Goal: Task Accomplishment & Management: Manage account settings

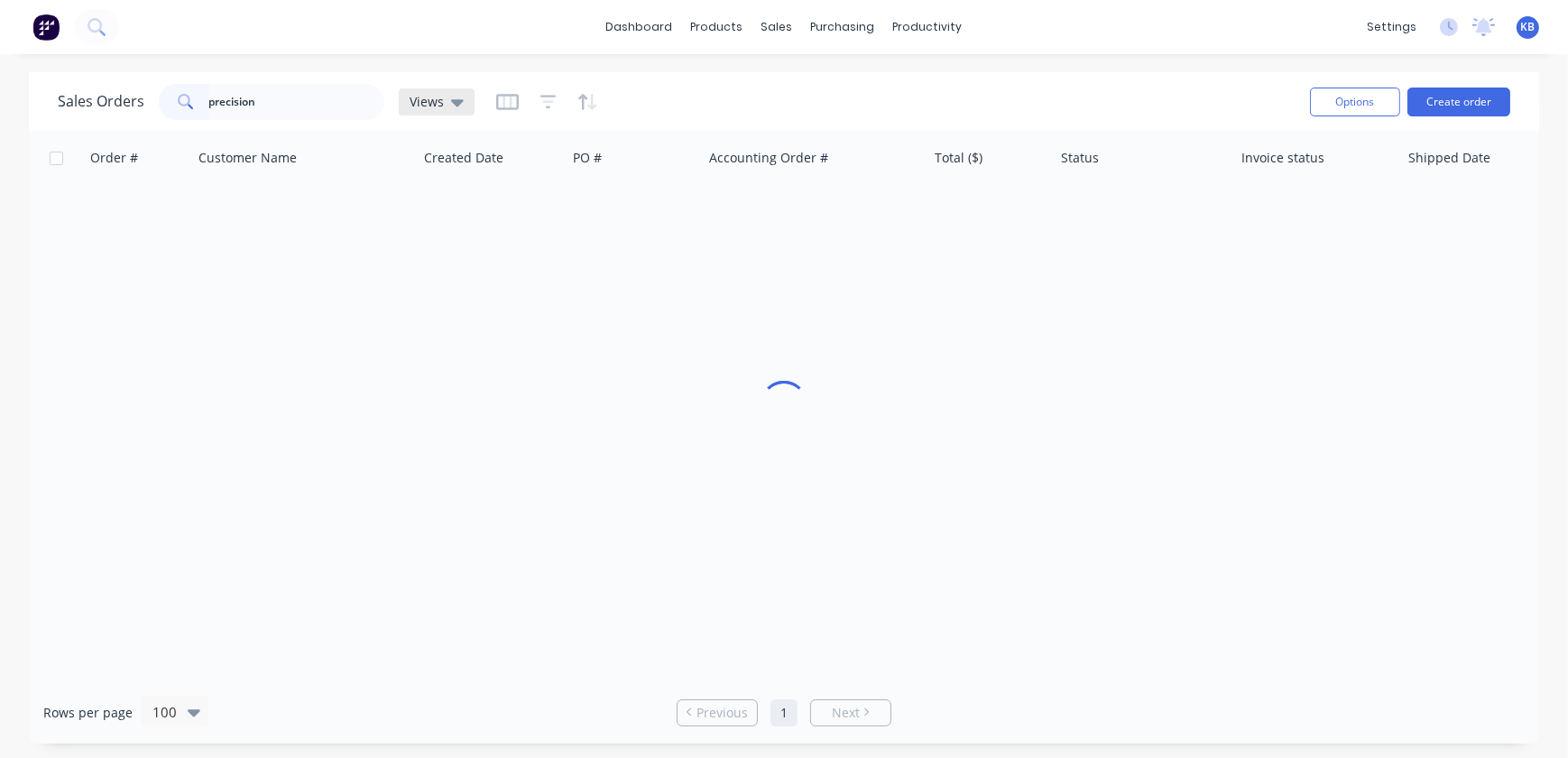
type input "precision"
click at [446, 105] on div "Views" at bounding box center [436, 102] width 54 height 16
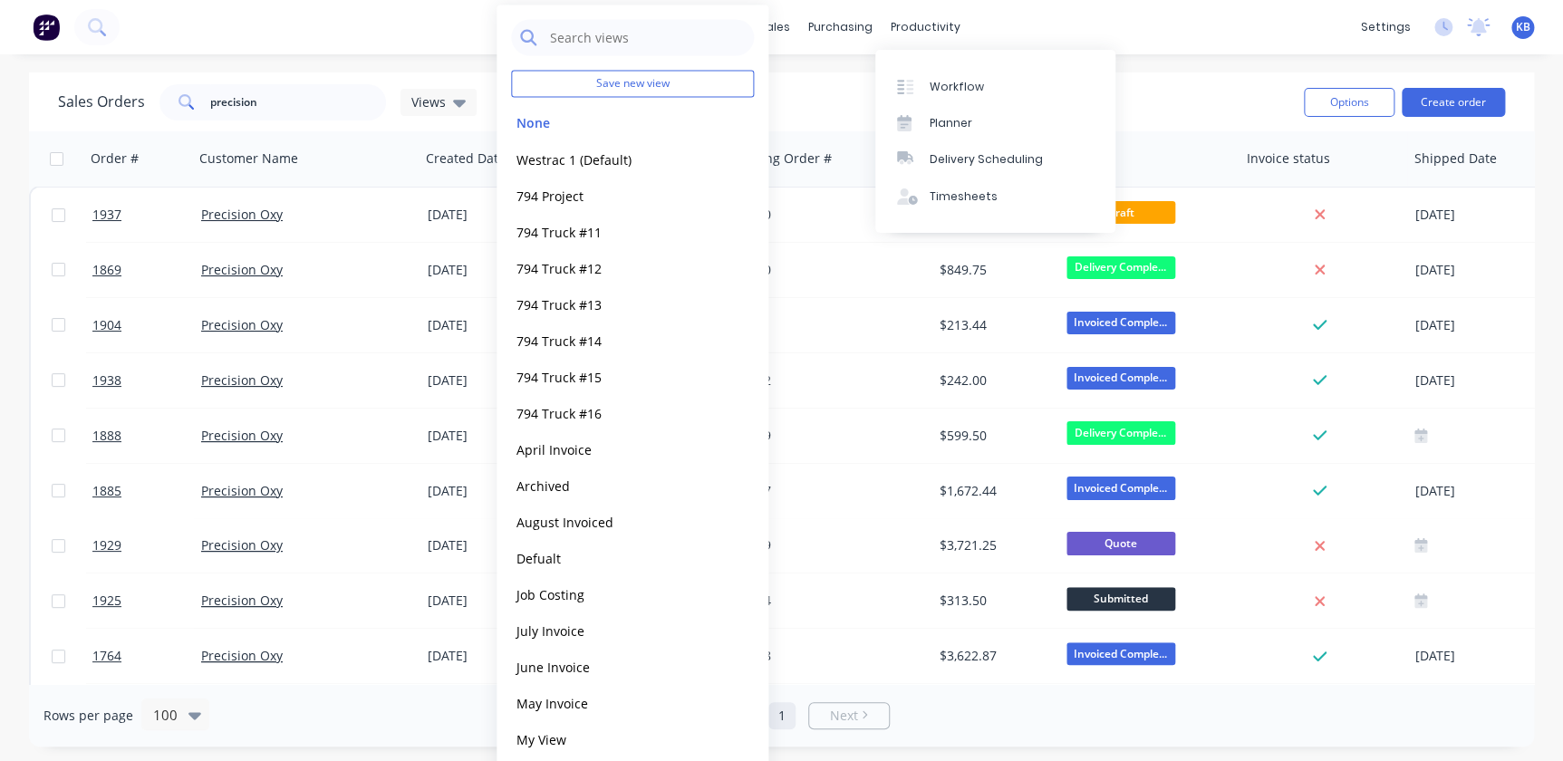
drag, startPoint x: 1156, startPoint y: 3, endPoint x: 1122, endPoint y: 26, distance: 41.0
click at [1156, 3] on div "dashboard products sales purchasing productivity dashboard products Product Cat…" at bounding box center [781, 27] width 1563 height 54
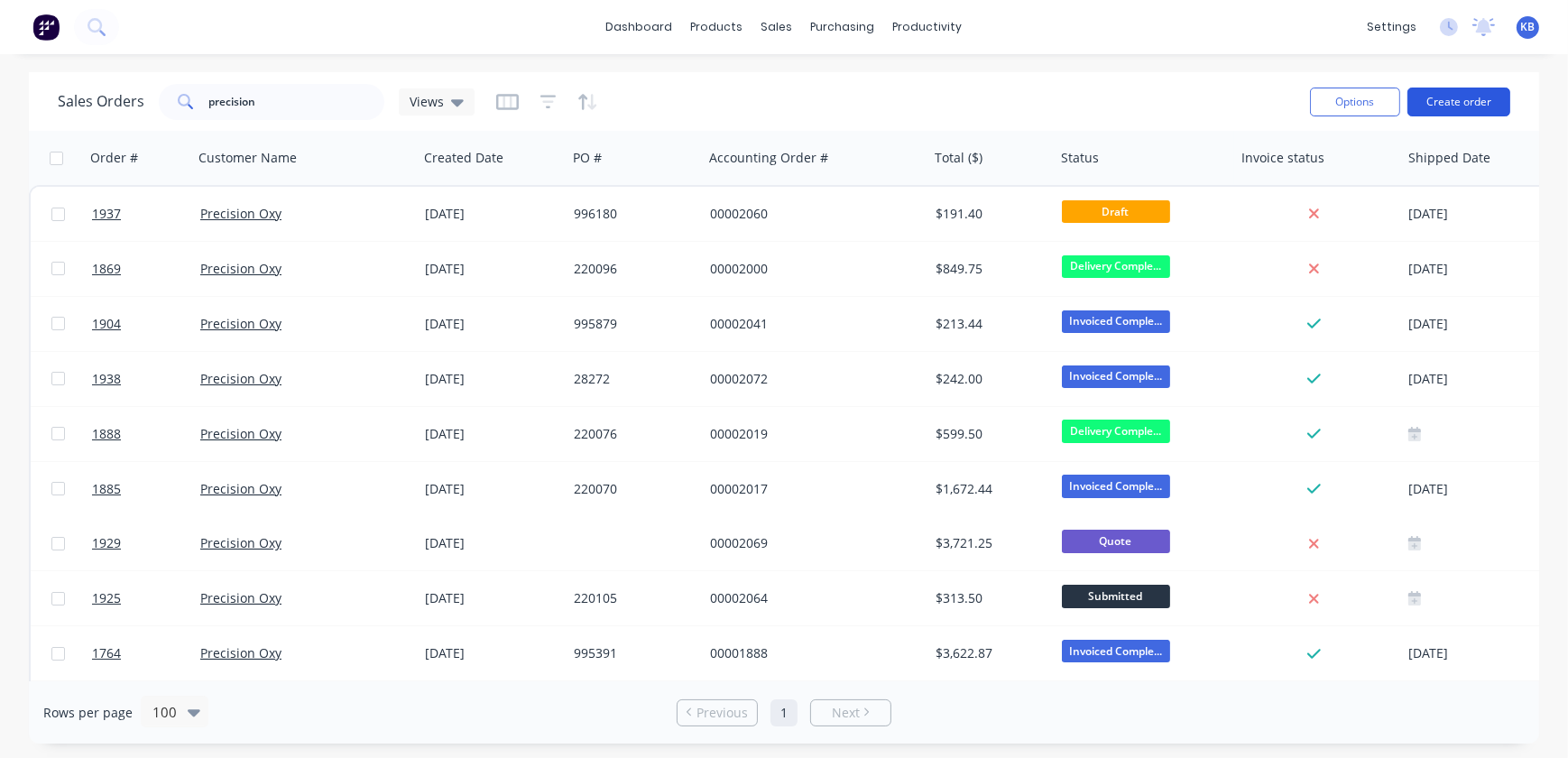
click at [1447, 101] on button "Create order" at bounding box center [1458, 102] width 103 height 29
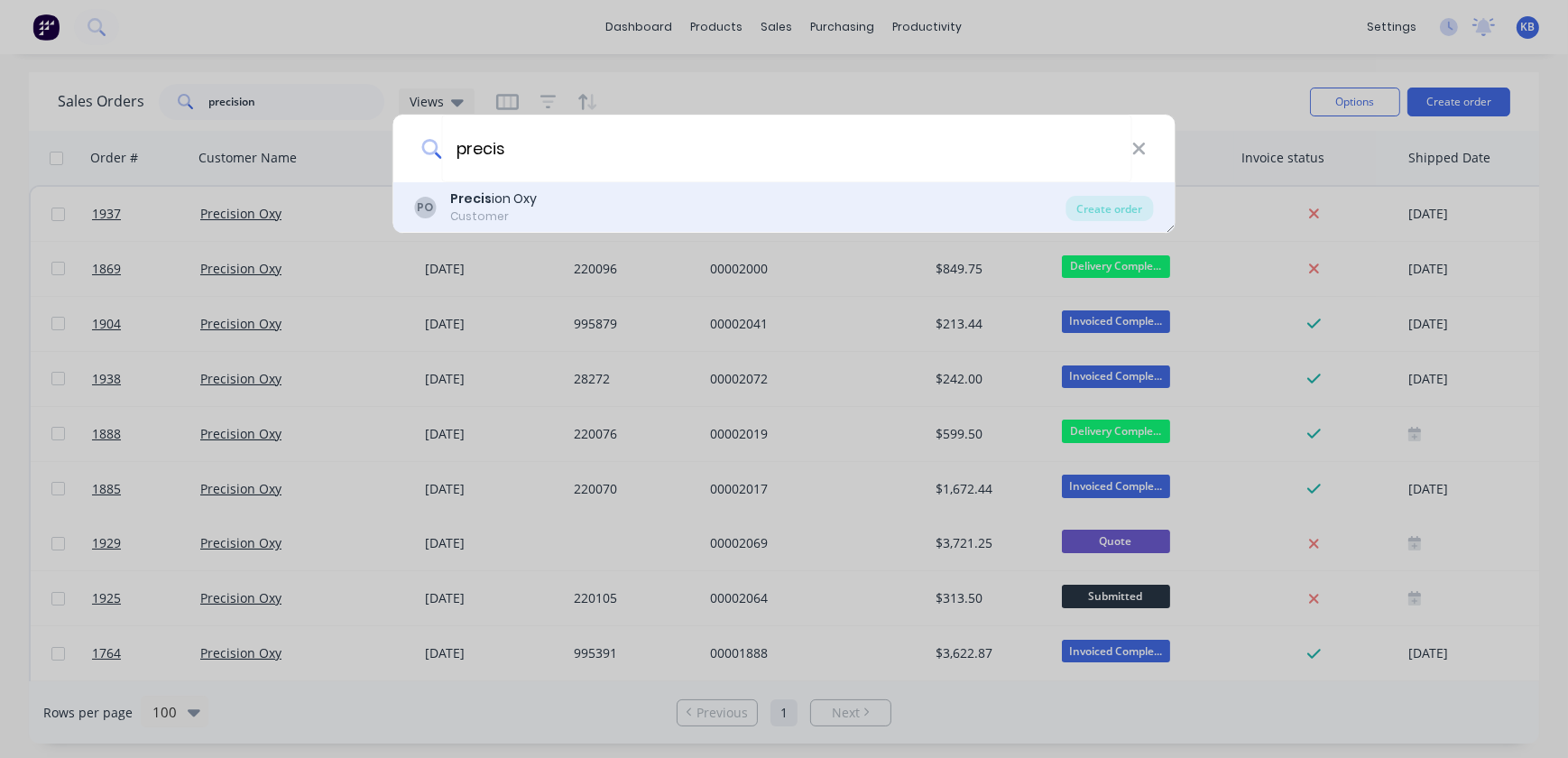
type input "precis"
click at [550, 206] on div "PO Precis ion Oxy Customer" at bounding box center [741, 206] width 652 height 35
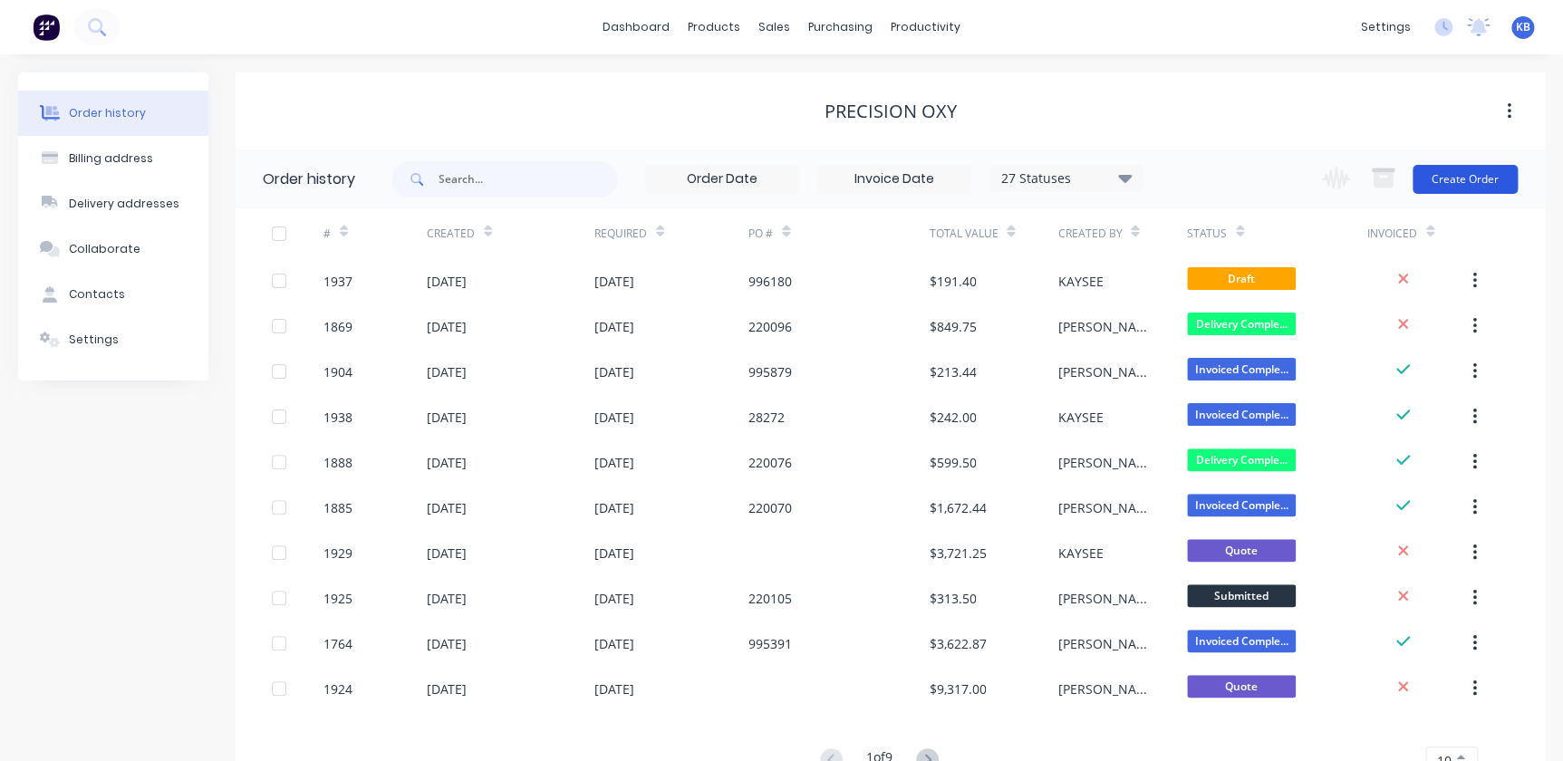
click at [1481, 185] on button "Create Order" at bounding box center [1464, 179] width 105 height 29
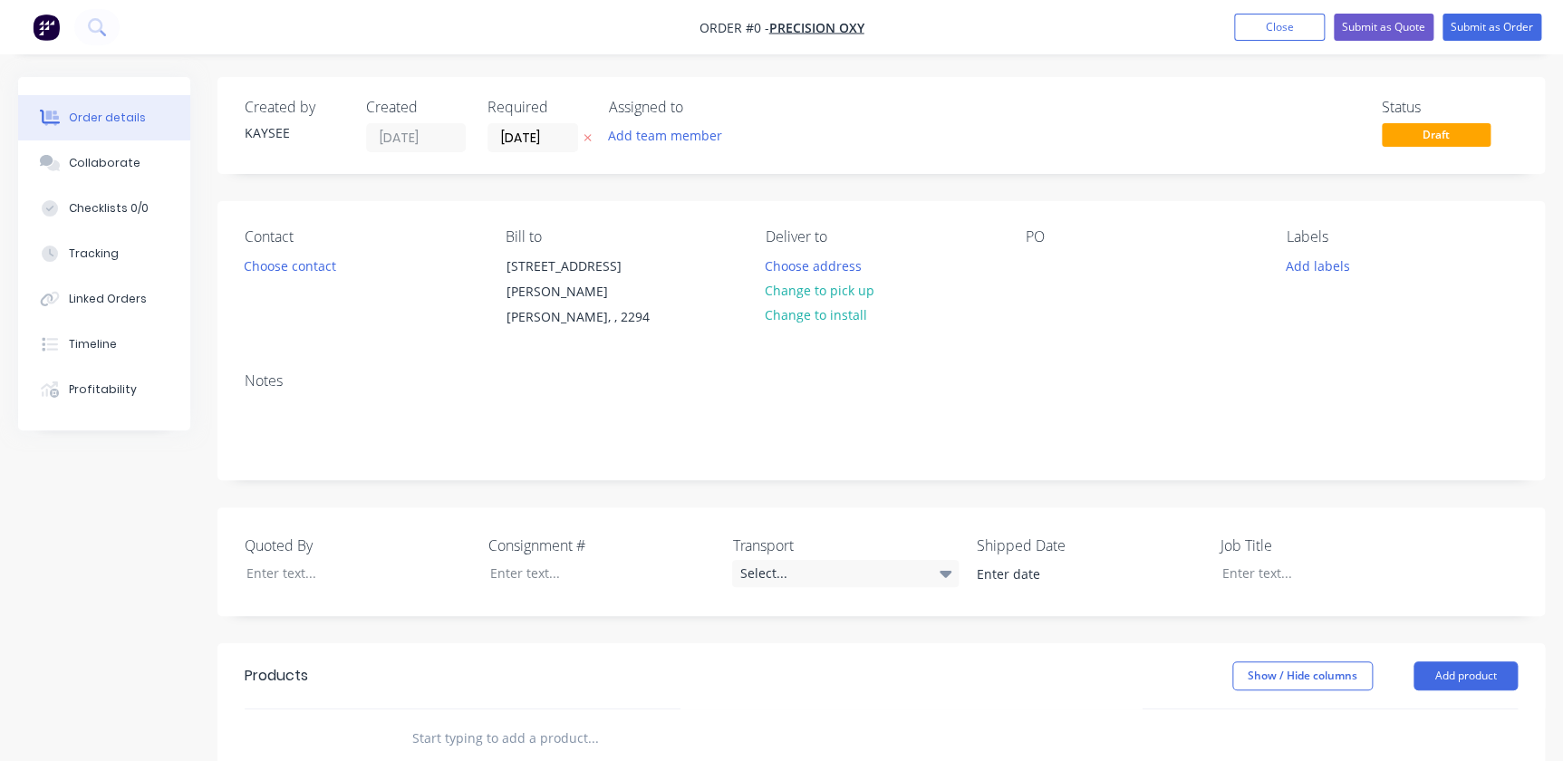
click at [437, 720] on input "text" at bounding box center [592, 738] width 362 height 36
click at [313, 282] on div "Contact Choose contact" at bounding box center [360, 279] width 231 height 102
click at [318, 267] on button "Choose contact" at bounding box center [290, 265] width 111 height 24
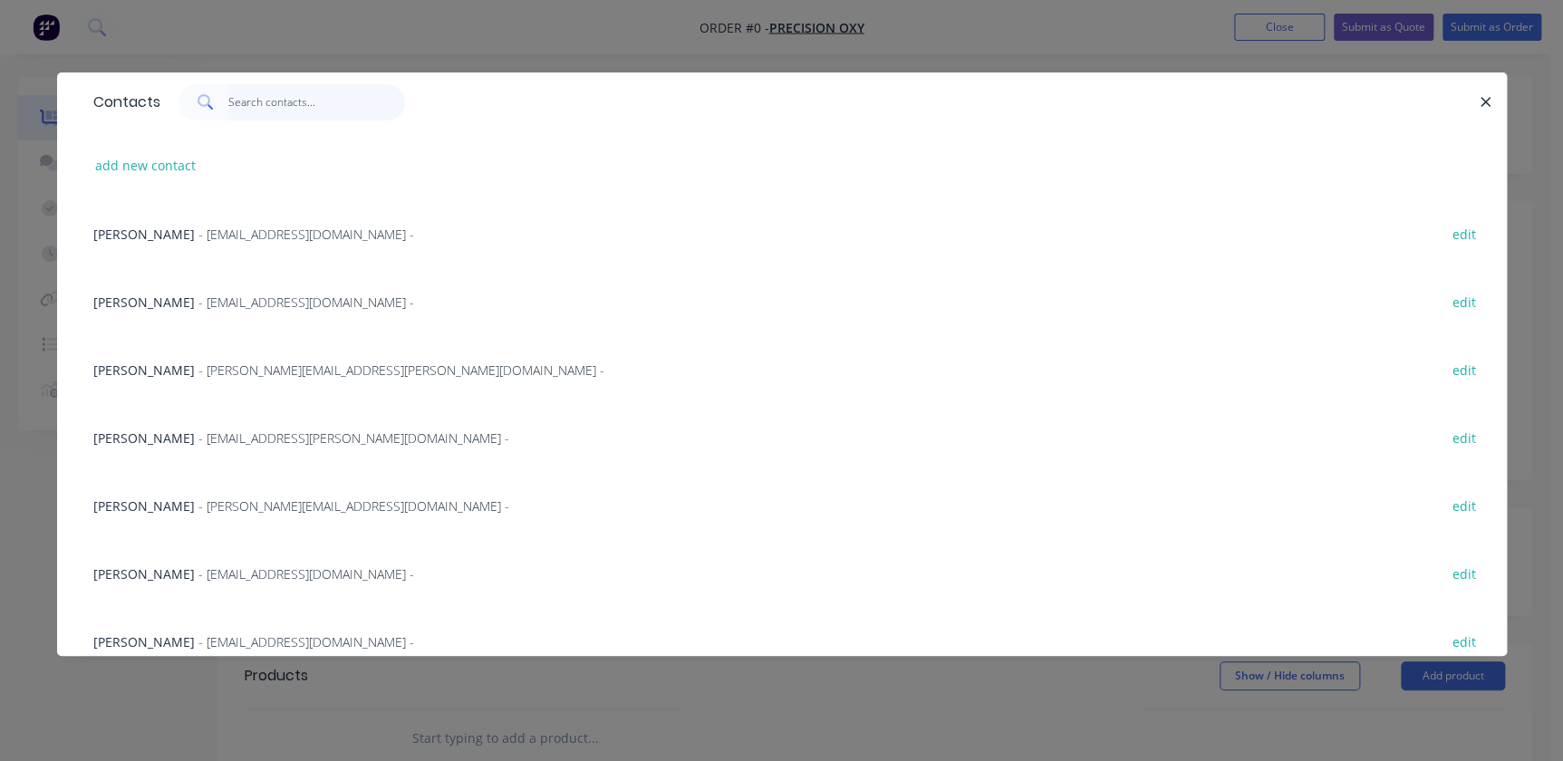
click at [251, 109] on input "text" at bounding box center [316, 102] width 177 height 36
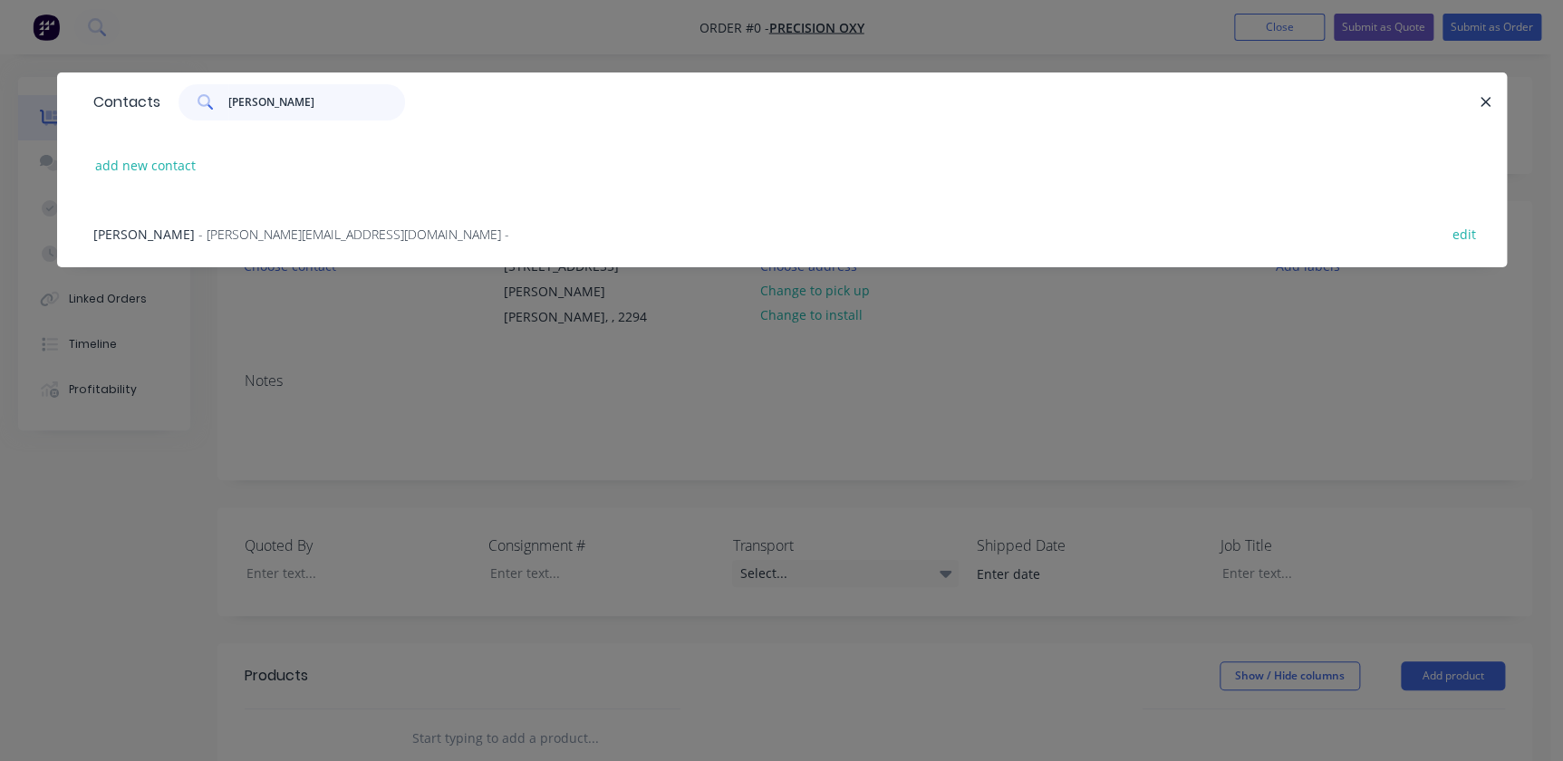
type input "hany"
click at [219, 218] on div "Hany Ghobrial - hanyg@oxycut.com.au - edit" at bounding box center [781, 233] width 1395 height 68
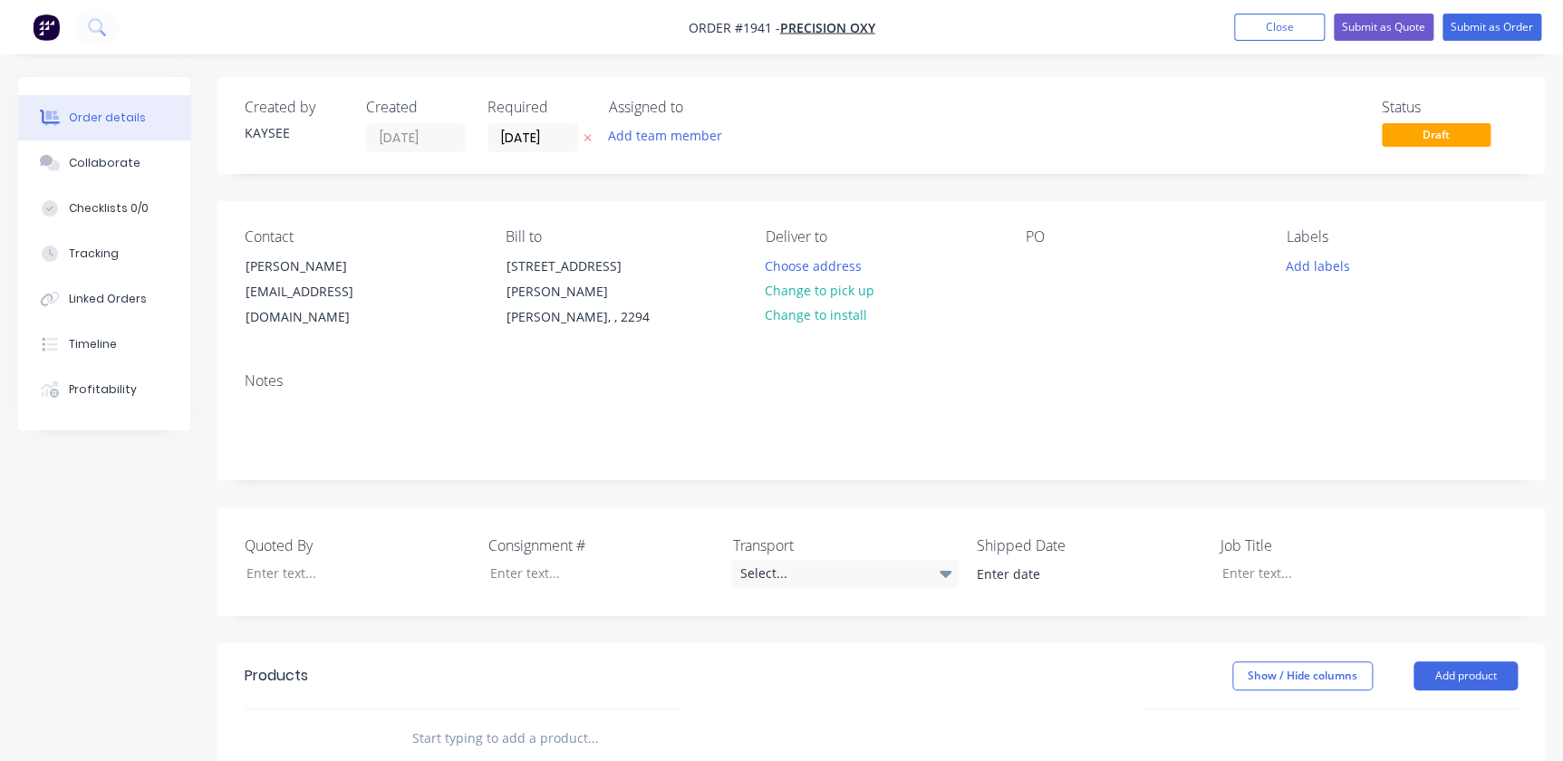
click at [989, 265] on div "Deliver to Choose address Change to pick up Change to install" at bounding box center [880, 279] width 231 height 102
click at [1036, 262] on div at bounding box center [1039, 266] width 29 height 26
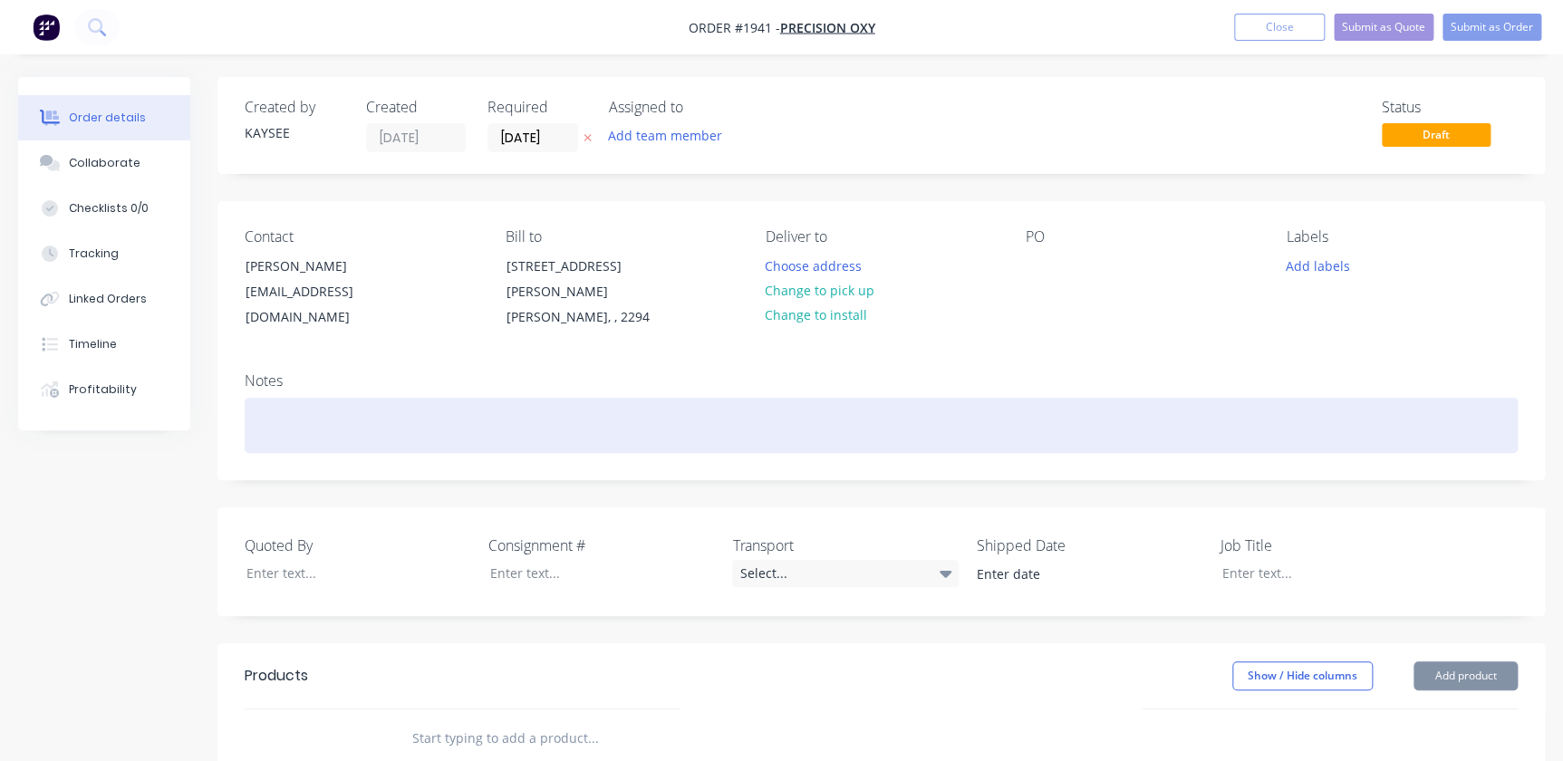
drag, startPoint x: 234, startPoint y: 395, endPoint x: 248, endPoint y: 395, distance: 14.5
click at [237, 395] on div "Notes" at bounding box center [880, 418] width 1327 height 121
click at [248, 398] on div at bounding box center [881, 425] width 1273 height 55
click at [333, 417] on div at bounding box center [881, 425] width 1273 height 55
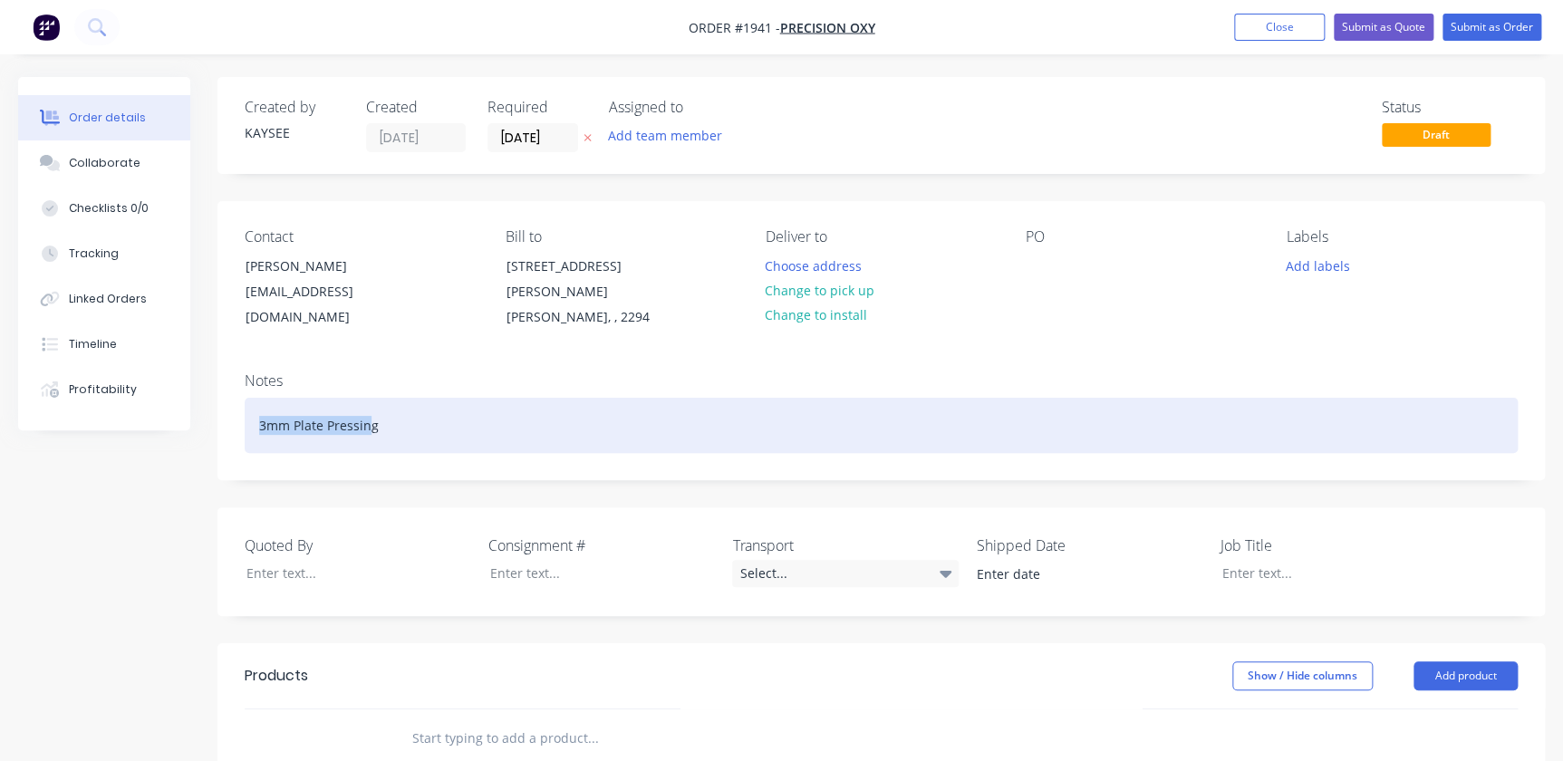
drag, startPoint x: 371, startPoint y: 412, endPoint x: 250, endPoint y: 418, distance: 121.5
click at [243, 419] on div "Notes 3mm Plate Pressing" at bounding box center [880, 418] width 1327 height 121
drag, startPoint x: 390, startPoint y: 412, endPoint x: 159, endPoint y: 404, distance: 231.1
click at [162, 403] on div "Order details Collaborate Checklists 0/0 Tracking Linked Orders Timeline Profit…" at bounding box center [781, 654] width 1563 height 1154
copy div "3mm Plate Pressing"
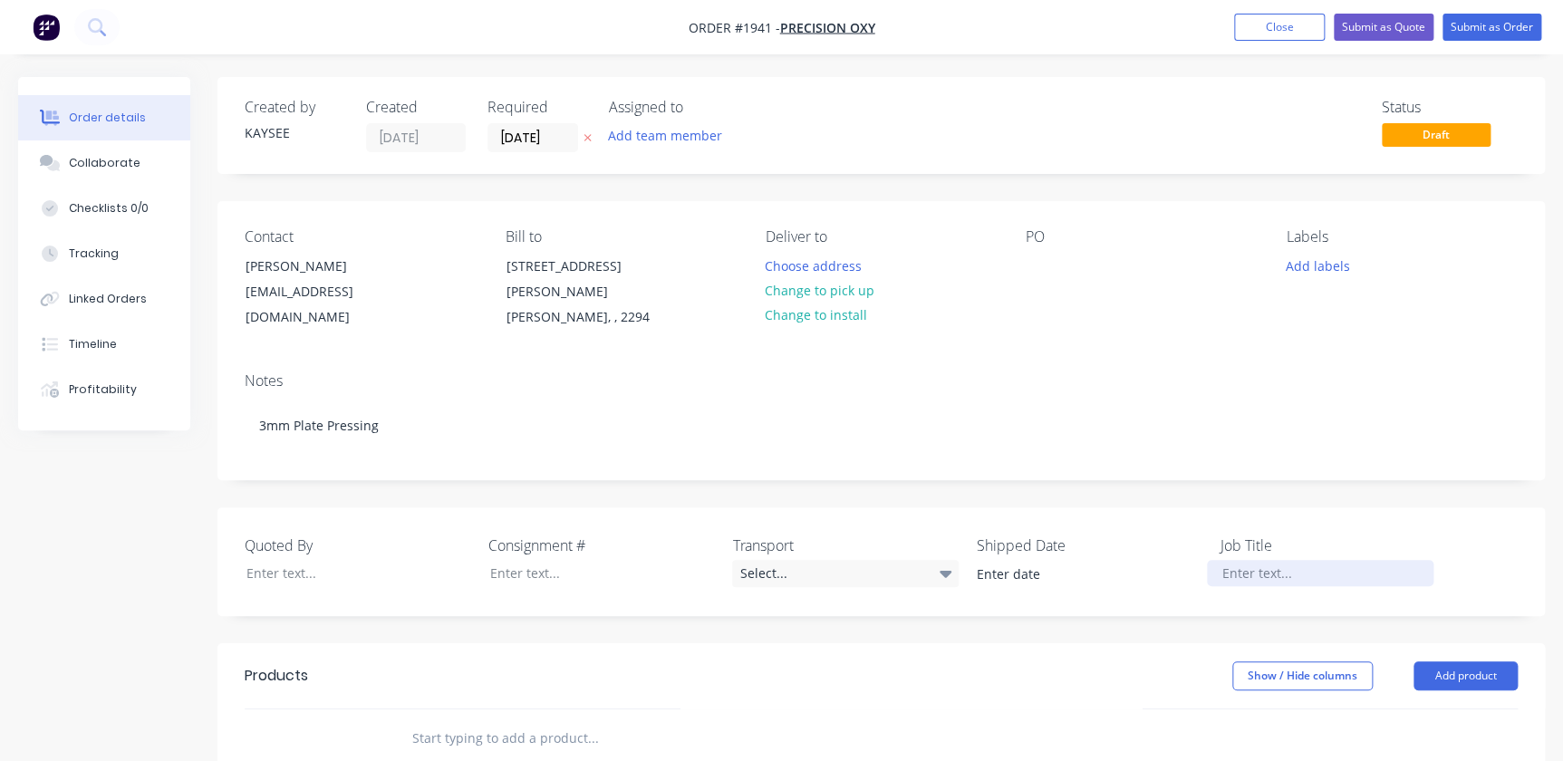
click at [1275, 560] on div at bounding box center [1320, 573] width 226 height 26
paste div
click at [827, 285] on button "Change to pick up" at bounding box center [820, 290] width 129 height 24
click at [827, 285] on button "Change to delivery" at bounding box center [822, 291] width 132 height 24
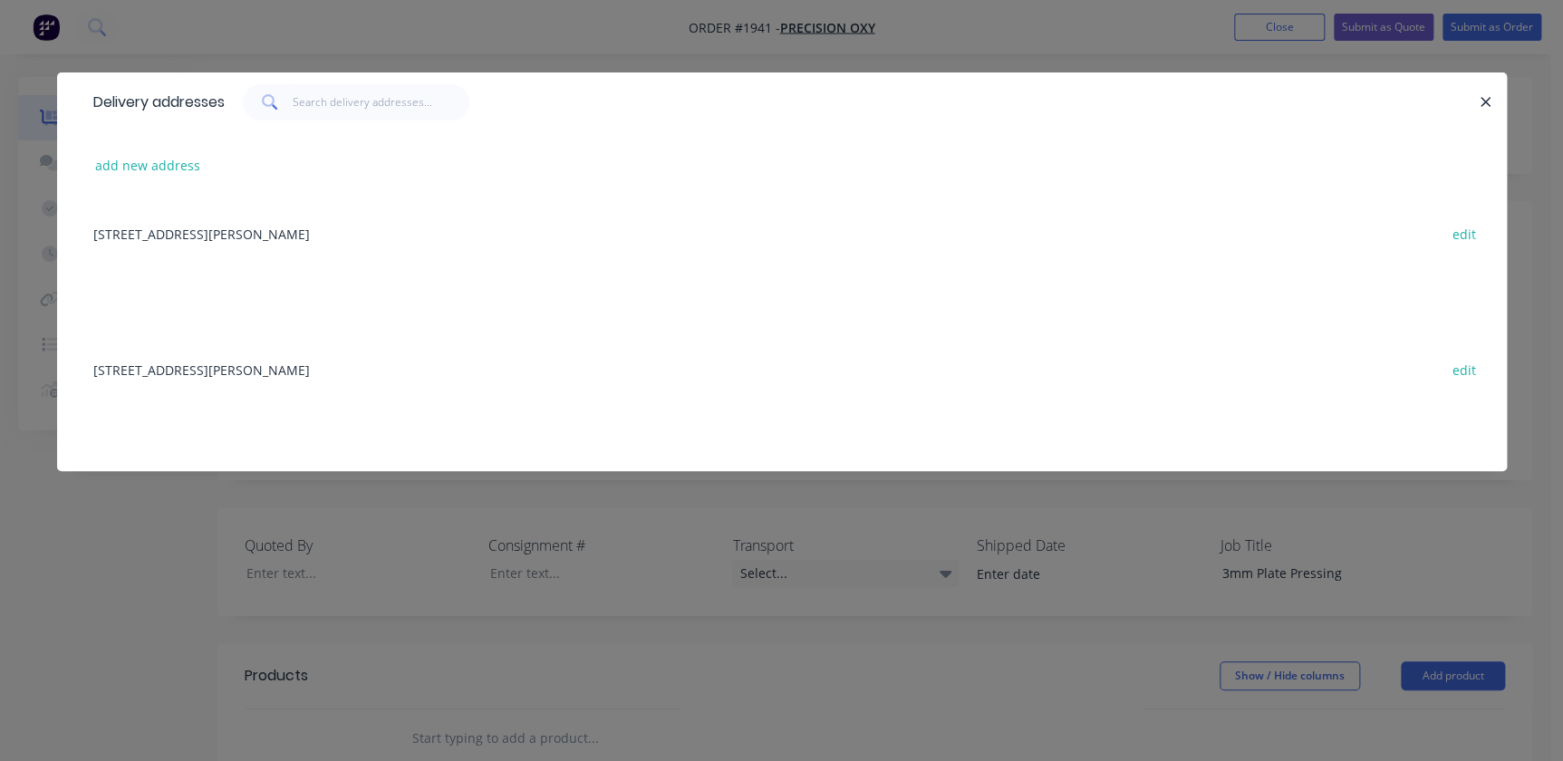
click at [1478, 92] on button "button" at bounding box center [1486, 102] width 23 height 23
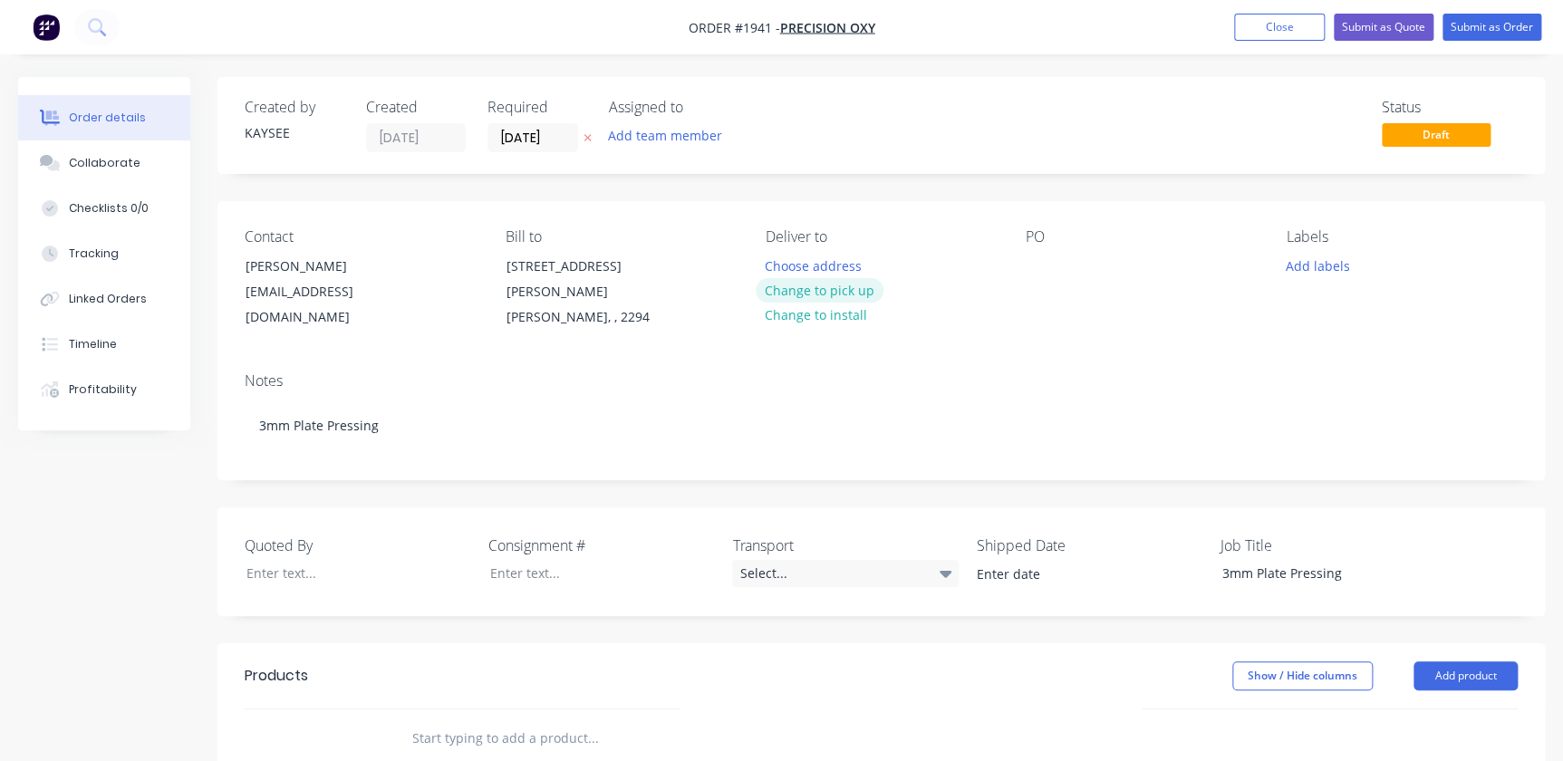
click at [842, 287] on button "Change to pick up" at bounding box center [820, 290] width 129 height 24
click at [968, 316] on div "Contact Hany Ghobrial hanyg@oxycut.com.au Bill to 8 Everett Street Carrington, …" at bounding box center [880, 279] width 1327 height 157
click at [1328, 264] on button "Add labels" at bounding box center [1316, 265] width 83 height 24
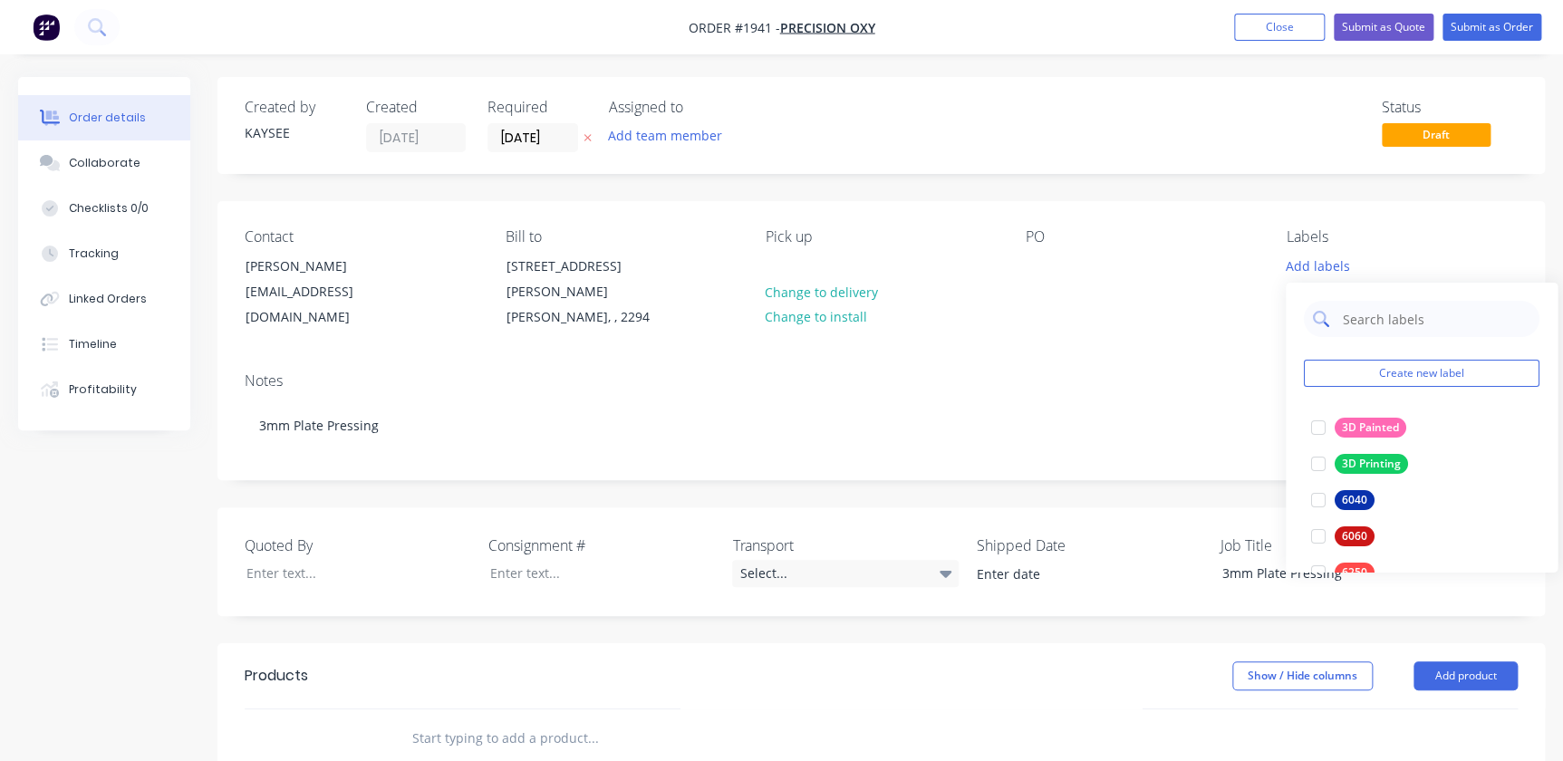
click at [1345, 309] on input "text" at bounding box center [1435, 319] width 189 height 36
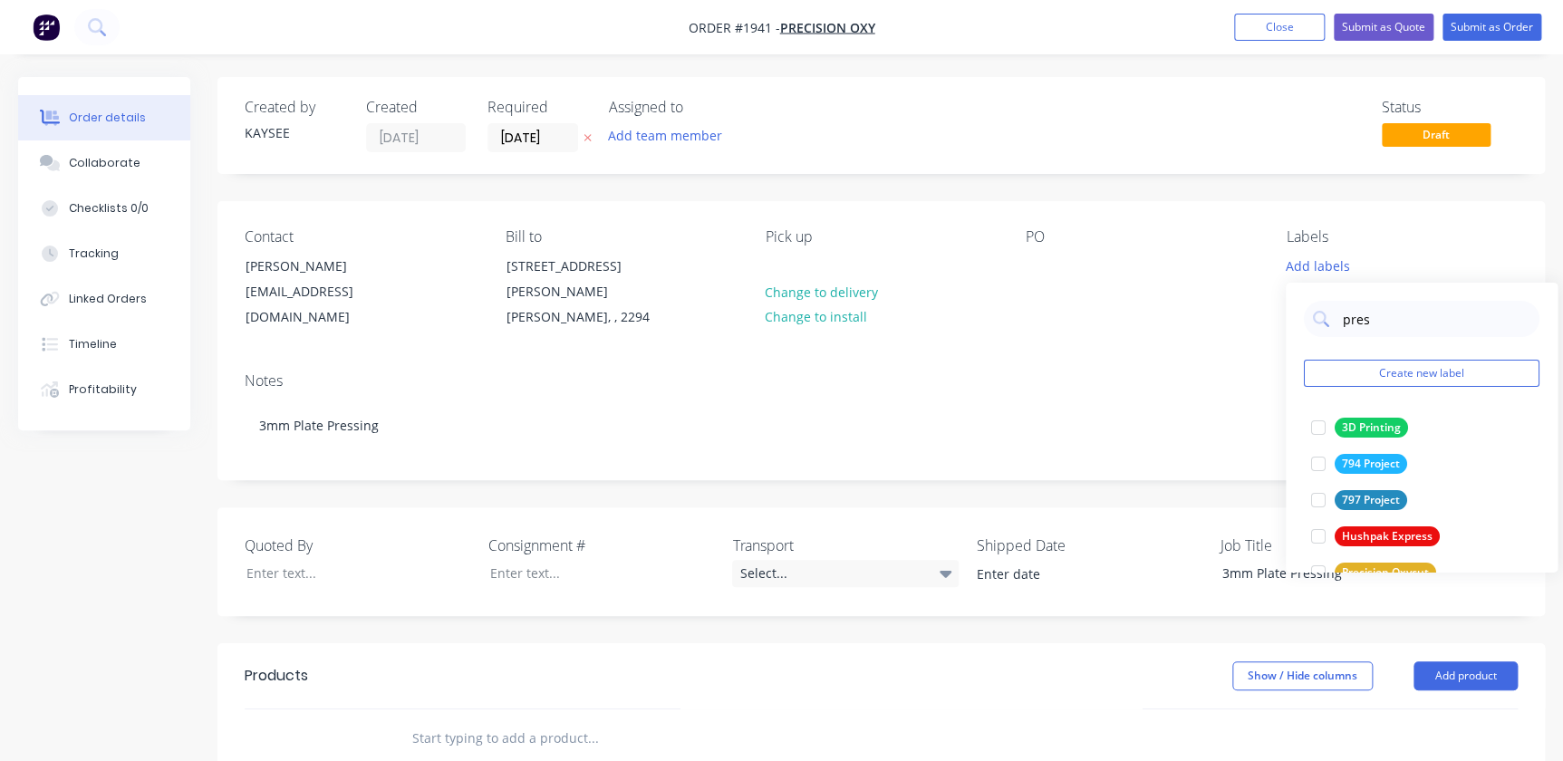
type input "press"
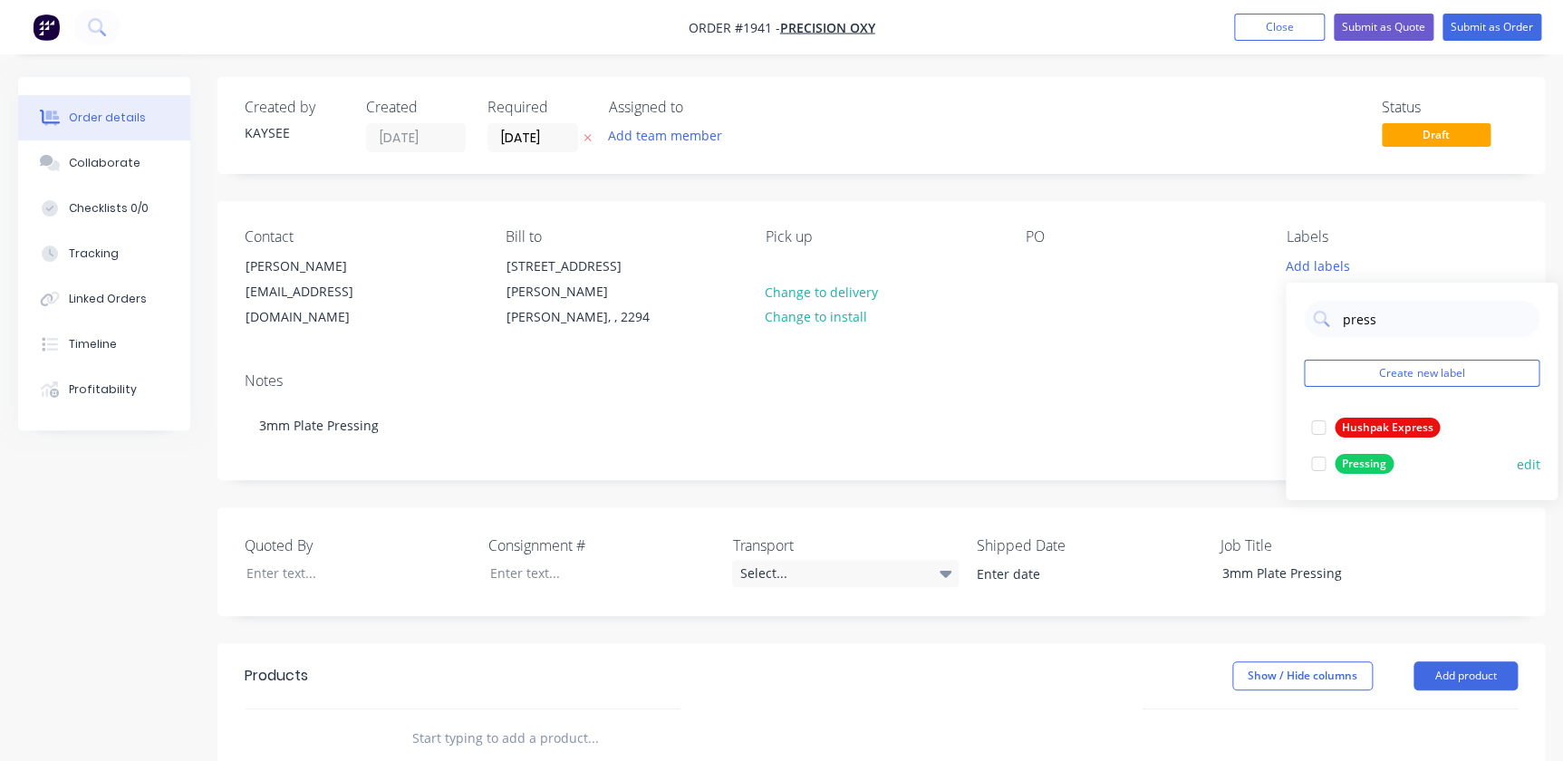
click at [1314, 462] on div at bounding box center [1318, 464] width 36 height 36
drag, startPoint x: 1035, startPoint y: 356, endPoint x: 1049, endPoint y: 358, distance: 14.6
click at [1035, 372] on div "Notes" at bounding box center [881, 380] width 1273 height 17
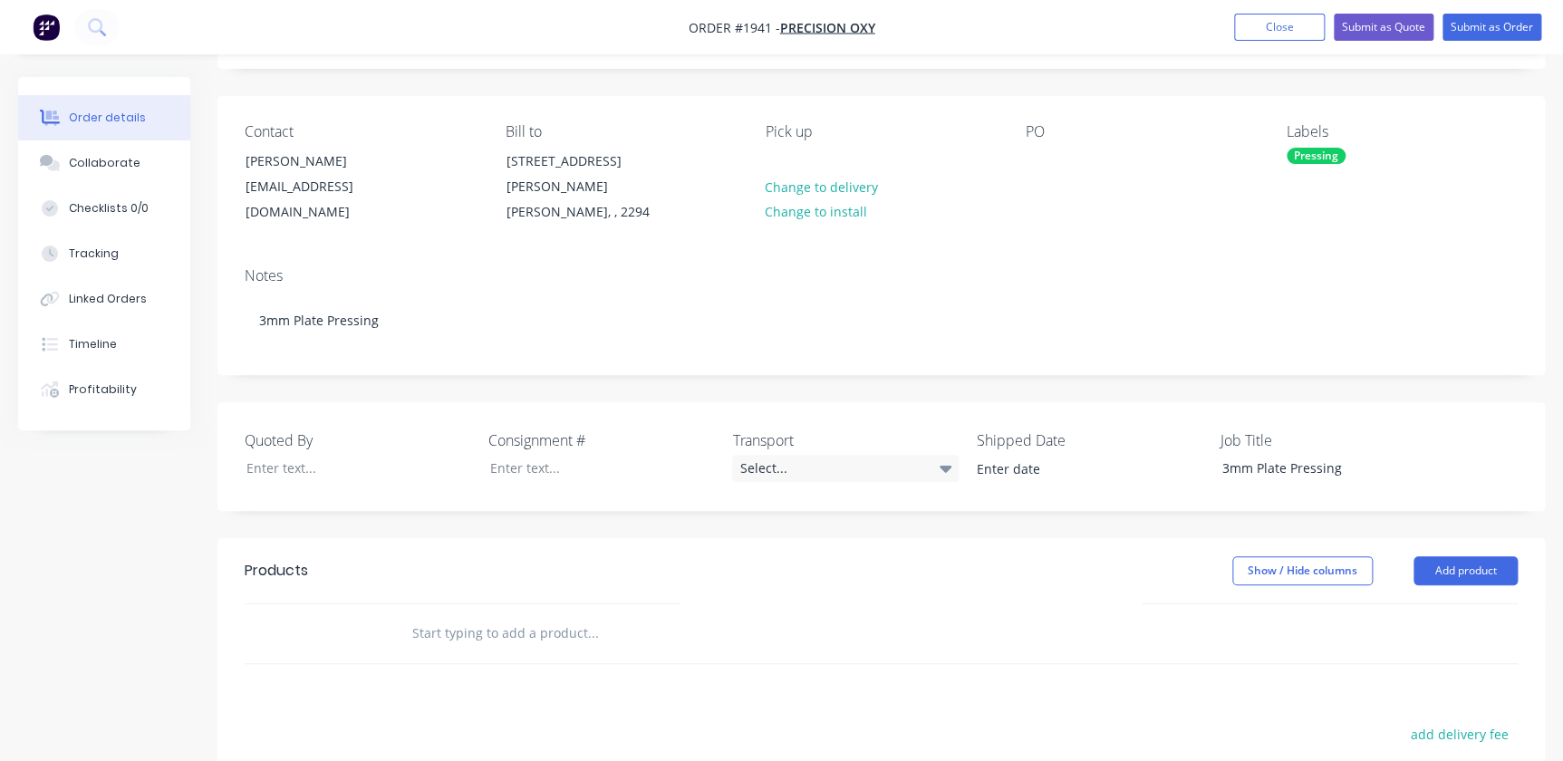
scroll to position [329, 0]
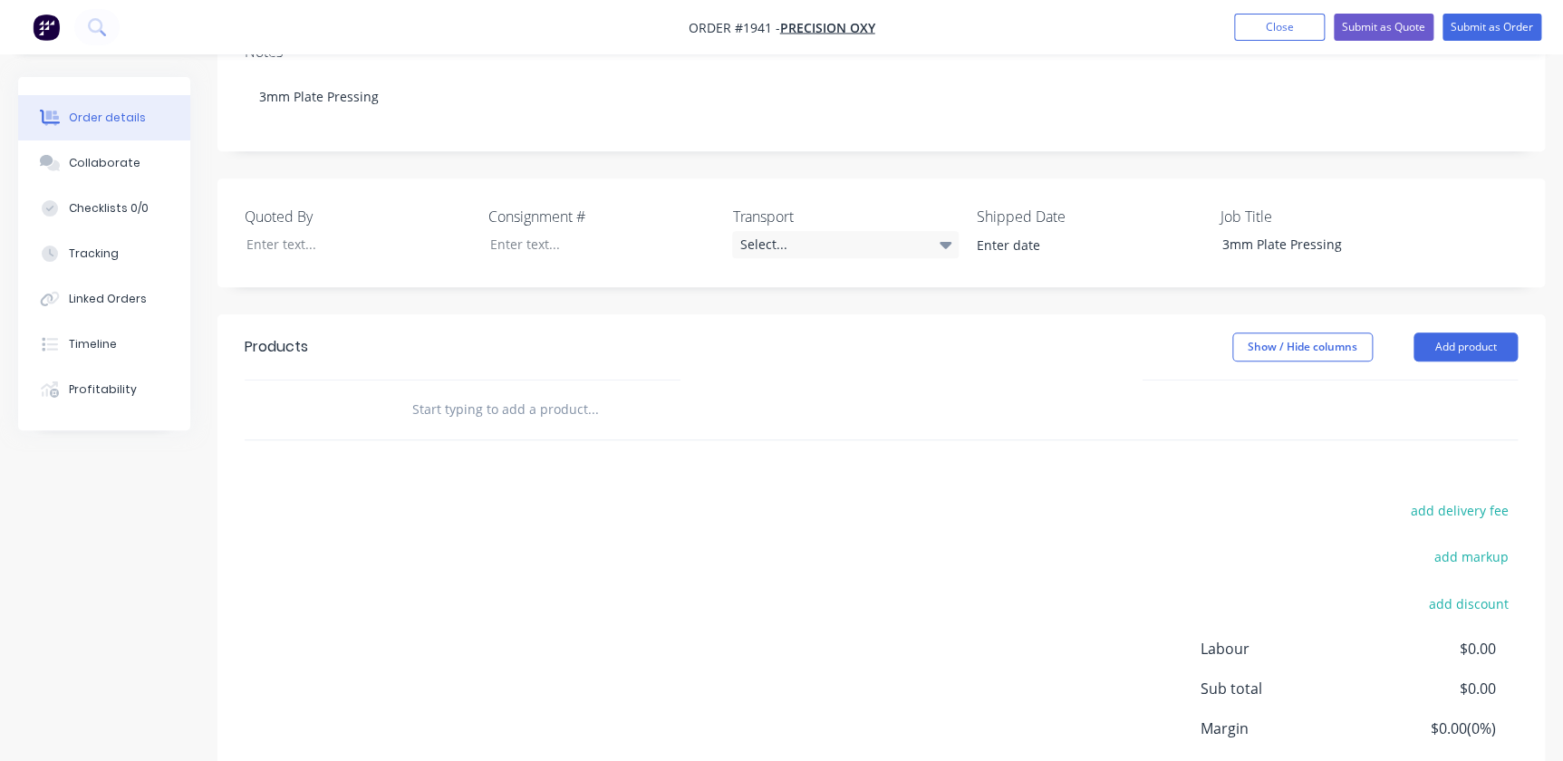
click at [457, 391] on input "text" at bounding box center [592, 409] width 362 height 36
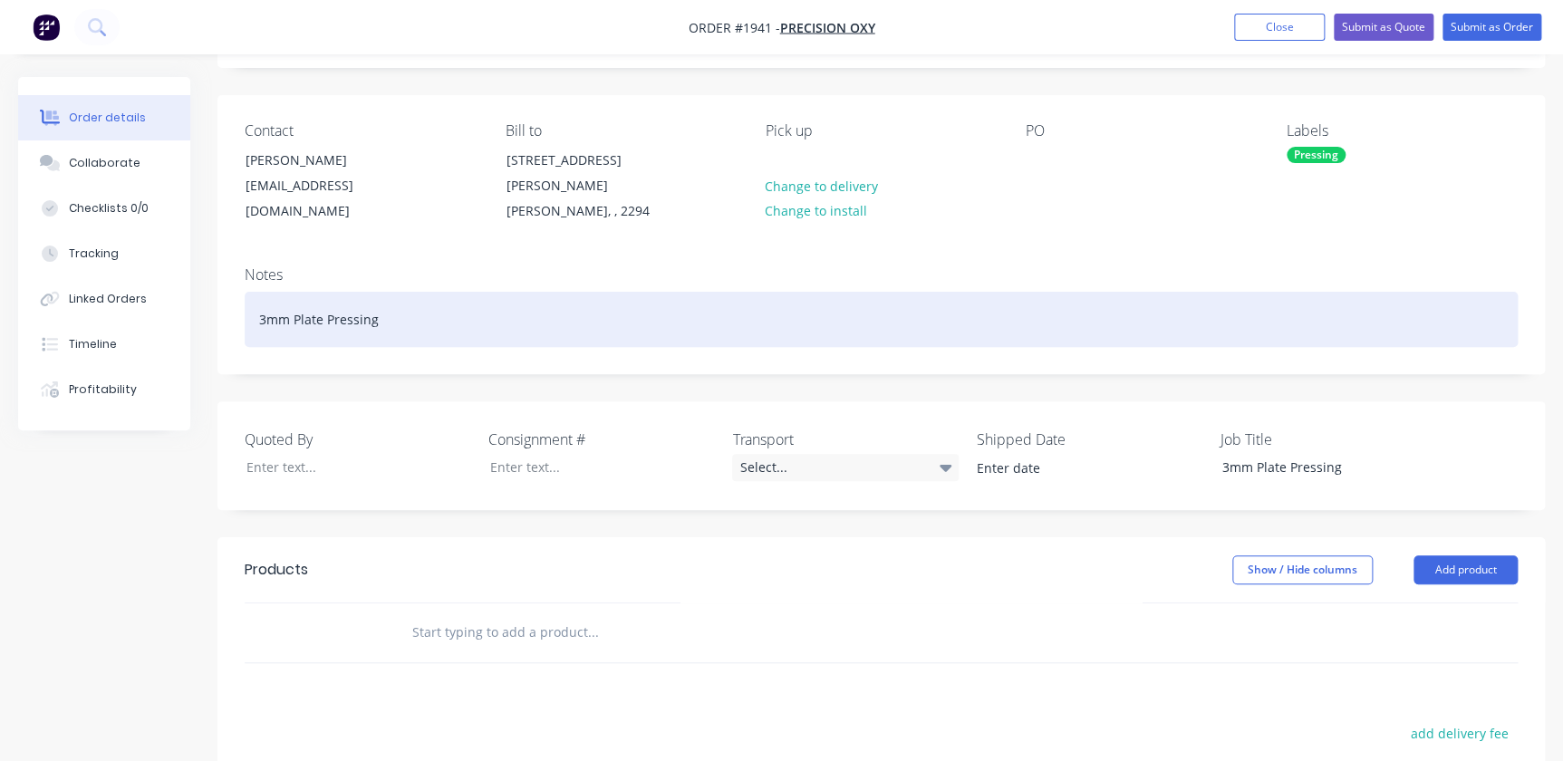
scroll to position [82, 0]
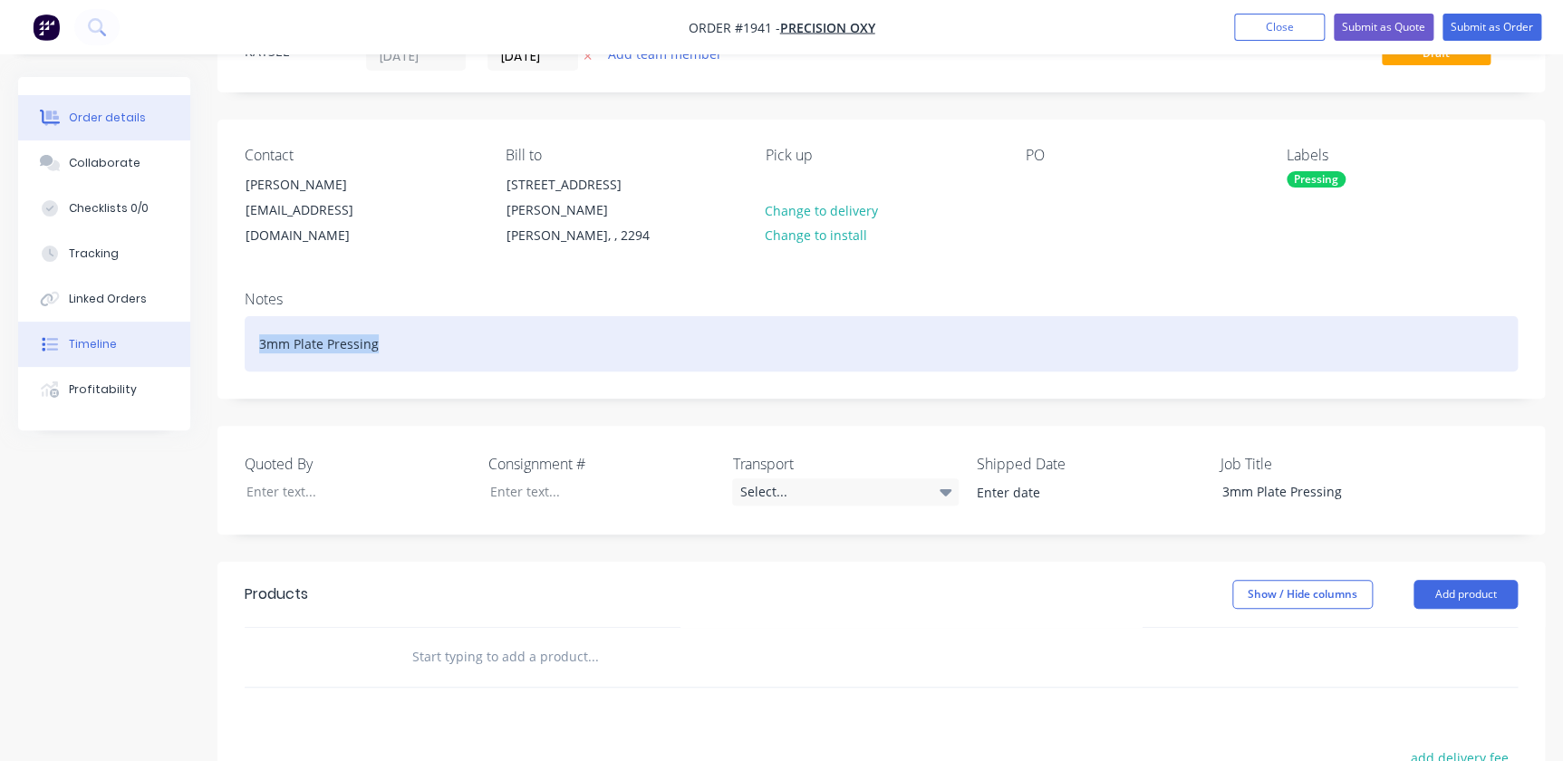
drag, startPoint x: 238, startPoint y: 322, endPoint x: 163, endPoint y: 328, distance: 75.5
click at [163, 328] on div "Order details Collaborate Checklists 0/0 Tracking Linked Orders Timeline Profit…" at bounding box center [781, 572] width 1563 height 1154
copy div "3mm Plate Pressing"
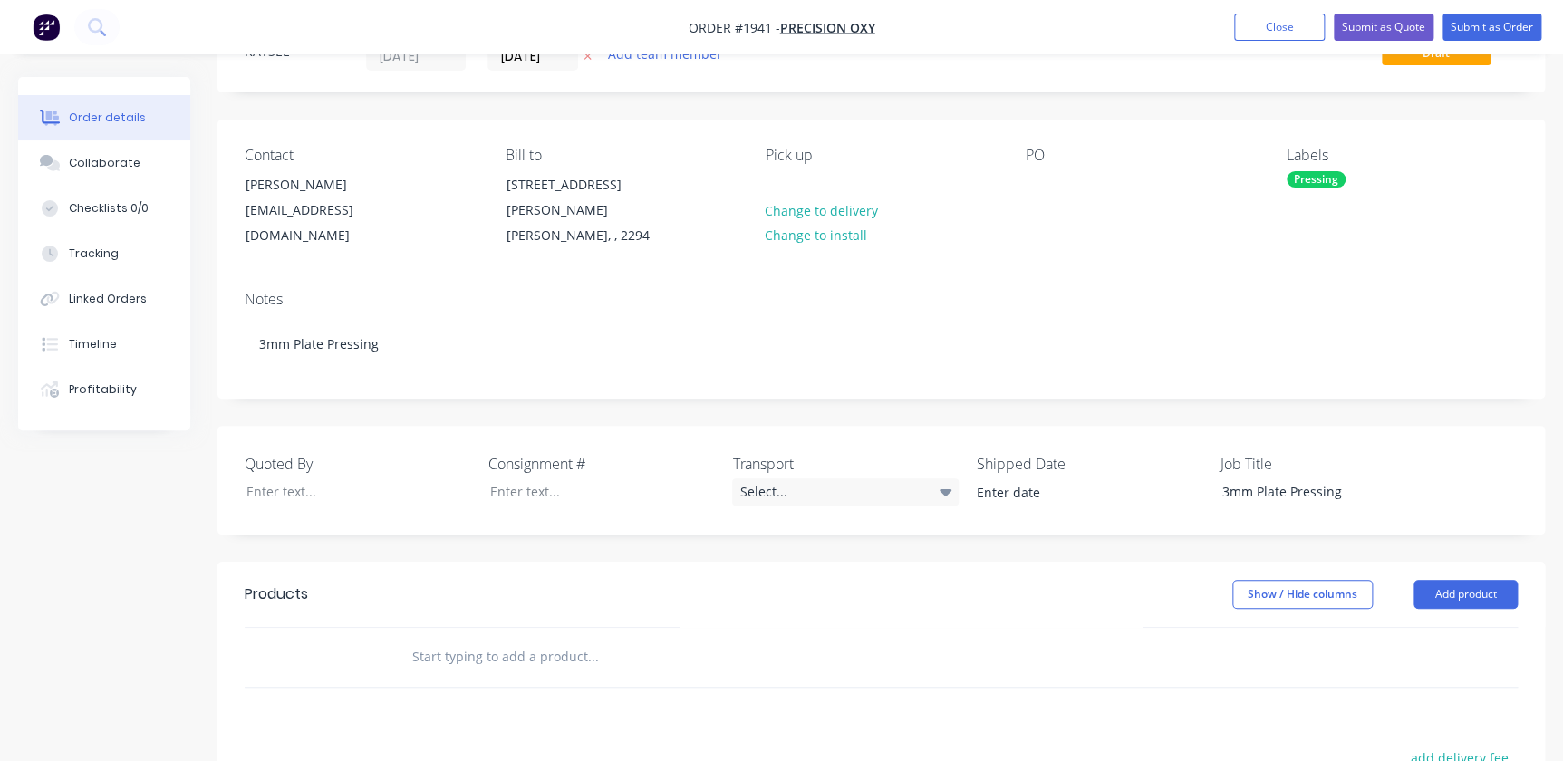
click at [438, 628] on div at bounding box center [716, 657] width 652 height 59
click at [433, 639] on input "text" at bounding box center [592, 657] width 362 height 36
paste input "3mm Plate Pressing"
type input "3mm Plate Pressing - Q4207190"
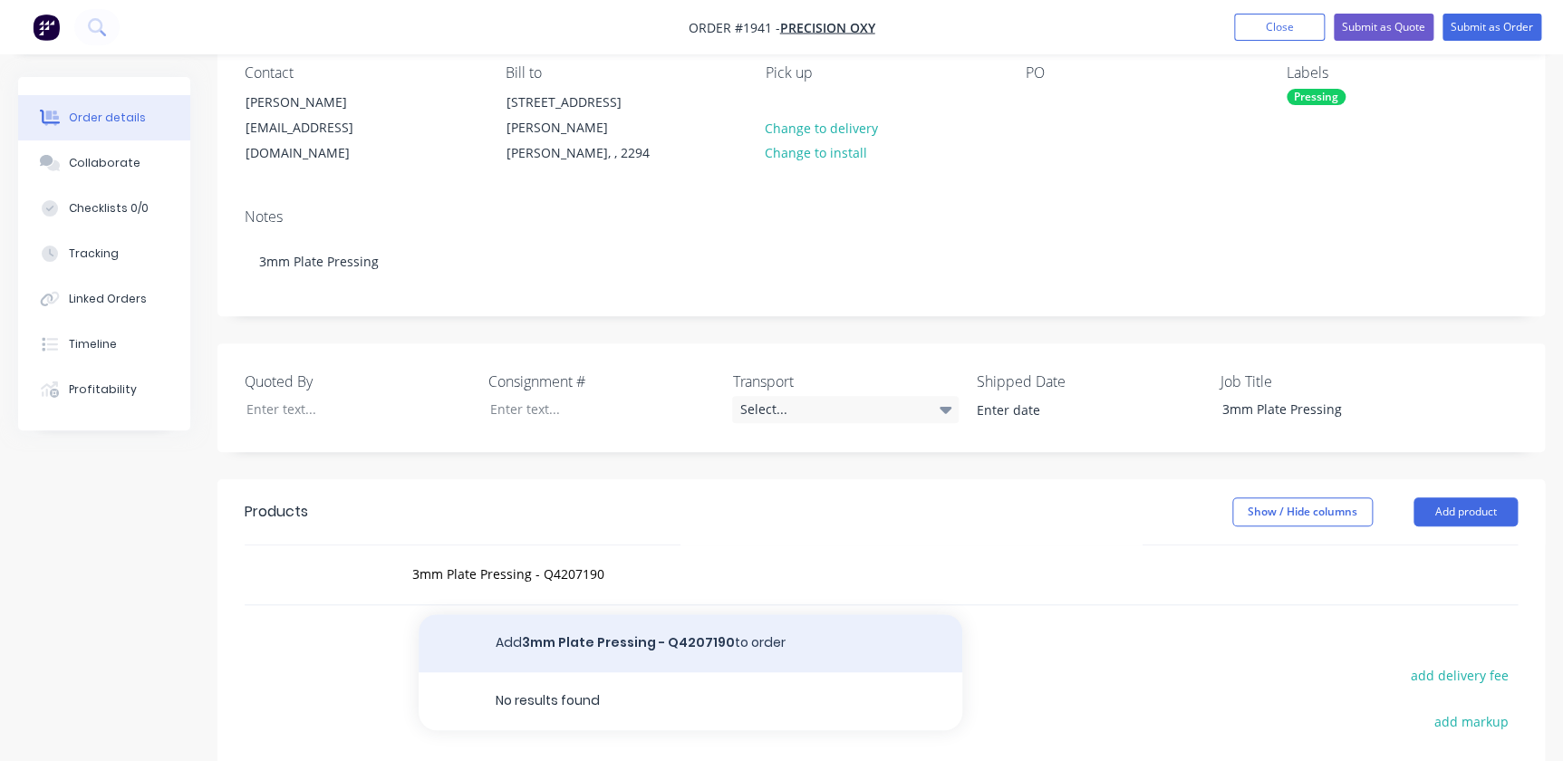
click at [604, 620] on button "Add 3mm Plate Pressing - Q4207190 to order" at bounding box center [691, 643] width 544 height 58
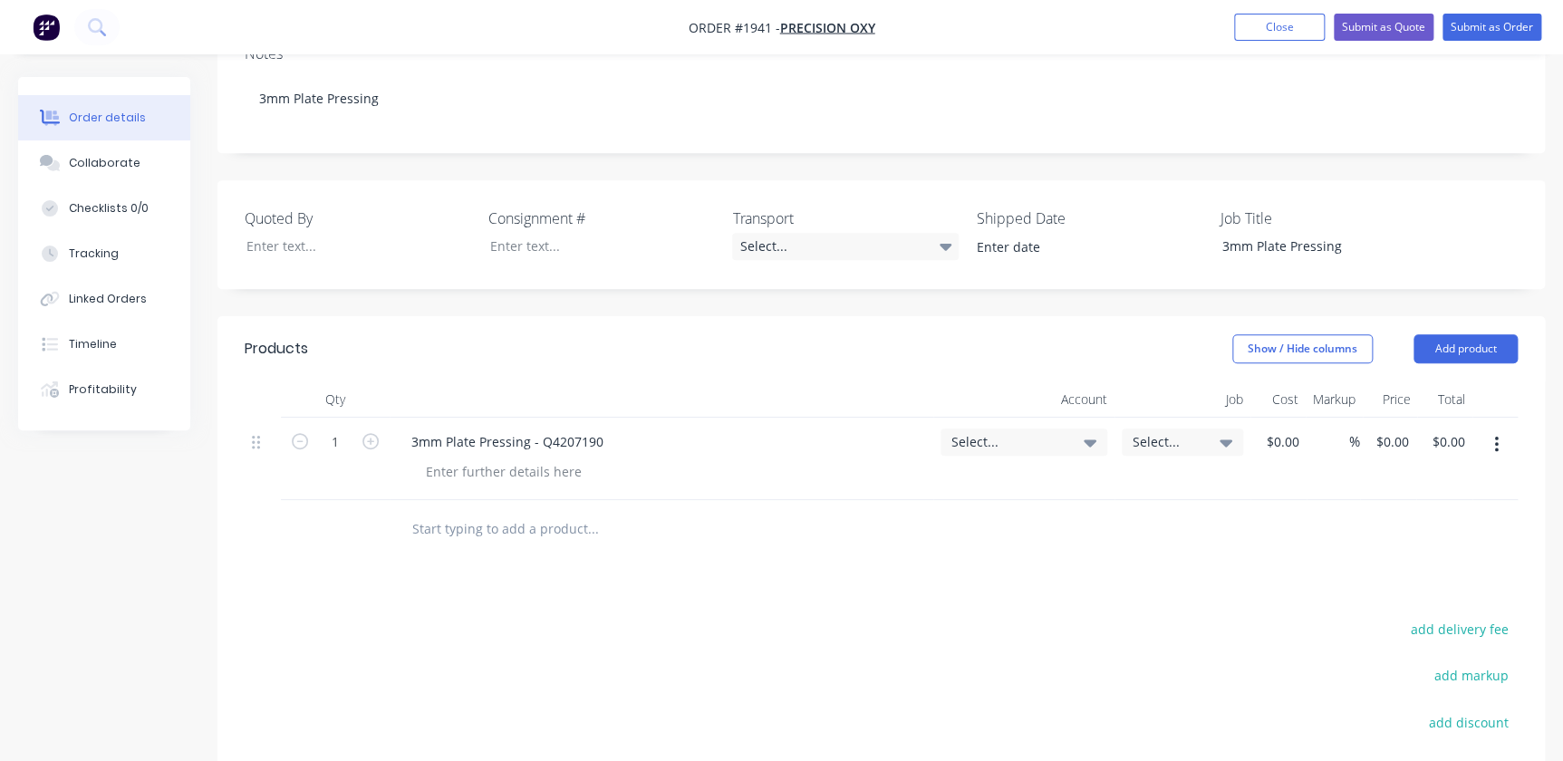
scroll to position [329, 0]
click at [1033, 430] on span "Select..." at bounding box center [1008, 439] width 114 height 19
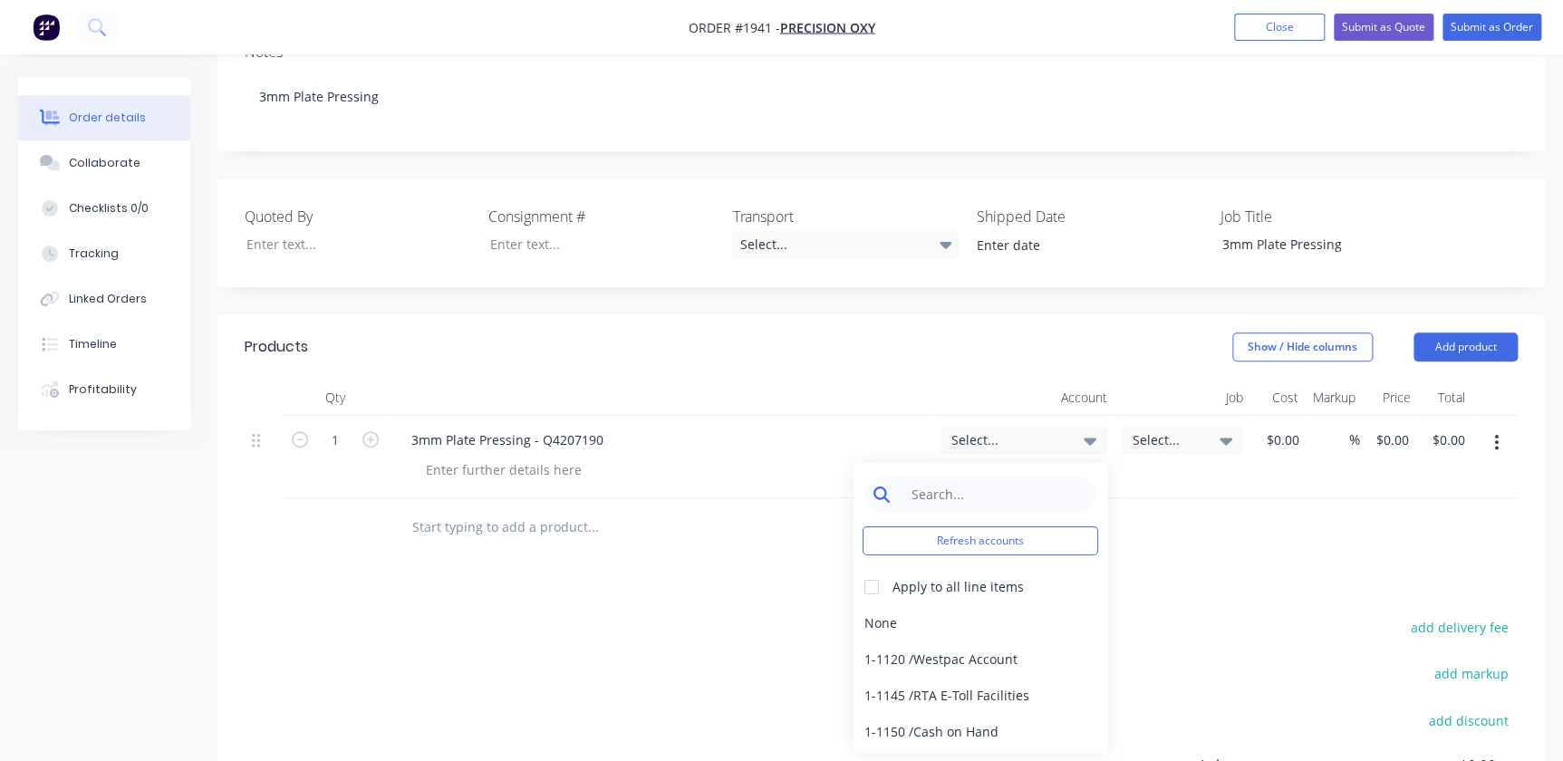
click at [939, 476] on input at bounding box center [994, 494] width 186 height 36
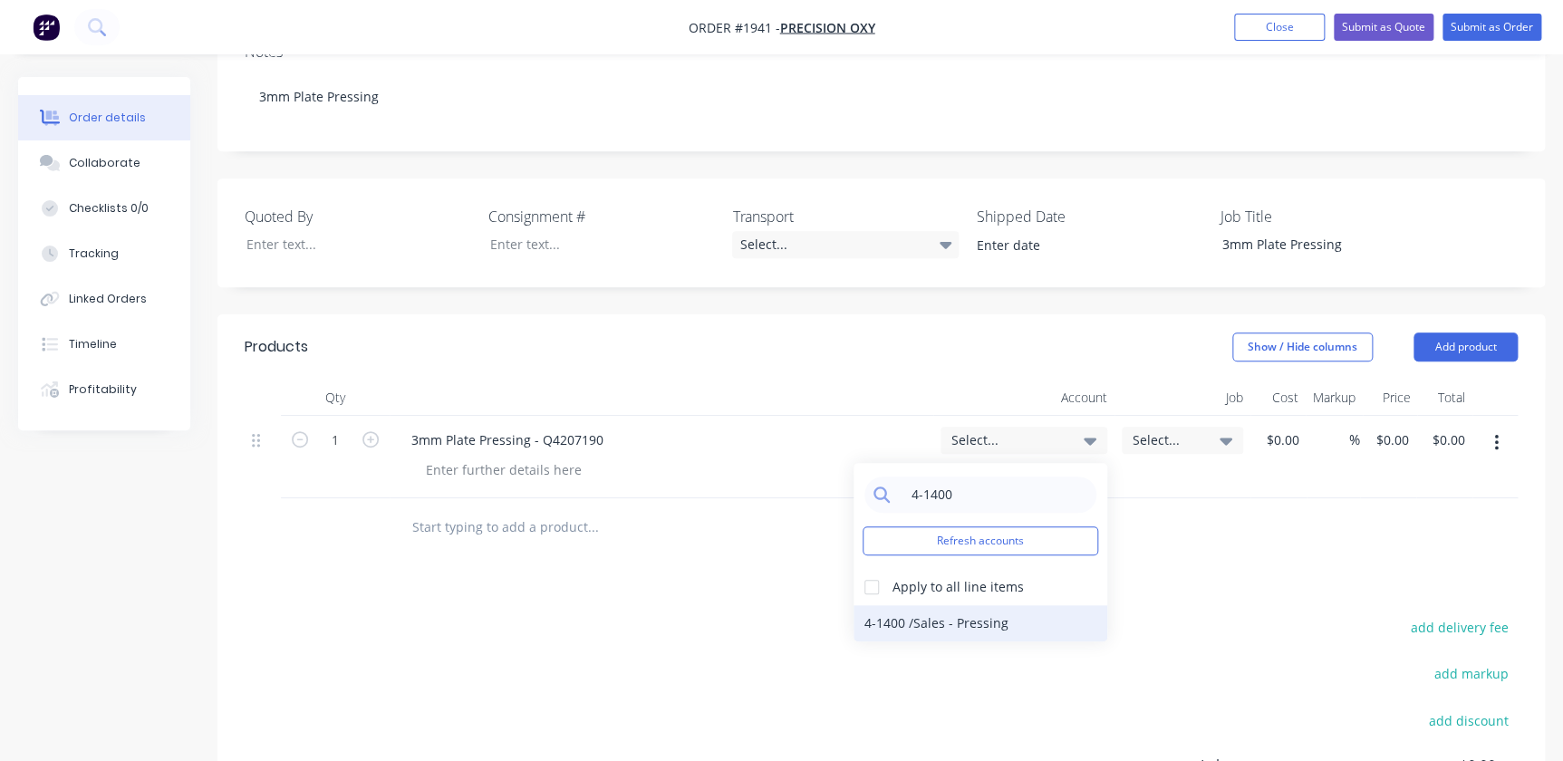
type input "4-1400"
click at [893, 608] on div "4-1400 / Sales - Pressing" at bounding box center [980, 623] width 254 height 36
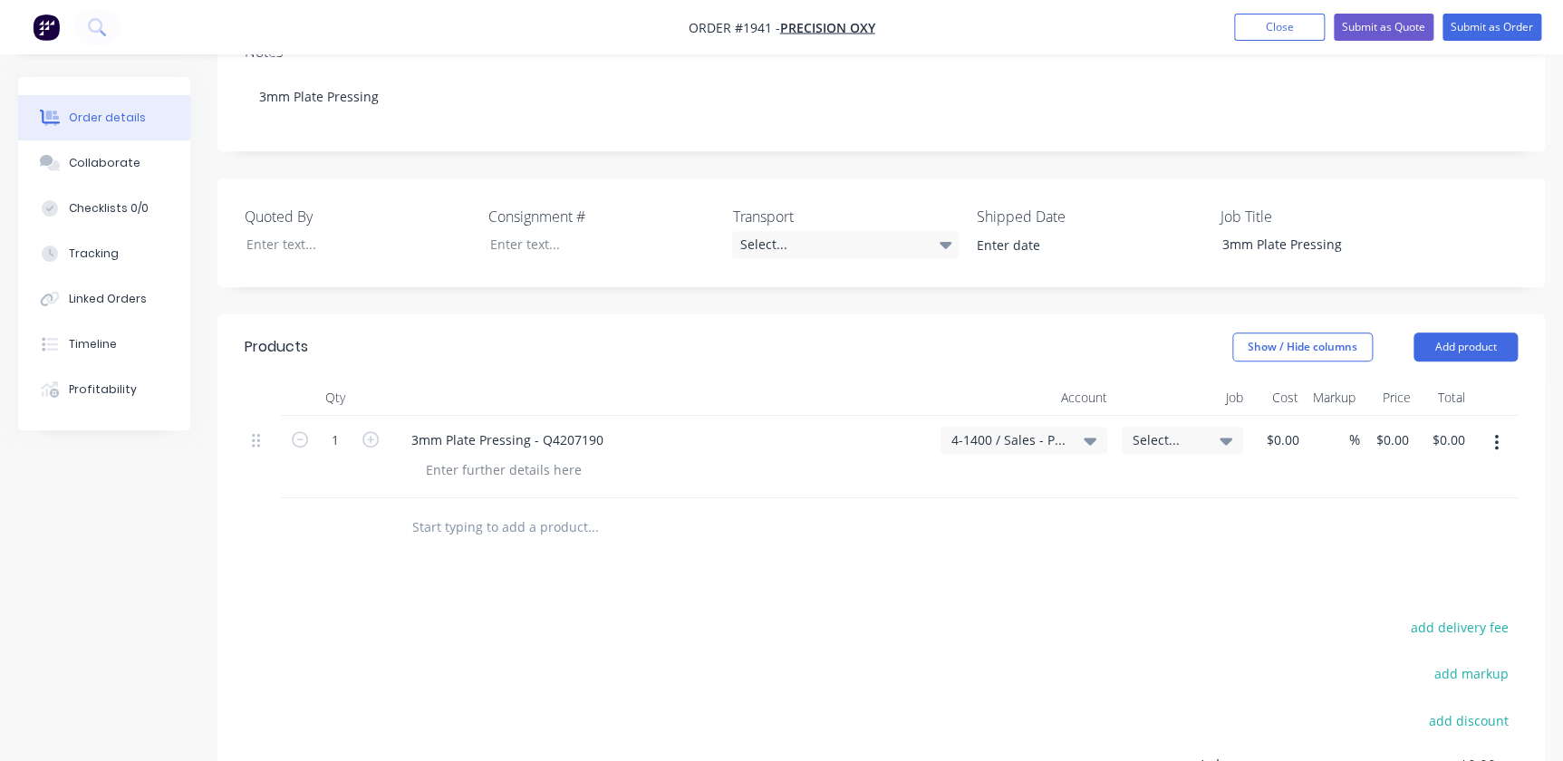
click at [1186, 430] on span "Select..." at bounding box center [1166, 439] width 69 height 19
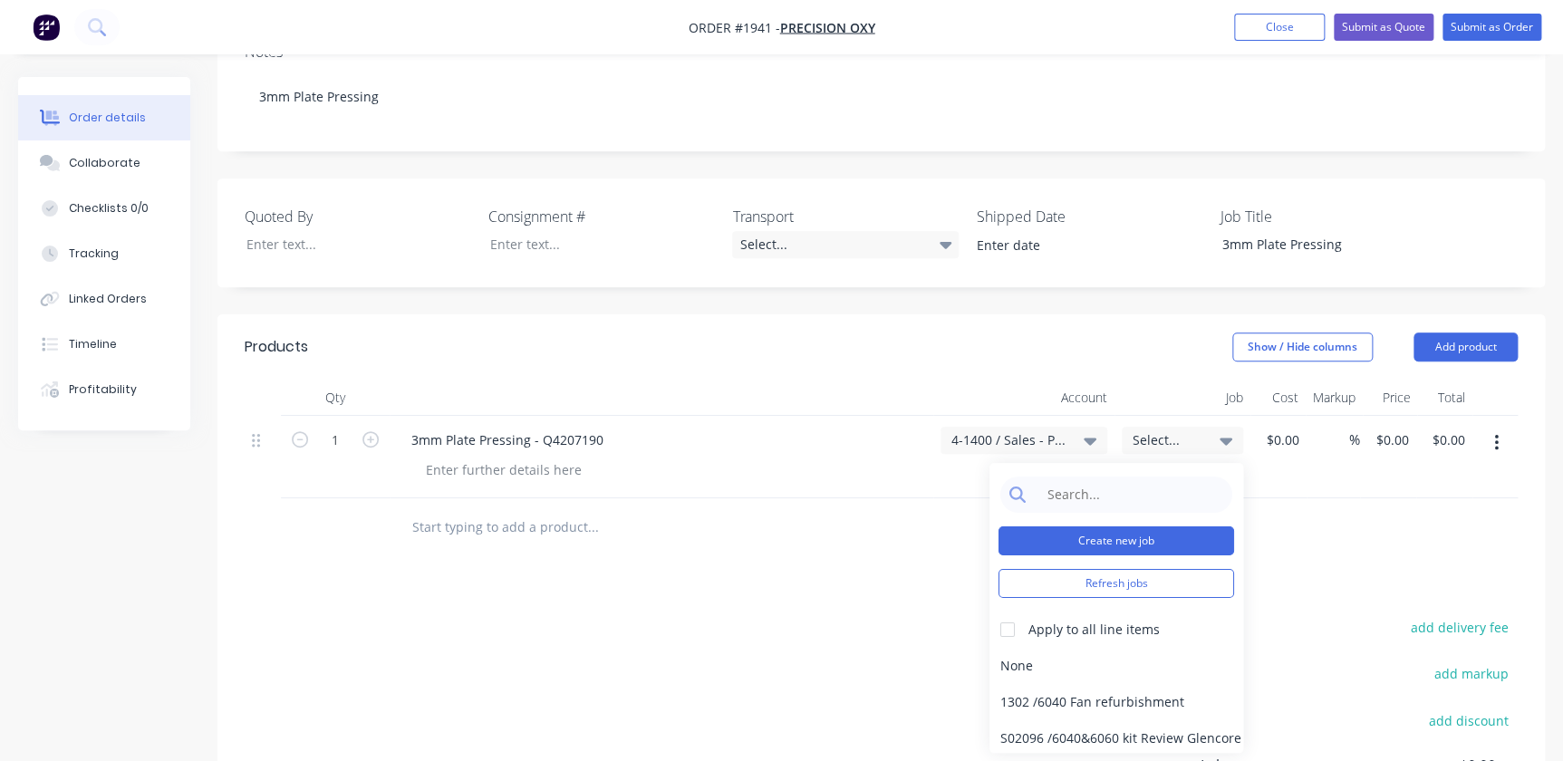
click at [1141, 526] on button "Create new job" at bounding box center [1116, 540] width 236 height 29
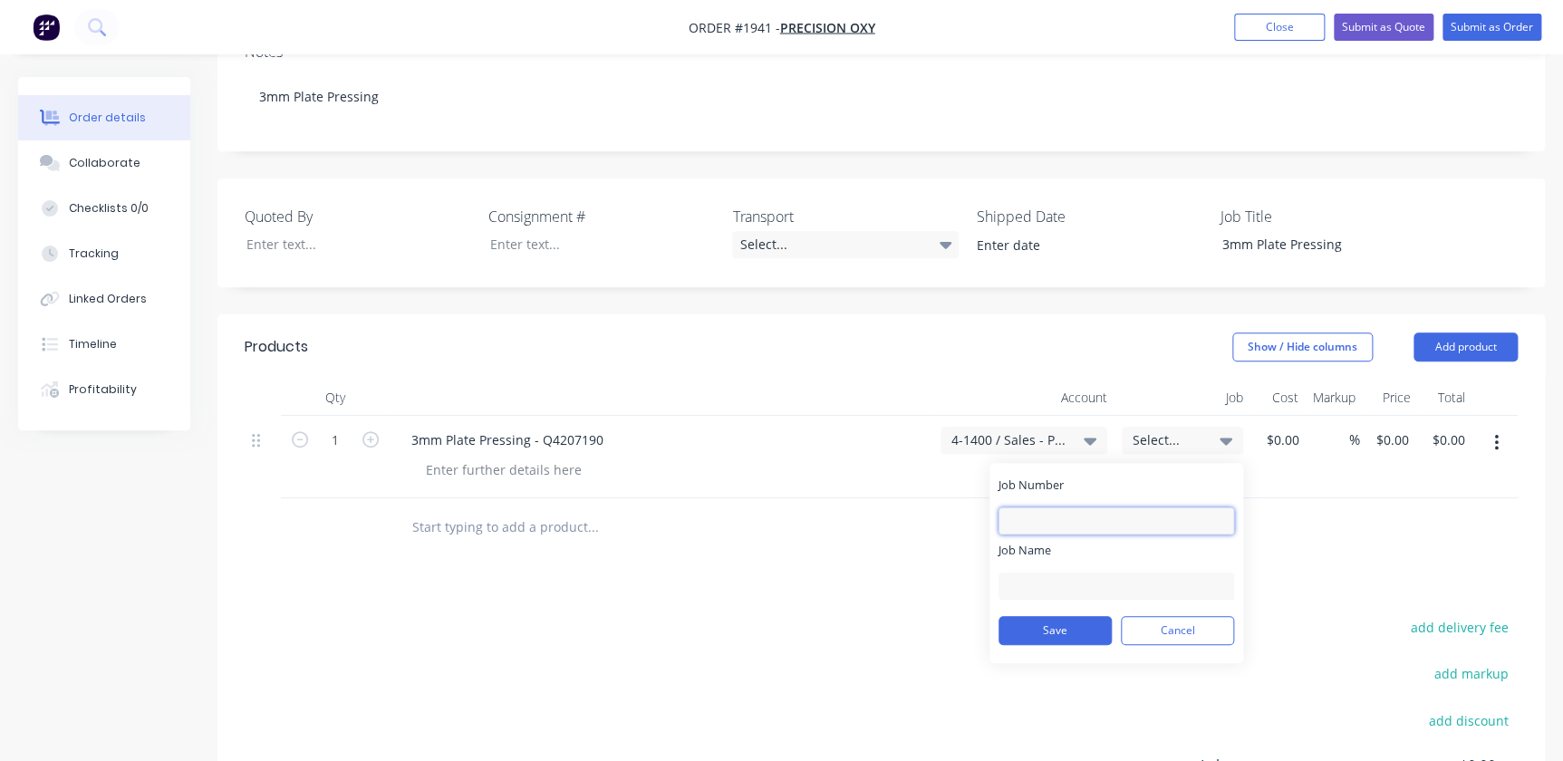
click at [1114, 507] on input "Job Number" at bounding box center [1116, 520] width 236 height 27
type input "3"
type input "1941"
drag, startPoint x: 1063, startPoint y: 564, endPoint x: 1121, endPoint y: 560, distance: 59.1
click at [1067, 573] on input "Oxycut - Press Price" at bounding box center [1116, 586] width 236 height 27
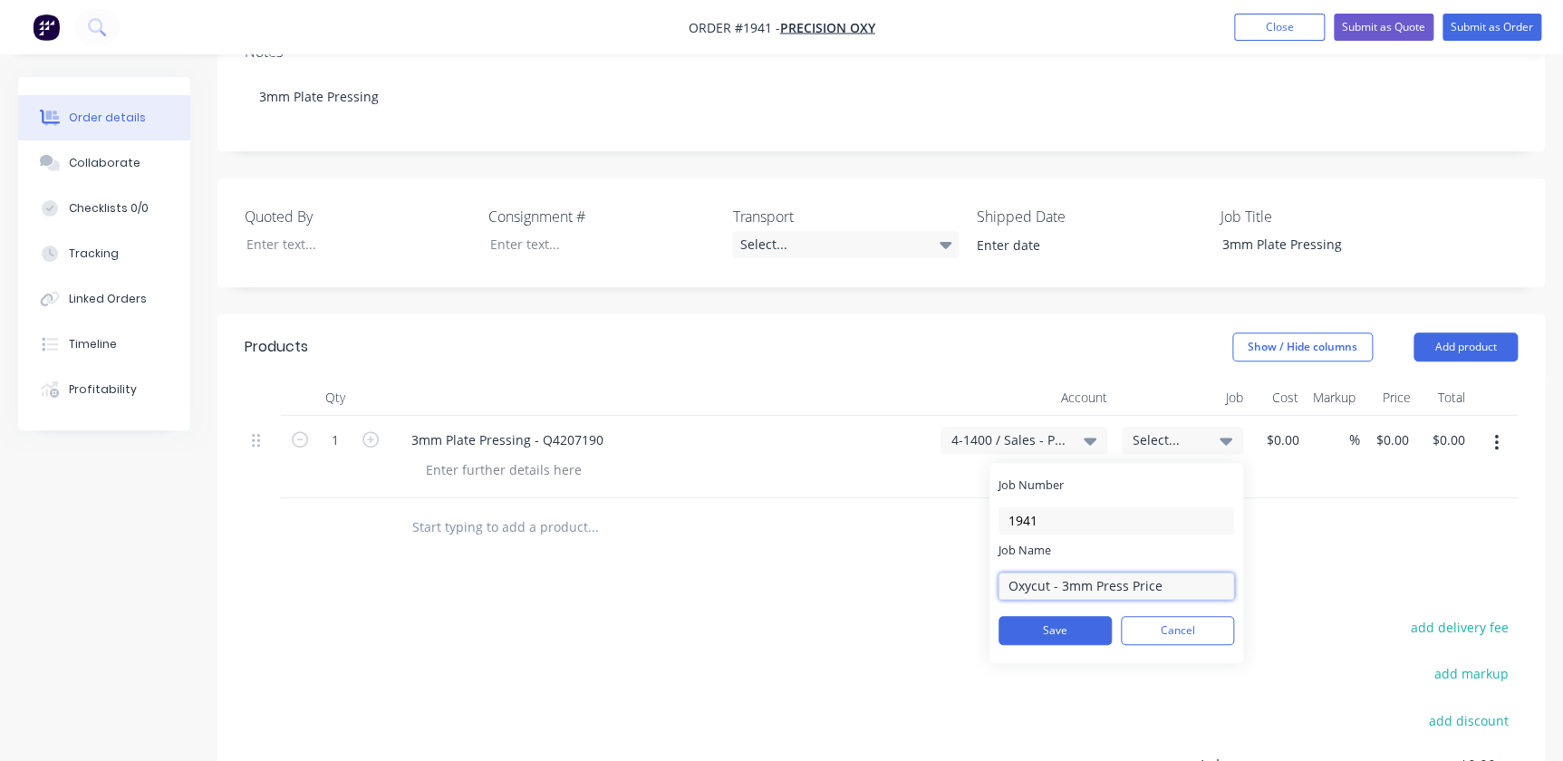
drag, startPoint x: 1169, startPoint y: 562, endPoint x: 1110, endPoint y: 554, distance: 59.4
click at [1110, 573] on input "Oxycut - 3mm Press Price" at bounding box center [1116, 586] width 236 height 27
type input "Oxycut - 3mm Pressing"
click at [1069, 616] on button "Save" at bounding box center [1054, 630] width 113 height 29
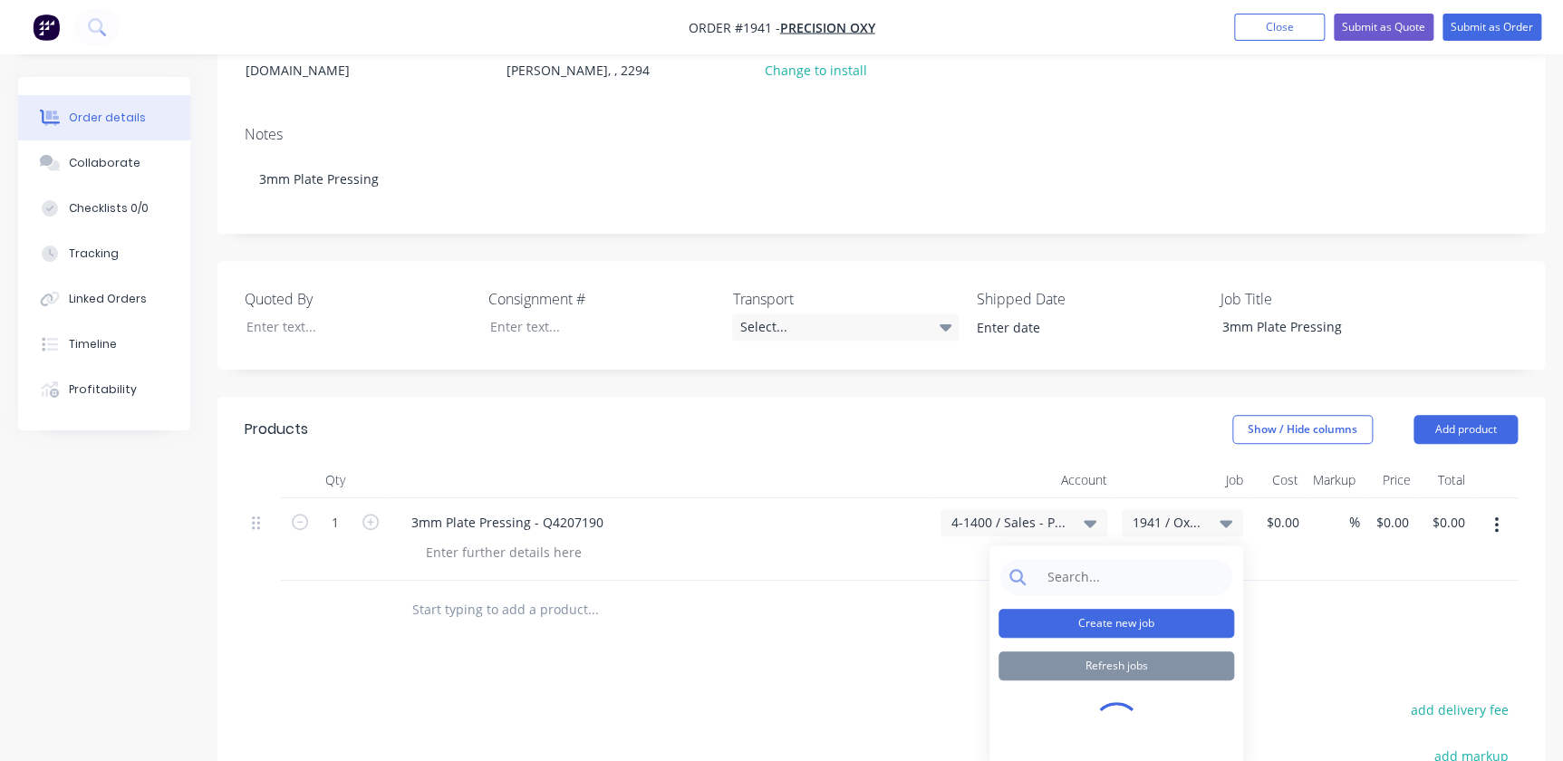
scroll to position [236, 0]
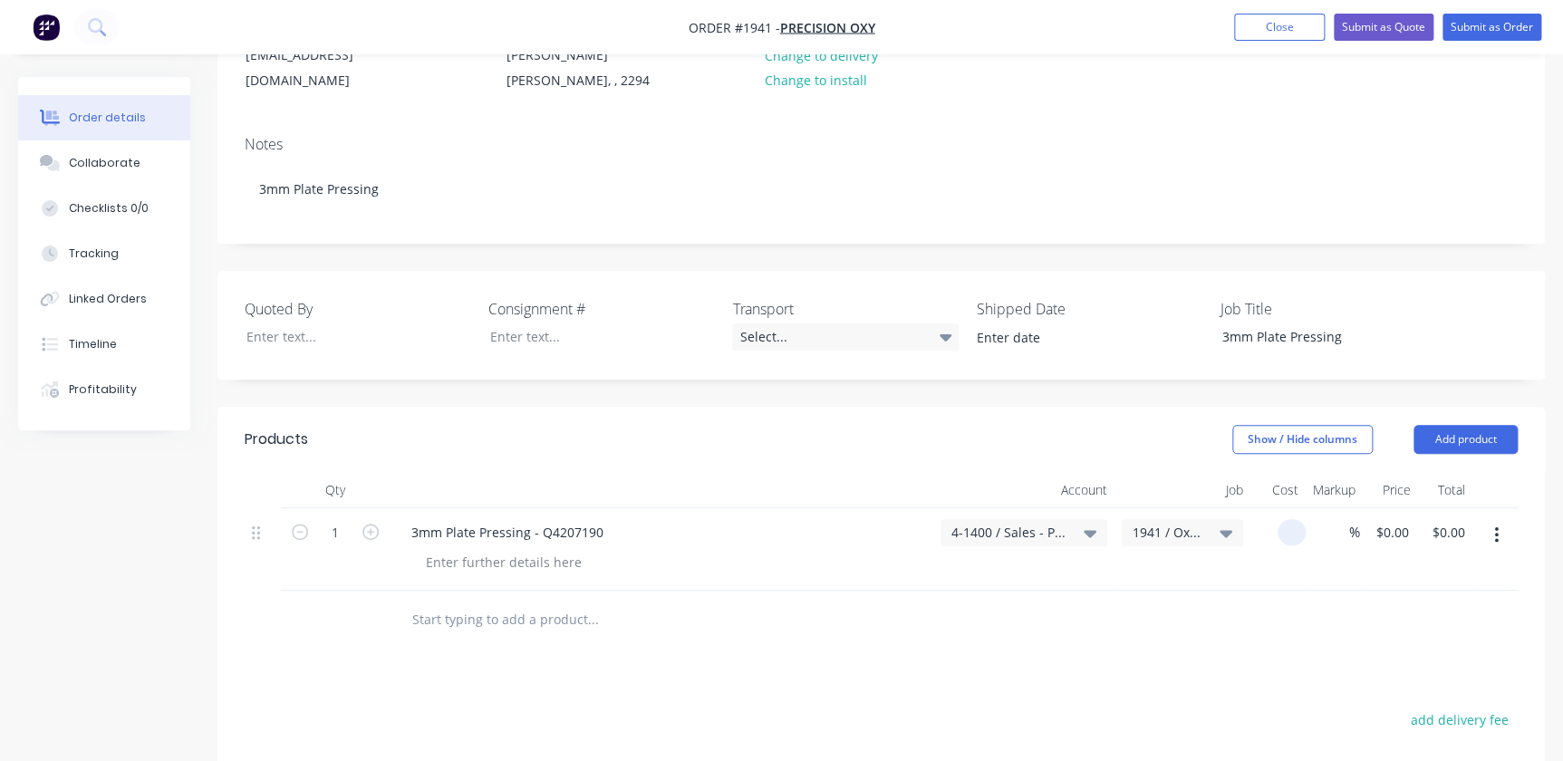
click at [1285, 519] on input at bounding box center [1295, 532] width 21 height 26
type input "$195.00"
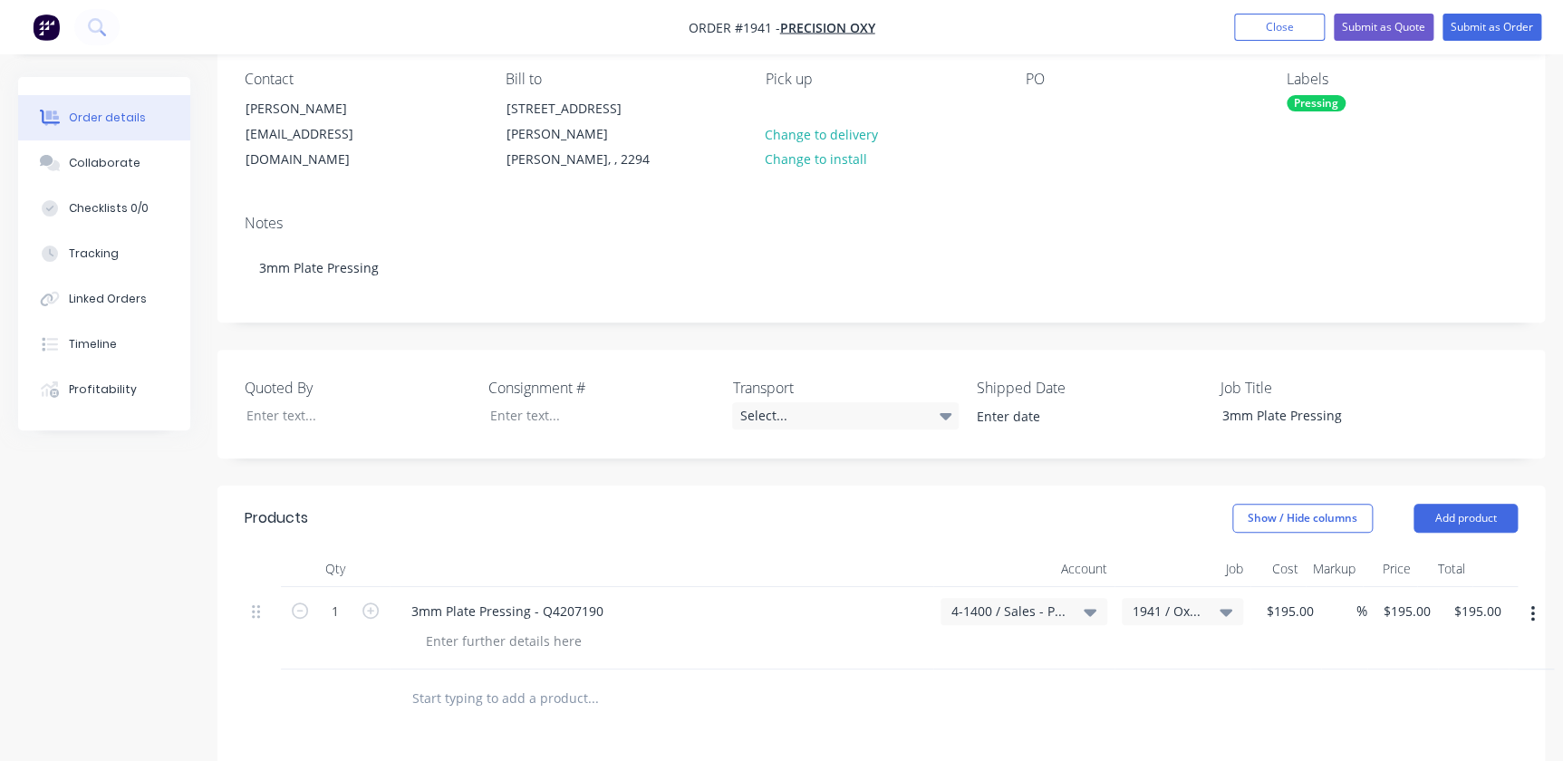
scroll to position [164, 0]
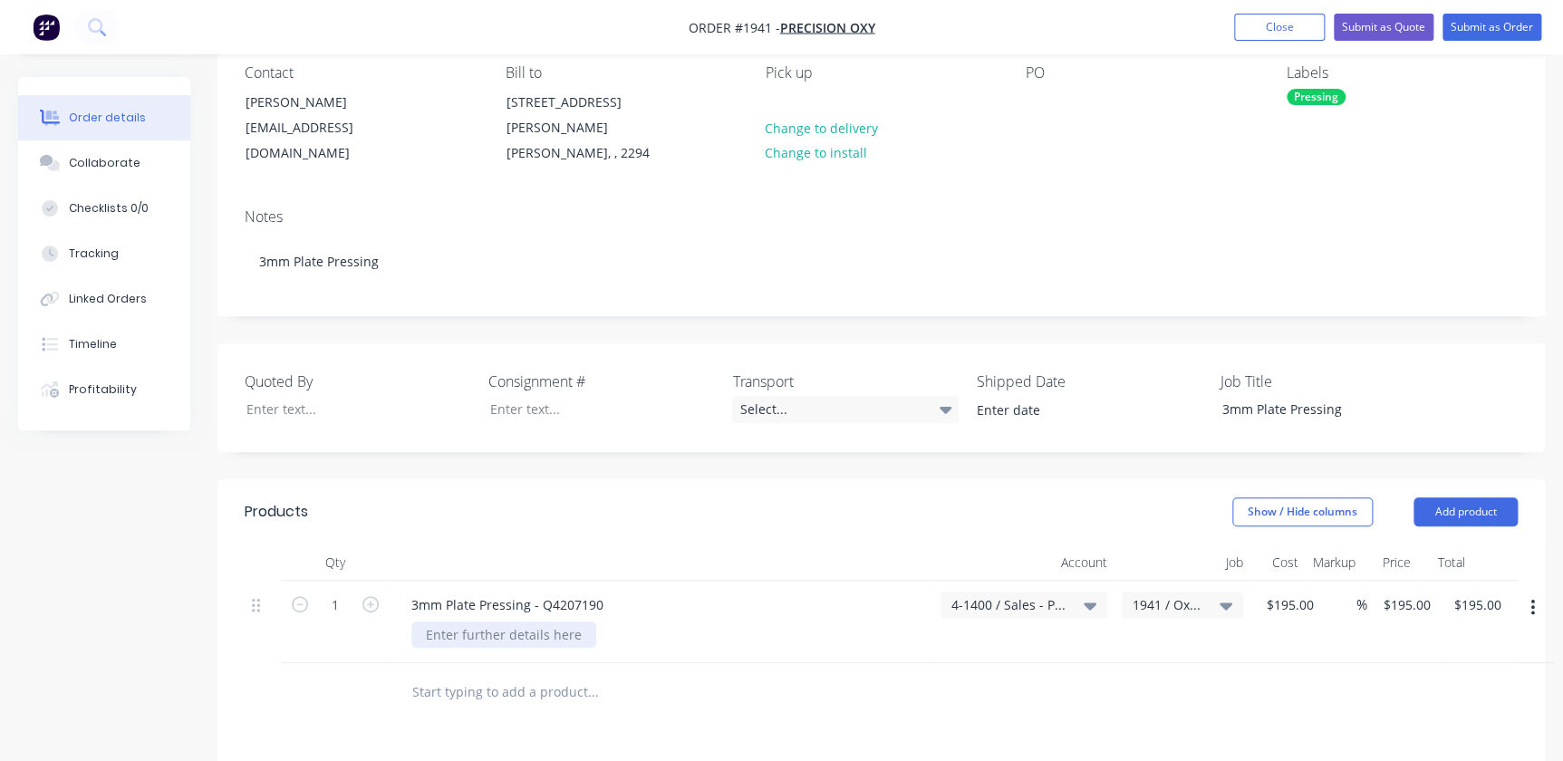
click at [480, 621] on div at bounding box center [503, 634] width 185 height 26
click at [507, 621] on div at bounding box center [503, 634] width 185 height 26
drag, startPoint x: 477, startPoint y: 611, endPoint x: 511, endPoint y: 640, distance: 44.3
click at [511, 640] on div "3mm Plate Pressing - Q4207190 Note Huhpak finished press radius on 3mm plate is…" at bounding box center [662, 622] width 544 height 82
click at [465, 621] on div "Note Huhpak finished press radius on 3mm plate is IR = R5 Only" at bounding box center [620, 634] width 419 height 26
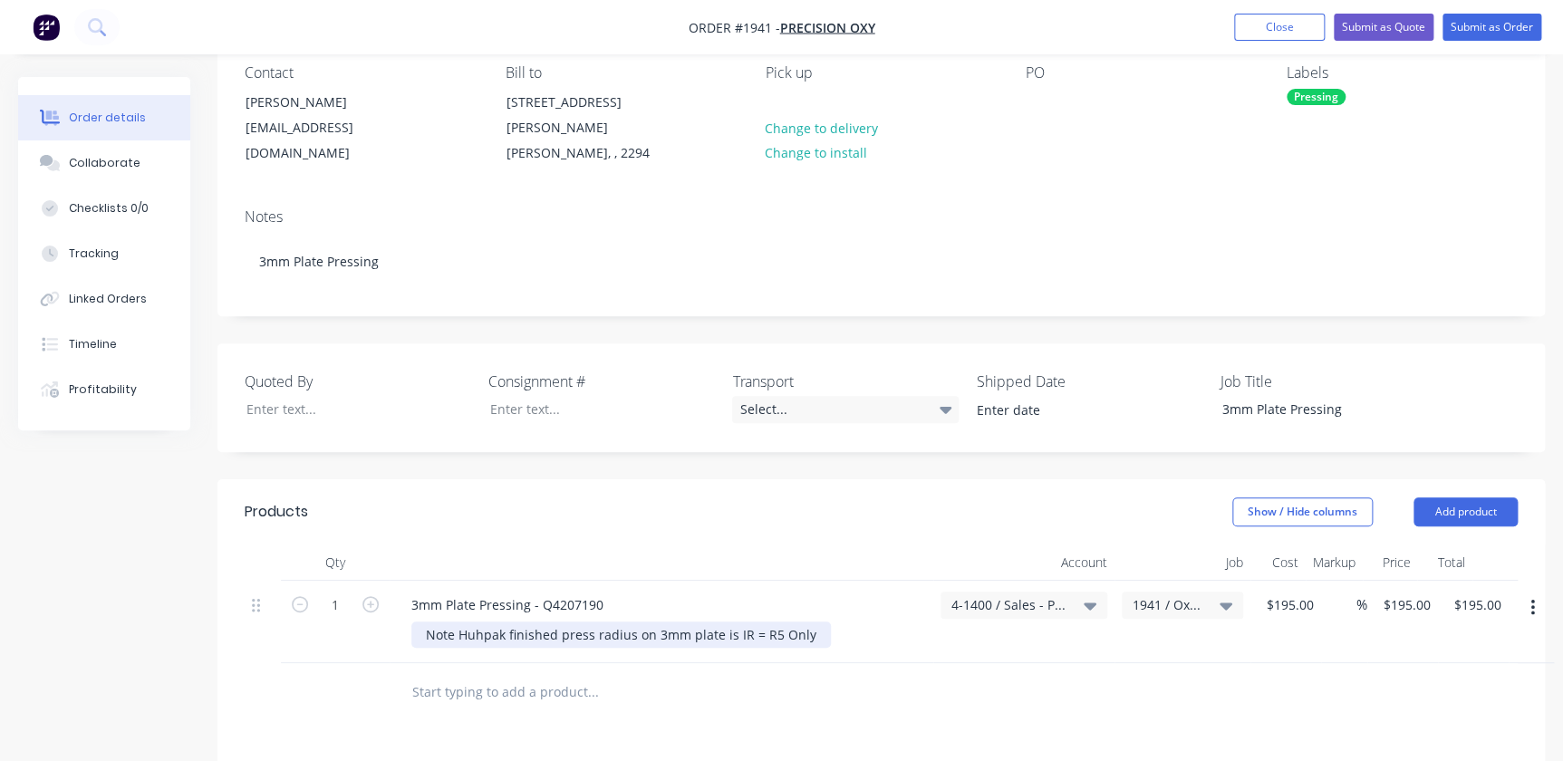
click at [475, 621] on div "Note Huhpak finished press radius on 3mm plate is IR = R5 Only" at bounding box center [620, 634] width 419 height 26
click at [502, 674] on input "text" at bounding box center [592, 692] width 362 height 36
click at [428, 674] on input "text" at bounding box center [592, 692] width 362 height 36
paste input "All materials are free supply from client Note the listed IR Bend Radius achiev…"
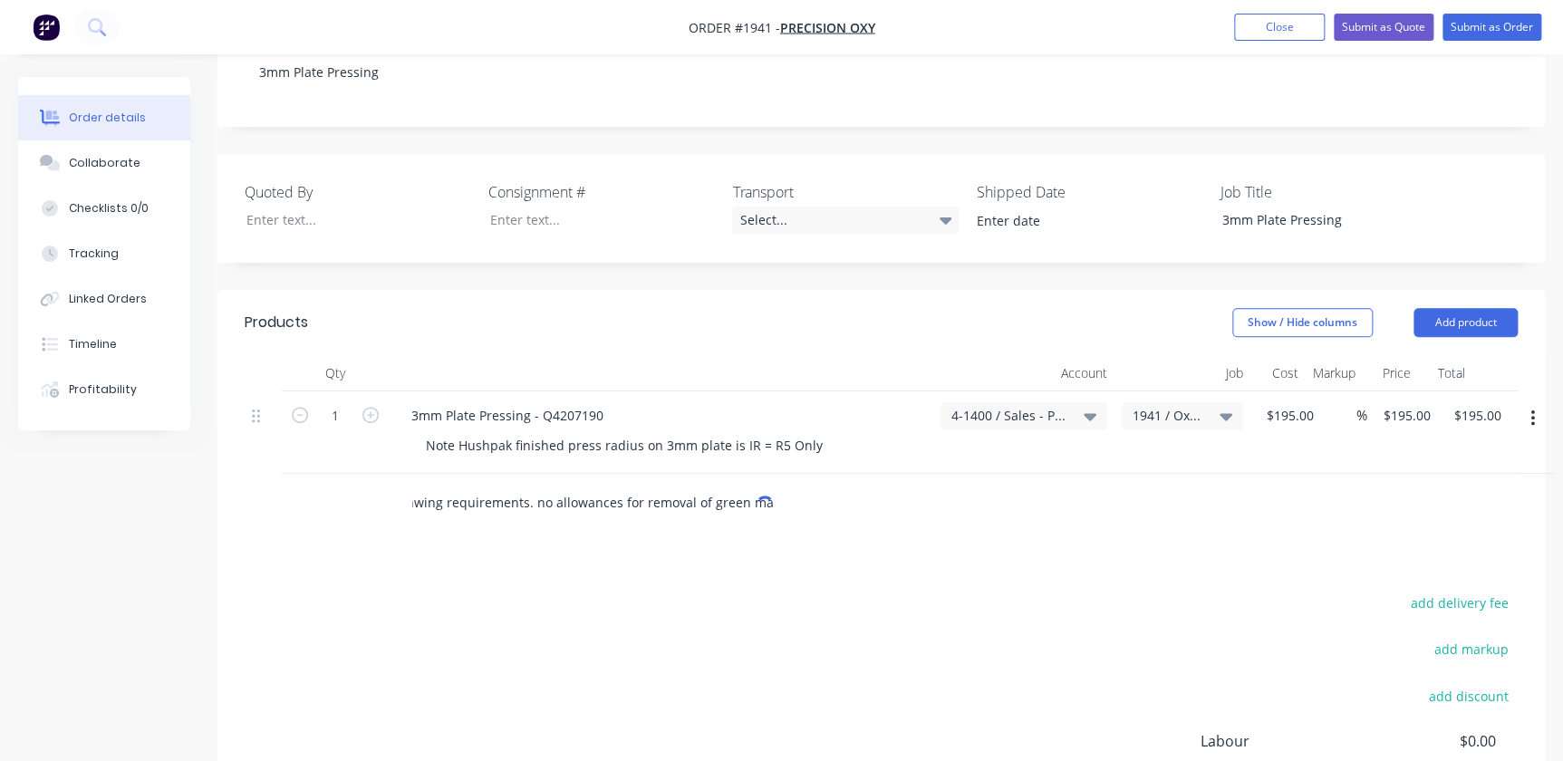
scroll to position [411, 0]
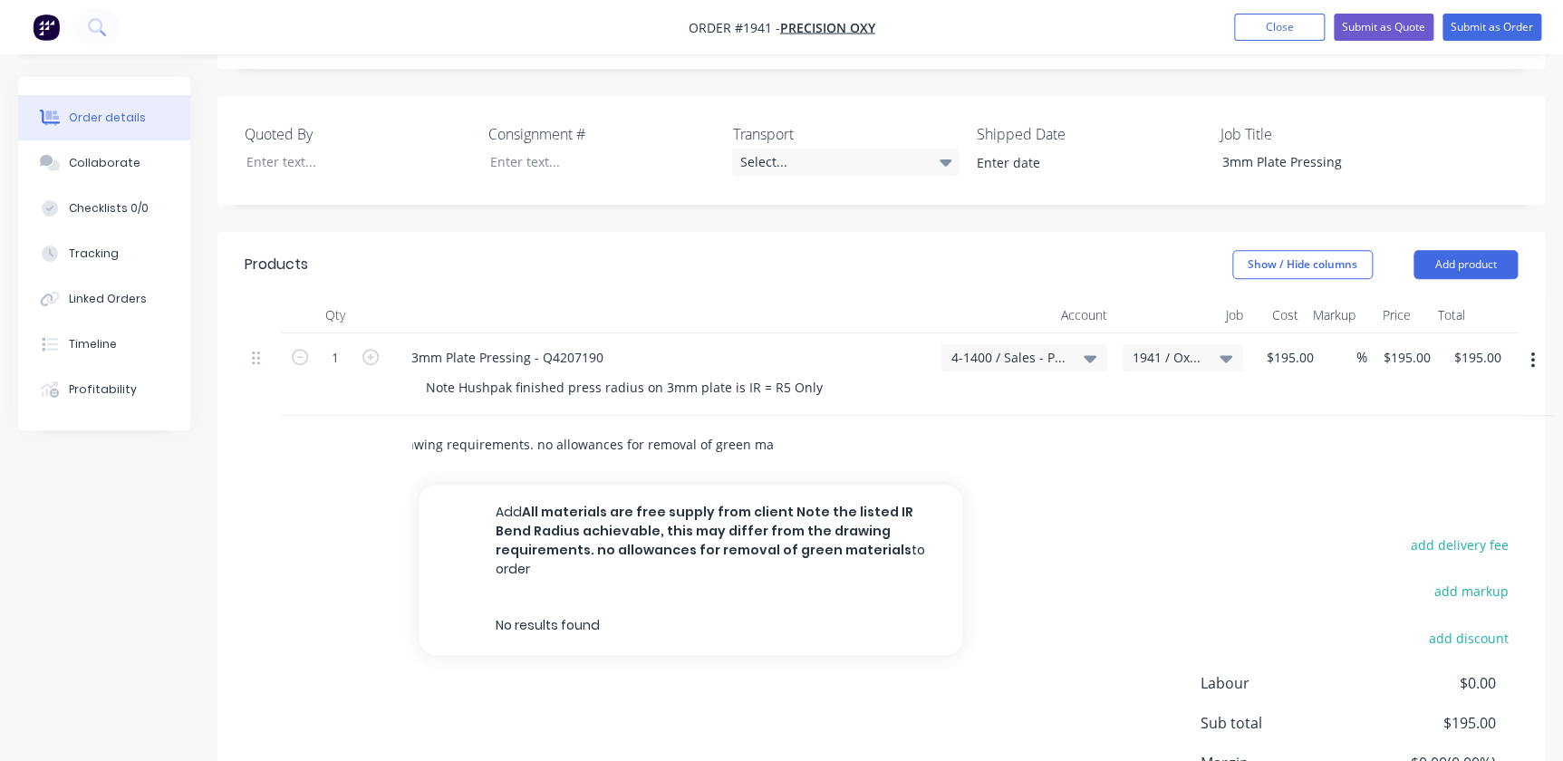
type input "All materials are free supply from client Note the listed IR Bend Radius achiev…"
drag, startPoint x: 788, startPoint y: 418, endPoint x: 274, endPoint y: 413, distance: 513.7
click at [274, 416] on div "All materials are free supply from client Note the listed IR Bend Radius achiev…" at bounding box center [881, 445] width 1273 height 59
drag, startPoint x: 1422, startPoint y: 251, endPoint x: 1430, endPoint y: 246, distance: 9.3
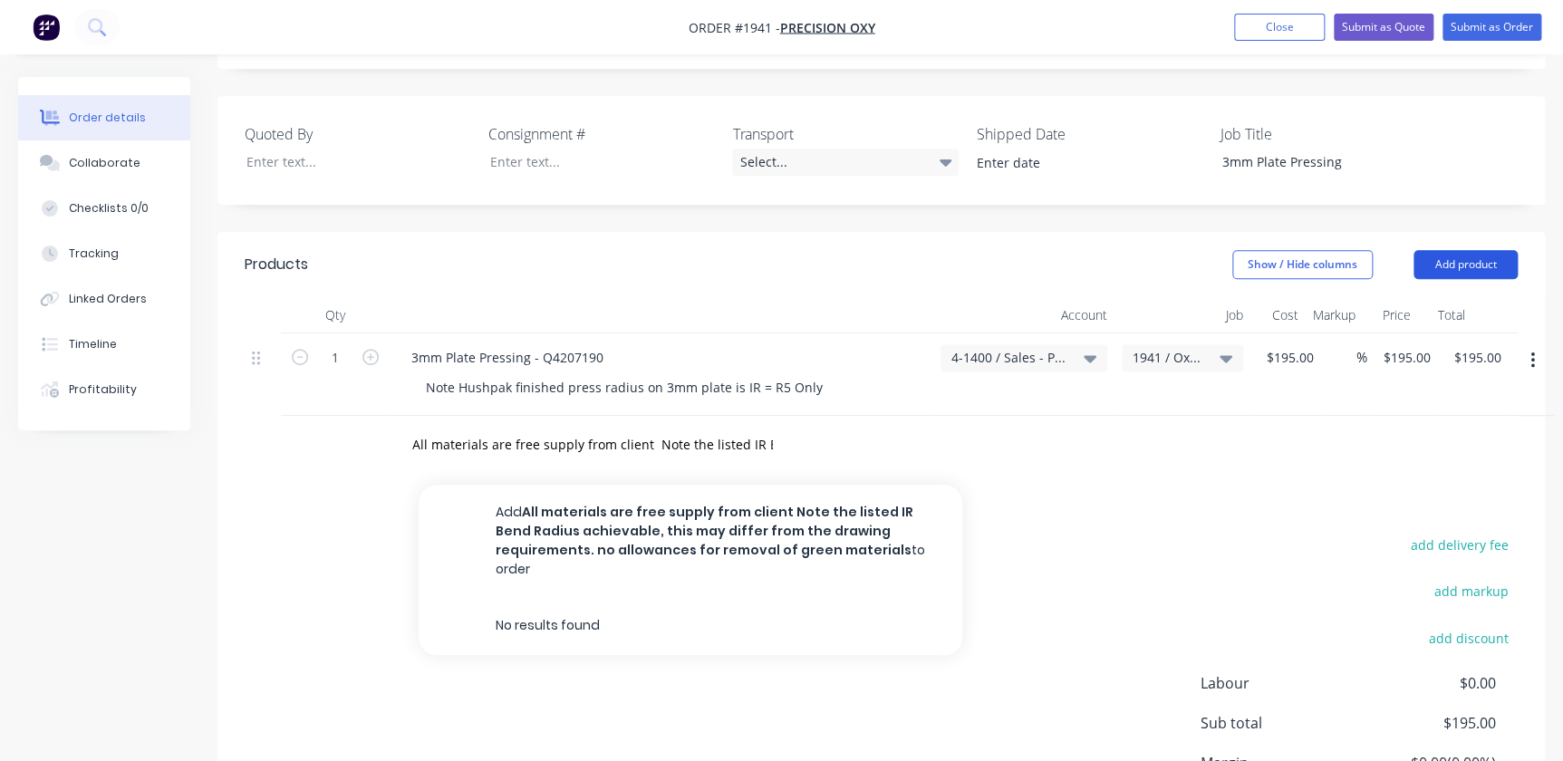
click at [1426, 250] on button "Add product" at bounding box center [1465, 264] width 104 height 29
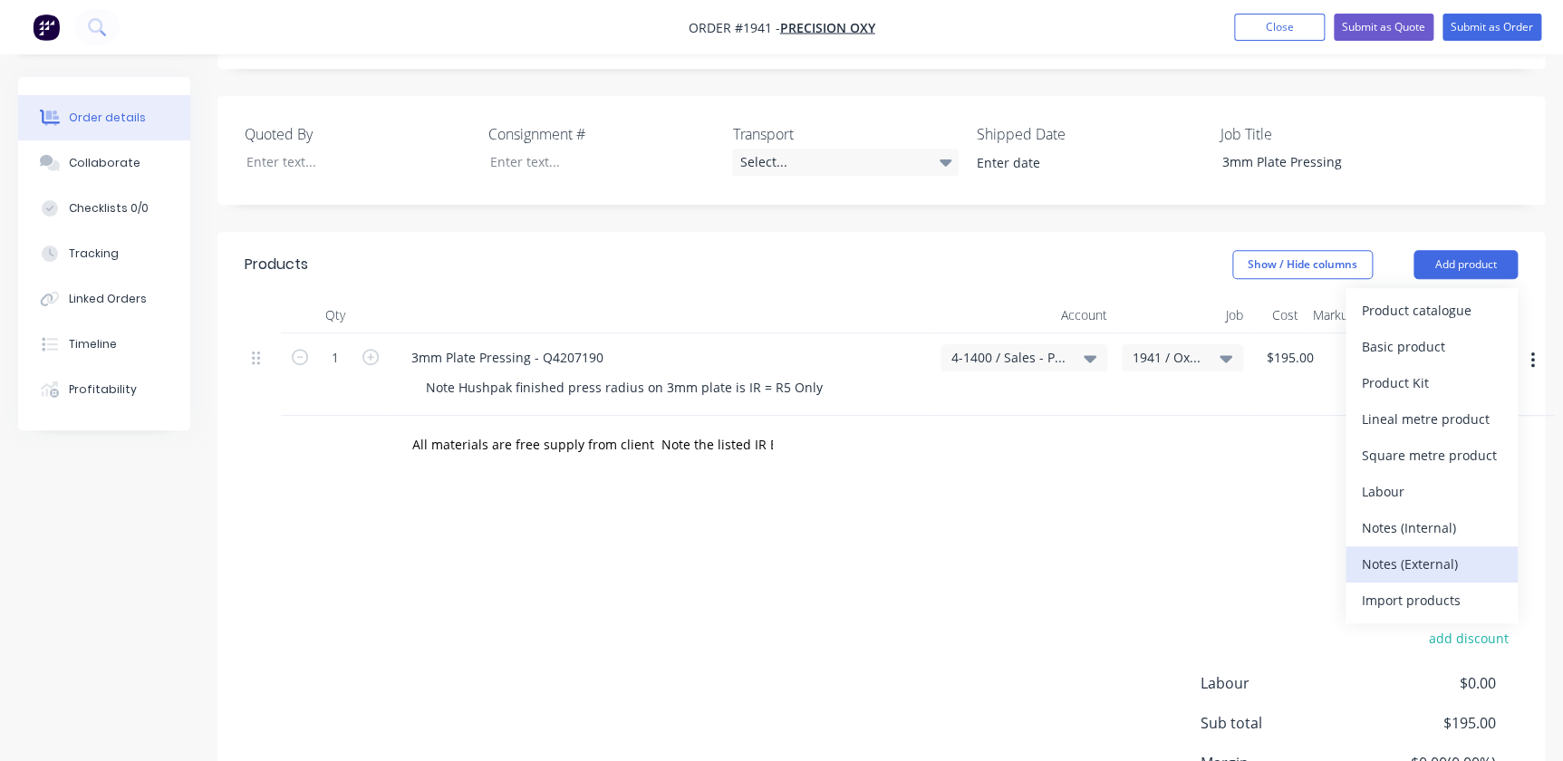
click at [1407, 551] on div "Notes (External)" at bounding box center [1432, 564] width 140 height 26
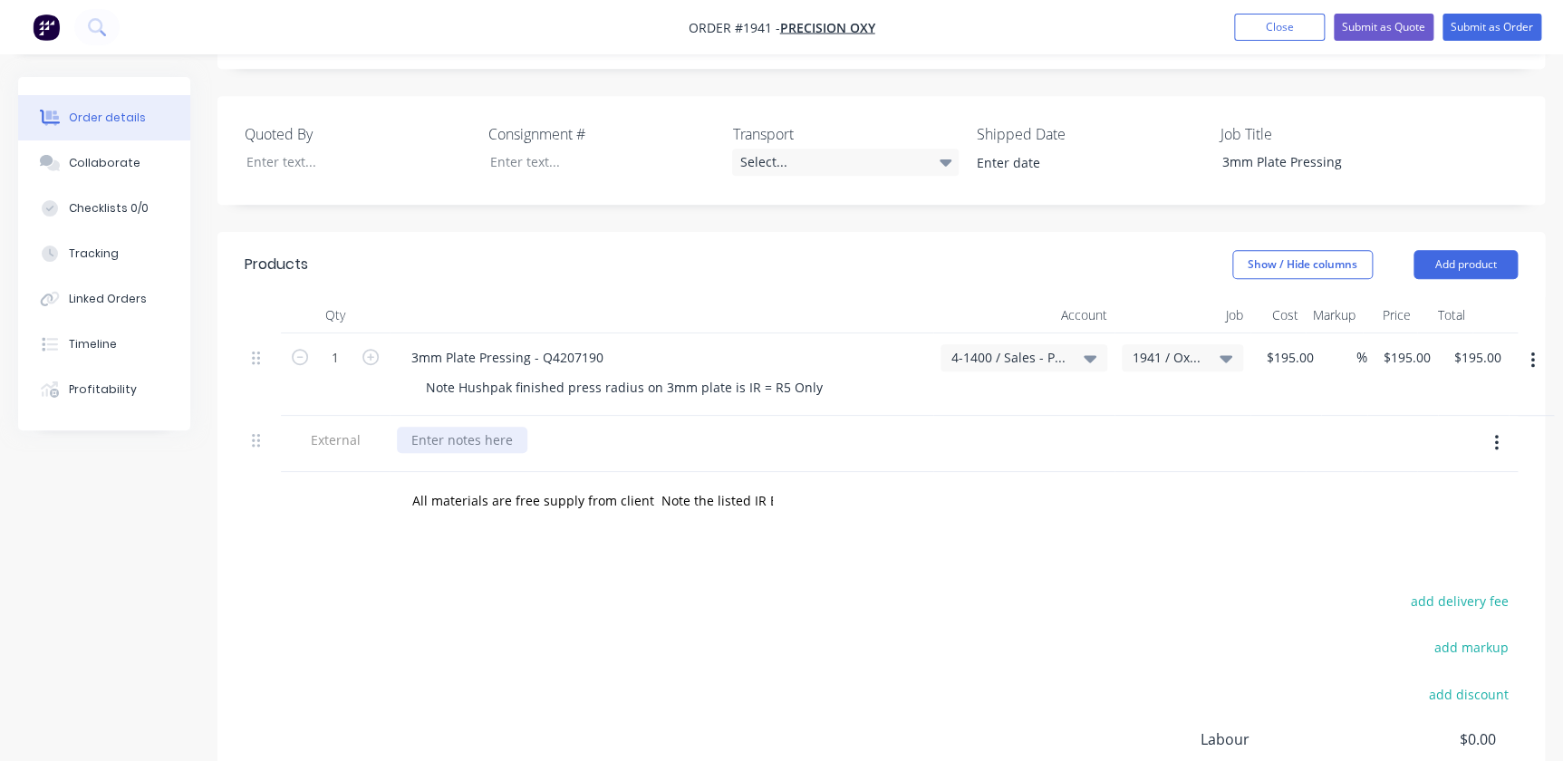
click at [519, 427] on div at bounding box center [462, 440] width 130 height 26
paste div
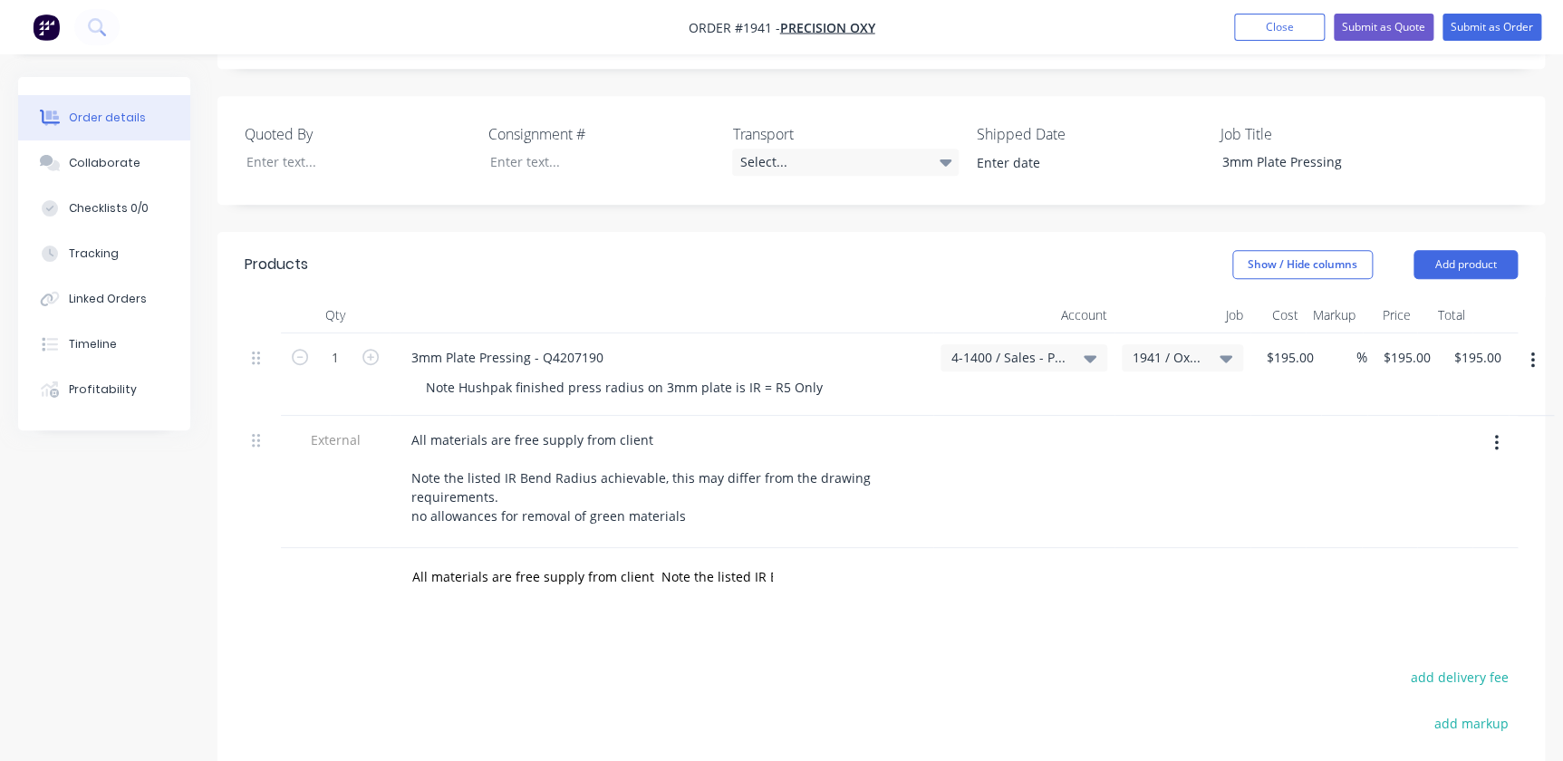
drag, startPoint x: 826, startPoint y: 574, endPoint x: 294, endPoint y: 544, distance: 533.5
click at [294, 548] on div "All materials are free supply from client Note the listed IR Bend Radius achiev…" at bounding box center [881, 577] width 1273 height 59
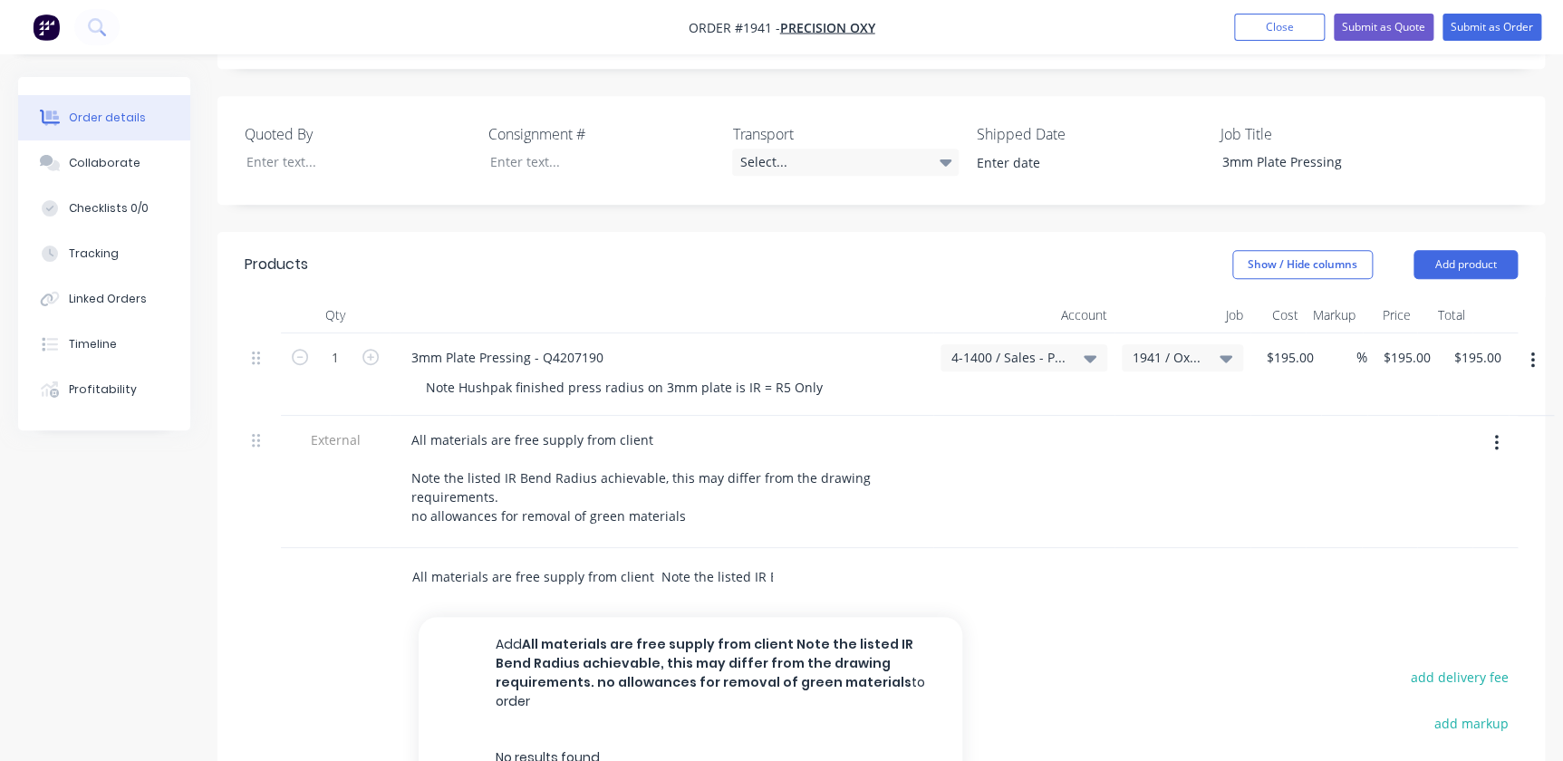
click at [688, 559] on input "All materials are free supply from client Note the listed IR Bend Radius achiev…" at bounding box center [592, 577] width 362 height 36
drag, startPoint x: 781, startPoint y: 554, endPoint x: 348, endPoint y: 550, distance: 433.0
click at [348, 550] on div "All materials are free supply from client Note the listed IR Bend Radius achiev…" at bounding box center [881, 577] width 1273 height 59
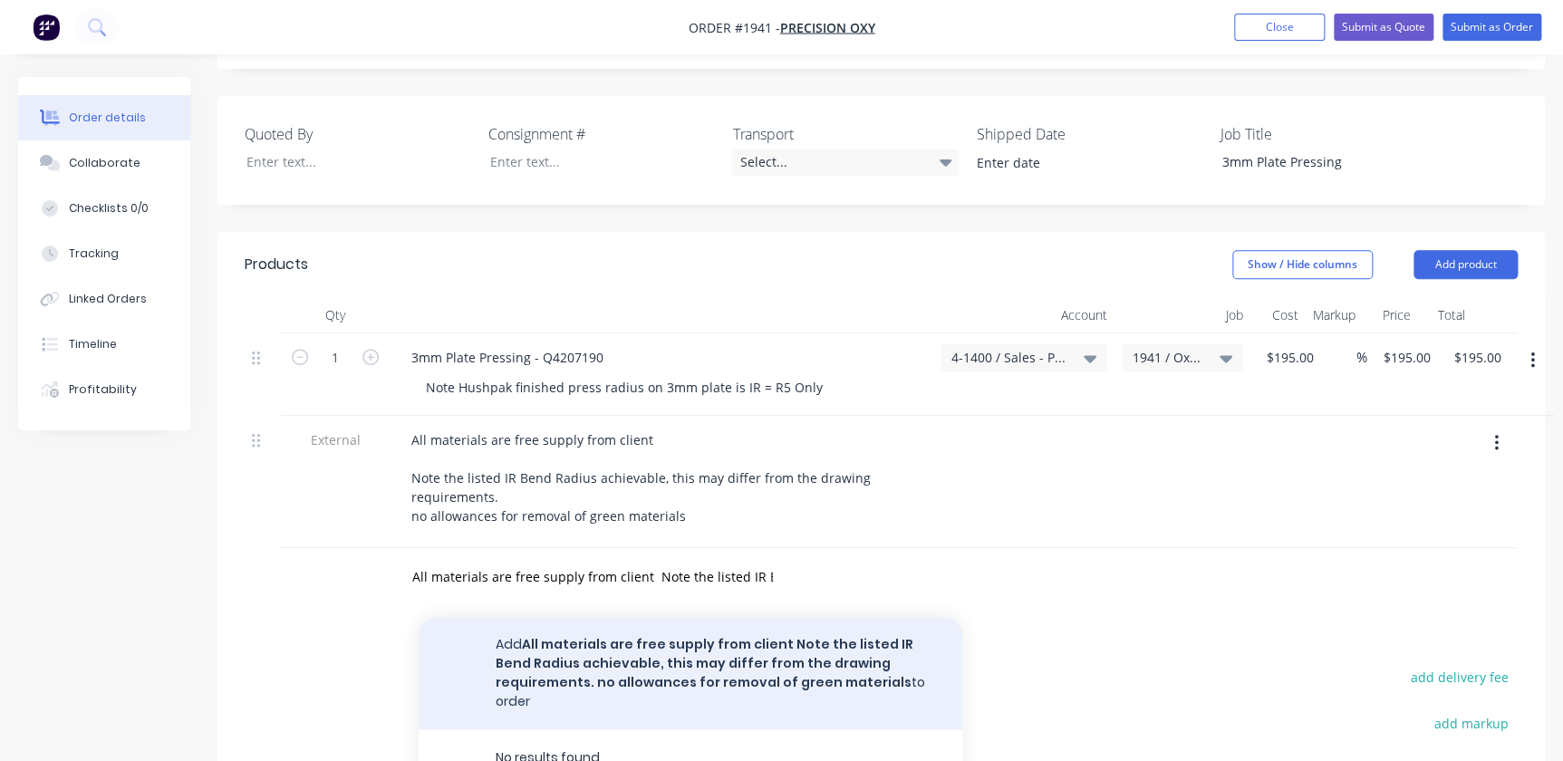
click at [802, 617] on button "Add All materials are free supply from client Note the listed IR Bend Radius ac…" at bounding box center [691, 673] width 544 height 112
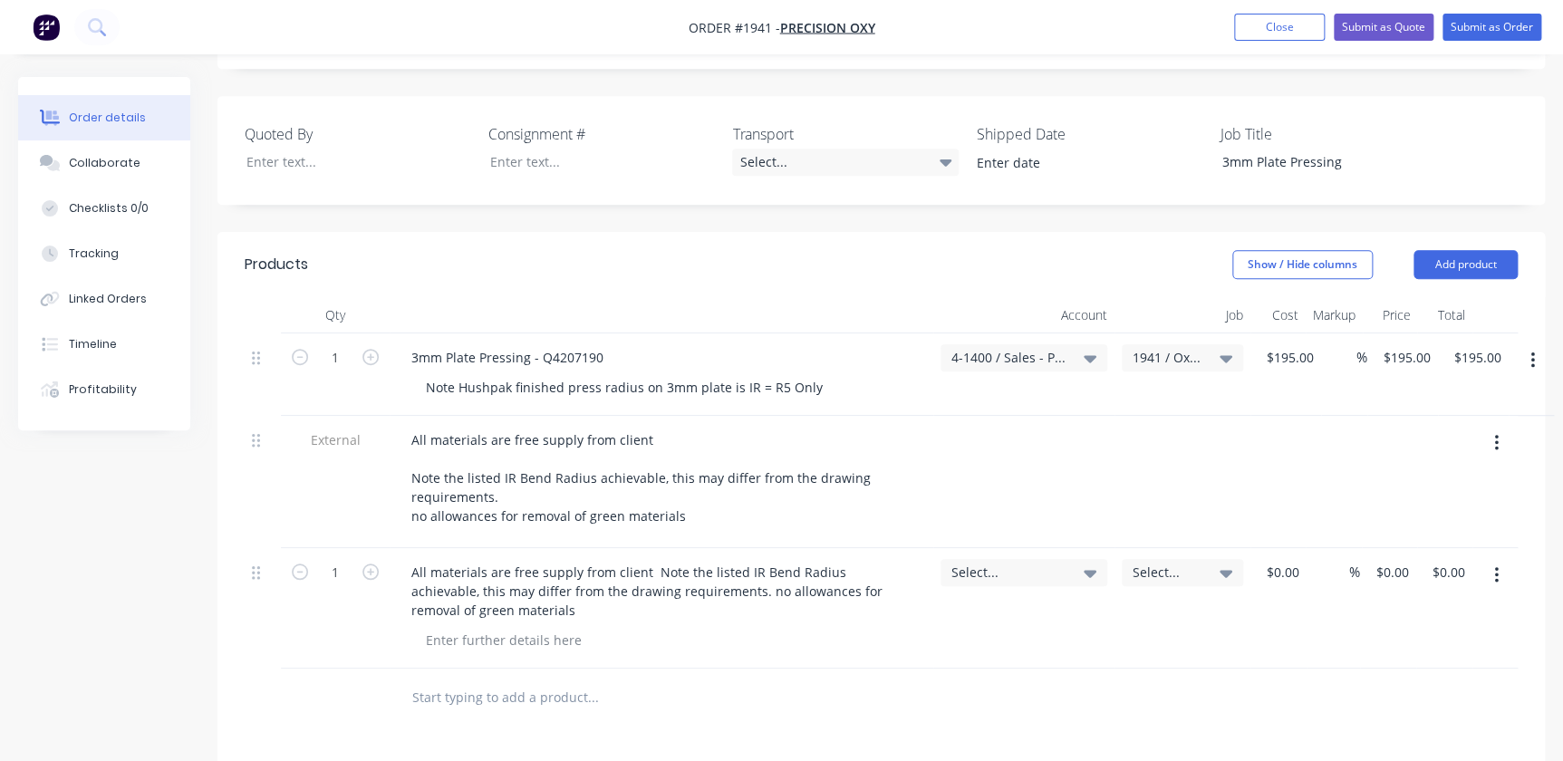
click at [1495, 565] on icon "button" at bounding box center [1496, 575] width 5 height 20
click at [1409, 718] on div "Delete" at bounding box center [1432, 731] width 140 height 26
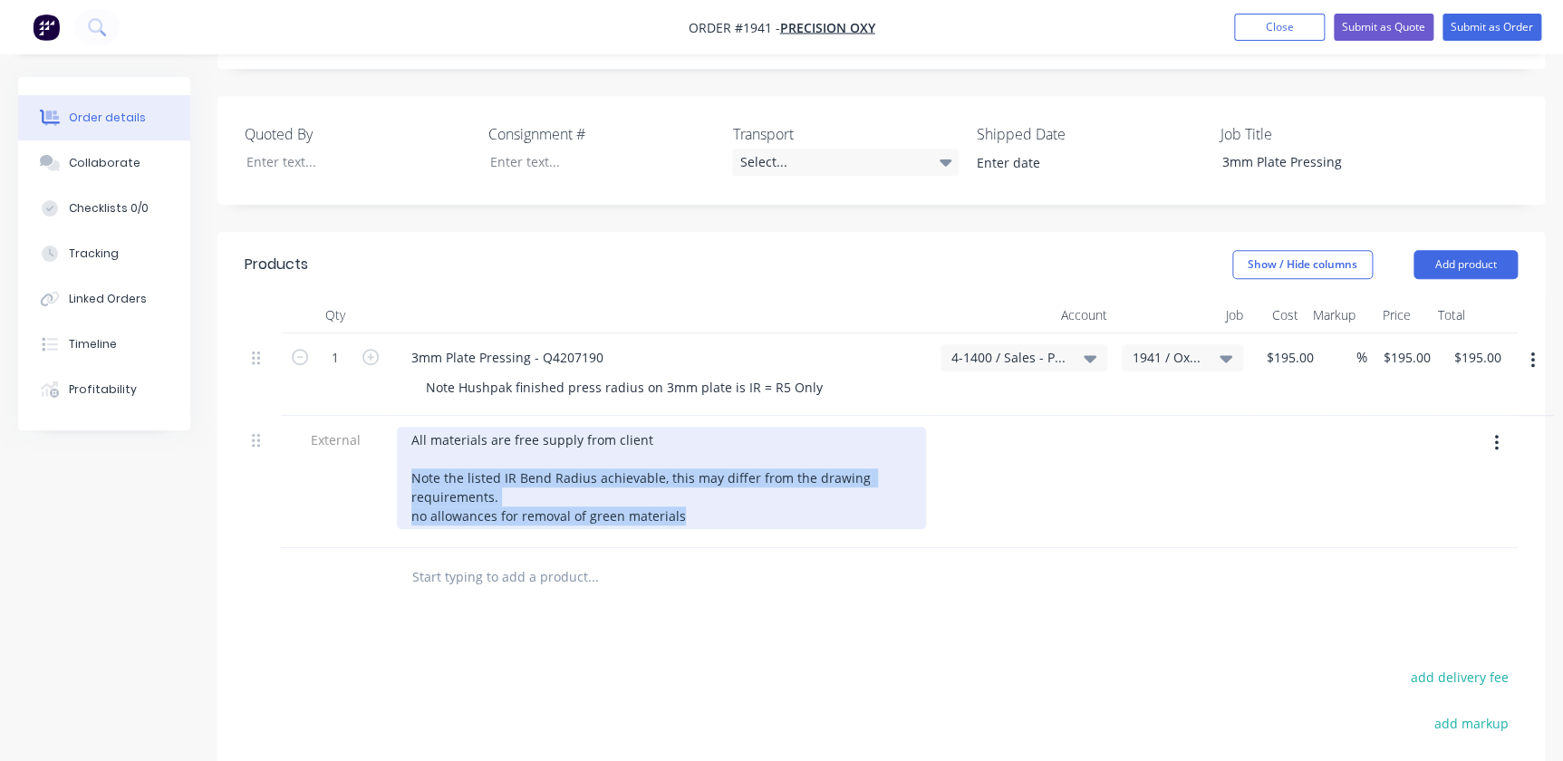
drag, startPoint x: 721, startPoint y: 497, endPoint x: 398, endPoint y: 456, distance: 326.1
click at [398, 456] on div "All materials are free supply from client Note the listed IR Bend Radius achiev…" at bounding box center [661, 478] width 529 height 102
click at [455, 488] on div "All materials are free supply from client Note the listed IR Bend Radius achiev…" at bounding box center [661, 478] width 529 height 102
drag, startPoint x: 516, startPoint y: 480, endPoint x: 398, endPoint y: 457, distance: 121.0
click at [398, 457] on div "All materials are free supply from client Note the listed IR Bend Radius achiev…" at bounding box center [661, 478] width 529 height 102
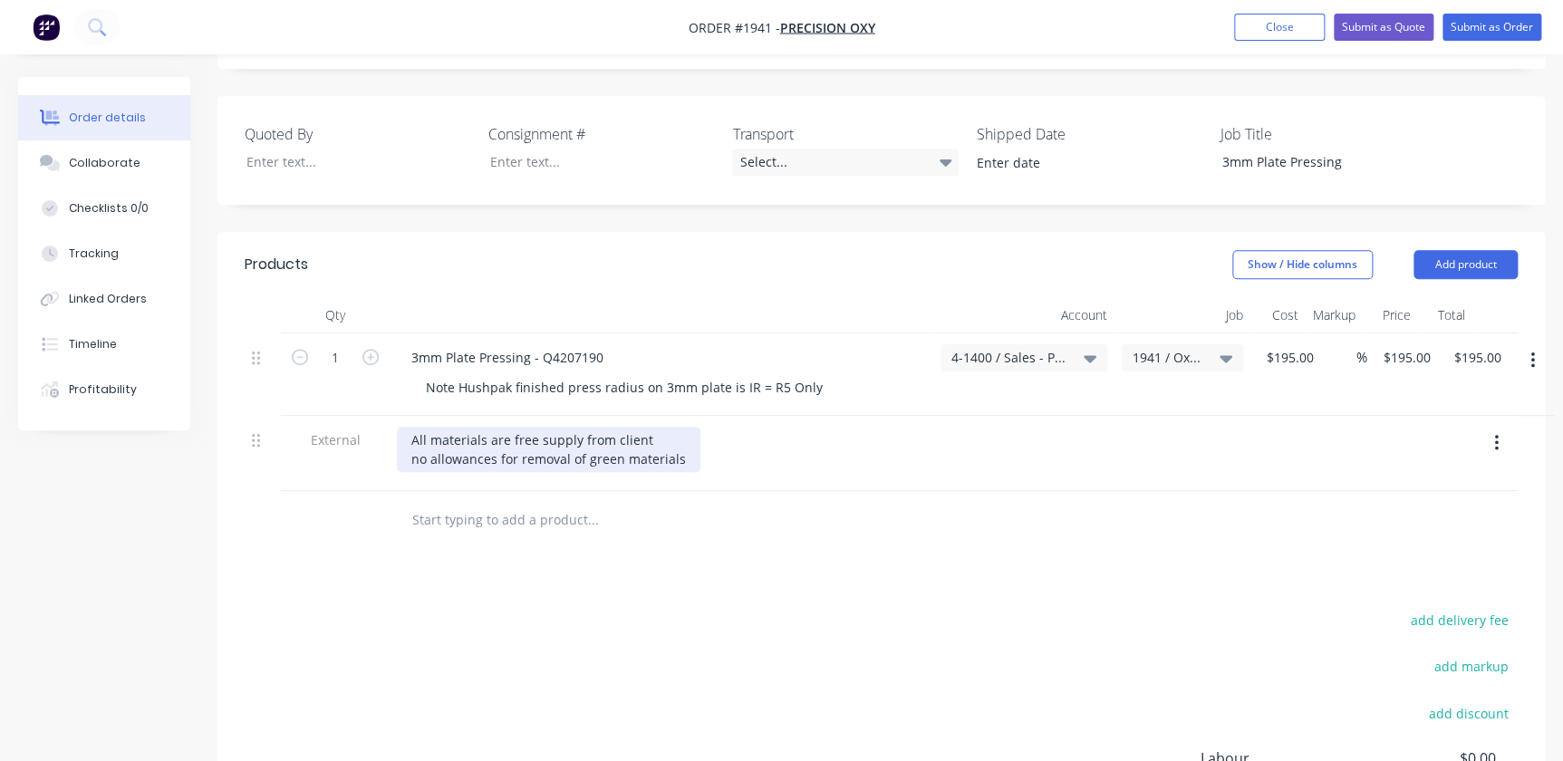
click at [422, 444] on div "All materials are free supply from client no allowances for removal of green ma…" at bounding box center [548, 449] width 303 height 45
click at [594, 510] on input "text" at bounding box center [592, 520] width 362 height 36
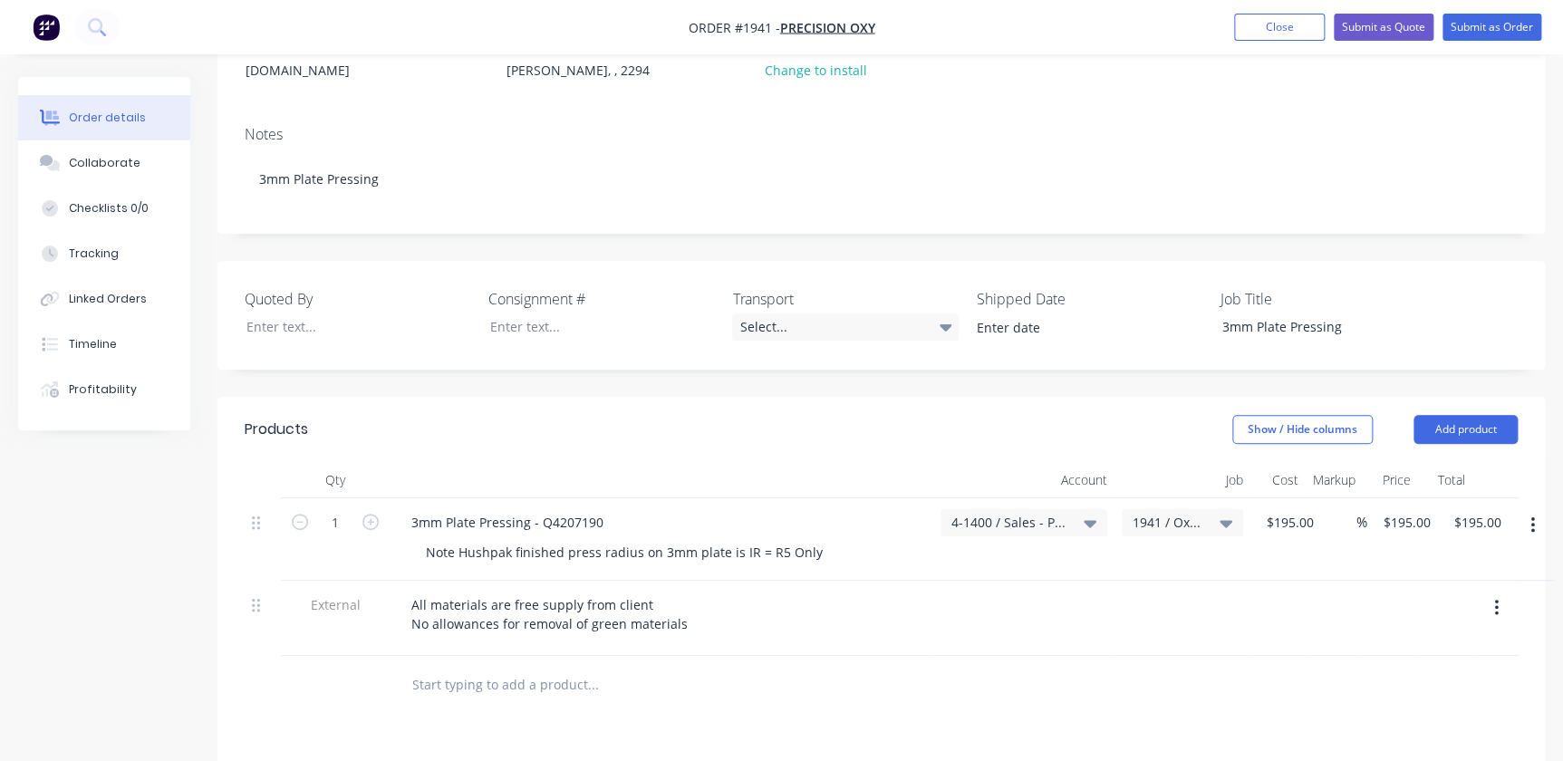
scroll to position [494, 0]
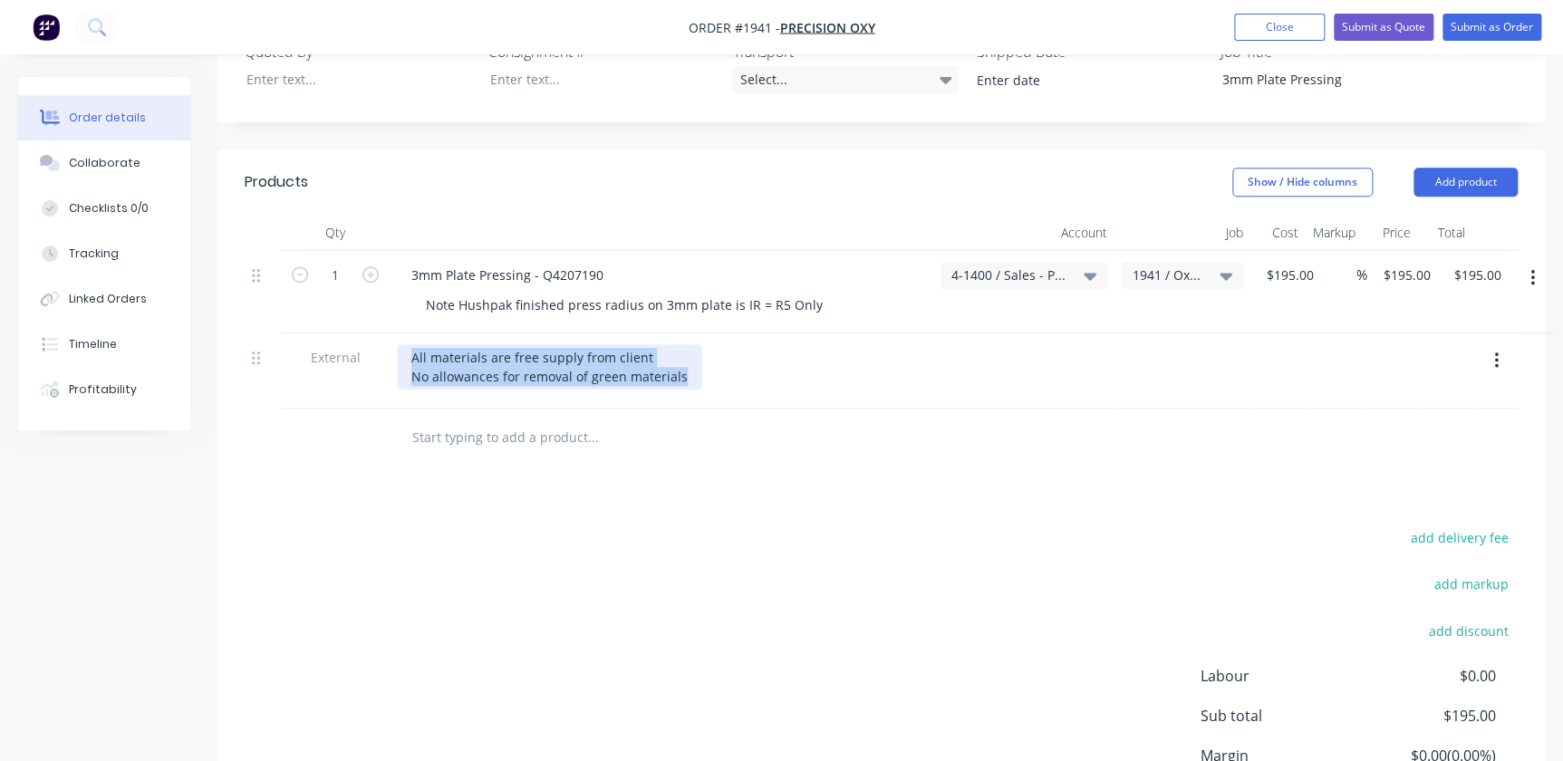
drag, startPoint x: 696, startPoint y: 352, endPoint x: 469, endPoint y: 358, distance: 226.5
click at [469, 358] on div "All materials are free supply from client No allowances for removal of green ma…" at bounding box center [661, 366] width 529 height 45
click at [875, 466] on div "Products Show / Hide columns Add product Qty Account Job Cost Markup Price Tota…" at bounding box center [880, 525] width 1327 height 753
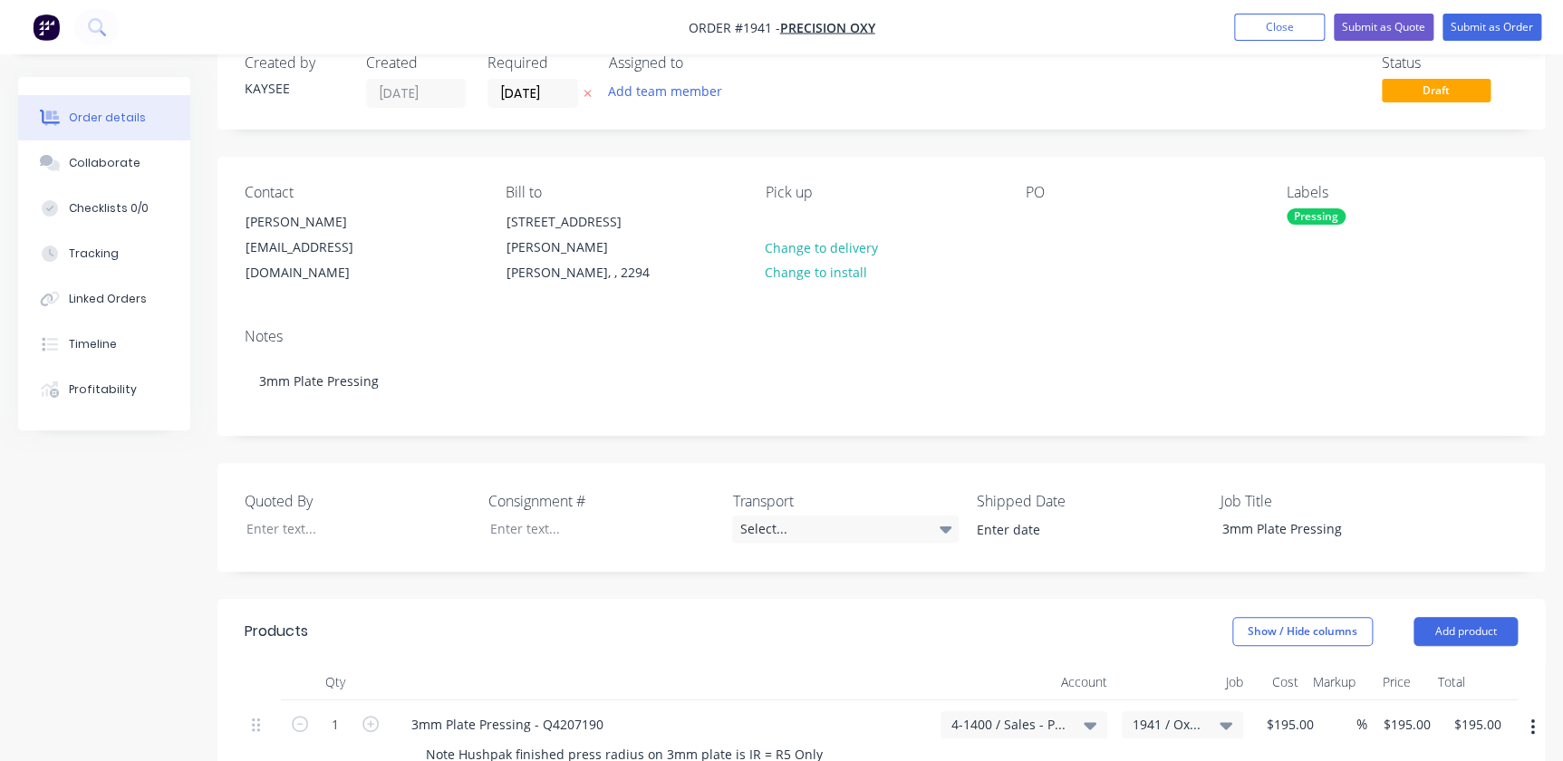
scroll to position [0, 0]
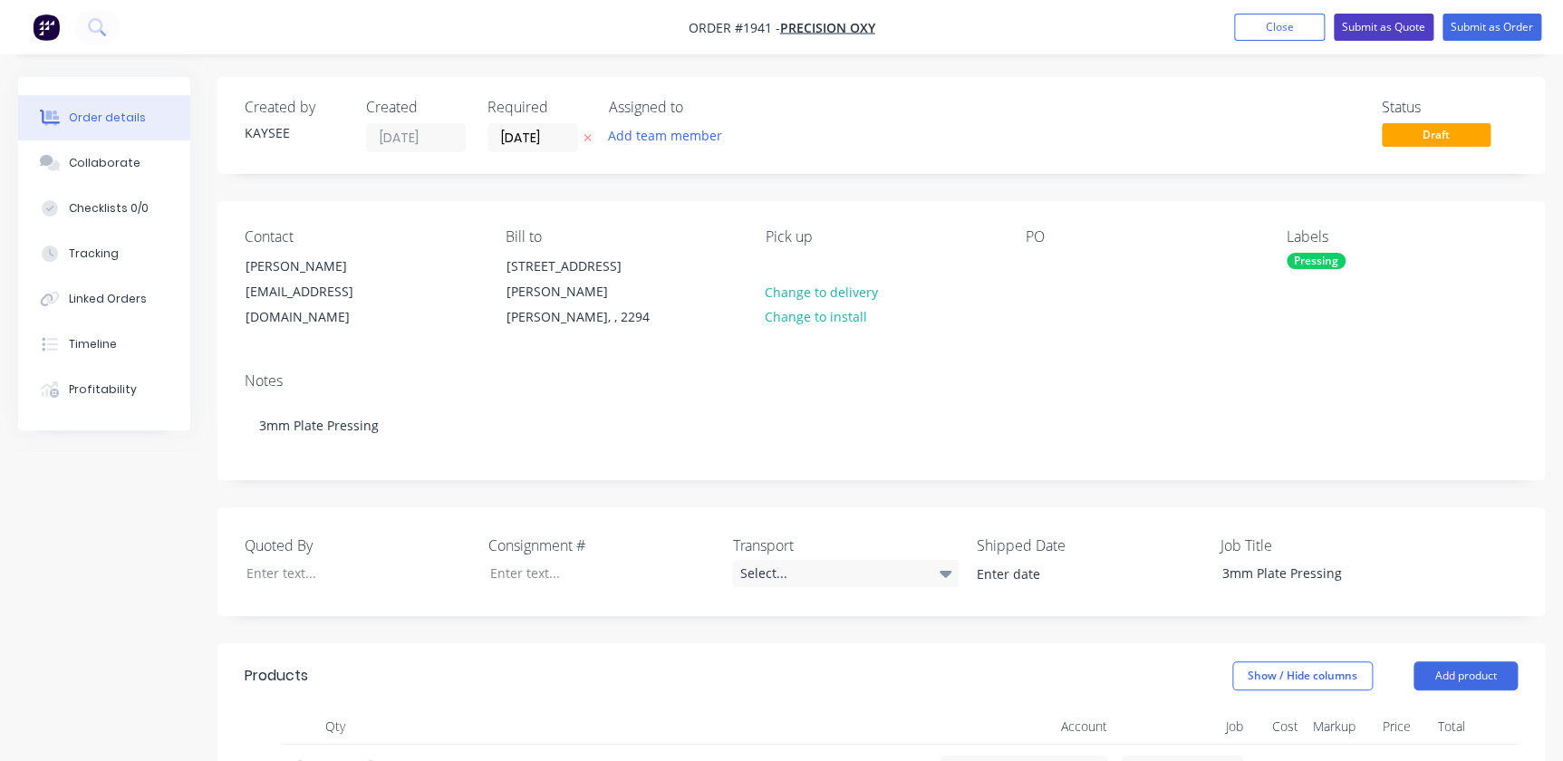
drag, startPoint x: 1398, startPoint y: 35, endPoint x: 1366, endPoint y: 37, distance: 31.8
click at [1366, 37] on button "Submit as Quote" at bounding box center [1383, 27] width 100 height 27
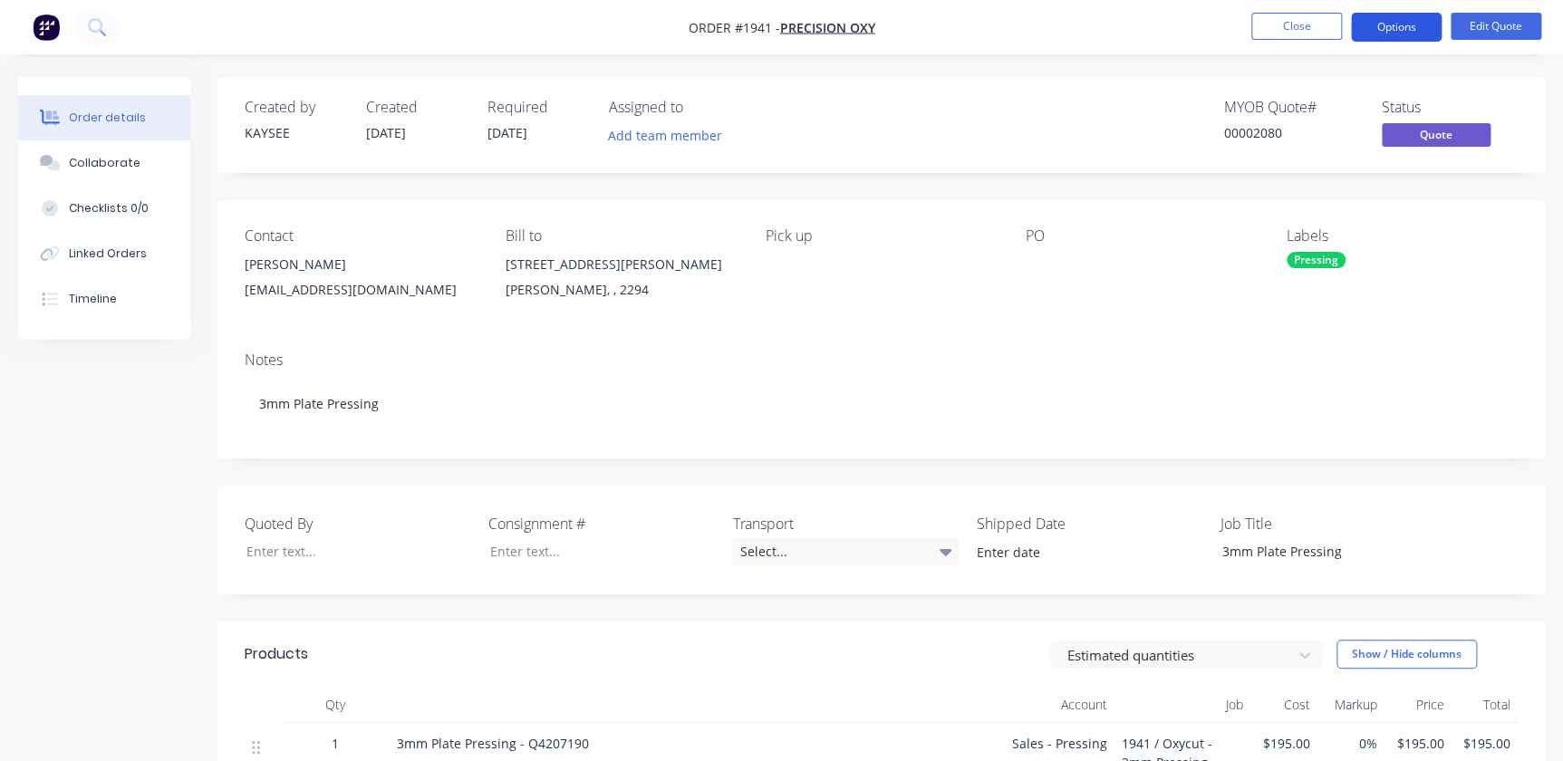
click at [1387, 32] on button "Options" at bounding box center [1396, 27] width 91 height 29
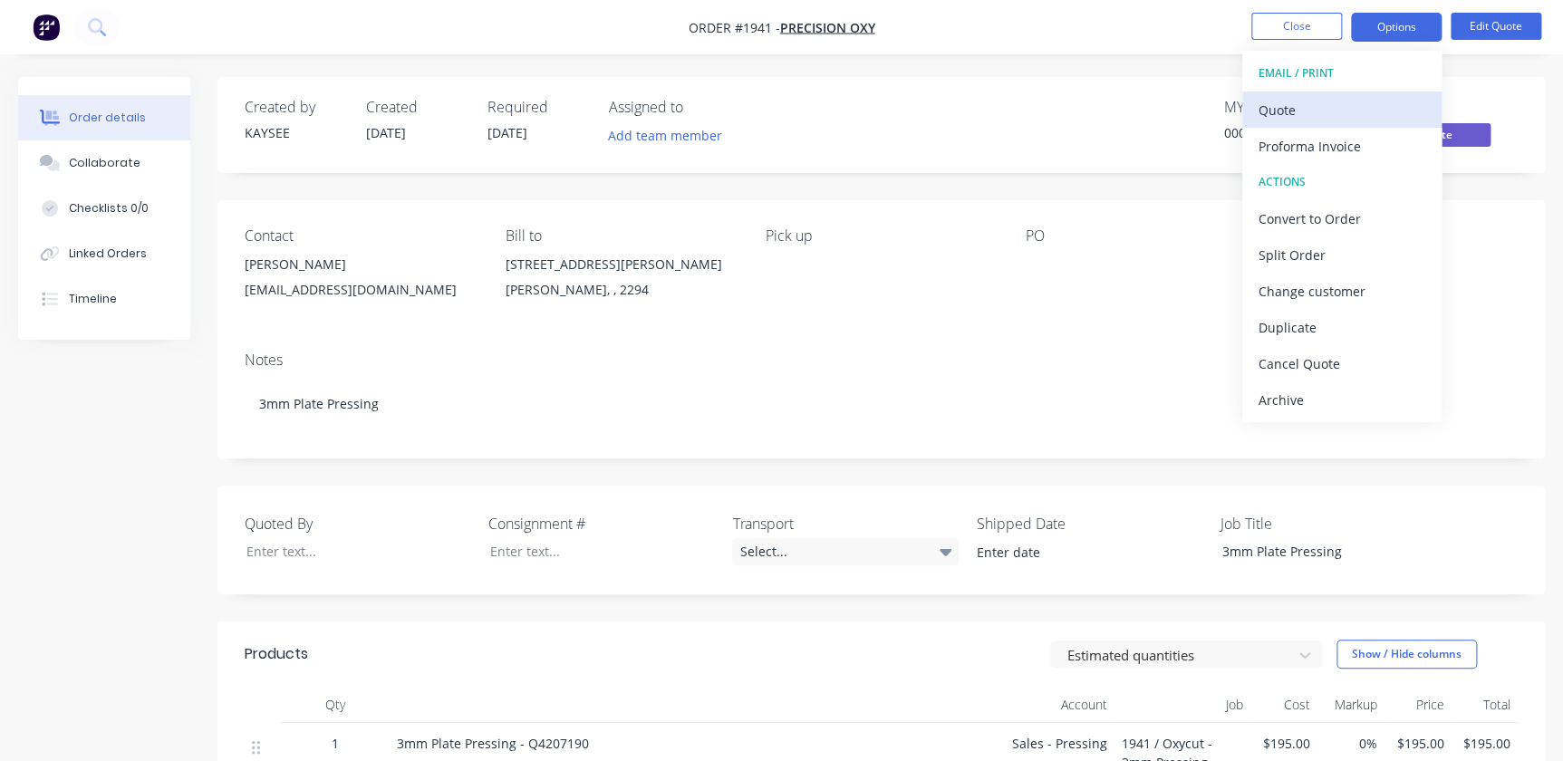
click at [1348, 108] on div "Quote" at bounding box center [1341, 110] width 167 height 26
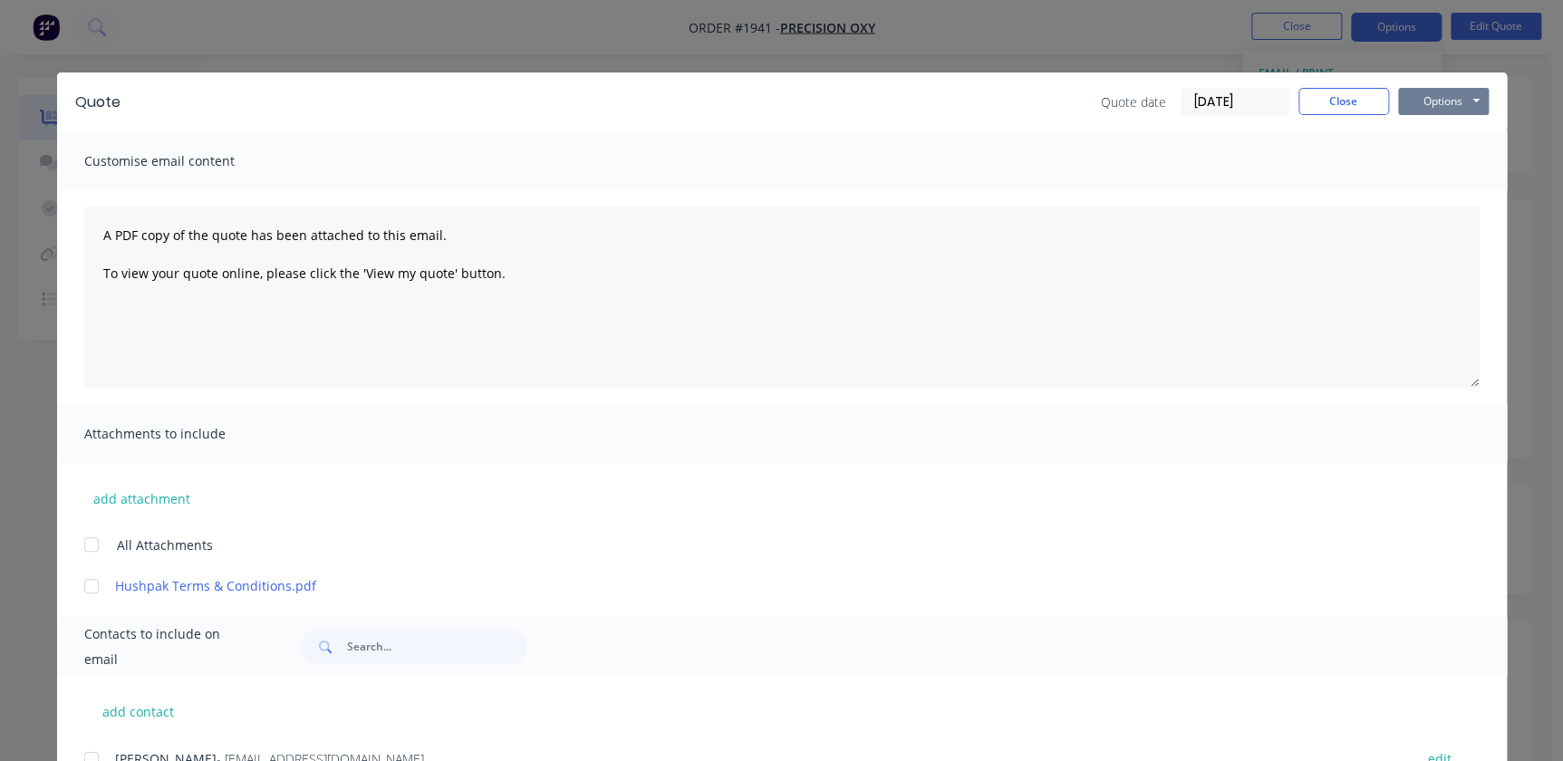
click at [1412, 95] on button "Options" at bounding box center [1443, 101] width 91 height 27
click at [1426, 158] on button "Print" at bounding box center [1456, 164] width 116 height 30
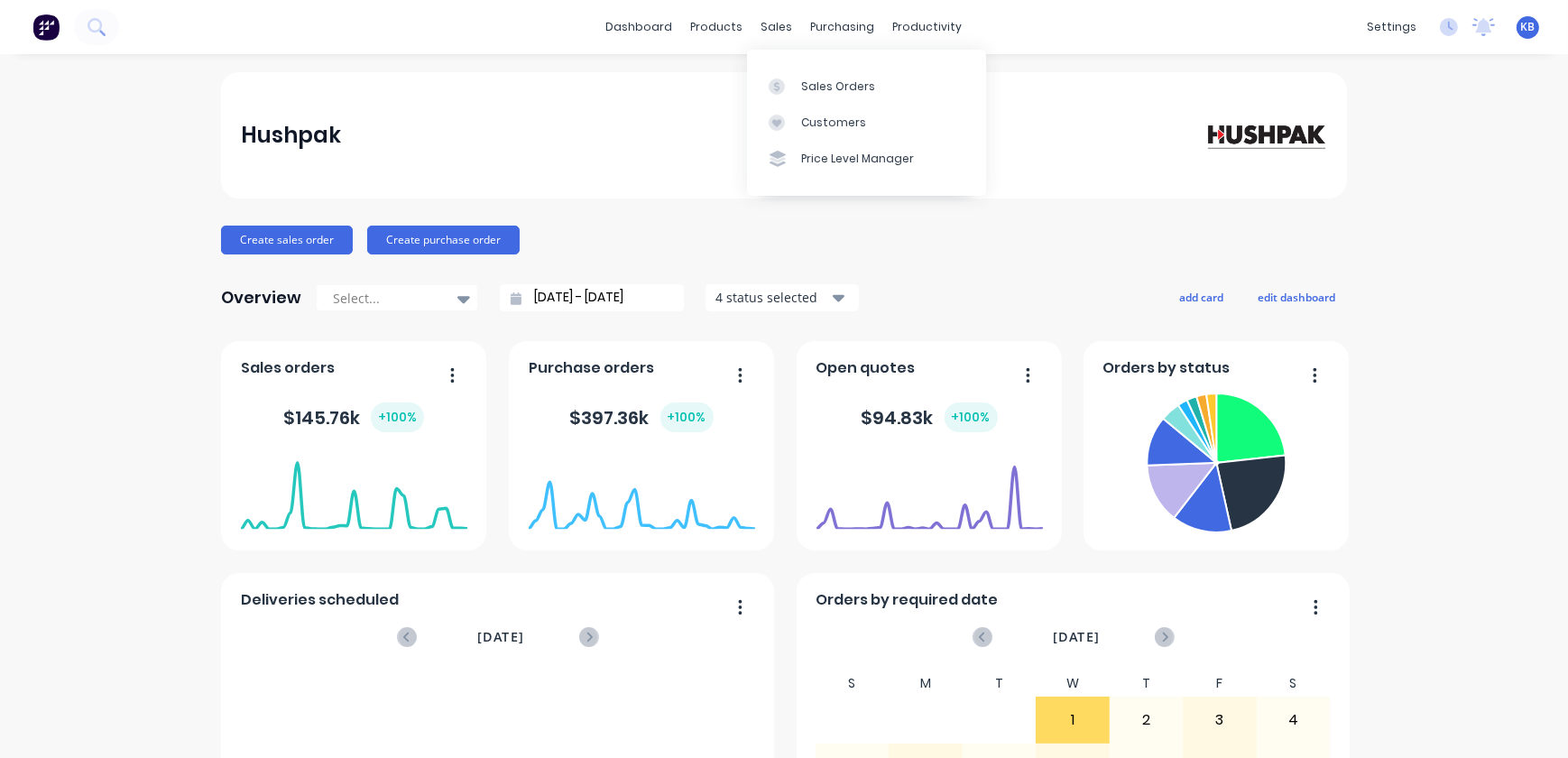
drag, startPoint x: 791, startPoint y: 31, endPoint x: 797, endPoint y: 41, distance: 11.7
click at [791, 31] on div "sales" at bounding box center [778, 27] width 50 height 27
click at [822, 79] on icon at bounding box center [823, 87] width 16 height 16
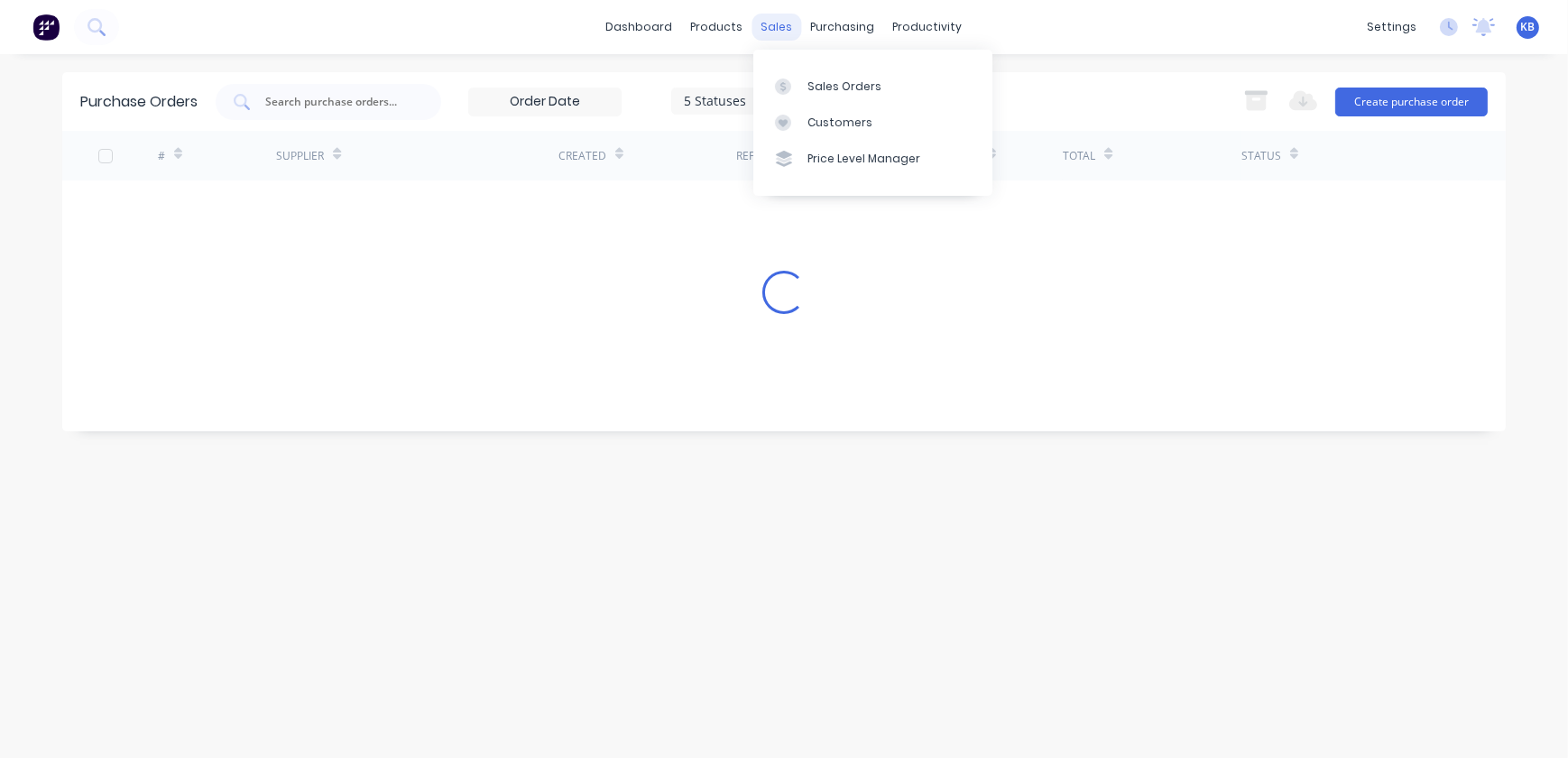
click at [779, 33] on div "sales" at bounding box center [778, 27] width 50 height 27
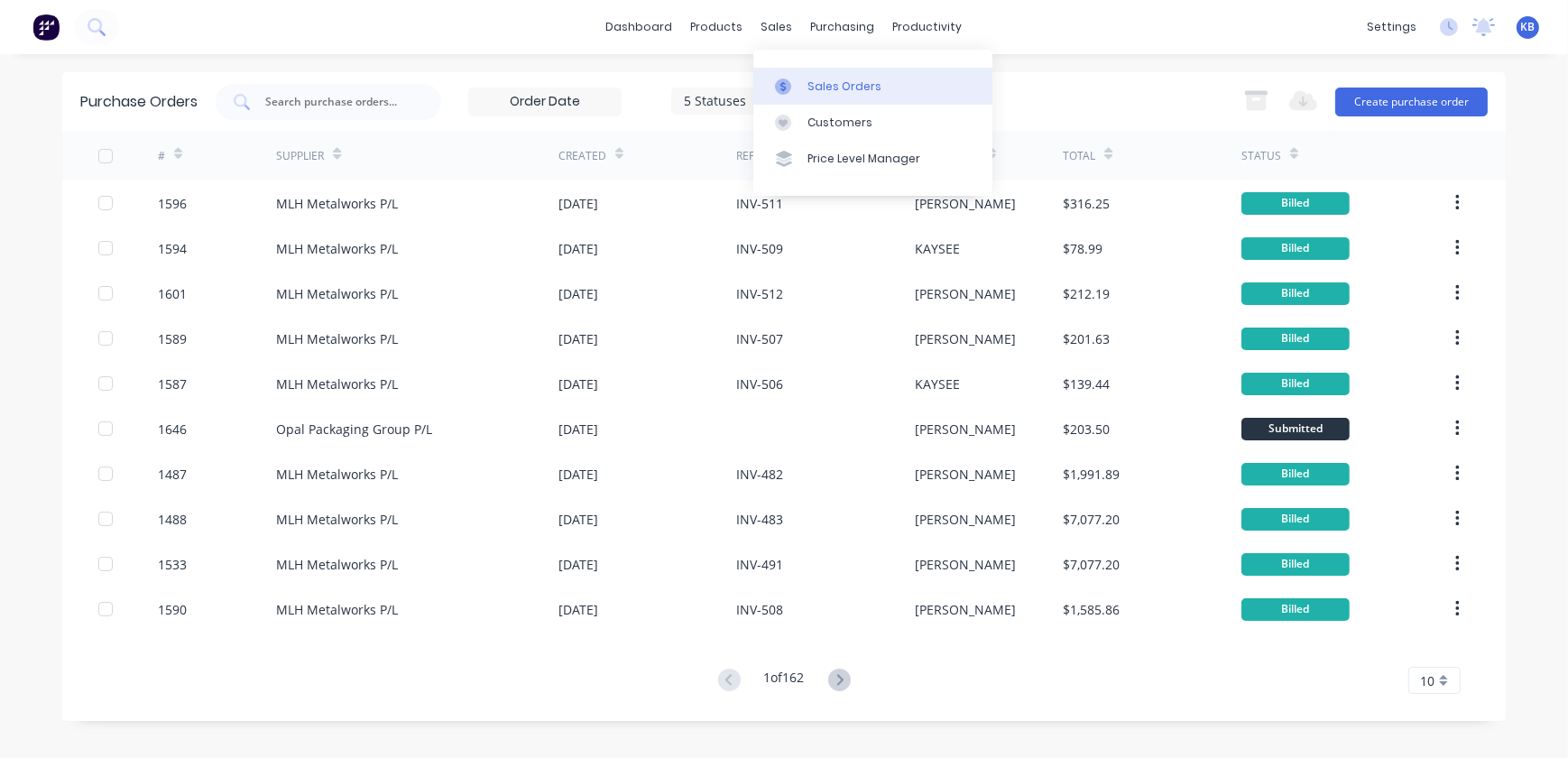
click at [794, 71] on link "Sales Orders" at bounding box center [873, 86] width 239 height 36
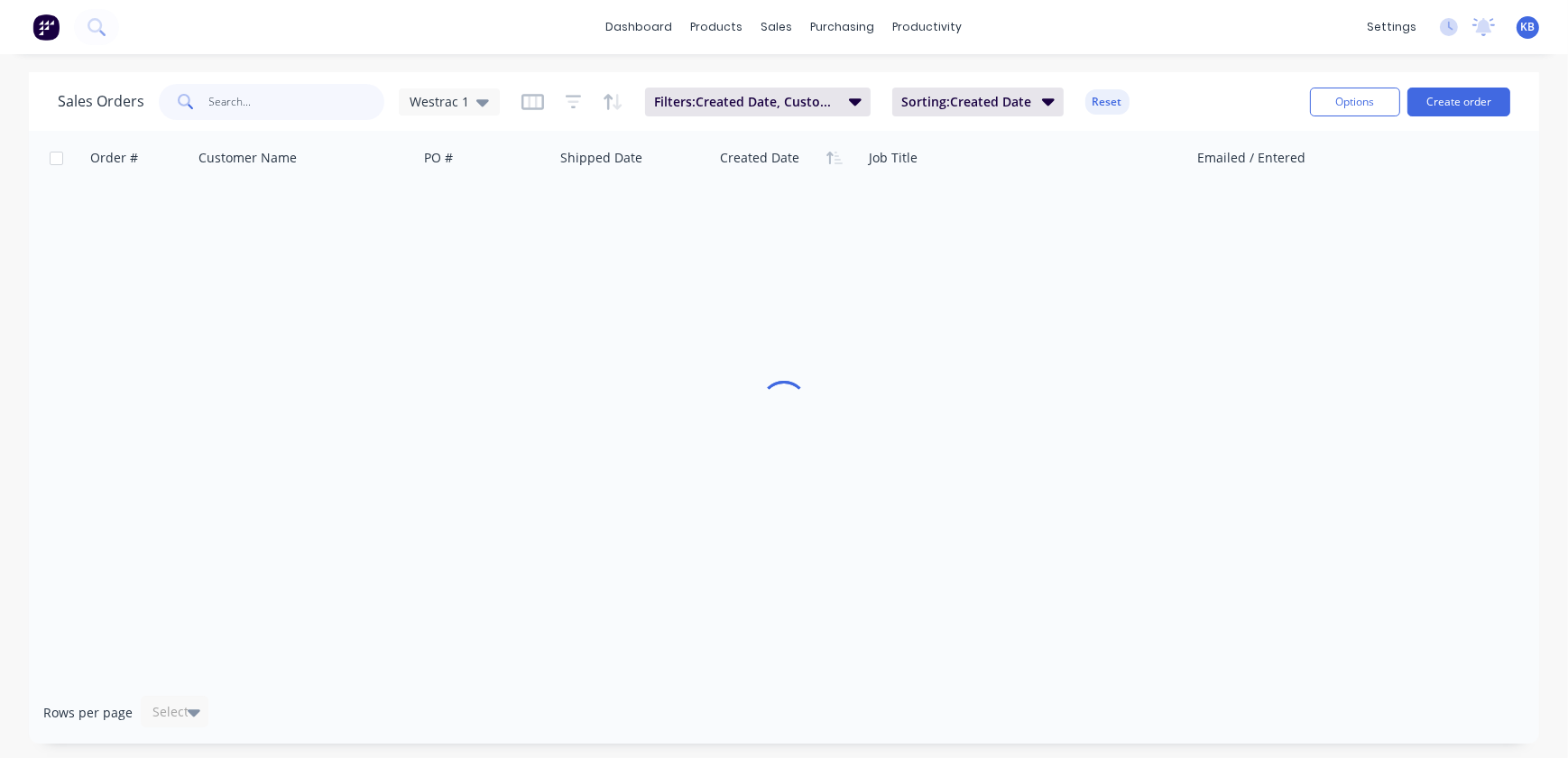
click at [360, 100] on input "text" at bounding box center [297, 102] width 176 height 36
type input "prec"
click at [802, 30] on div "purchasing" at bounding box center [843, 27] width 82 height 27
click at [783, 28] on div "sales" at bounding box center [778, 27] width 50 height 27
click at [790, 79] on icon at bounding box center [783, 87] width 16 height 16
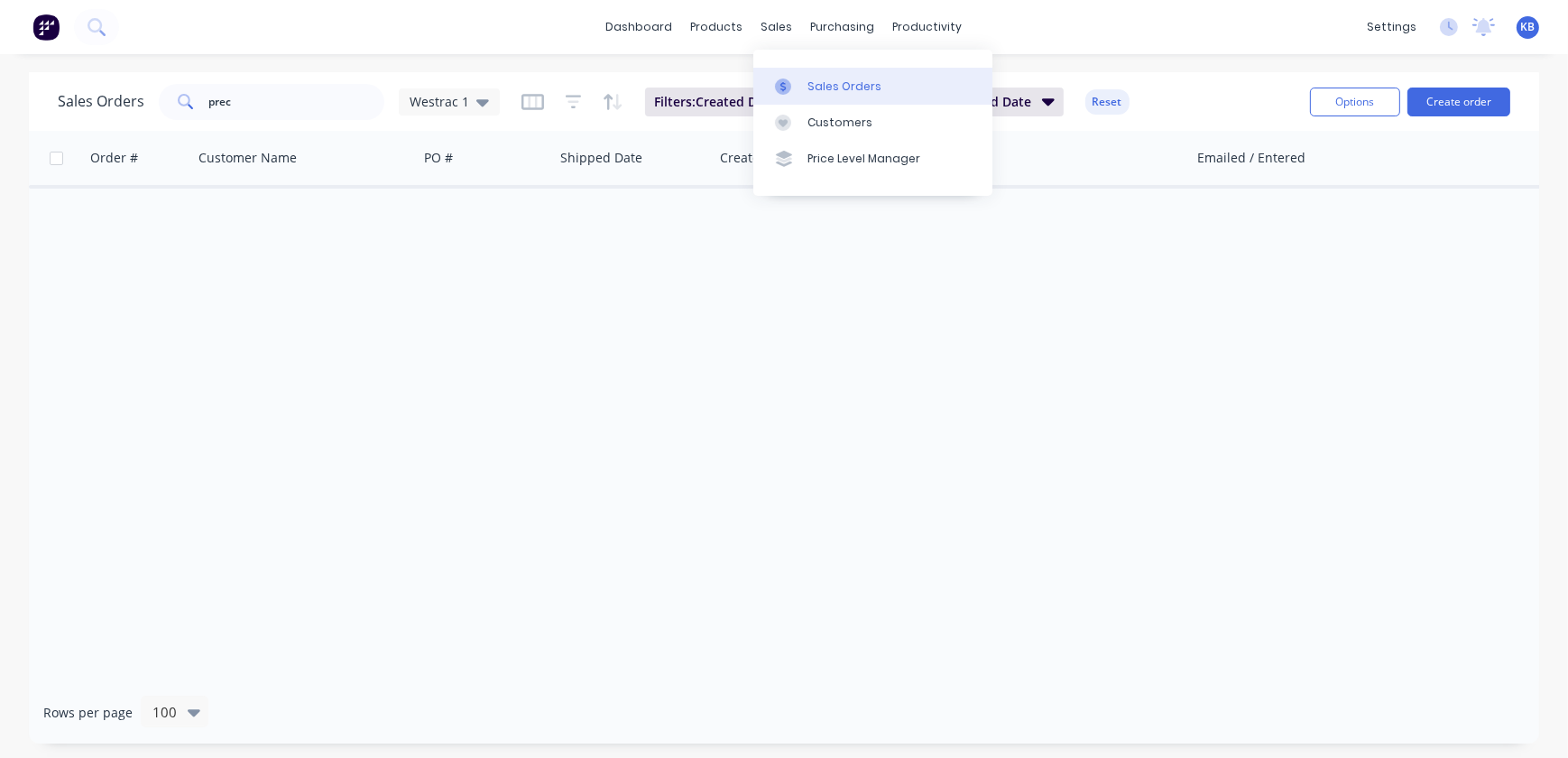
click at [834, 87] on div "Sales Orders" at bounding box center [845, 87] width 74 height 16
click at [455, 114] on div "Westrac 1" at bounding box center [448, 102] width 101 height 27
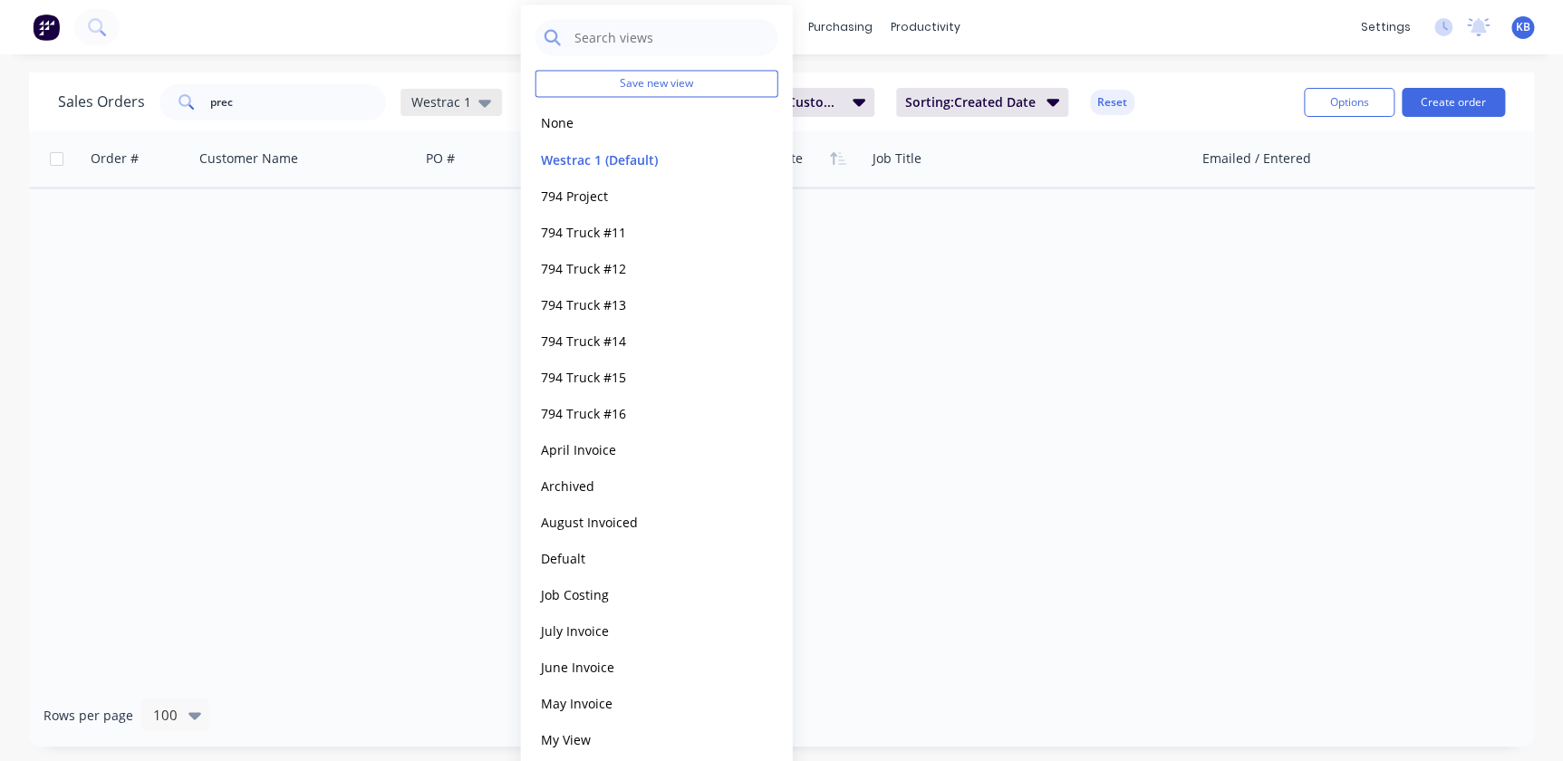
click at [470, 109] on div "Westrac 1" at bounding box center [451, 102] width 80 height 16
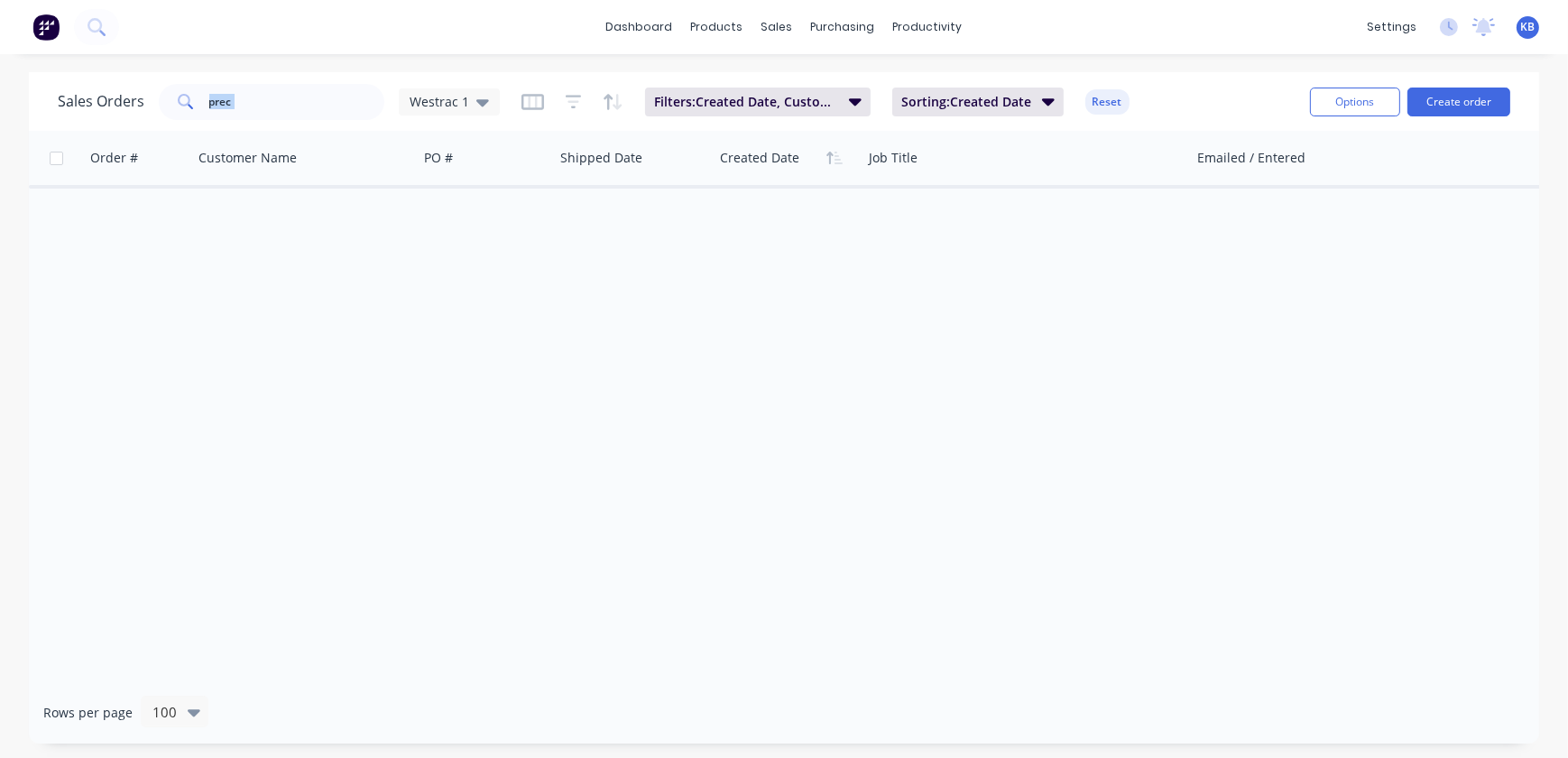
click at [390, 105] on div "Sales Orders prec Westrac 1" at bounding box center [279, 102] width 442 height 36
click at [441, 105] on span "Westrac 1" at bounding box center [439, 101] width 60 height 19
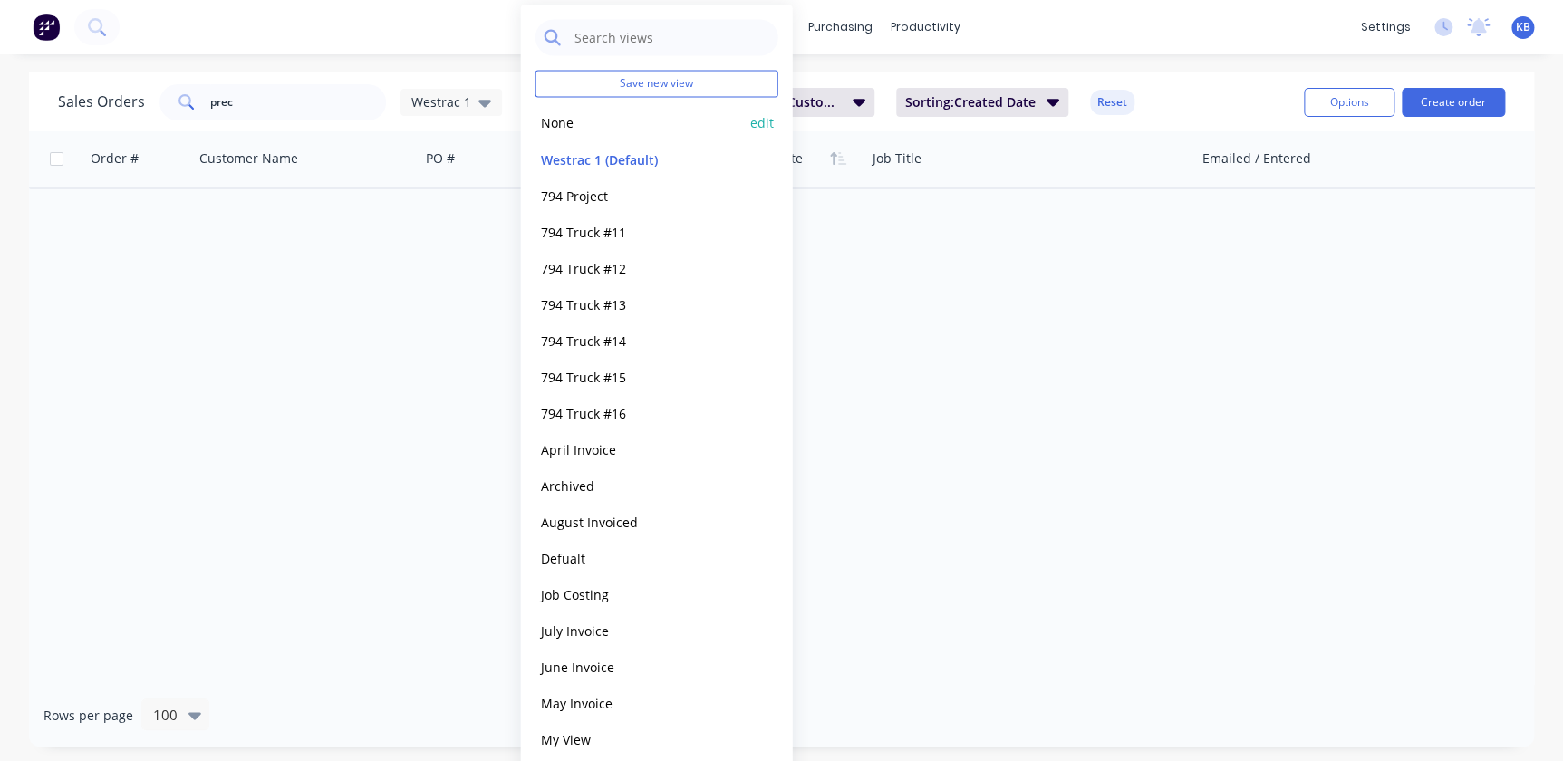
click at [562, 116] on button "None" at bounding box center [638, 122] width 207 height 21
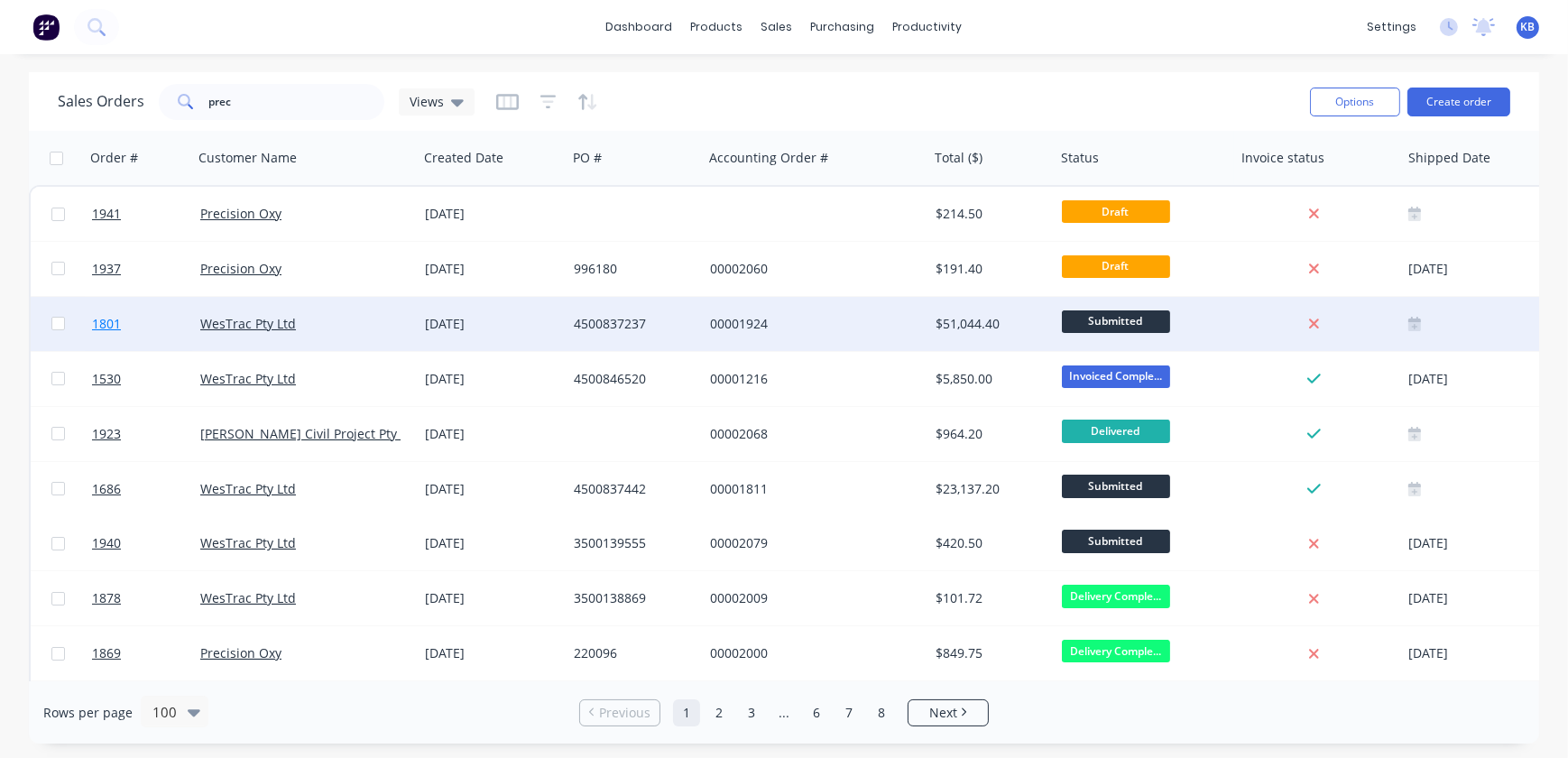
click at [167, 316] on link "1801" at bounding box center [145, 324] width 109 height 54
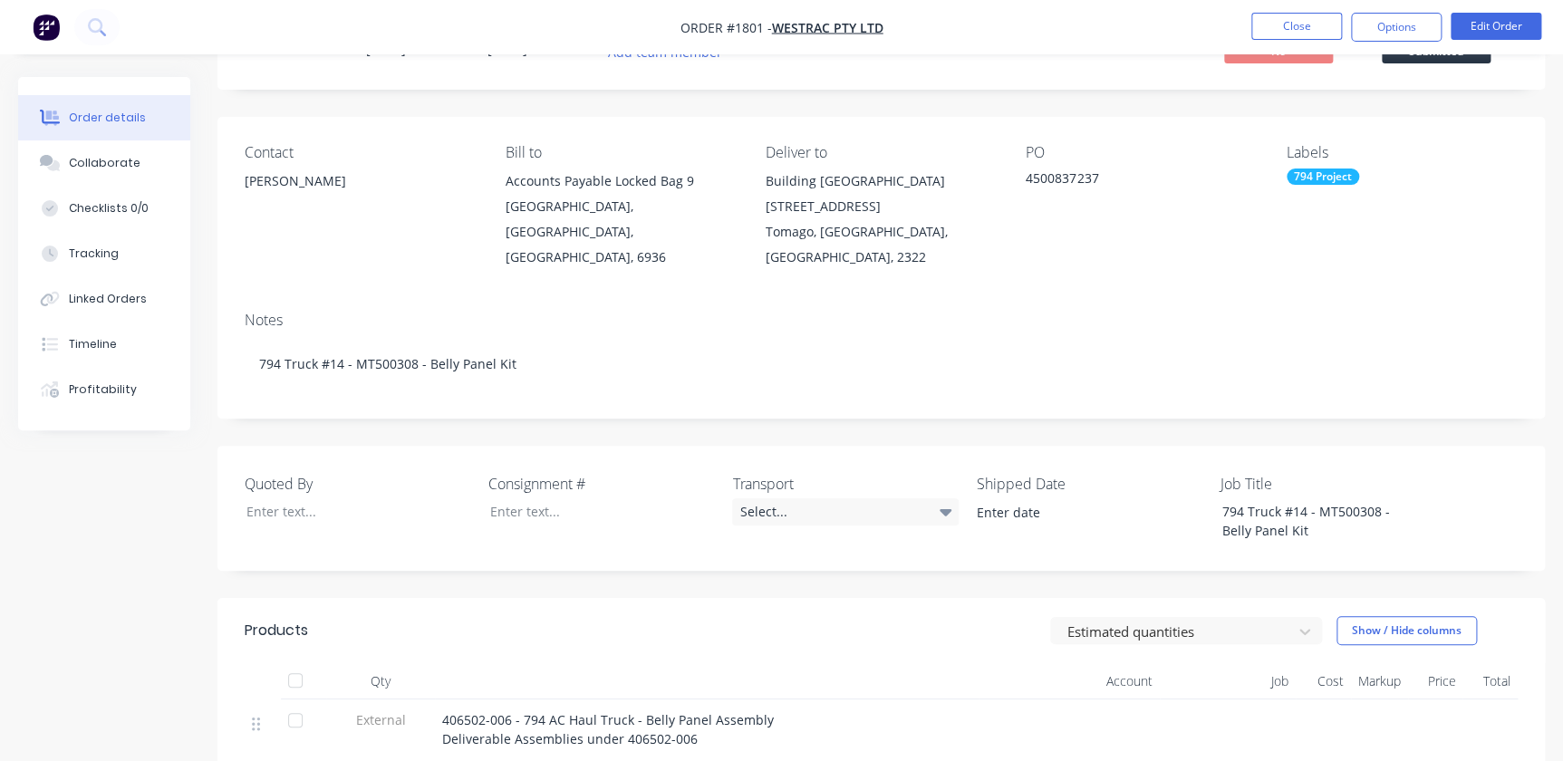
scroll to position [74, 0]
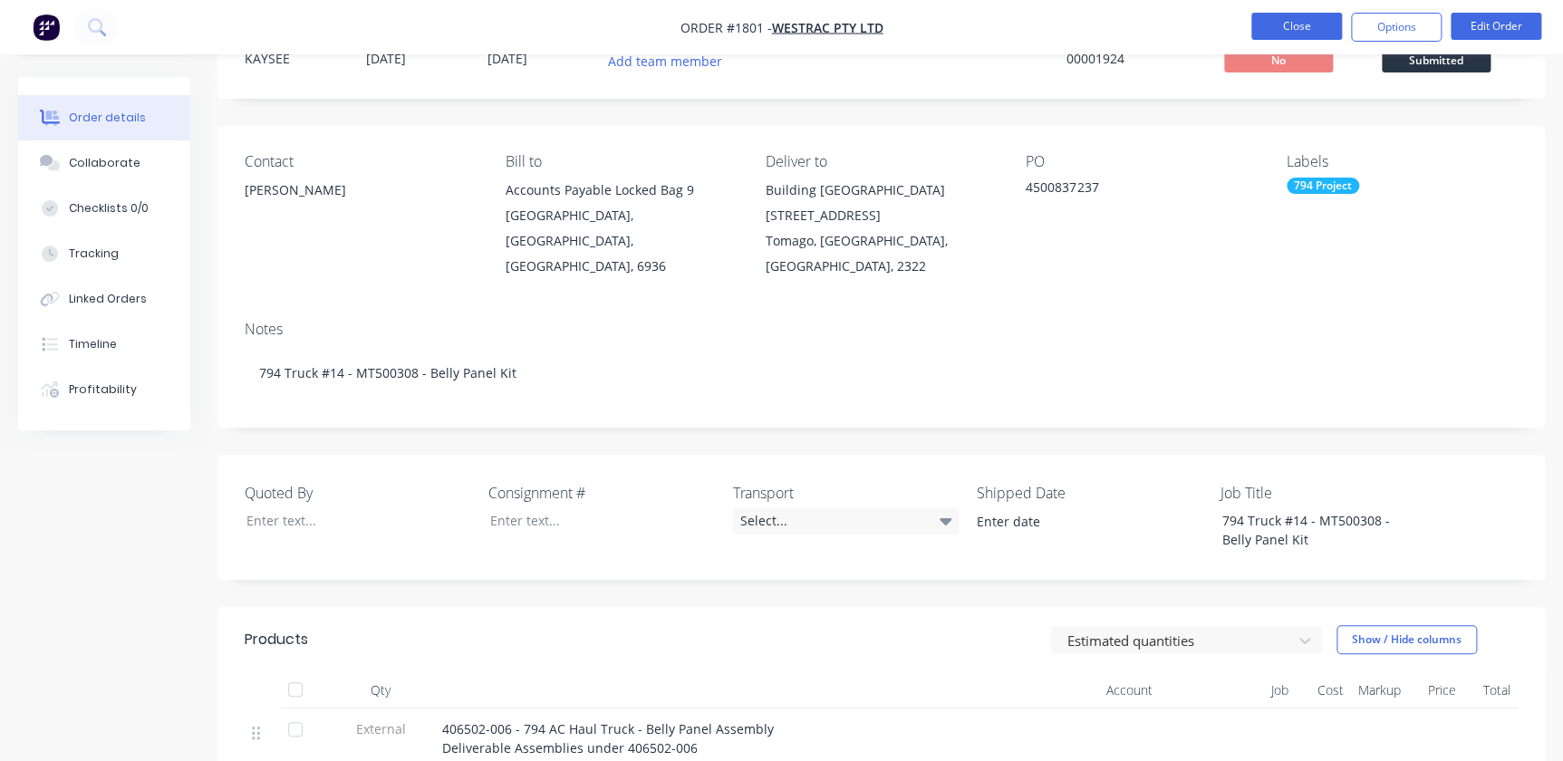
click at [1286, 31] on button "Close" at bounding box center [1296, 26] width 91 height 27
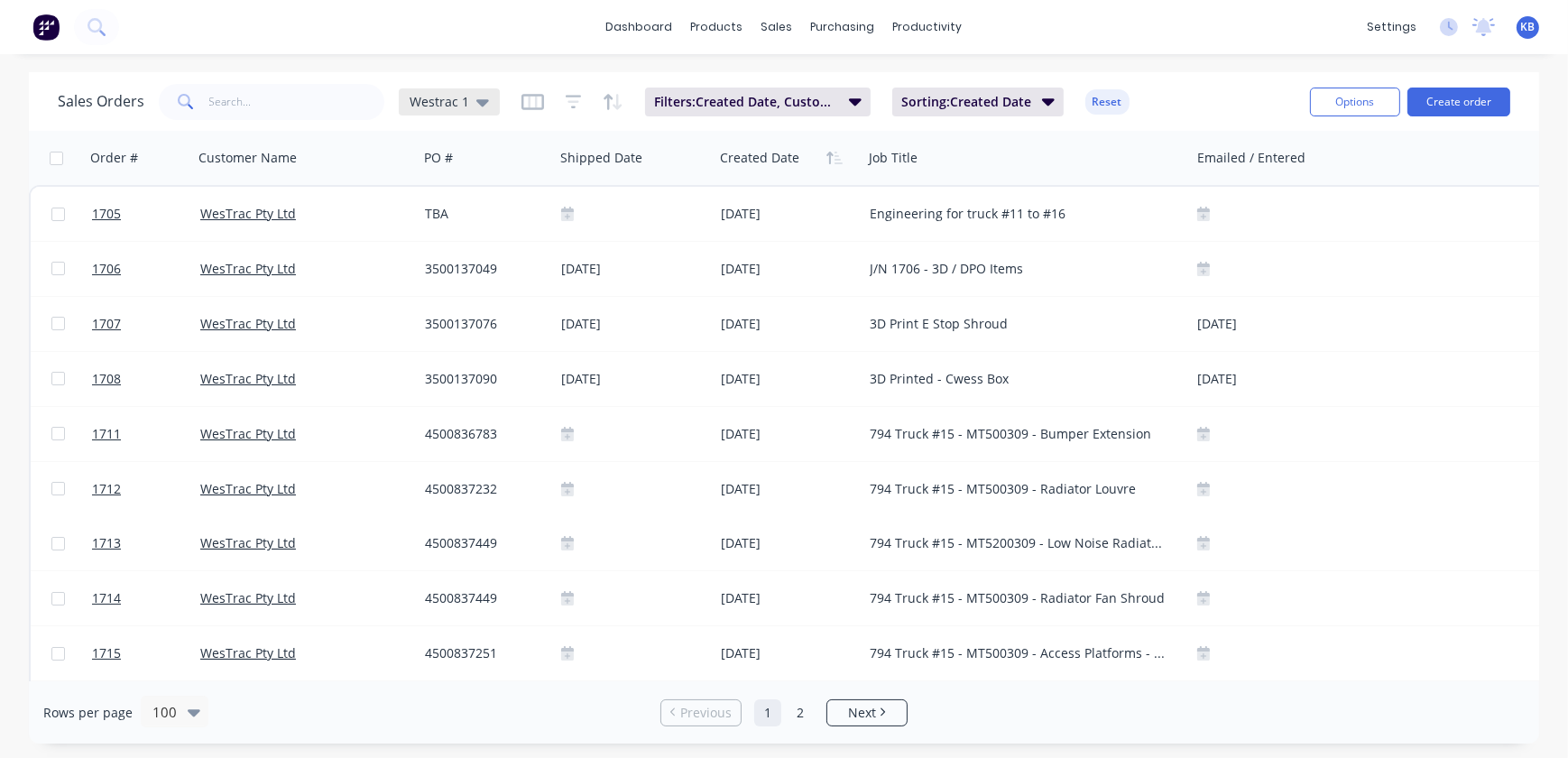
click at [443, 102] on span "Westrac 1" at bounding box center [439, 101] width 60 height 19
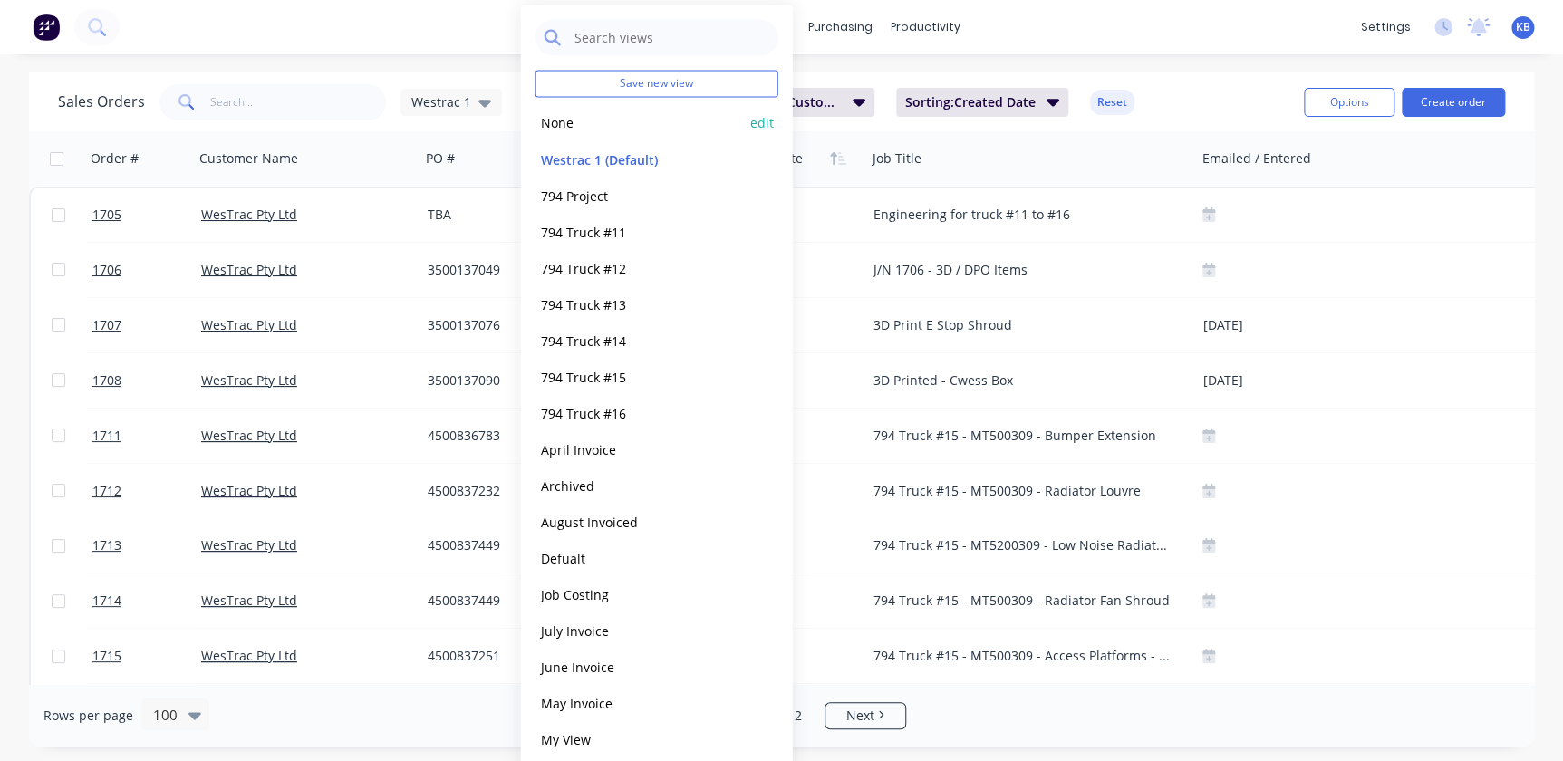
click at [583, 120] on button "None" at bounding box center [638, 122] width 207 height 21
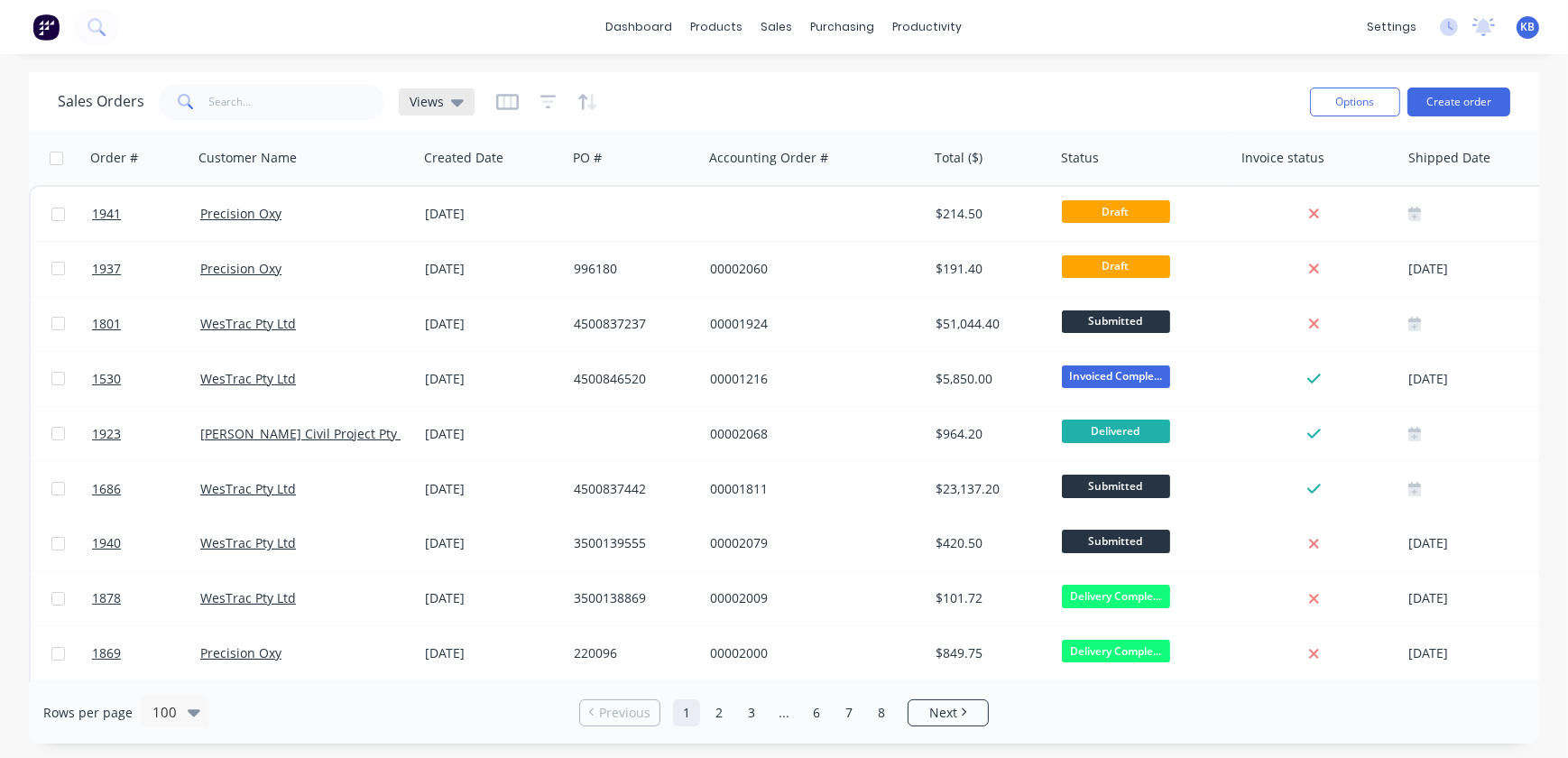
click at [453, 100] on icon at bounding box center [457, 103] width 13 height 7
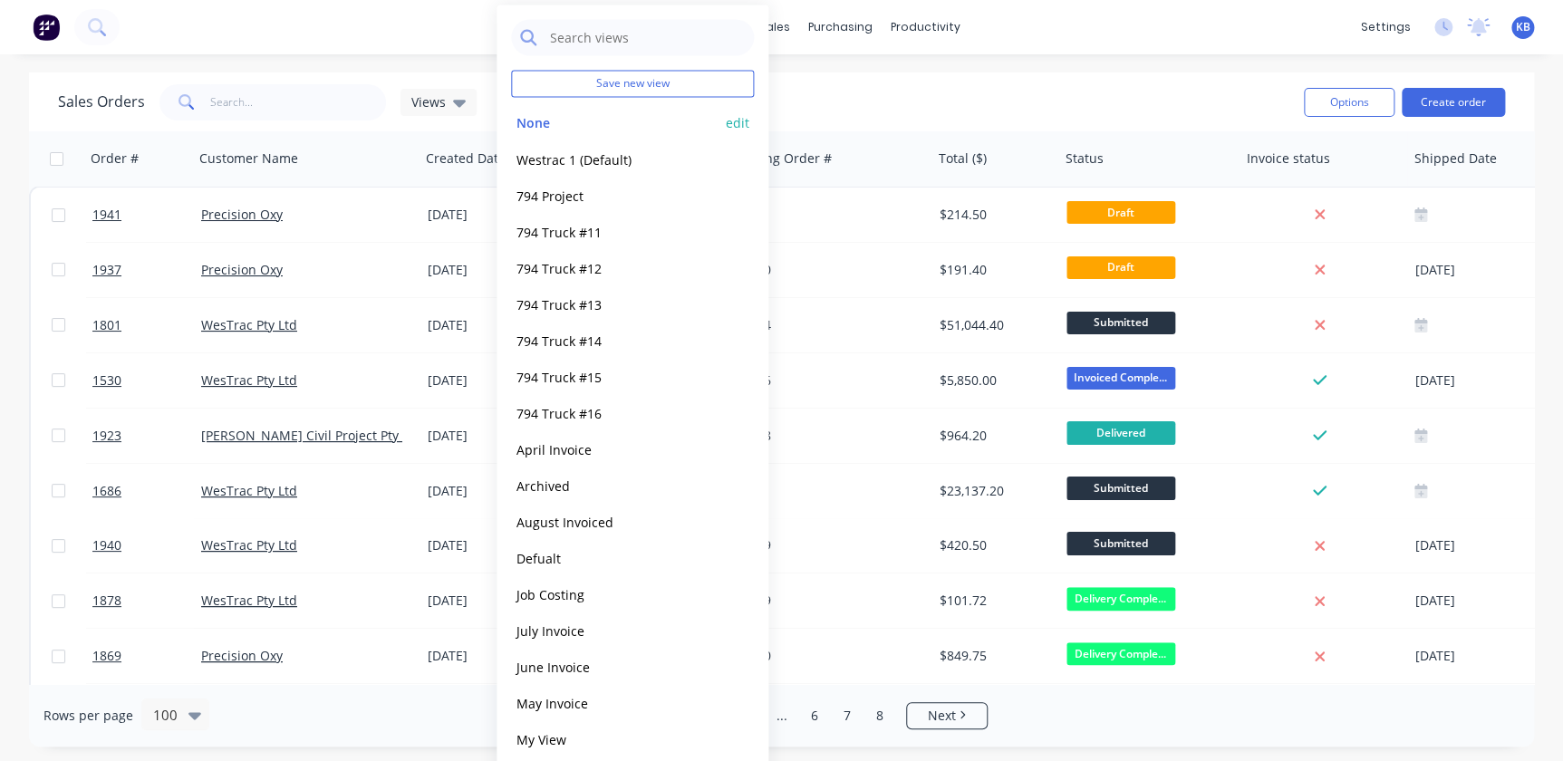
click at [749, 117] on div "None edit" at bounding box center [632, 122] width 243 height 36
click at [743, 124] on button "edit" at bounding box center [738, 122] width 24 height 19
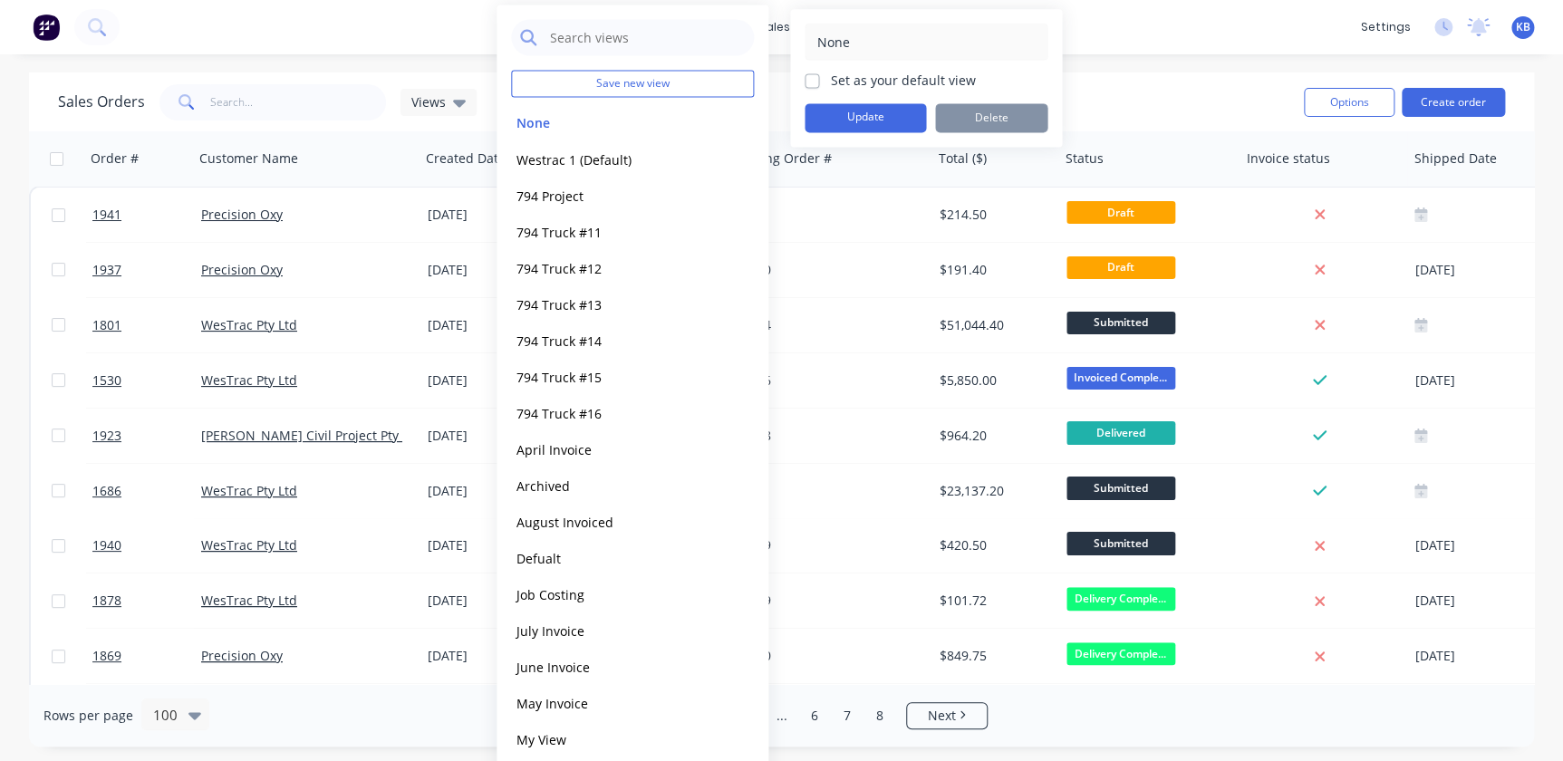
click at [830, 80] on label "Set as your default view" at bounding box center [902, 80] width 145 height 19
click at [817, 80] on input "Set as your default view" at bounding box center [811, 79] width 14 height 17
checkbox input "true"
click at [842, 105] on button "Update" at bounding box center [864, 117] width 121 height 29
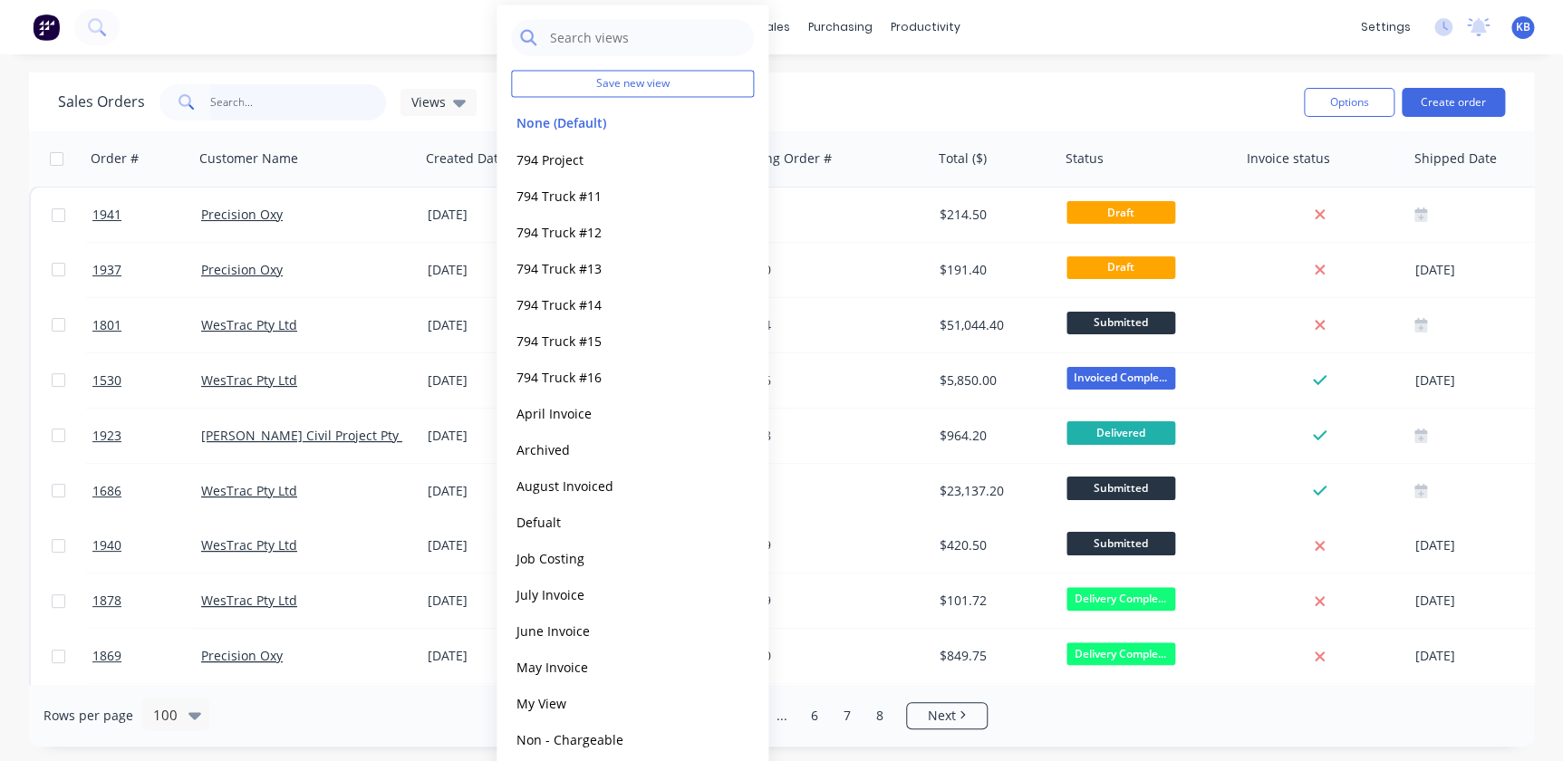
click at [263, 99] on input "text" at bounding box center [298, 102] width 177 height 36
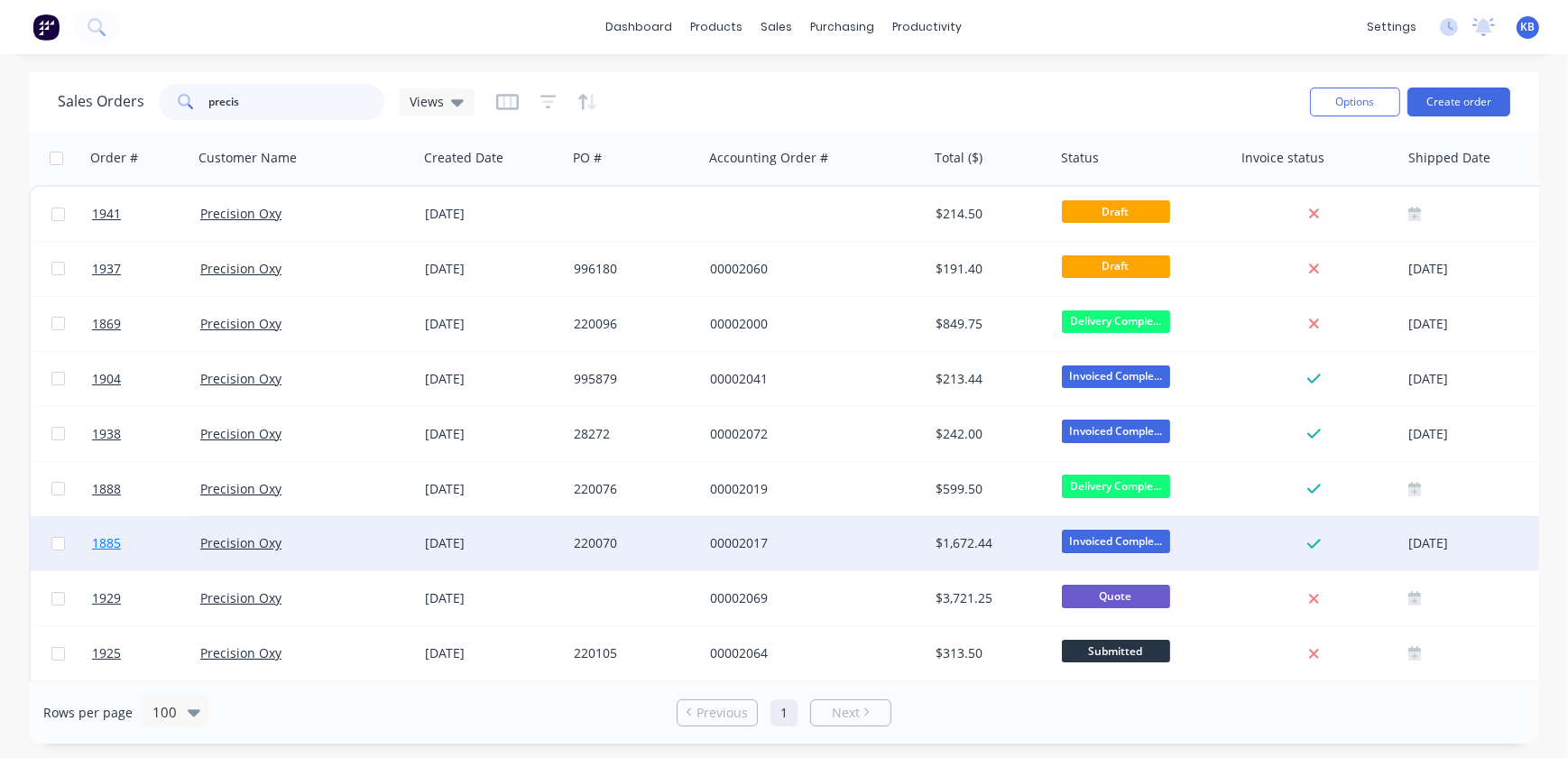
type input "precis"
click at [127, 532] on link "1885" at bounding box center [145, 543] width 109 height 54
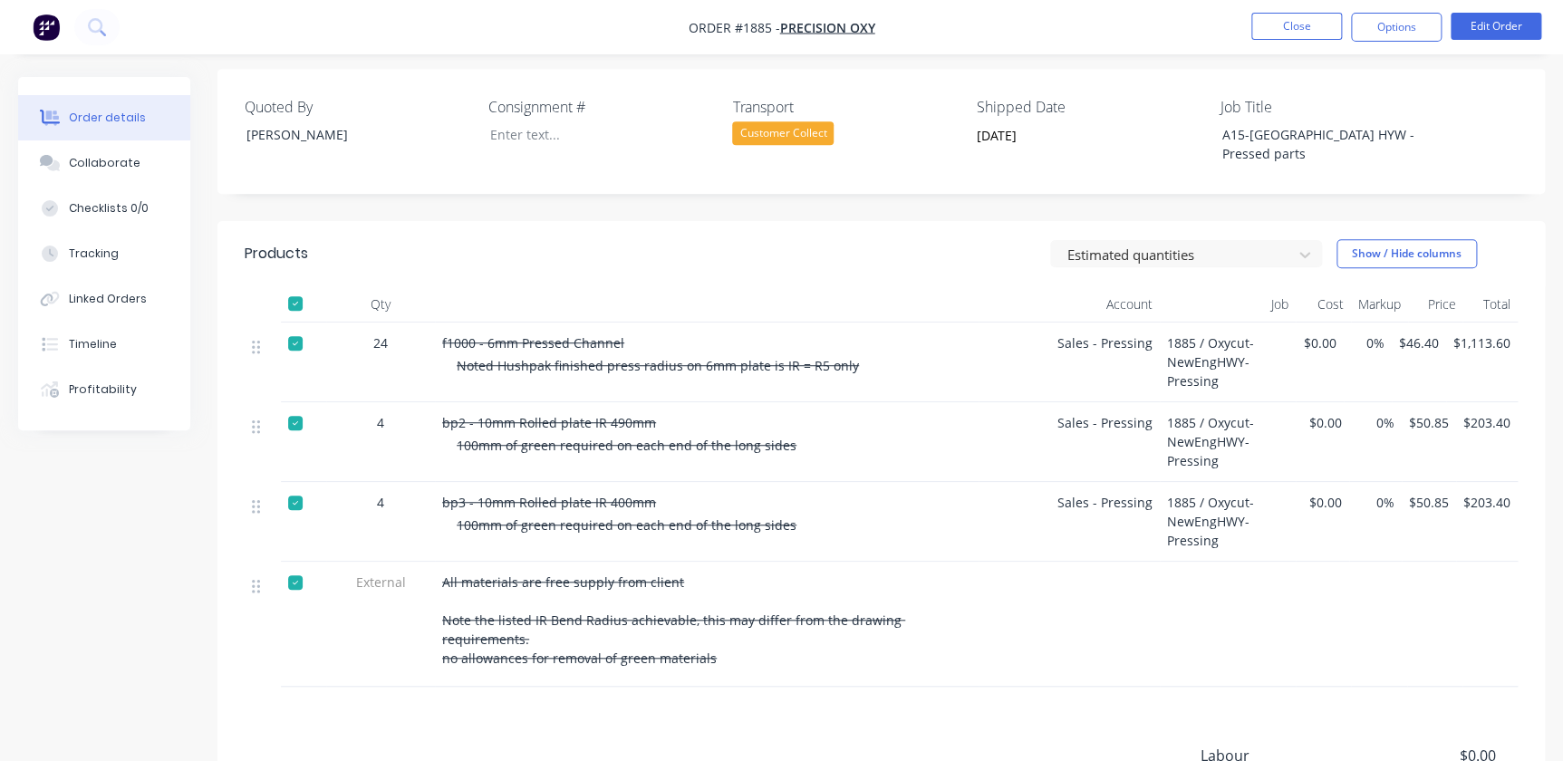
scroll to position [494, 0]
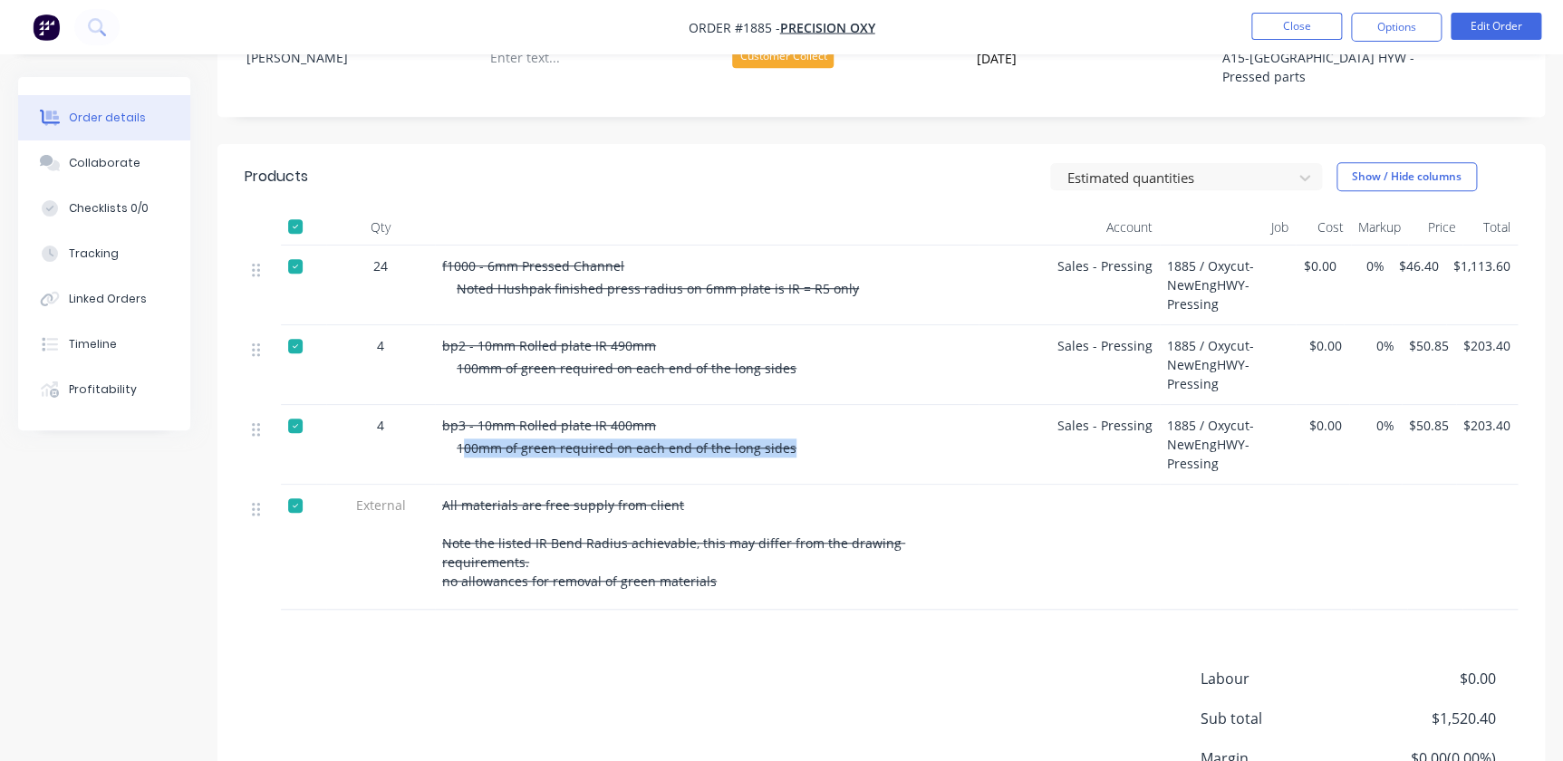
drag, startPoint x: 713, startPoint y: 448, endPoint x: 461, endPoint y: 462, distance: 252.2
click at [461, 462] on div "bp3 - 10mm Rolled plate IR 400mm 100mm of green required on each end of the lon…" at bounding box center [707, 445] width 544 height 80
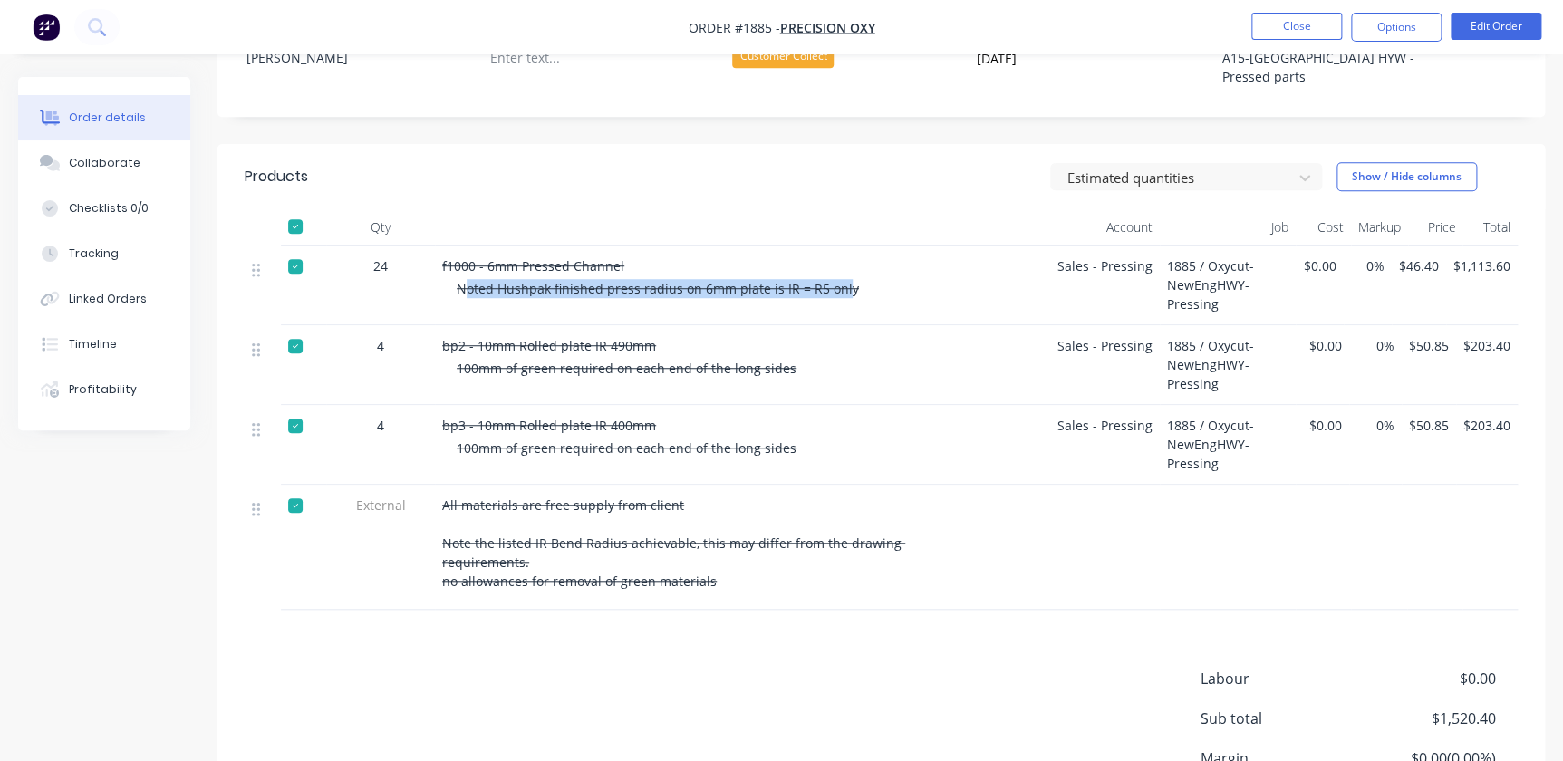
drag, startPoint x: 462, startPoint y: 288, endPoint x: 839, endPoint y: 293, distance: 376.9
click at [839, 293] on span "Noted Hushpak finished press radius on 6mm plate is IR = R5 only" at bounding box center [658, 288] width 402 height 17
drag, startPoint x: 863, startPoint y: 285, endPoint x: 432, endPoint y: 297, distance: 431.4
click at [432, 297] on div "24 f1000 - 6mm Pressed Channel Noted Hushpak finished press radius on 6mm plate…" at bounding box center [881, 285] width 1273 height 80
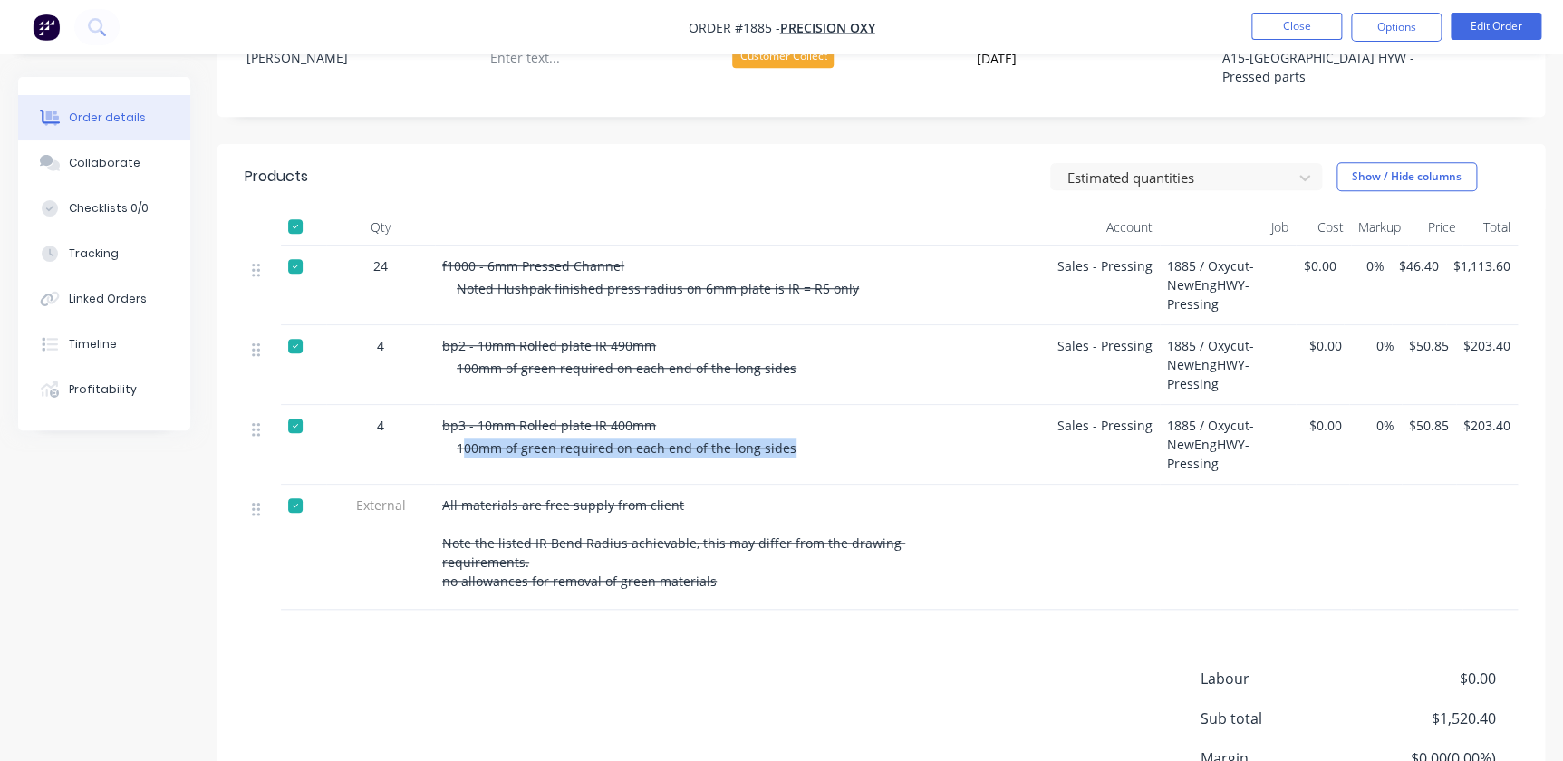
drag, startPoint x: 466, startPoint y: 440, endPoint x: 843, endPoint y: 440, distance: 377.8
click at [843, 440] on div "100mm of green required on each end of the long sides" at bounding box center [714, 447] width 515 height 19
click at [800, 637] on div "Products Estimated quantities Show / Hide columns Qty Account Job Cost Markup P…" at bounding box center [880, 524] width 1327 height 761
click at [670, 515] on div "All materials are free supply from client Note the listed IR Bend Radius achiev…" at bounding box center [706, 543] width 529 height 95
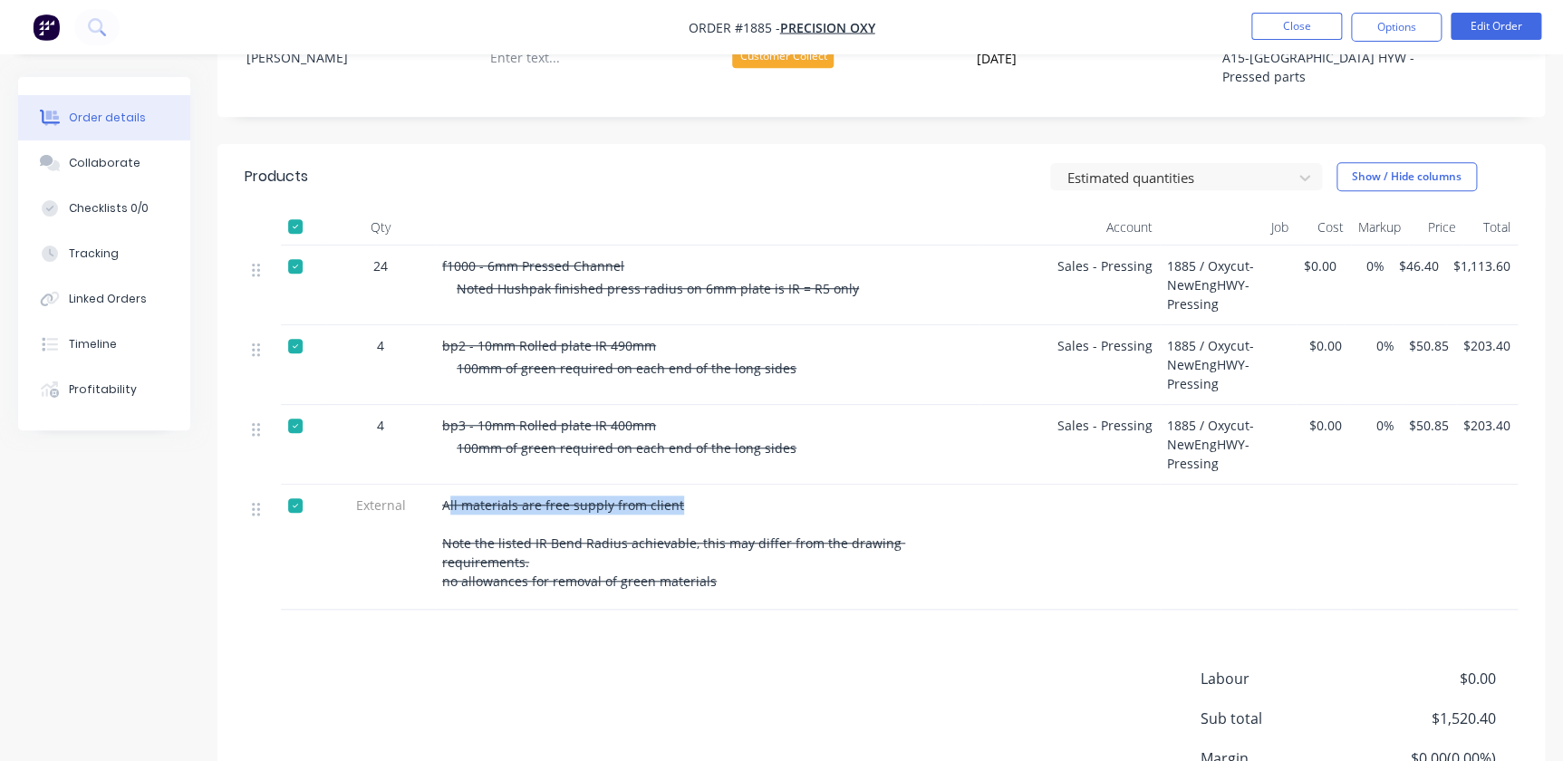
drag, startPoint x: 676, startPoint y: 509, endPoint x: 449, endPoint y: 512, distance: 226.5
click at [449, 512] on div "All materials are free supply from client Note the listed IR Bend Radius achiev…" at bounding box center [706, 543] width 529 height 95
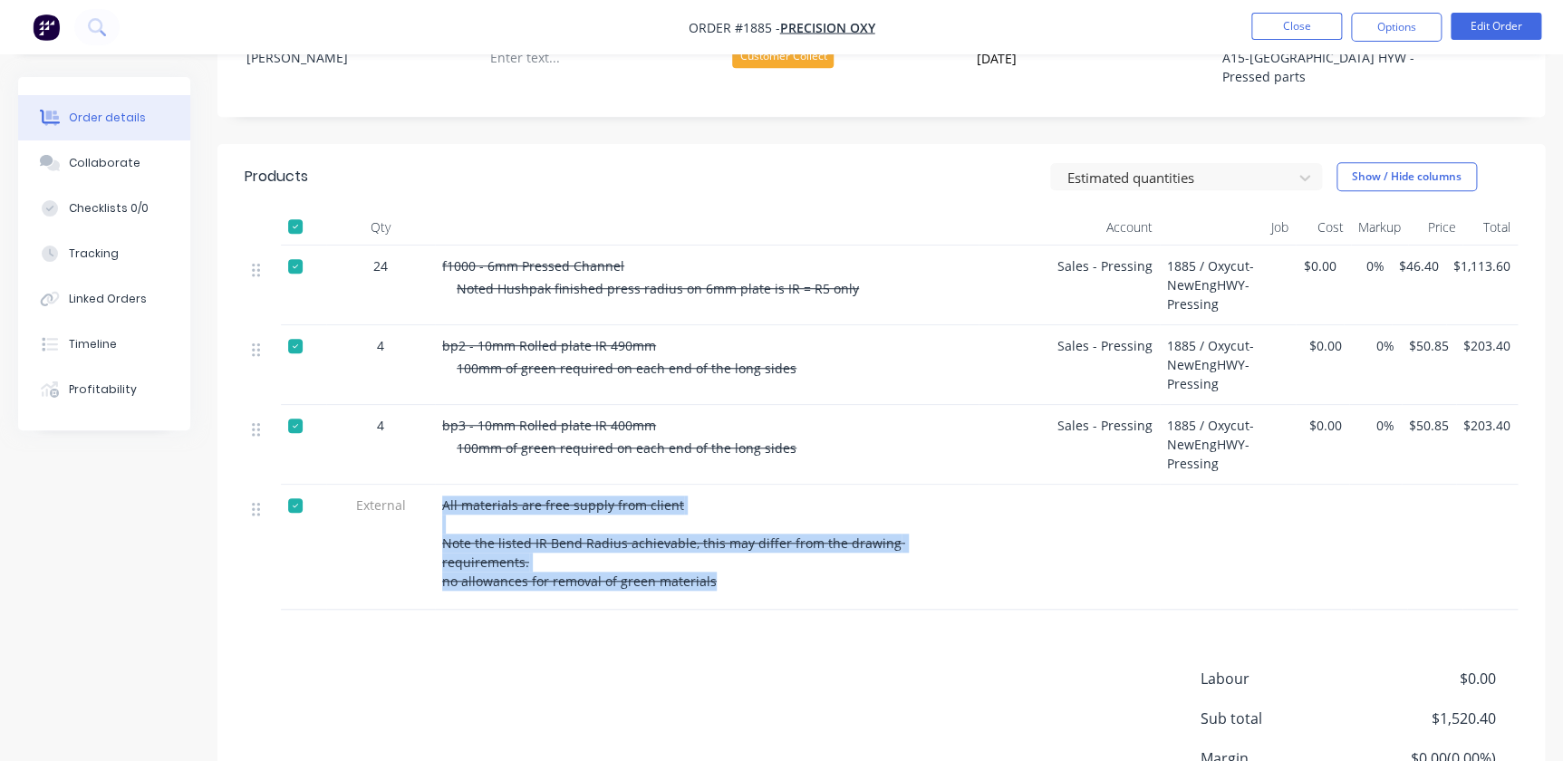
drag, startPoint x: 733, startPoint y: 571, endPoint x: 419, endPoint y: 499, distance: 322.4
click at [419, 499] on div "External All materials are free supply from client Note the listed IR Bend Radi…" at bounding box center [881, 547] width 1273 height 125
copy div "All materials are free supply from client Note the listed IR Bend Radius achiev…"
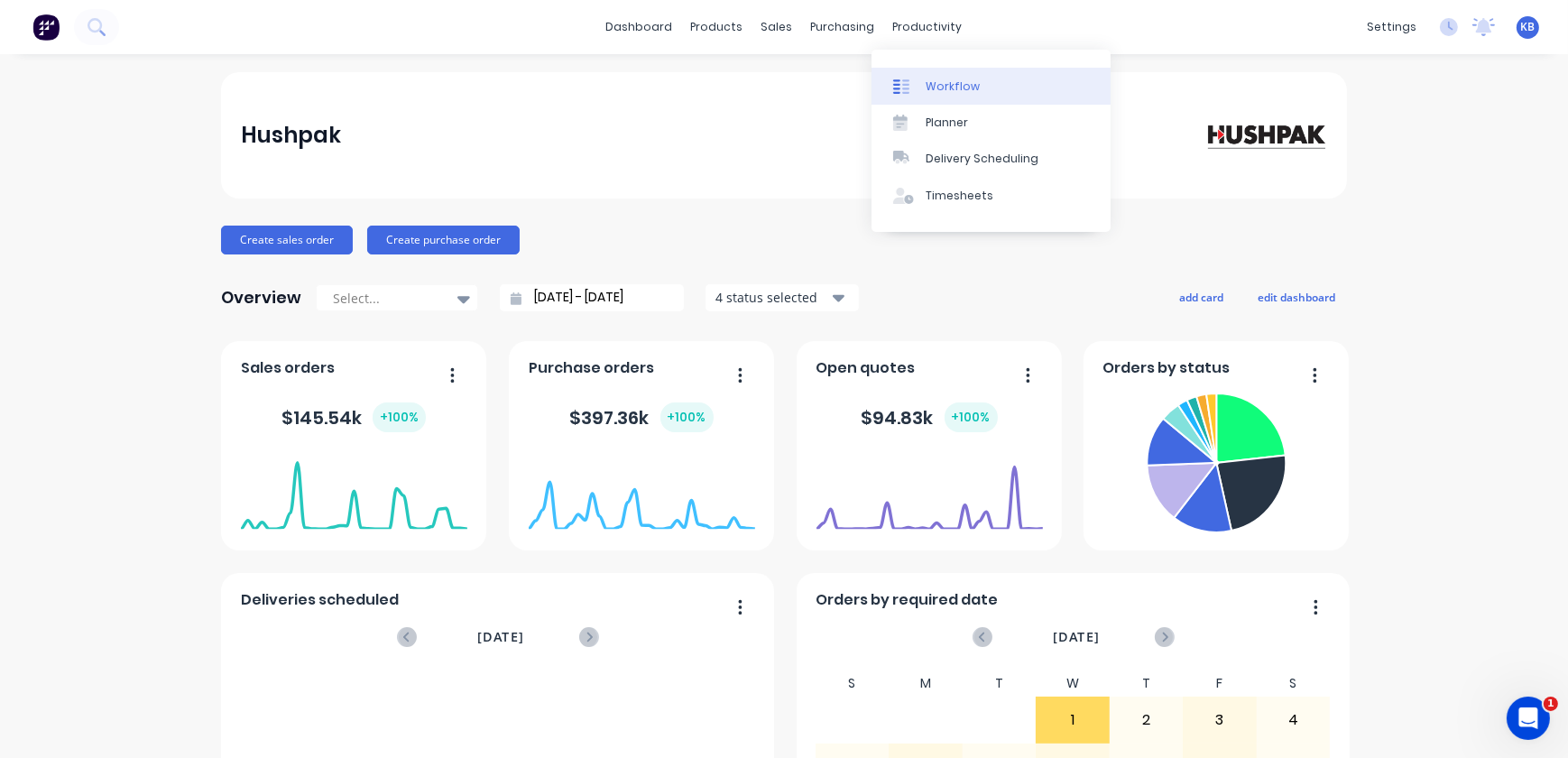
click at [938, 92] on div "Workflow" at bounding box center [952, 87] width 54 height 16
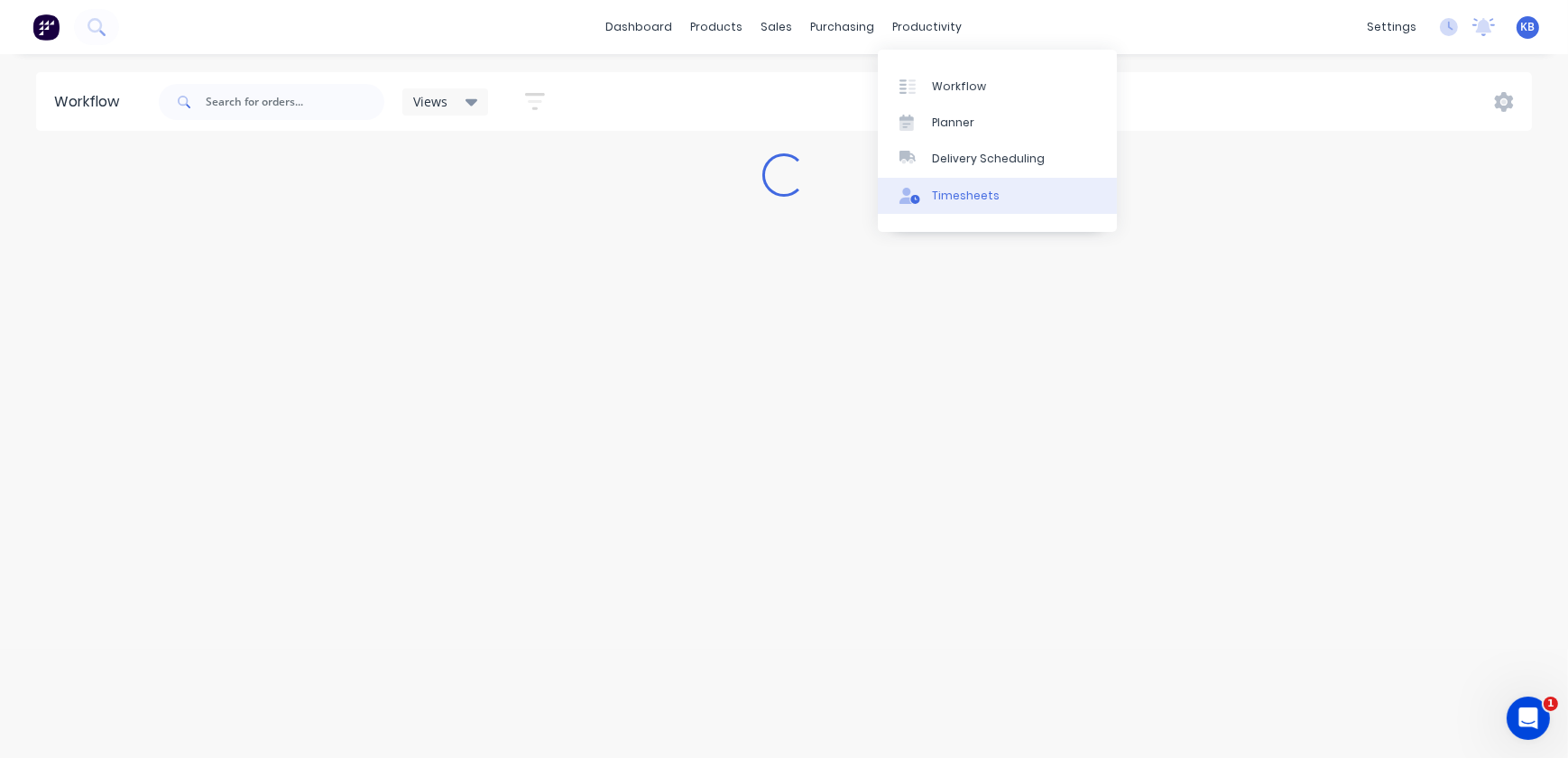
click at [954, 194] on div "Timesheets" at bounding box center [966, 195] width 68 height 16
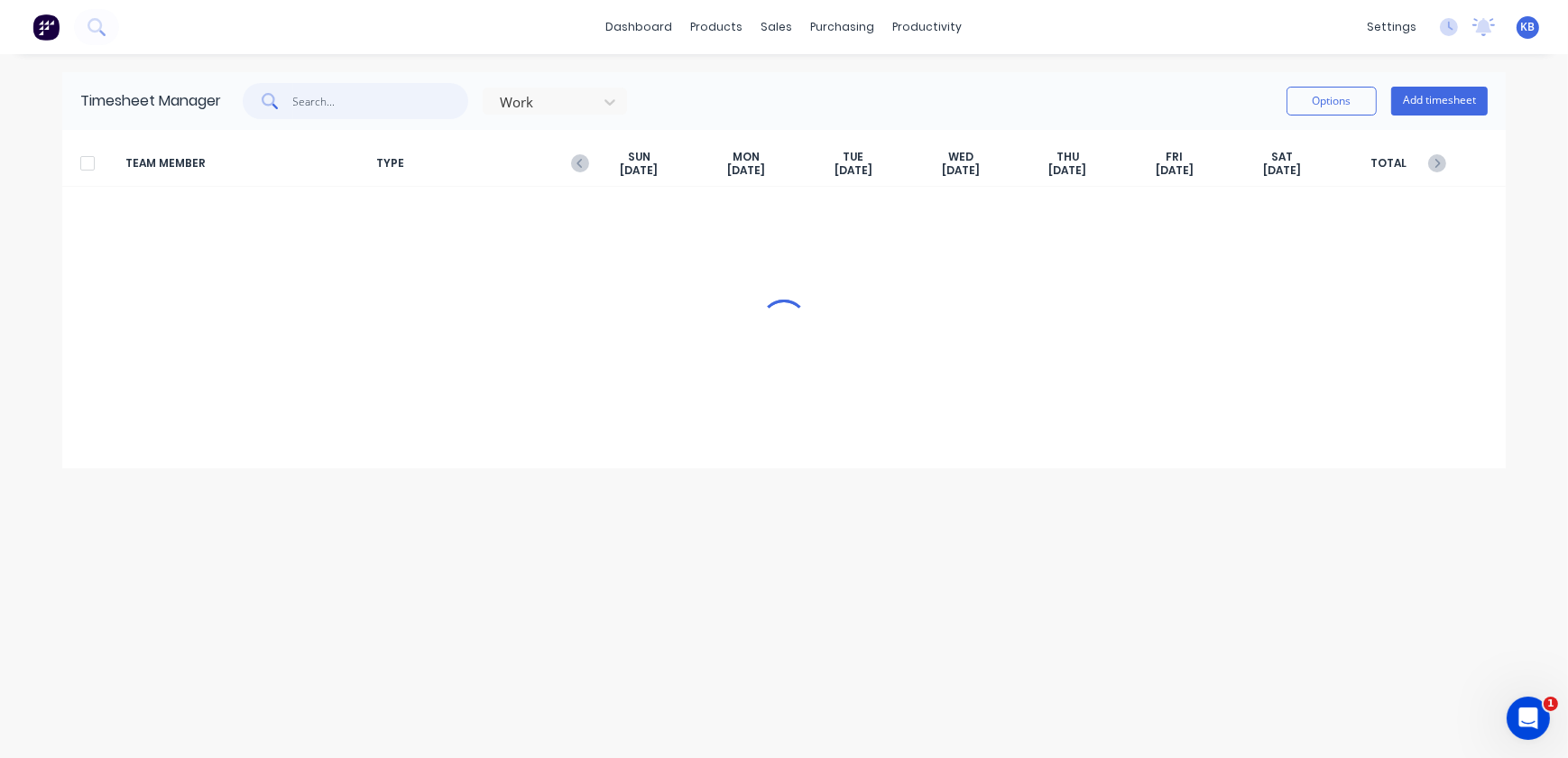
click at [397, 112] on input "text" at bounding box center [381, 101] width 176 height 36
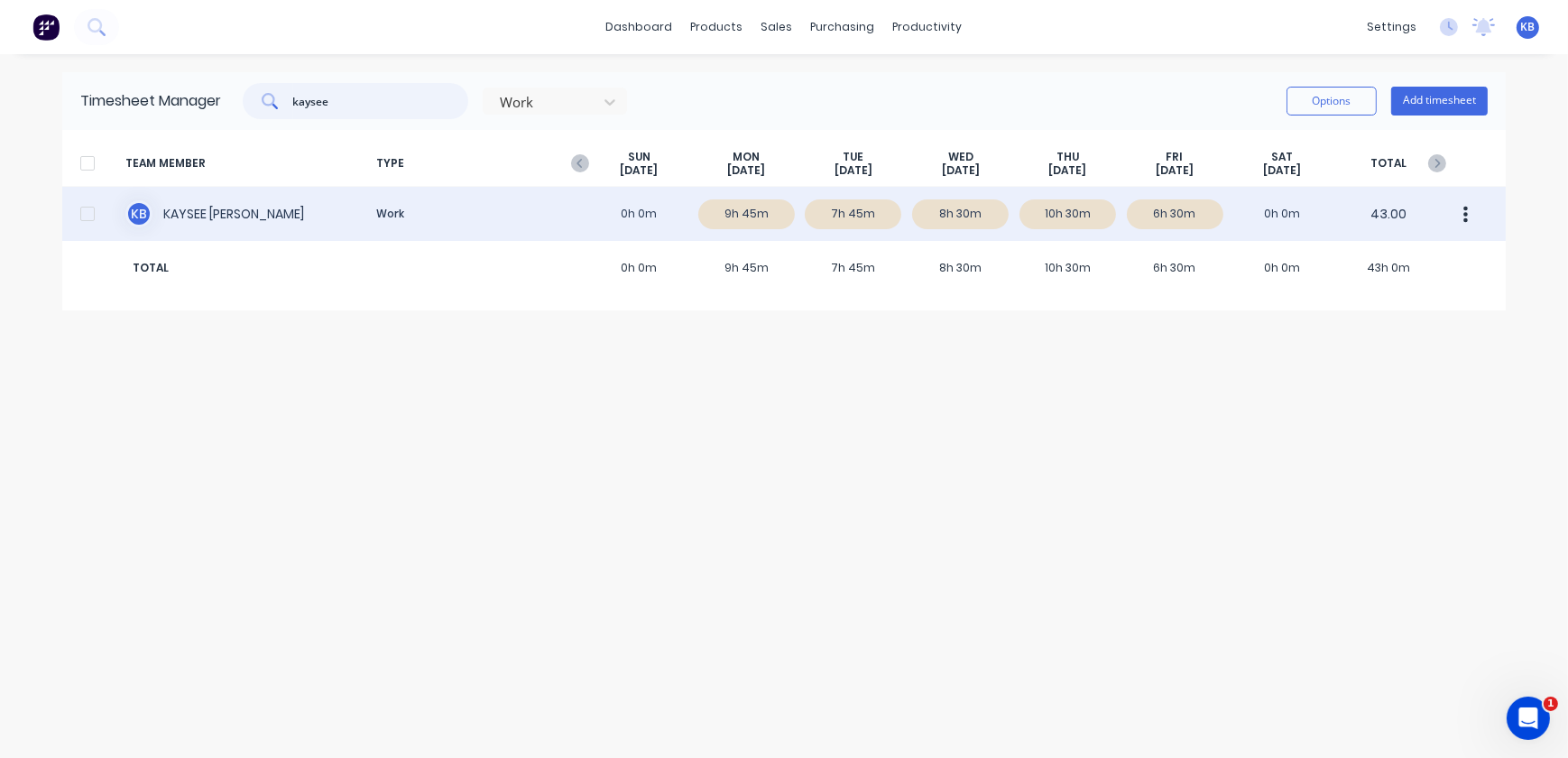
type input "kaysee"
click at [153, 216] on div "K B [PERSON_NAME] Work 0h 0m 9h 45m 7h 45m 8h 30m 10h 30m 6h 30m 0h 0m 43.00" at bounding box center [784, 214] width 1443 height 54
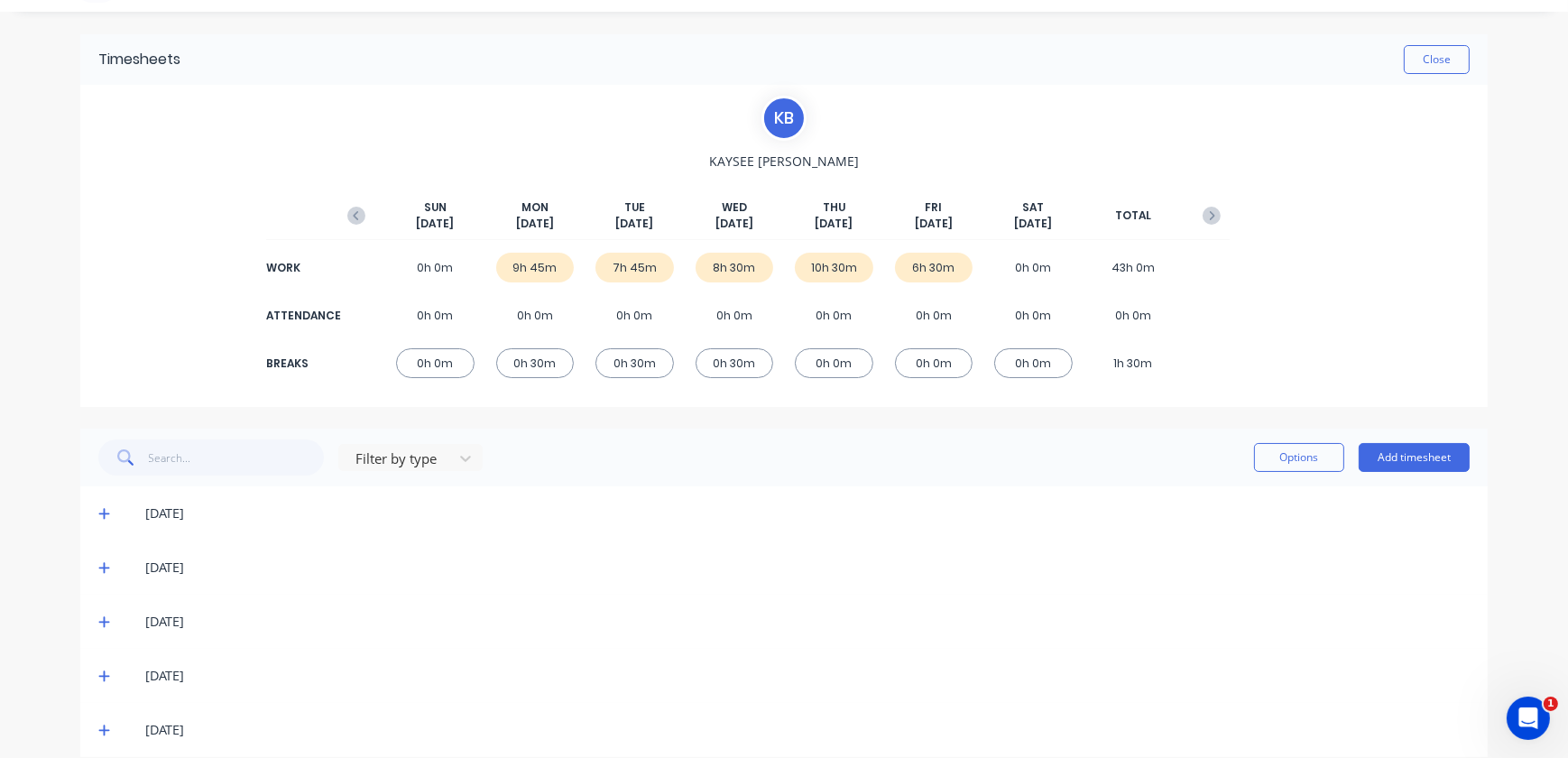
scroll to position [63, 0]
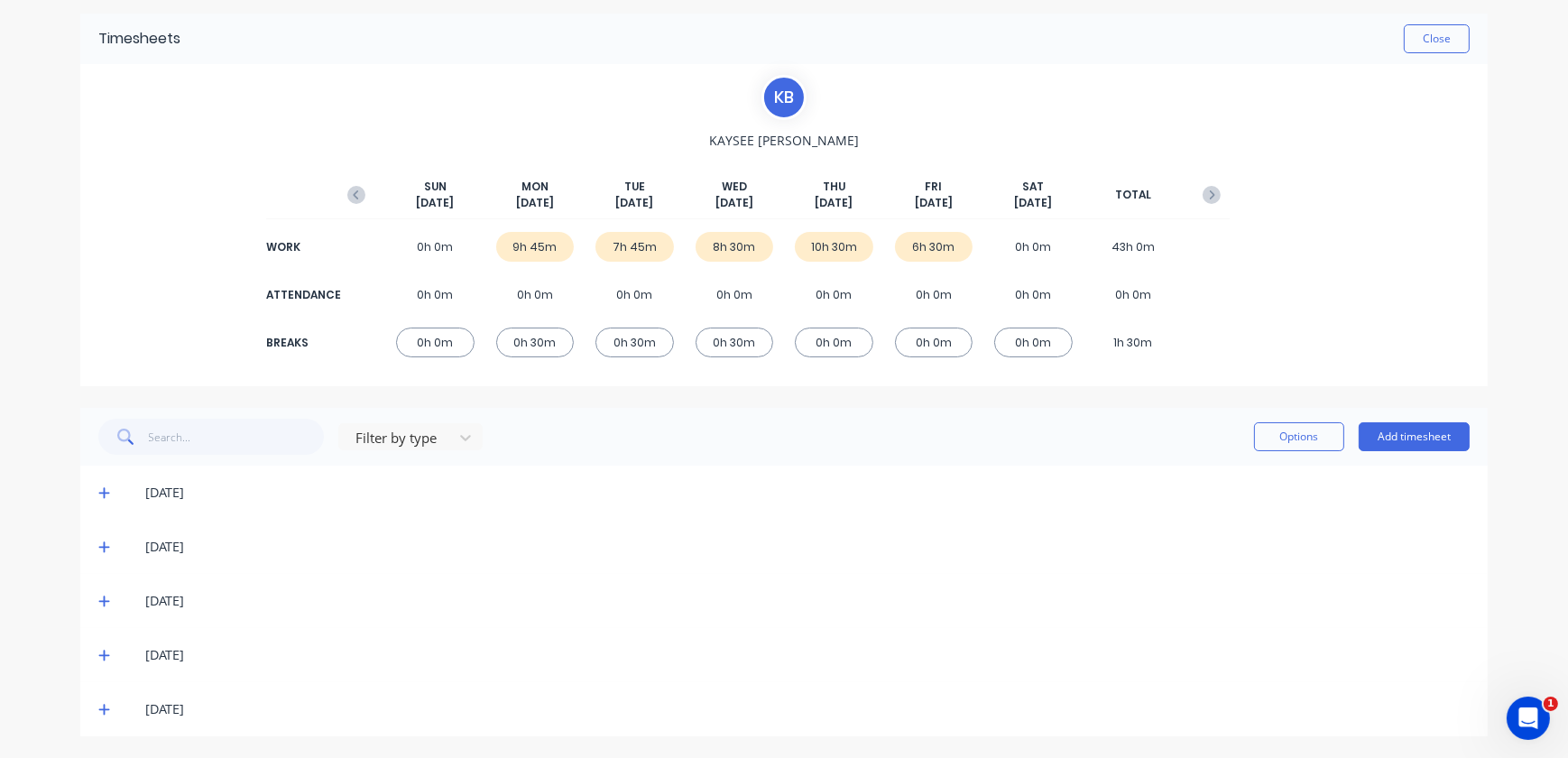
click at [99, 705] on icon at bounding box center [104, 710] width 11 height 11
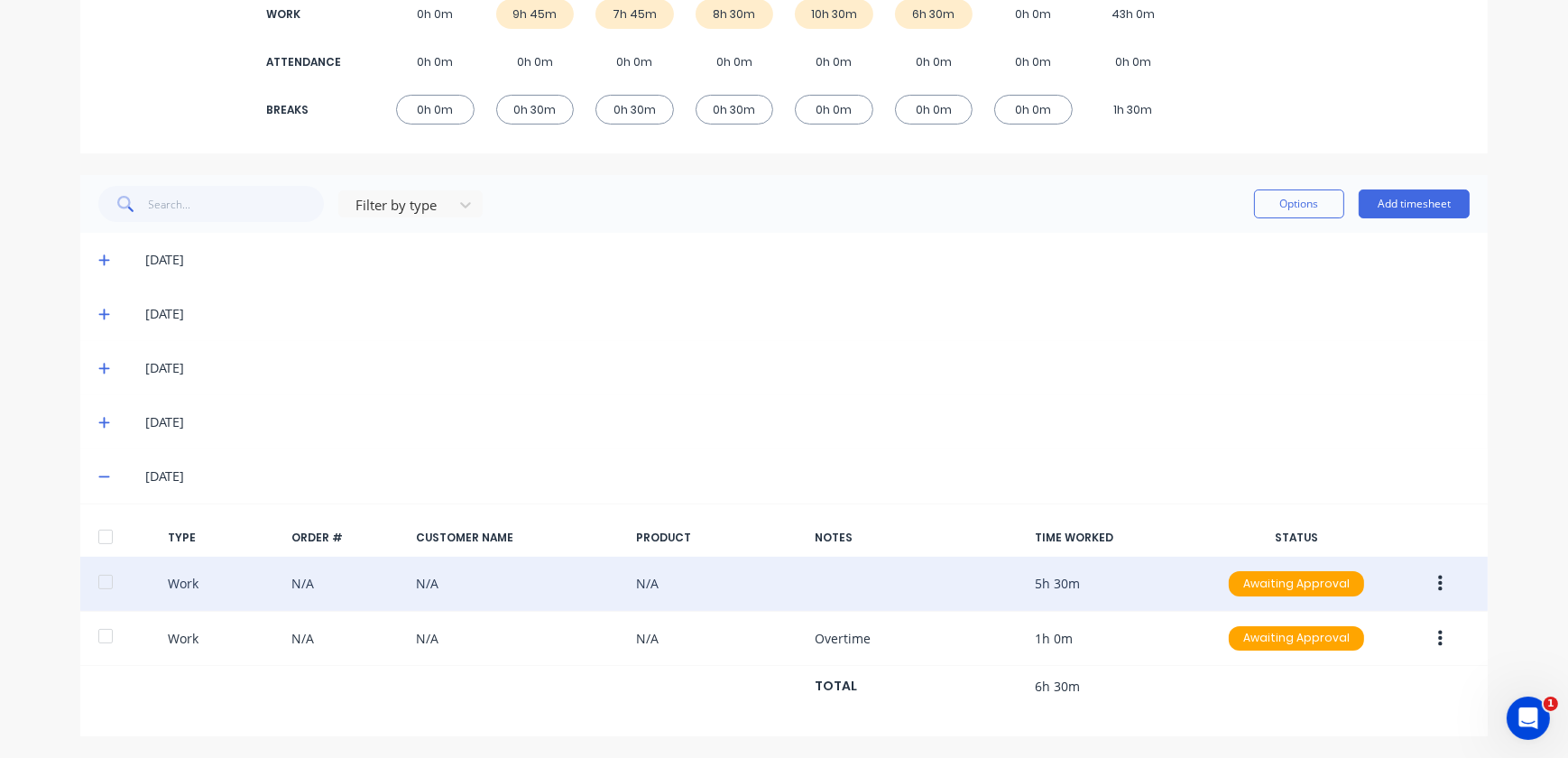
click at [1443, 592] on button "button" at bounding box center [1440, 584] width 43 height 33
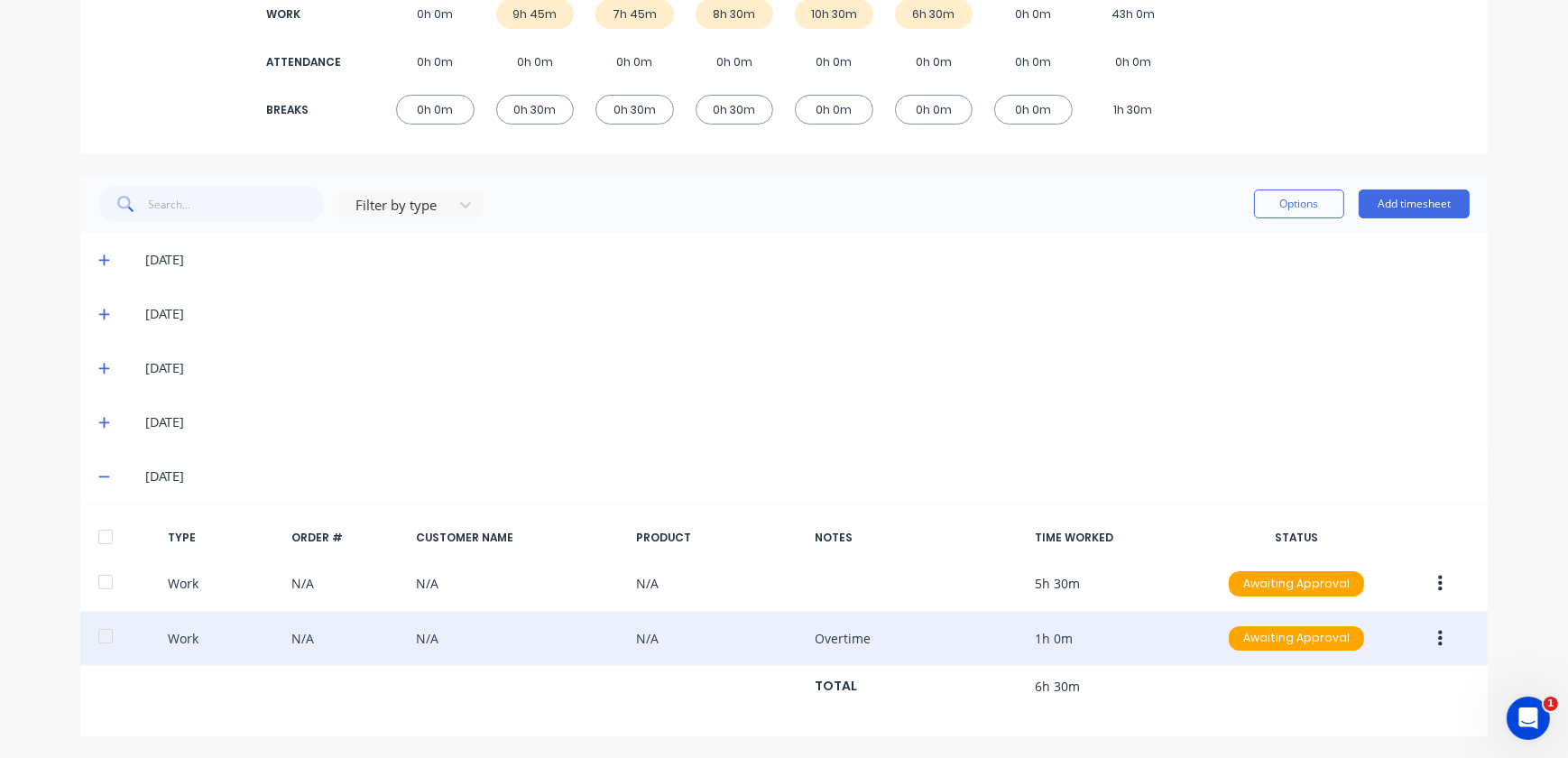
click at [1443, 635] on button "button" at bounding box center [1440, 638] width 43 height 33
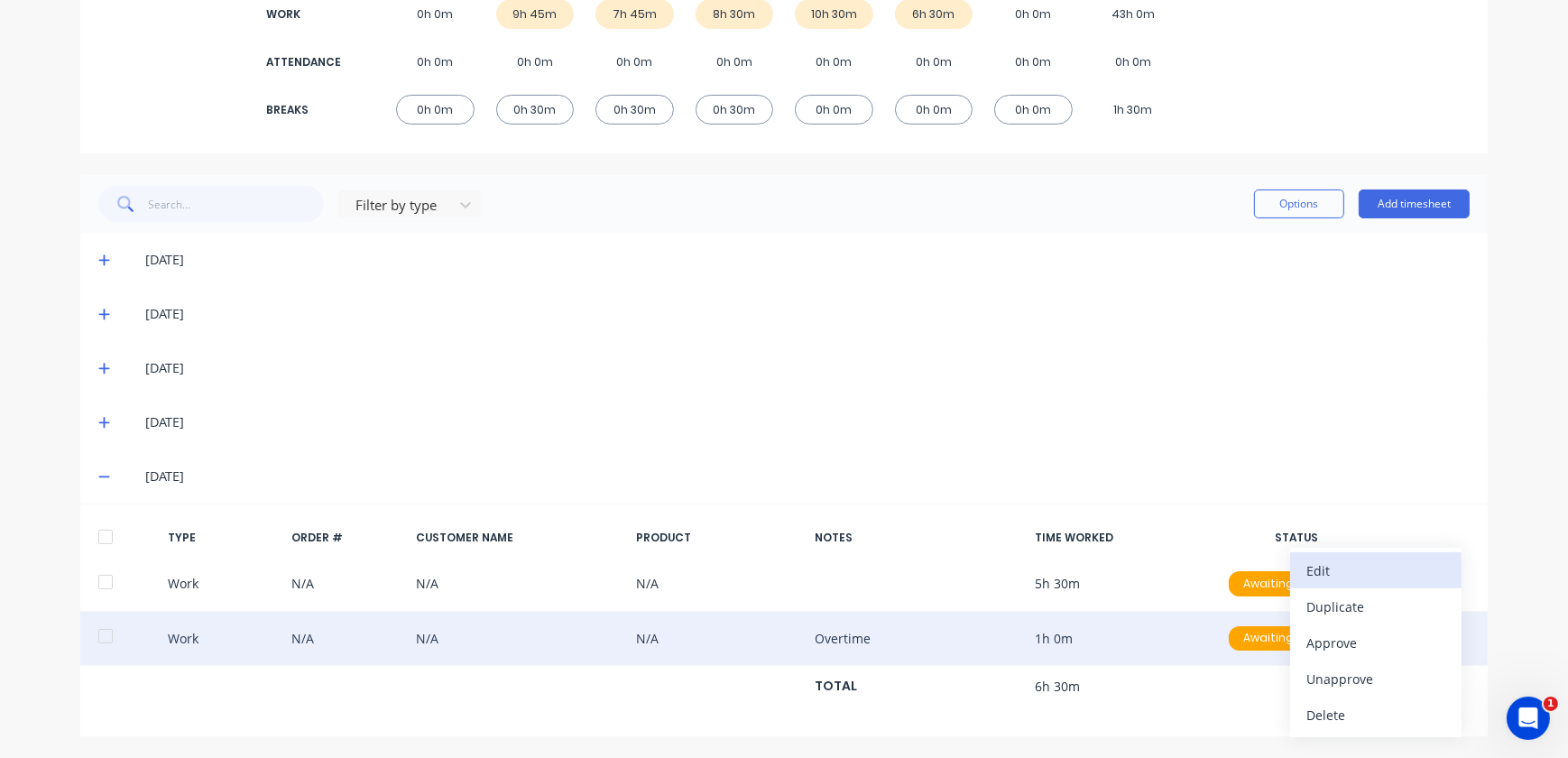
click at [1328, 571] on div "Edit" at bounding box center [1377, 571] width 139 height 26
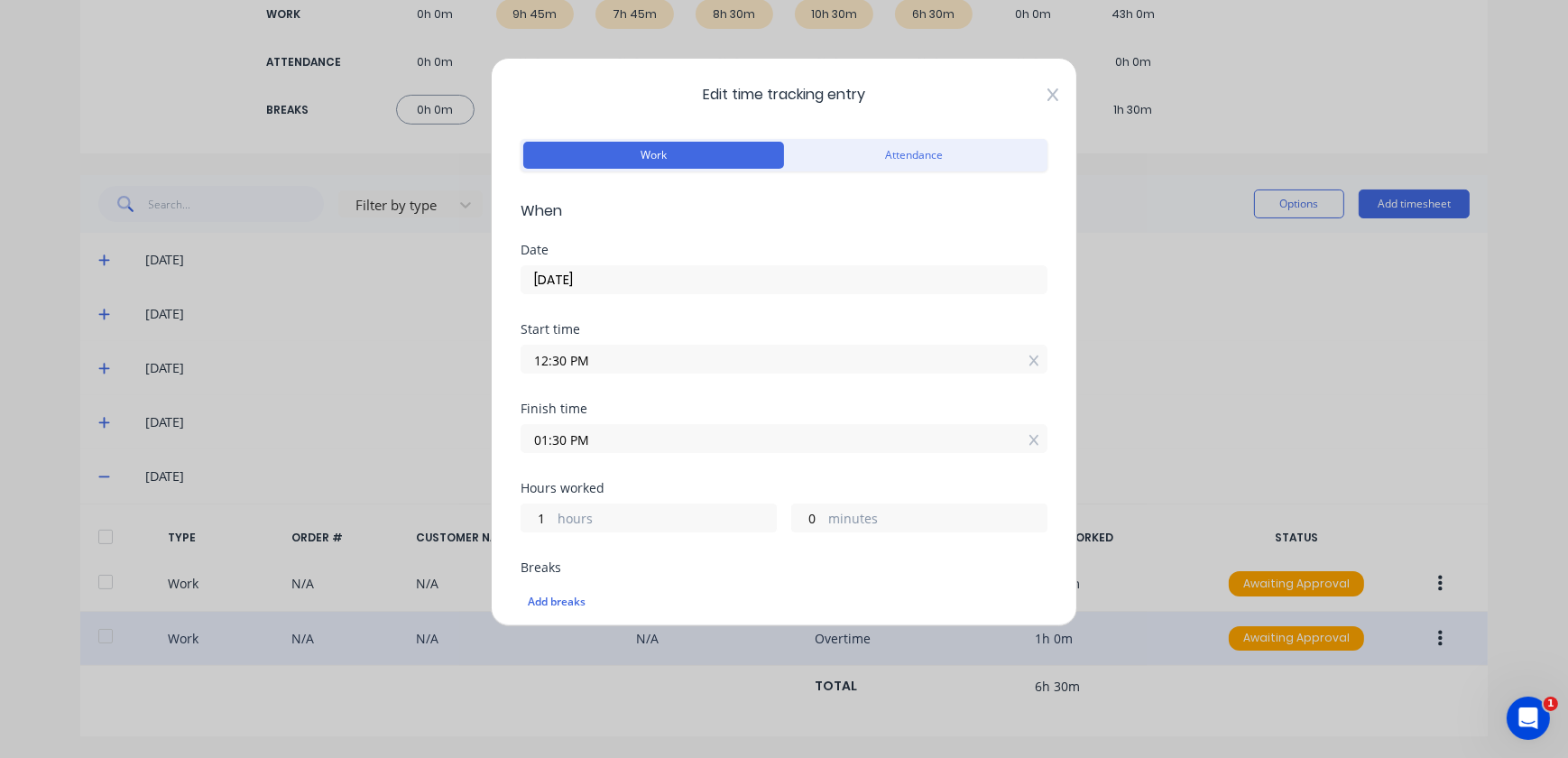
click at [1048, 99] on icon at bounding box center [1053, 95] width 11 height 13
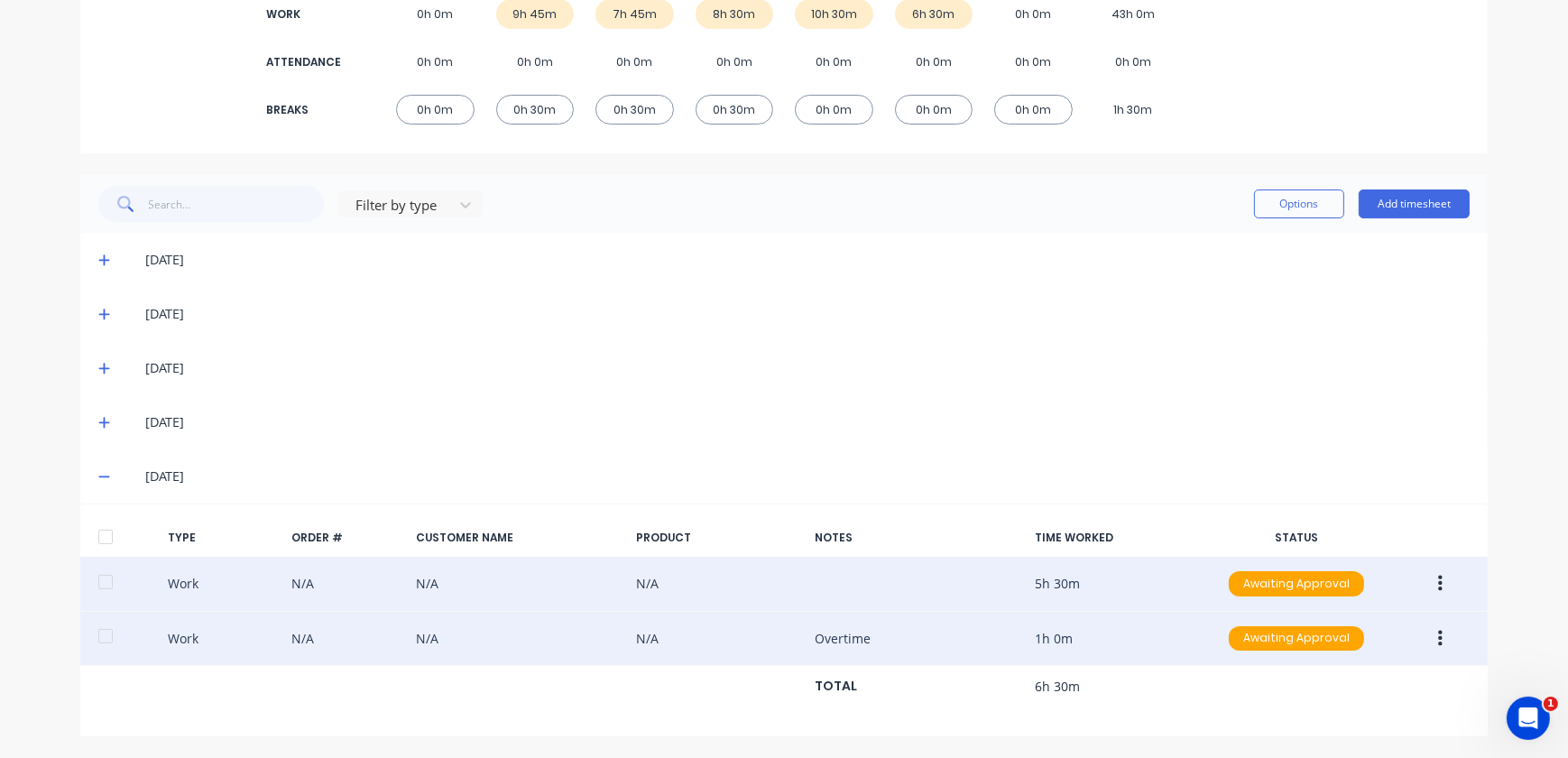
click at [1443, 580] on button "button" at bounding box center [1440, 584] width 43 height 33
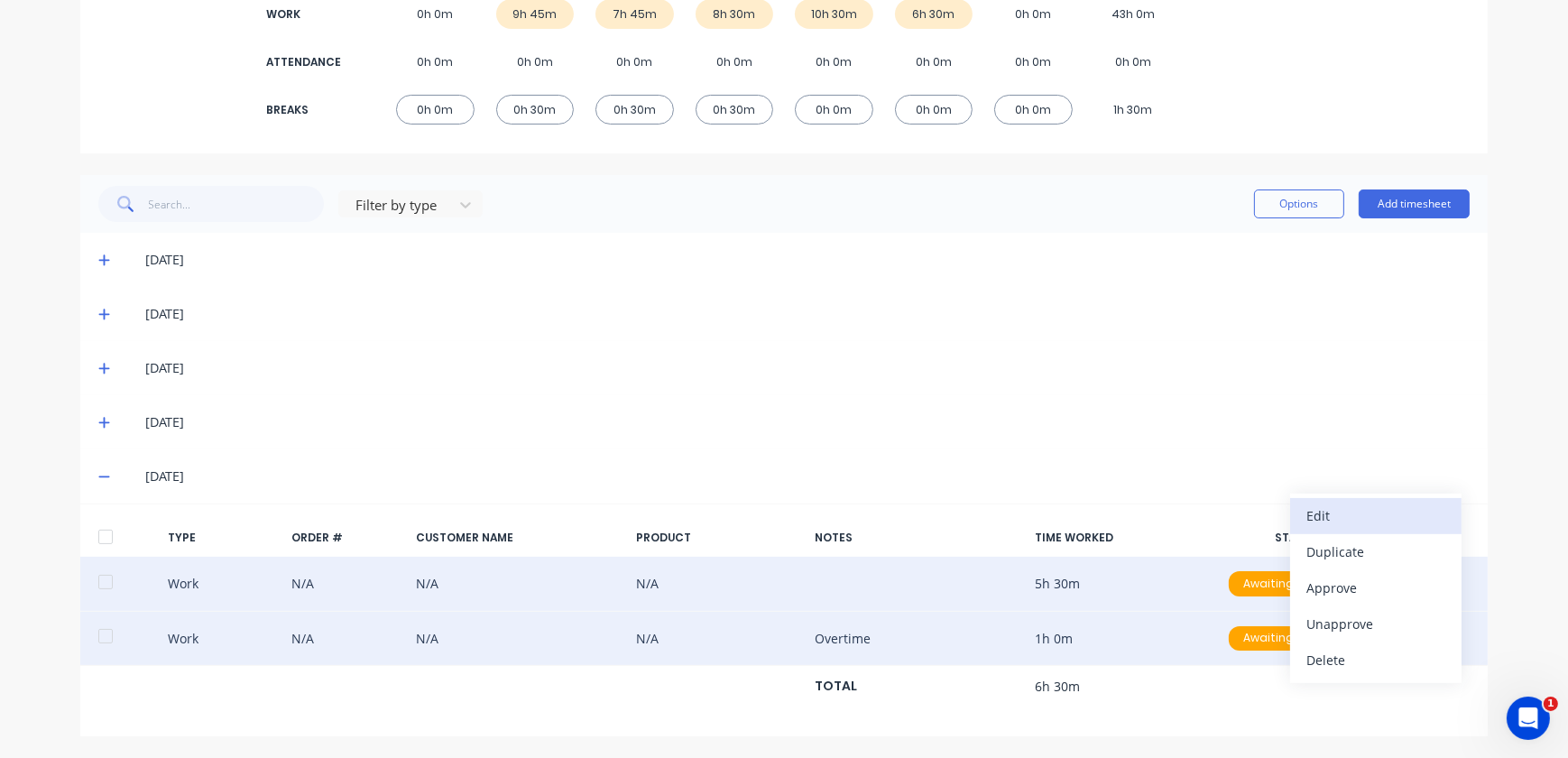
click at [1308, 529] on button "Edit" at bounding box center [1376, 516] width 171 height 36
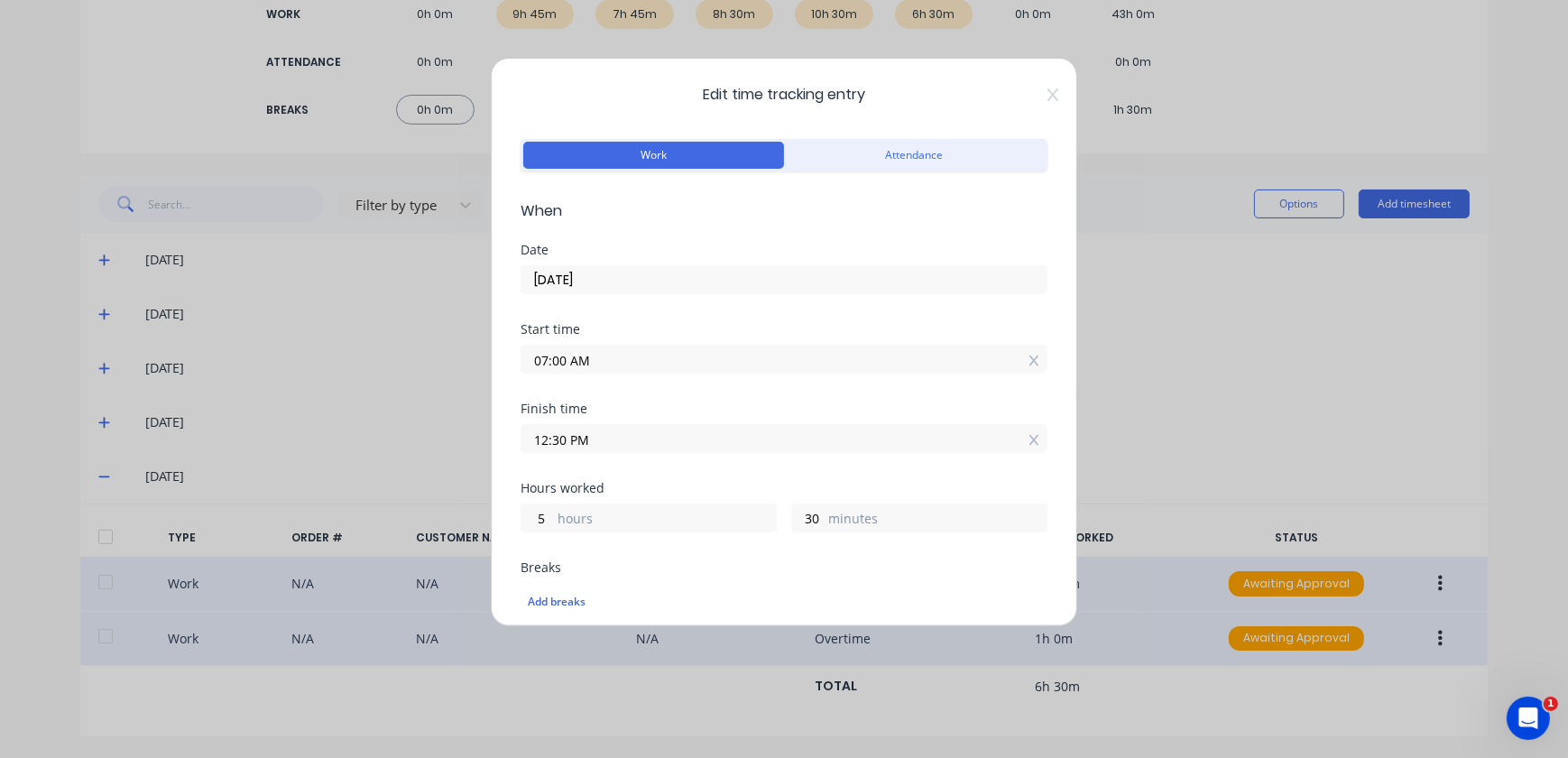
click at [1202, 409] on div "Edit time tracking entry Work Attendance When Date [DATE] Start time 07:00 AM F…" at bounding box center [784, 379] width 1568 height 758
click at [1048, 99] on icon at bounding box center [1053, 95] width 11 height 13
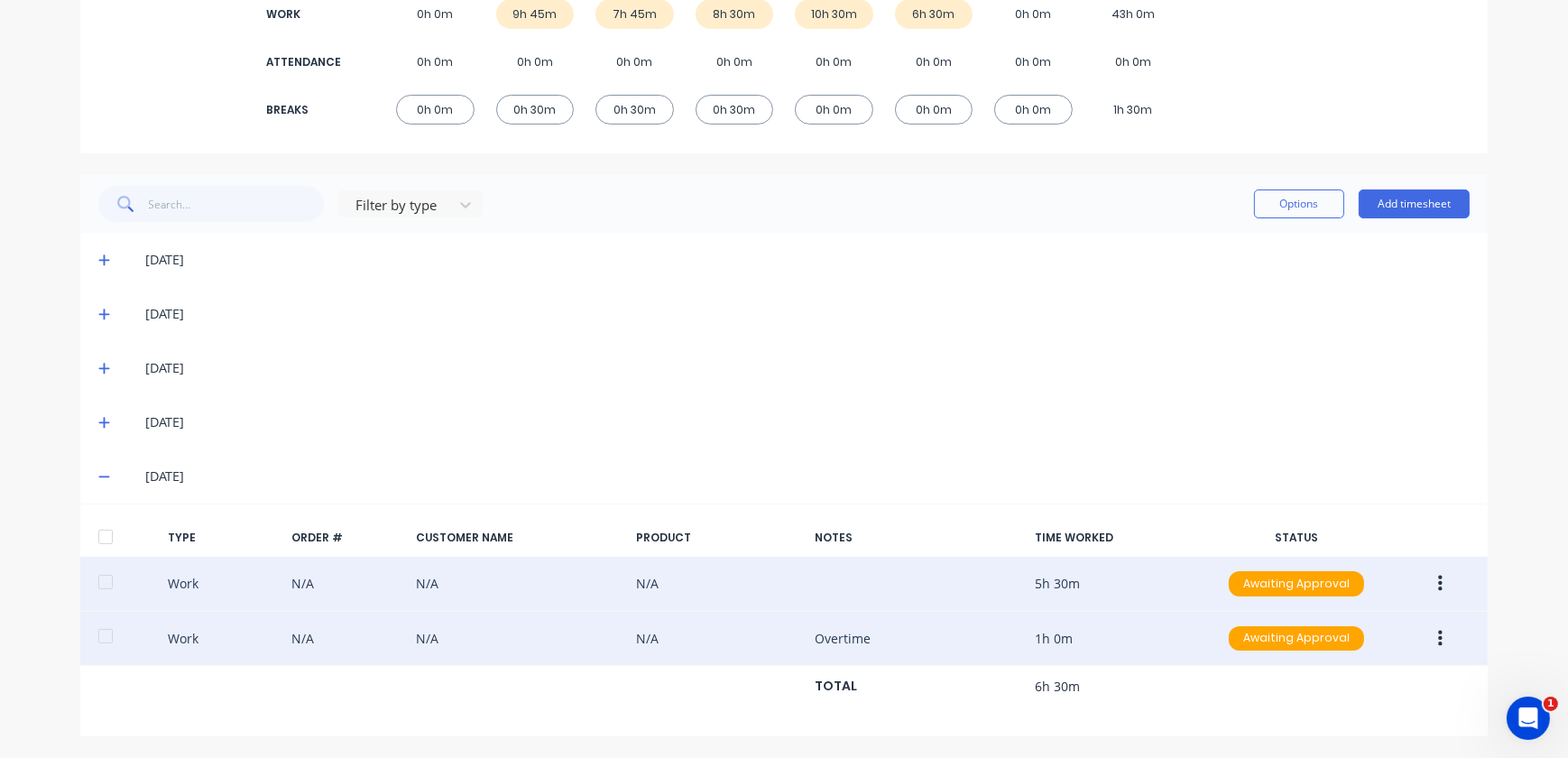
click at [102, 423] on icon at bounding box center [105, 422] width 12 height 13
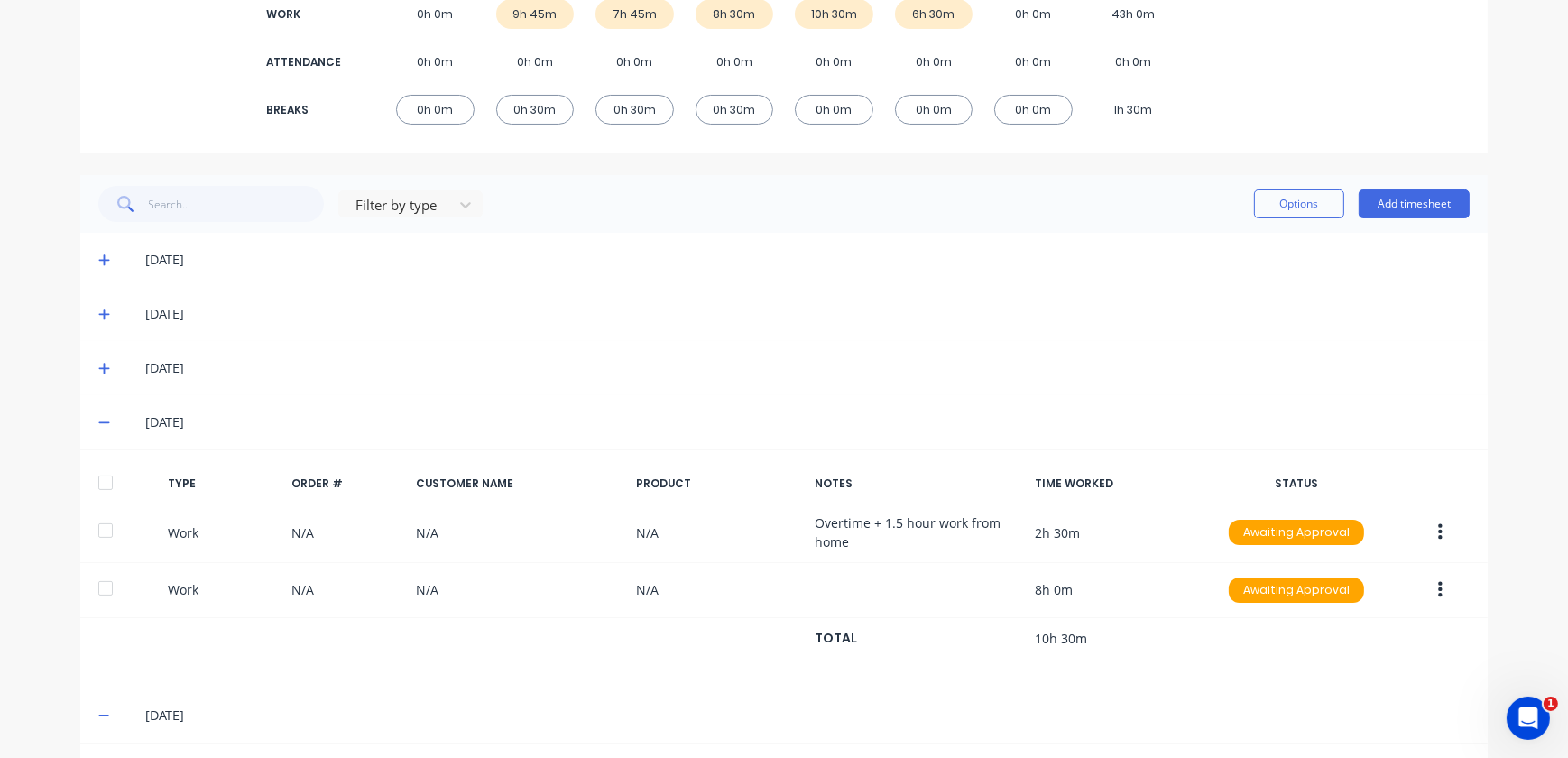
click at [91, 379] on div "[DATE]" at bounding box center [784, 368] width 1408 height 54
click at [99, 362] on icon at bounding box center [105, 368] width 12 height 13
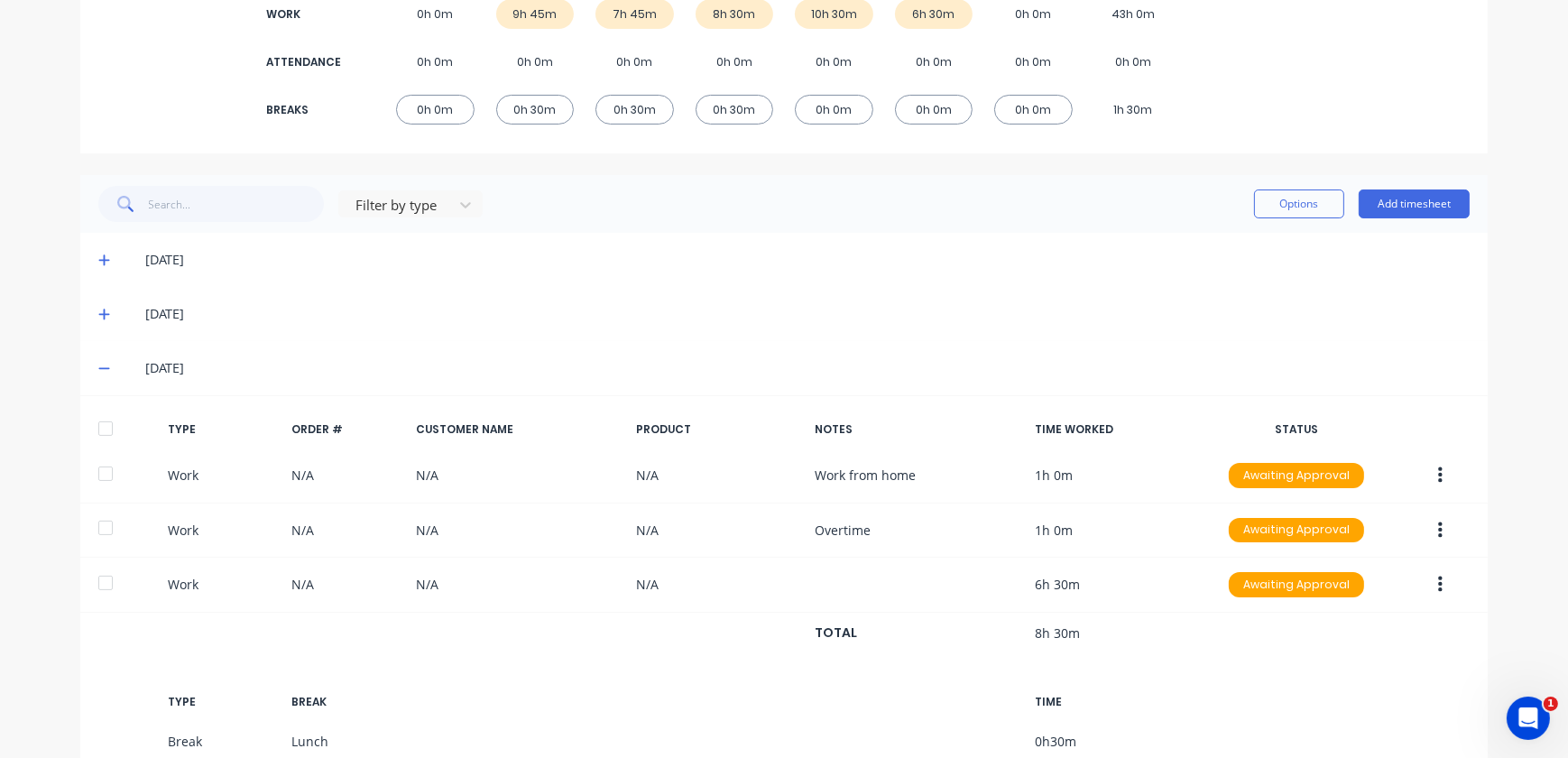
click at [101, 305] on span at bounding box center [108, 314] width 18 height 18
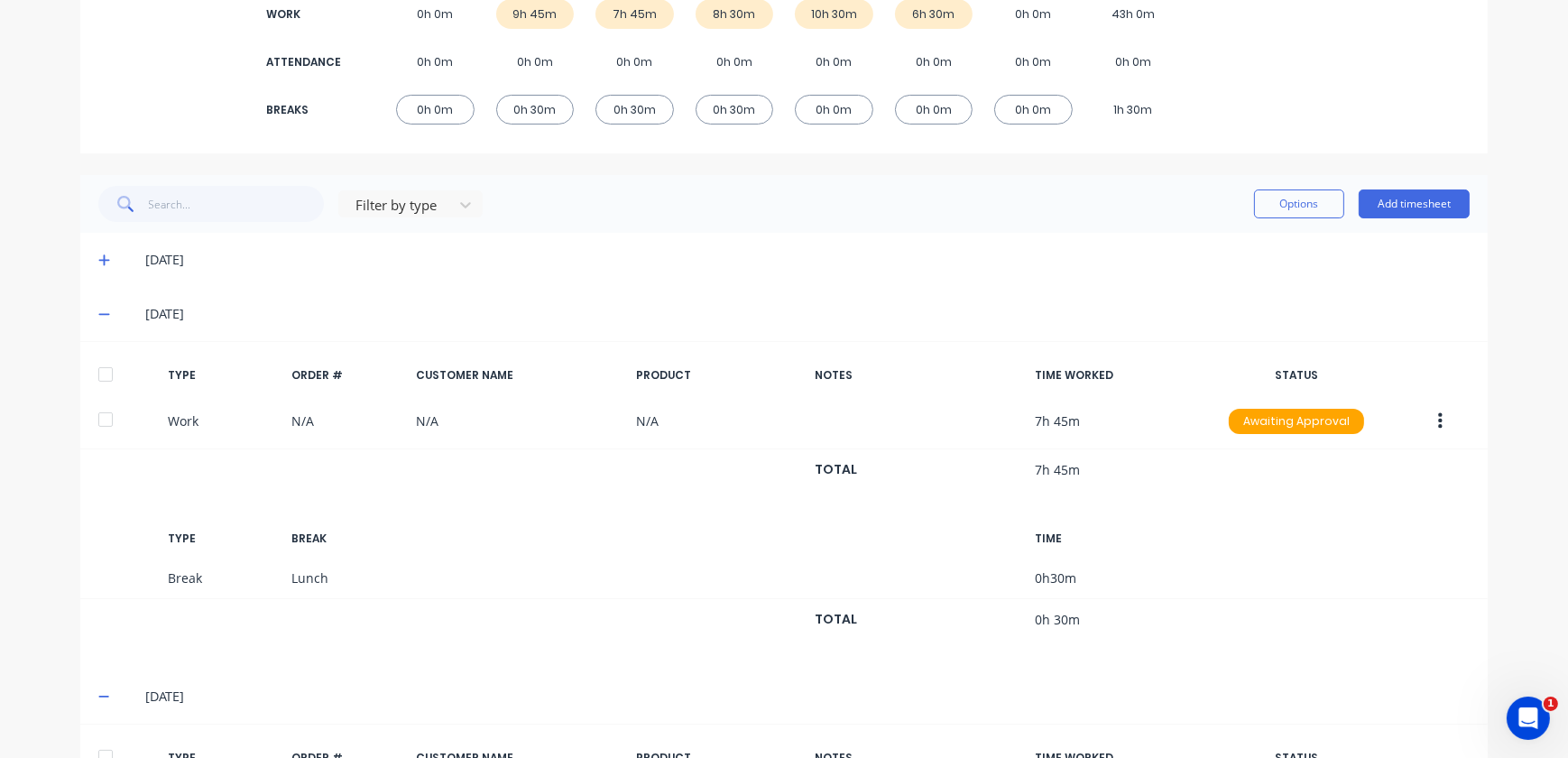
click at [97, 302] on div "[DATE]" at bounding box center [784, 314] width 1408 height 54
click at [99, 273] on div "[DATE]" at bounding box center [784, 260] width 1408 height 54
click at [102, 264] on icon at bounding box center [105, 260] width 12 height 13
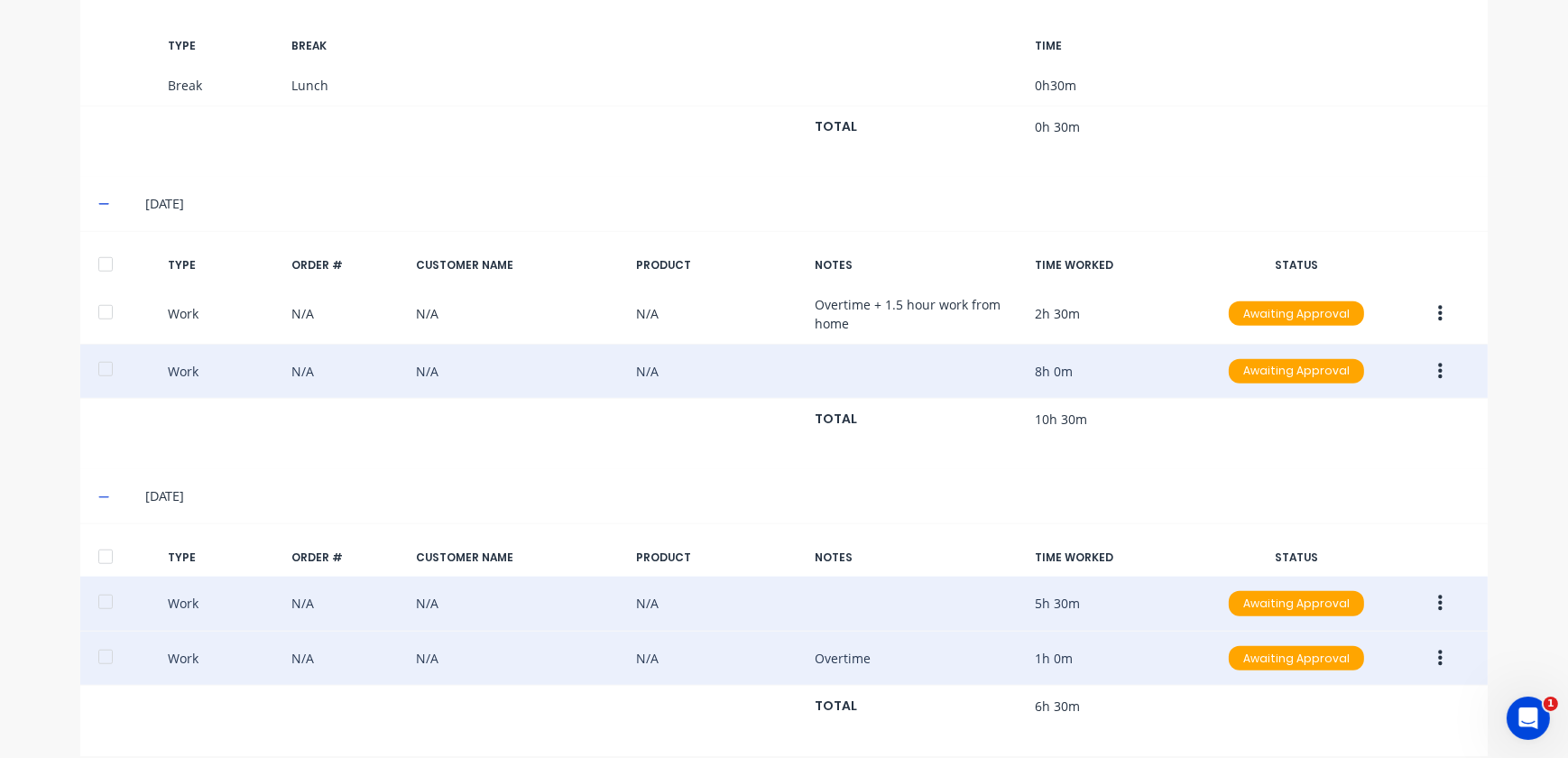
scroll to position [1678, 0]
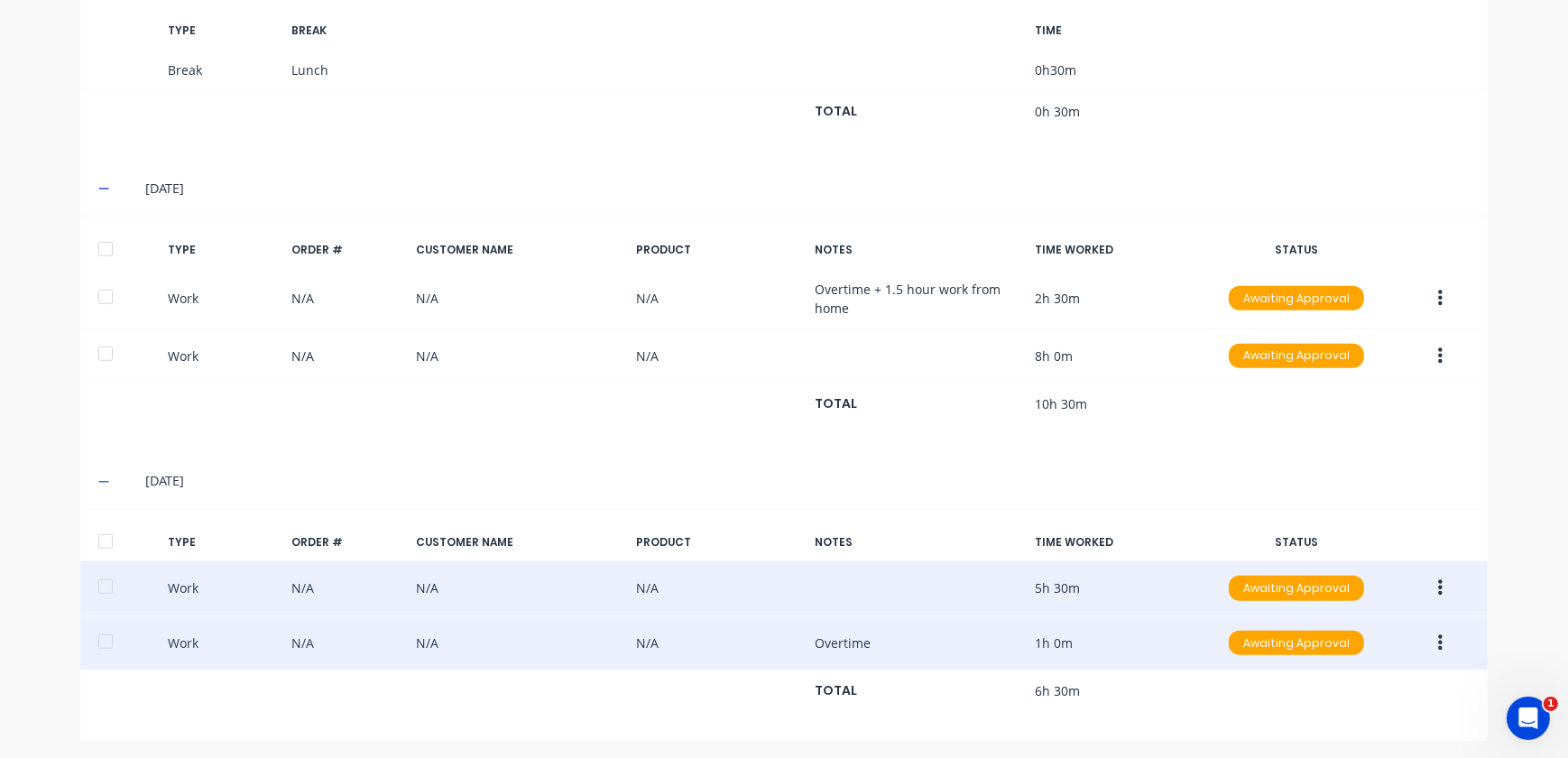
click at [1438, 579] on icon "button" at bounding box center [1440, 589] width 5 height 20
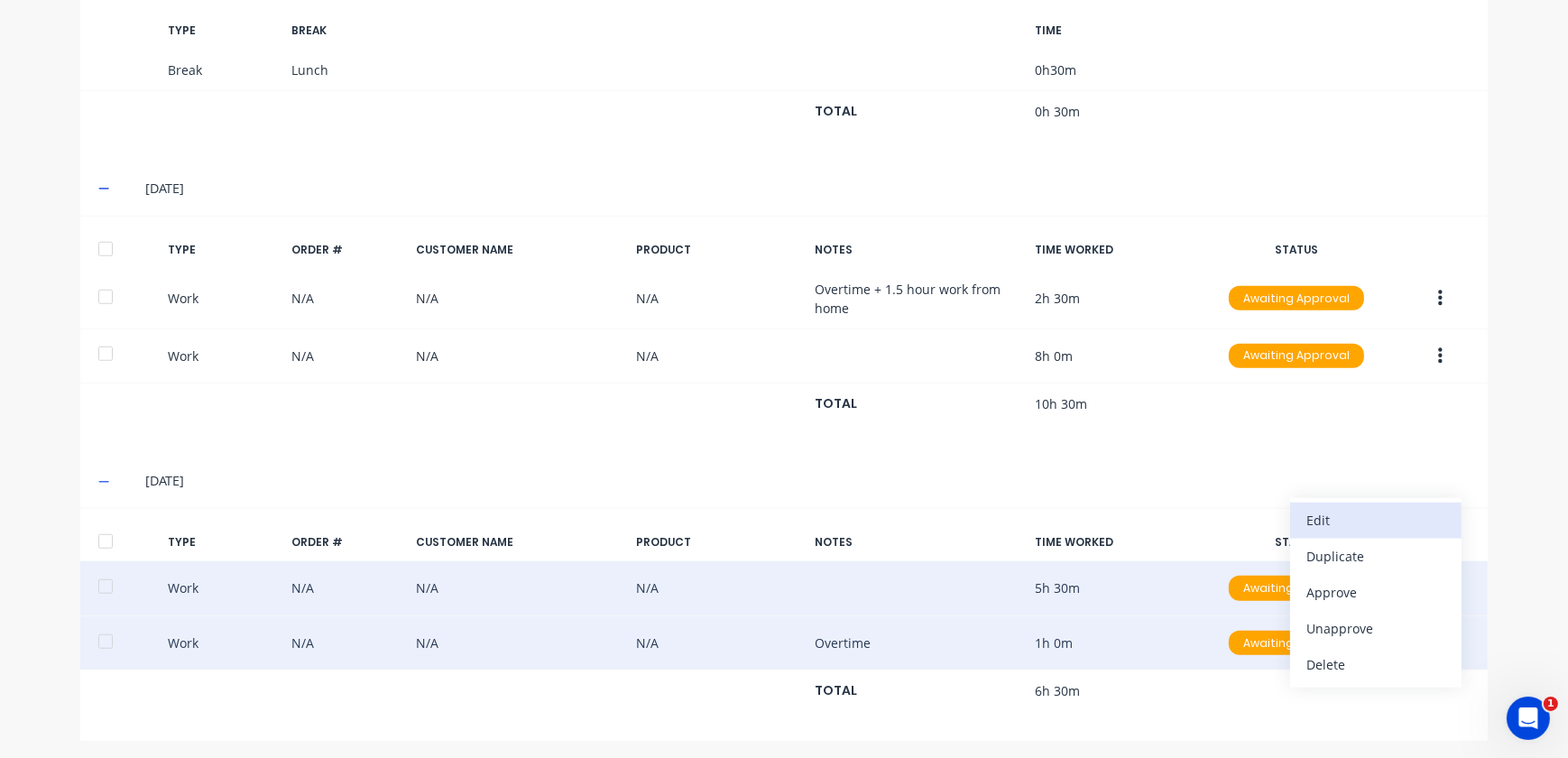
click at [1376, 528] on div "Edit" at bounding box center [1377, 520] width 139 height 26
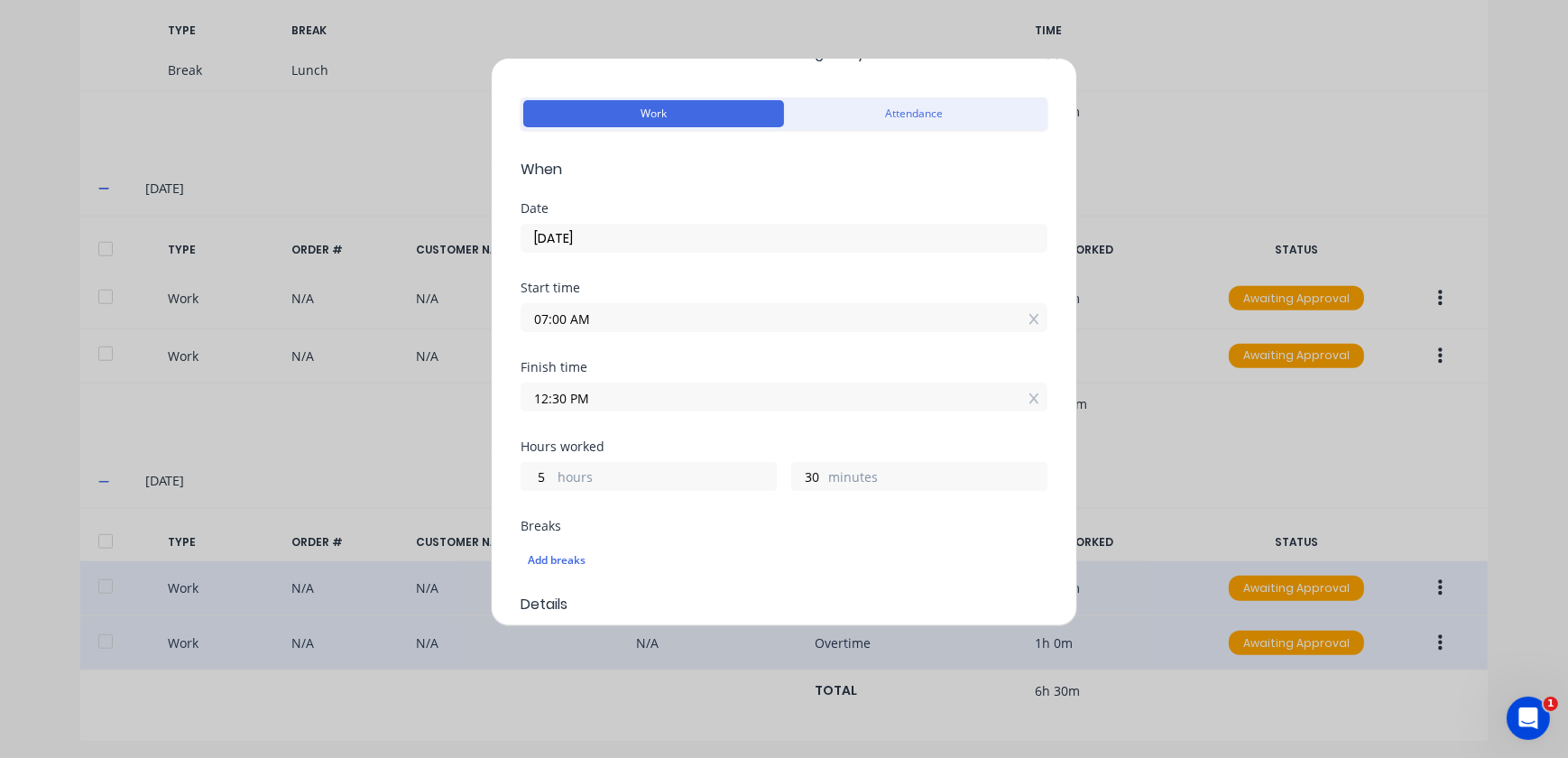
scroll to position [41, 0]
click at [1405, 441] on div "Edit time tracking entry Work Attendance When Date [DATE] Start time 07:00 AM F…" at bounding box center [784, 379] width 1568 height 758
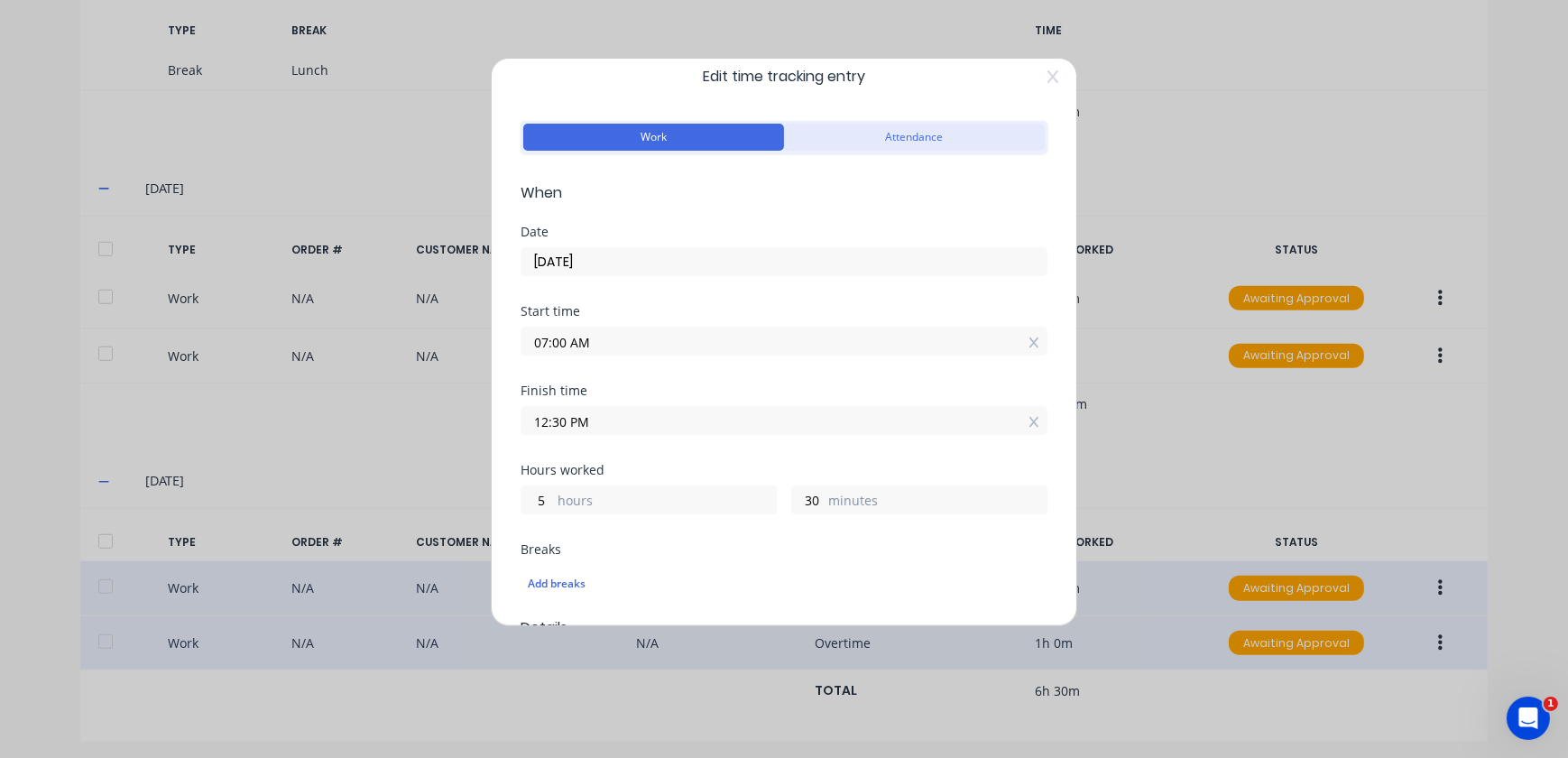
scroll to position [0, 0]
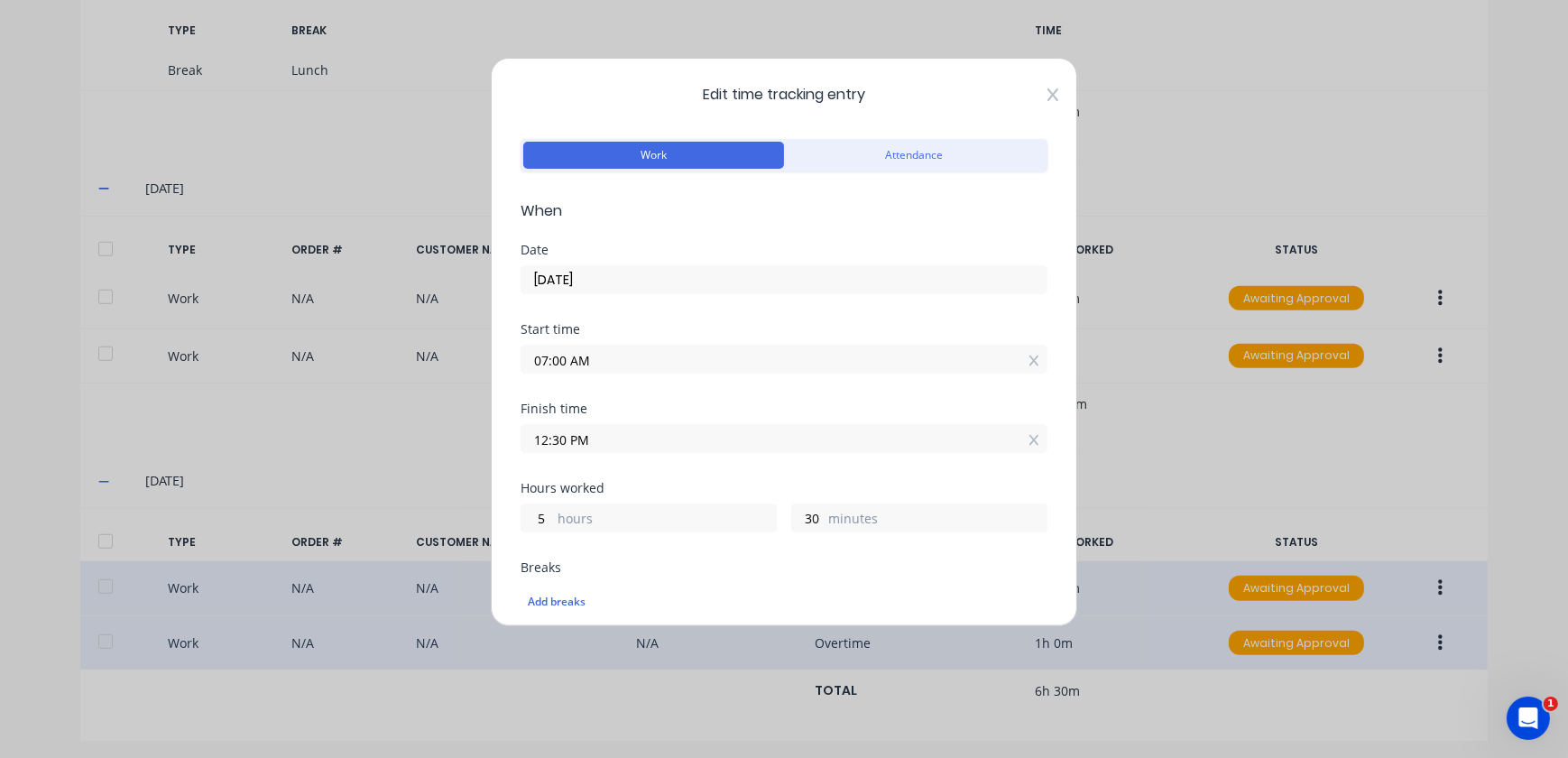
click at [1048, 99] on icon at bounding box center [1053, 95] width 11 height 14
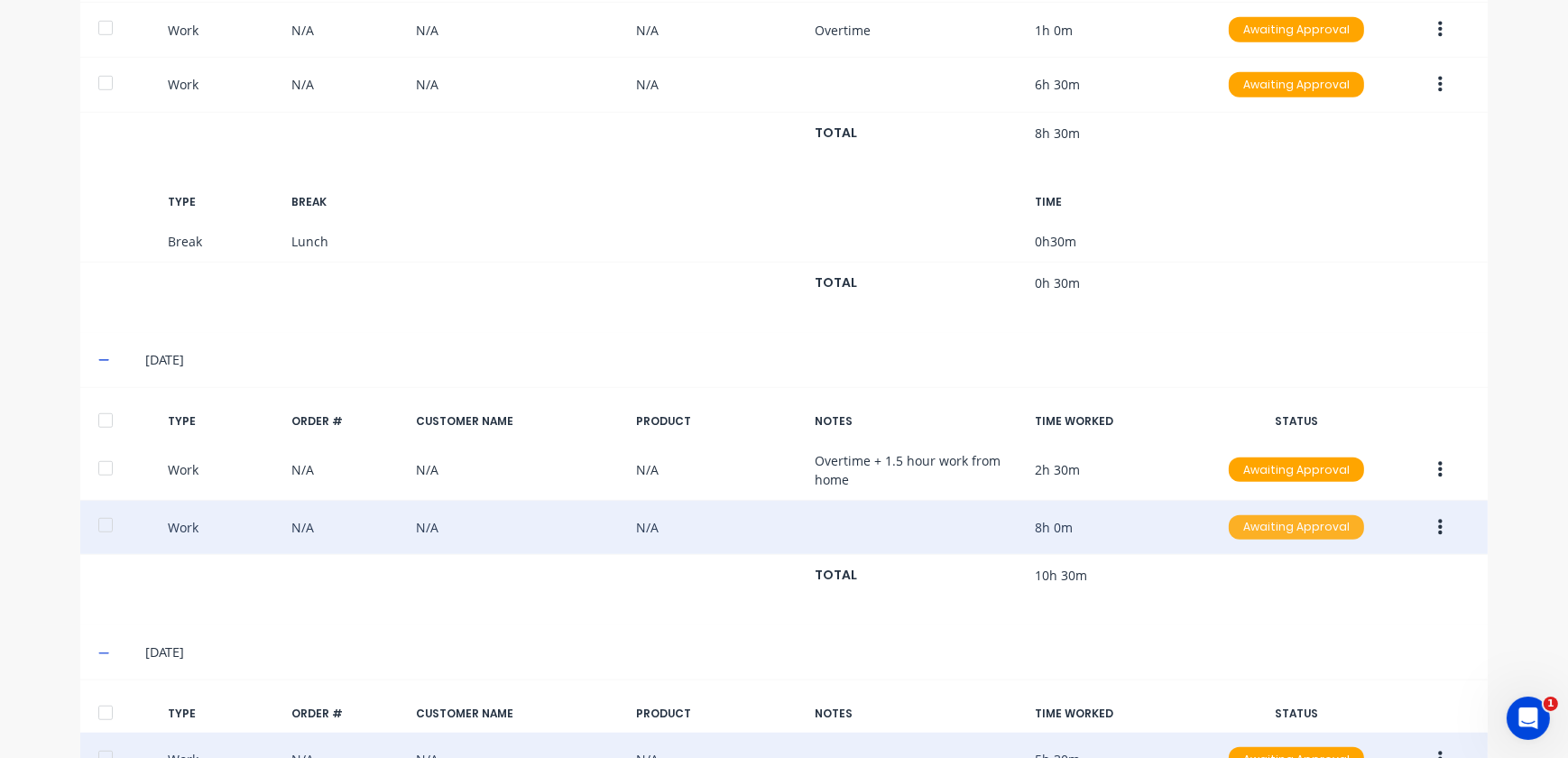
scroll to position [1678, 0]
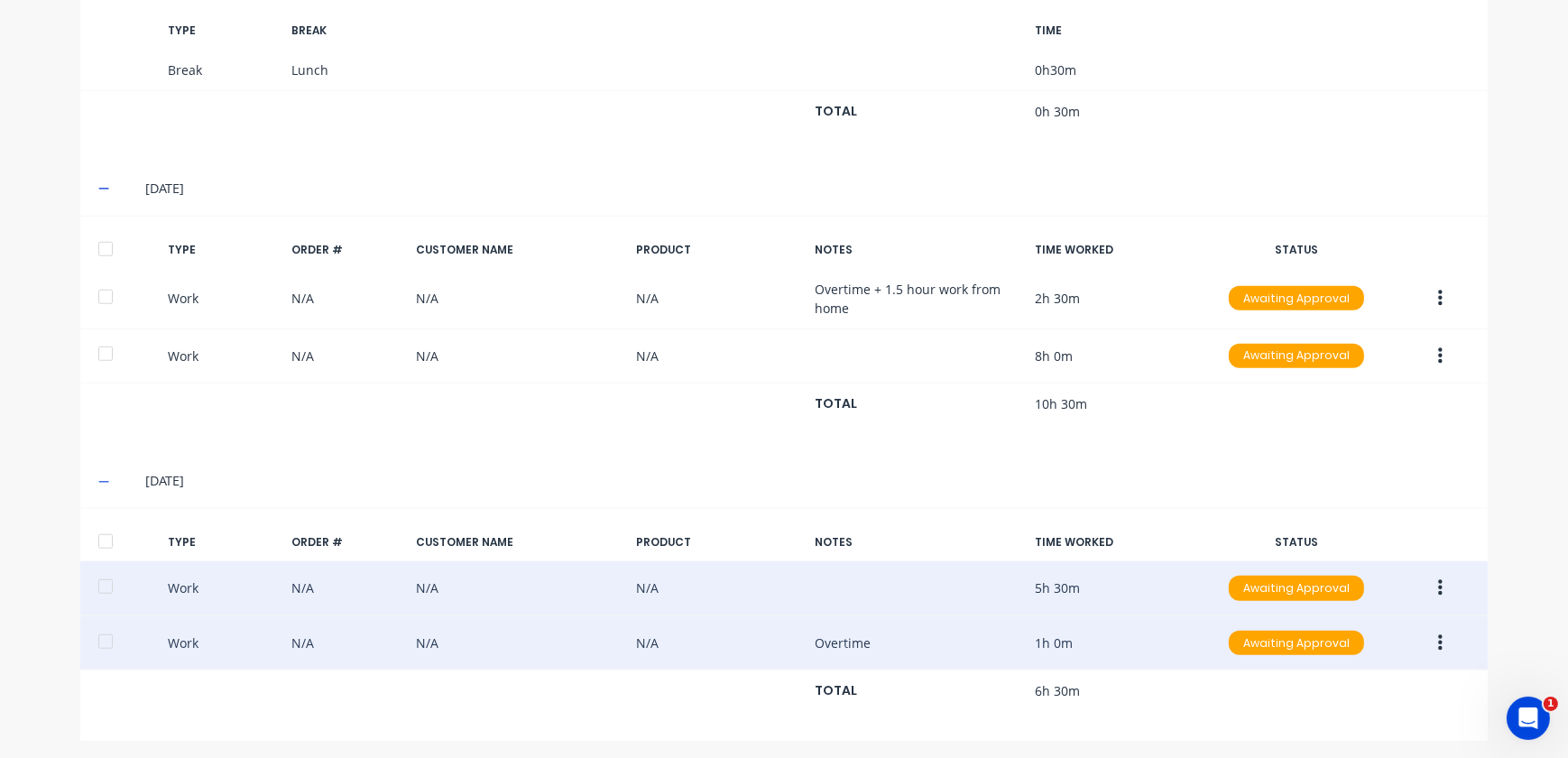
click at [1441, 644] on button "button" at bounding box center [1440, 643] width 43 height 33
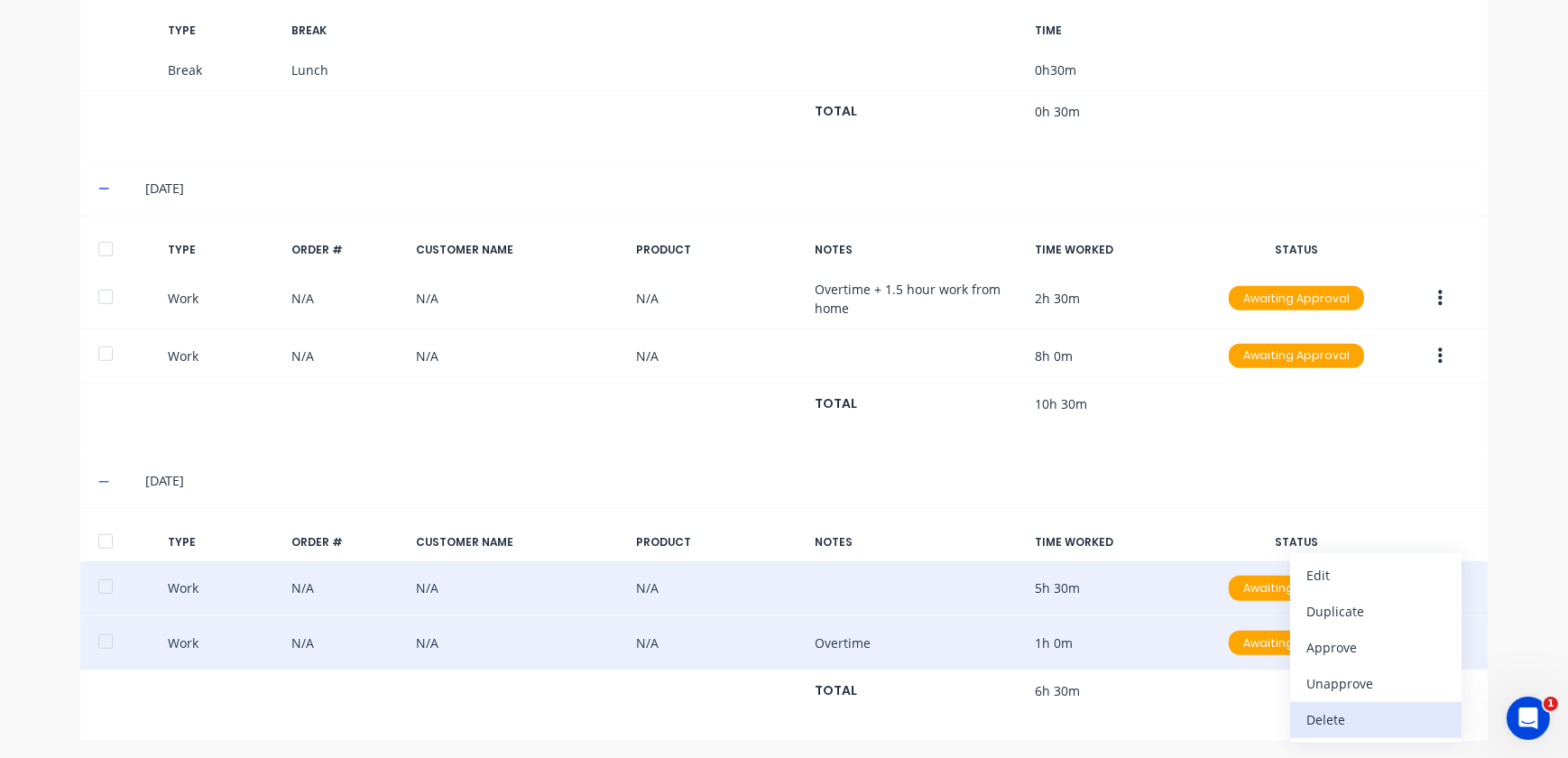
click at [1323, 707] on div "Delete" at bounding box center [1377, 719] width 139 height 26
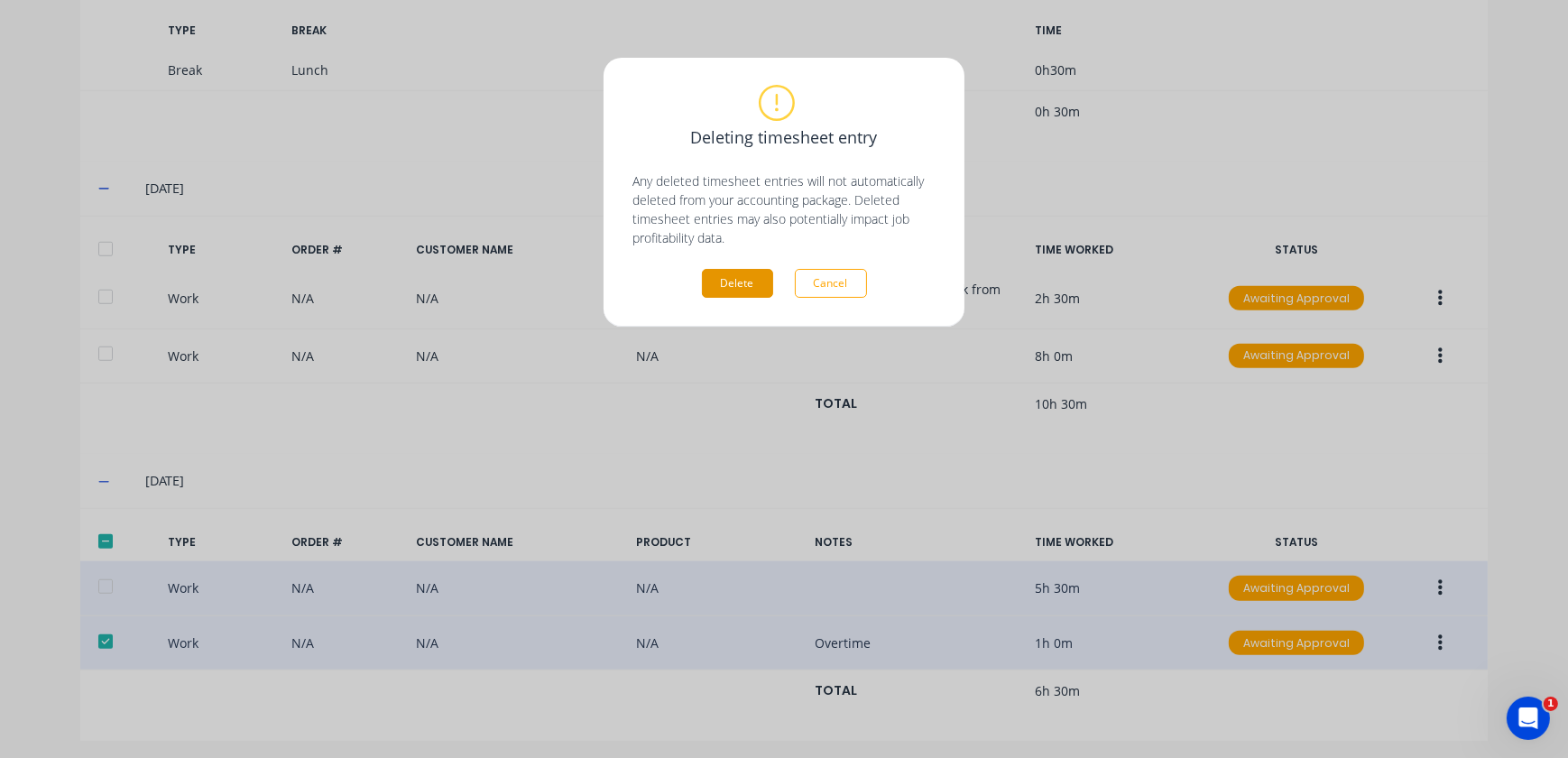
click at [763, 292] on button "Delete" at bounding box center [738, 283] width 72 height 29
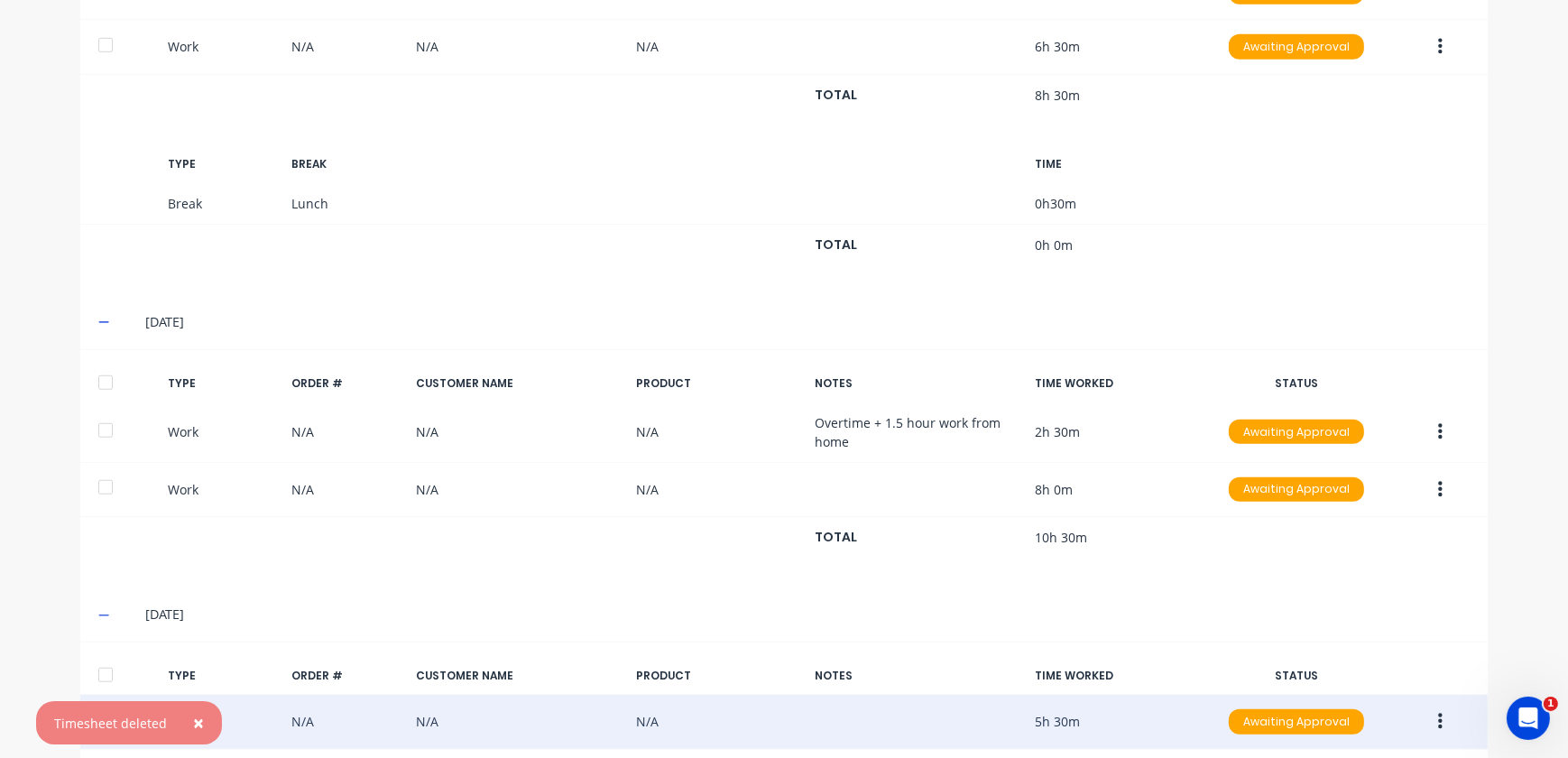
scroll to position [1625, 0]
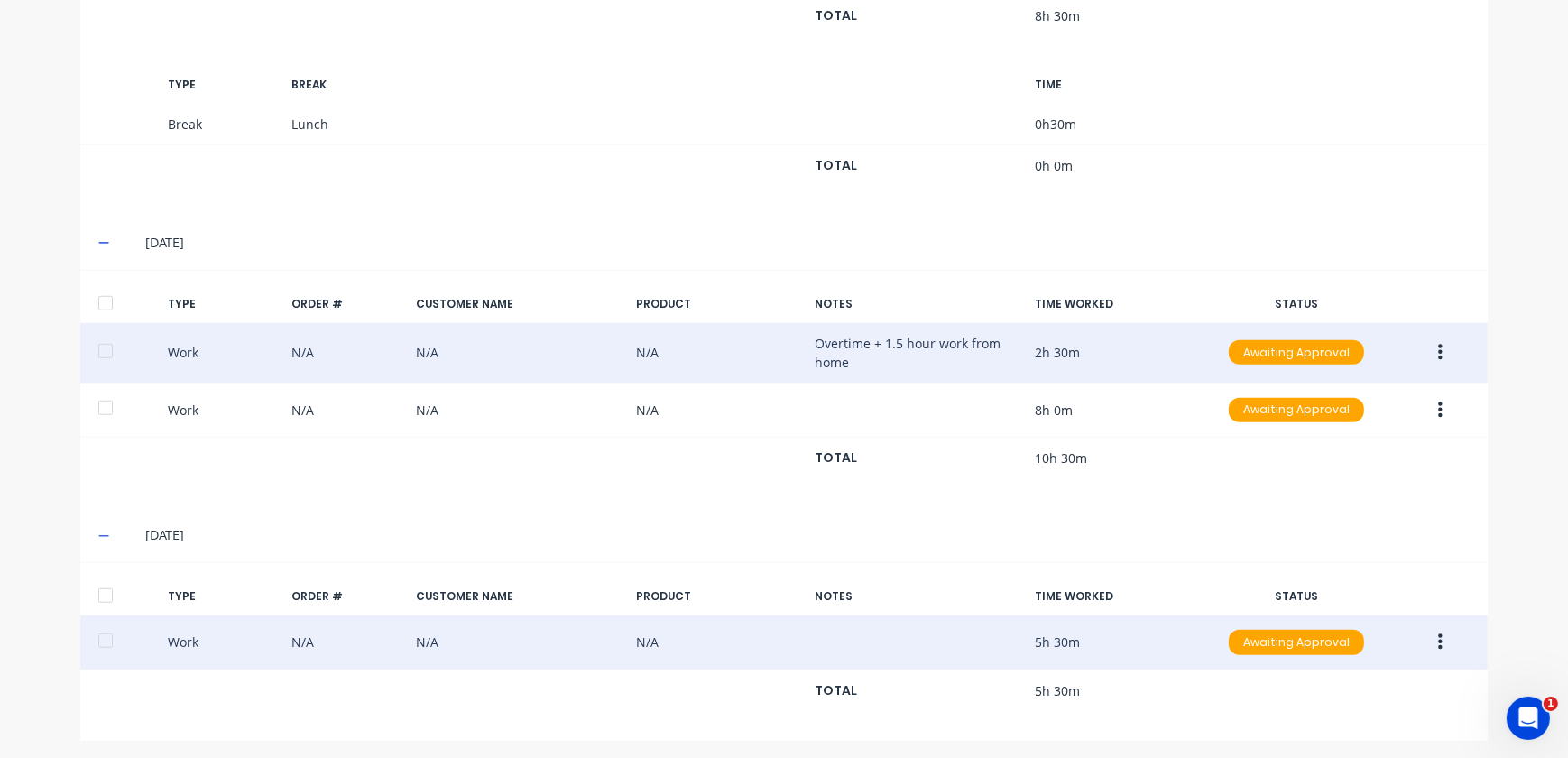
click at [1056, 350] on div "Work N/A N/A N/A Overtime + 1.5 hour work from home 2h 30m Awaiting Approval" at bounding box center [784, 353] width 1408 height 61
click at [1439, 353] on button "button" at bounding box center [1440, 353] width 43 height 33
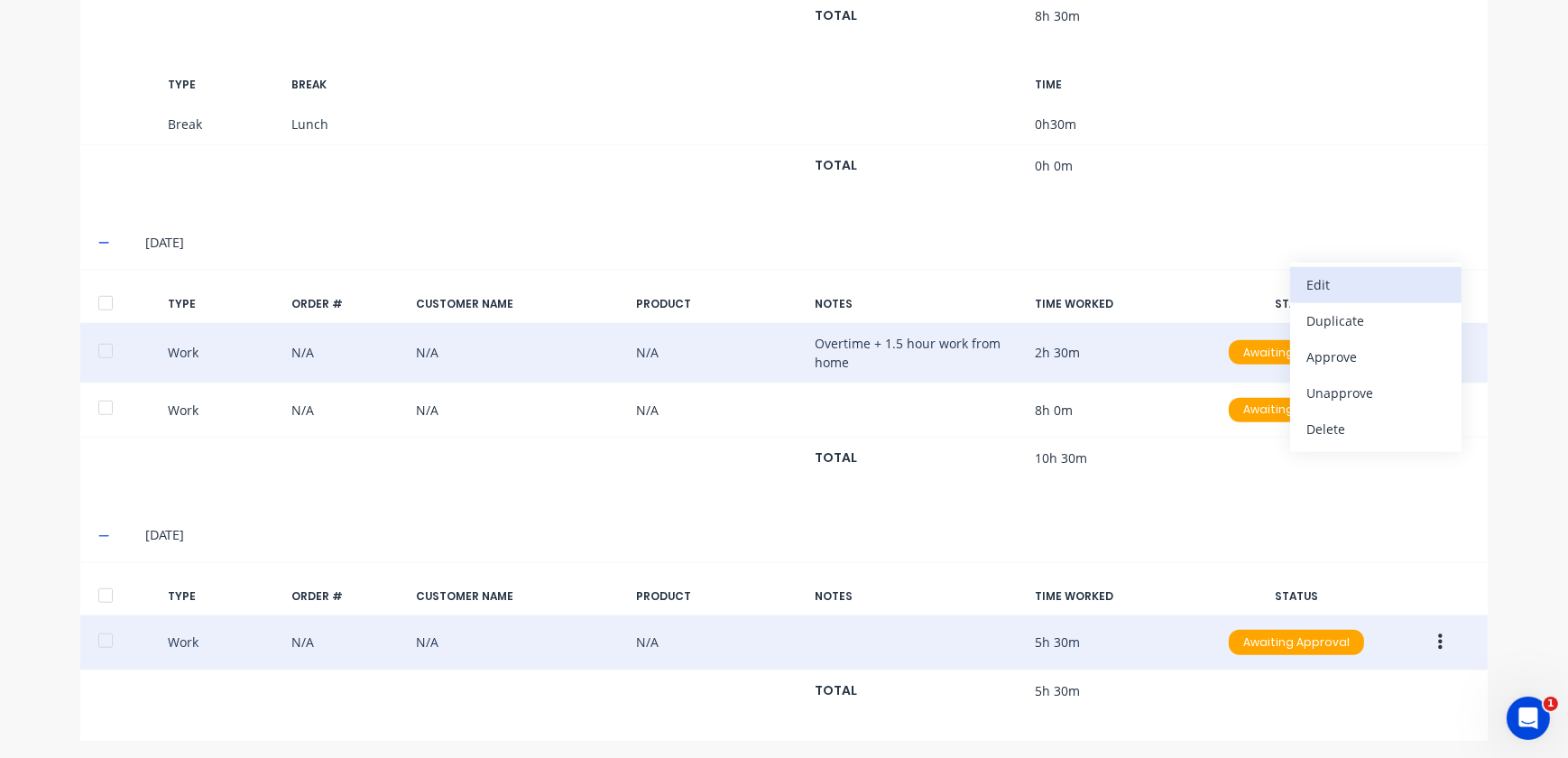
click at [1336, 289] on div "Edit" at bounding box center [1377, 285] width 139 height 26
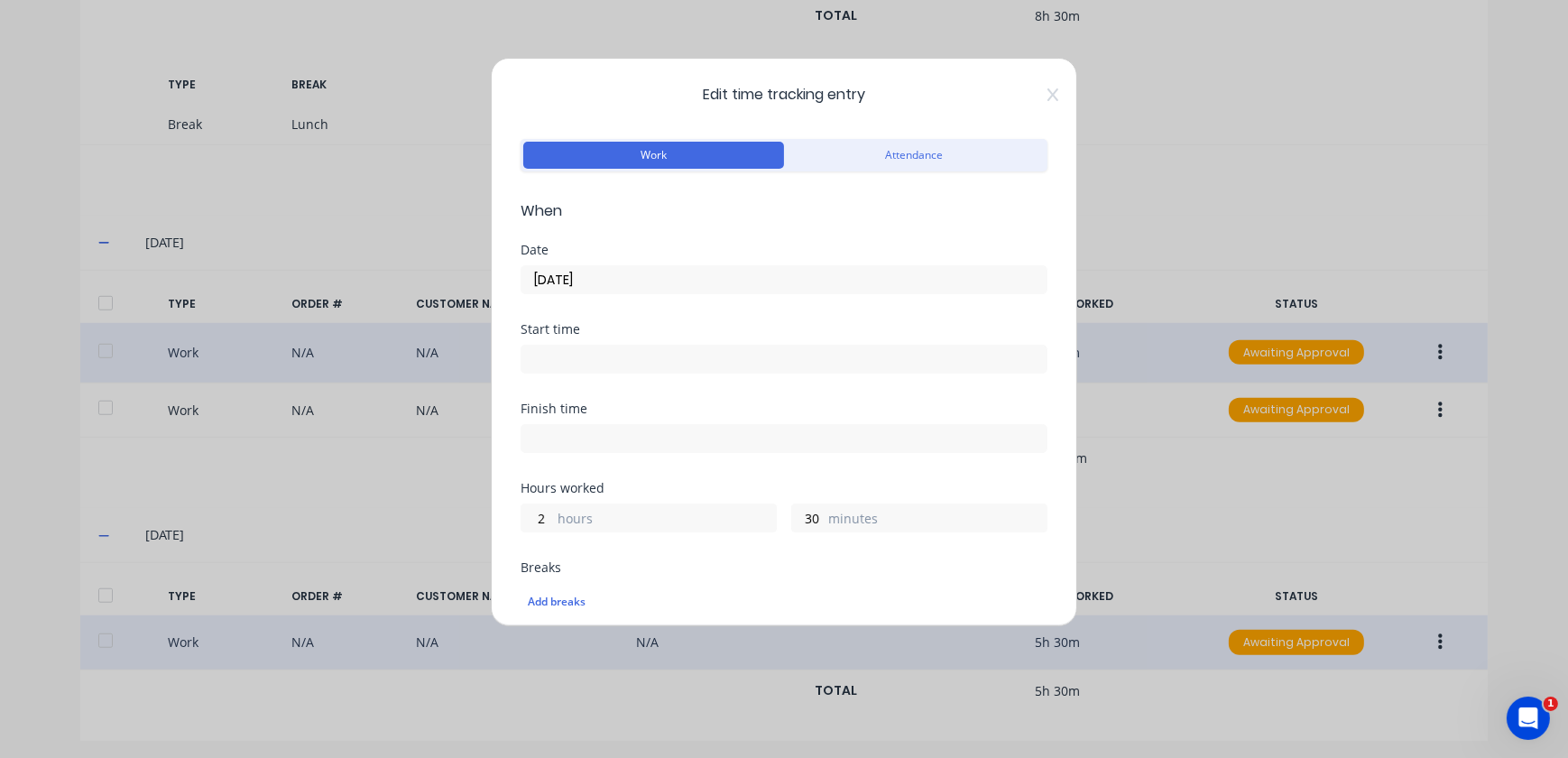
scroll to position [82, 0]
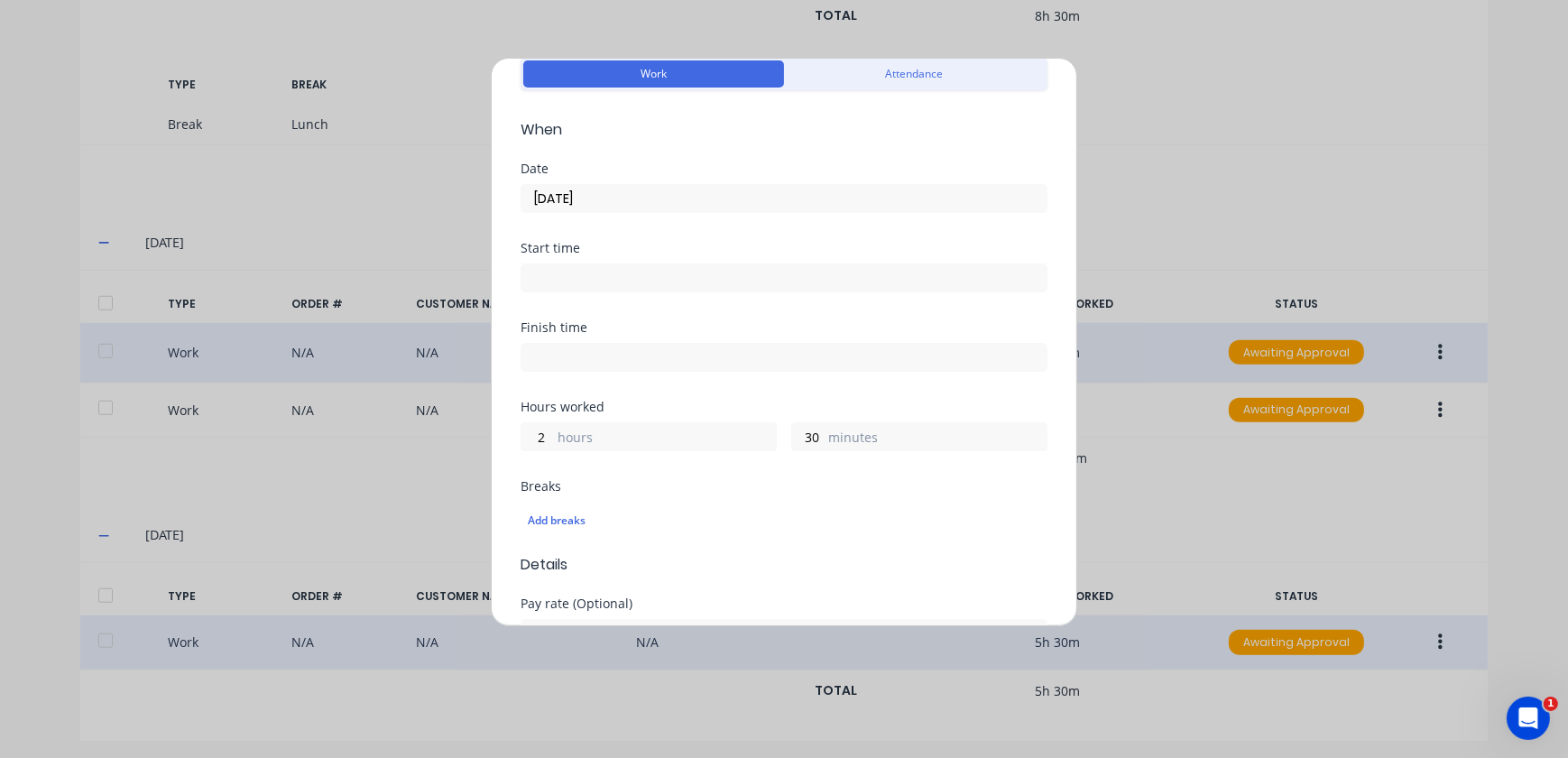
click at [829, 432] on label "minutes" at bounding box center [937, 438] width 218 height 23
click at [824, 432] on input "30" at bounding box center [808, 436] width 32 height 27
drag, startPoint x: 820, startPoint y: 434, endPoint x: 777, endPoint y: 439, distance: 43.3
click at [777, 439] on div "2 hours 30 minutes" at bounding box center [784, 434] width 527 height 34
click at [1166, 473] on div "Edit time tracking entry Work Attendance When Date [DATE] Start time Finish tim…" at bounding box center [784, 379] width 1568 height 758
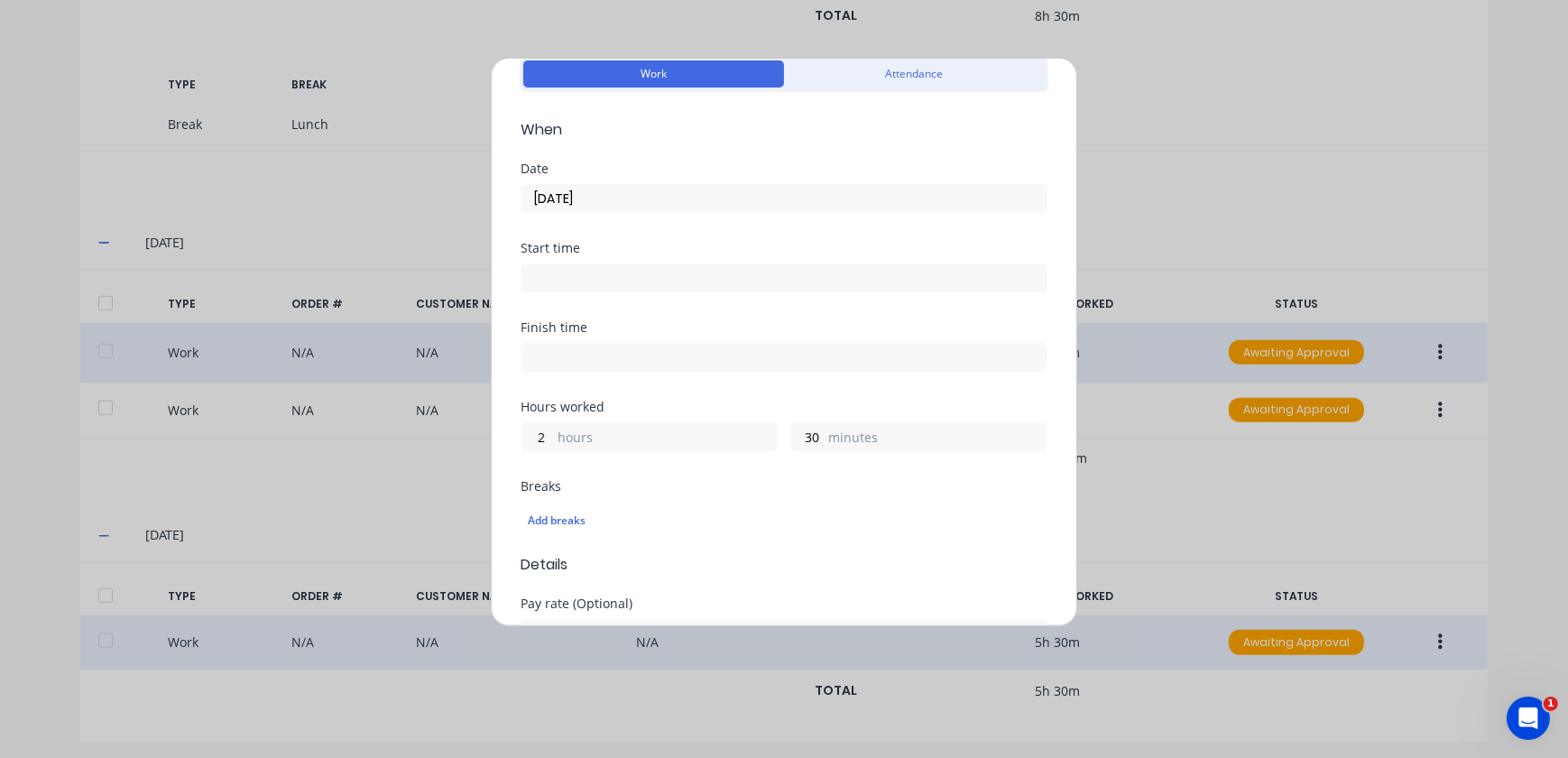
click at [832, 436] on label "minutes" at bounding box center [937, 438] width 218 height 23
click at [824, 436] on input "30" at bounding box center [808, 436] width 32 height 27
type input "3"
click at [1209, 474] on div "Edit time tracking entry Work Attendance When Date [DATE] Start time Finish tim…" at bounding box center [784, 379] width 1568 height 758
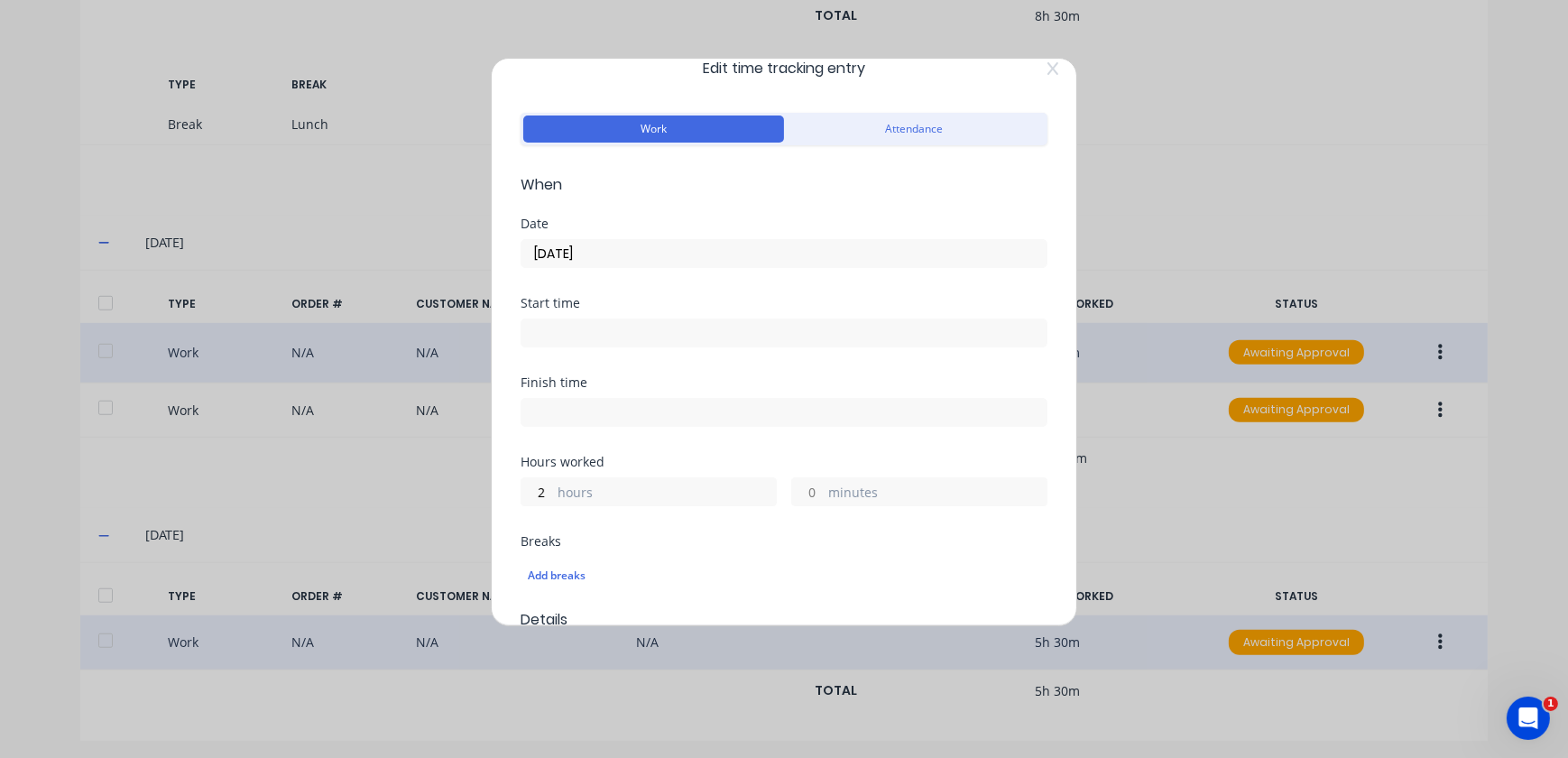
scroll to position [0, 0]
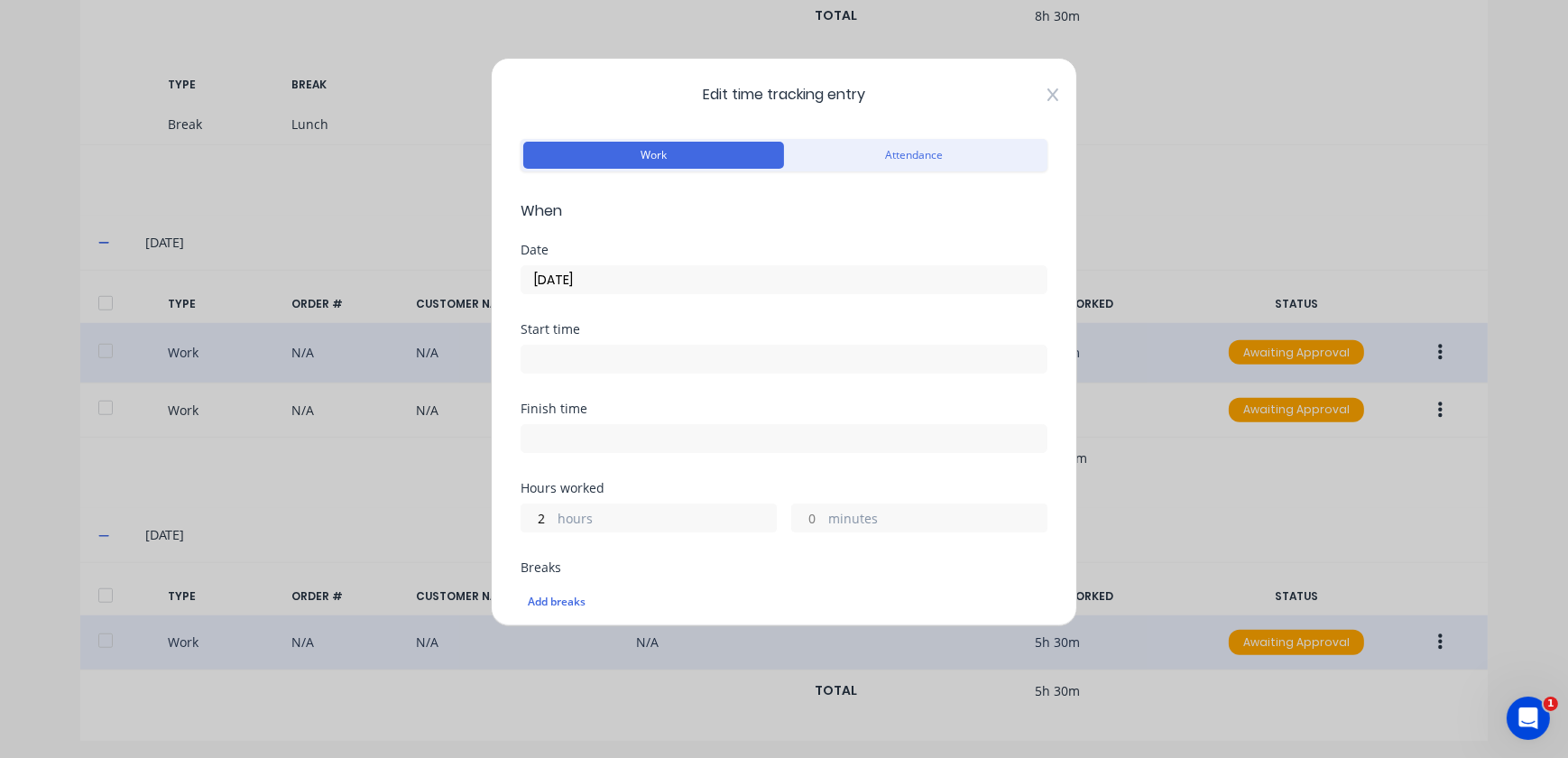
click at [1048, 99] on icon at bounding box center [1053, 95] width 11 height 13
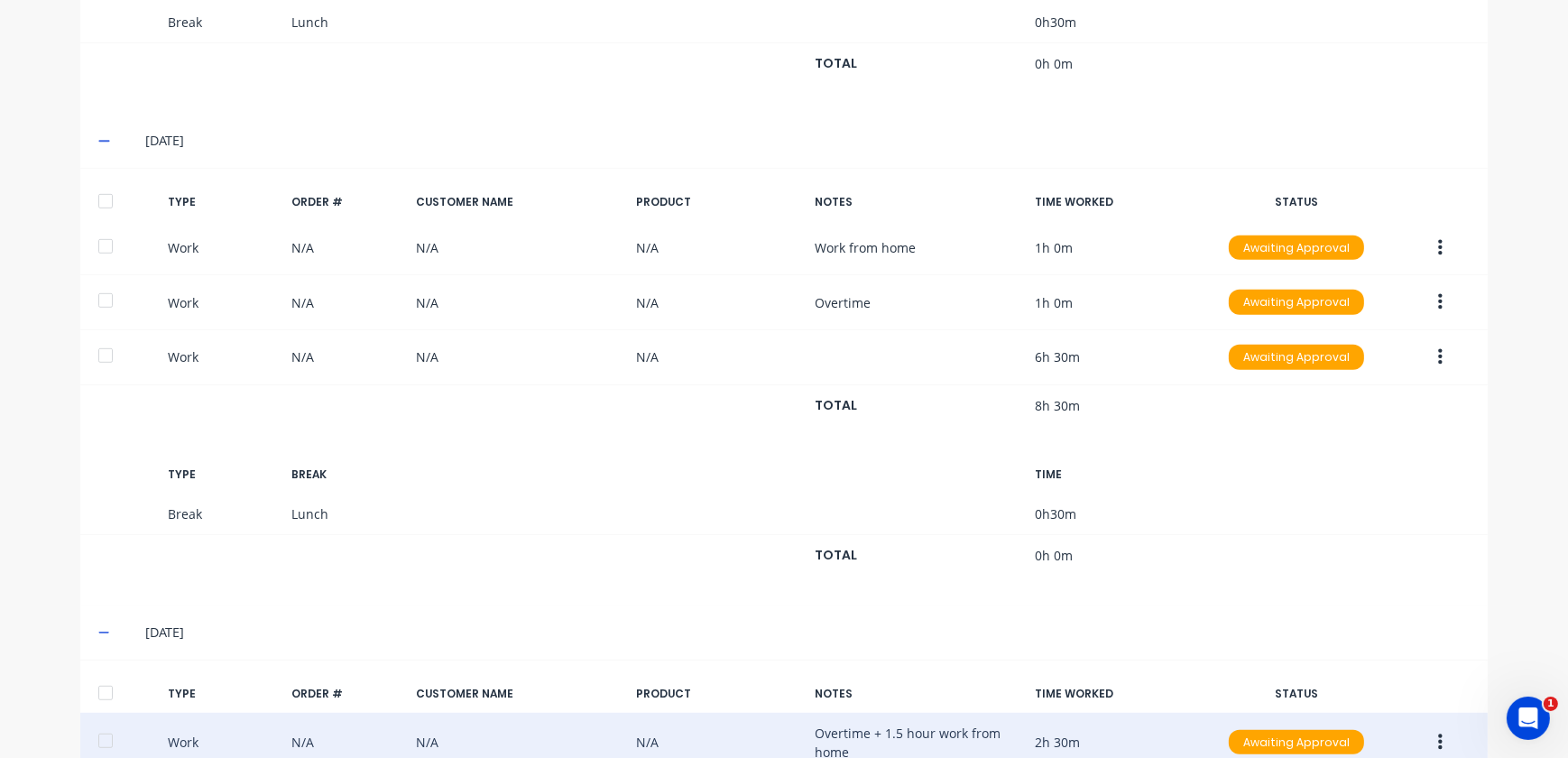
scroll to position [1214, 0]
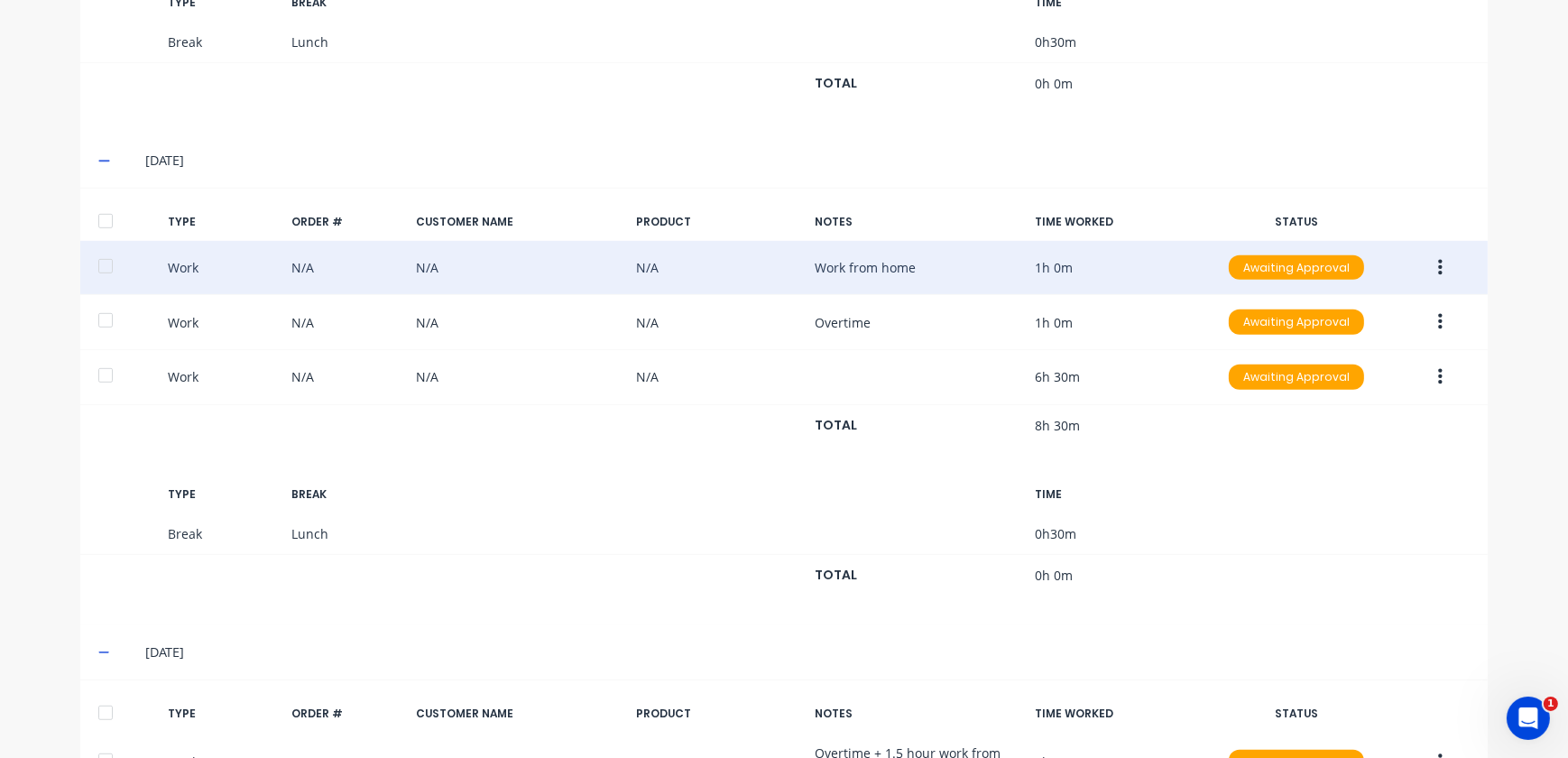
click at [1441, 269] on button "button" at bounding box center [1440, 268] width 43 height 33
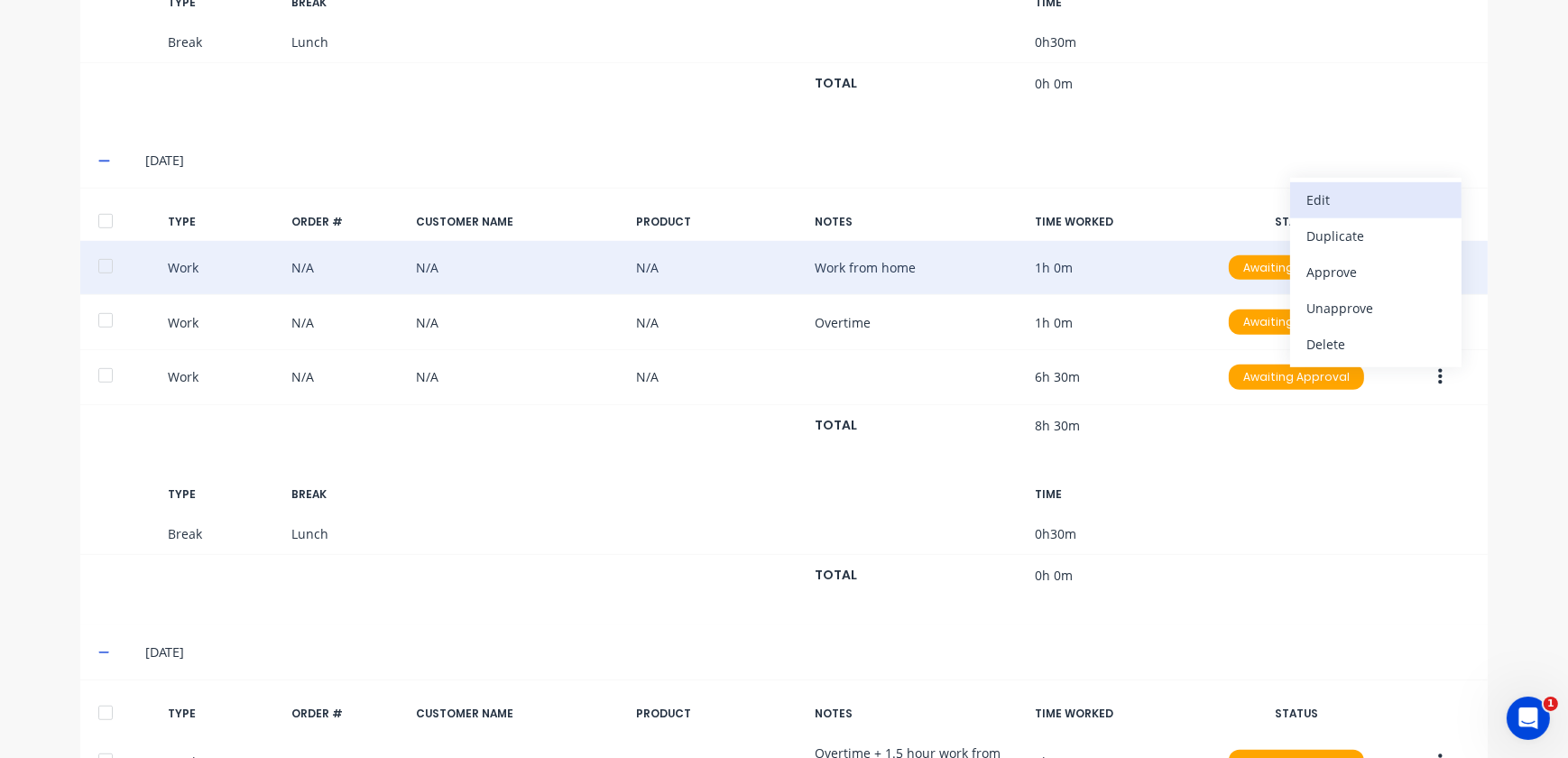
drag, startPoint x: 1393, startPoint y: 216, endPoint x: 1393, endPoint y: 205, distance: 11.0
click at [1393, 205] on div "Edit Duplicate Approve Unapprove Delete" at bounding box center [1376, 272] width 171 height 189
click at [1365, 197] on div "Edit" at bounding box center [1377, 200] width 139 height 26
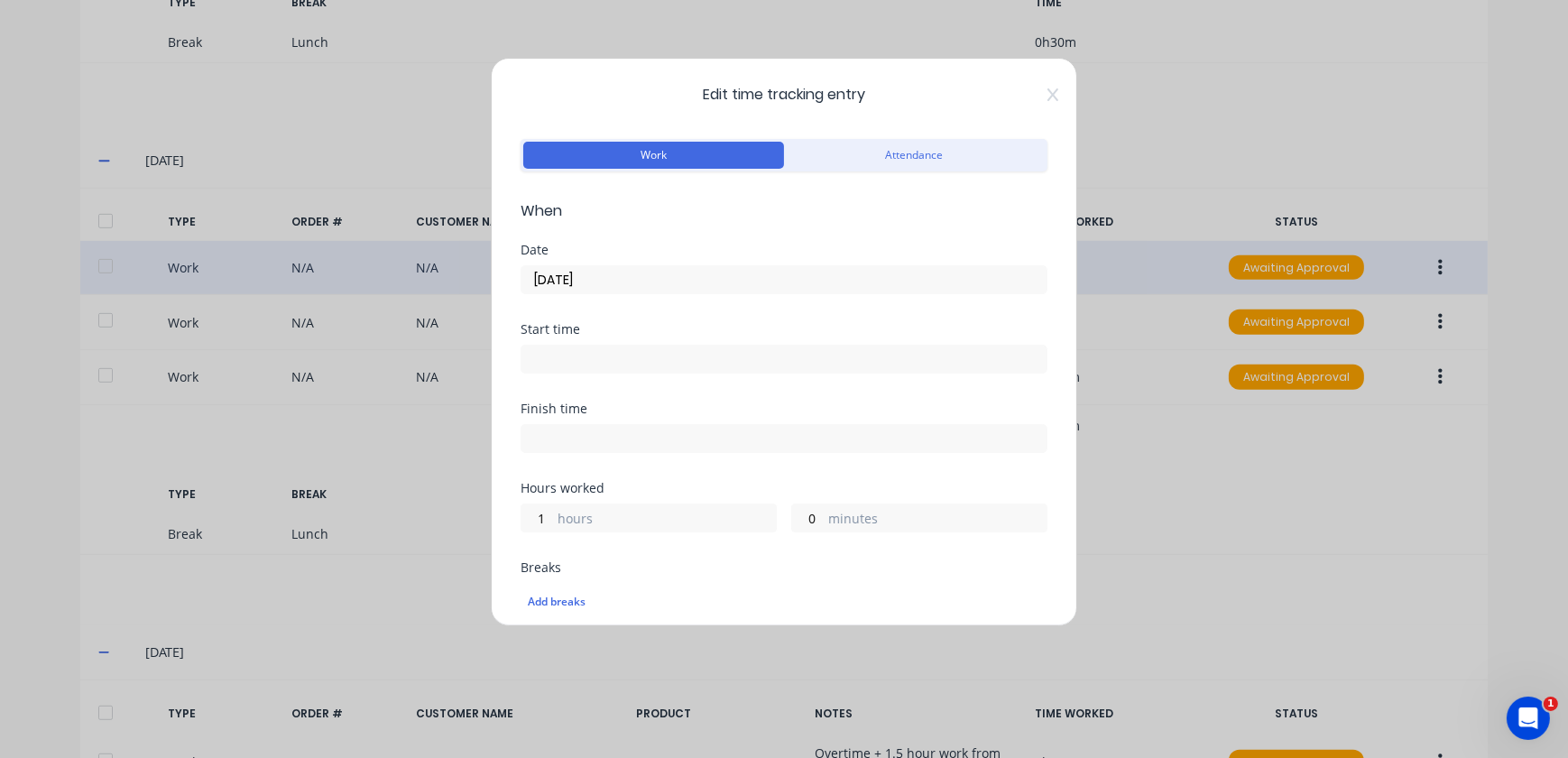
scroll to position [0, 0]
click at [1048, 95] on icon at bounding box center [1053, 95] width 11 height 14
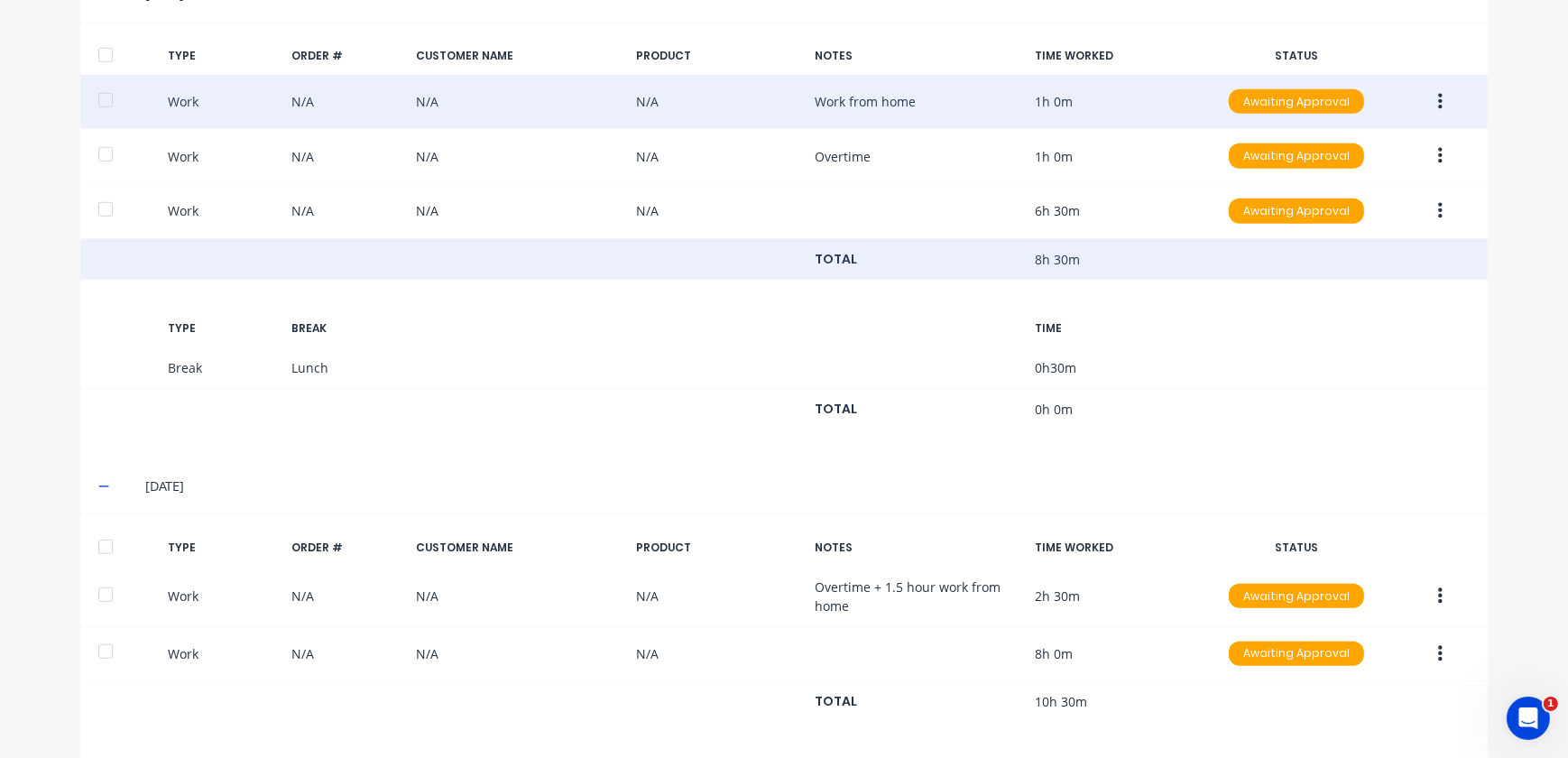
scroll to position [1461, 0]
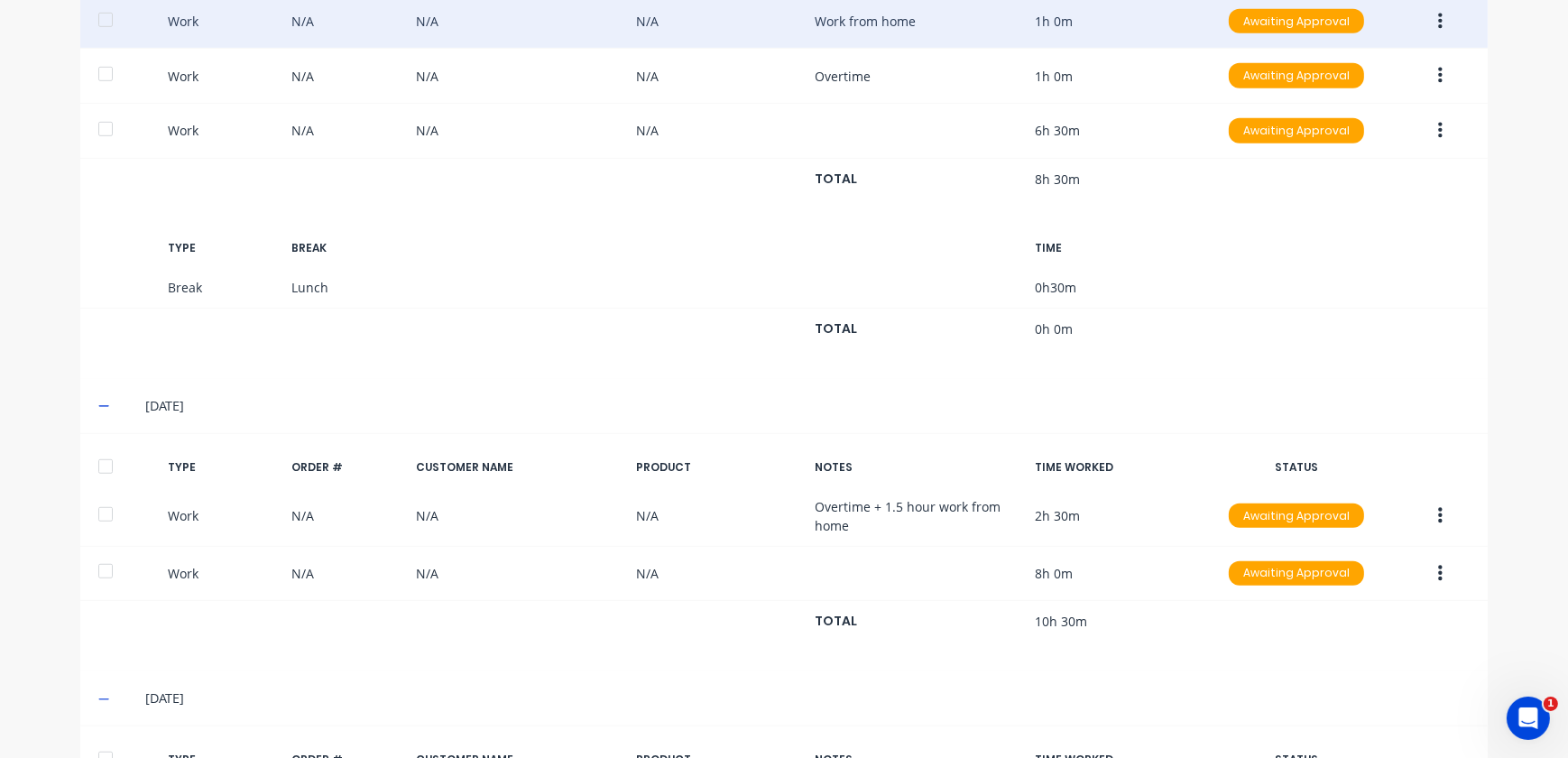
click at [1438, 518] on icon "button" at bounding box center [1440, 515] width 5 height 16
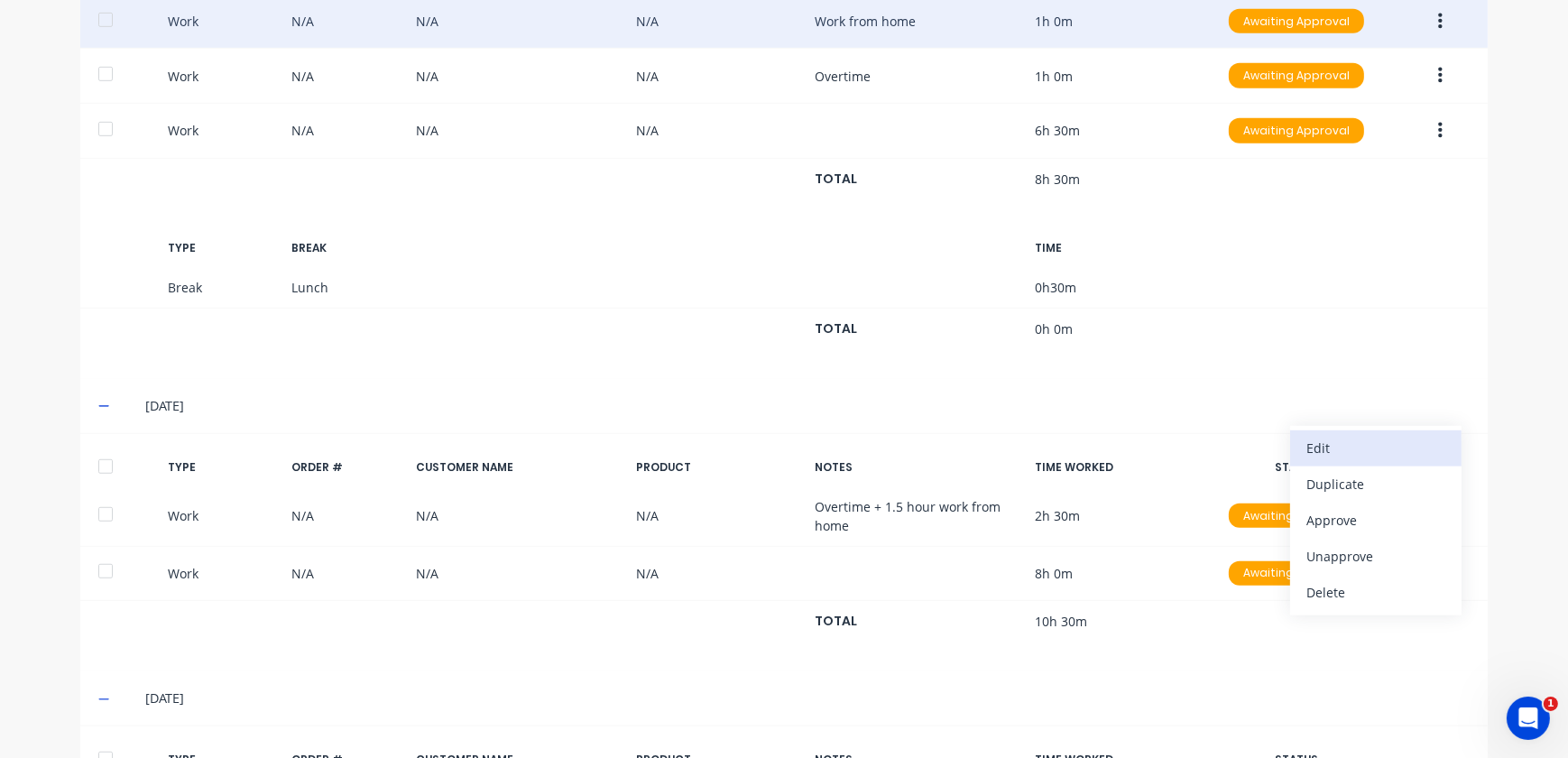
click at [1346, 453] on div "Edit" at bounding box center [1377, 448] width 139 height 26
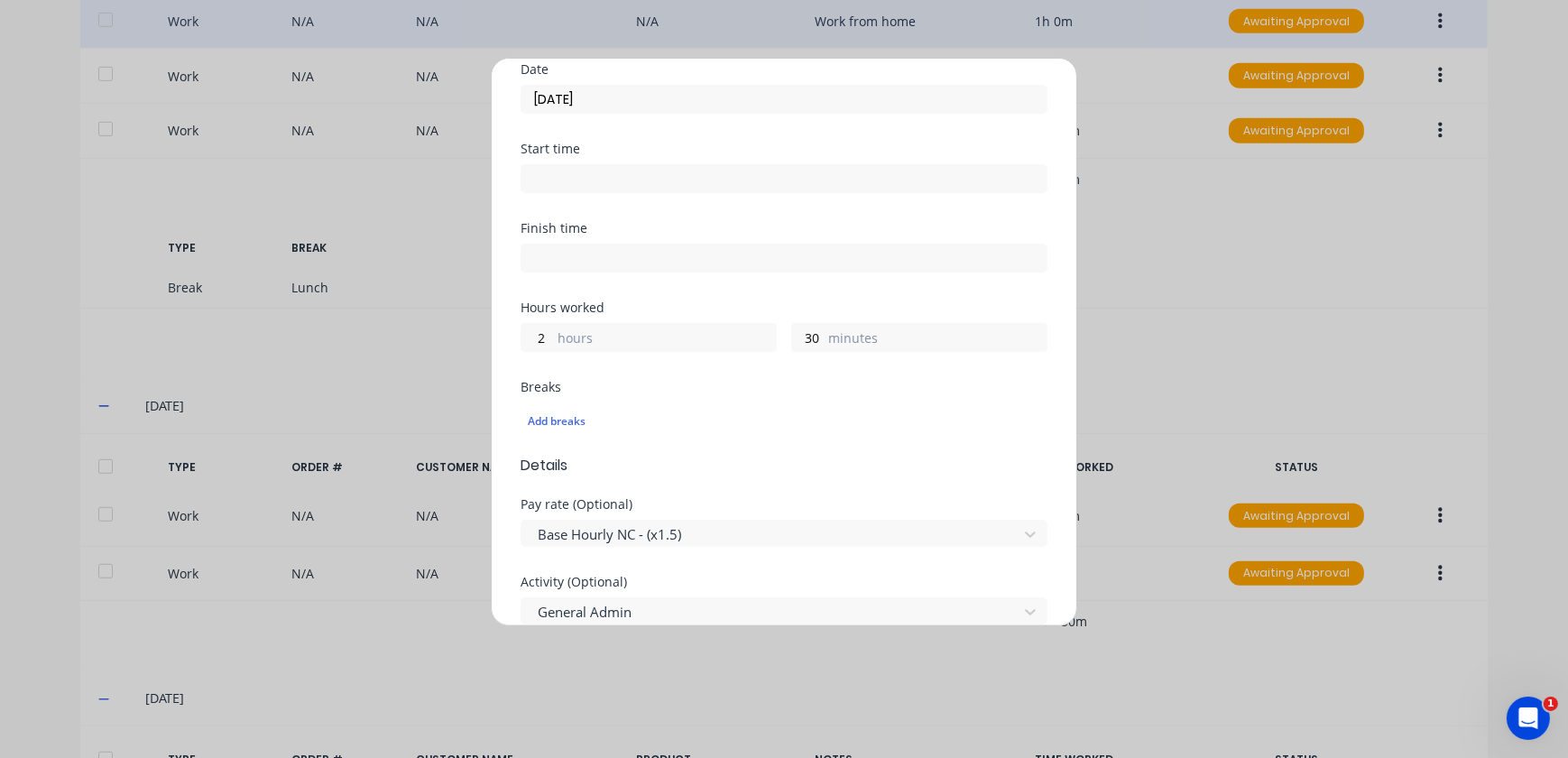
scroll to position [245, 0]
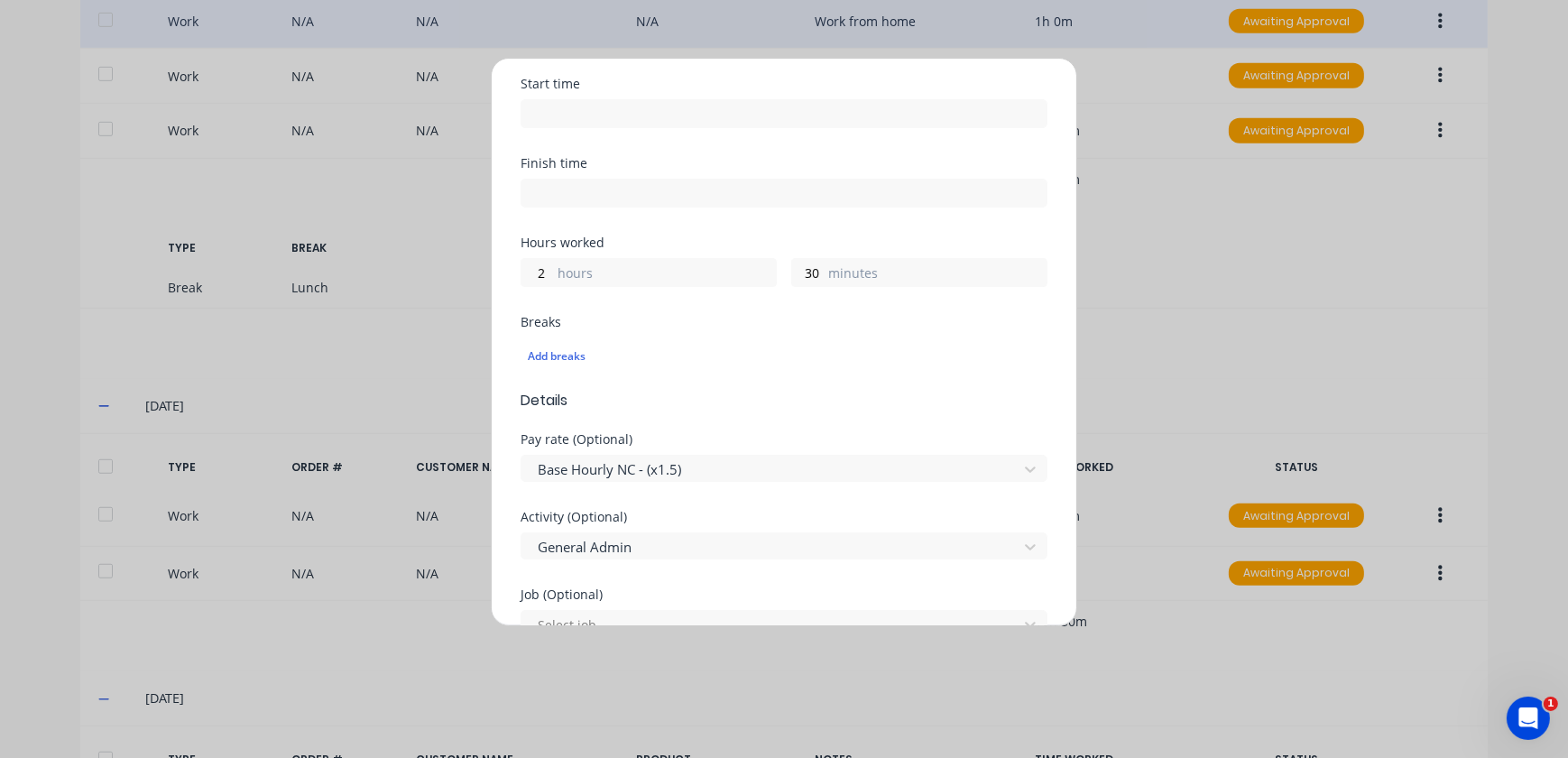
click at [1226, 384] on div "Edit time tracking entry Work Attendance When Date [DATE] Start time Finish tim…" at bounding box center [784, 379] width 1568 height 758
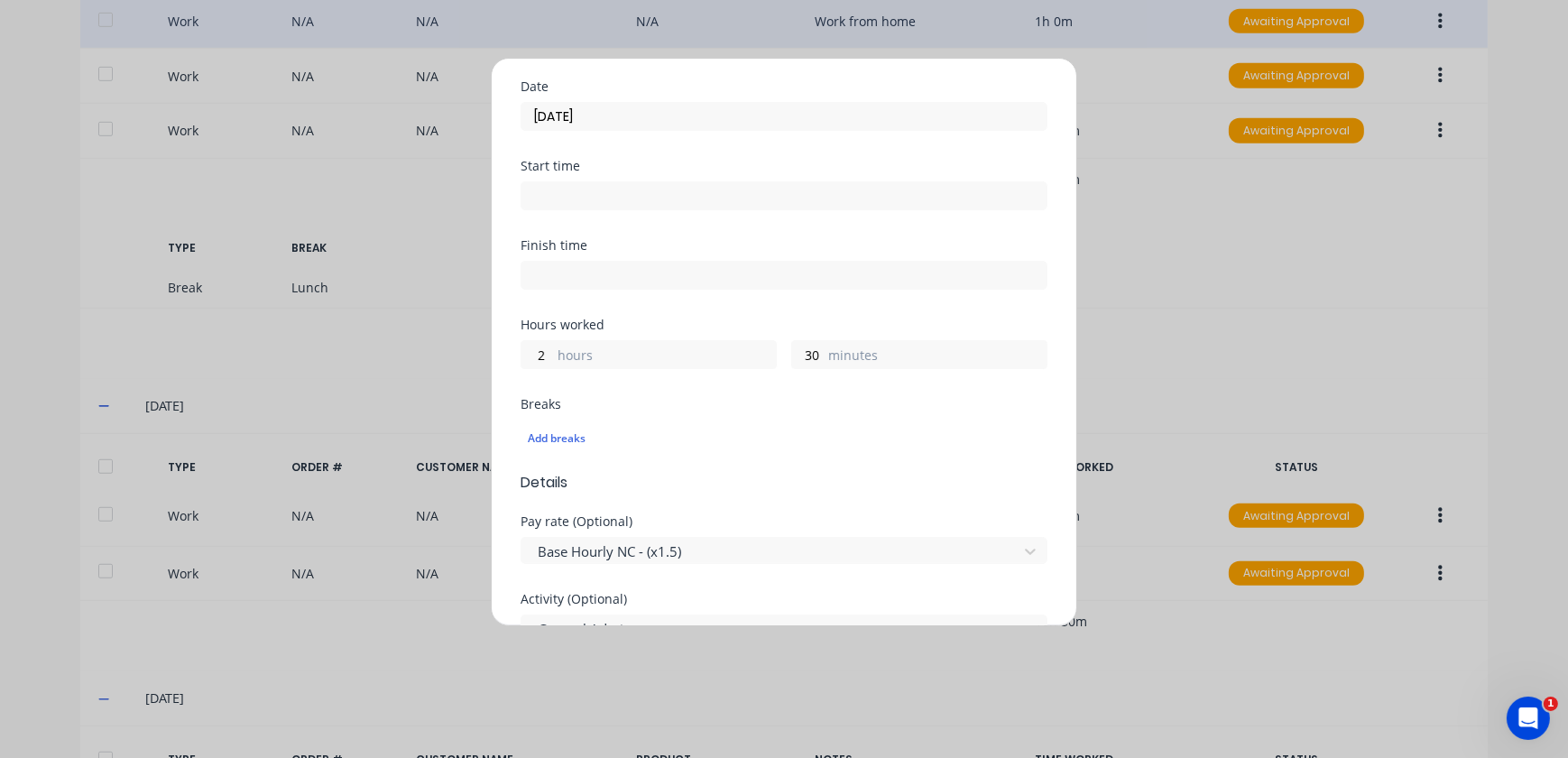
scroll to position [0, 0]
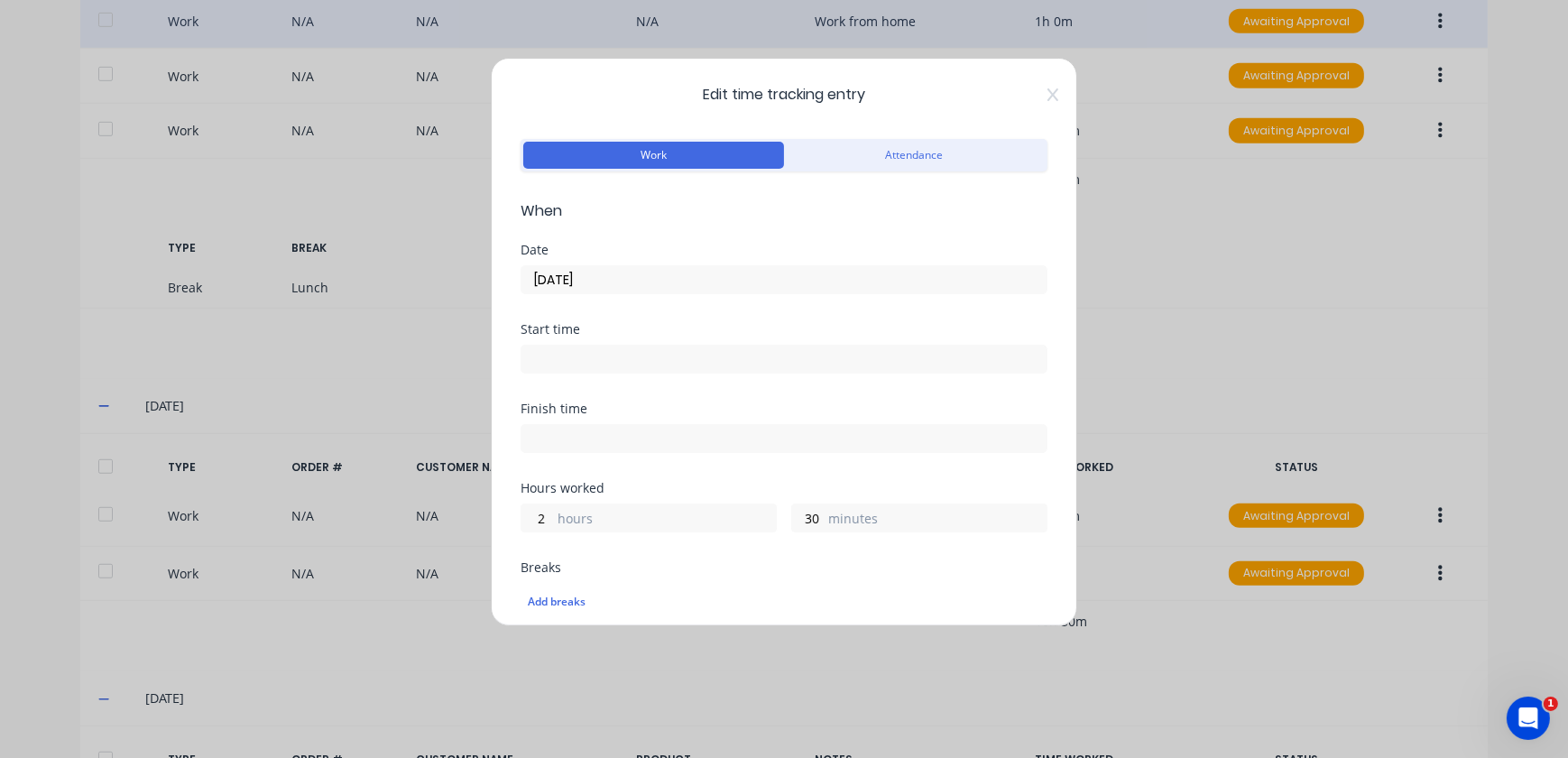
click at [1040, 105] on div "Edit time tracking entry Work Attendance When Date [DATE] Start time Finish tim…" at bounding box center [784, 342] width 587 height 569
click at [1048, 96] on icon at bounding box center [1053, 95] width 11 height 13
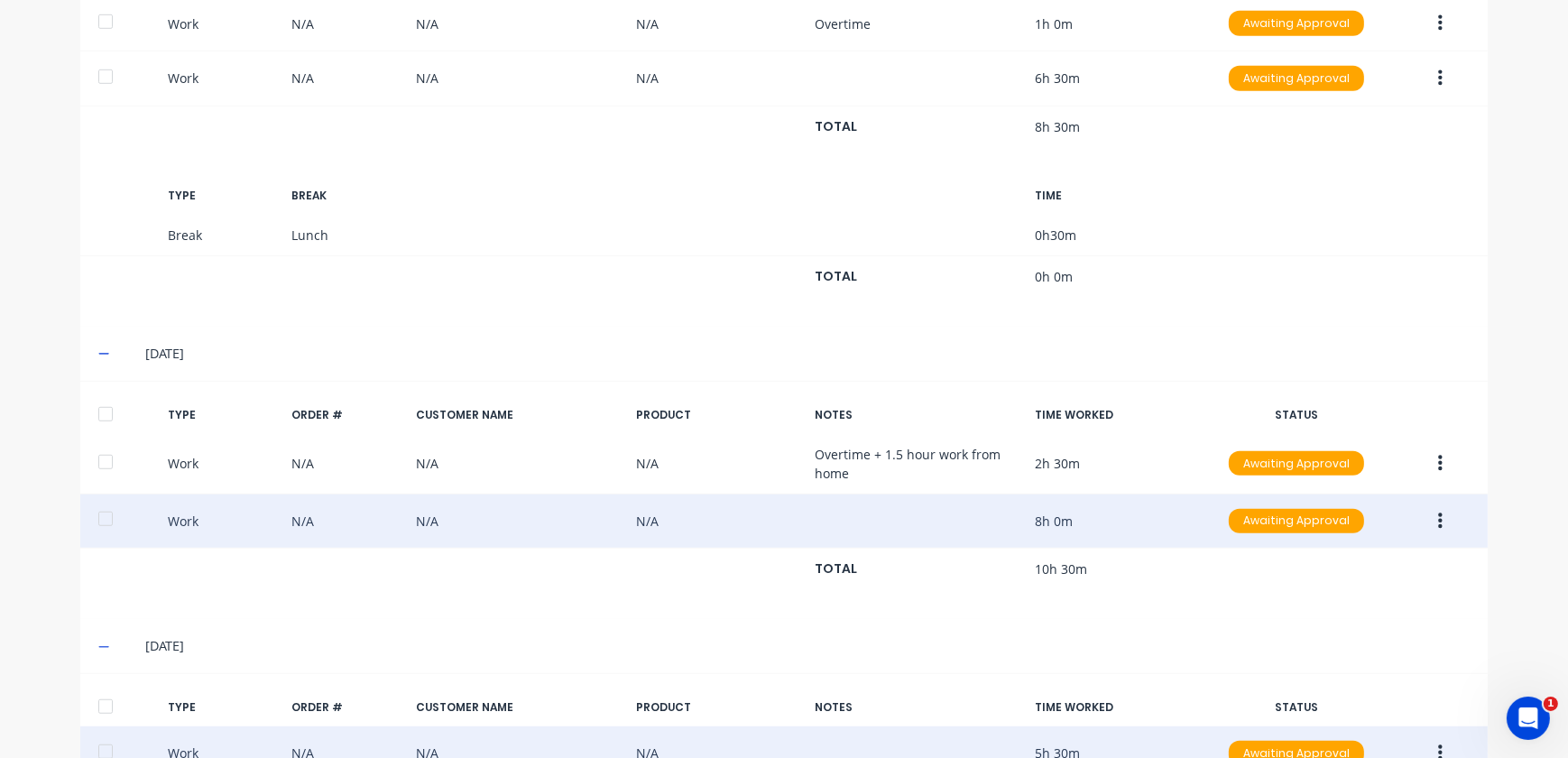
scroll to position [1543, 0]
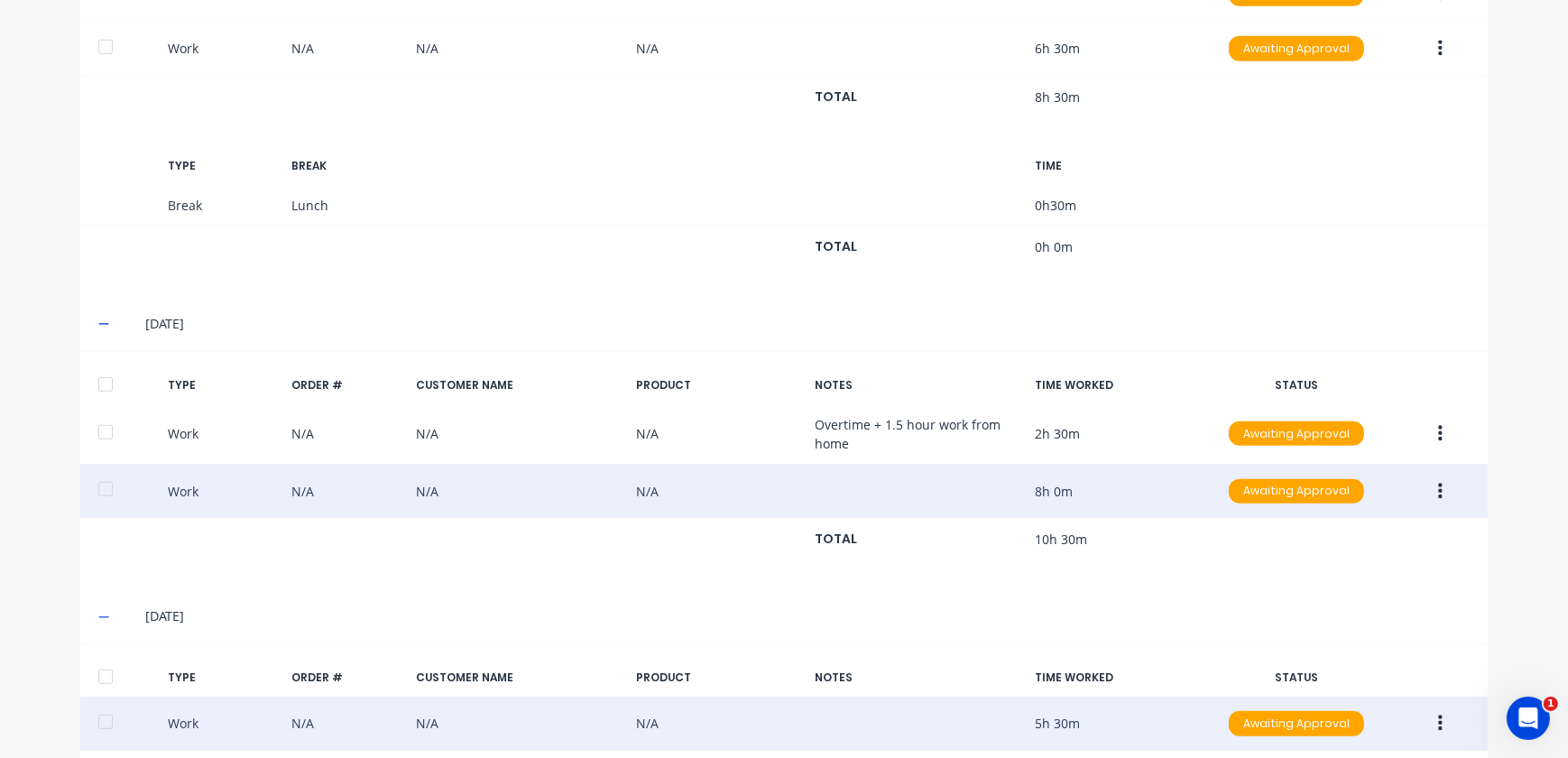
click at [1069, 477] on div "Work N/A N/A N/A 8h 0m Awaiting Approval" at bounding box center [784, 492] width 1408 height 55
click at [1437, 482] on button "button" at bounding box center [1440, 491] width 43 height 33
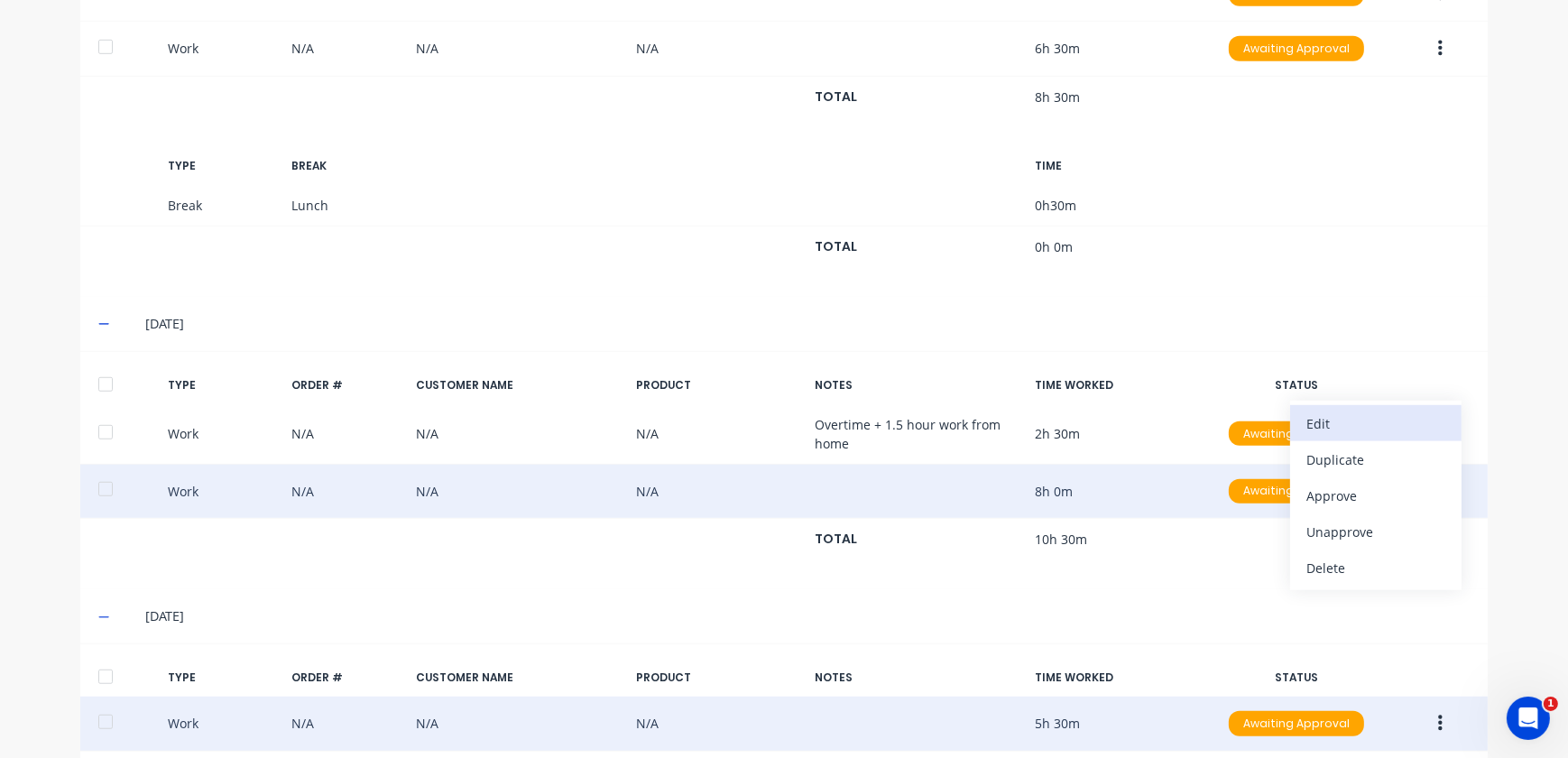
click at [1347, 421] on div "Edit" at bounding box center [1377, 423] width 139 height 26
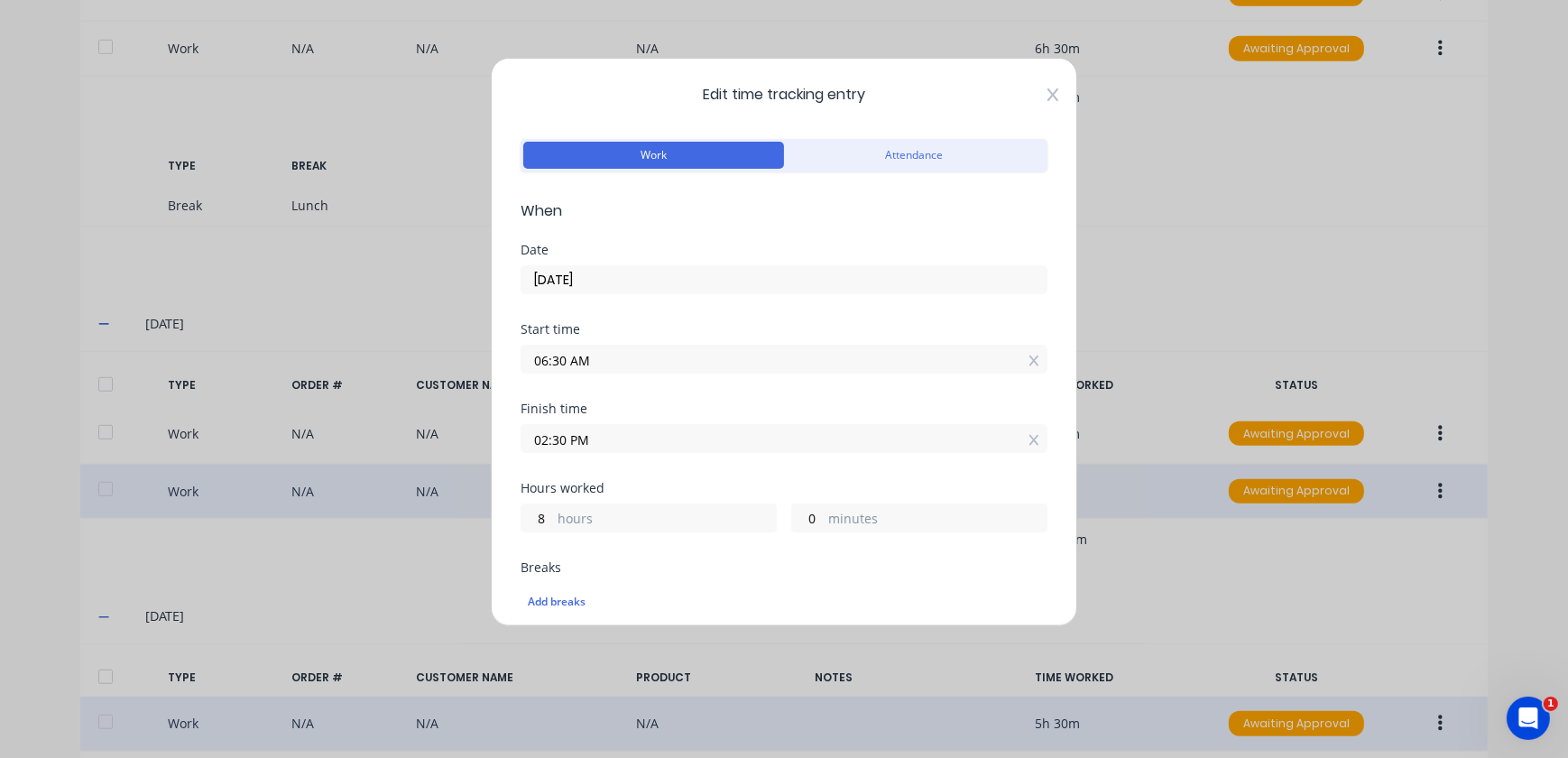
click at [1048, 93] on icon at bounding box center [1053, 95] width 11 height 13
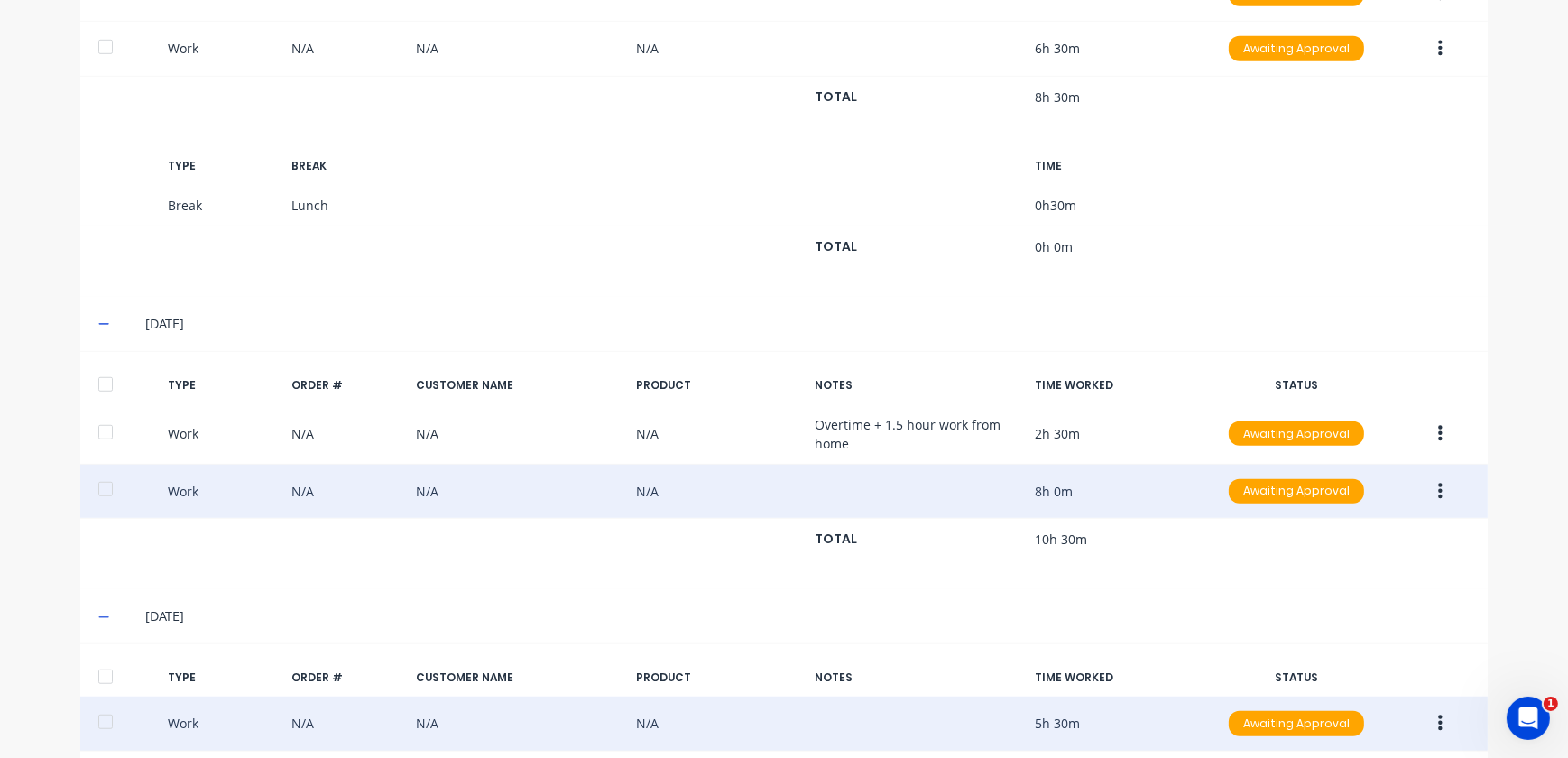
click at [1445, 426] on button "button" at bounding box center [1440, 433] width 43 height 33
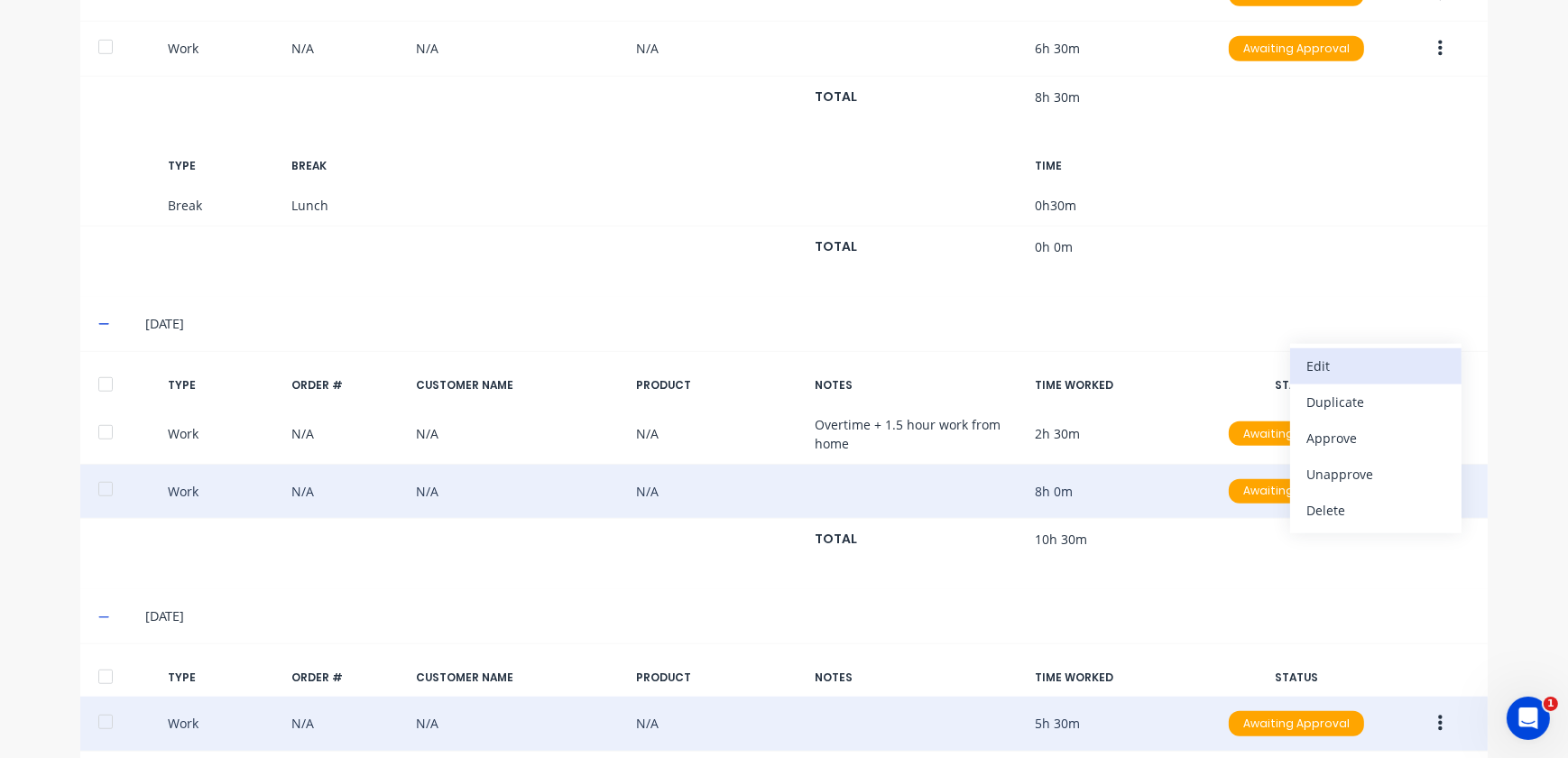
click at [1332, 370] on div "Edit" at bounding box center [1377, 366] width 139 height 26
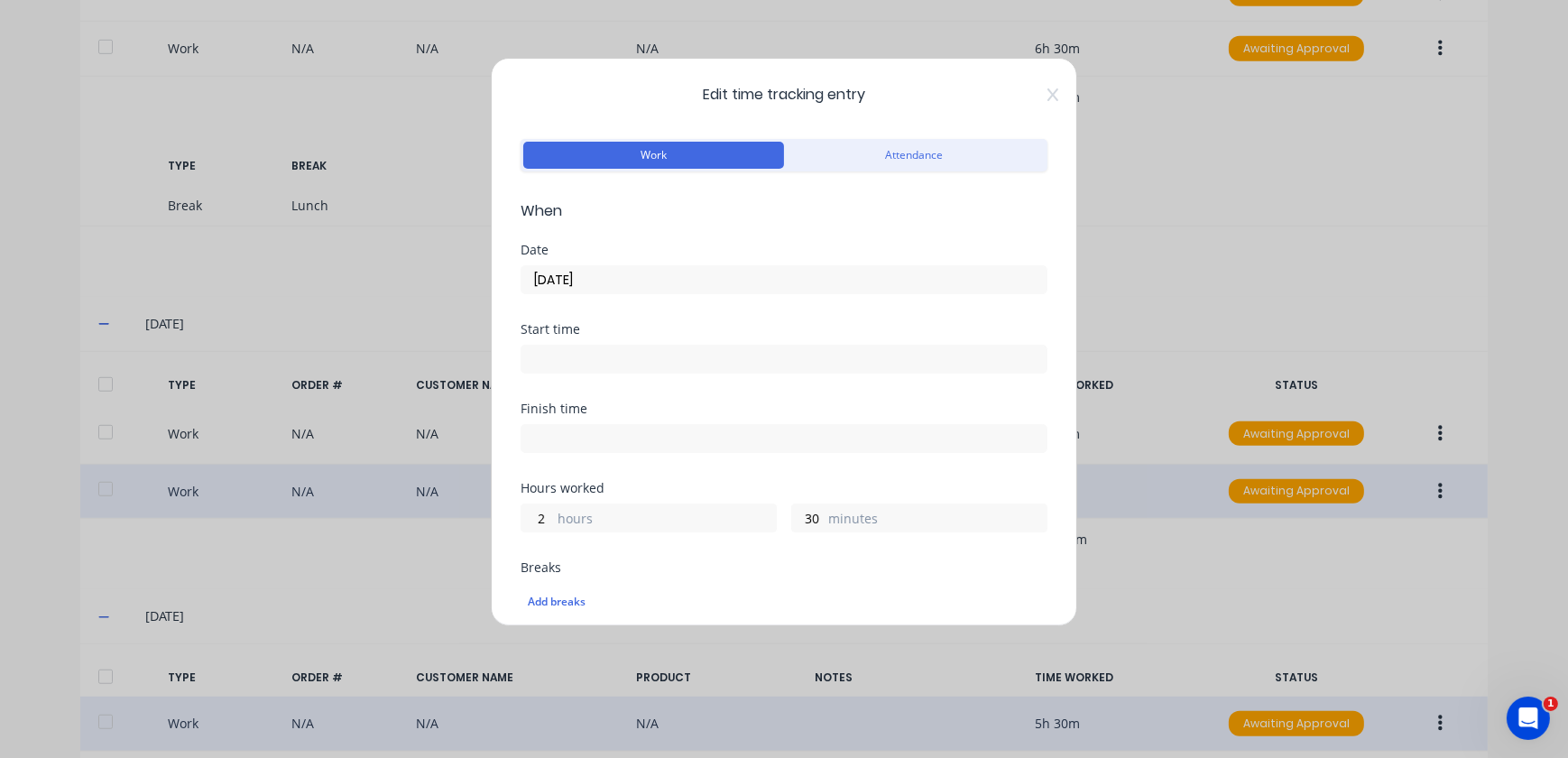
click at [616, 348] on input at bounding box center [784, 359] width 525 height 27
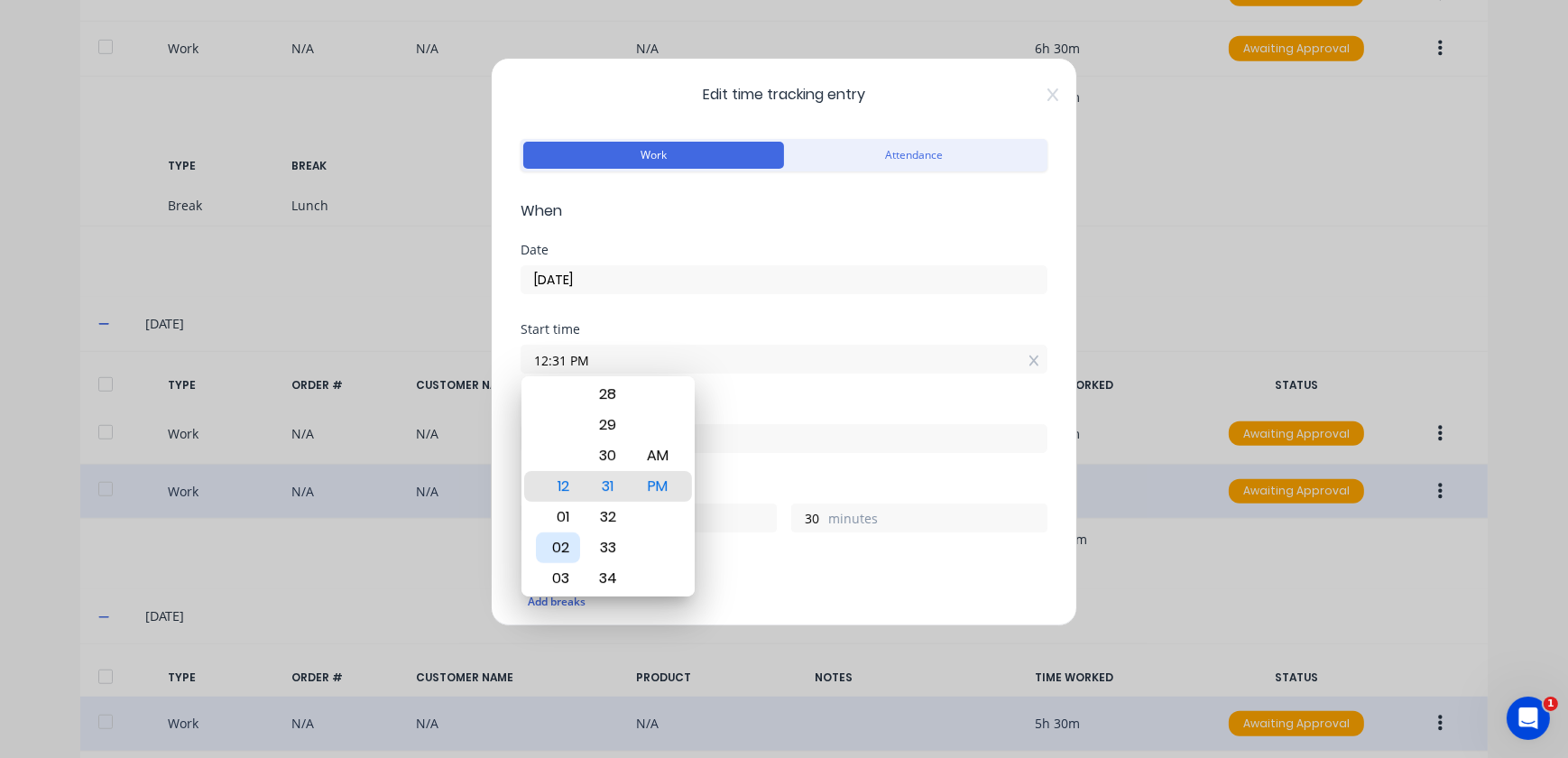
click at [553, 551] on div "02" at bounding box center [558, 547] width 44 height 31
drag, startPoint x: 622, startPoint y: 505, endPoint x: 614, endPoint y: 532, distance: 28.2
click at [619, 536] on div "32" at bounding box center [608, 547] width 44 height 31
type input "02:30 PM"
drag, startPoint x: 696, startPoint y: 502, endPoint x: 676, endPoint y: 479, distance: 30.5
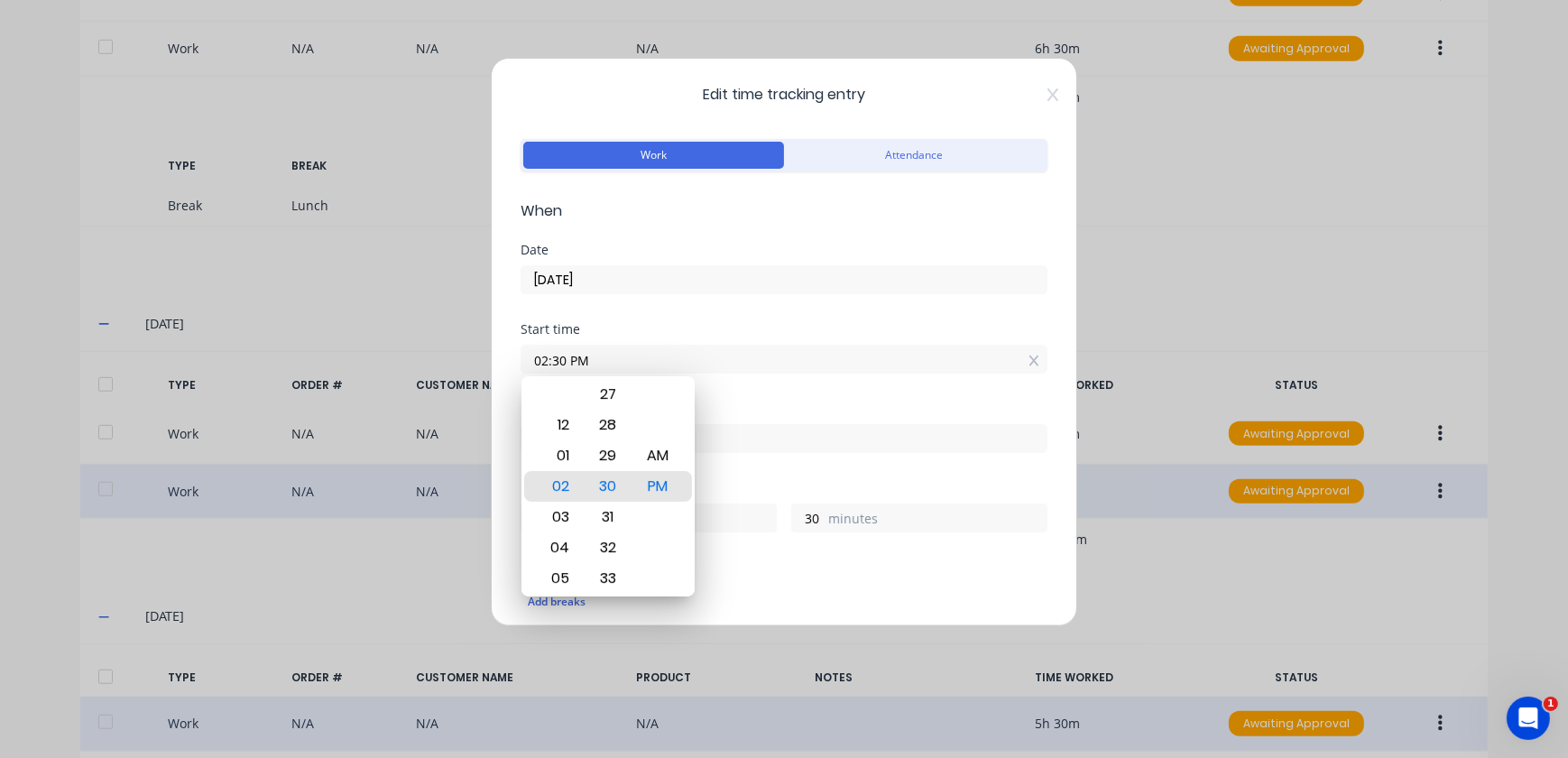
click at [686, 503] on body "dashboard products sales purchasing productivity dashboard products Product Cat…" at bounding box center [784, 379] width 1568 height 758
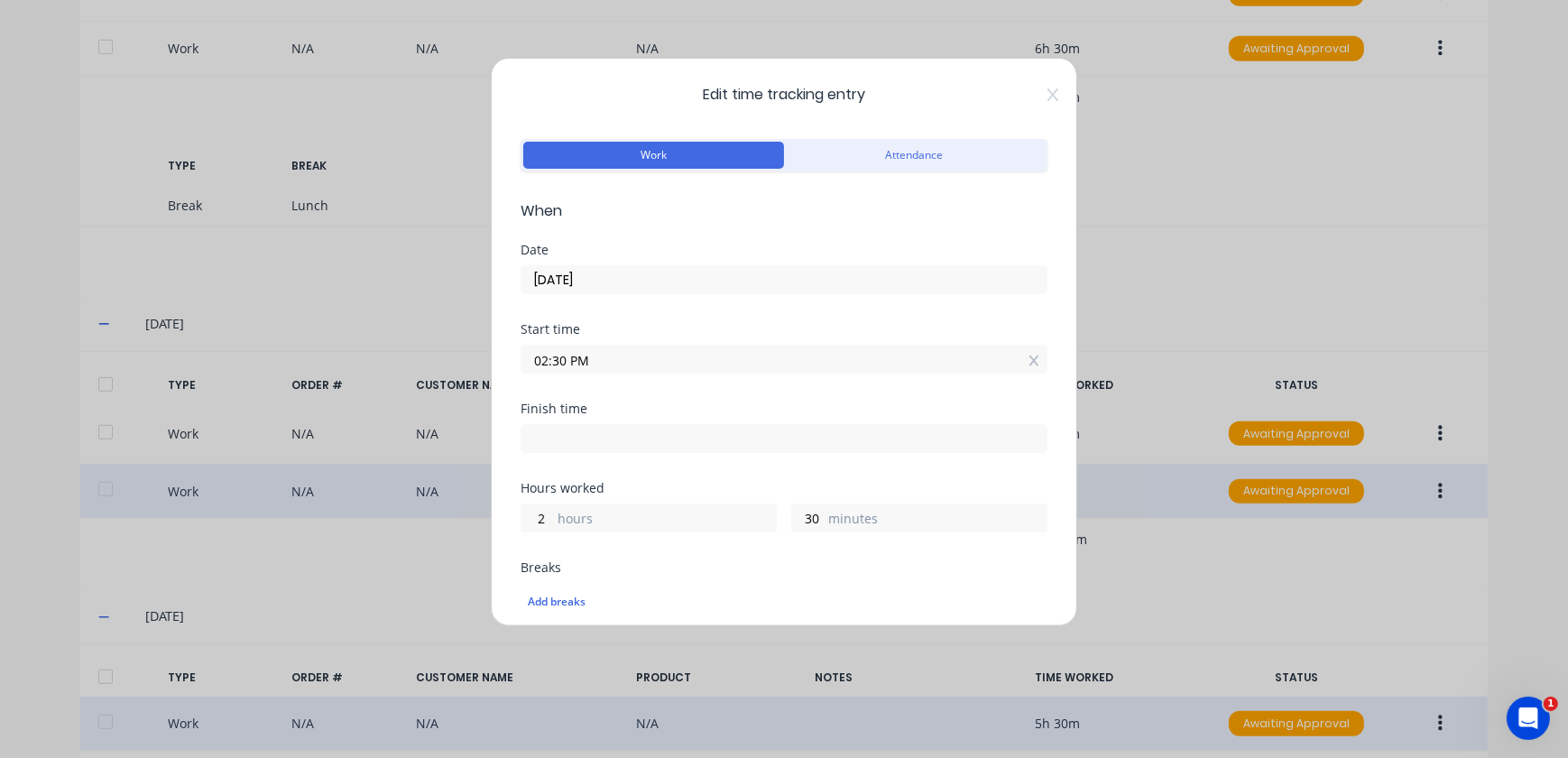
click at [620, 432] on input at bounding box center [784, 438] width 525 height 27
type input "12:31 PM"
type input "22"
type input "1"
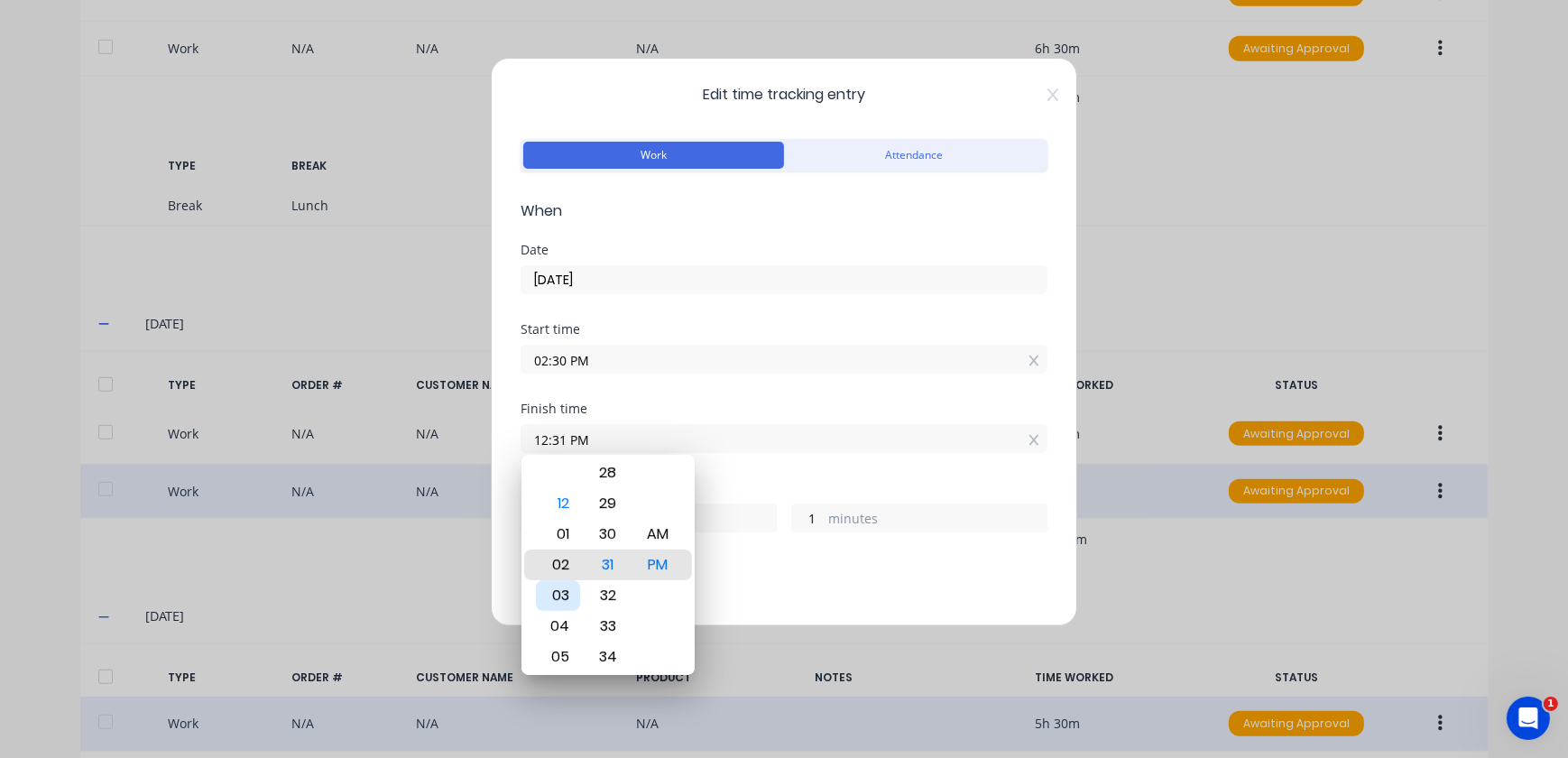
type input "02:31 PM"
type input "0"
click at [569, 588] on div "03" at bounding box center [558, 595] width 44 height 31
type input "03:31 PM"
type input "1"
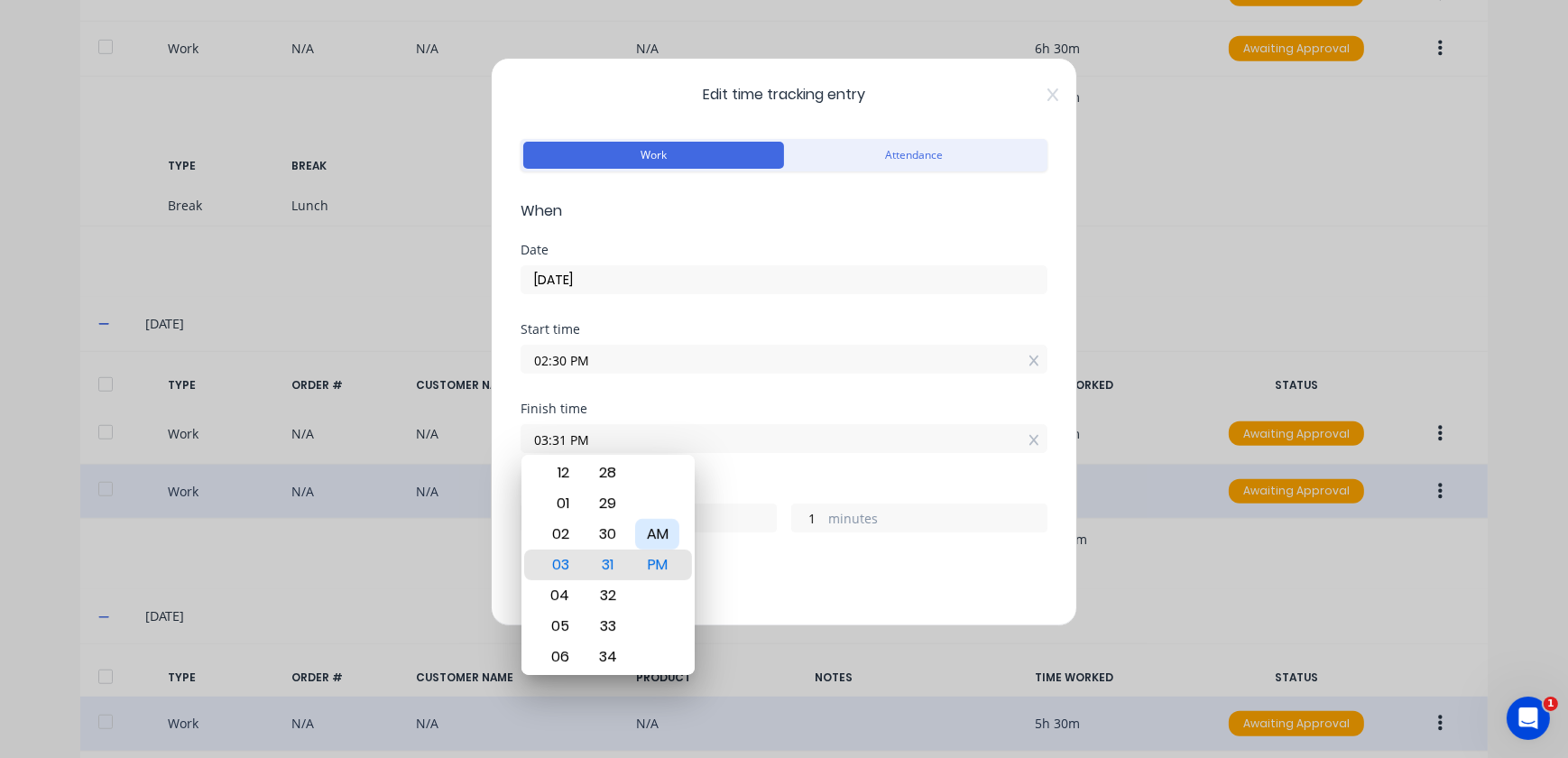
click at [665, 549] on div "AM" at bounding box center [657, 534] width 44 height 31
type input "03:31 AM"
type input "13"
drag, startPoint x: 616, startPoint y: 569, endPoint x: 612, endPoint y: 590, distance: 21.4
click at [612, 590] on div "31" at bounding box center [608, 586] width 44 height 31
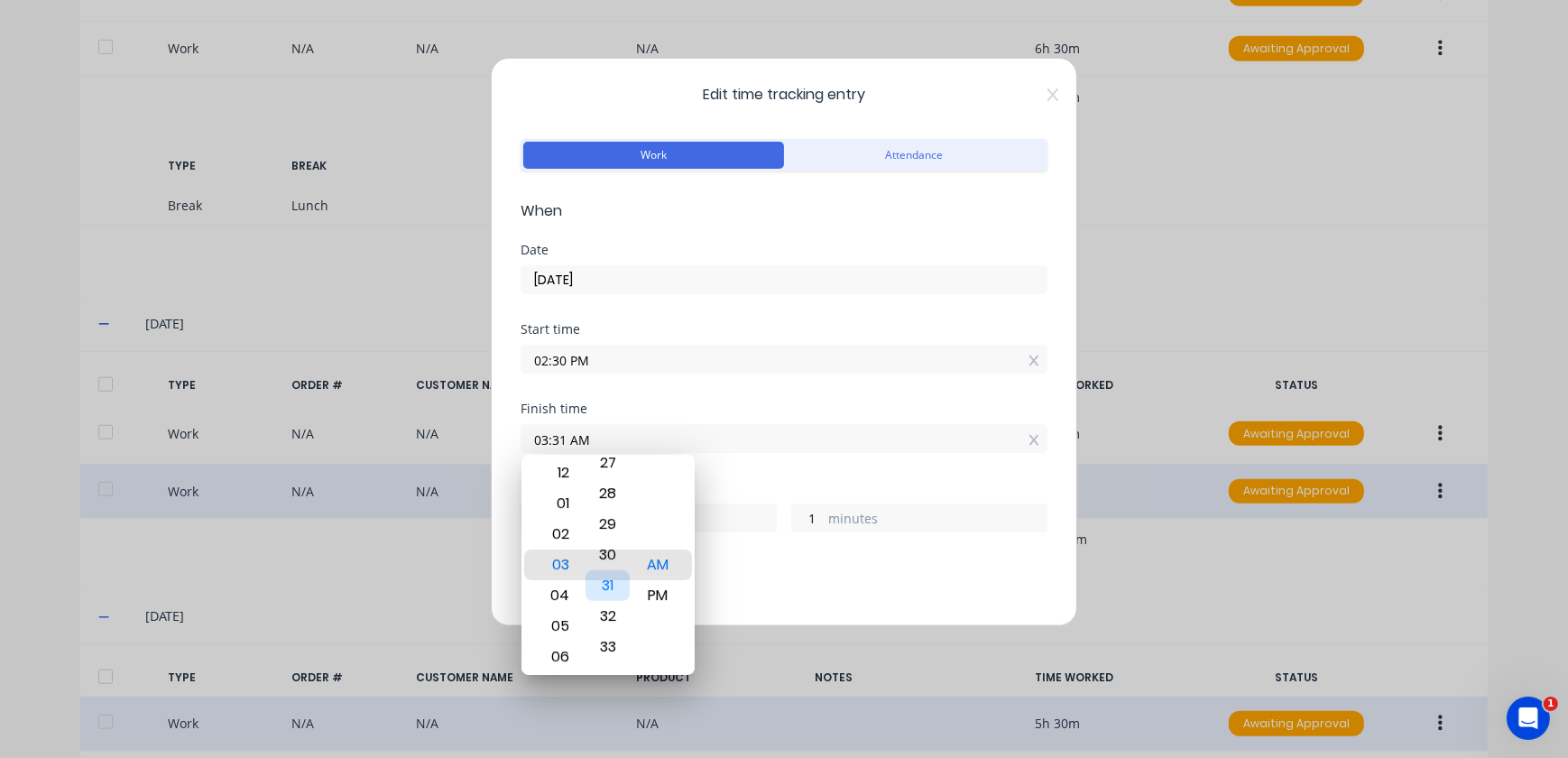
type input "03:30 AM"
type input "0"
click at [790, 452] on div "Finish time 03:30 AM" at bounding box center [784, 442] width 527 height 80
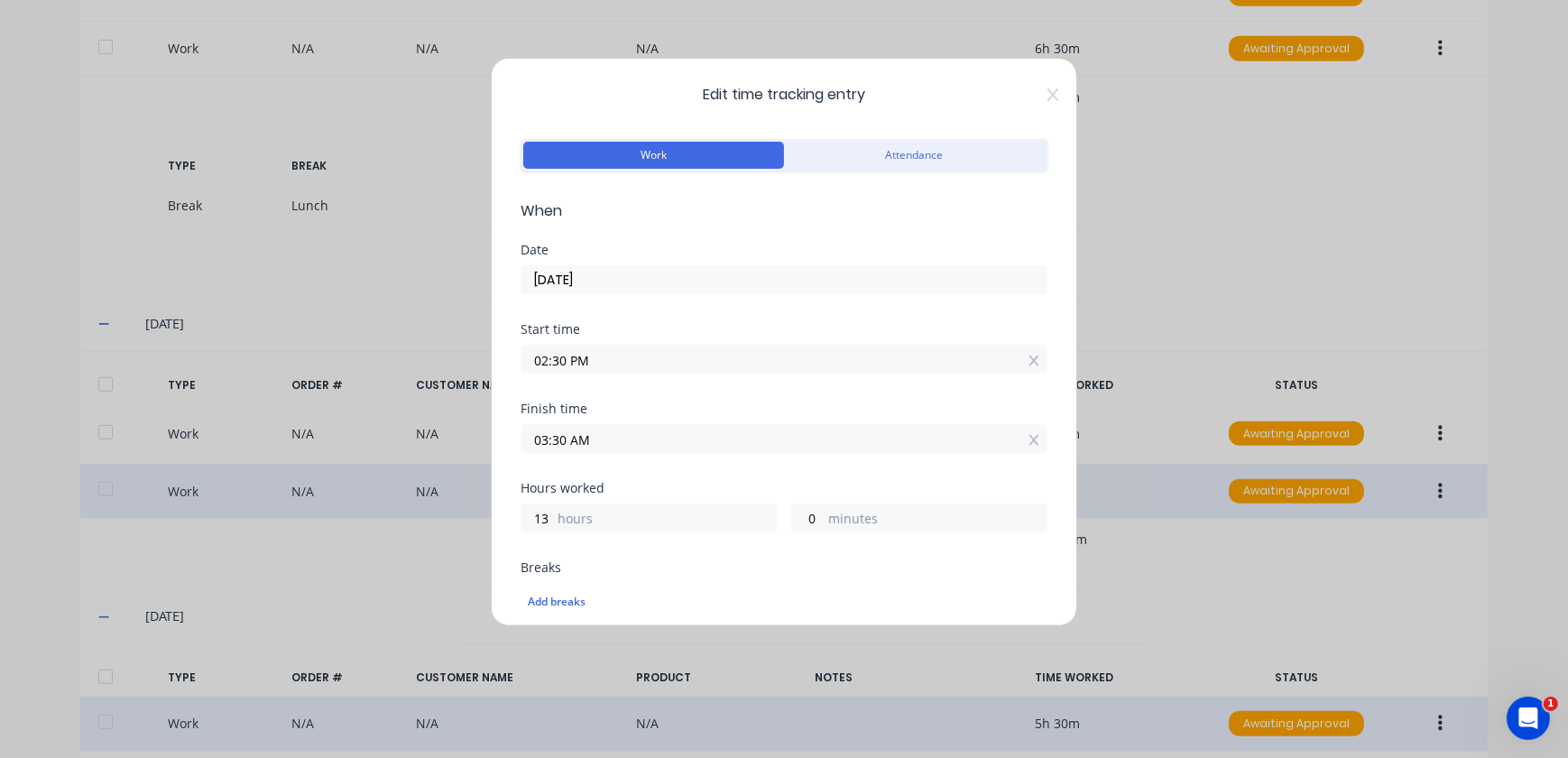
click at [1027, 443] on input "03:30 AM" at bounding box center [784, 438] width 525 height 27
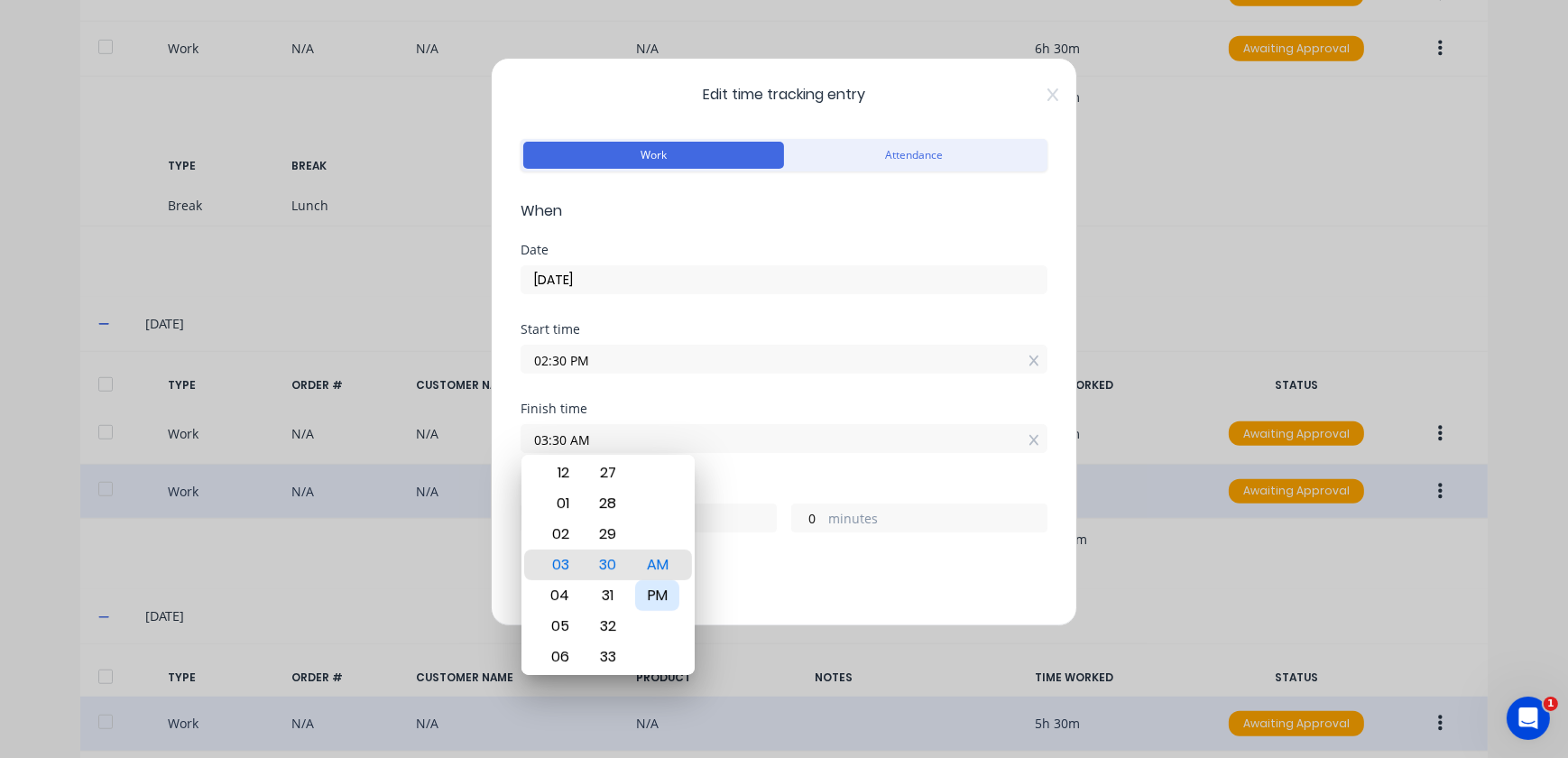
click at [663, 592] on div "PM" at bounding box center [657, 595] width 44 height 31
type input "03:30 PM"
type input "1"
click at [700, 456] on div "Finish time 03:30 PM" at bounding box center [784, 442] width 527 height 80
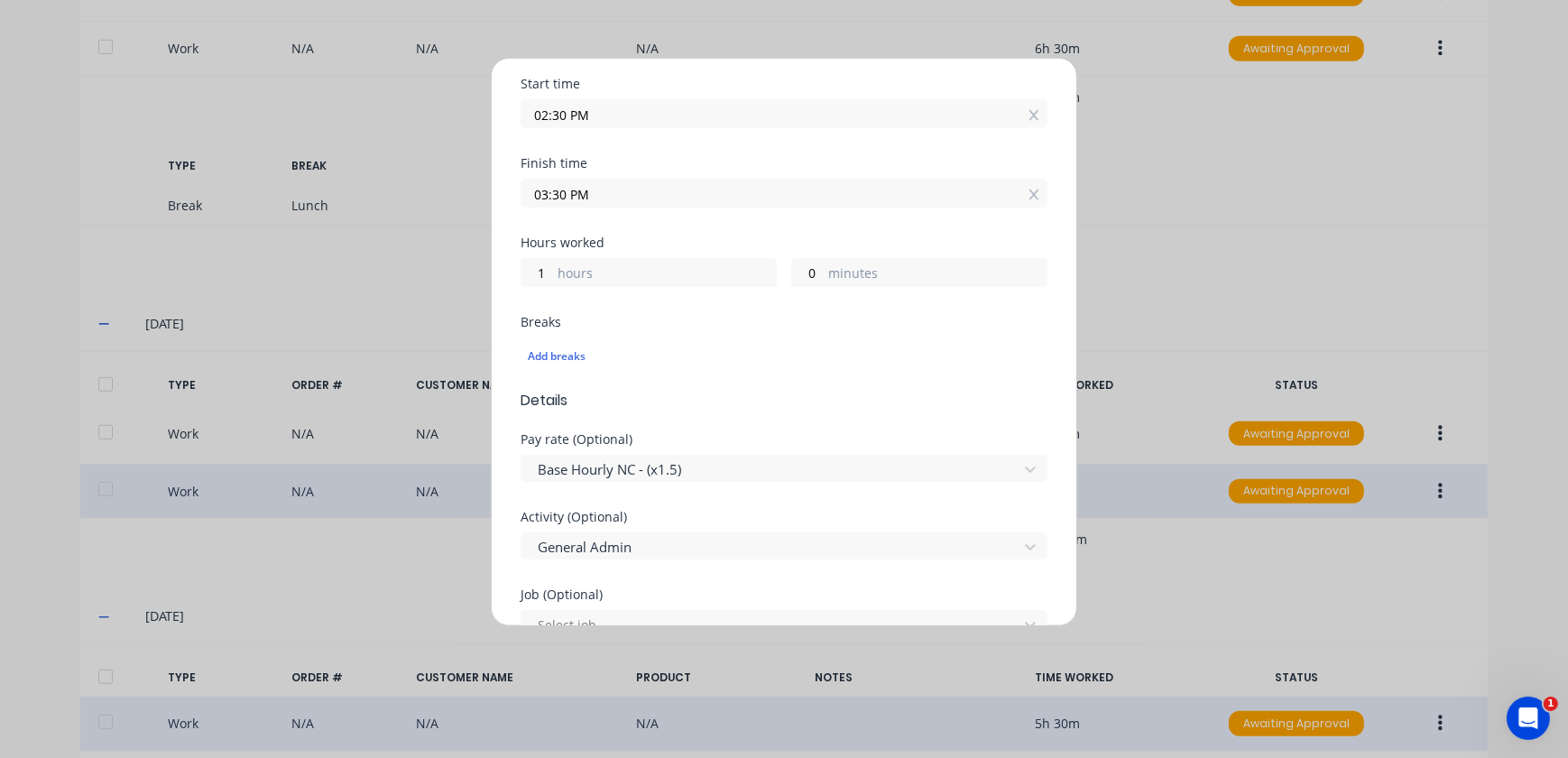
scroll to position [328, 0]
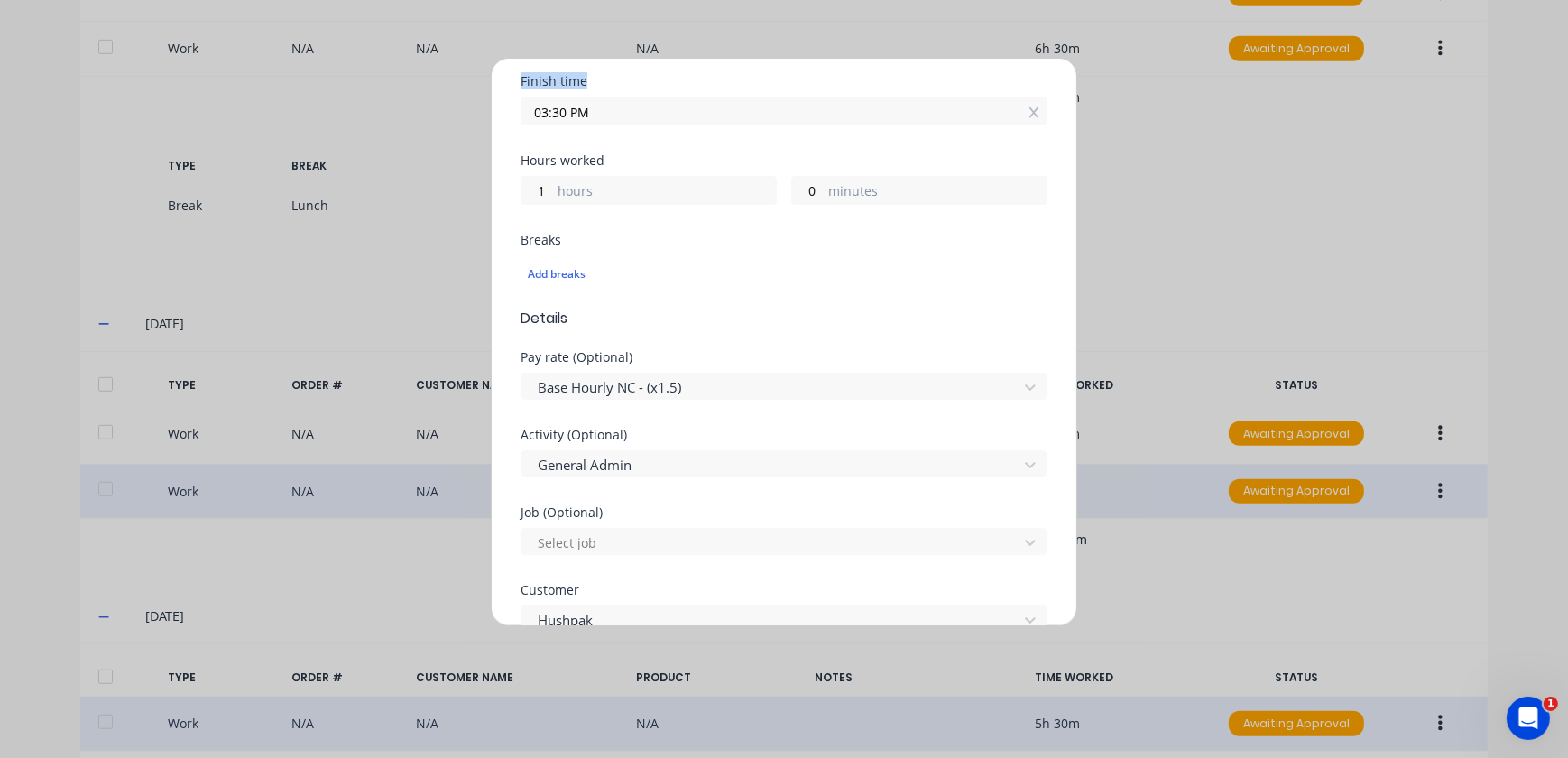
drag, startPoint x: 828, startPoint y: 75, endPoint x: 1452, endPoint y: 182, distance: 633.1
click at [1489, 188] on div "Edit time tracking entry Work Attendance When Date [DATE] Start time 02:30 PM F…" at bounding box center [784, 379] width 1568 height 758
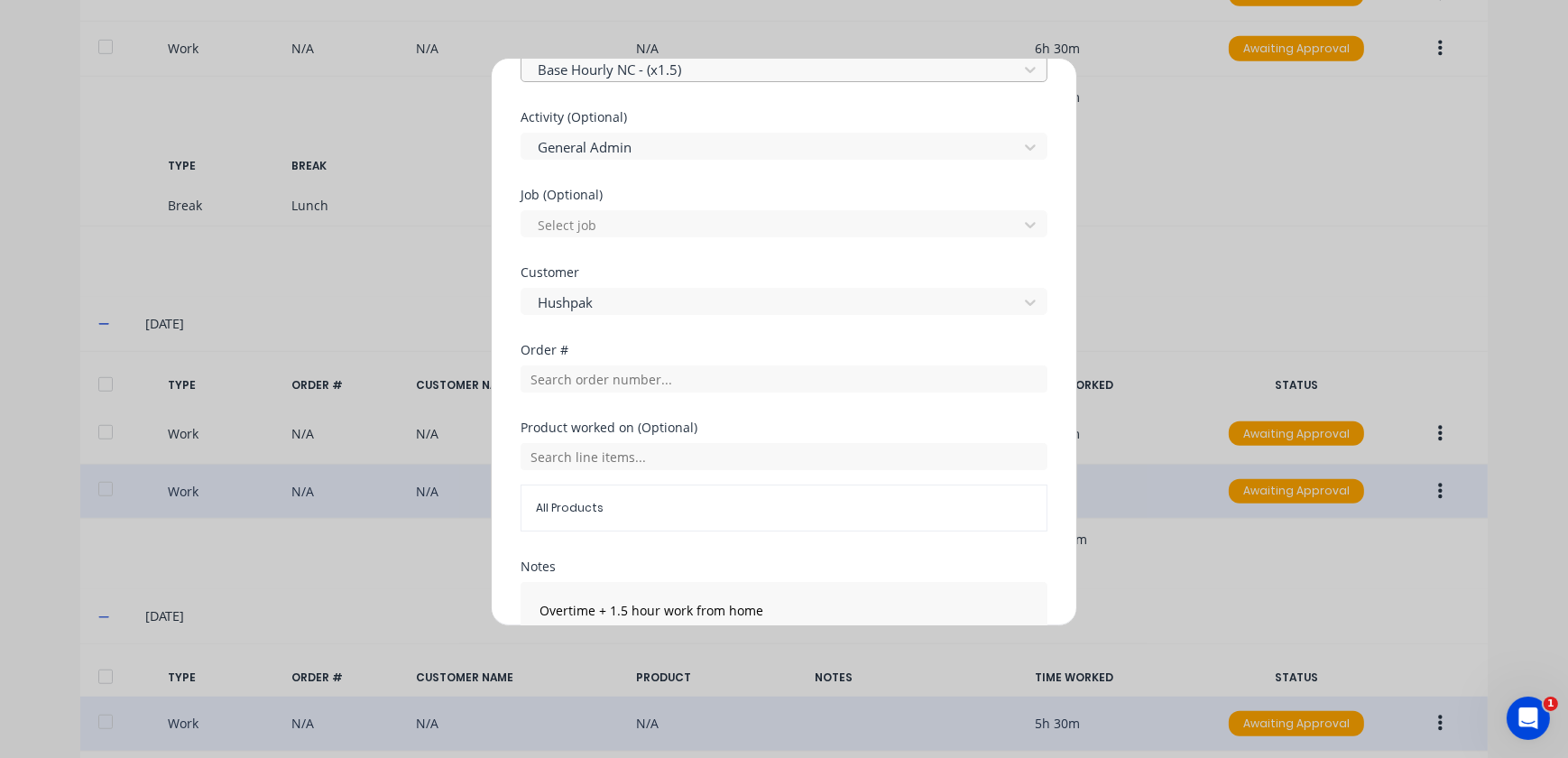
scroll to position [779, 0]
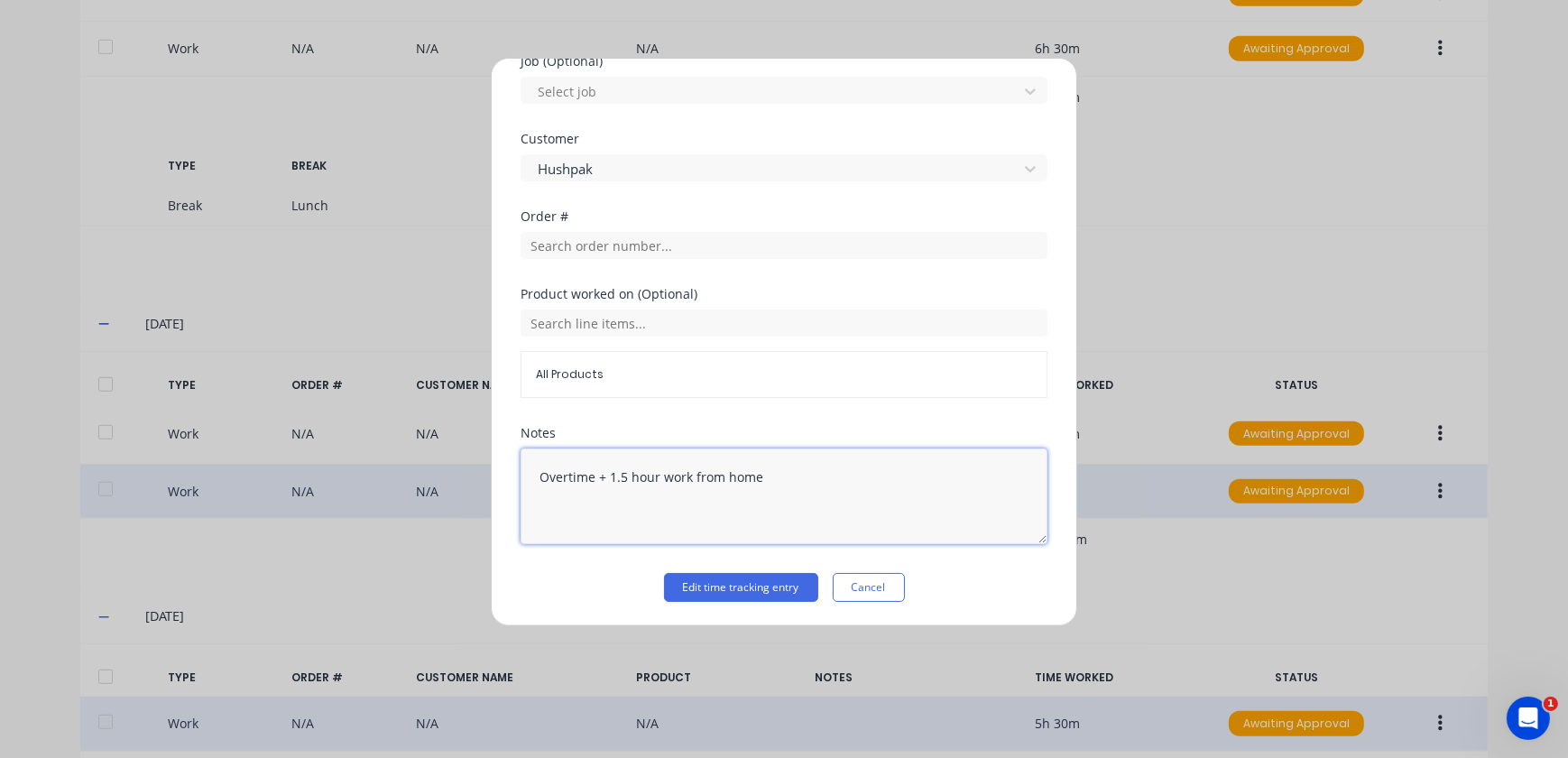
drag, startPoint x: 836, startPoint y: 477, endPoint x: 491, endPoint y: 496, distance: 345.5
click at [491, 496] on div "Edit time tracking entry Work Attendance When Date [DATE] Start time 02:30 PM F…" at bounding box center [784, 342] width 587 height 569
click at [779, 477] on textarea "Overtime + 1.5 hour work from home" at bounding box center [784, 496] width 527 height 96
drag, startPoint x: 778, startPoint y: 471, endPoint x: 600, endPoint y: 479, distance: 178.2
click at [600, 479] on textarea "Overtime + 1.5 hour work from home" at bounding box center [784, 496] width 527 height 96
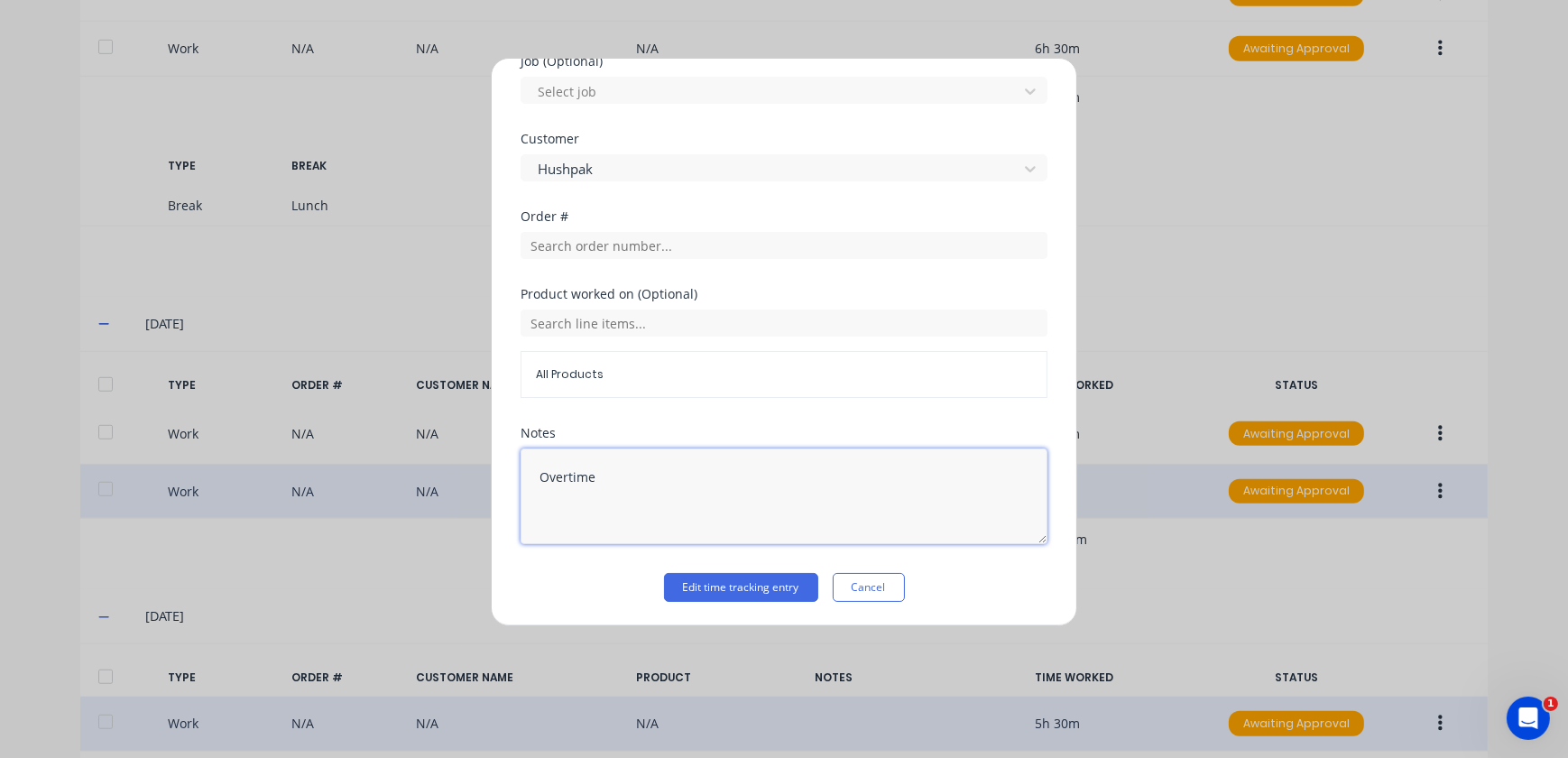
type textarea "Overtime"
click at [941, 609] on div "Edit time tracking entry Work Attendance When Date [DATE] Start time 02:30 PM F…" at bounding box center [784, 342] width 587 height 569
click at [793, 589] on button "Edit time tracking entry" at bounding box center [741, 587] width 154 height 29
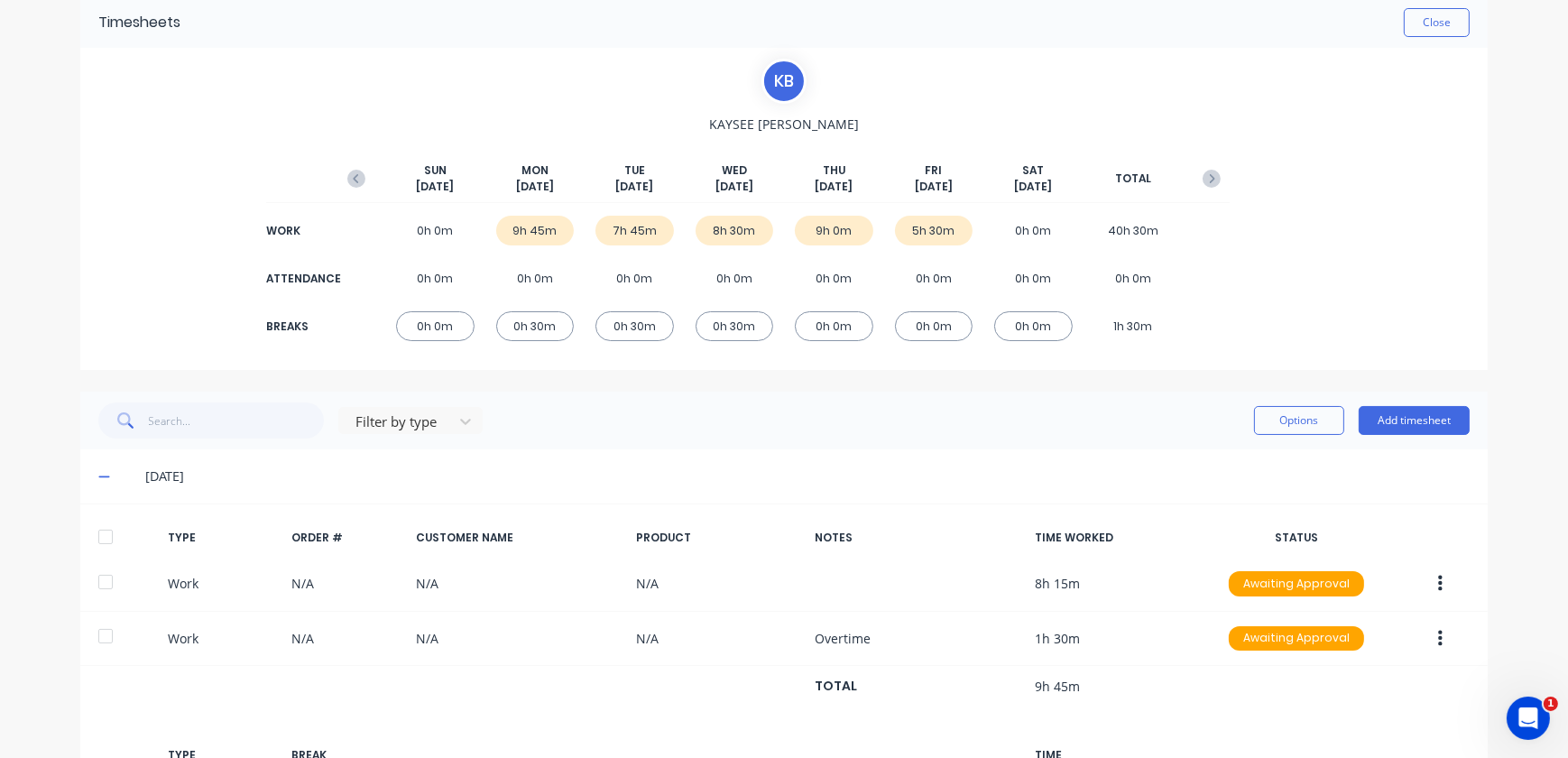
scroll to position [61, 0]
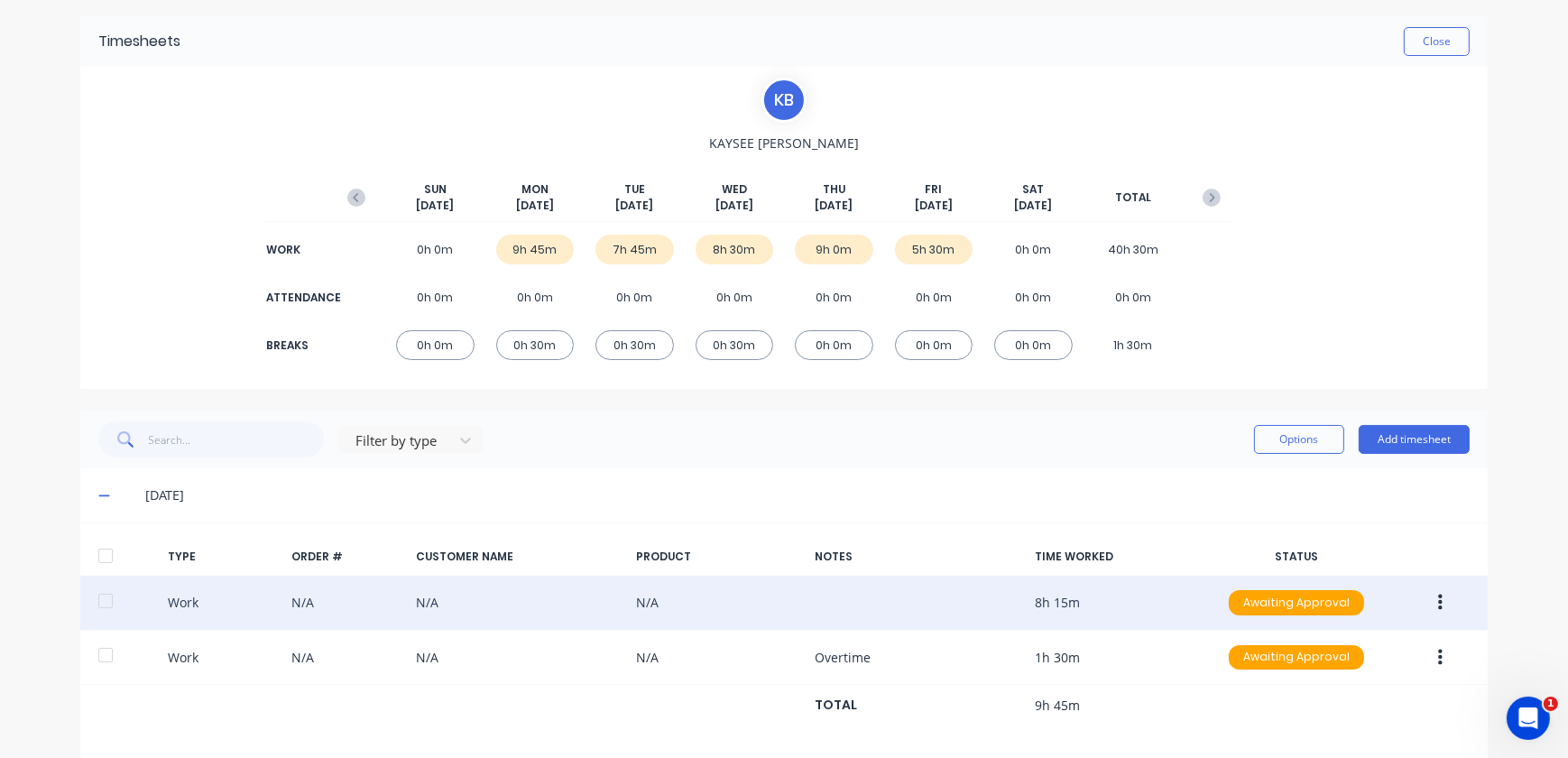
click at [939, 612] on div "Work N/A N/A N/A 8h 15m Awaiting Approval" at bounding box center [784, 603] width 1408 height 55
click at [1438, 601] on icon "button" at bounding box center [1440, 603] width 5 height 16
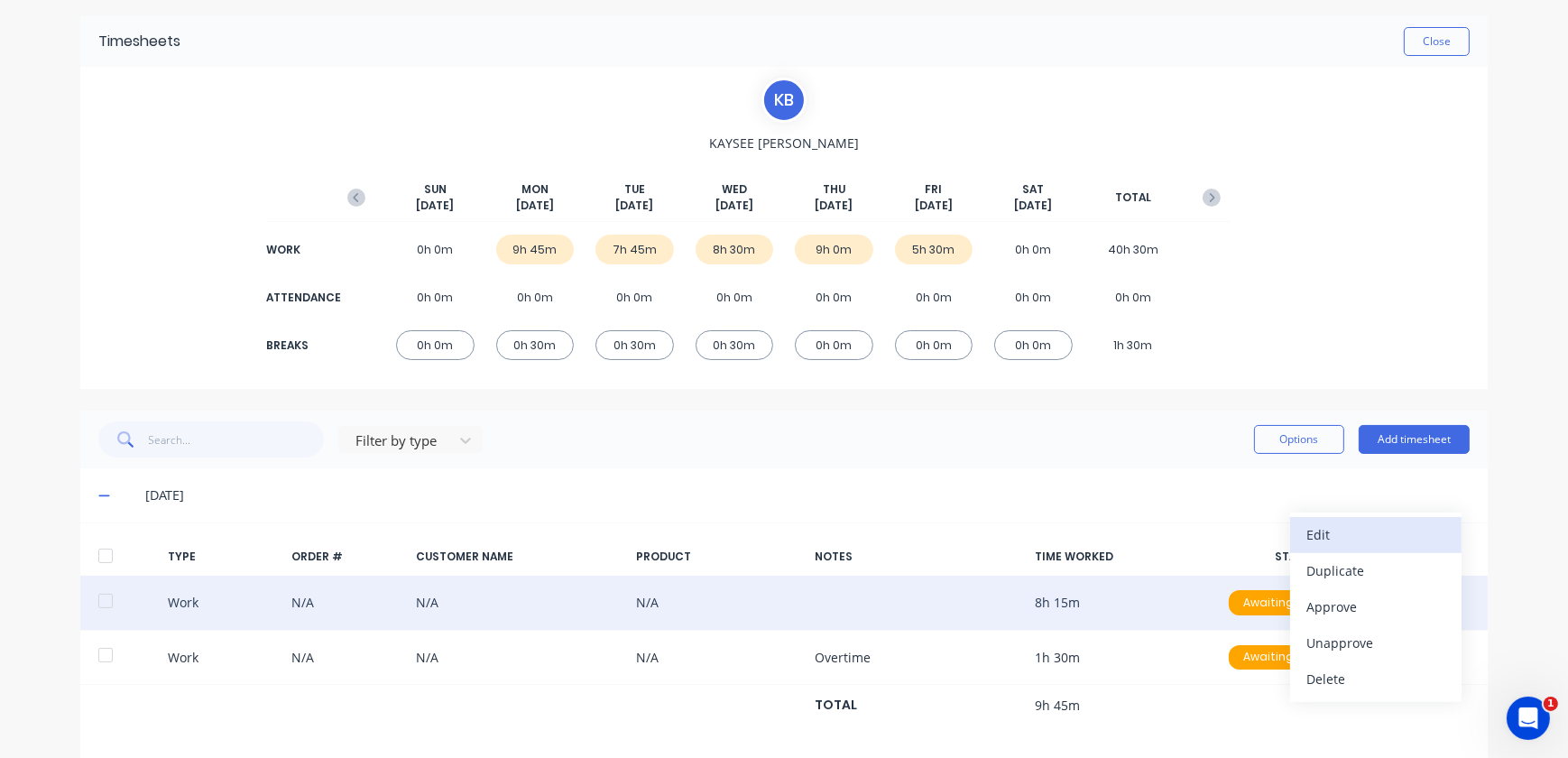
click at [1309, 541] on div "Edit" at bounding box center [1377, 535] width 139 height 26
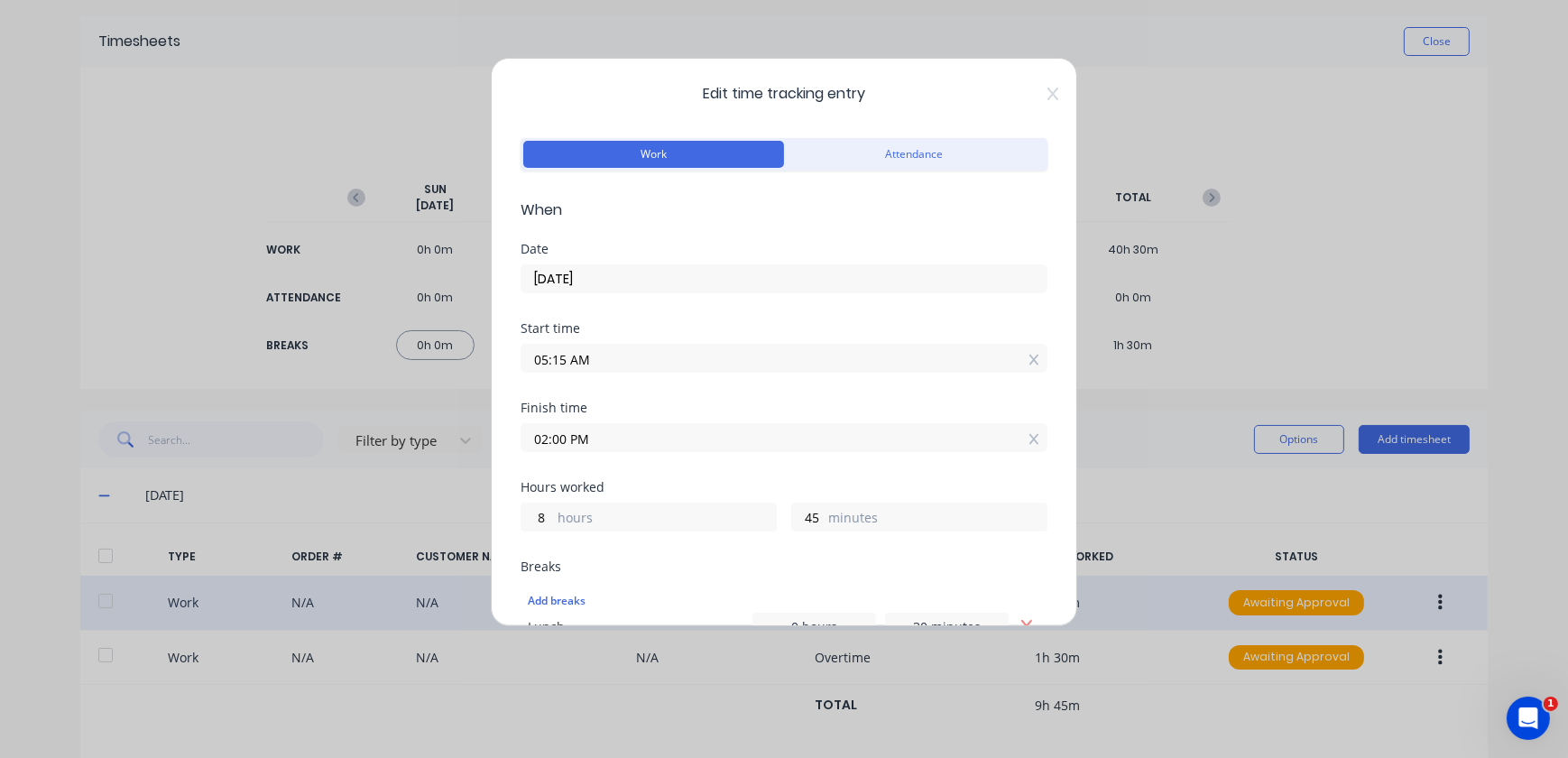
scroll to position [0, 0]
click at [1048, 92] on icon at bounding box center [1053, 95] width 11 height 14
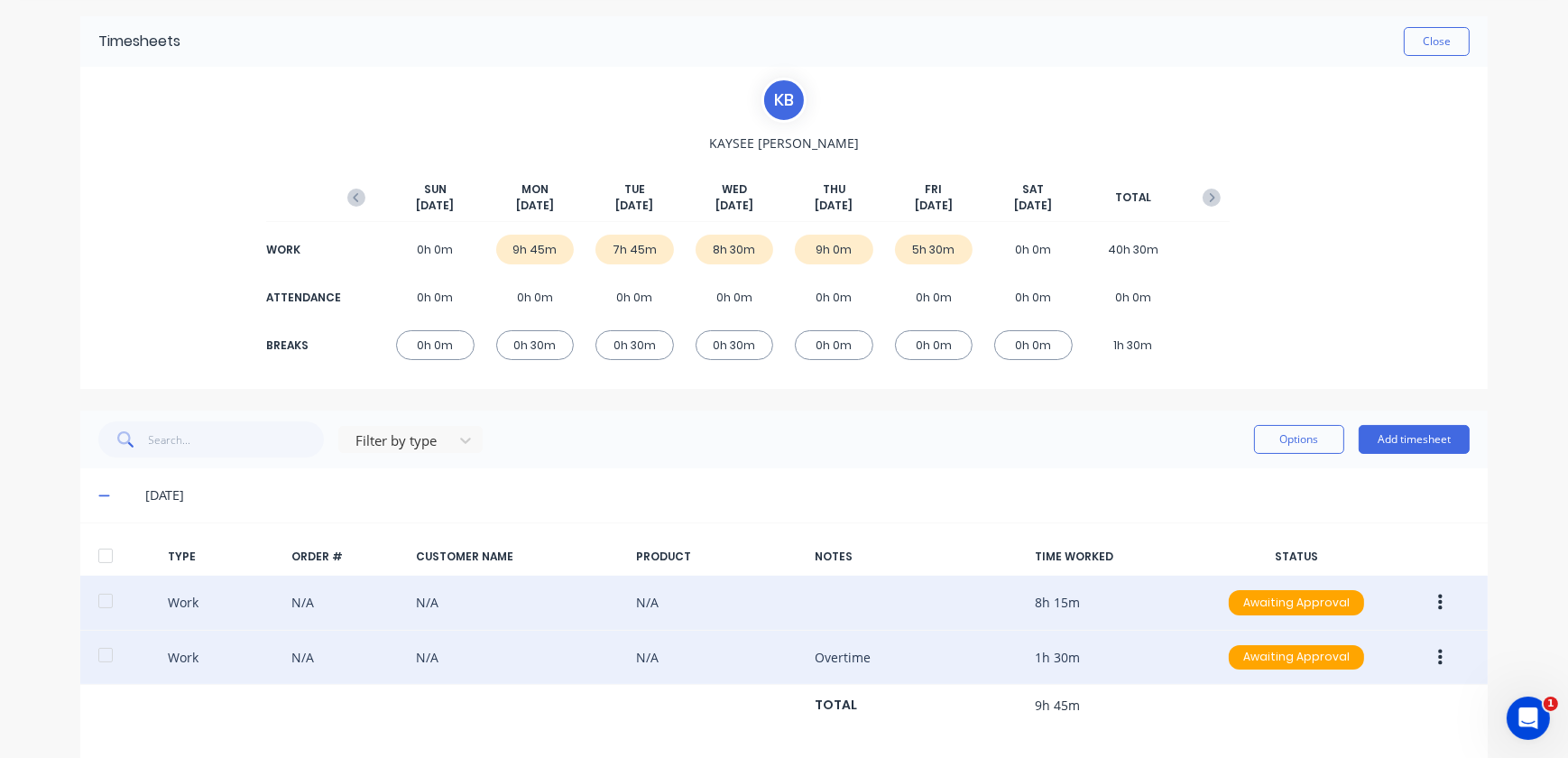
click at [1437, 651] on button "button" at bounding box center [1440, 657] width 43 height 33
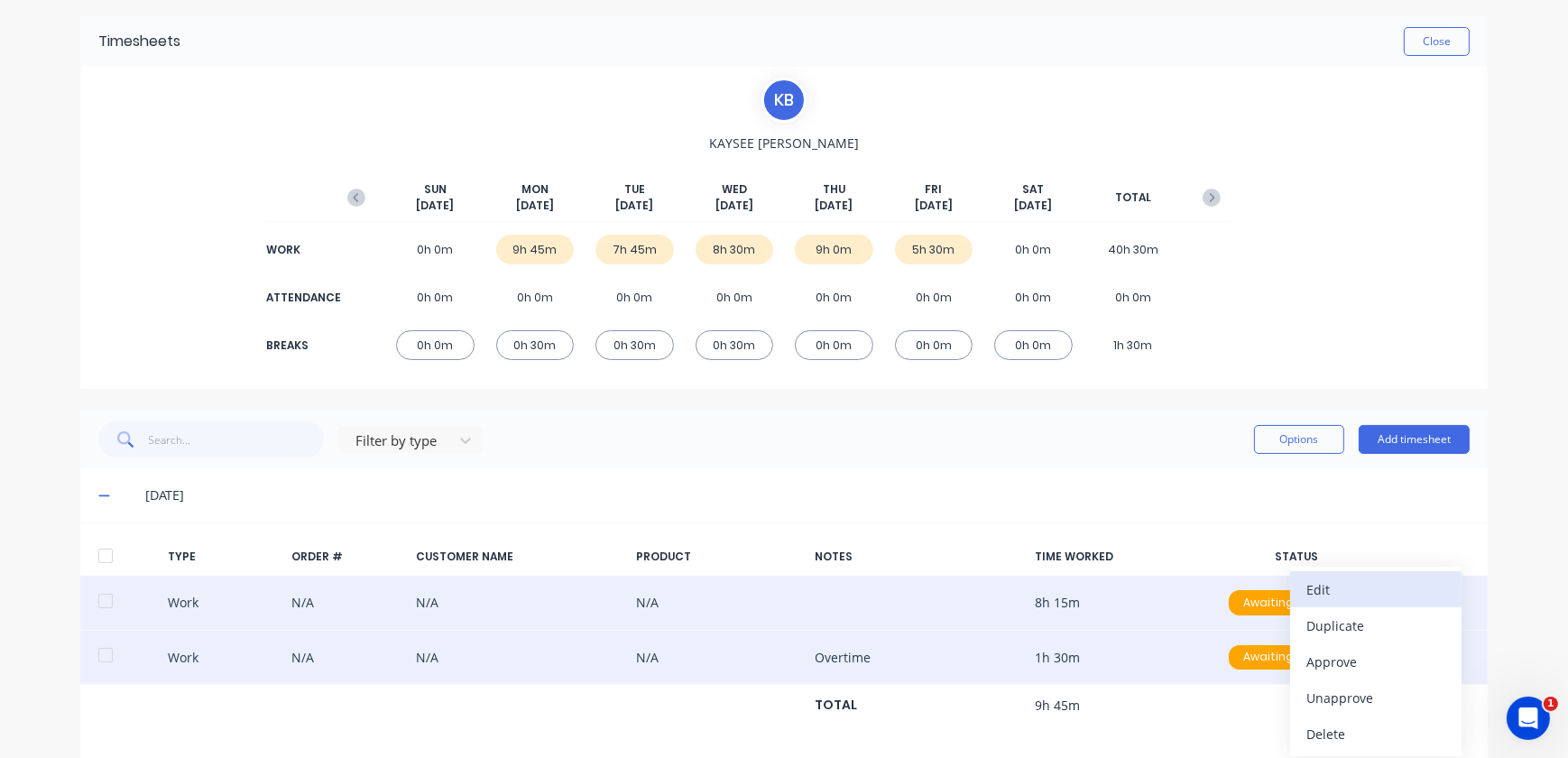
click at [1397, 589] on div "Edit" at bounding box center [1377, 590] width 139 height 26
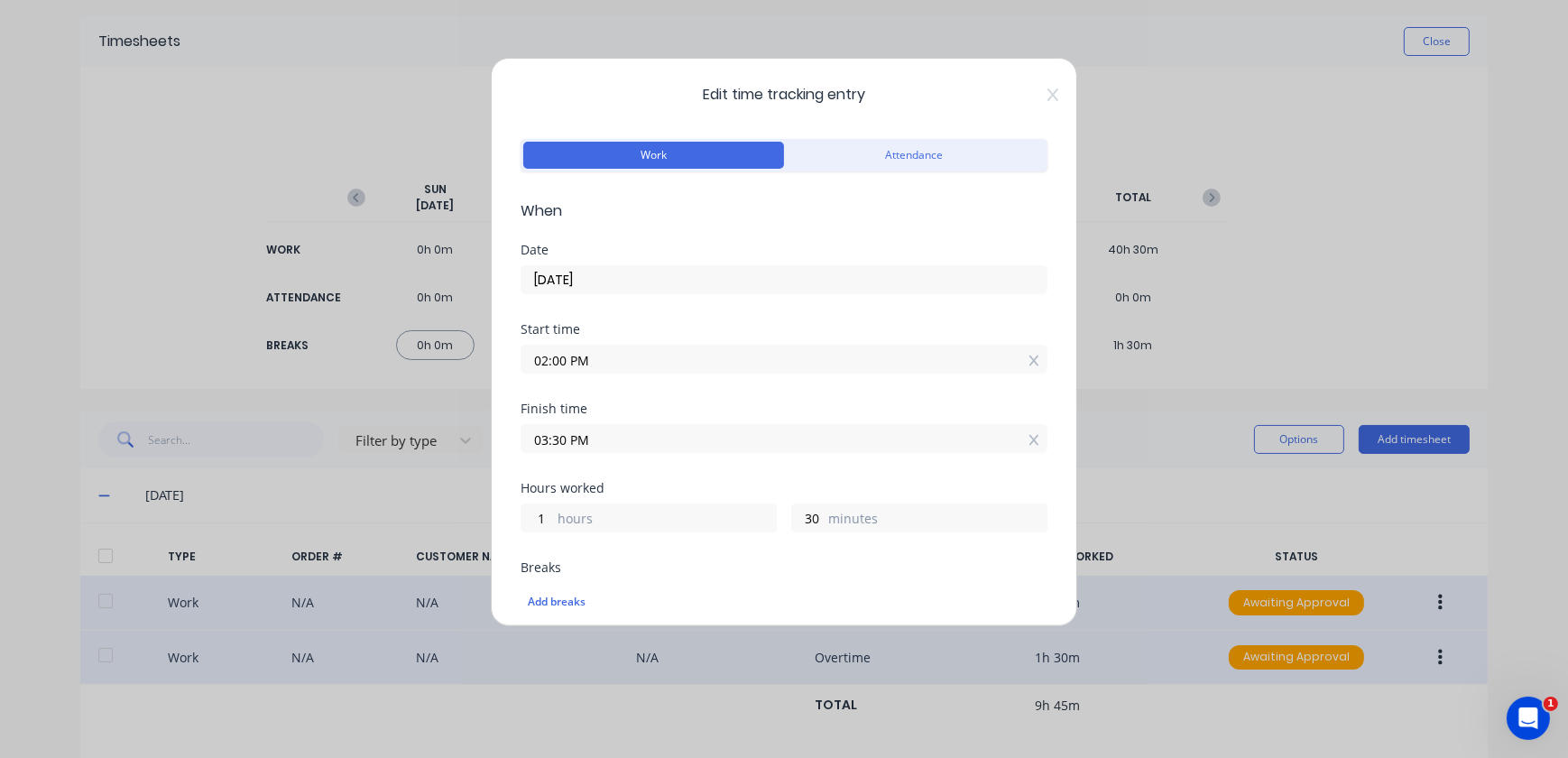
click at [1050, 91] on div "Edit time tracking entry Work Attendance When Date [DATE] Start time 02:00 PM F…" at bounding box center [784, 342] width 587 height 569
click at [1047, 96] on div "Edit time tracking entry Work Attendance When Date [DATE] Start time 02:00 PM F…" at bounding box center [784, 342] width 587 height 569
click at [1048, 95] on icon at bounding box center [1053, 95] width 11 height 14
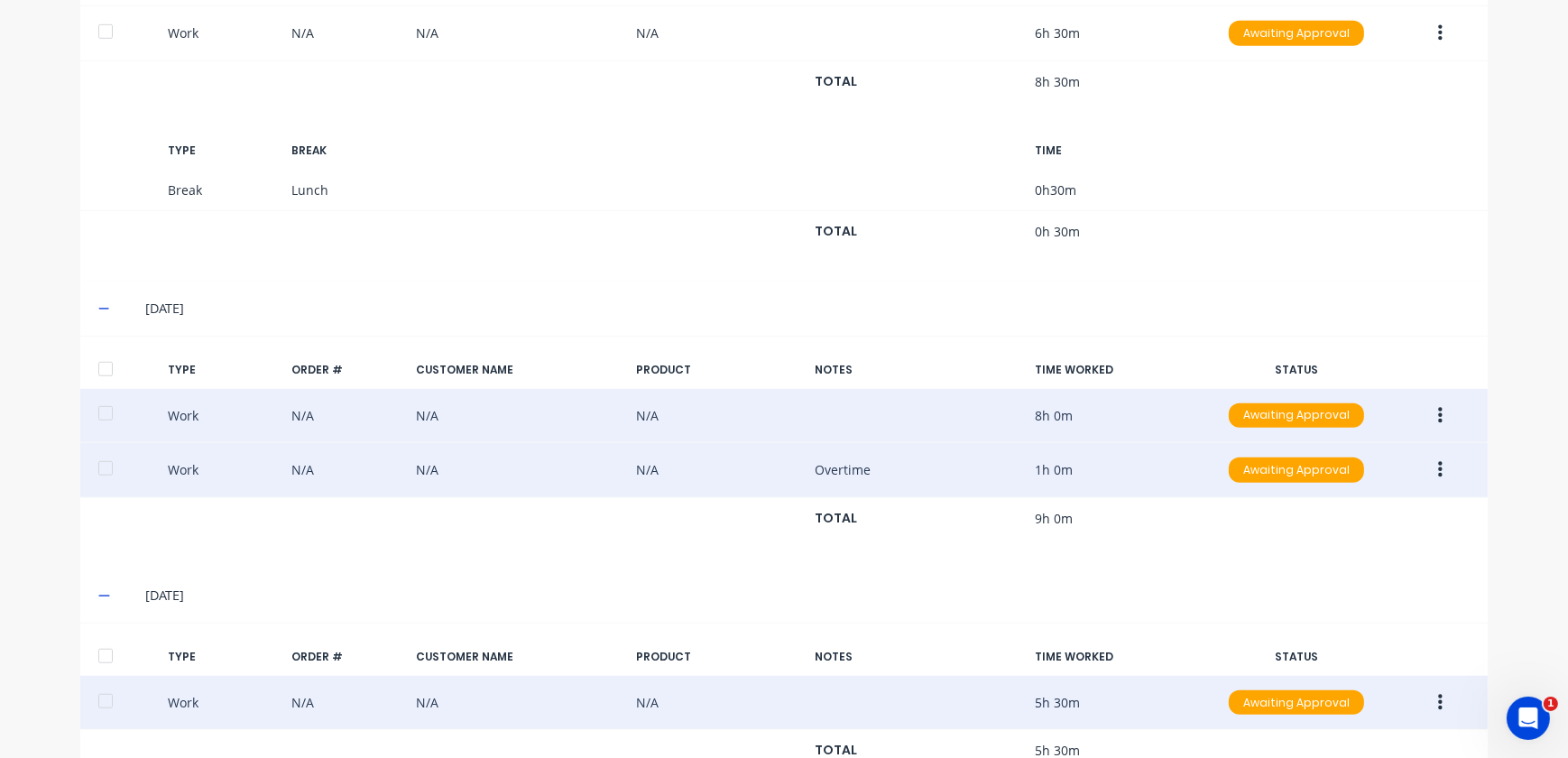
scroll to position [1619, 0]
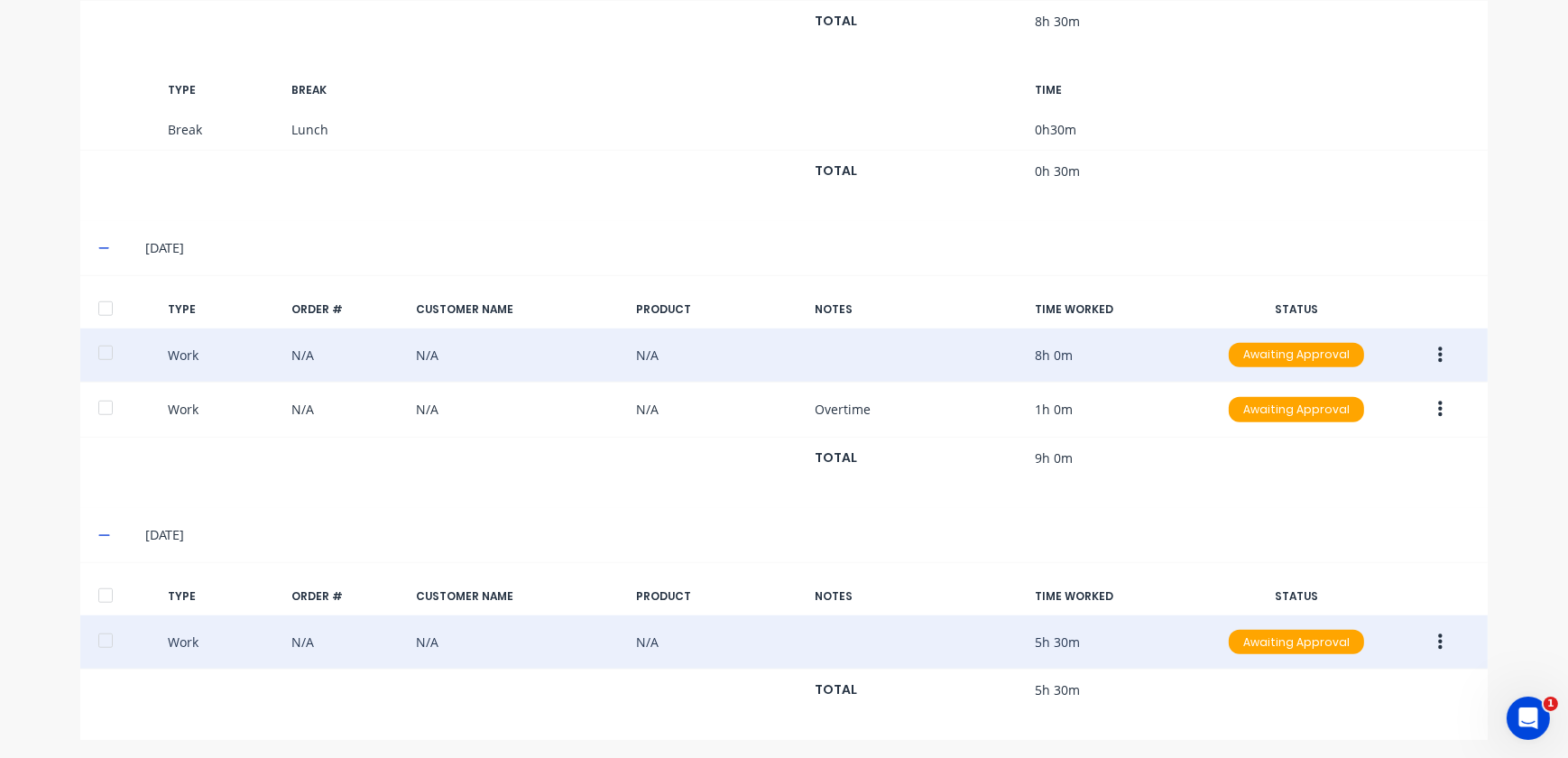
click at [1438, 636] on icon "button" at bounding box center [1440, 641] width 5 height 16
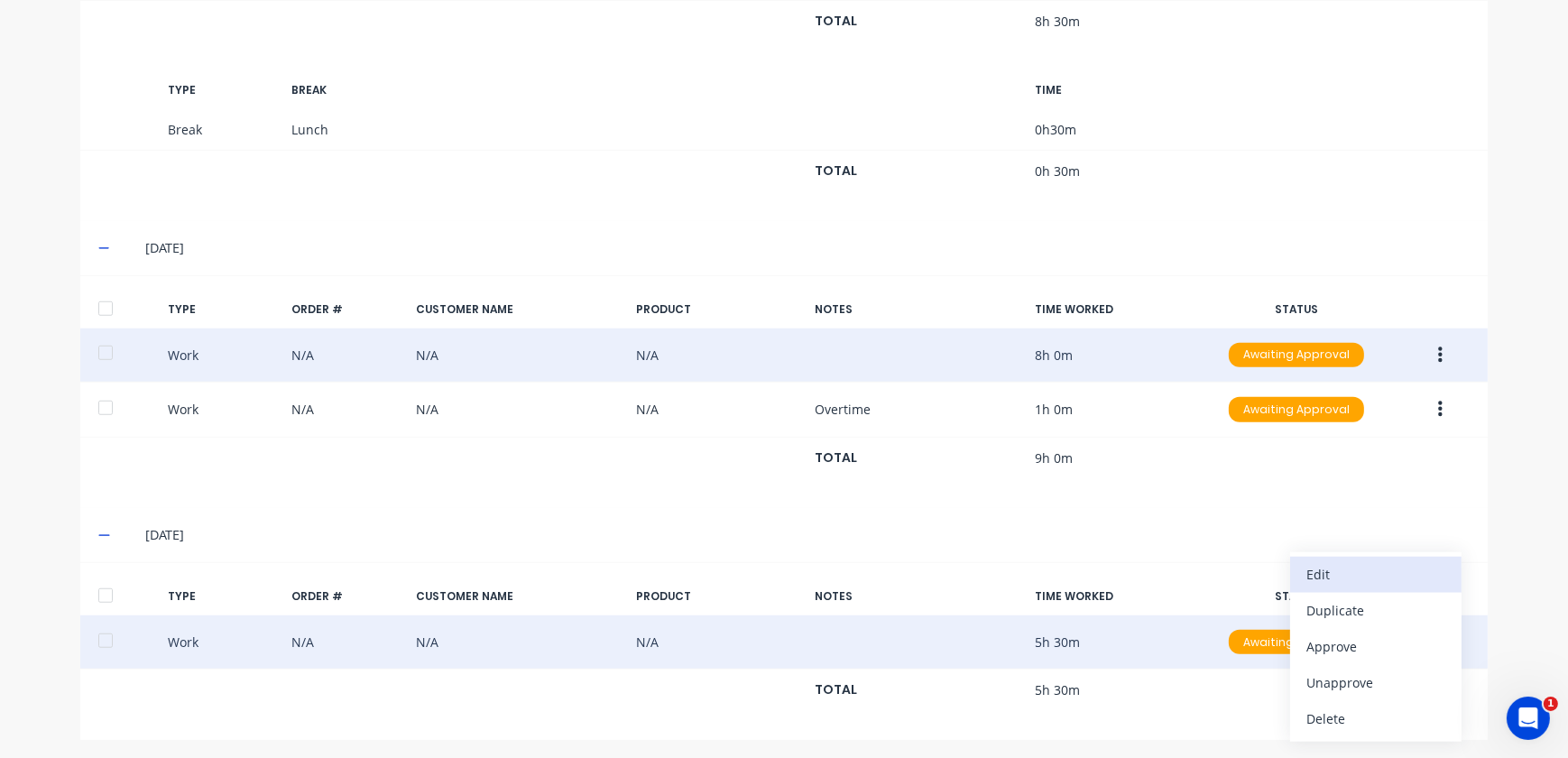
click at [1381, 569] on div "Edit" at bounding box center [1377, 574] width 139 height 26
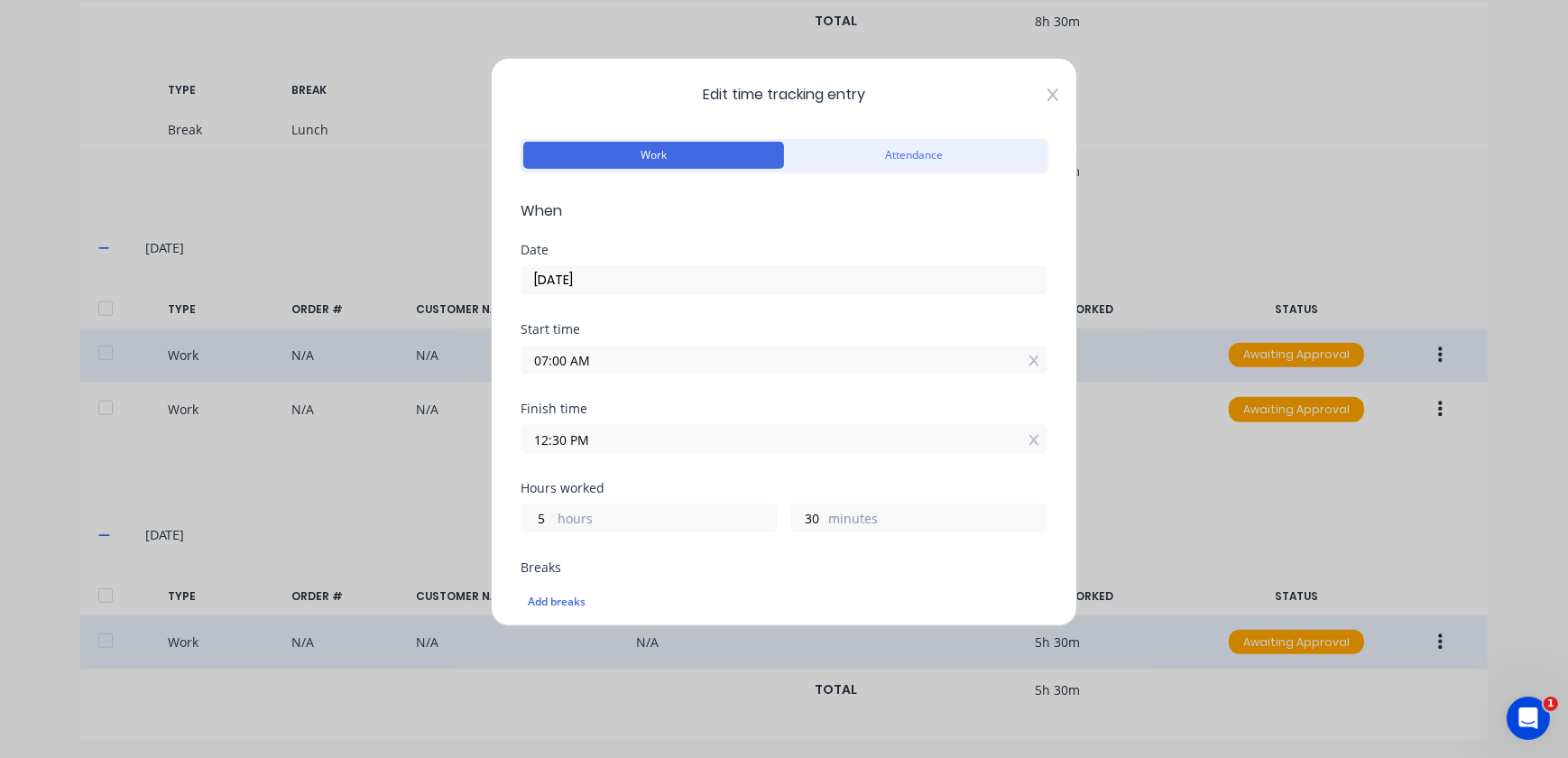
click at [1048, 97] on icon at bounding box center [1053, 95] width 11 height 13
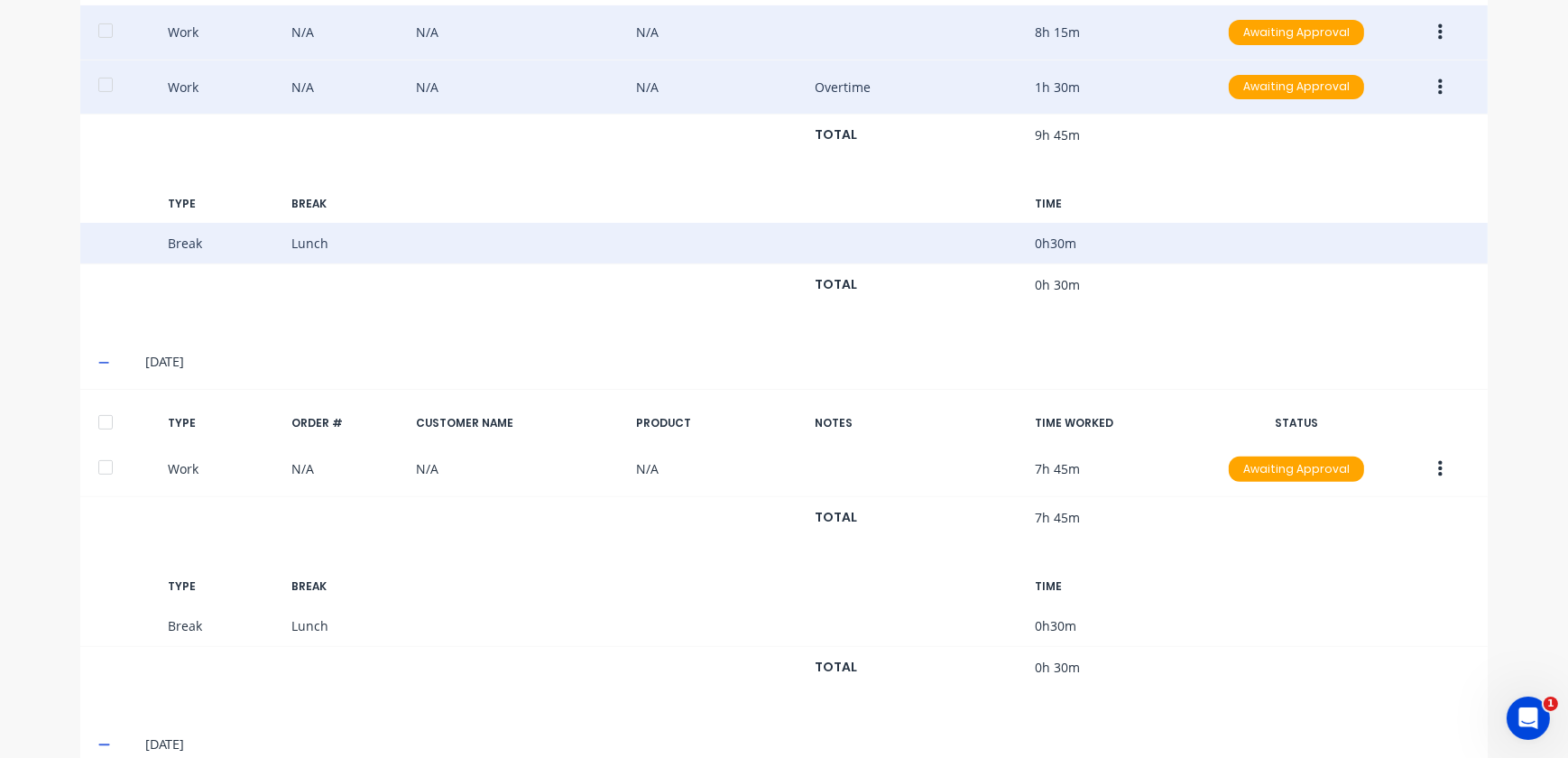
scroll to position [634, 0]
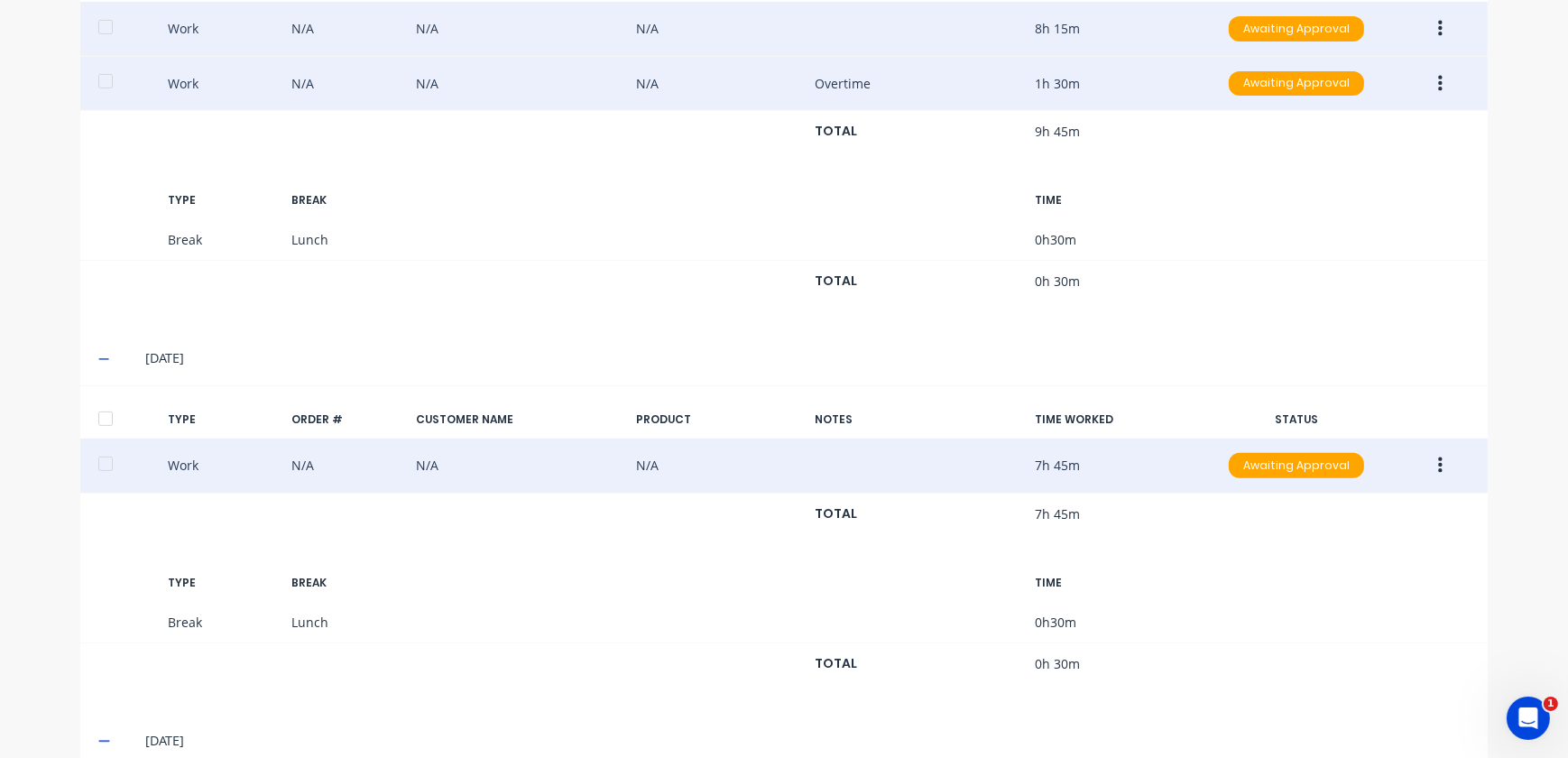
click at [1438, 468] on icon "button" at bounding box center [1440, 465] width 5 height 16
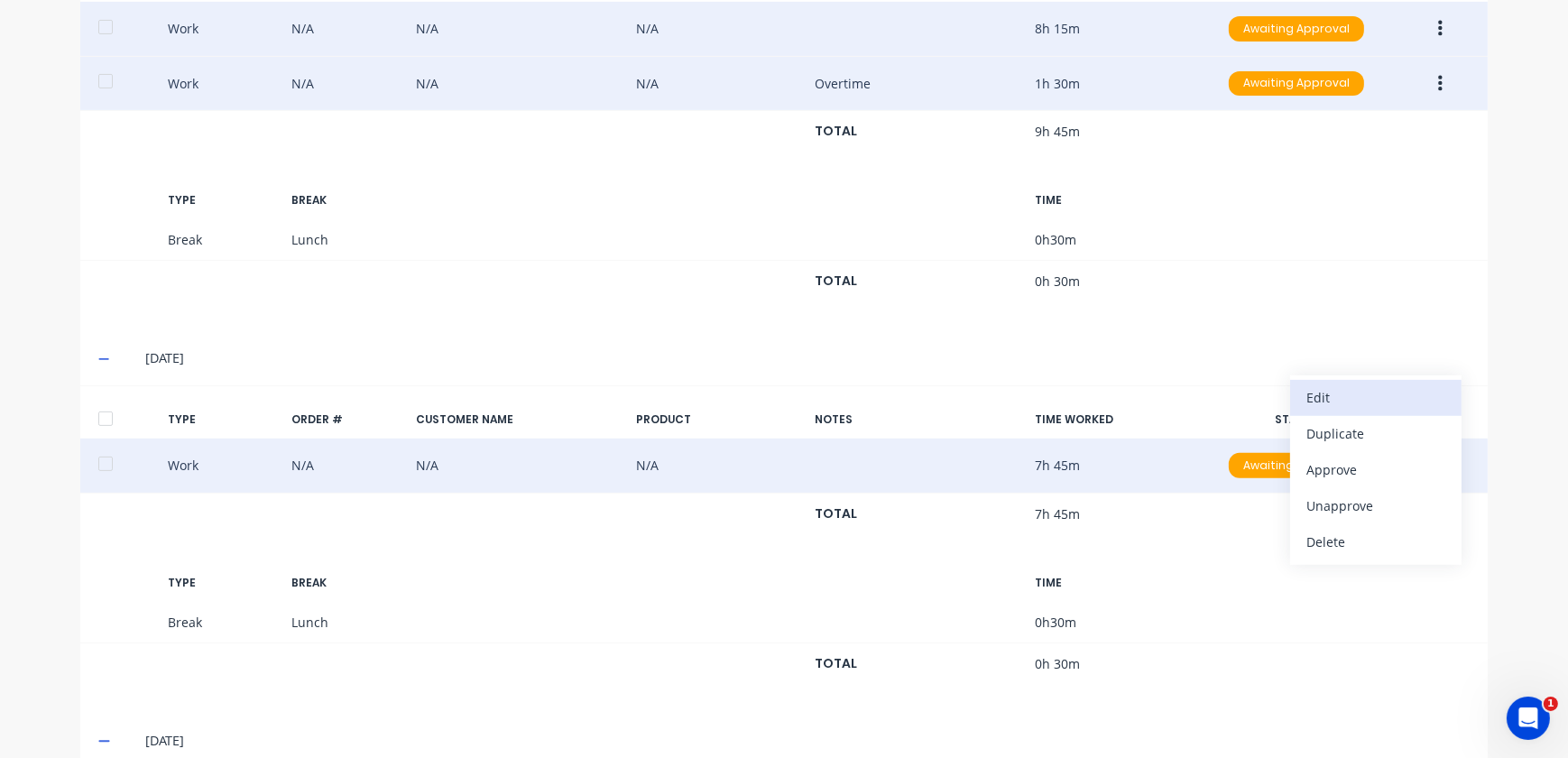
click at [1345, 405] on div "Edit" at bounding box center [1377, 397] width 139 height 26
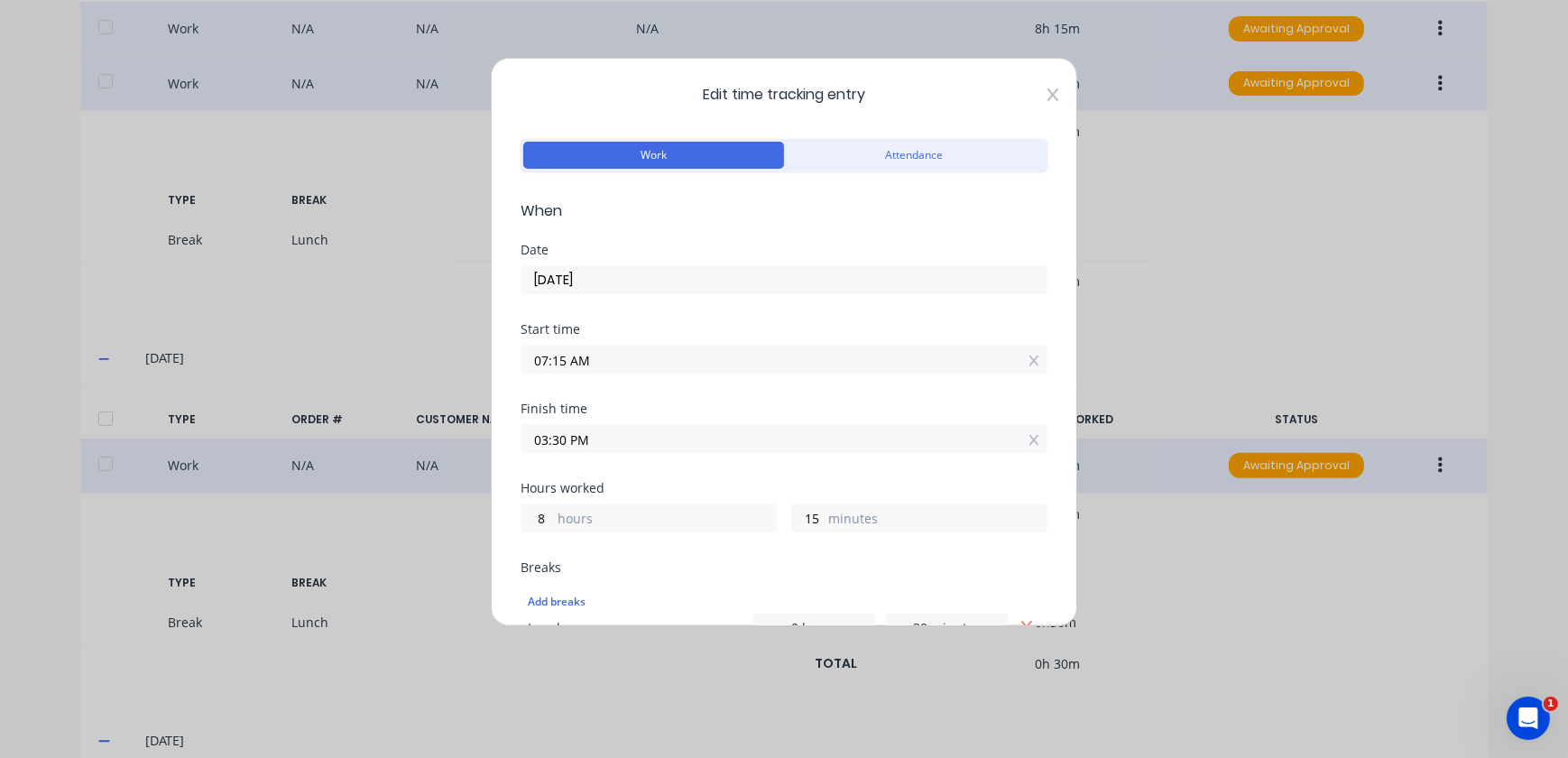
click at [1048, 101] on icon at bounding box center [1053, 95] width 11 height 14
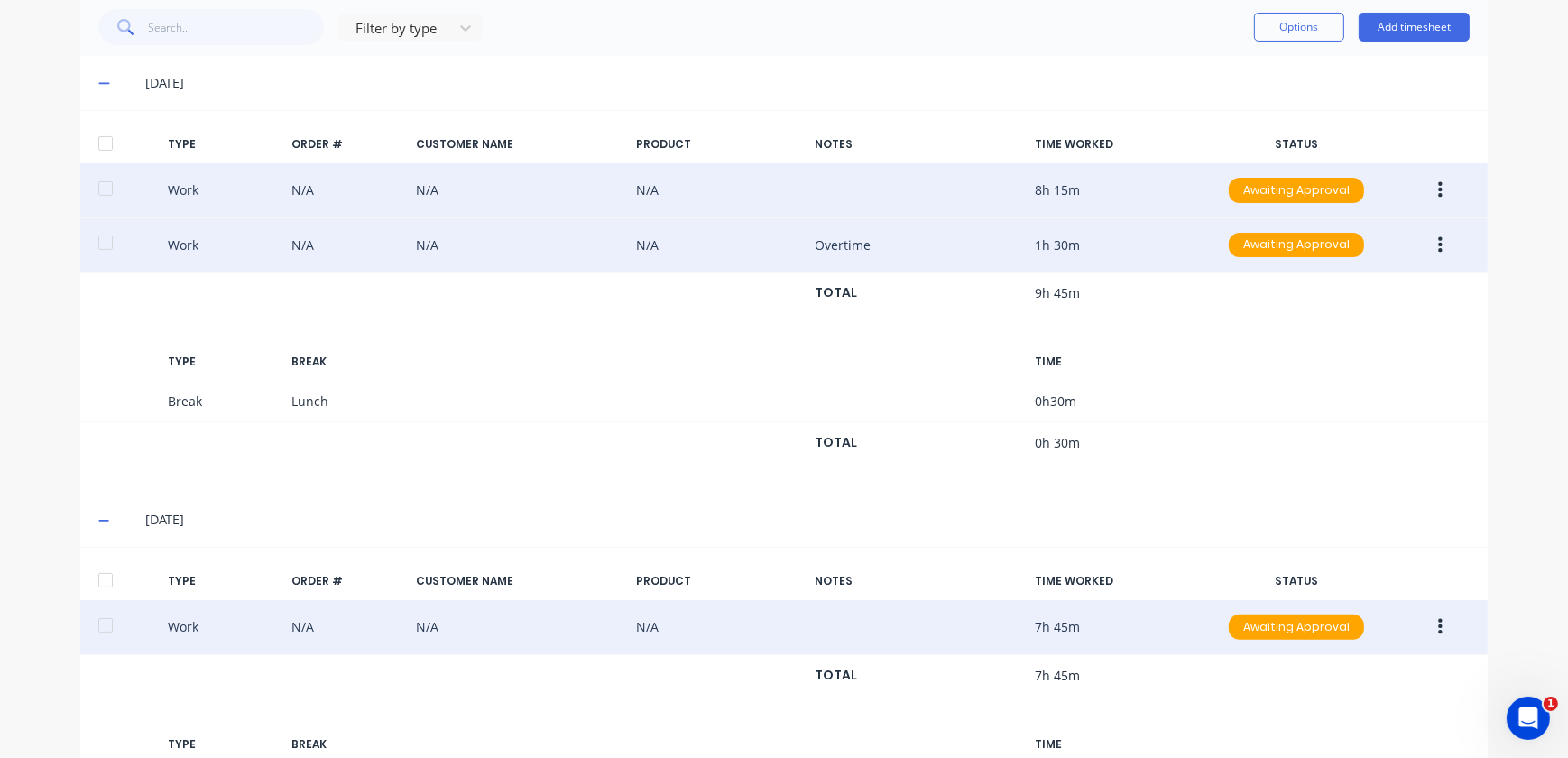
scroll to position [307, 0]
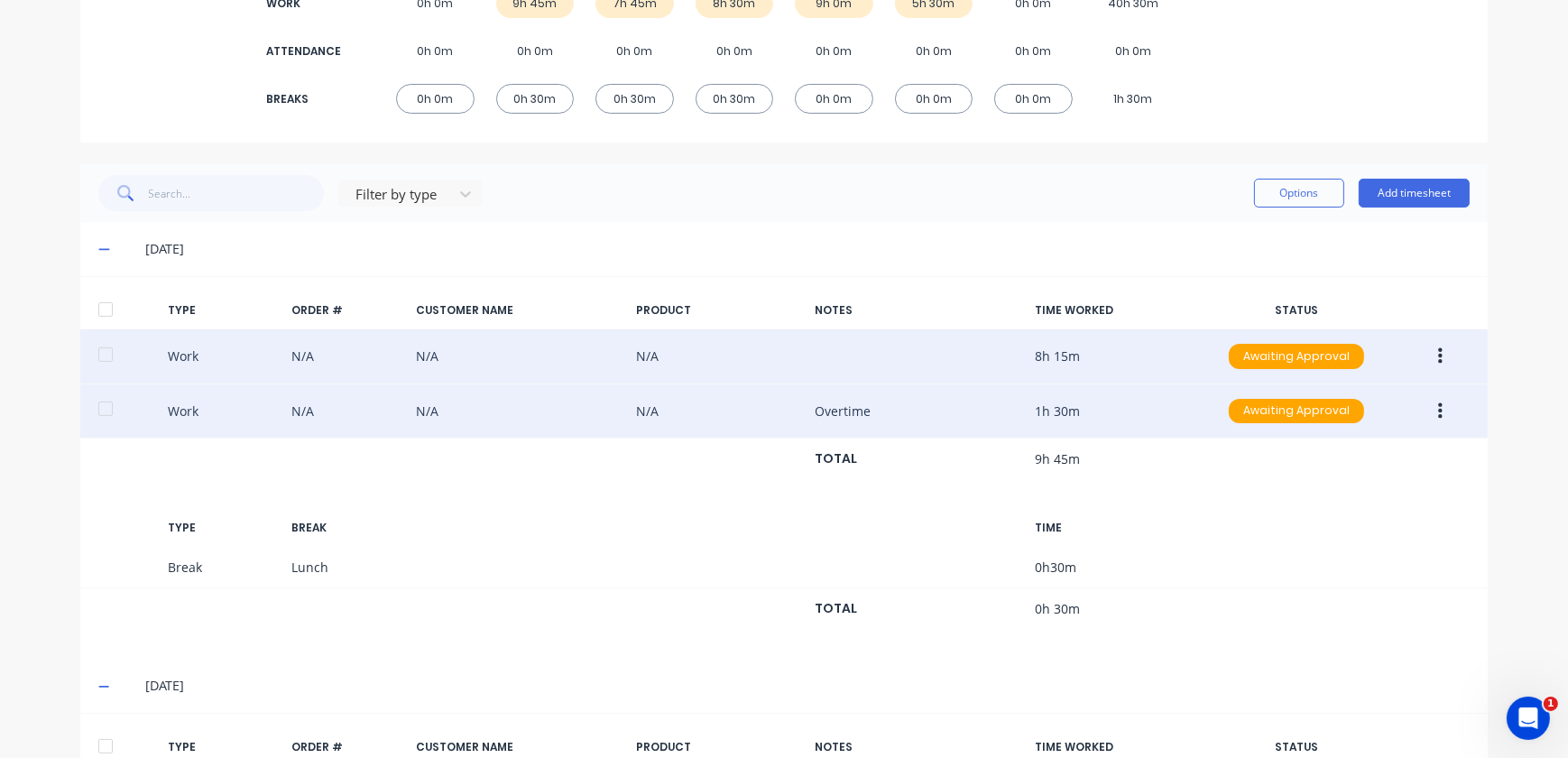
click at [99, 249] on icon at bounding box center [104, 250] width 11 height 2
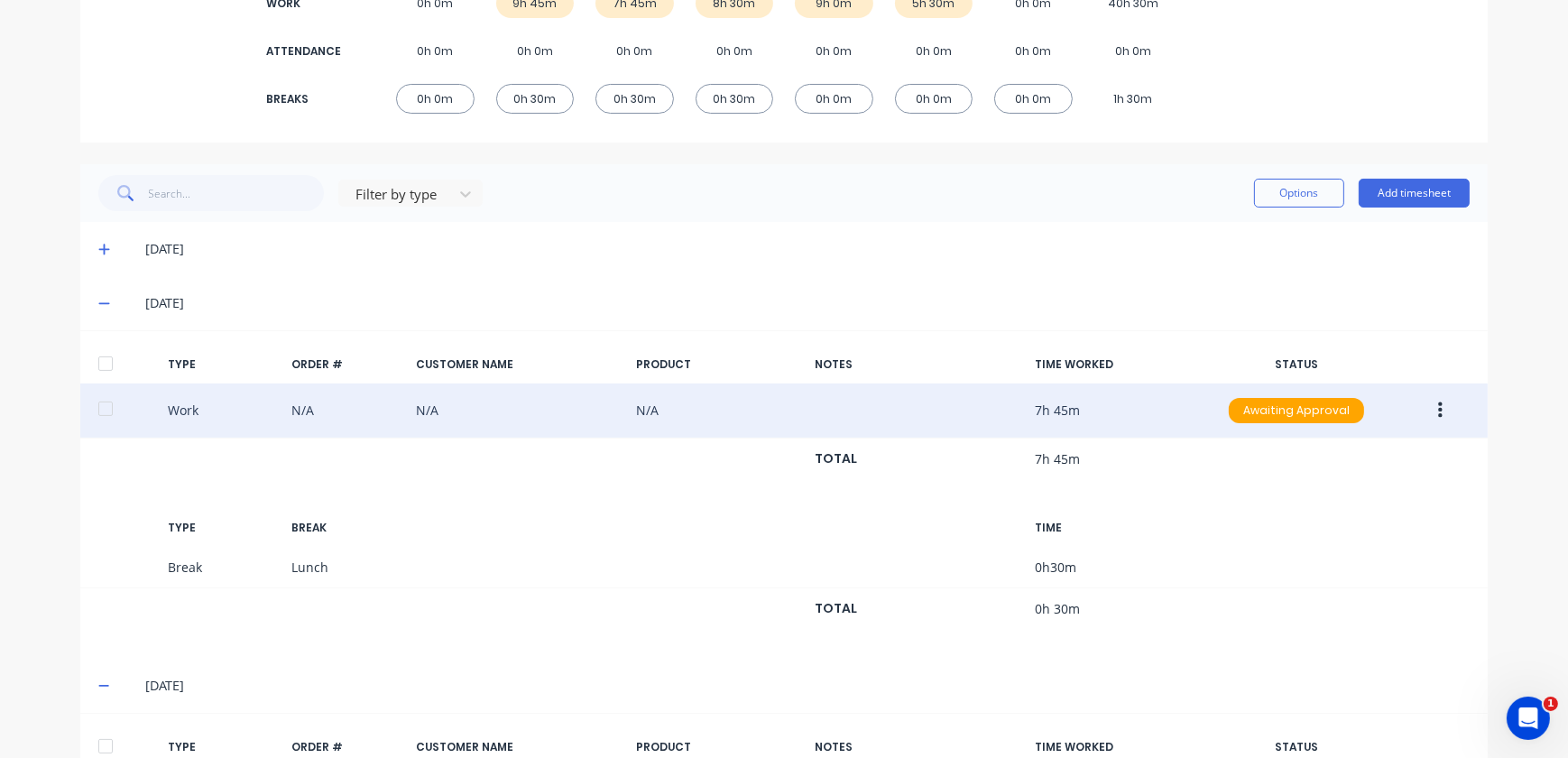
click at [104, 301] on span at bounding box center [108, 303] width 18 height 18
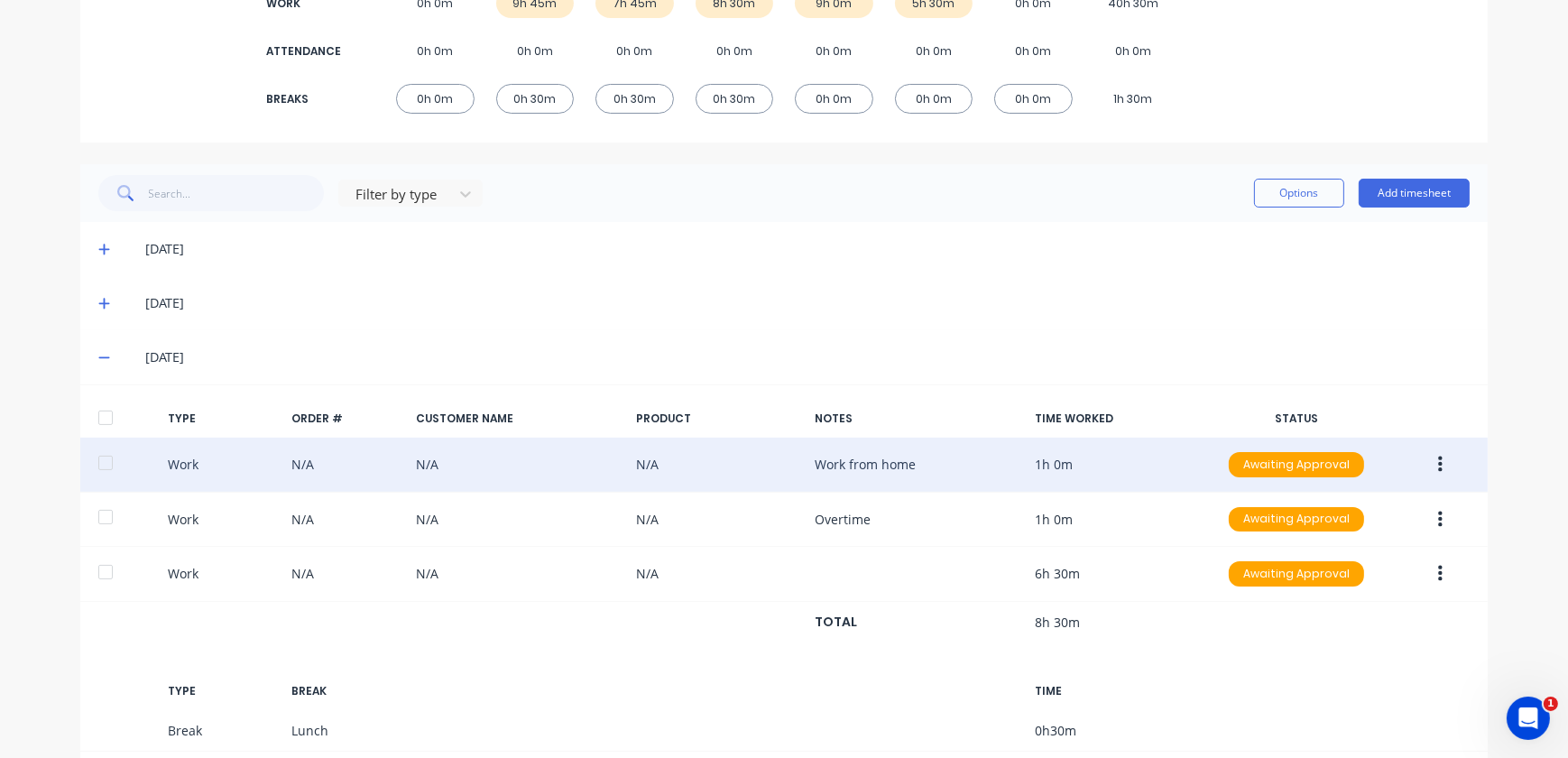
click at [1441, 467] on button "button" at bounding box center [1440, 464] width 43 height 33
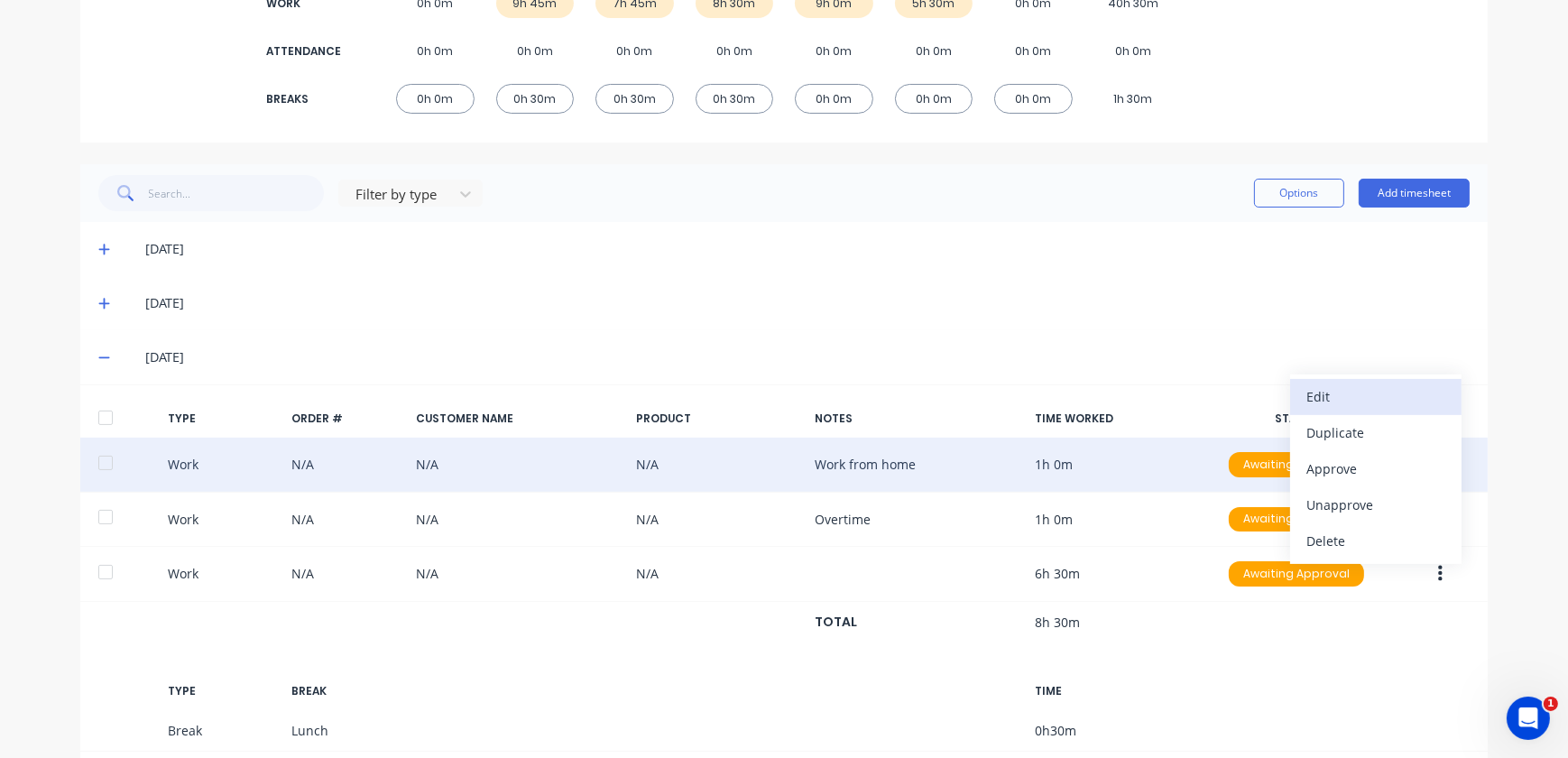
click at [1365, 398] on div "Edit" at bounding box center [1377, 396] width 139 height 26
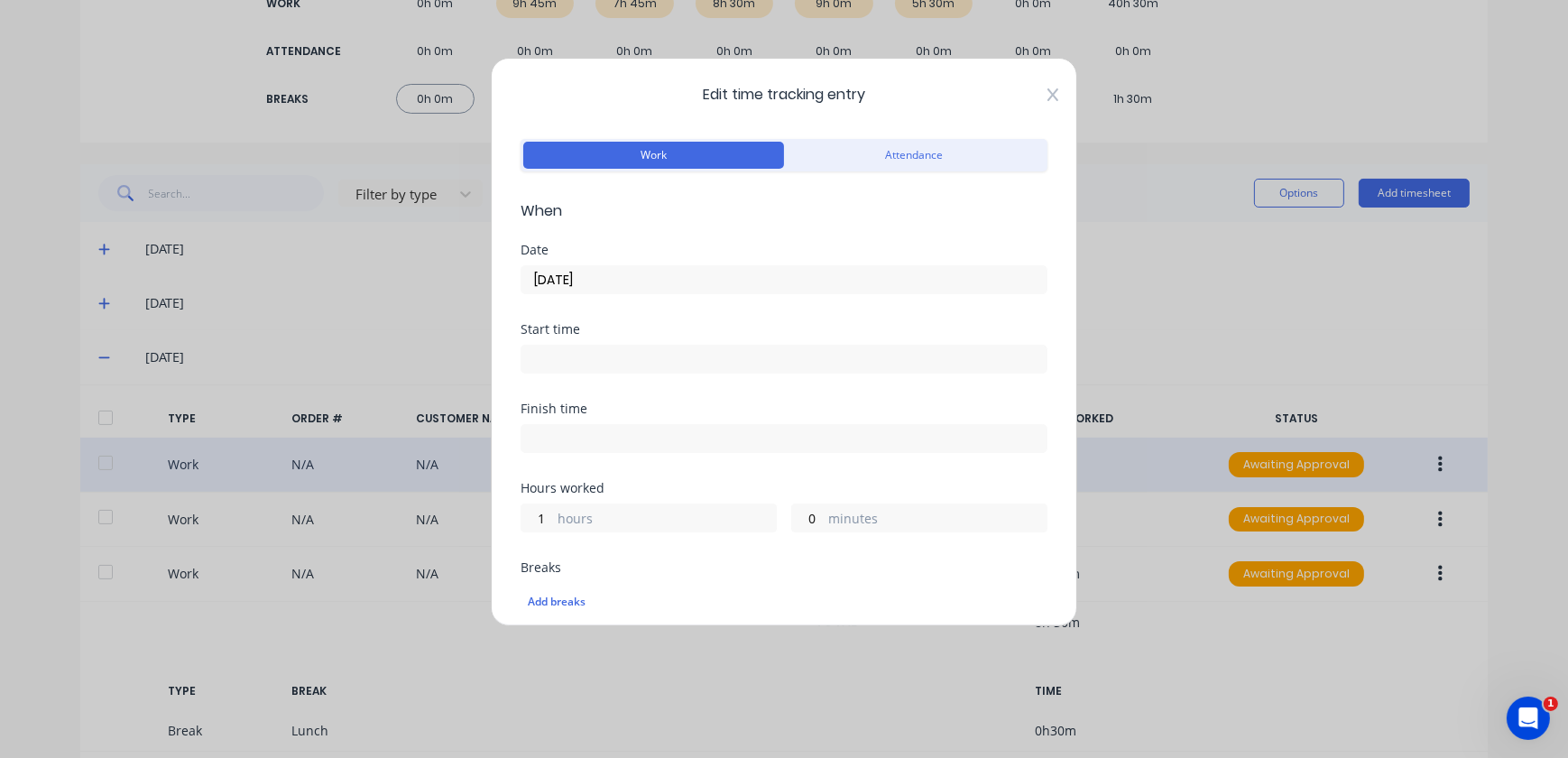
click at [1048, 94] on icon at bounding box center [1053, 95] width 11 height 14
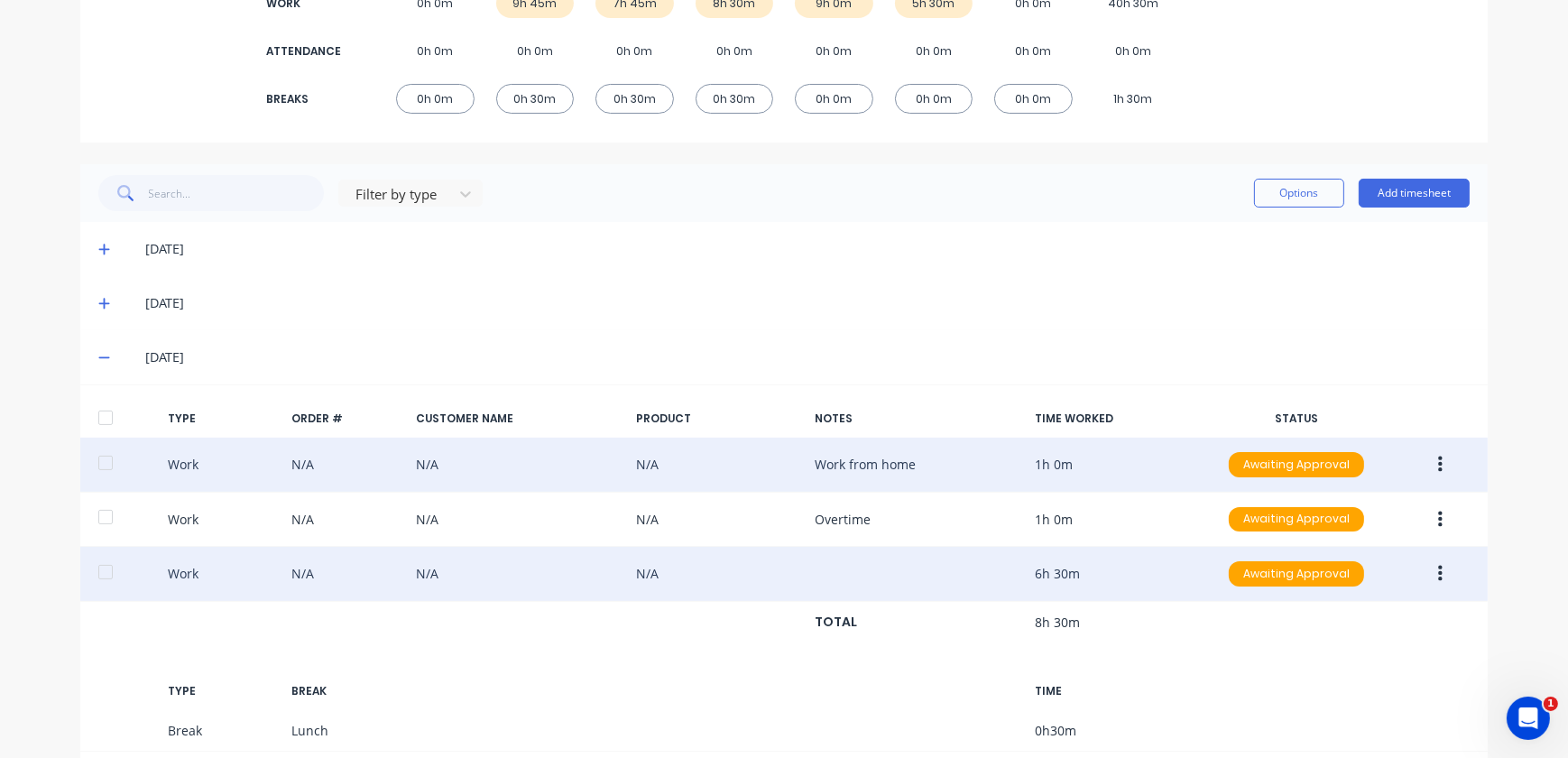
click at [1427, 572] on button "button" at bounding box center [1440, 574] width 43 height 33
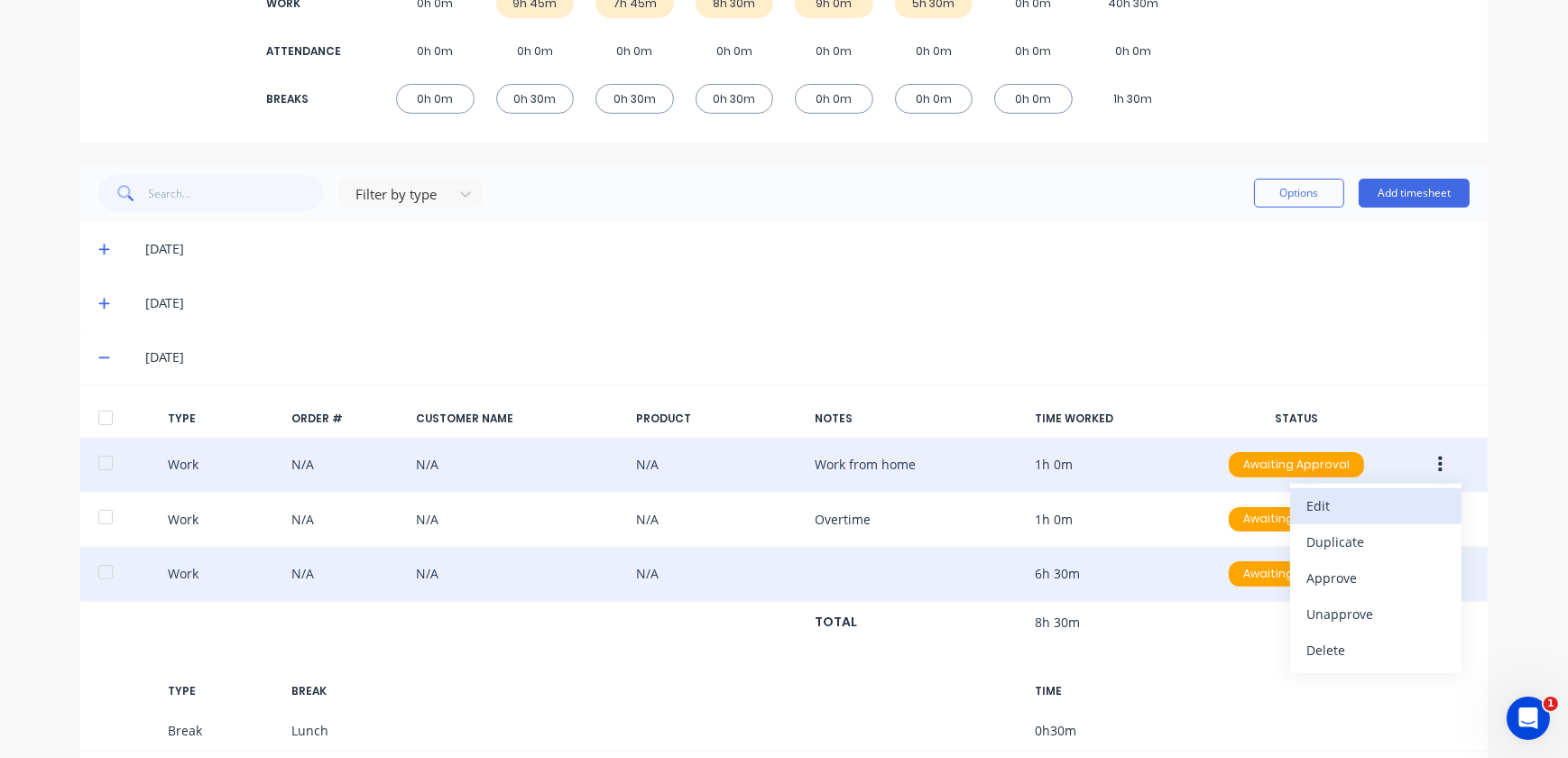
click at [1308, 513] on div "Edit" at bounding box center [1377, 506] width 139 height 26
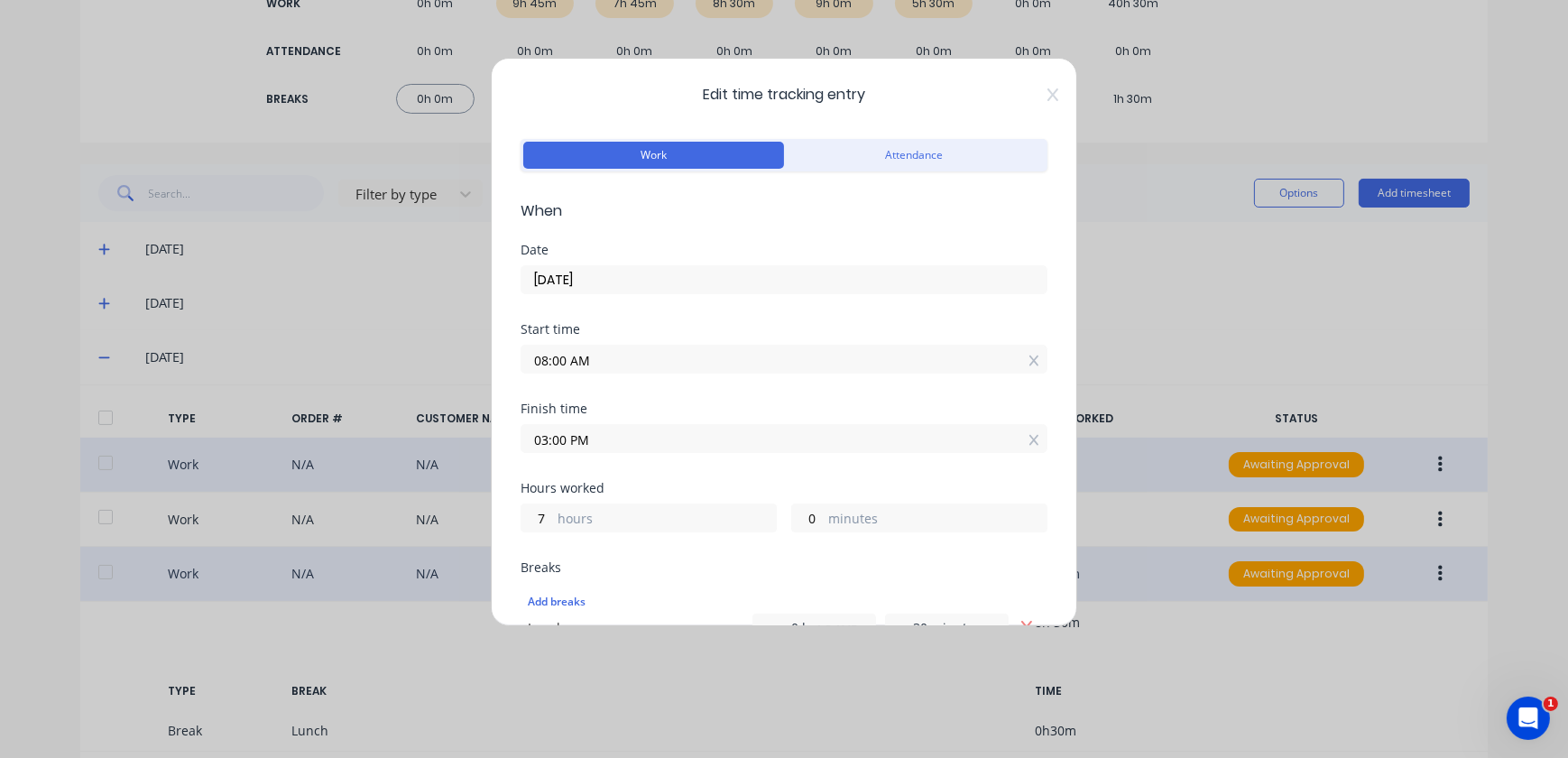
drag, startPoint x: 1044, startPoint y: 91, endPoint x: 1056, endPoint y: 148, distance: 58.2
click at [1048, 91] on icon at bounding box center [1053, 95] width 11 height 13
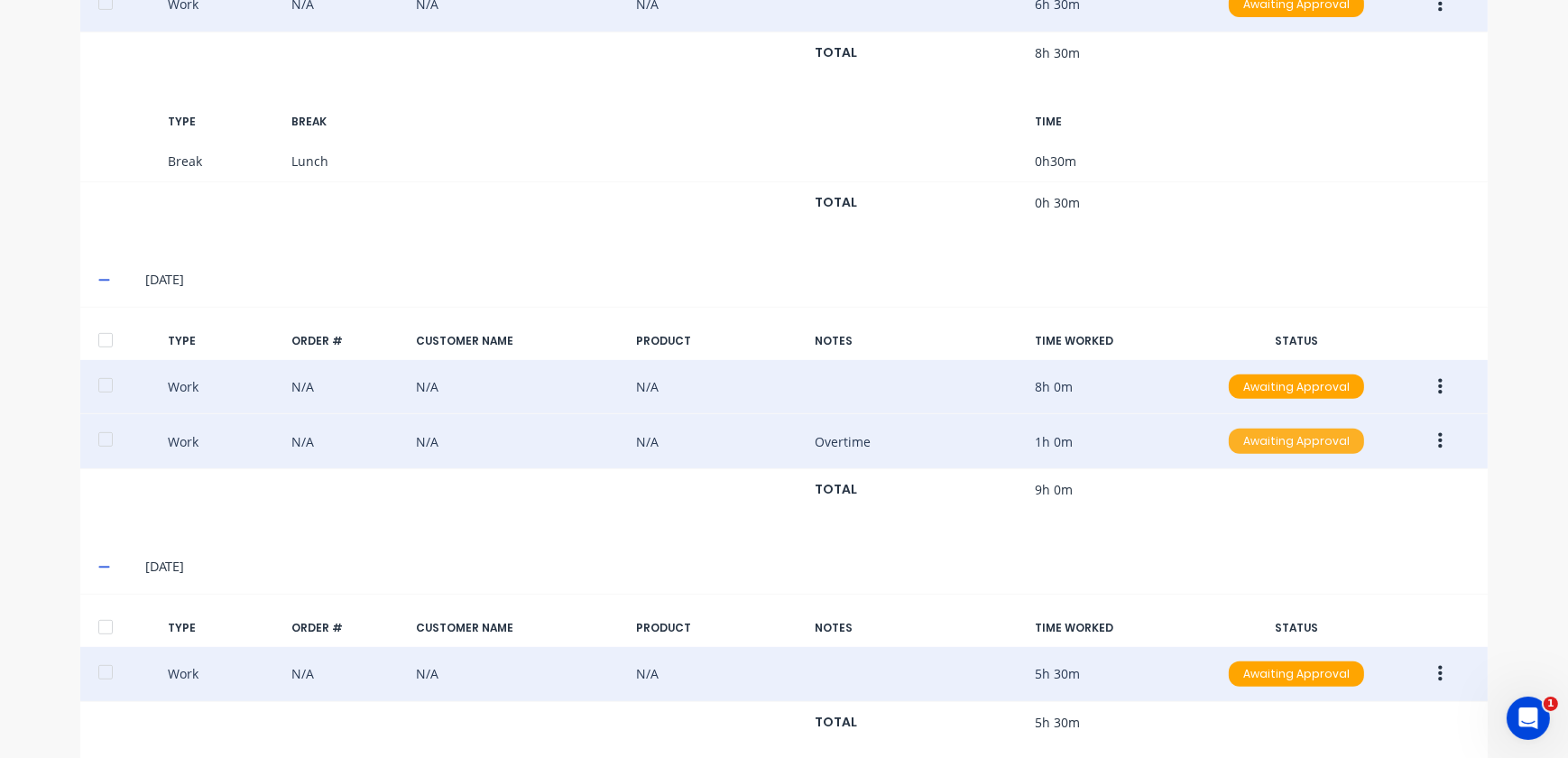
scroll to position [881, 0]
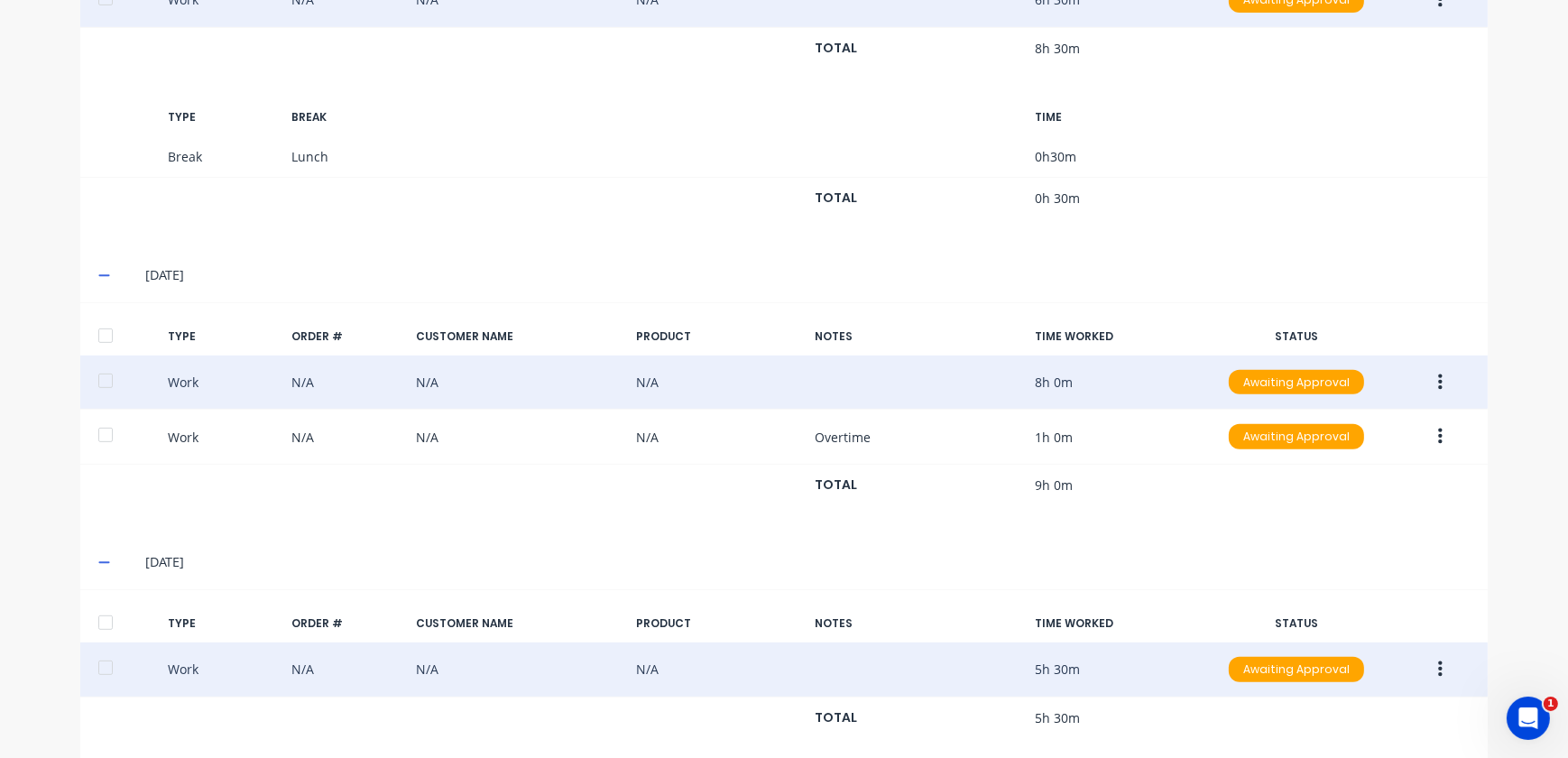
click at [1438, 387] on icon "button" at bounding box center [1440, 381] width 5 height 16
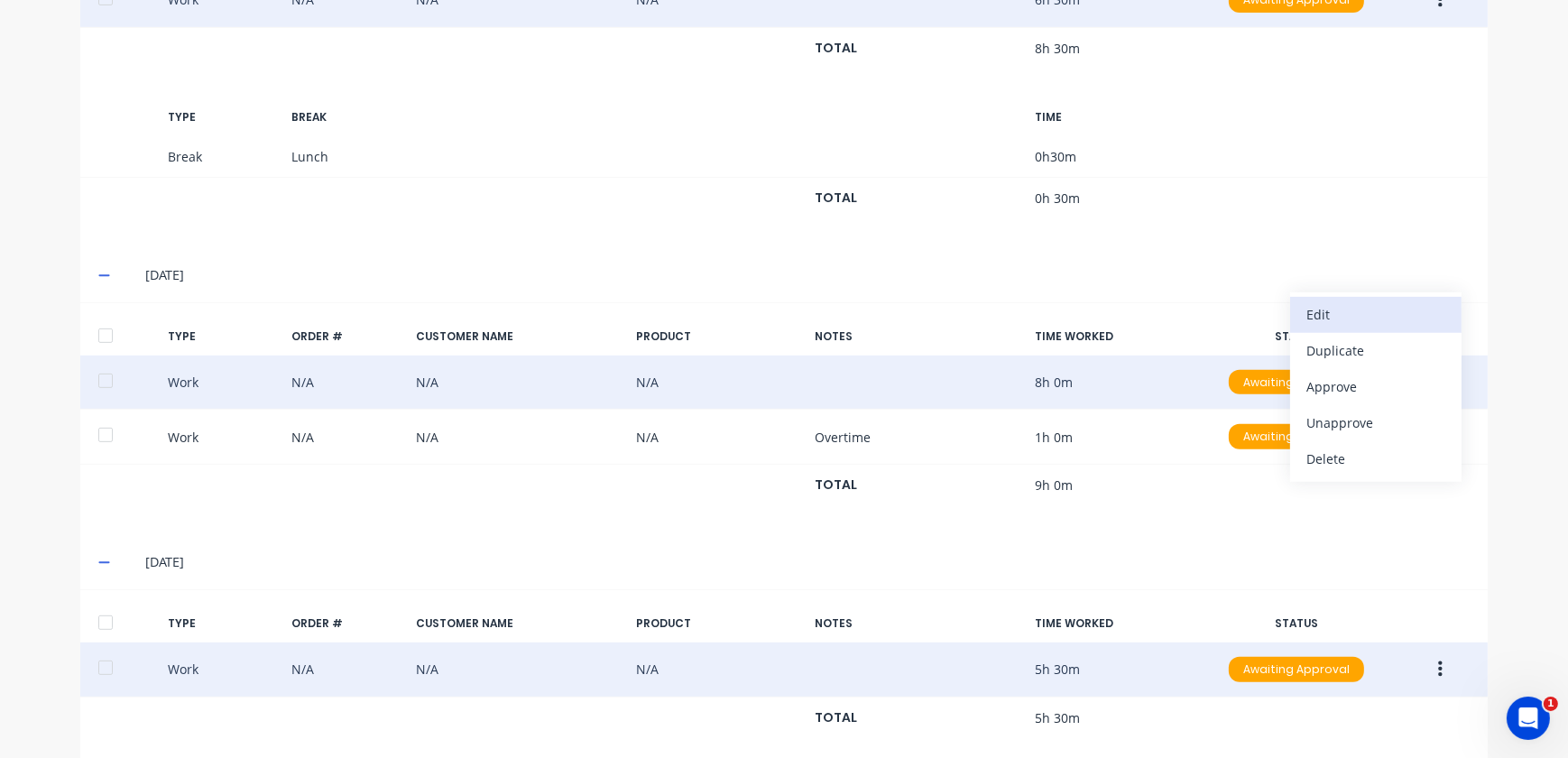
click at [1345, 312] on div "Edit" at bounding box center [1377, 315] width 139 height 26
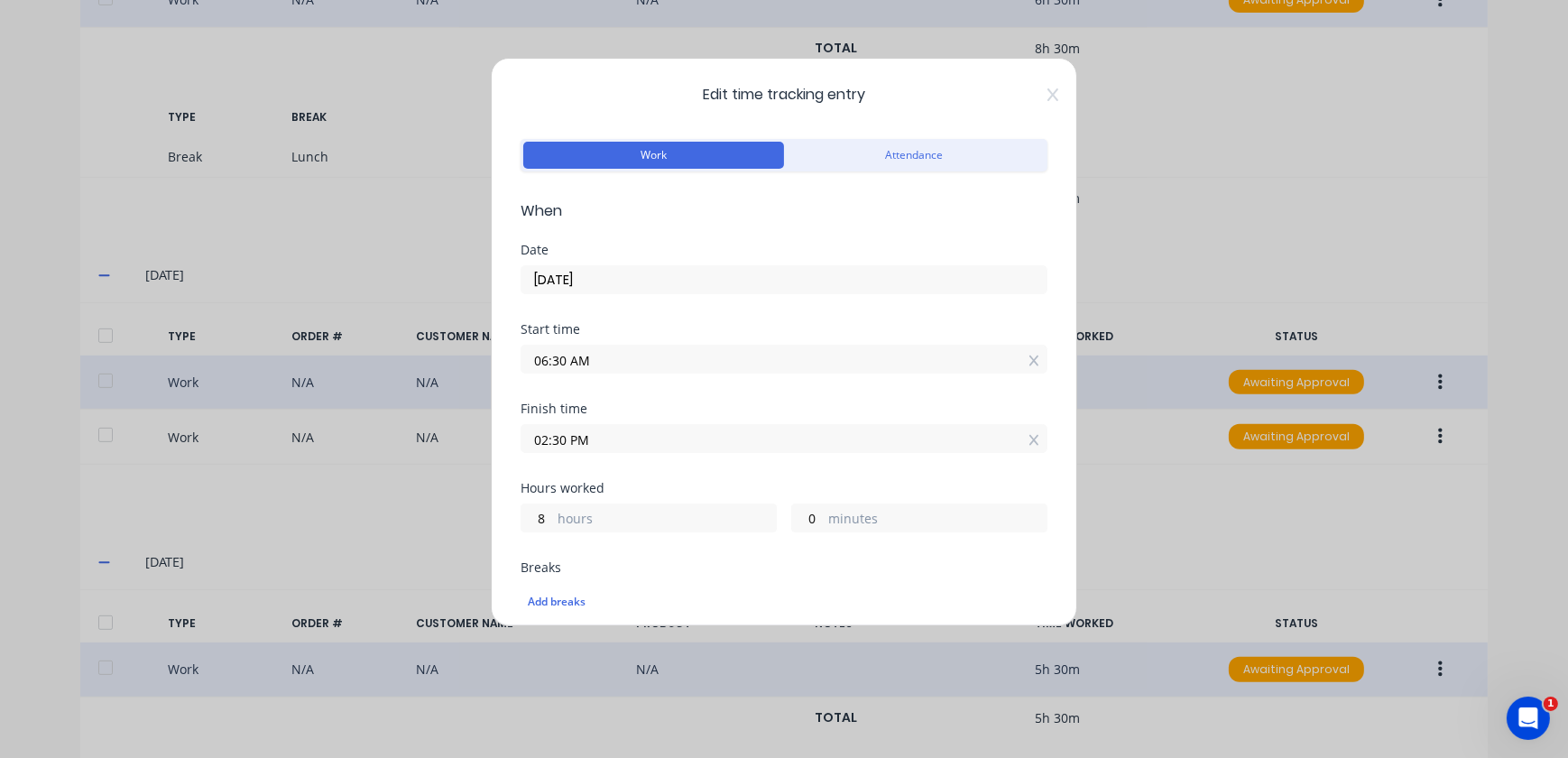
click at [1049, 97] on div "Edit time tracking entry Work Attendance When Date [DATE] Start time 06:30 AM F…" at bounding box center [784, 342] width 587 height 569
click at [1048, 94] on icon at bounding box center [1053, 95] width 11 height 14
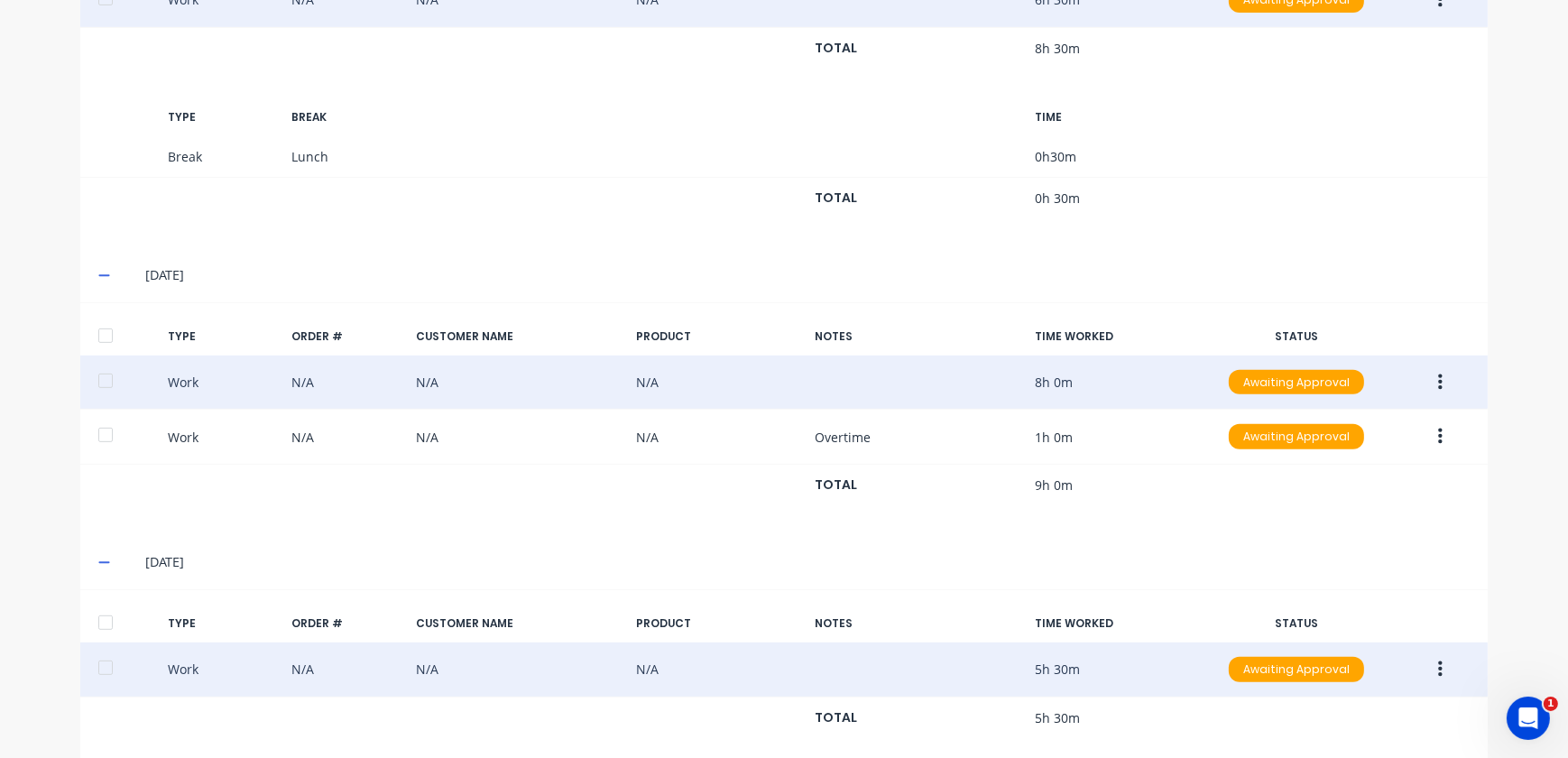
scroll to position [909, 0]
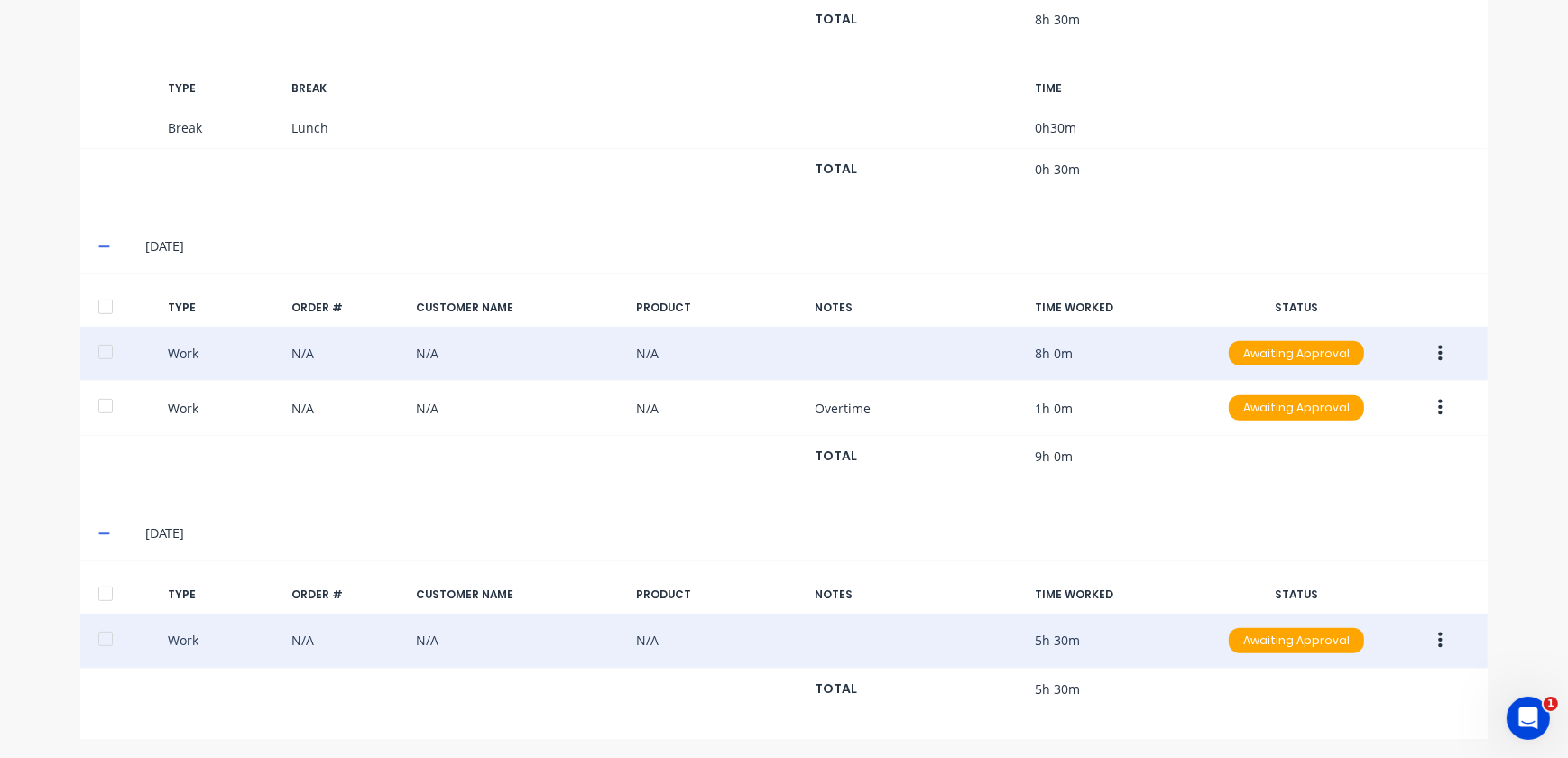
click at [1438, 640] on icon "button" at bounding box center [1440, 640] width 5 height 20
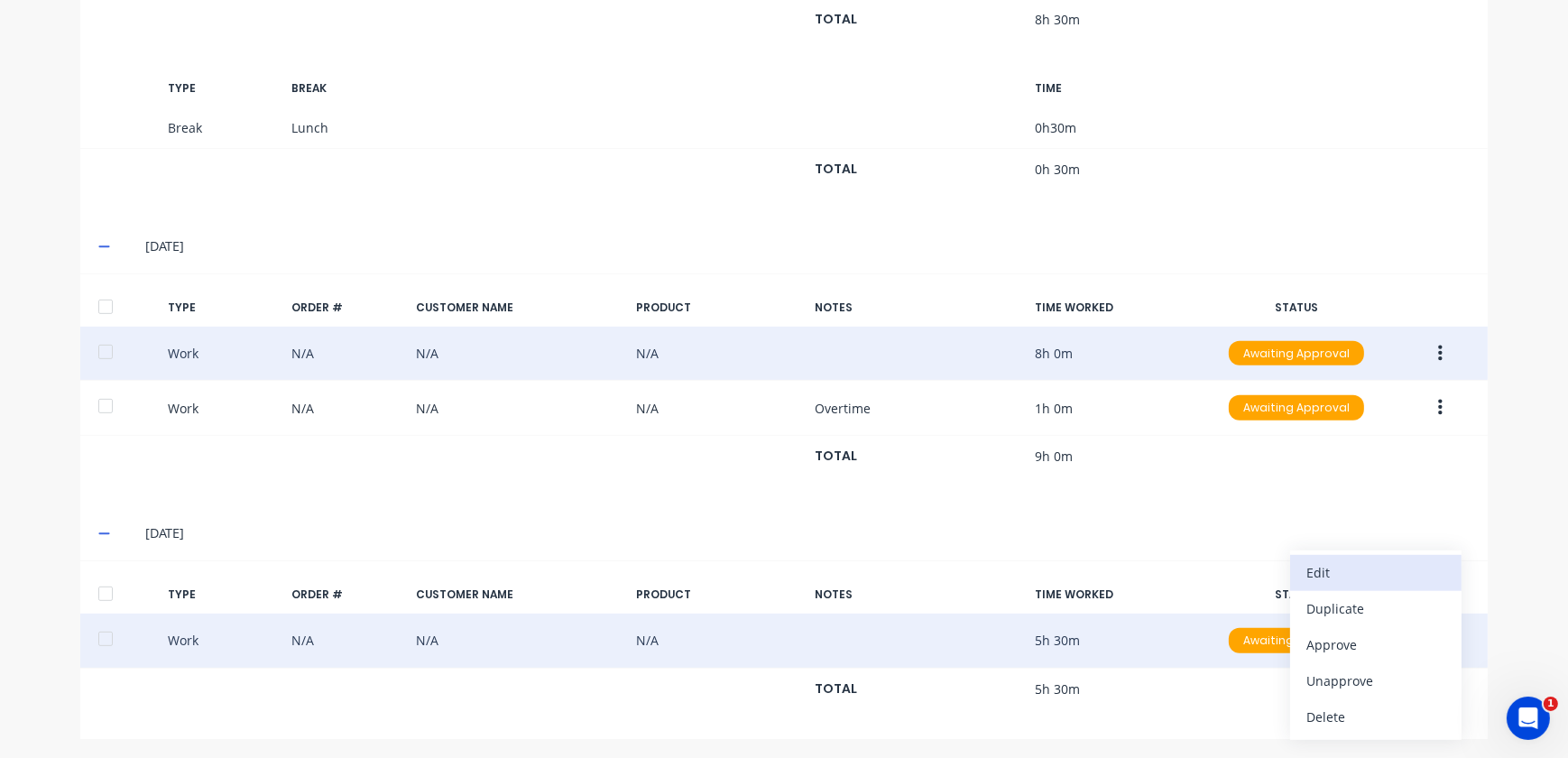
click at [1376, 574] on div "Edit" at bounding box center [1377, 573] width 139 height 26
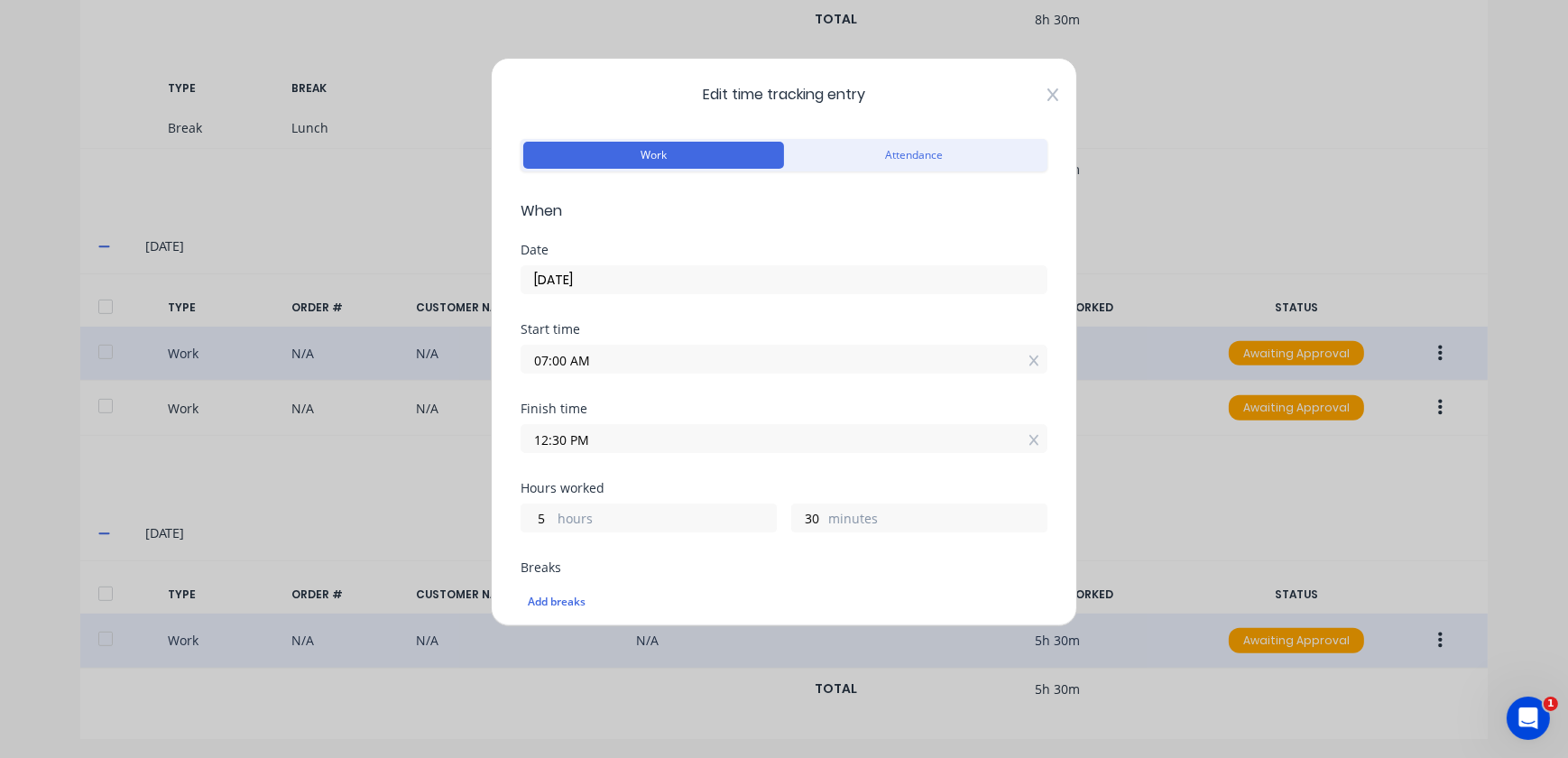
click at [1048, 100] on icon at bounding box center [1053, 95] width 11 height 13
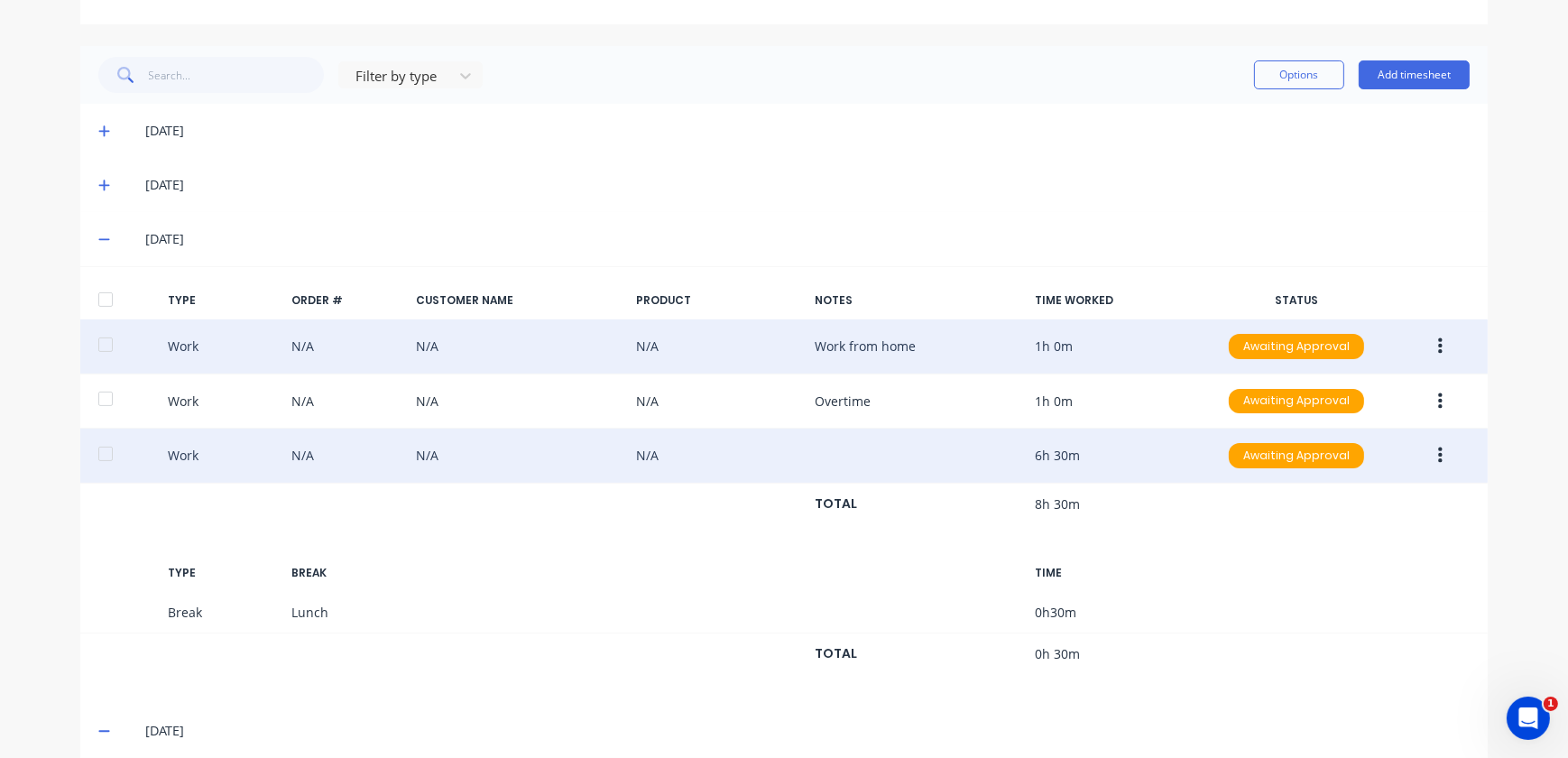
scroll to position [417, 0]
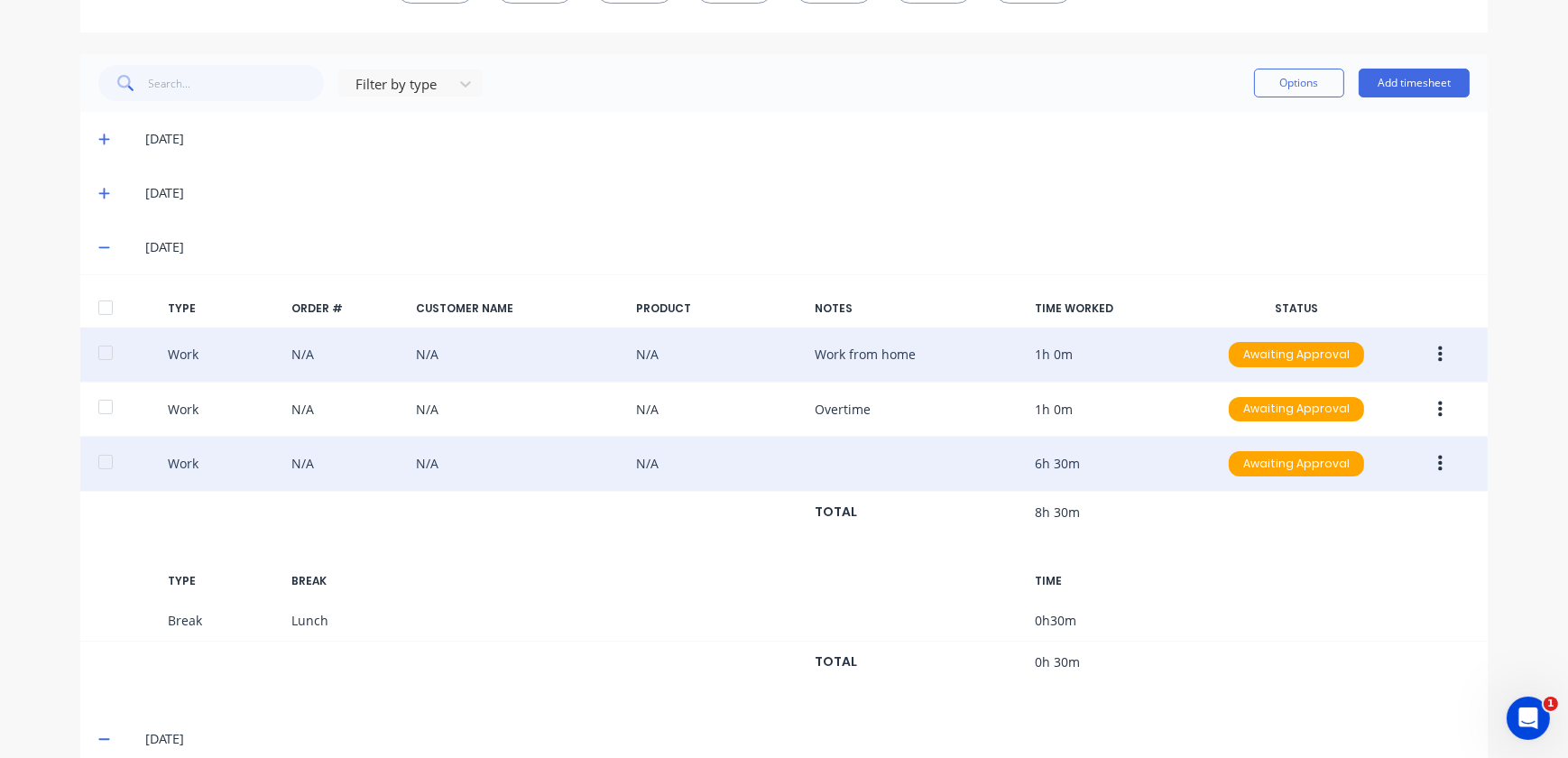
click at [117, 246] on div "[DATE]" at bounding box center [793, 247] width 1354 height 20
click at [101, 243] on icon at bounding box center [105, 247] width 12 height 13
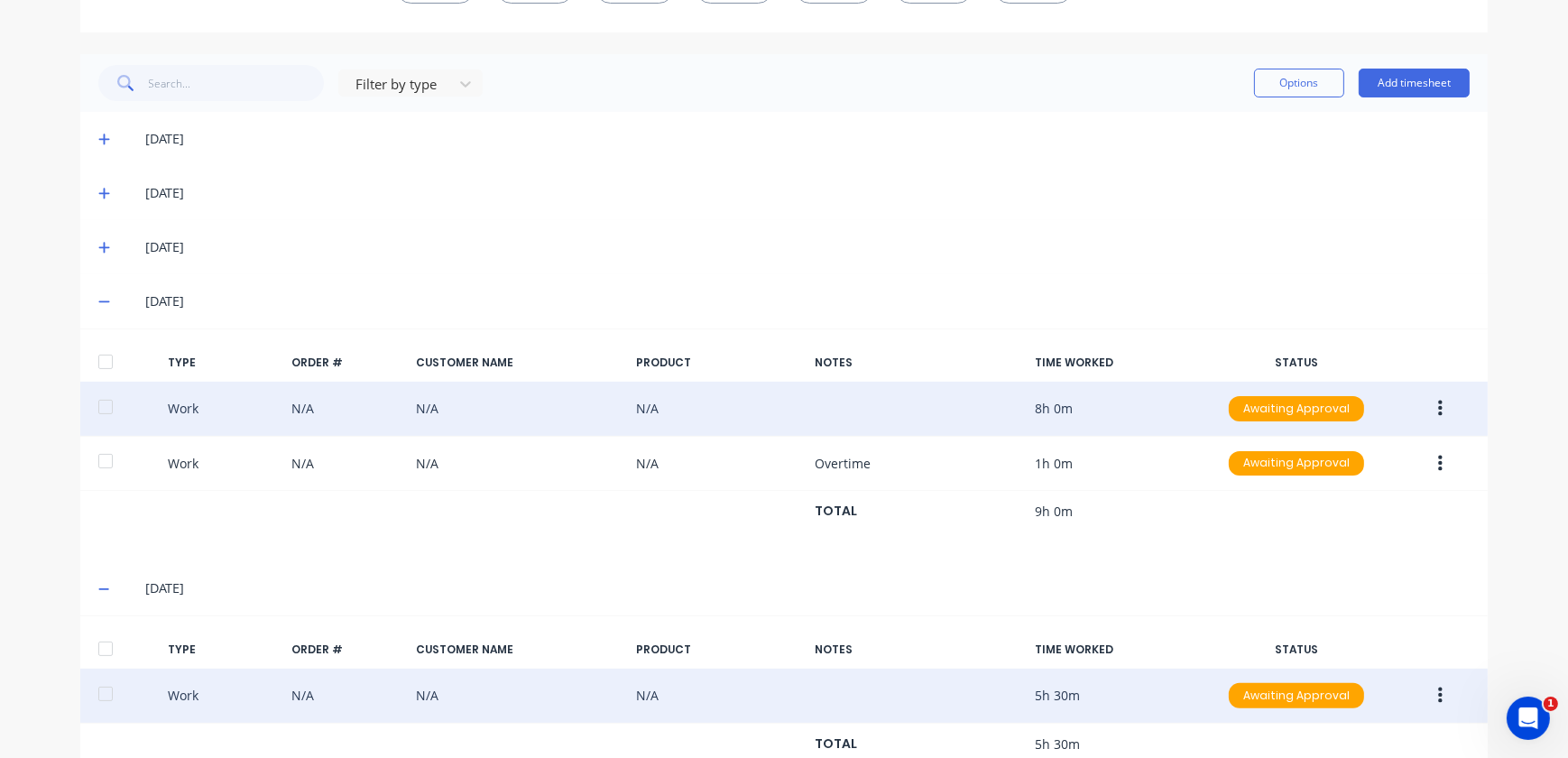
click at [99, 295] on icon at bounding box center [105, 301] width 12 height 13
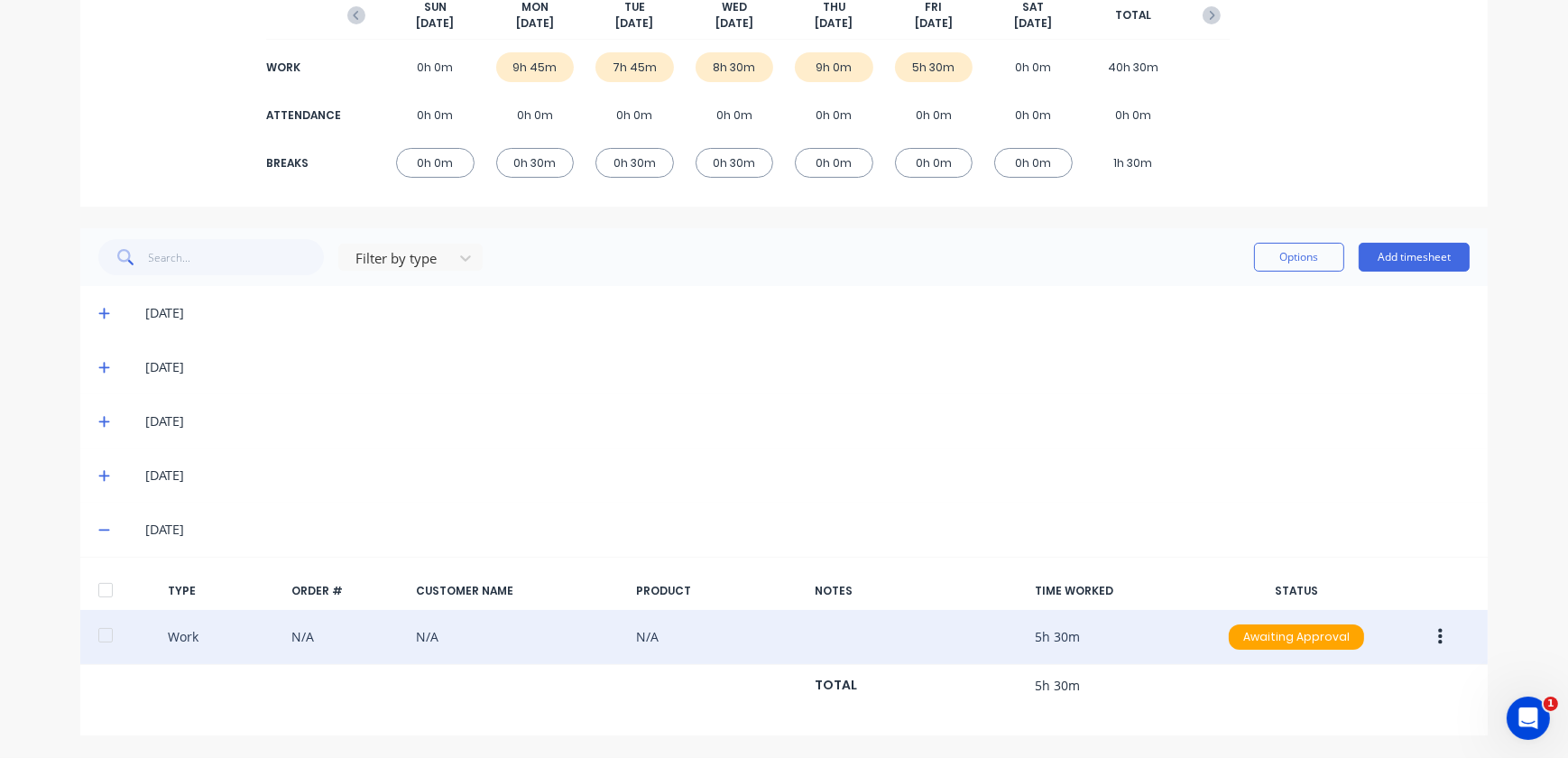
scroll to position [242, 0]
click at [99, 317] on icon at bounding box center [105, 314] width 12 height 13
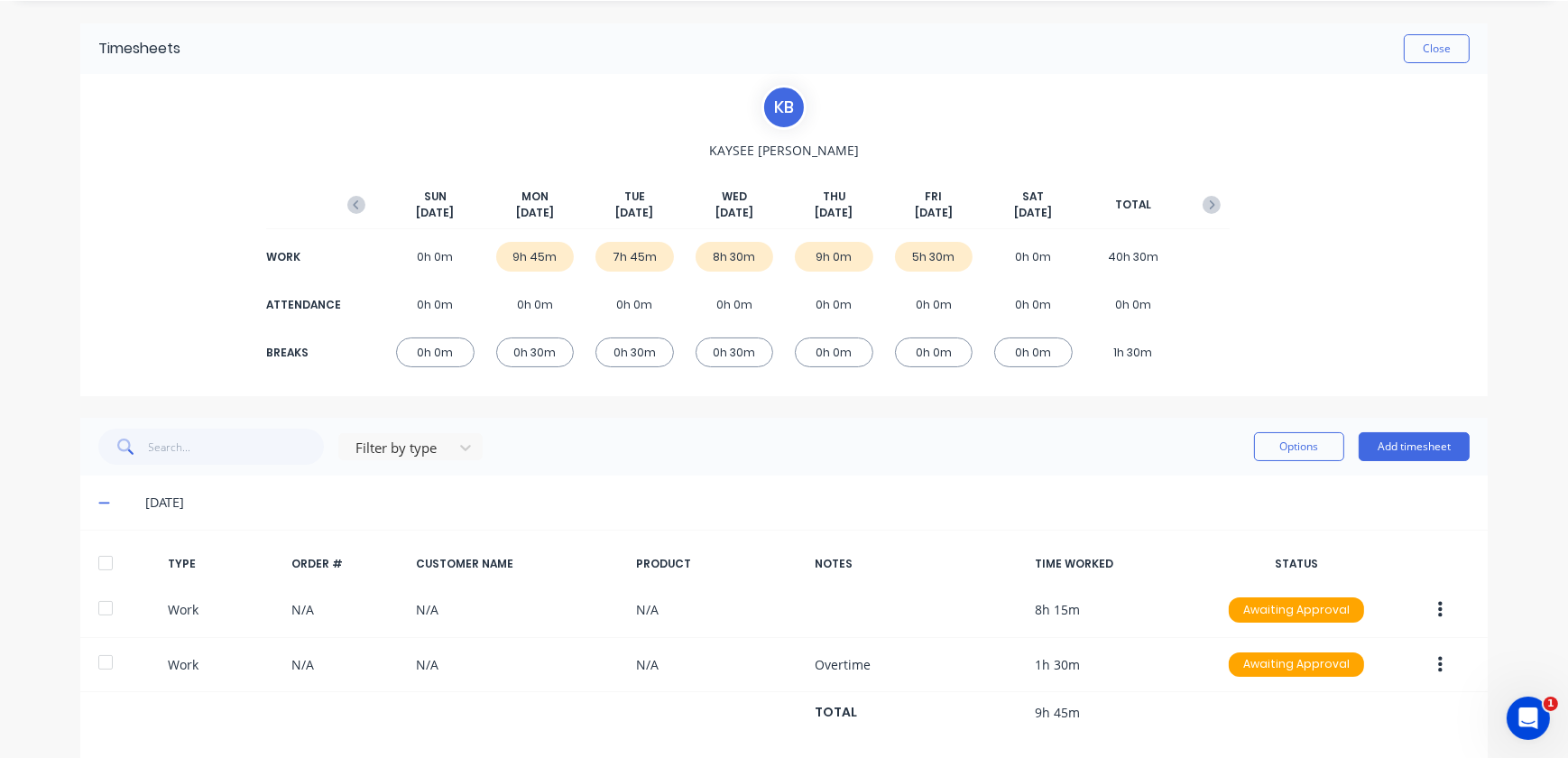
scroll to position [82, 0]
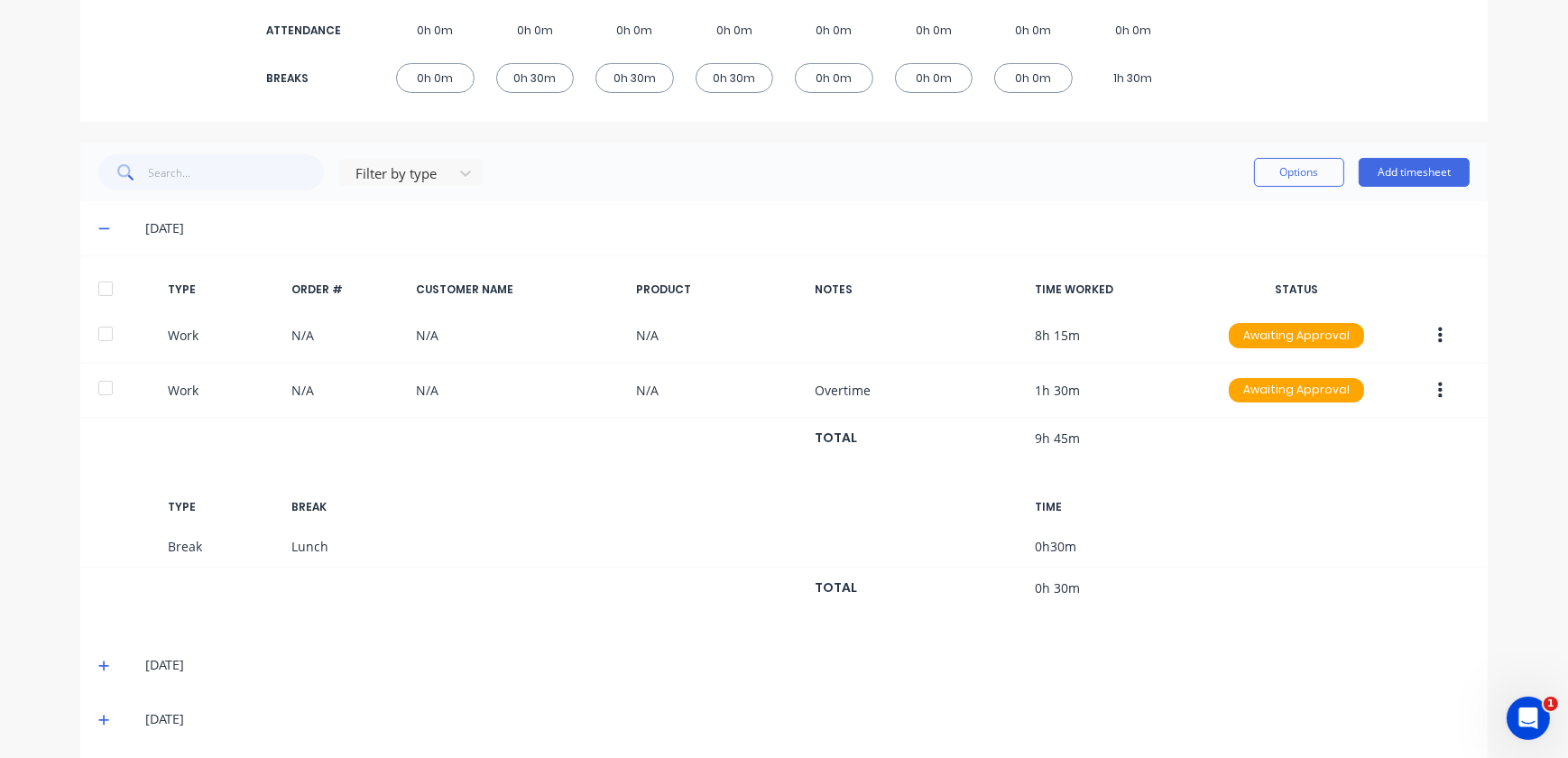
click at [99, 231] on icon at bounding box center [105, 228] width 12 height 13
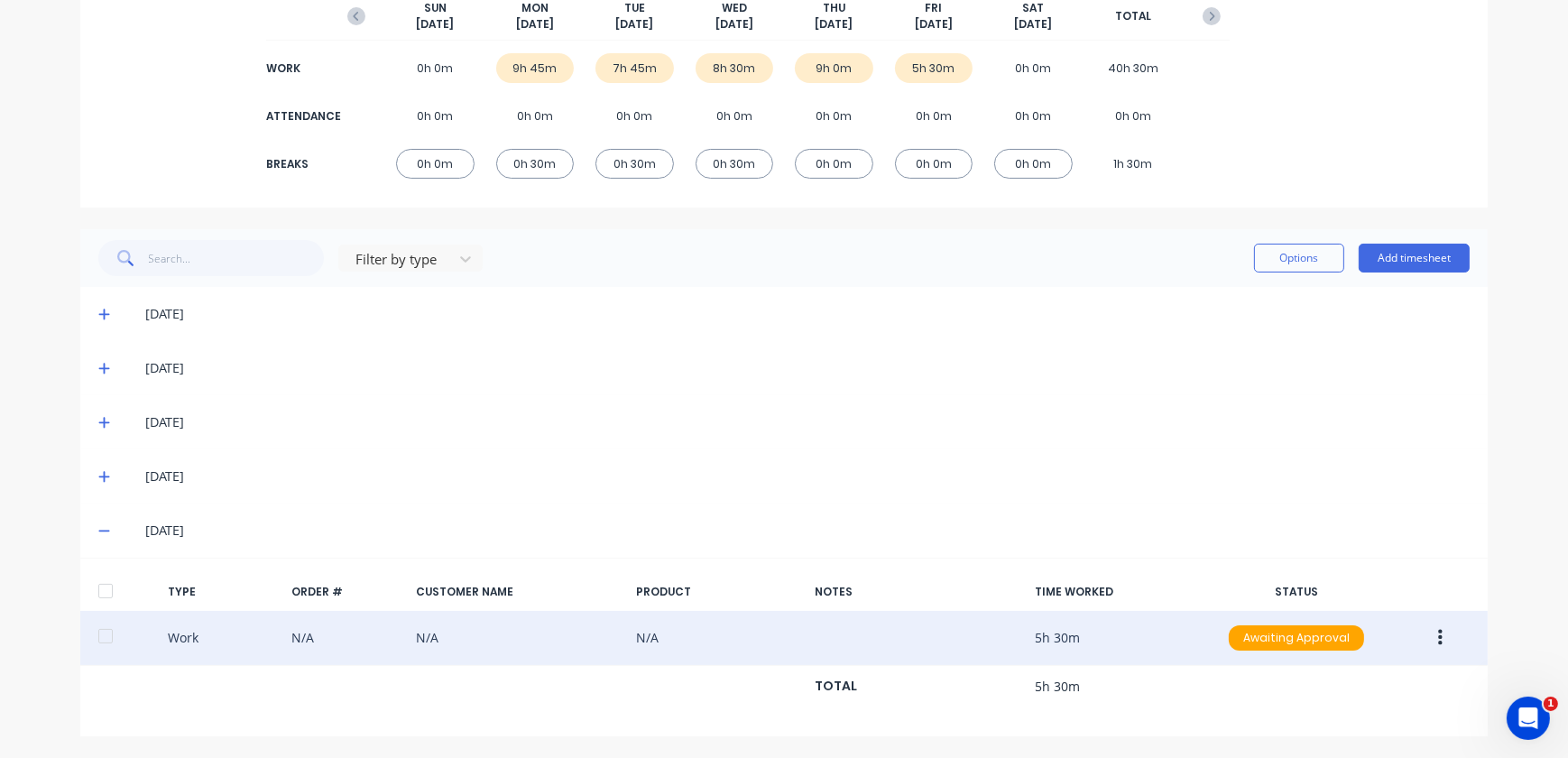
click at [99, 360] on span at bounding box center [108, 369] width 18 height 18
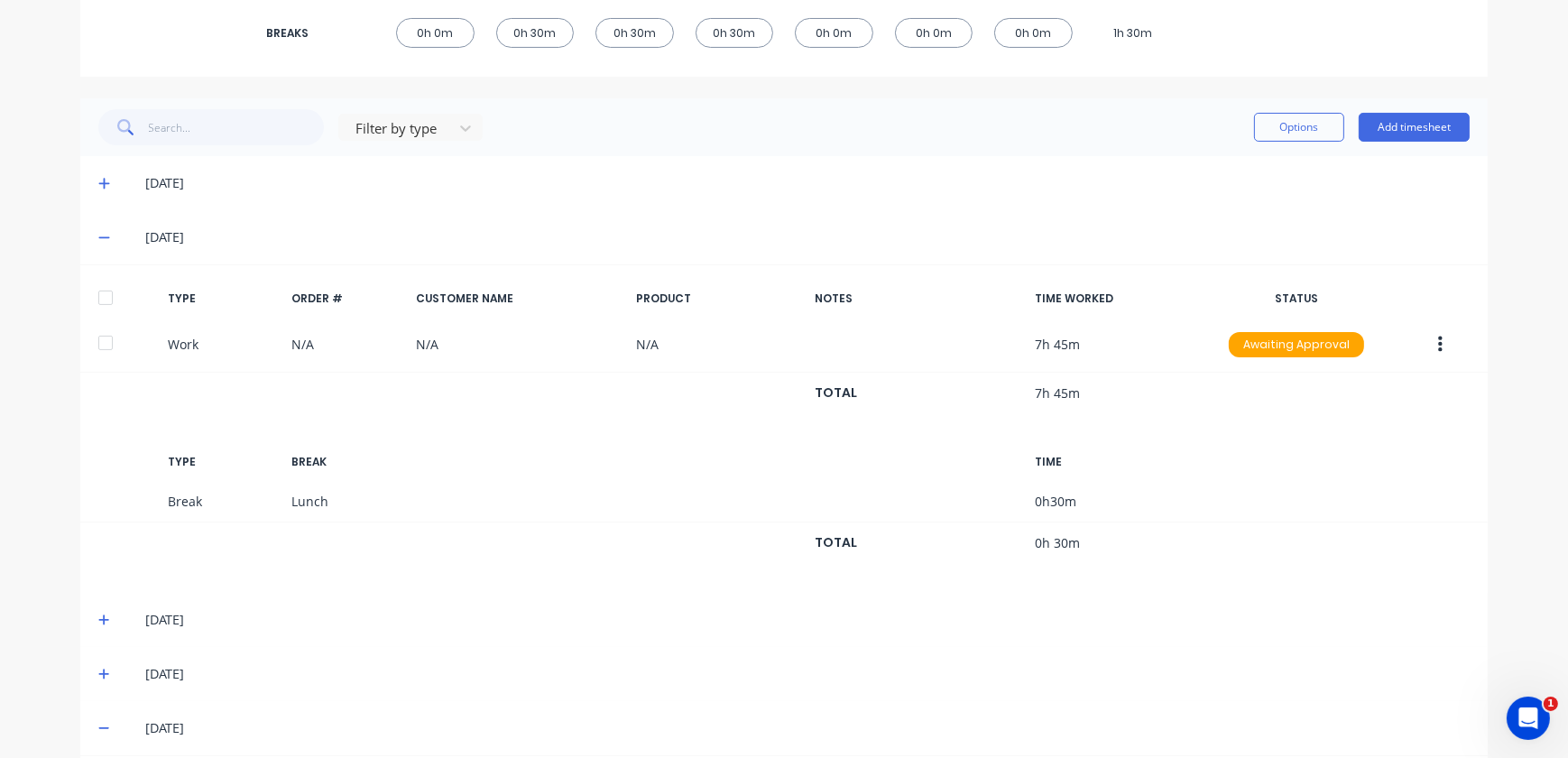
scroll to position [409, 0]
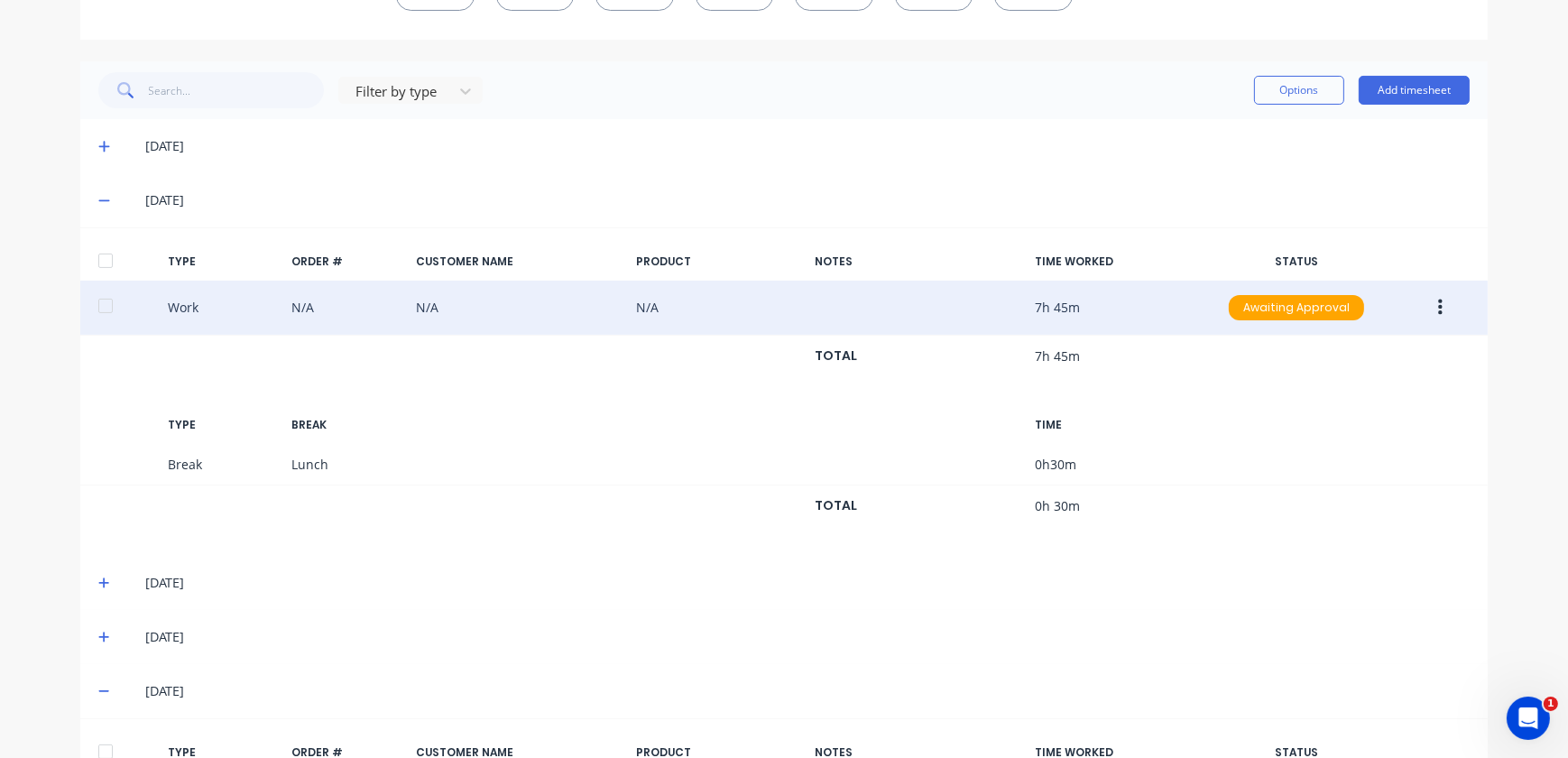
click at [1438, 311] on icon "button" at bounding box center [1440, 308] width 5 height 20
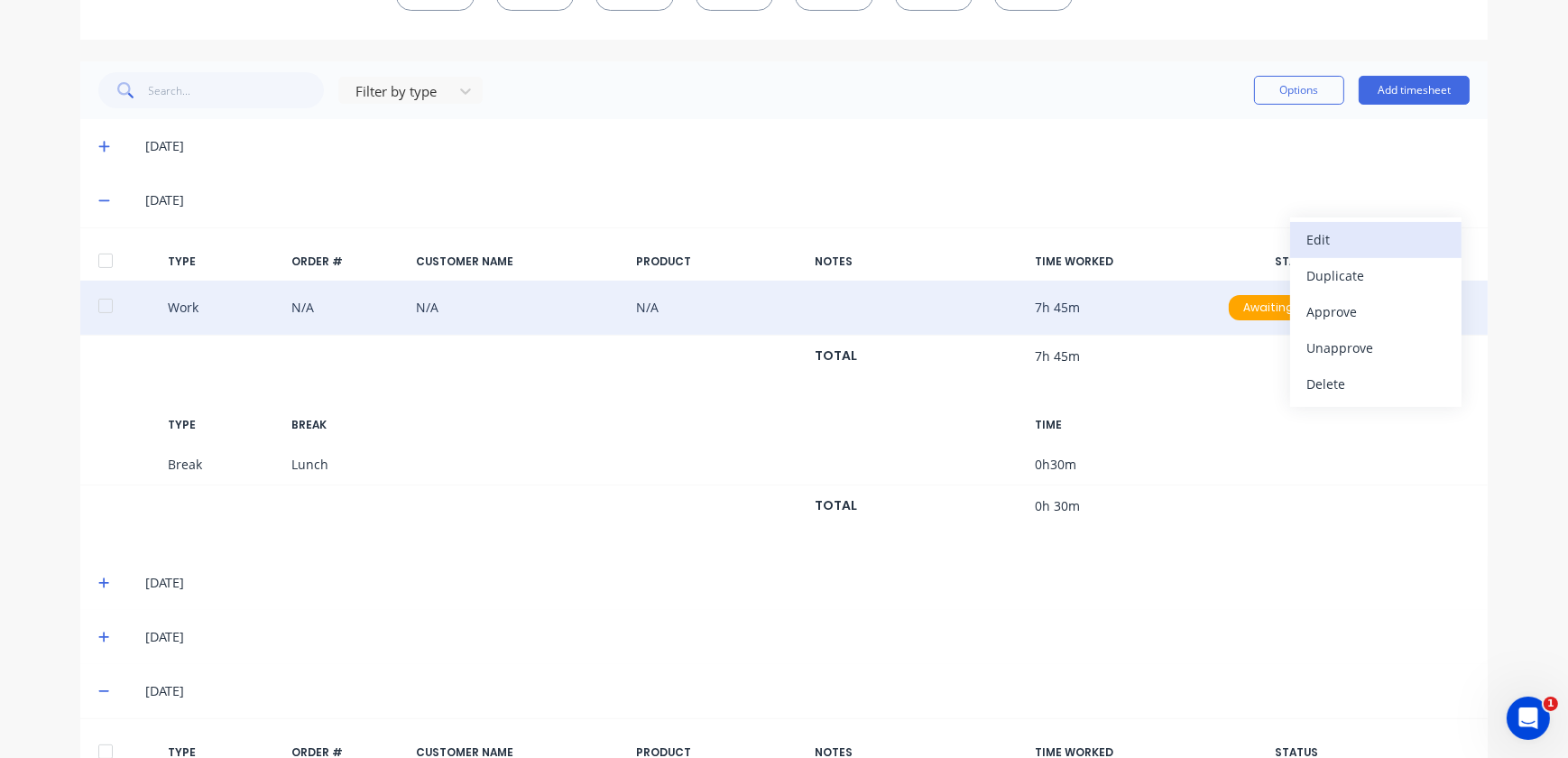
click at [1351, 247] on div "Edit" at bounding box center [1377, 239] width 139 height 26
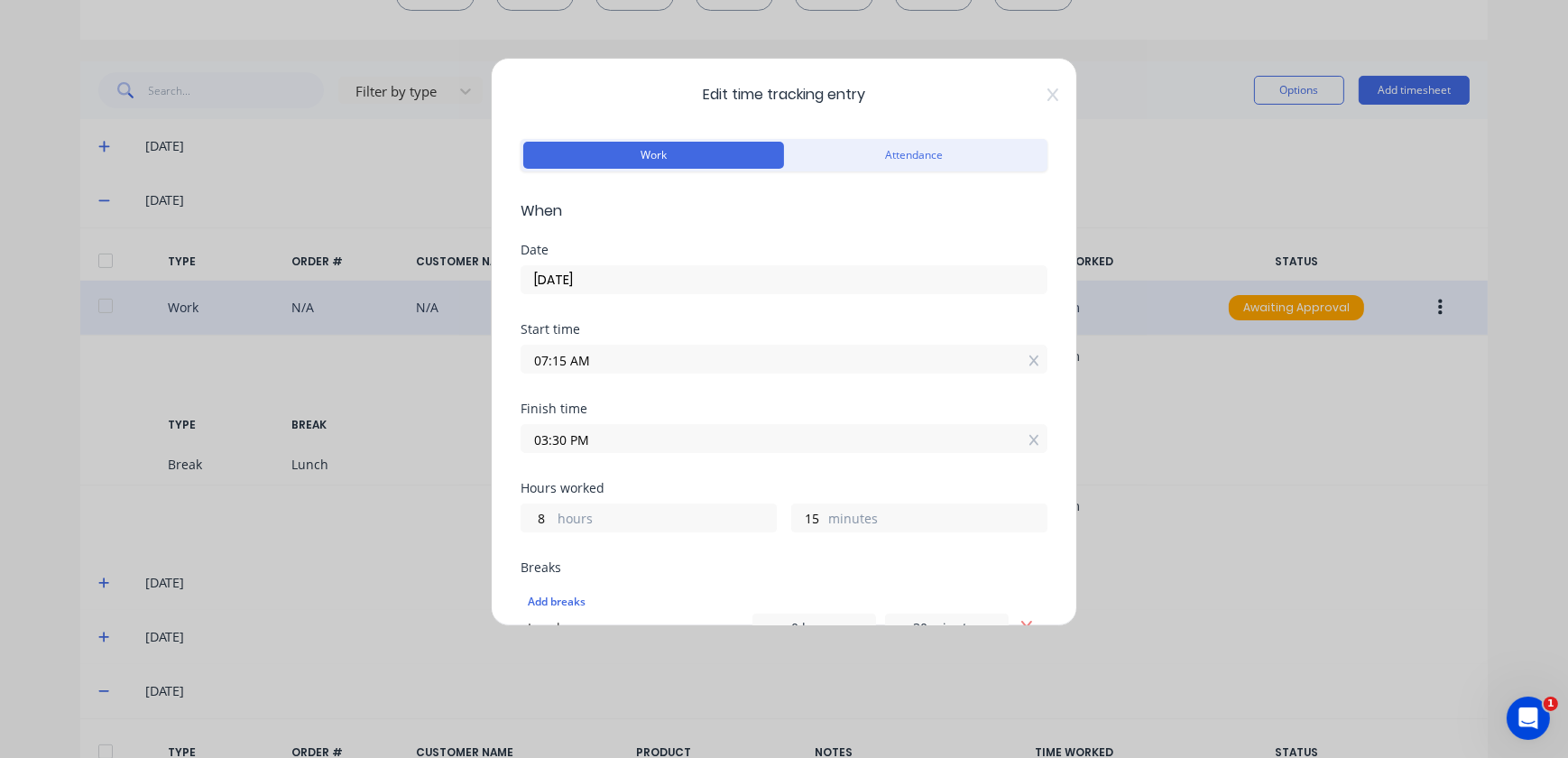
click at [606, 356] on input "07:15 AM" at bounding box center [784, 359] width 525 height 27
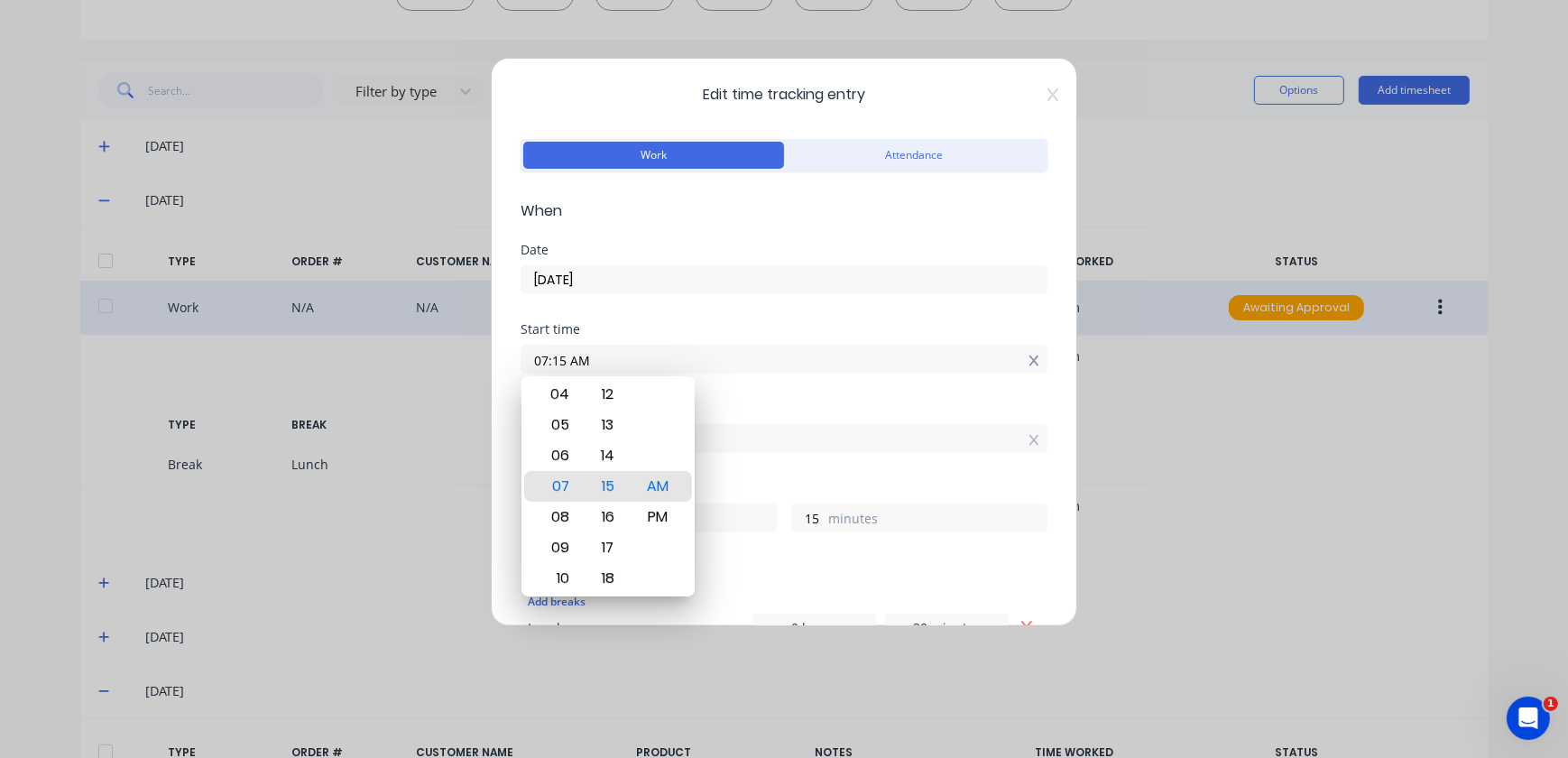
click at [1030, 362] on icon at bounding box center [1035, 361] width 10 height 13
type input "12:36 PM"
type input "2"
type input "54"
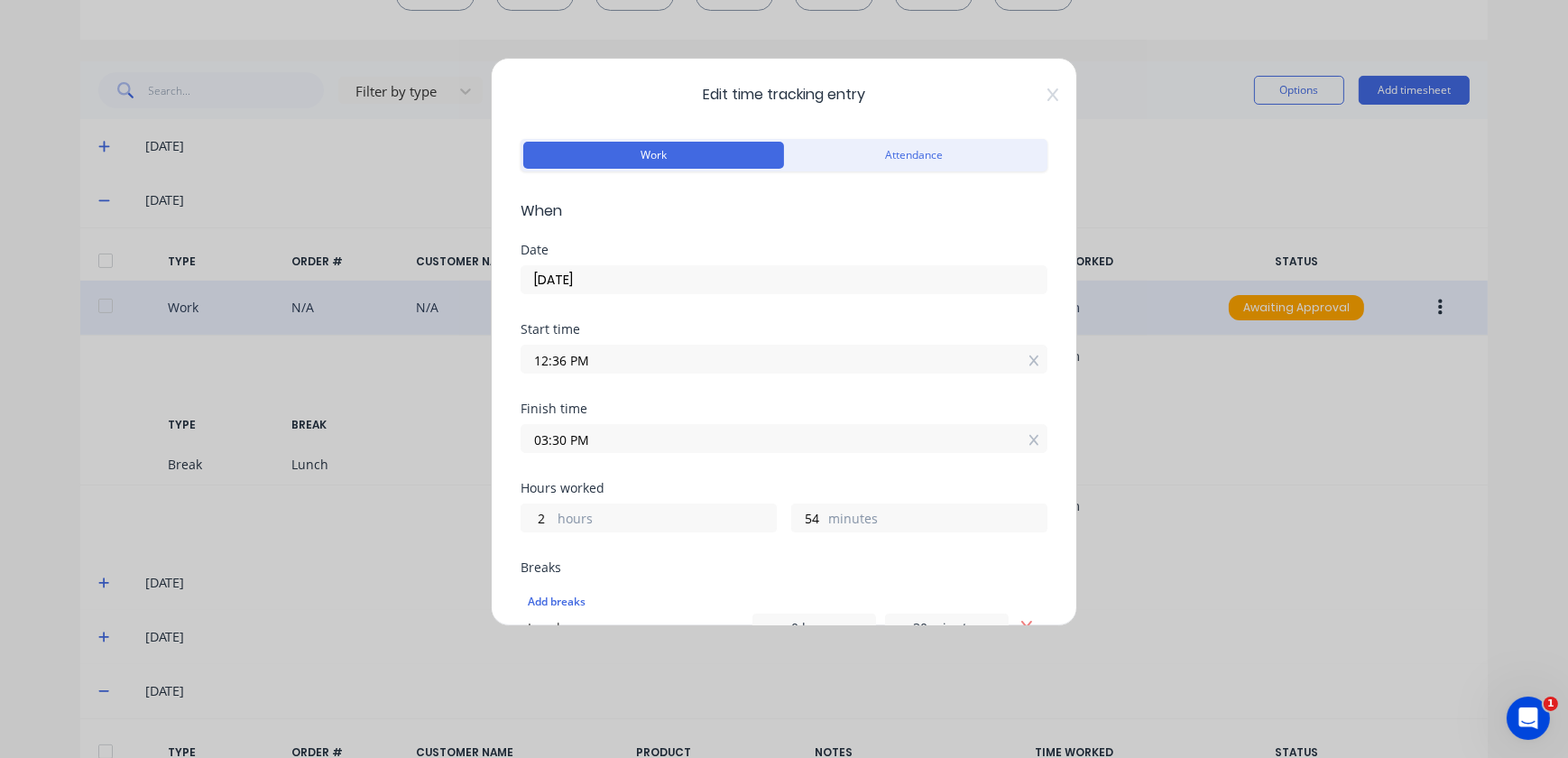
click at [578, 359] on input "12:36 PM" at bounding box center [784, 359] width 525 height 27
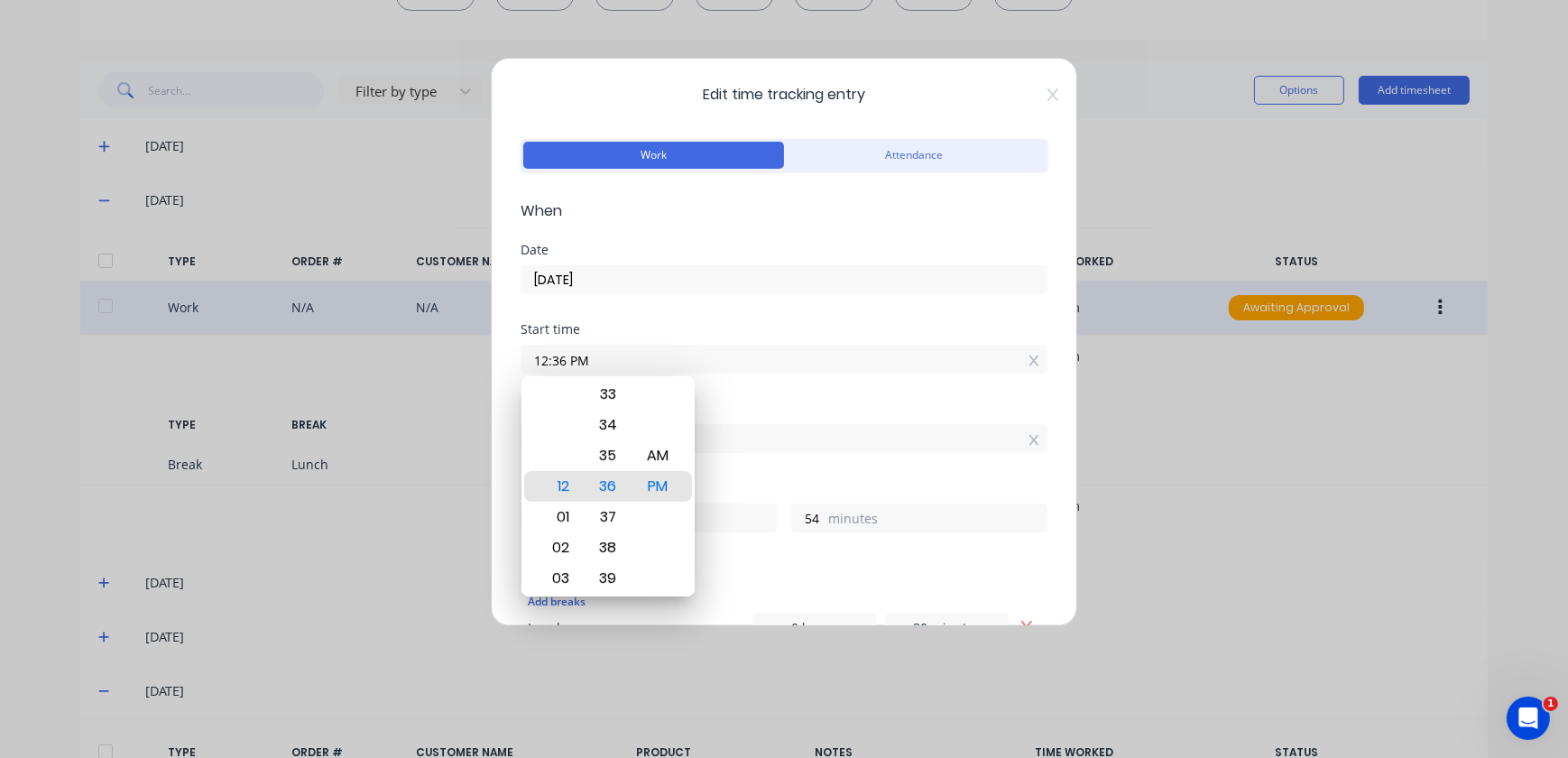
drag, startPoint x: 605, startPoint y: 357, endPoint x: 470, endPoint y: 359, distance: 135.0
click at [470, 359] on div "Edit time tracking entry Work Attendance When Date [DATE] Start time 12:36 PM F…" at bounding box center [784, 379] width 1568 height 758
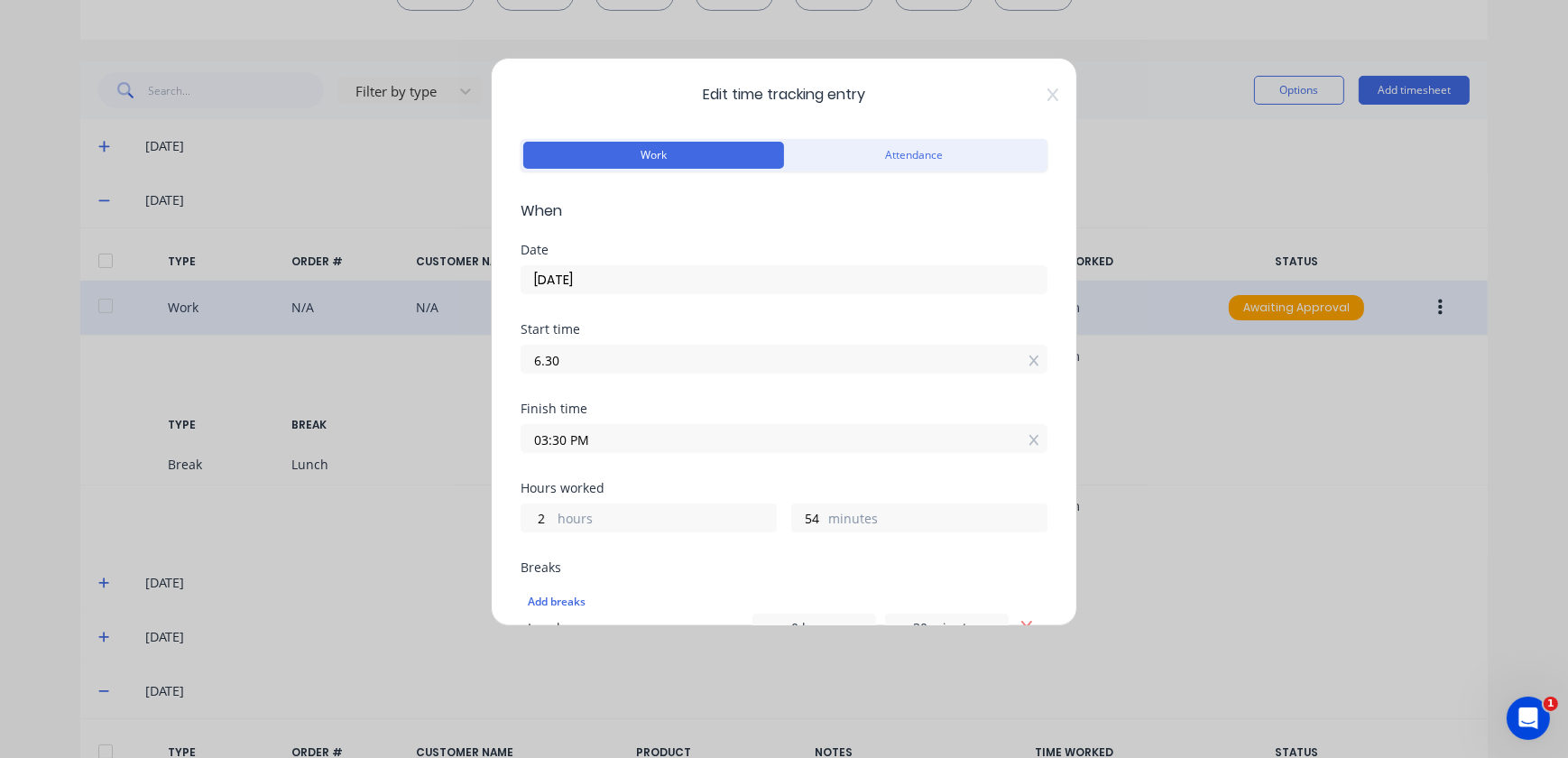
type input "06:30 AM"
type input "9"
type input "0"
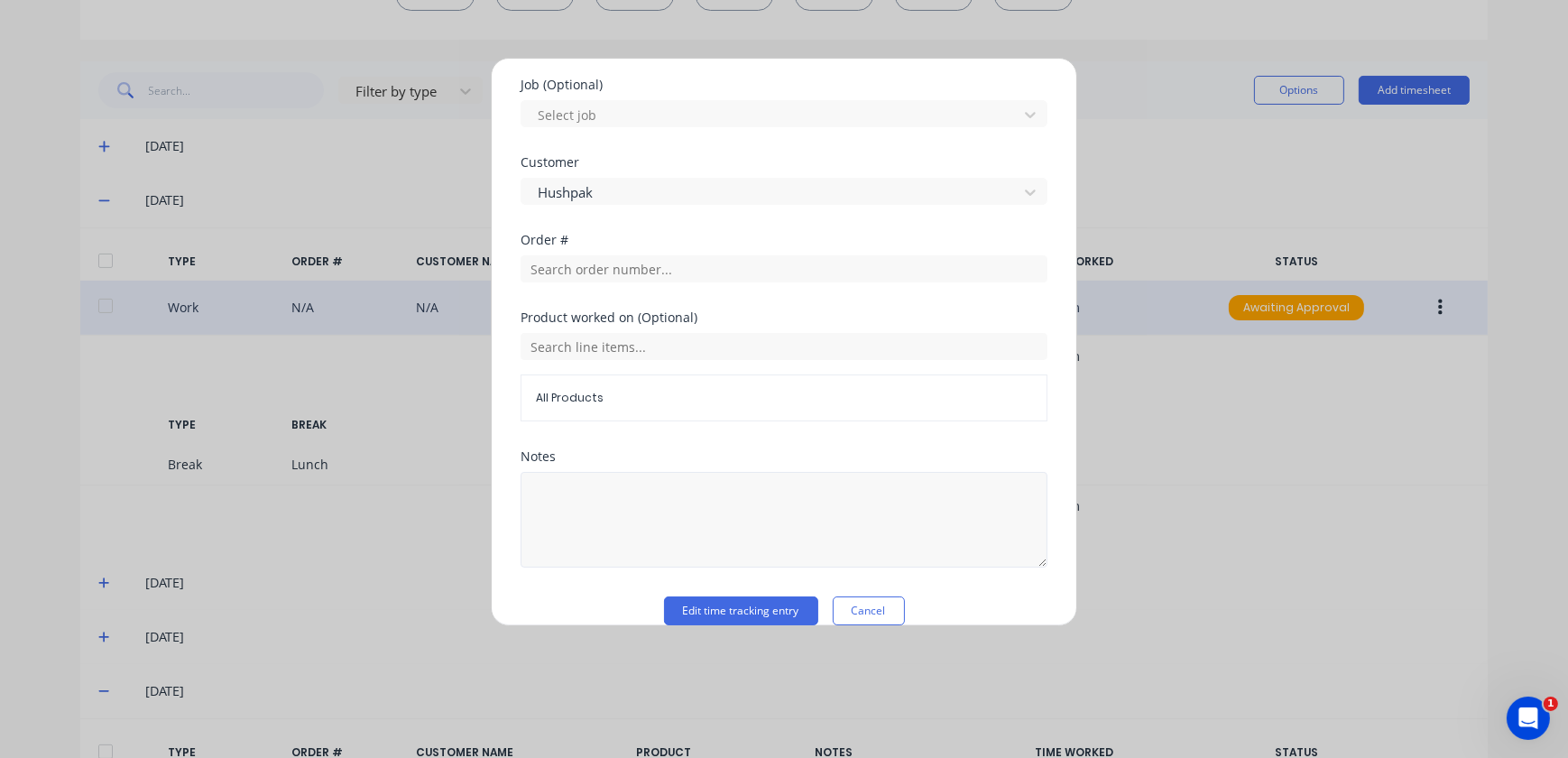
scroll to position [806, 0]
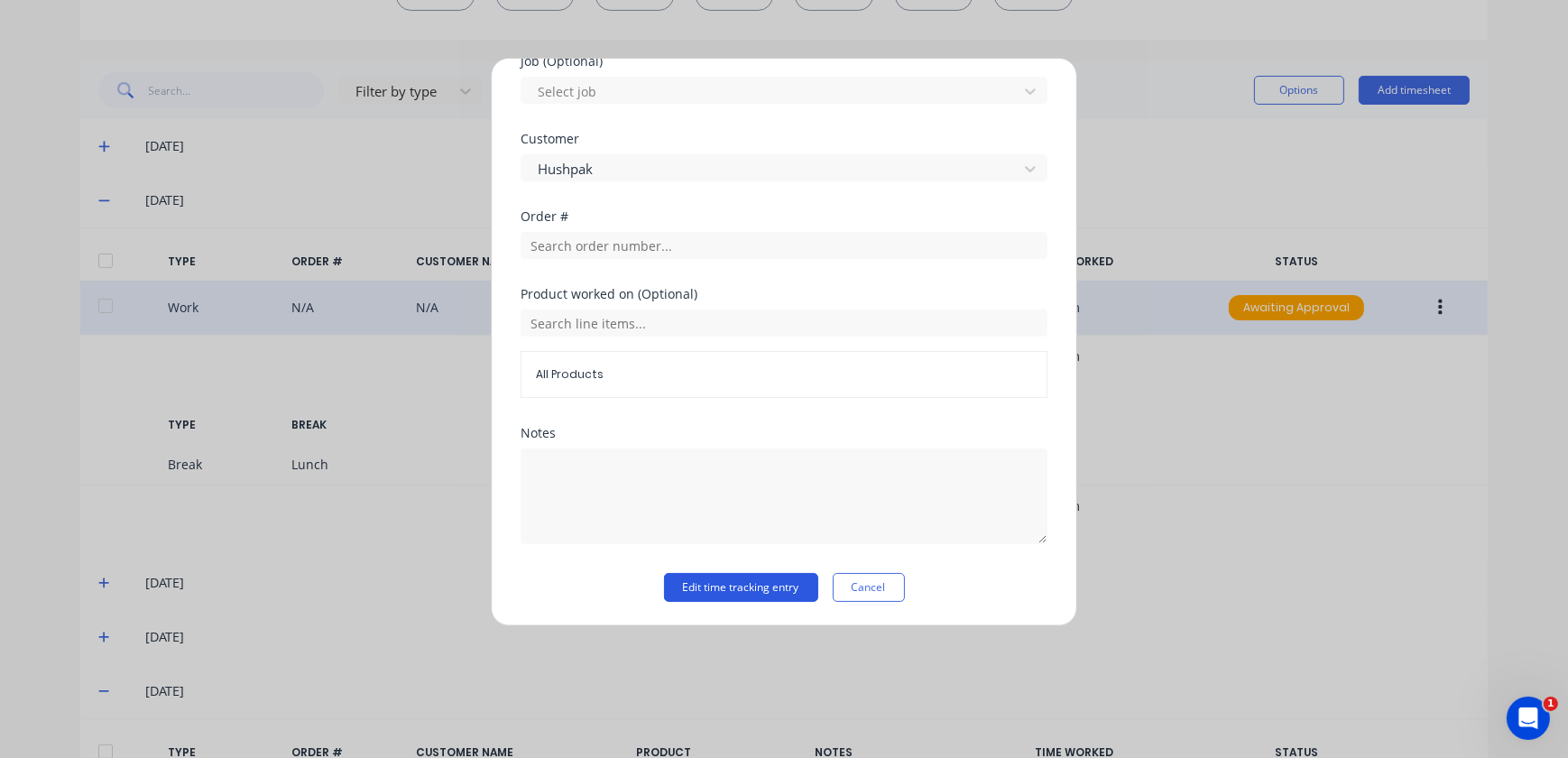
click at [722, 588] on button "Edit time tracking entry" at bounding box center [741, 587] width 154 height 29
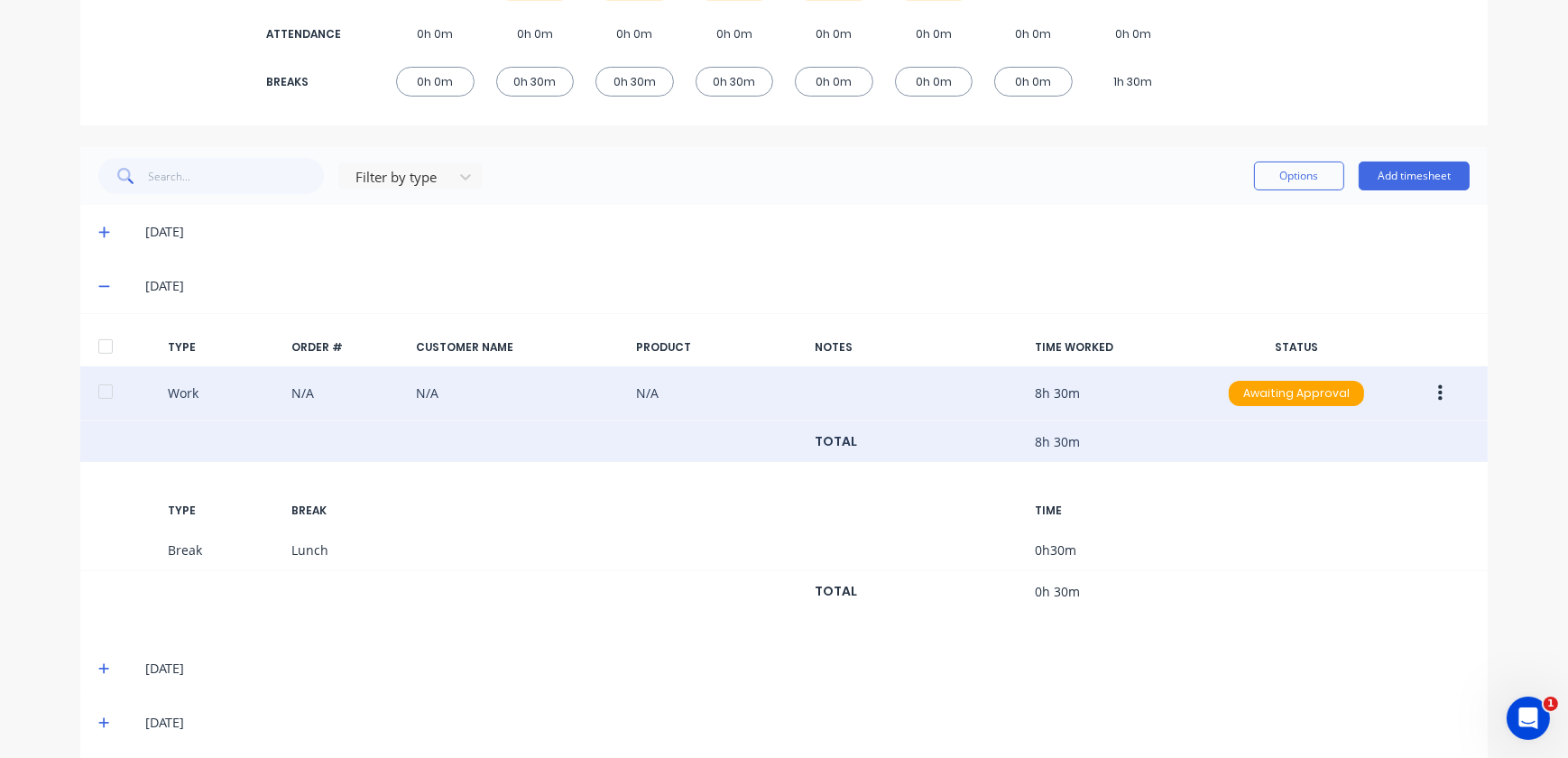
scroll to position [323, 0]
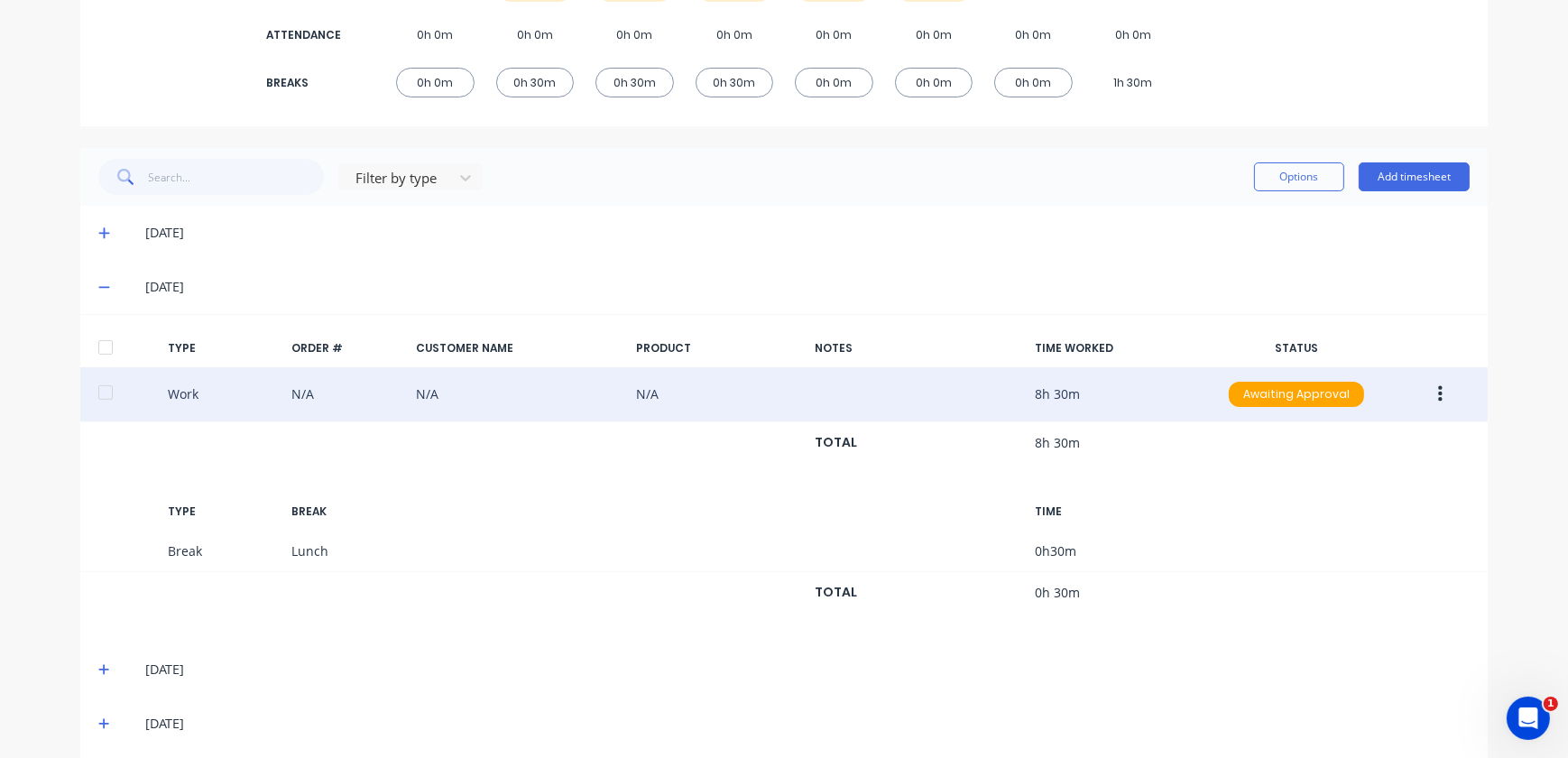
click at [109, 290] on span at bounding box center [108, 287] width 18 height 18
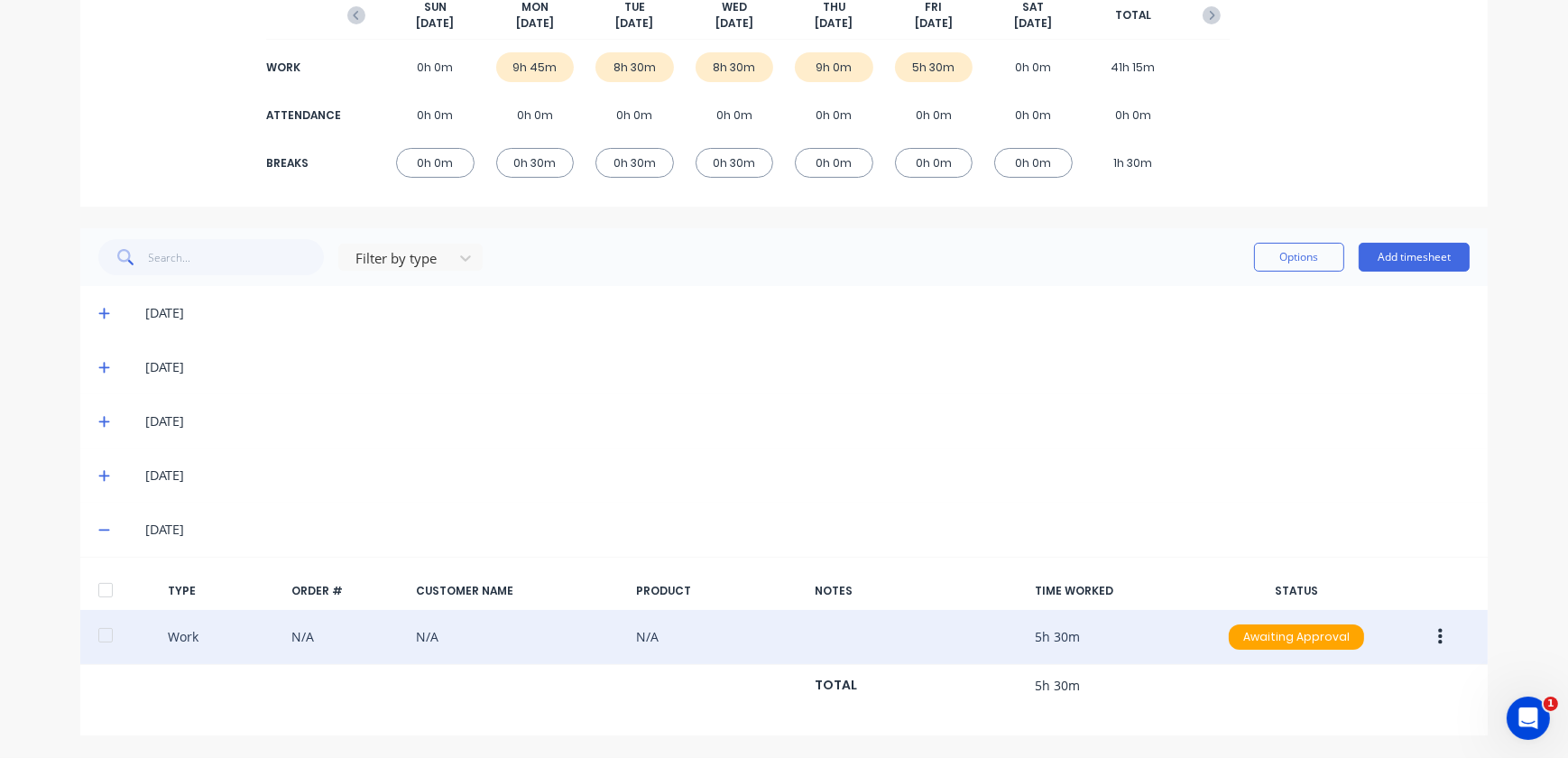
scroll to position [242, 0]
click at [117, 378] on div "[DATE]" at bounding box center [793, 369] width 1354 height 20
click at [109, 366] on span at bounding box center [108, 369] width 18 height 18
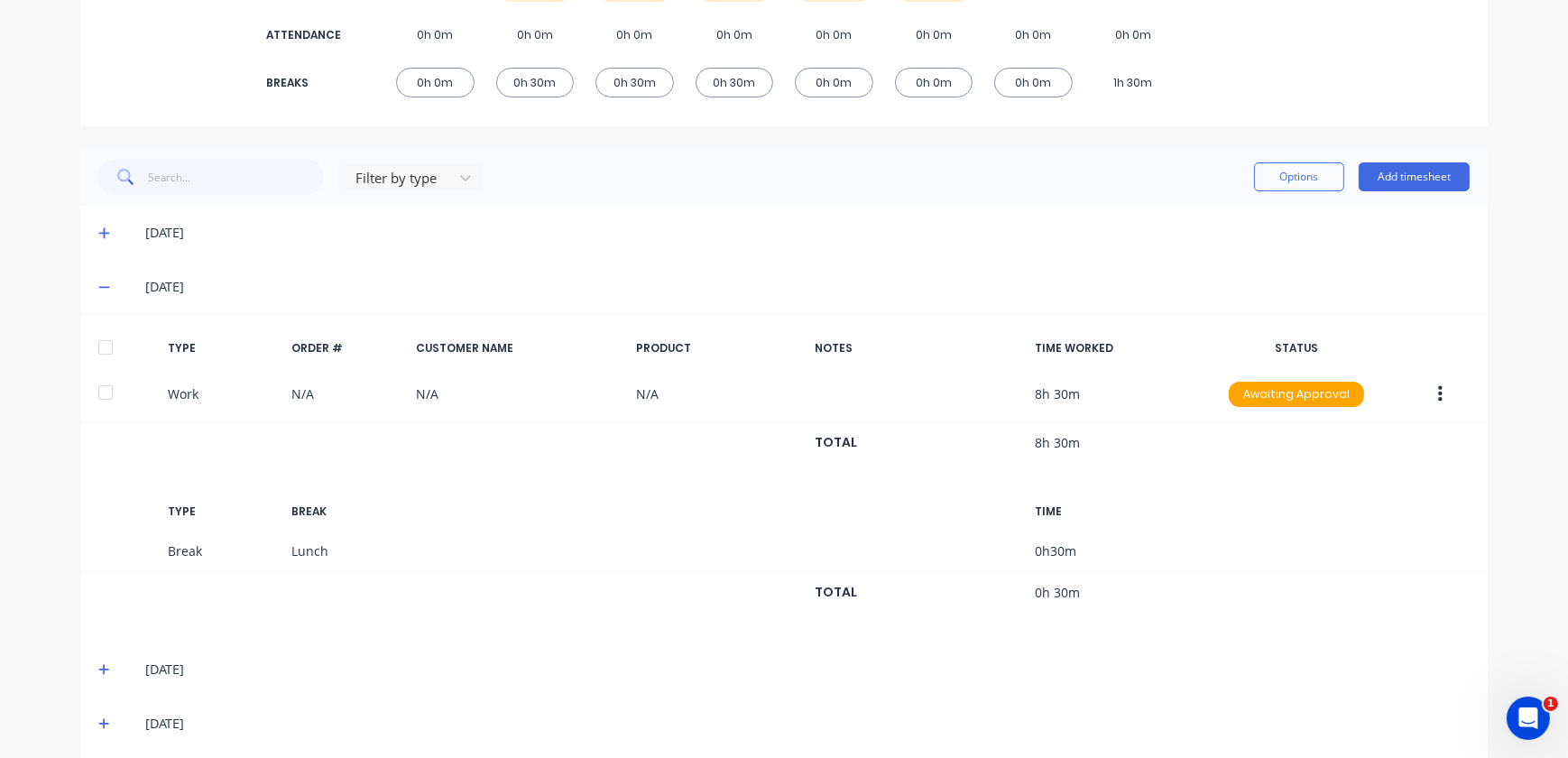
click at [117, 289] on div "[DATE]" at bounding box center [793, 287] width 1354 height 20
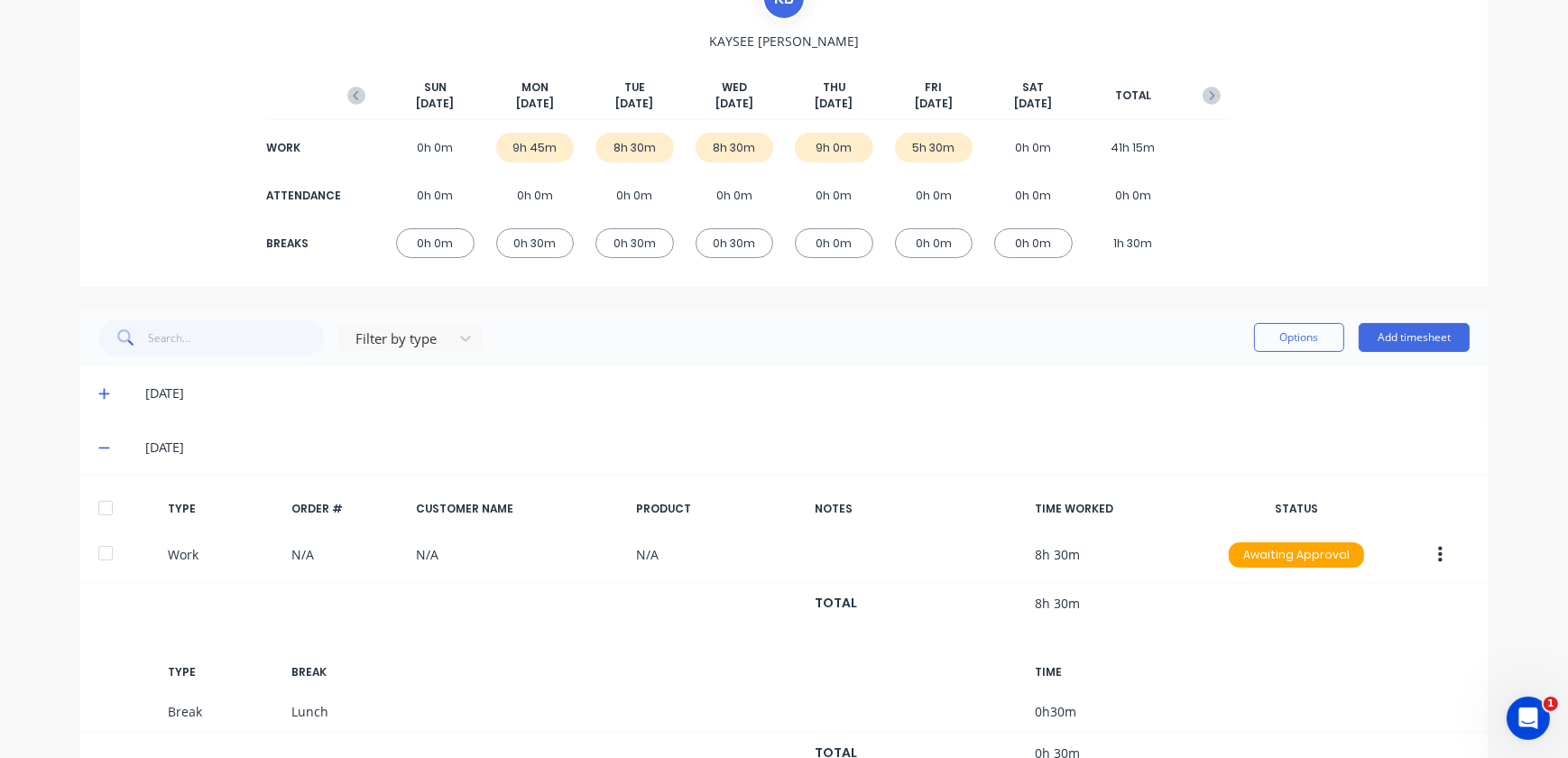
scroll to position [158, 0]
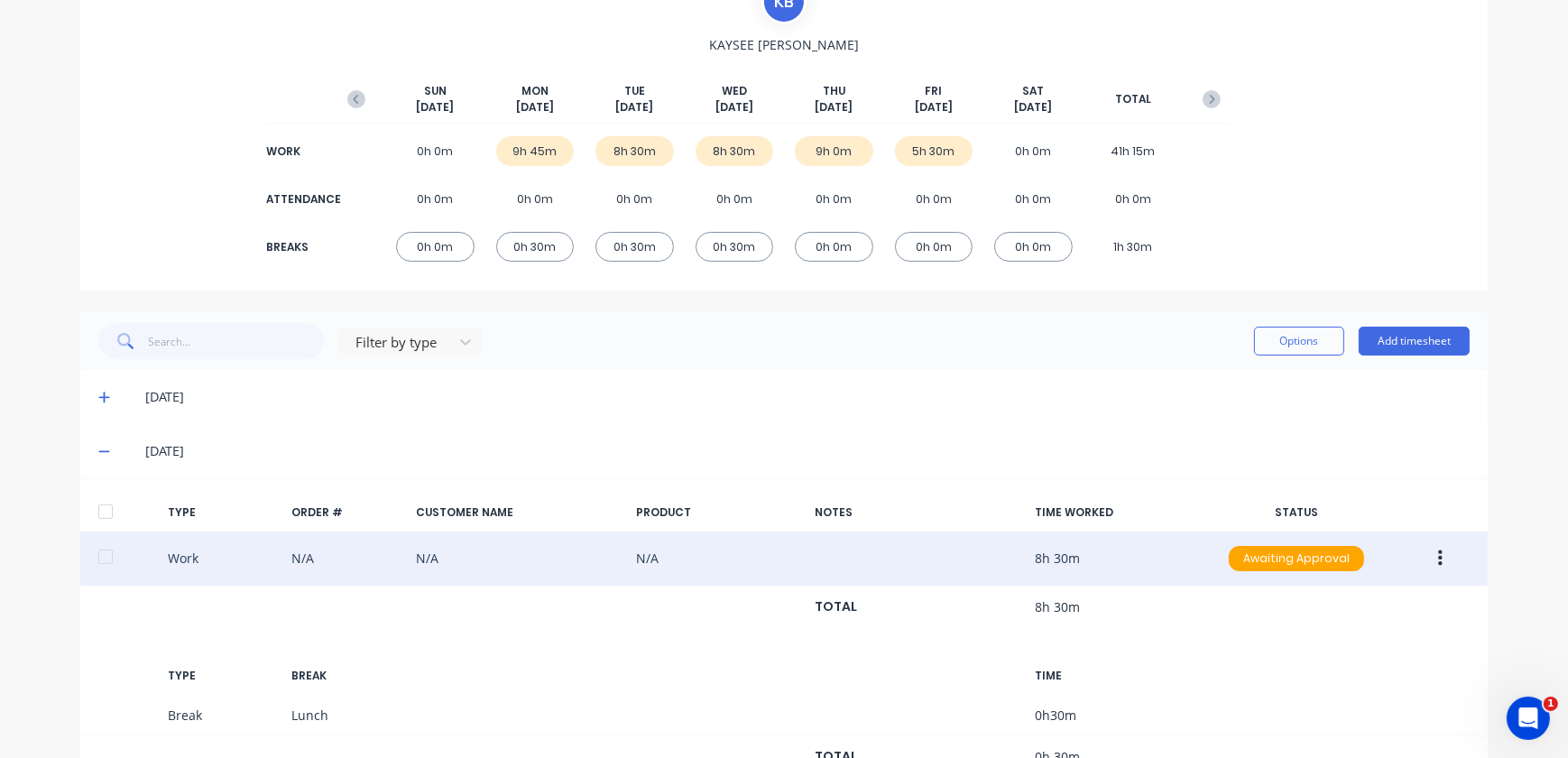
click at [1436, 568] on button "button" at bounding box center [1440, 558] width 43 height 33
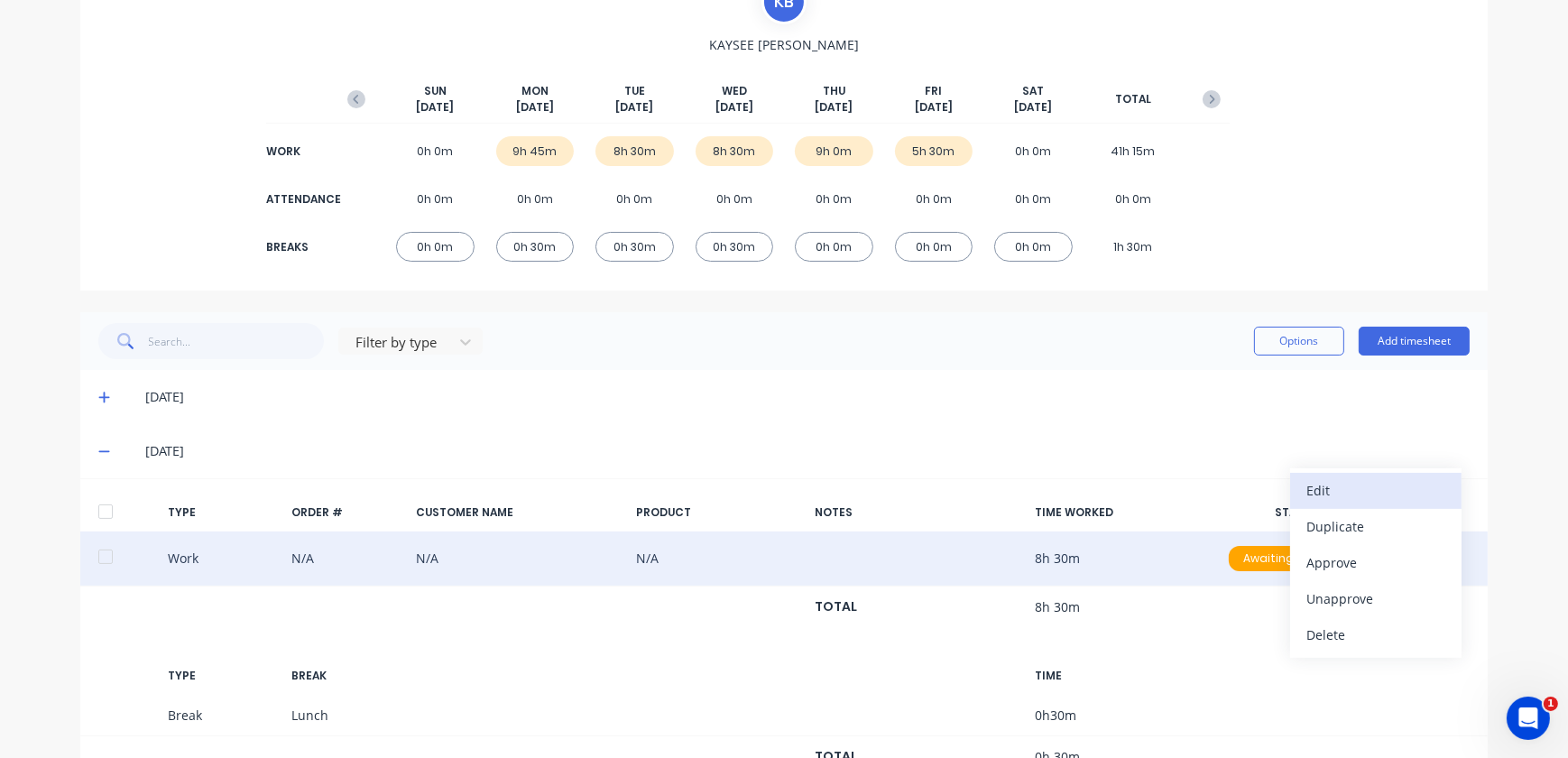
click at [1341, 497] on div "Edit" at bounding box center [1377, 490] width 139 height 26
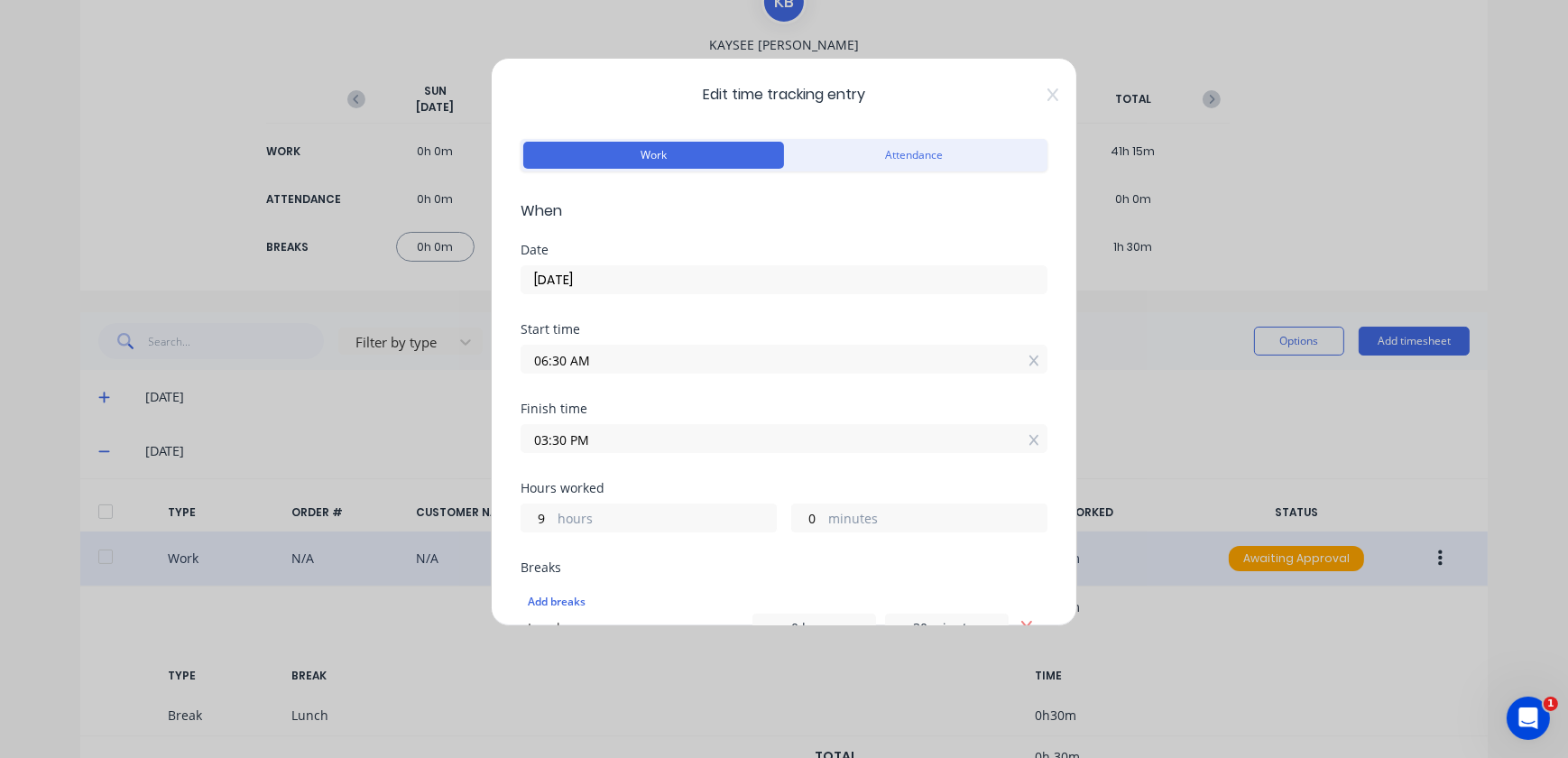
drag, startPoint x: 570, startPoint y: 362, endPoint x: 523, endPoint y: 360, distance: 47.0
click at [523, 360] on input "06:30 AM" at bounding box center [784, 359] width 525 height 27
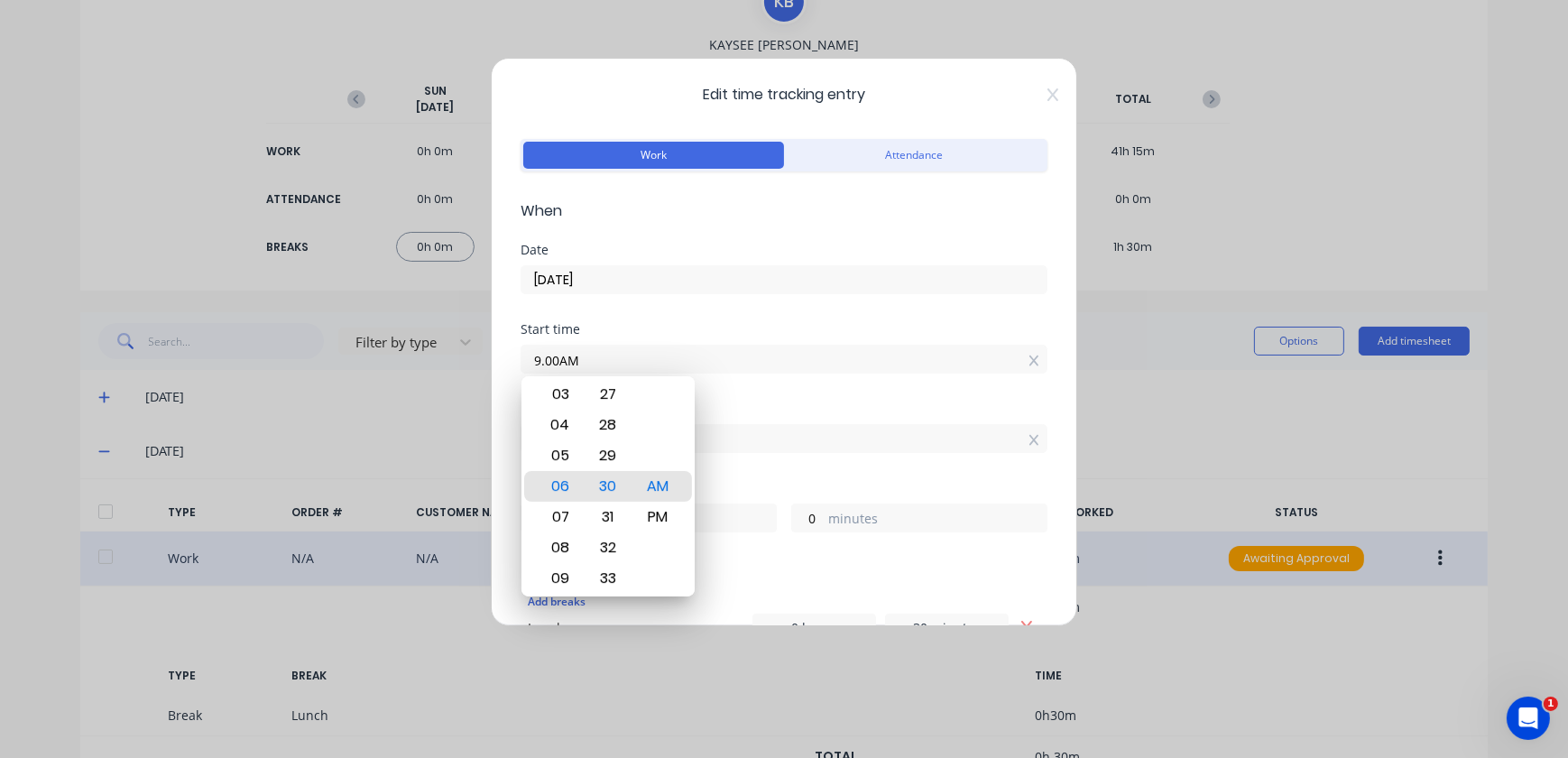
drag, startPoint x: 560, startPoint y: 368, endPoint x: 499, endPoint y: 372, distance: 61.1
click at [499, 372] on div "Edit time tracking entry Work Attendance When Date [DATE] Start time 9.00AM Fin…" at bounding box center [784, 342] width 587 height 569
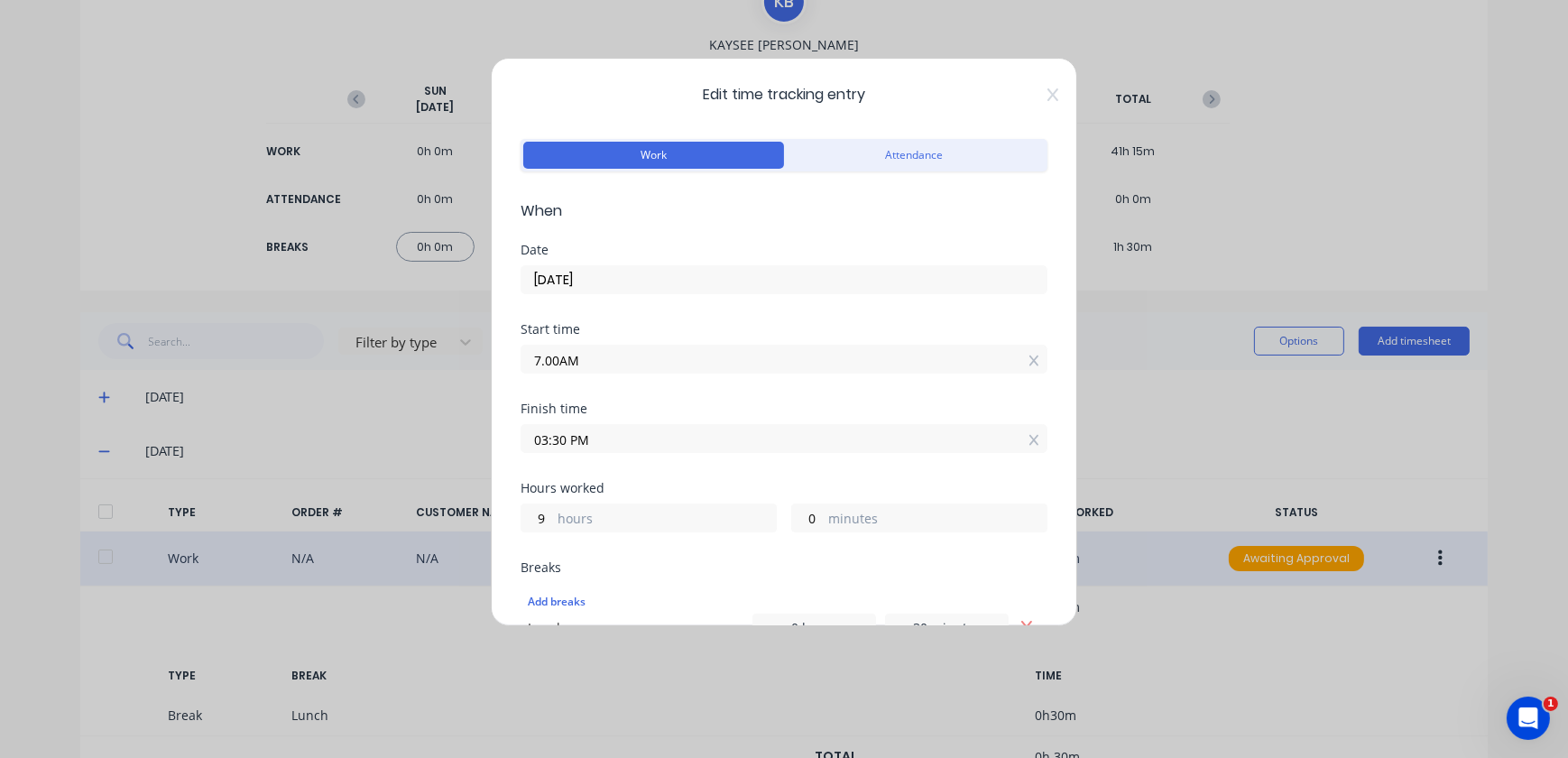
type input "07:00 AM"
type input "8"
type input "30"
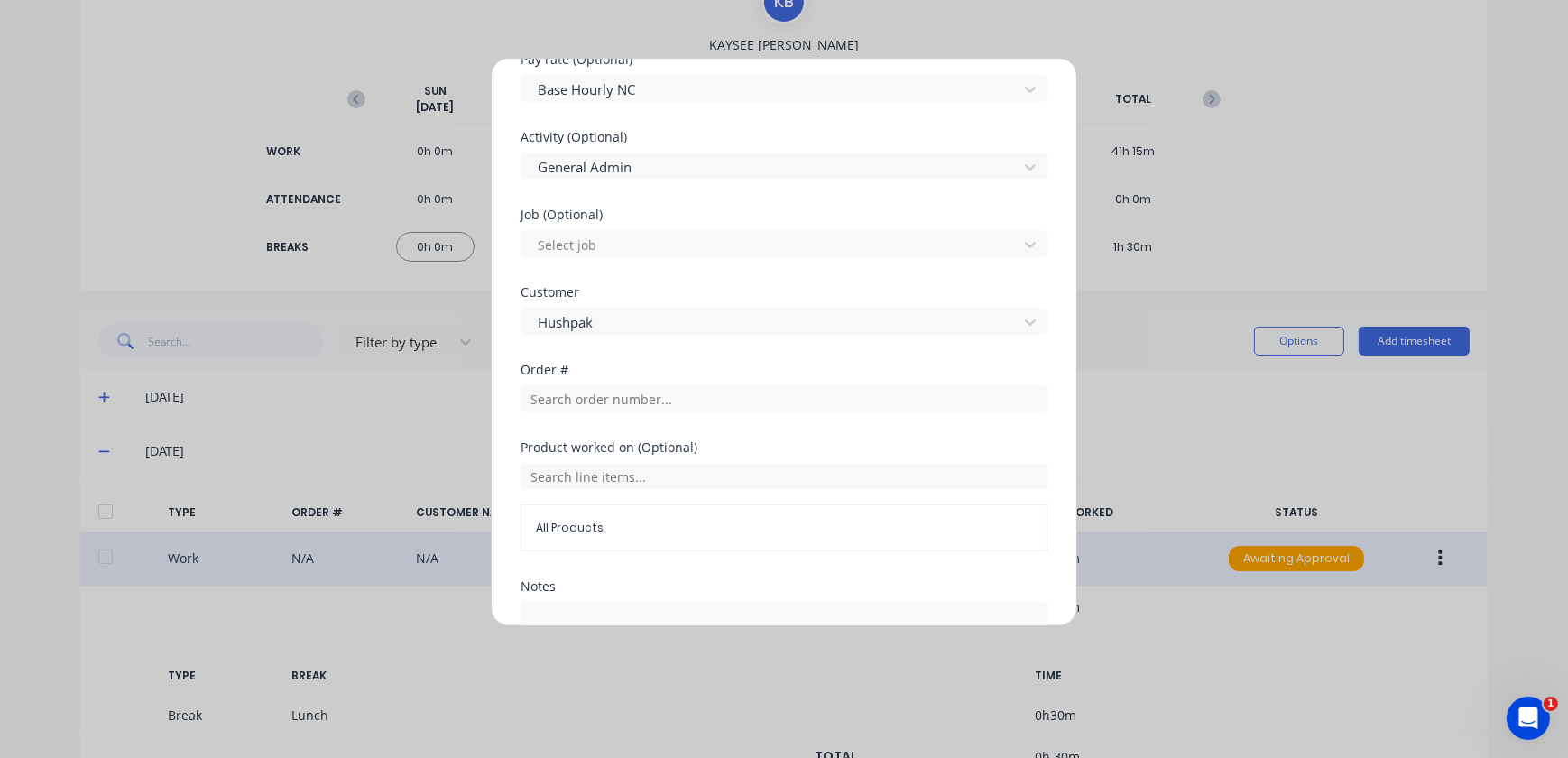
scroll to position [806, 0]
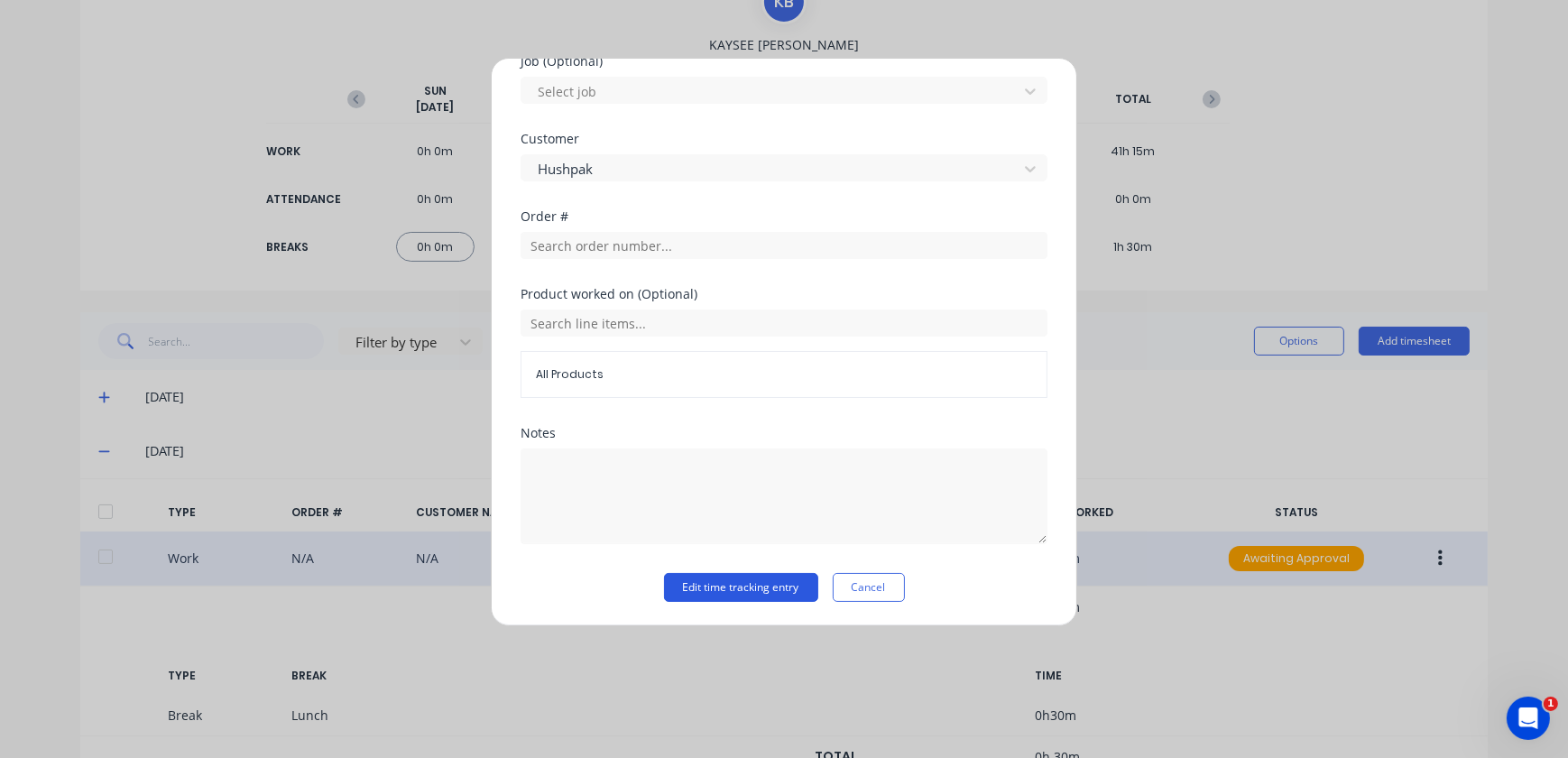
click at [686, 580] on button "Edit time tracking entry" at bounding box center [741, 587] width 154 height 29
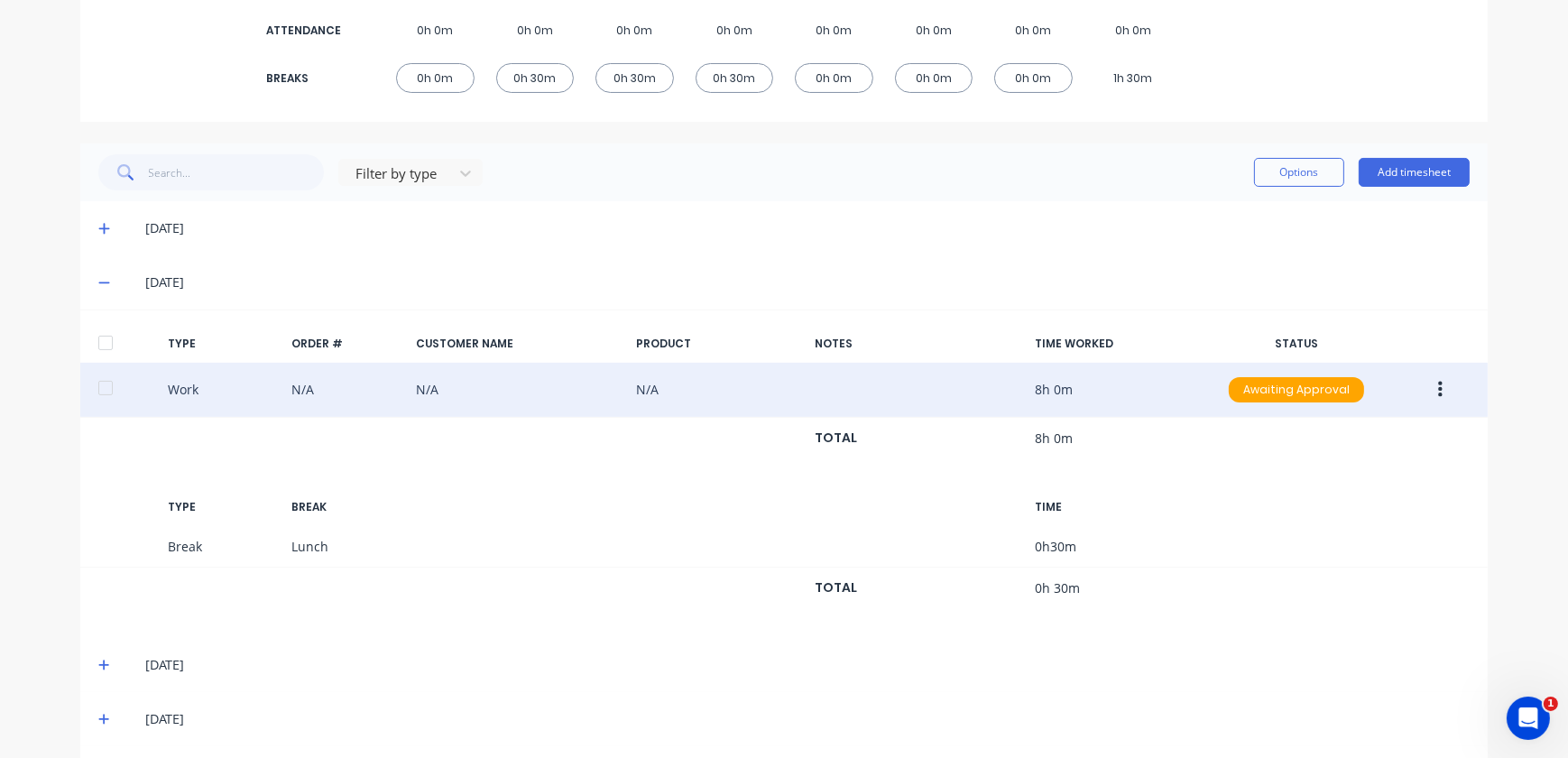
scroll to position [492, 0]
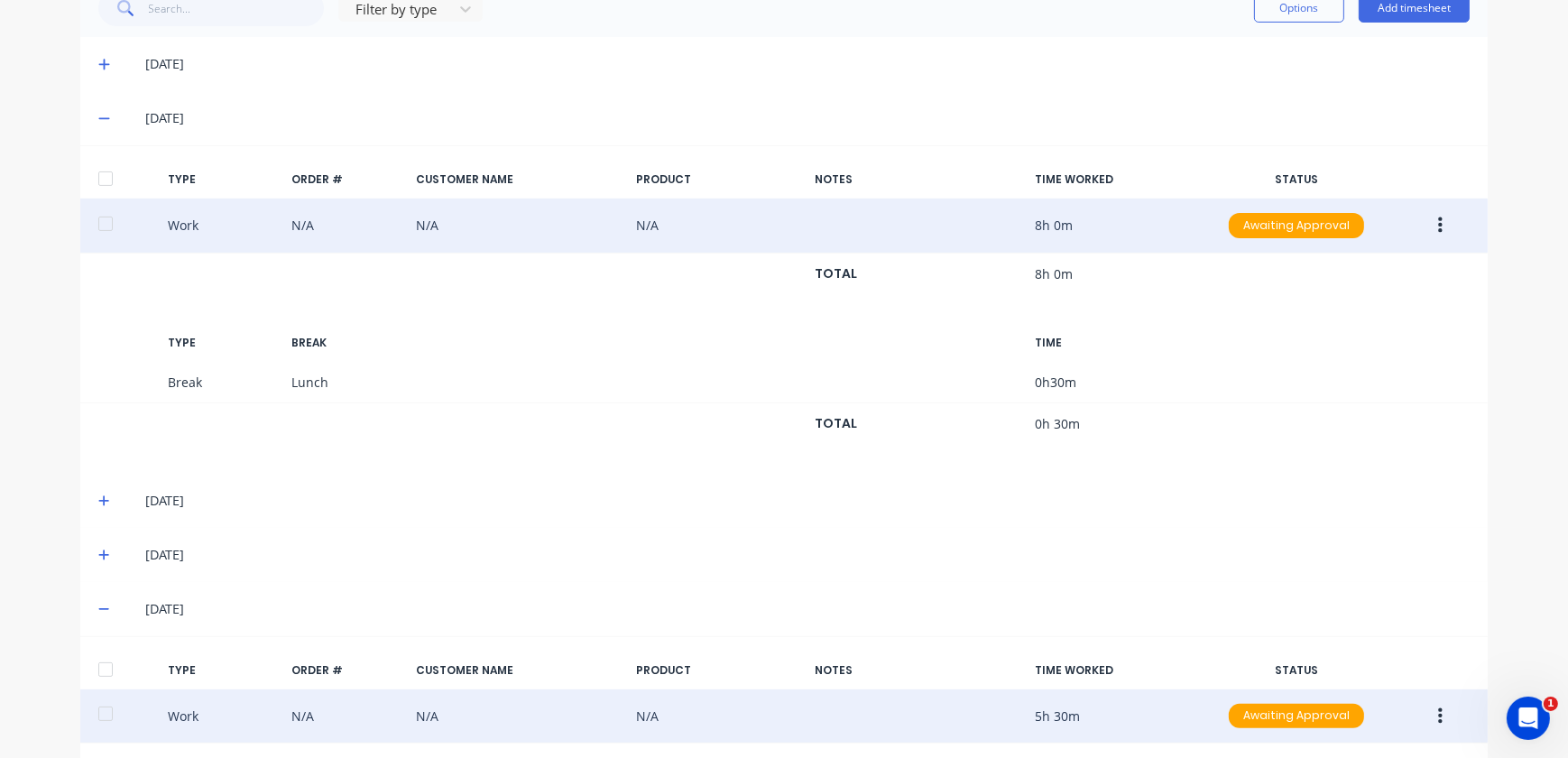
click at [107, 500] on span at bounding box center [108, 501] width 18 height 18
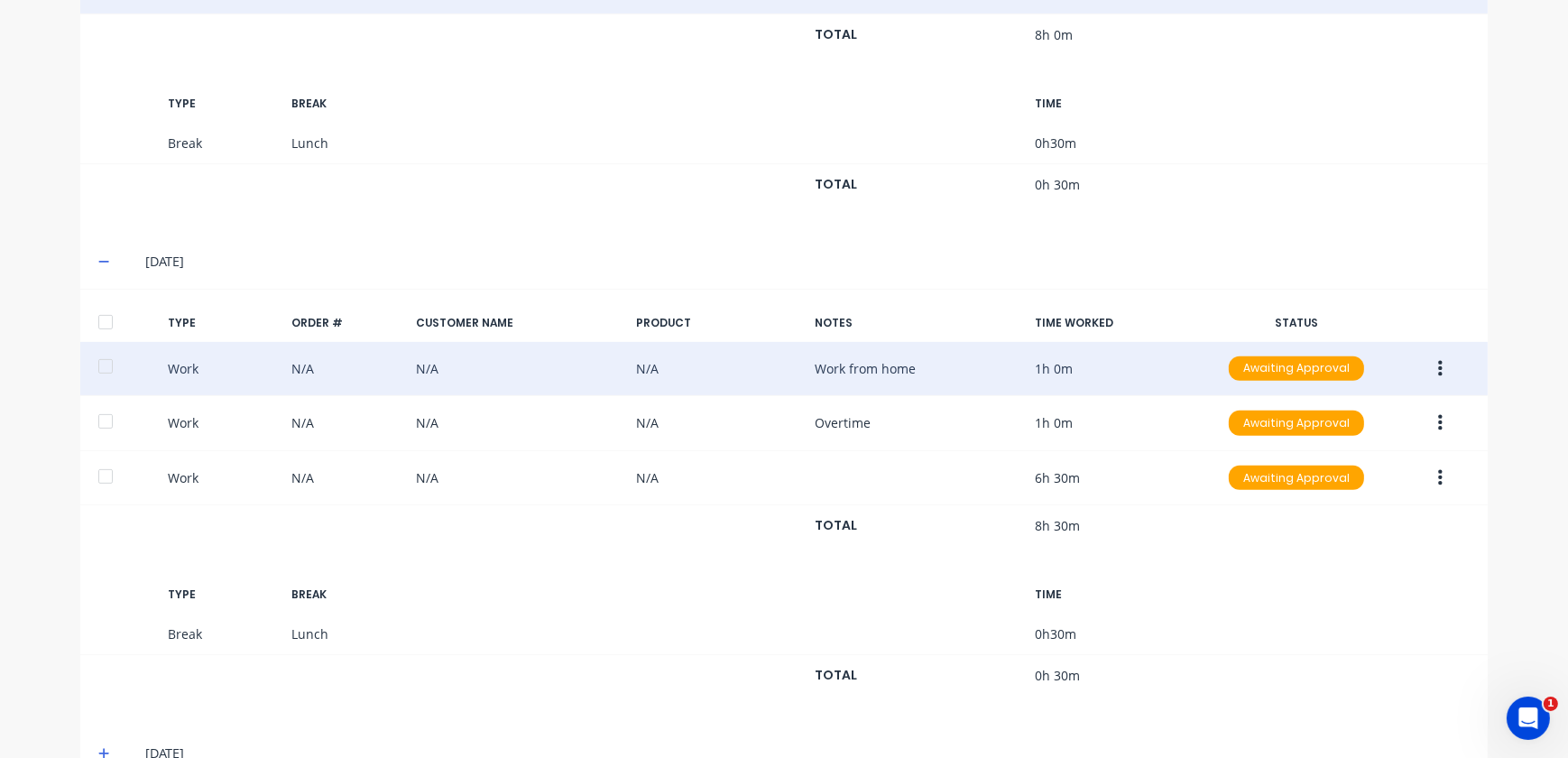
scroll to position [738, 0]
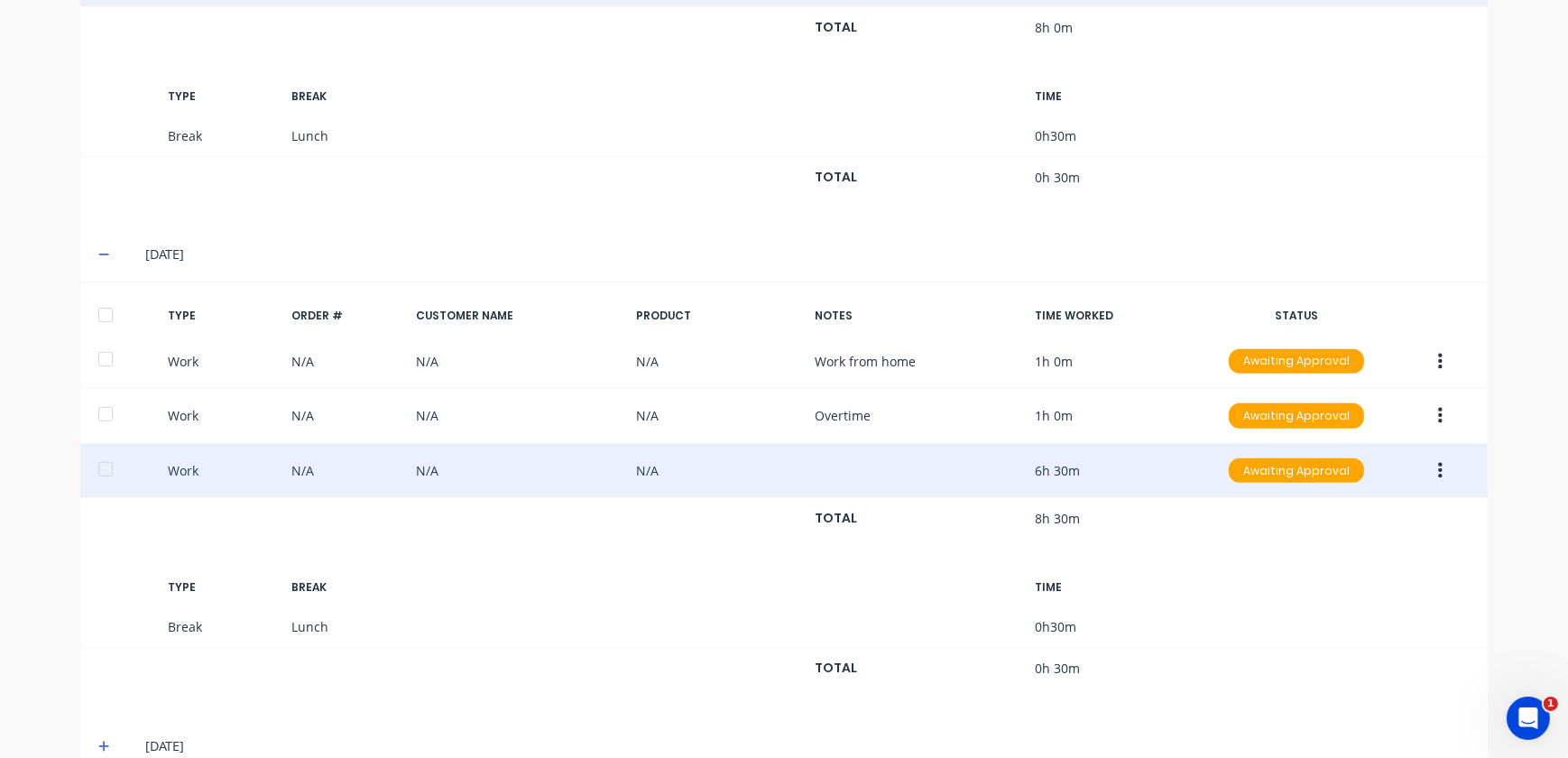
click at [1441, 468] on button "button" at bounding box center [1440, 471] width 43 height 33
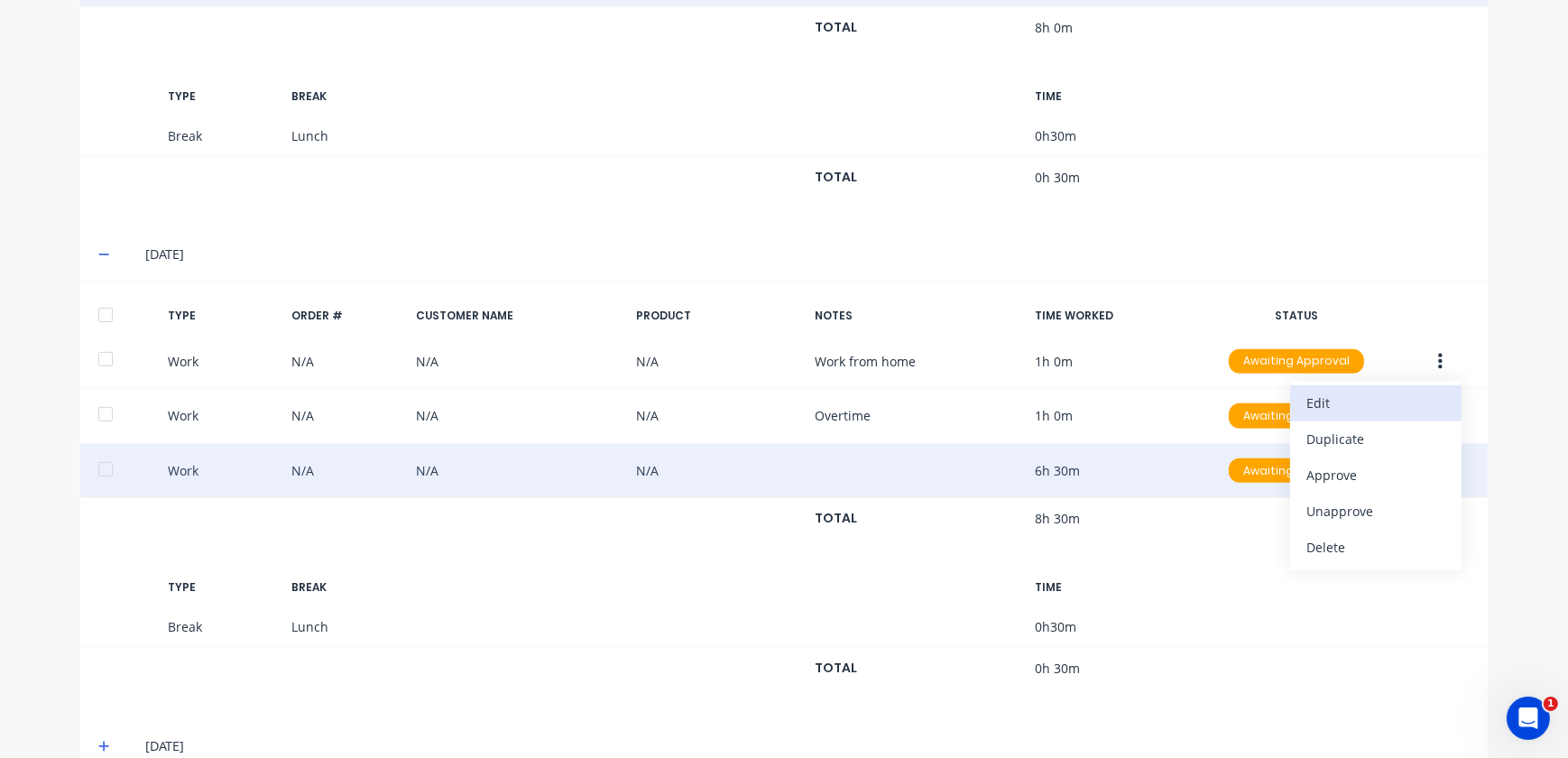
click at [1309, 397] on div "Edit" at bounding box center [1377, 402] width 139 height 26
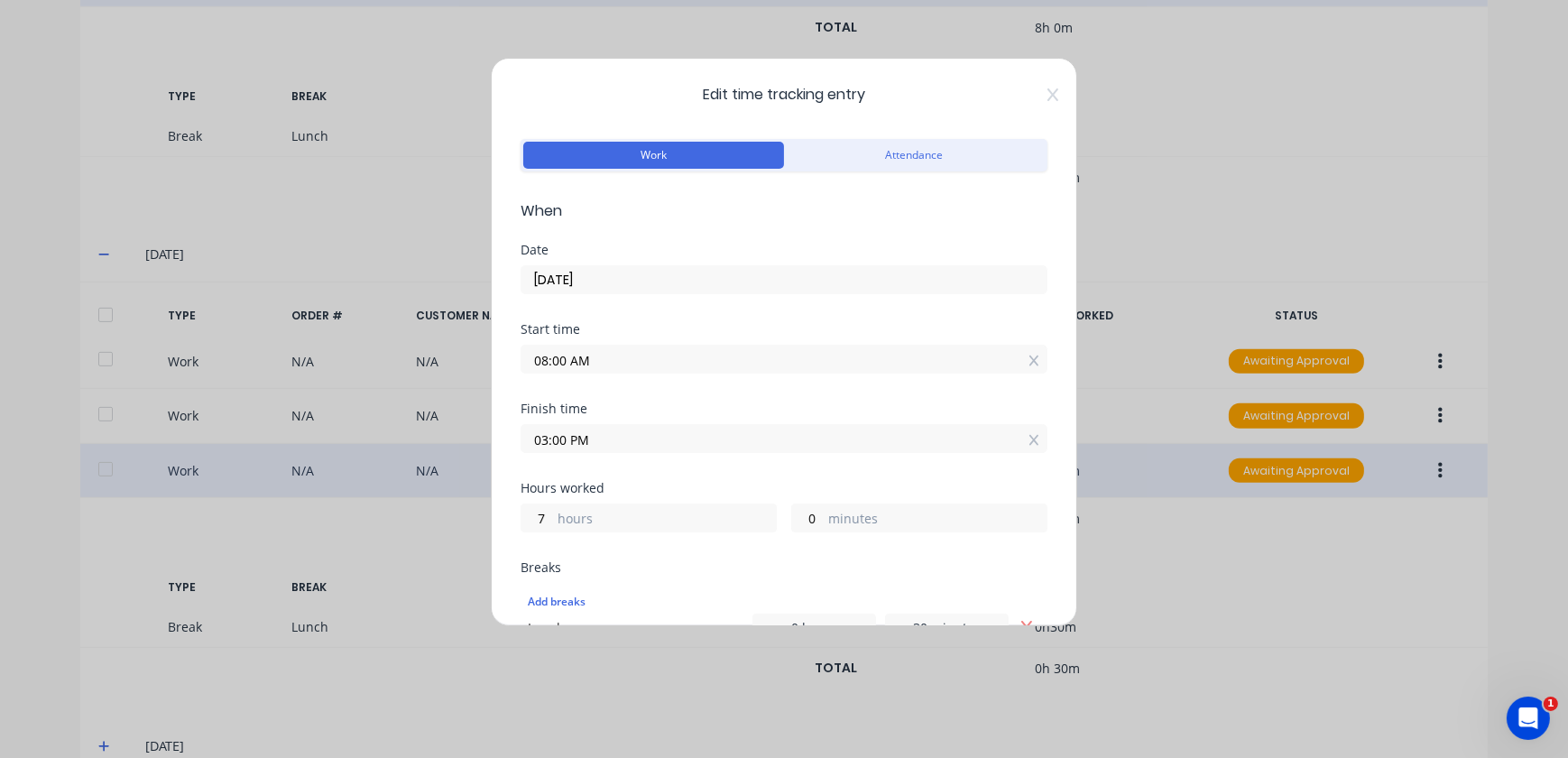
click at [1047, 94] on div "Edit time tracking entry Work Attendance When Date [DATE] Start time 08:00 AM F…" at bounding box center [784, 342] width 587 height 569
click at [1048, 101] on icon at bounding box center [1053, 95] width 11 height 14
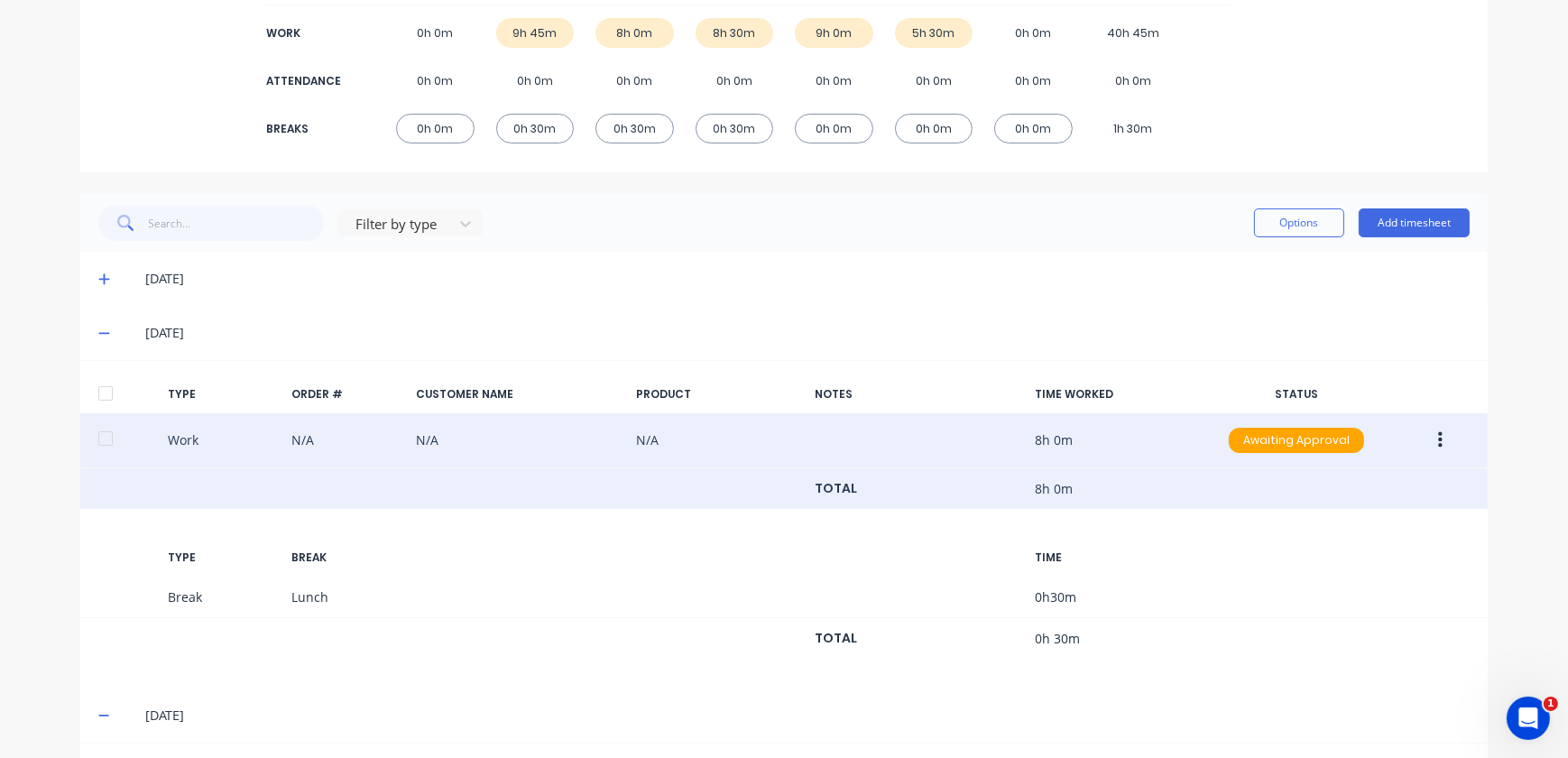
scroll to position [163, 0]
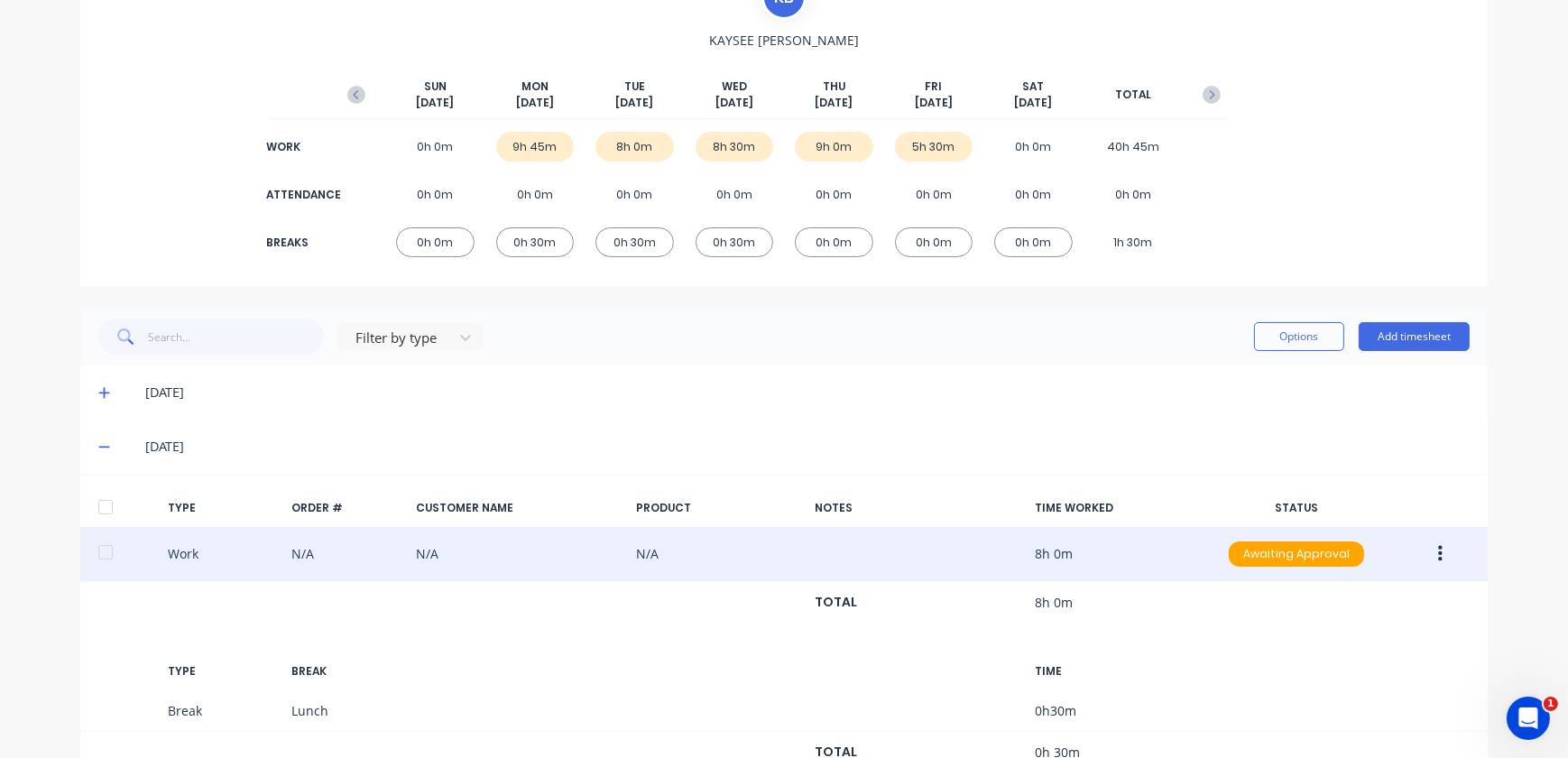
click at [764, 552] on div "Work N/A N/A N/A 8h 0m Awaiting Approval" at bounding box center [784, 554] width 1408 height 55
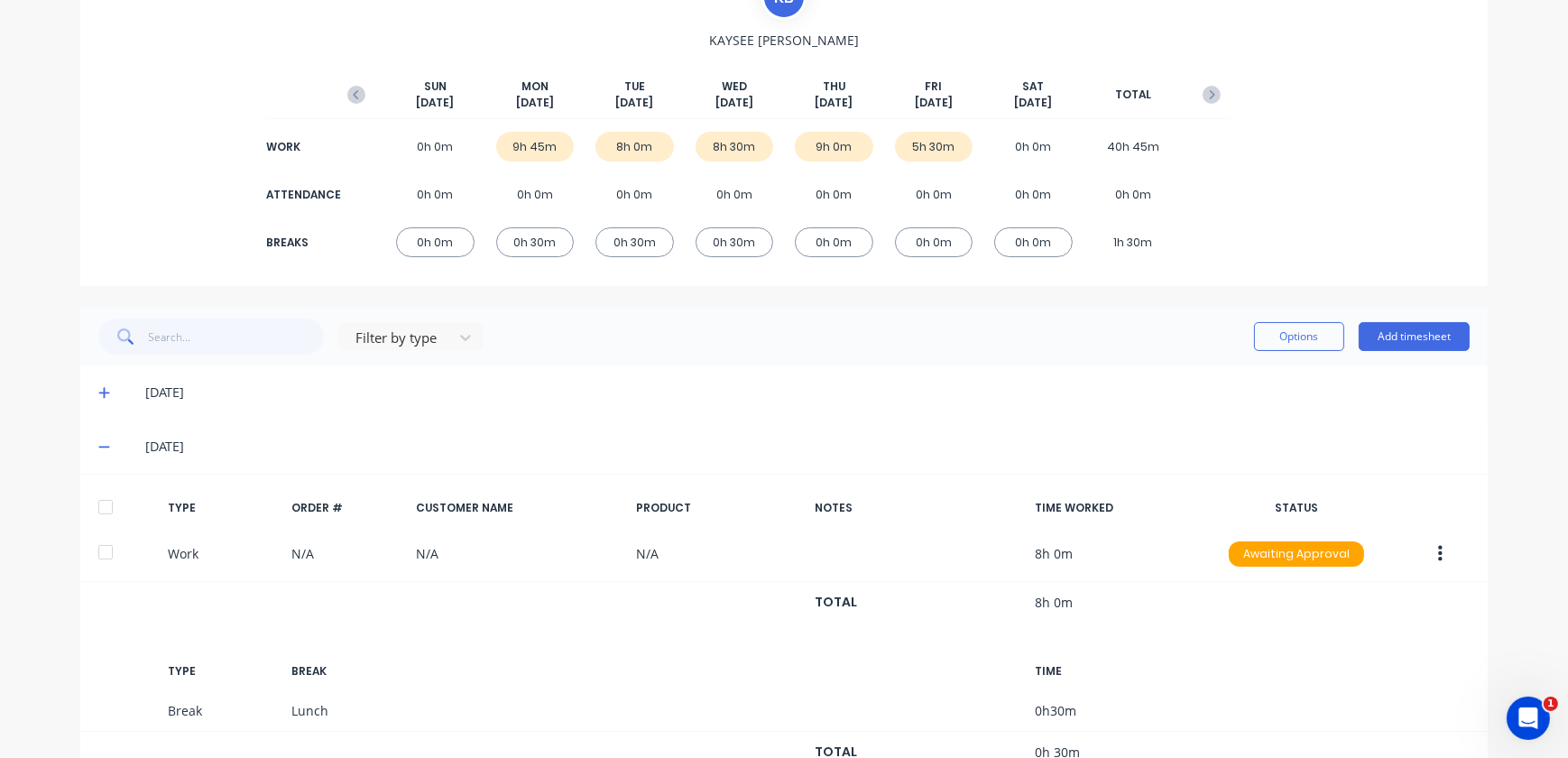
click at [611, 145] on div "8h 0m" at bounding box center [635, 146] width 79 height 30
click at [1431, 559] on button "button" at bounding box center [1440, 554] width 43 height 33
click at [1313, 487] on div "Edit" at bounding box center [1377, 486] width 139 height 26
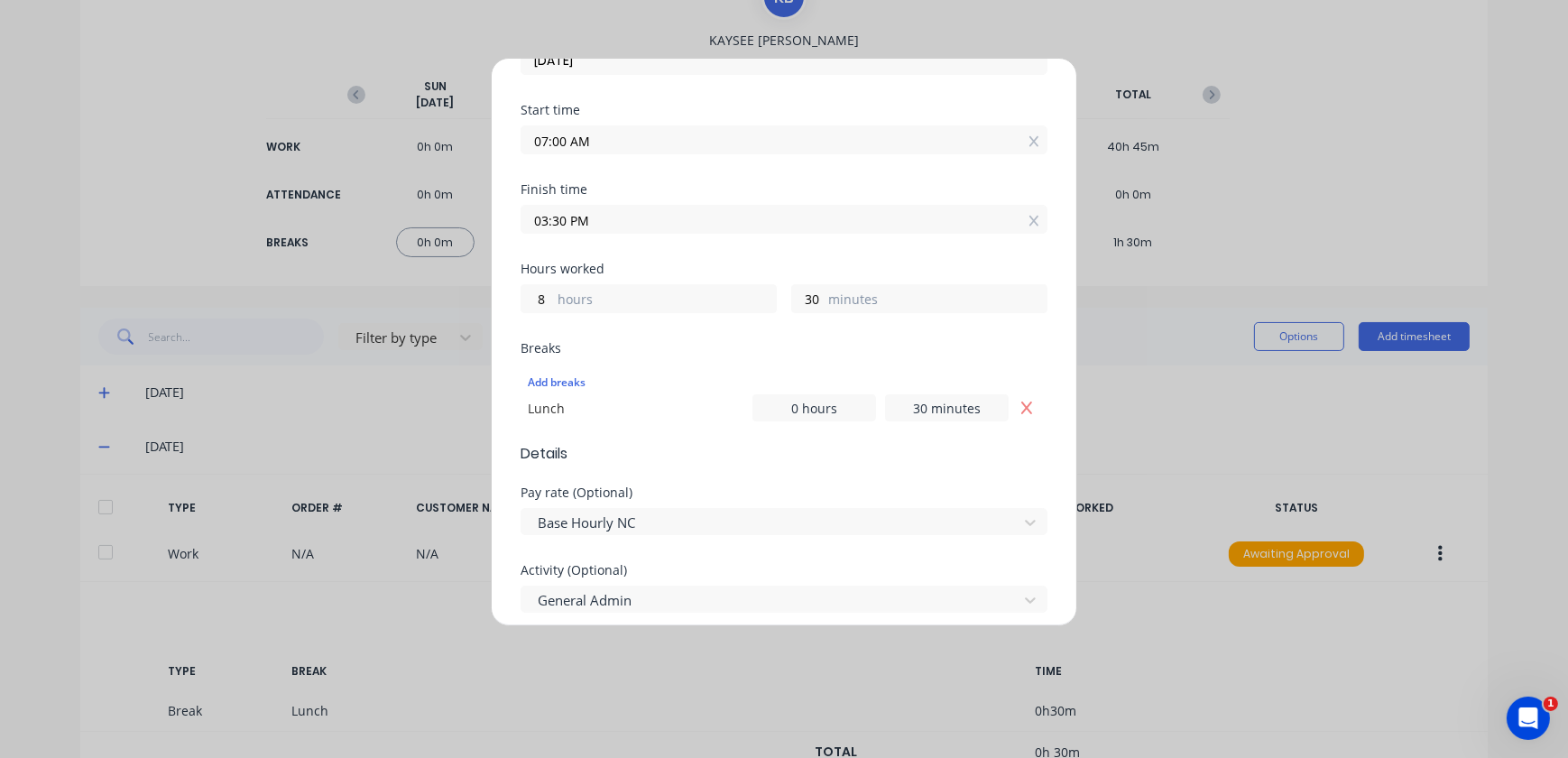
scroll to position [245, 0]
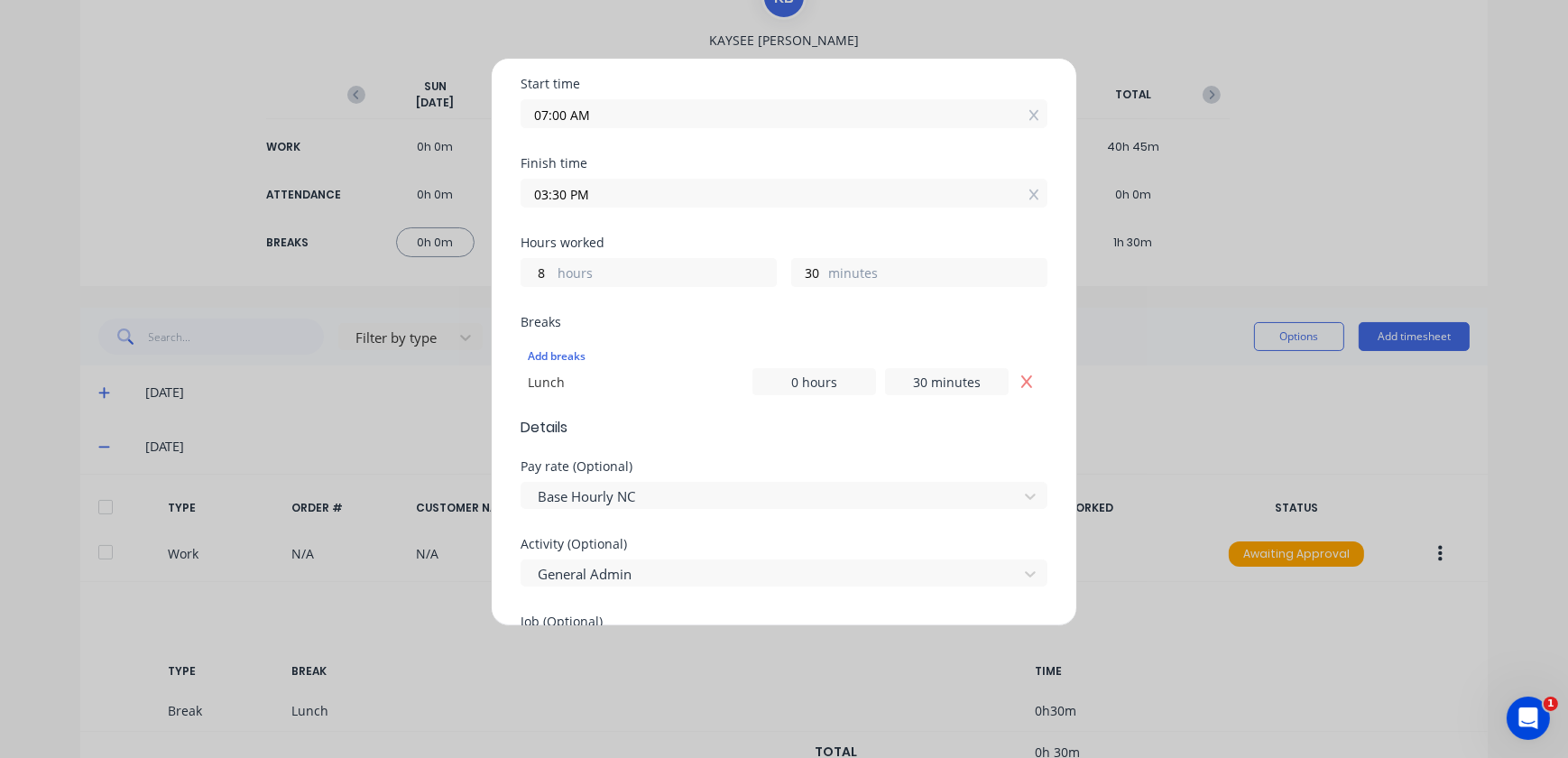
click at [1369, 472] on div "Edit time tracking entry Work Attendance When Date [DATE] Start time 07:00 AM F…" at bounding box center [784, 379] width 1568 height 758
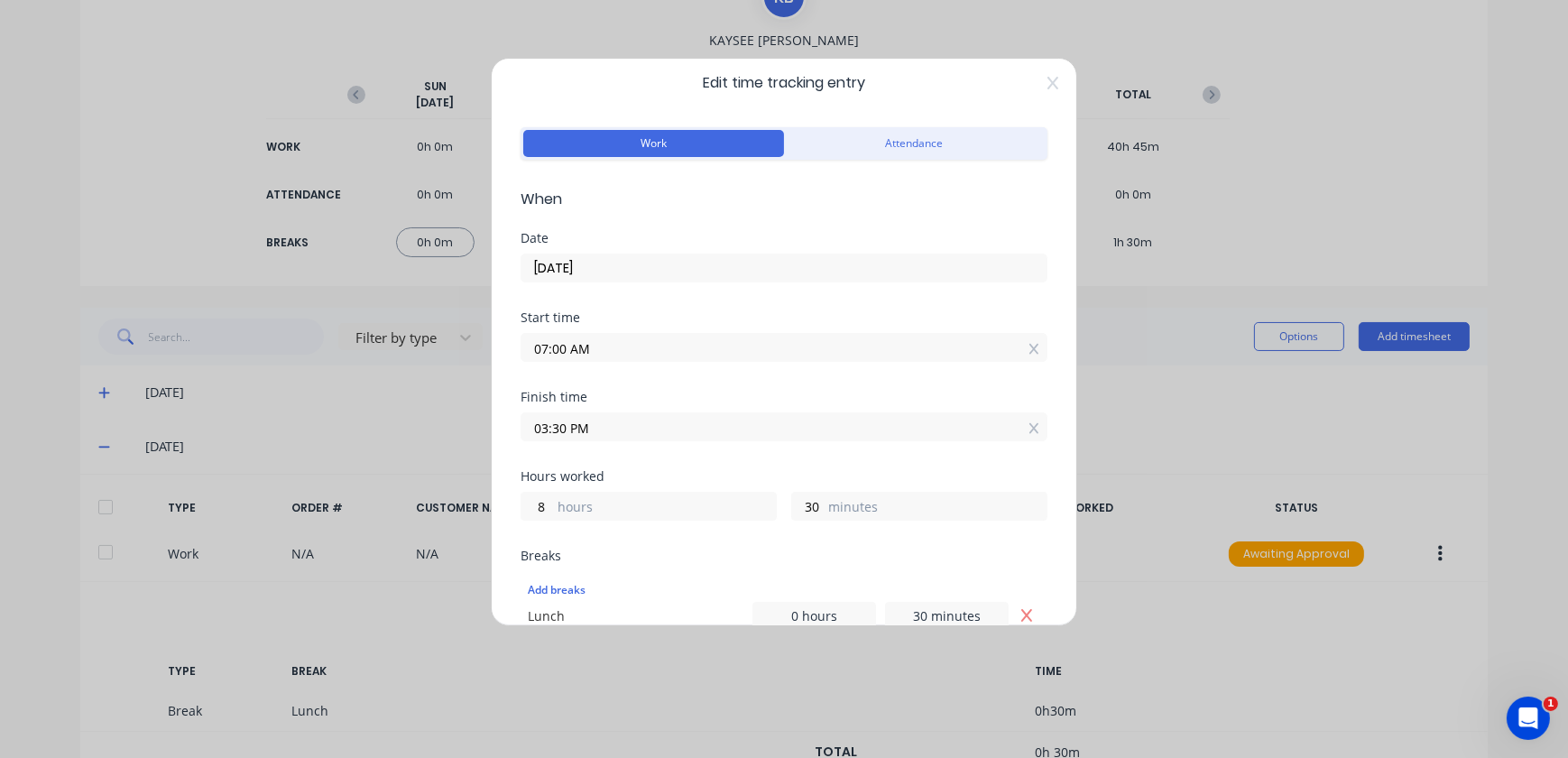
scroll to position [0, 0]
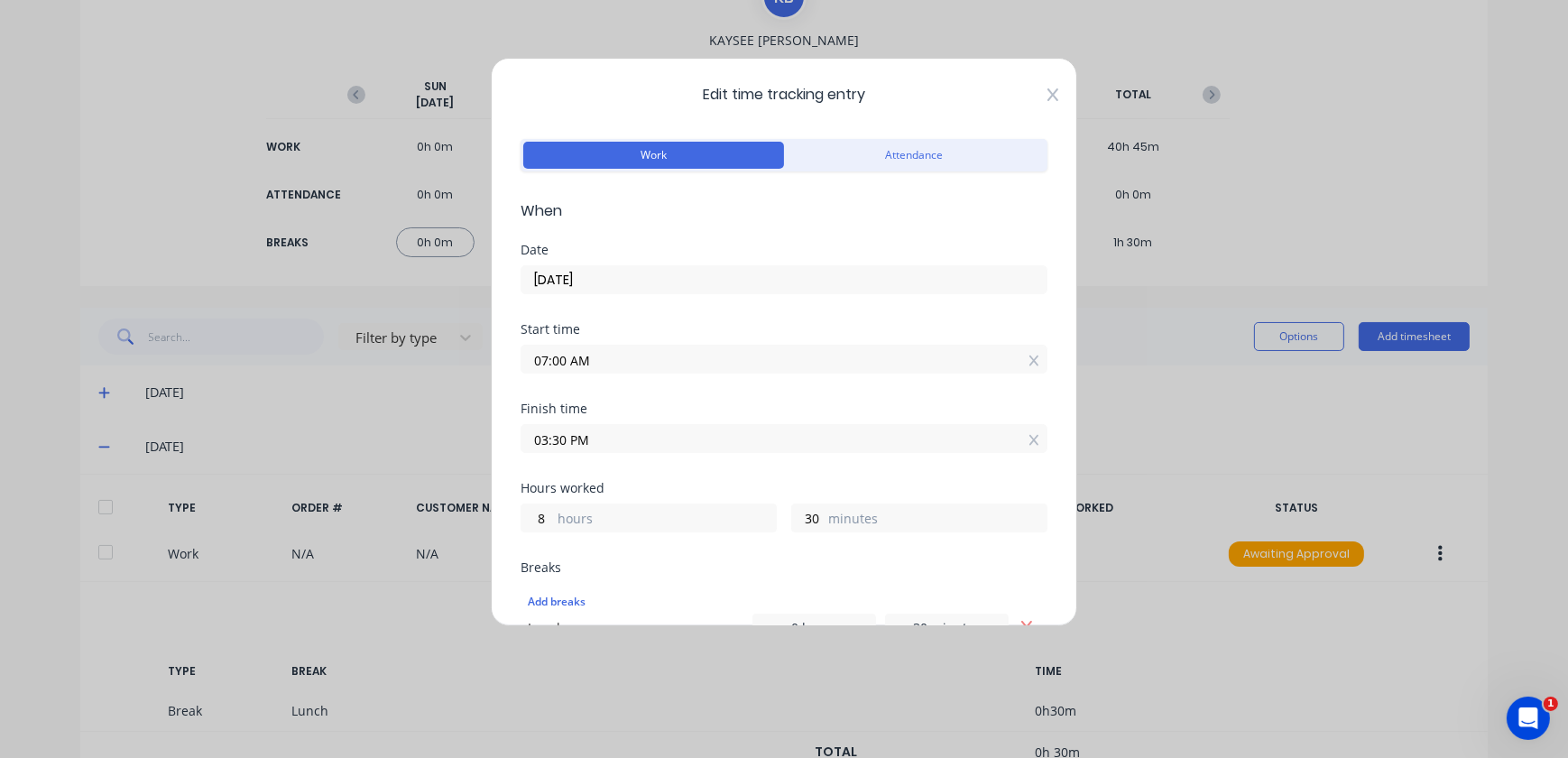
click at [1048, 92] on icon at bounding box center [1053, 95] width 11 height 14
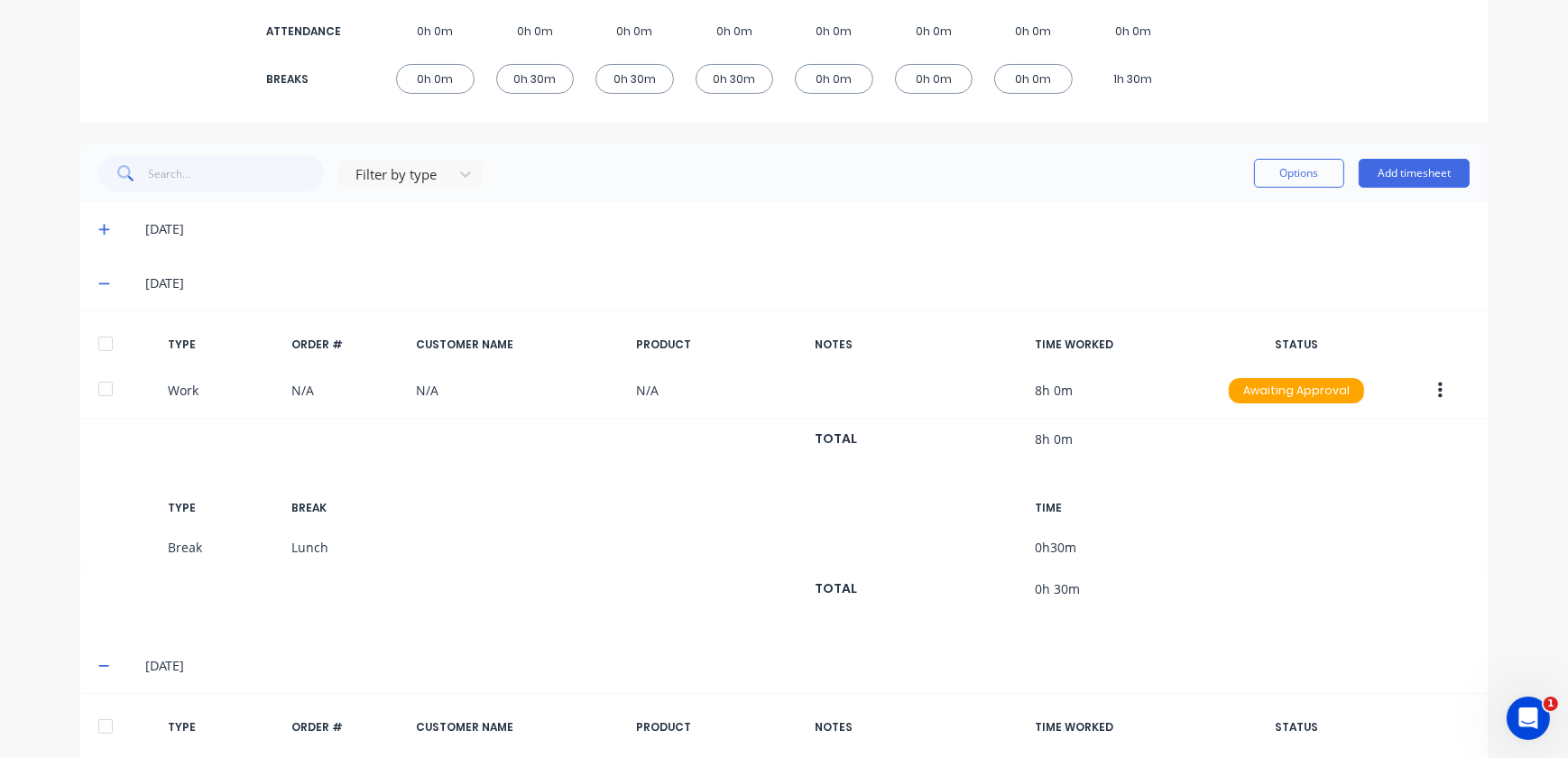
scroll to position [328, 0]
click at [105, 285] on span at bounding box center [108, 282] width 18 height 18
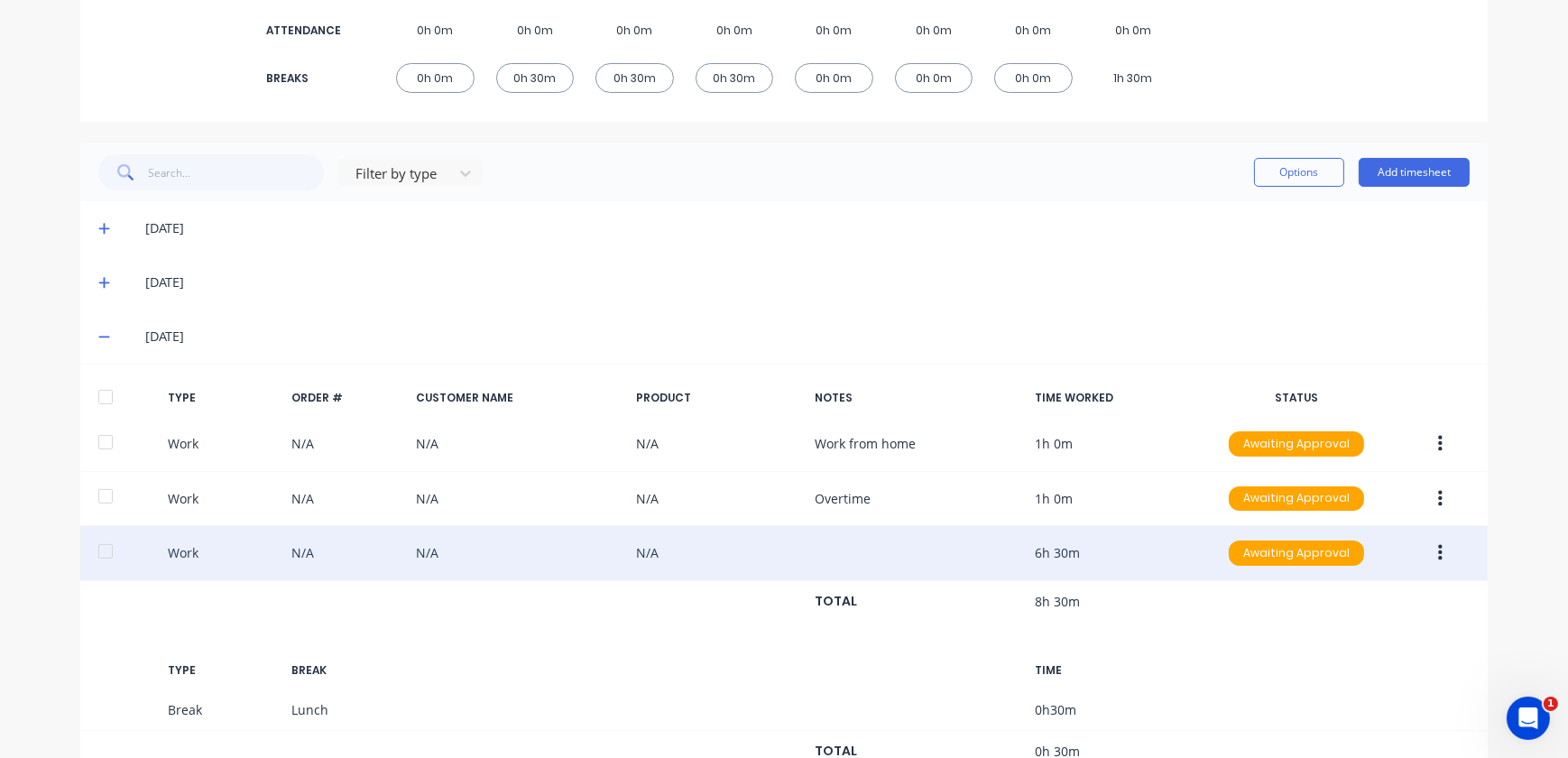
click at [1439, 552] on button "button" at bounding box center [1440, 553] width 43 height 33
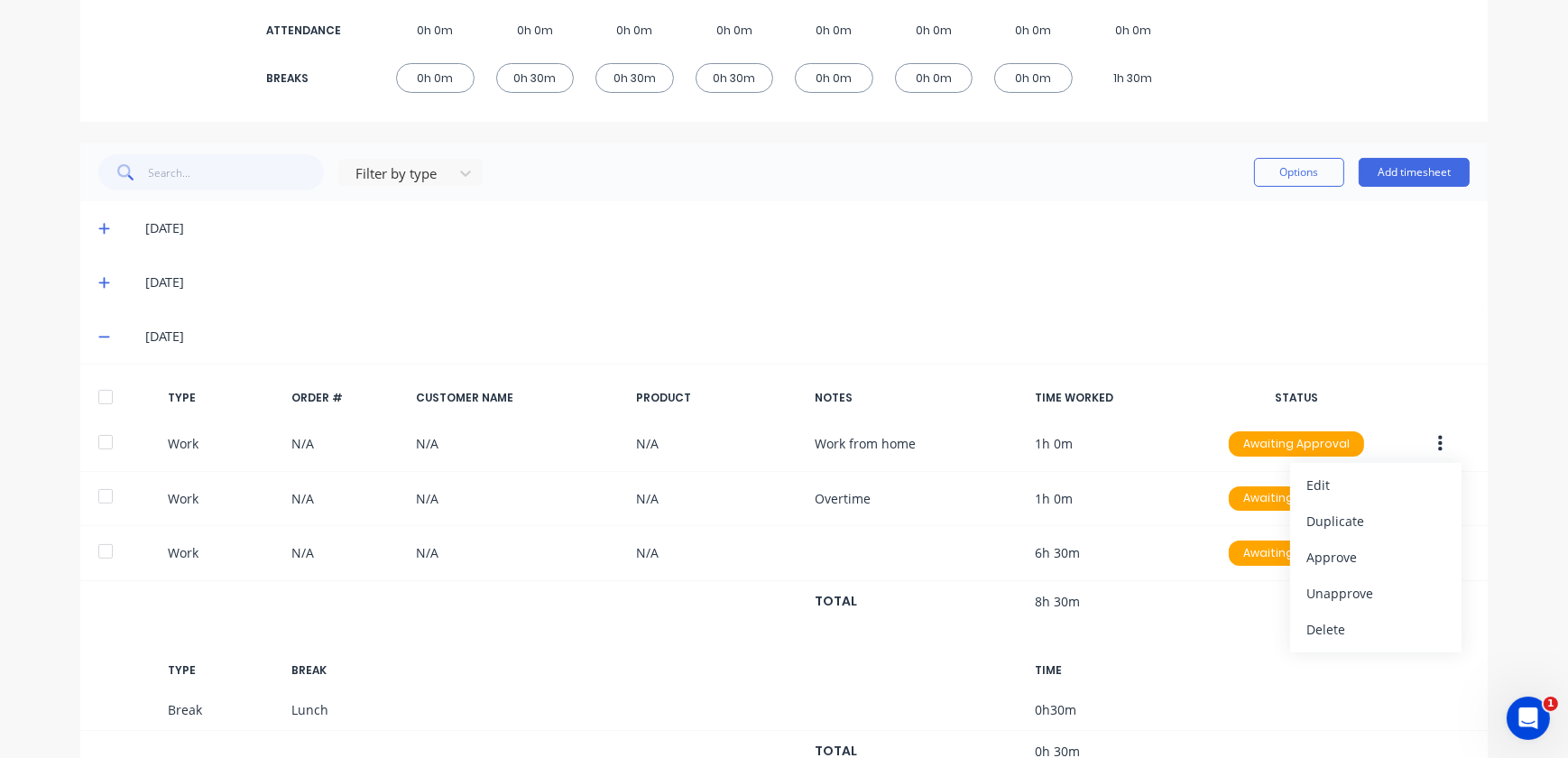
click at [1514, 533] on div "dashboard products sales purchasing productivity dashboard products Product Cat…" at bounding box center [784, 379] width 1568 height 758
click at [99, 331] on icon at bounding box center [105, 337] width 12 height 13
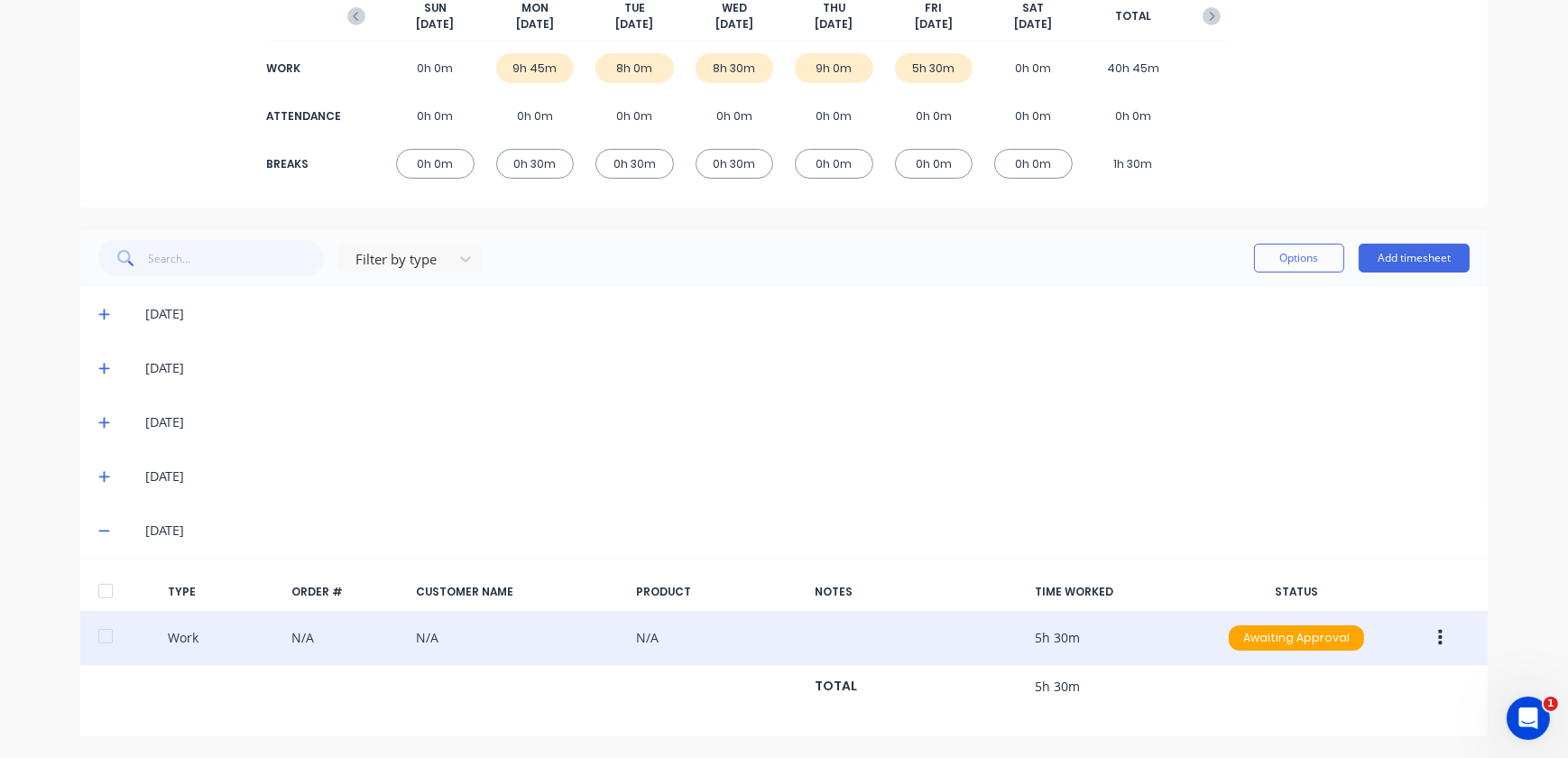
click at [99, 531] on icon at bounding box center [104, 532] width 11 height 2
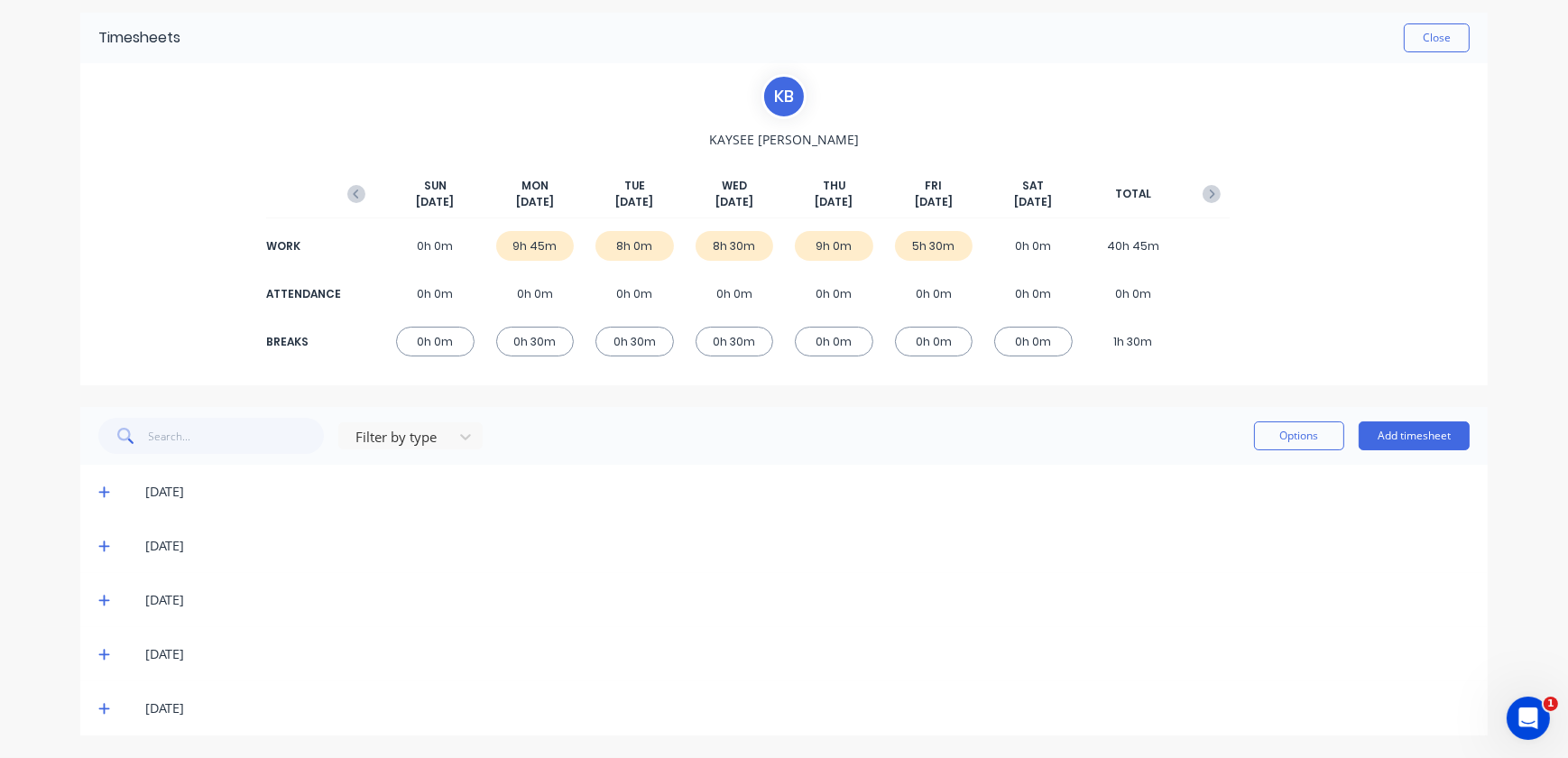
scroll to position [63, 0]
click at [952, 249] on div "5h 30m" at bounding box center [934, 247] width 79 height 30
click at [99, 493] on icon at bounding box center [104, 493] width 11 height 11
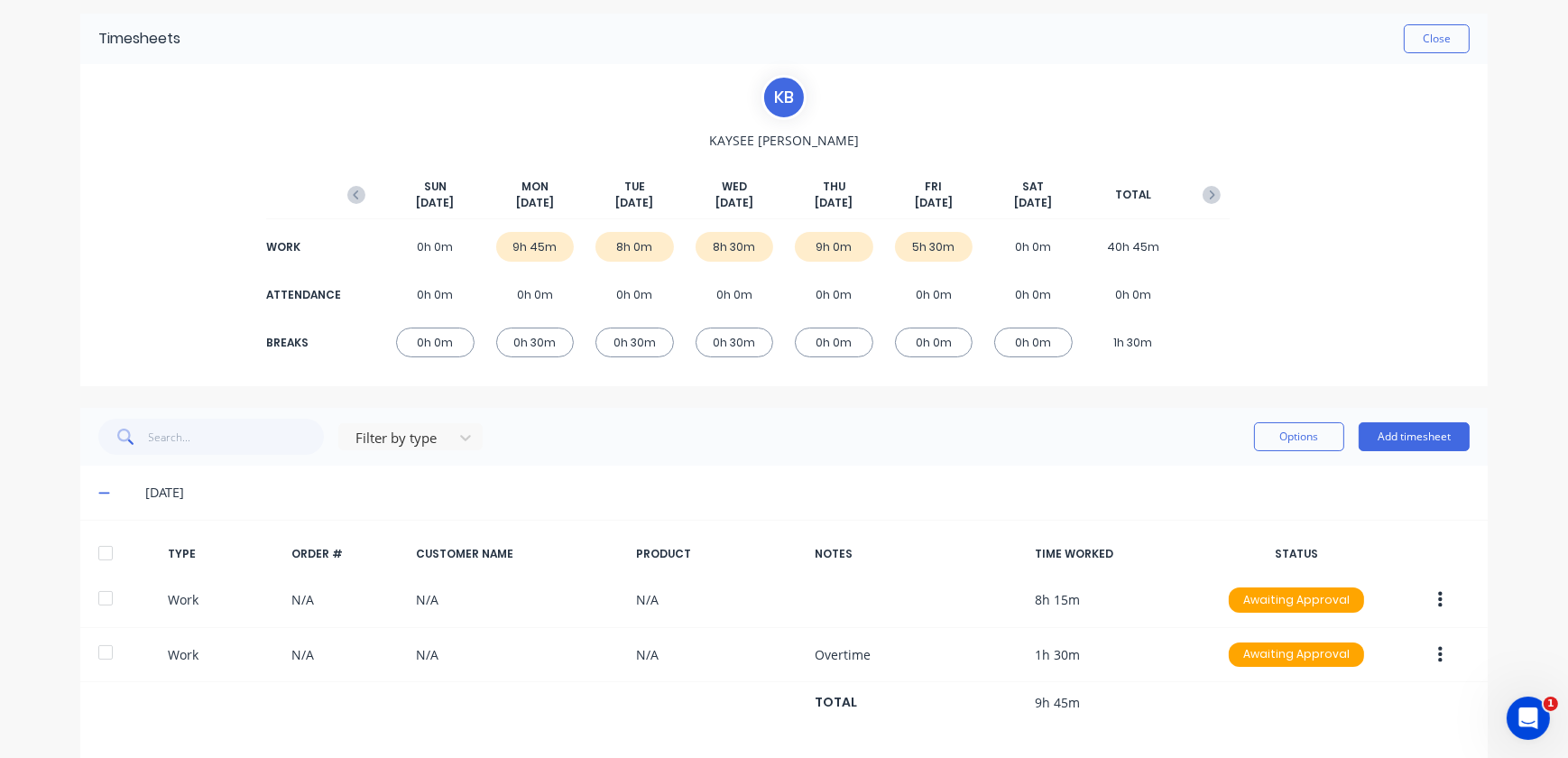
scroll to position [328, 0]
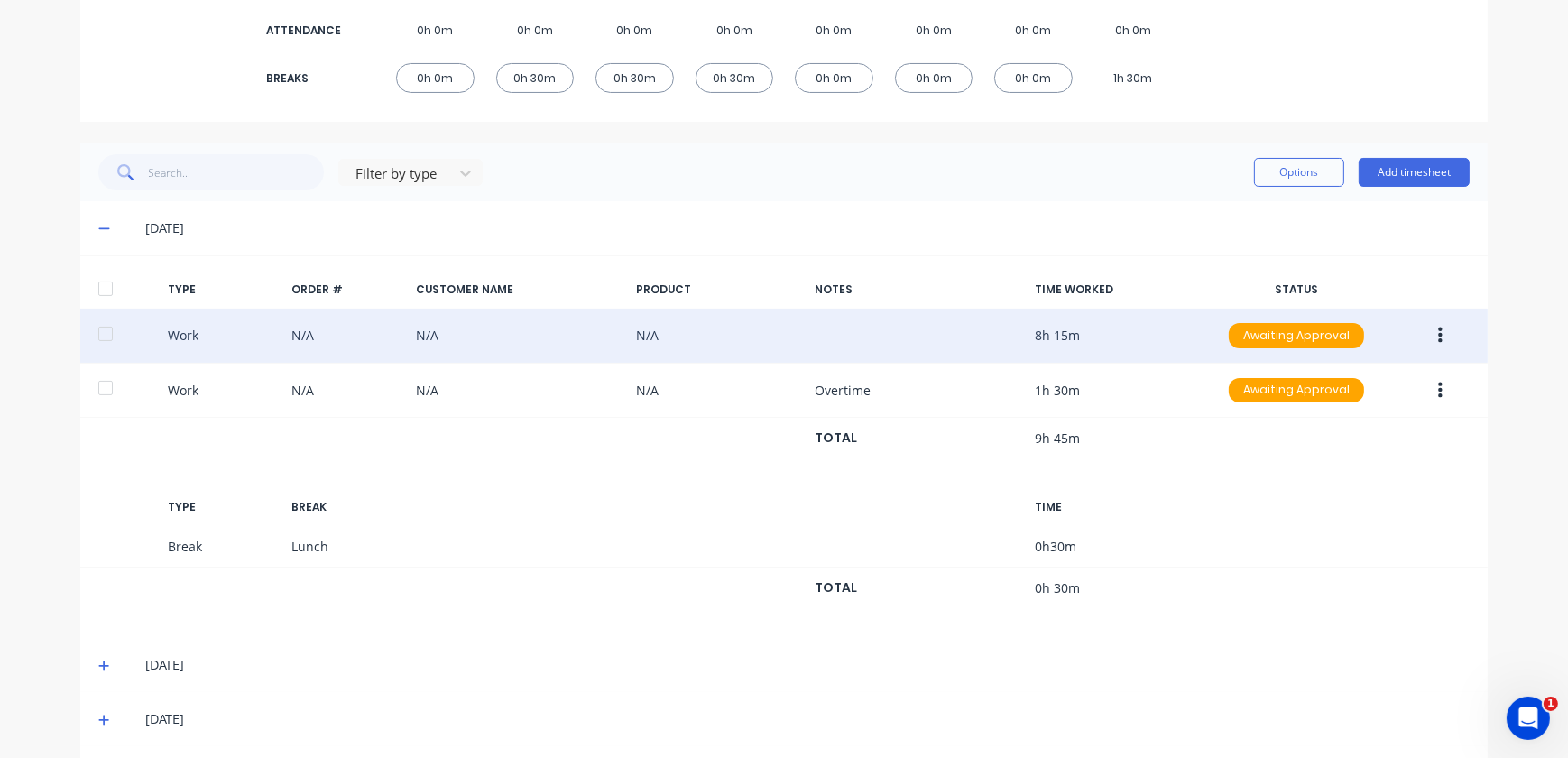
click at [1439, 331] on button "button" at bounding box center [1440, 336] width 43 height 33
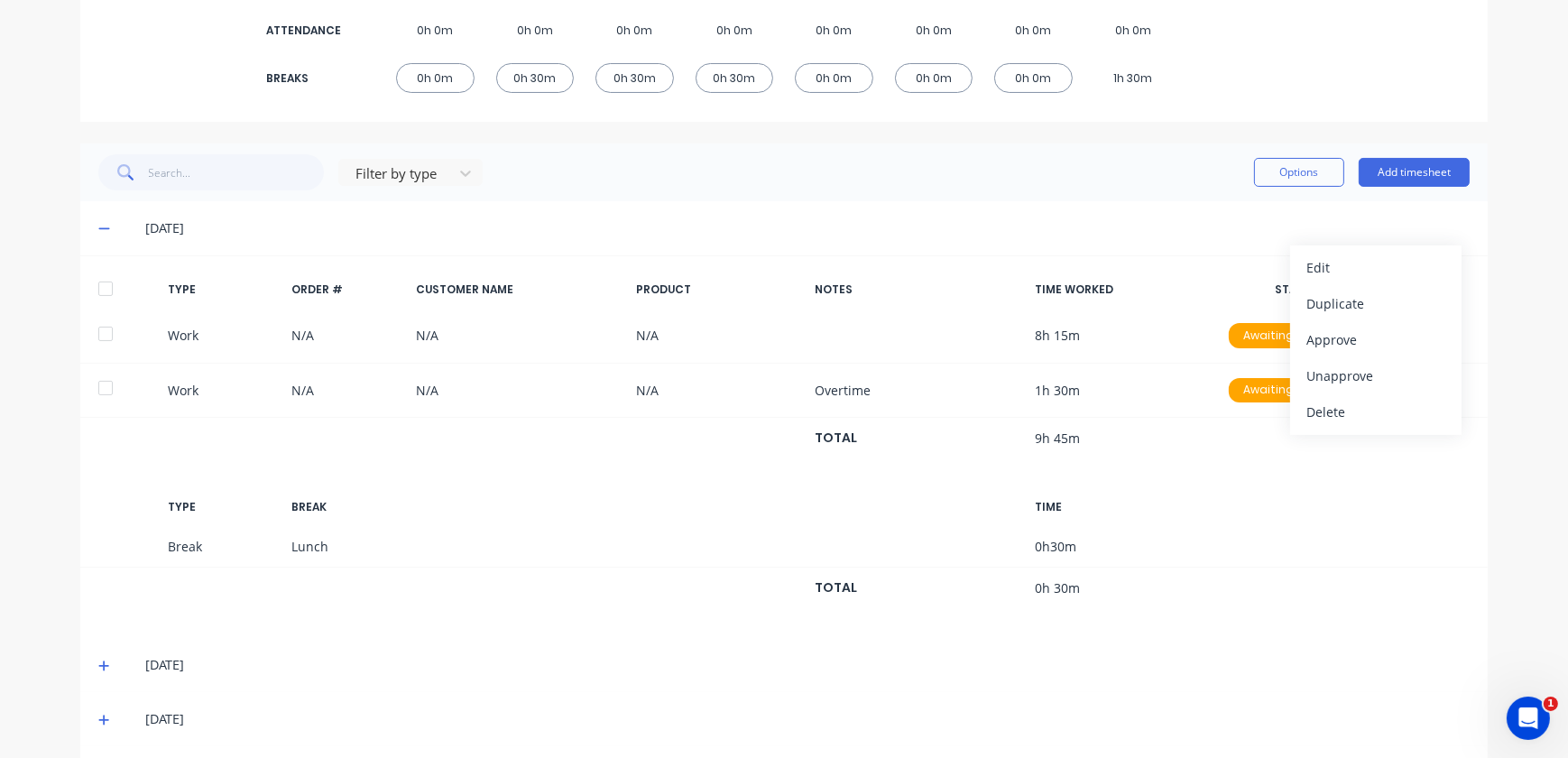
click at [94, 675] on div "[DATE]" at bounding box center [784, 664] width 1408 height 54
click at [99, 668] on icon at bounding box center [105, 665] width 12 height 13
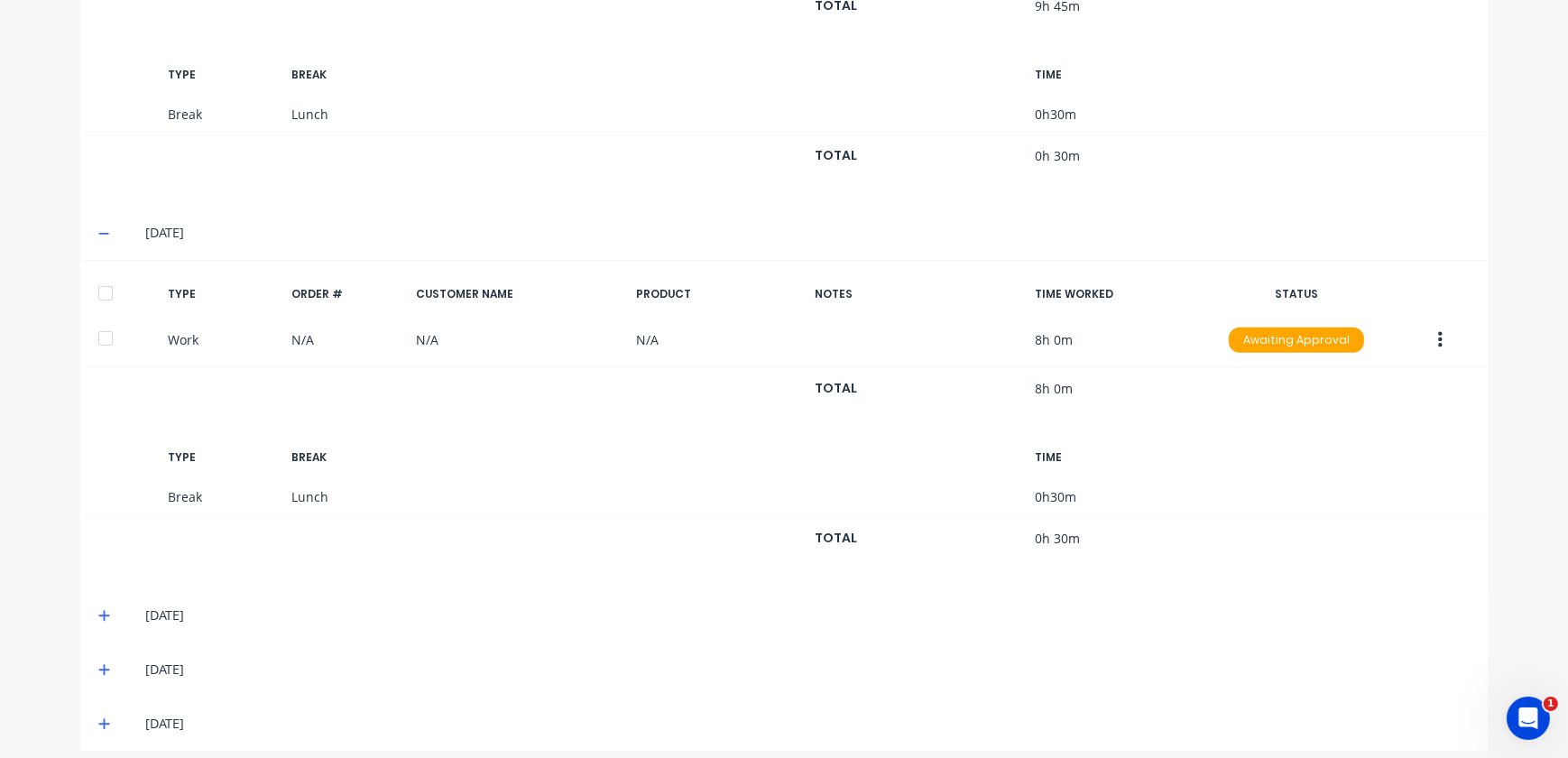
scroll to position [772, 0]
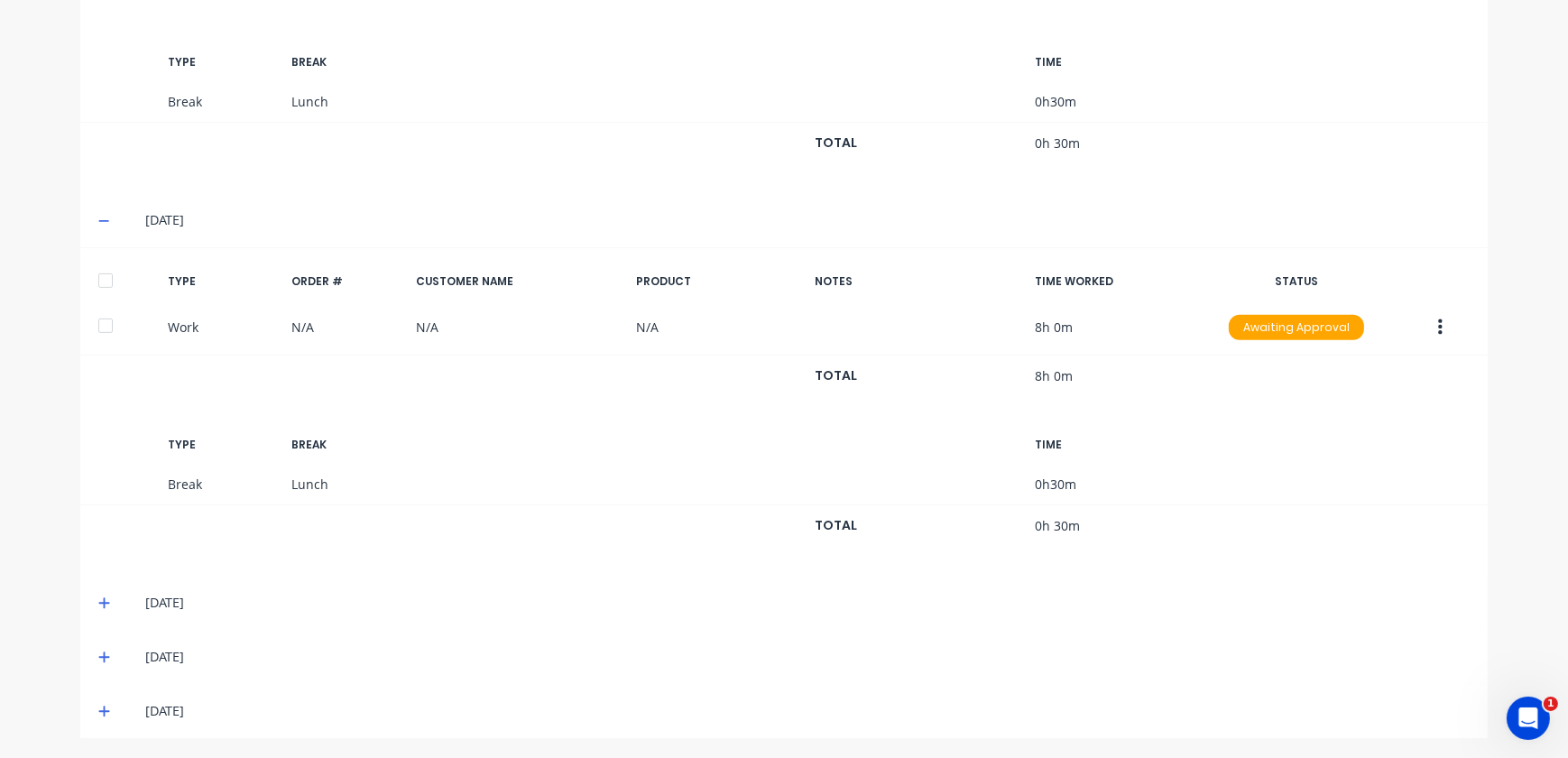
click at [99, 598] on icon at bounding box center [105, 603] width 12 height 13
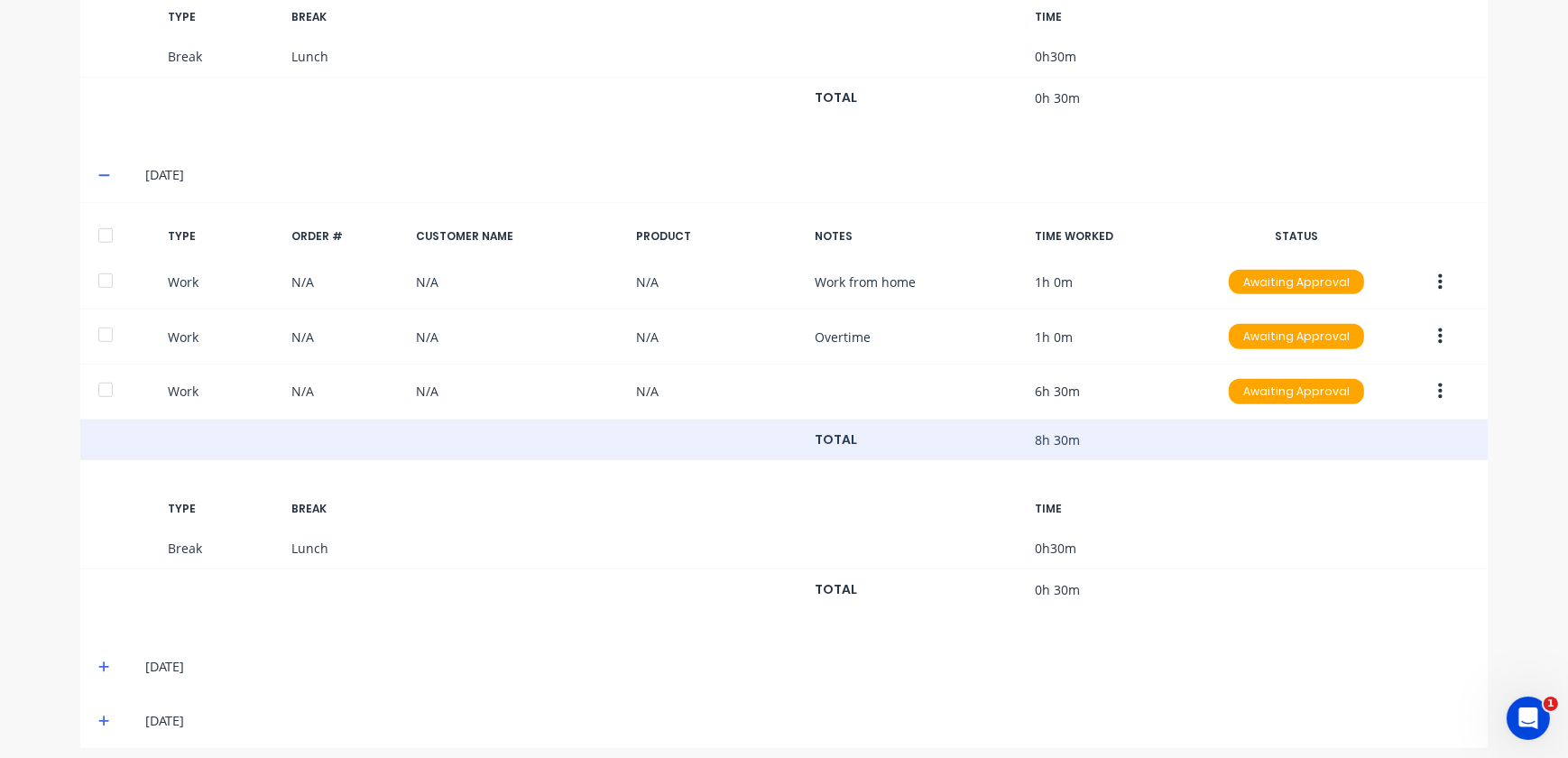
scroll to position [1209, 0]
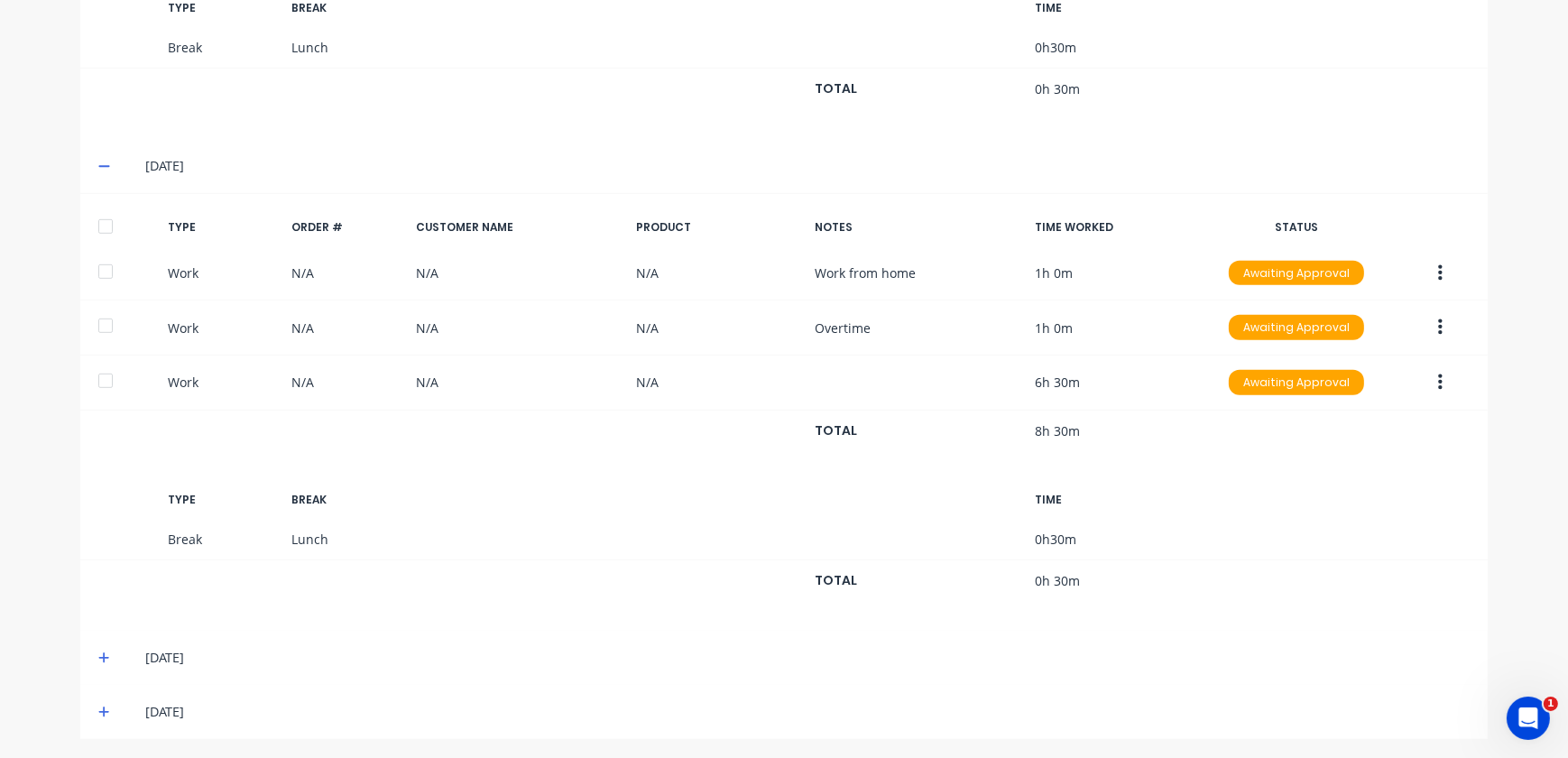
click at [99, 656] on icon at bounding box center [105, 657] width 12 height 13
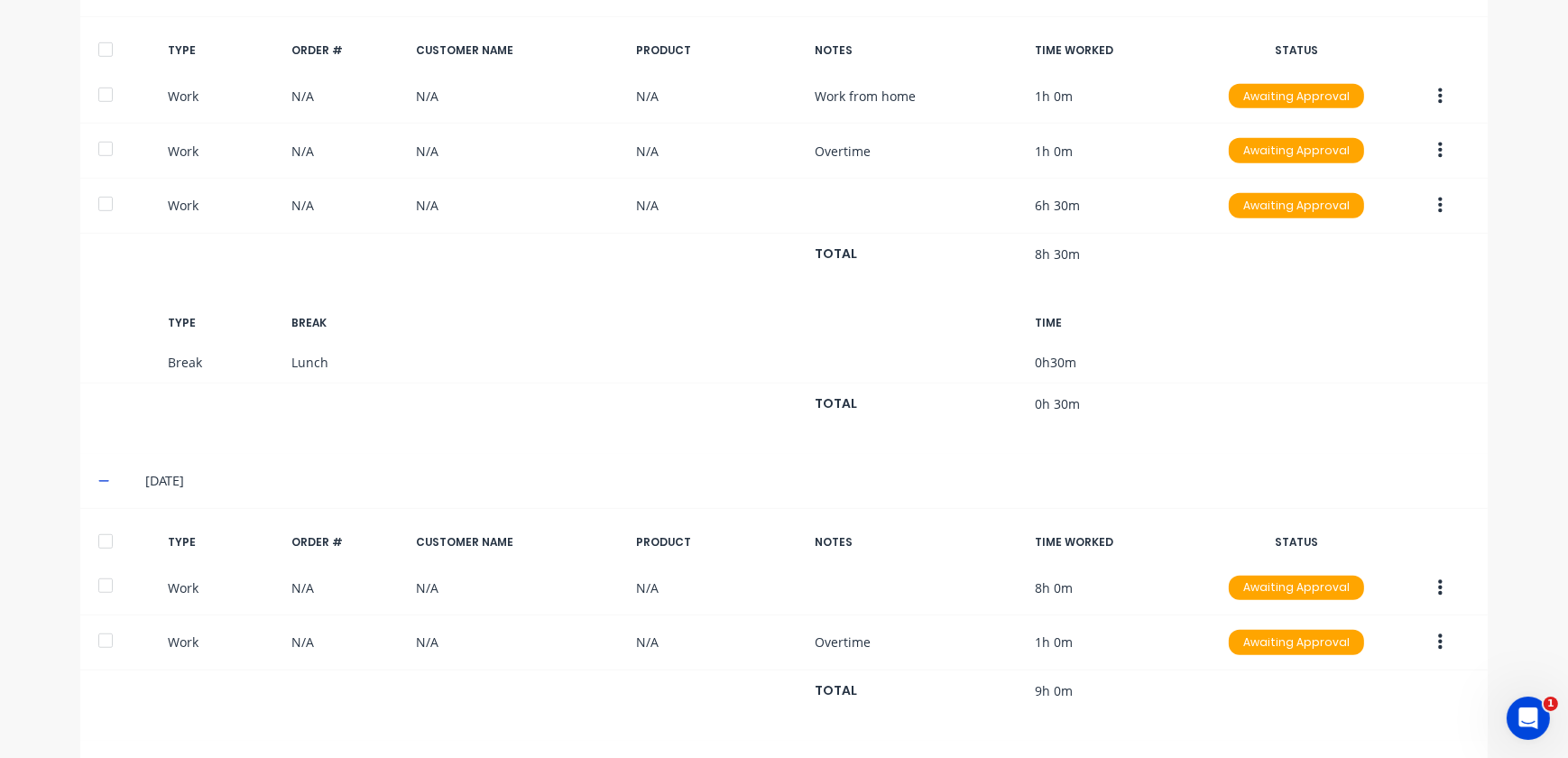
scroll to position [1359, 0]
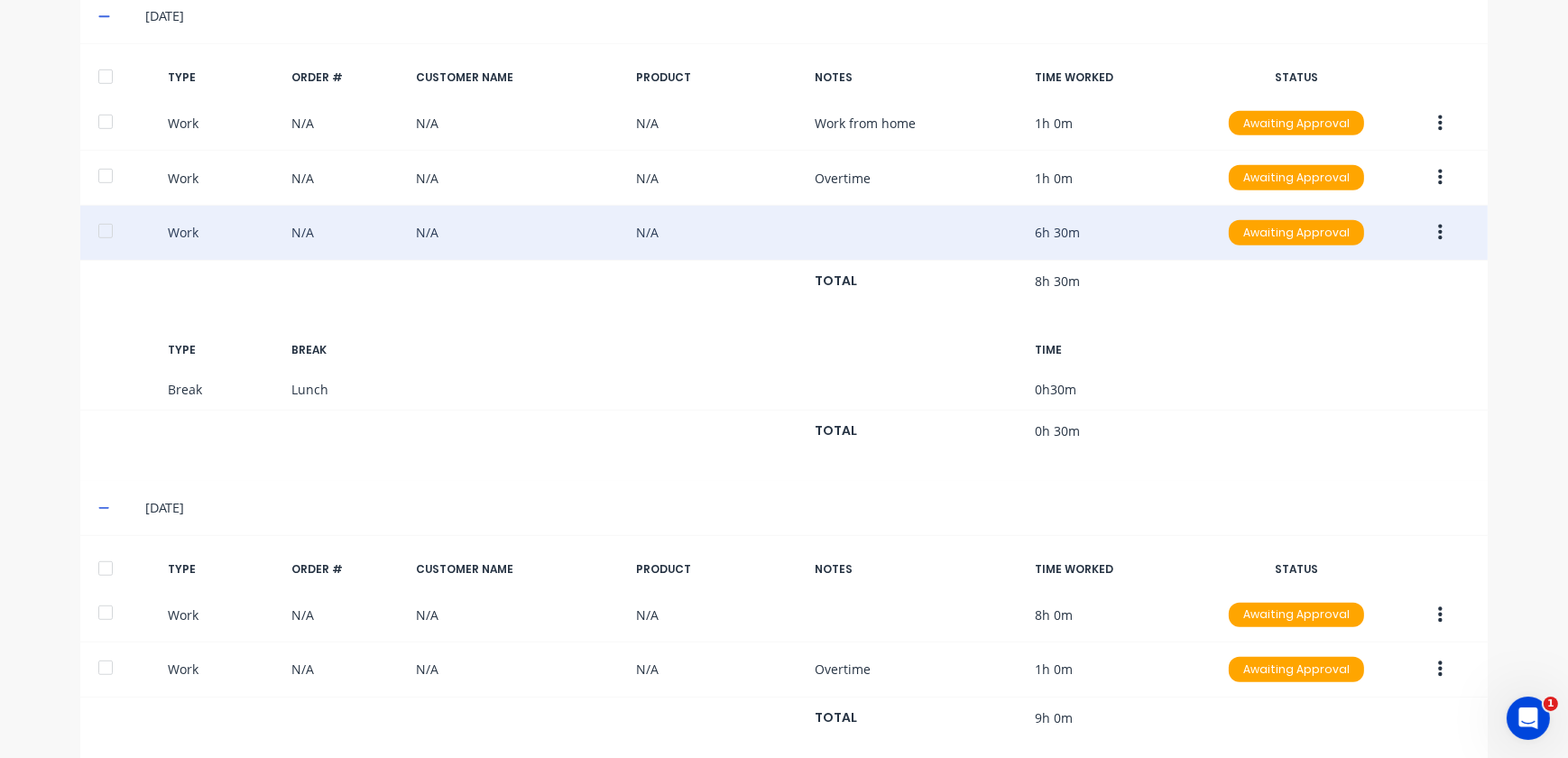
click at [1438, 233] on icon "button" at bounding box center [1440, 233] width 5 height 20
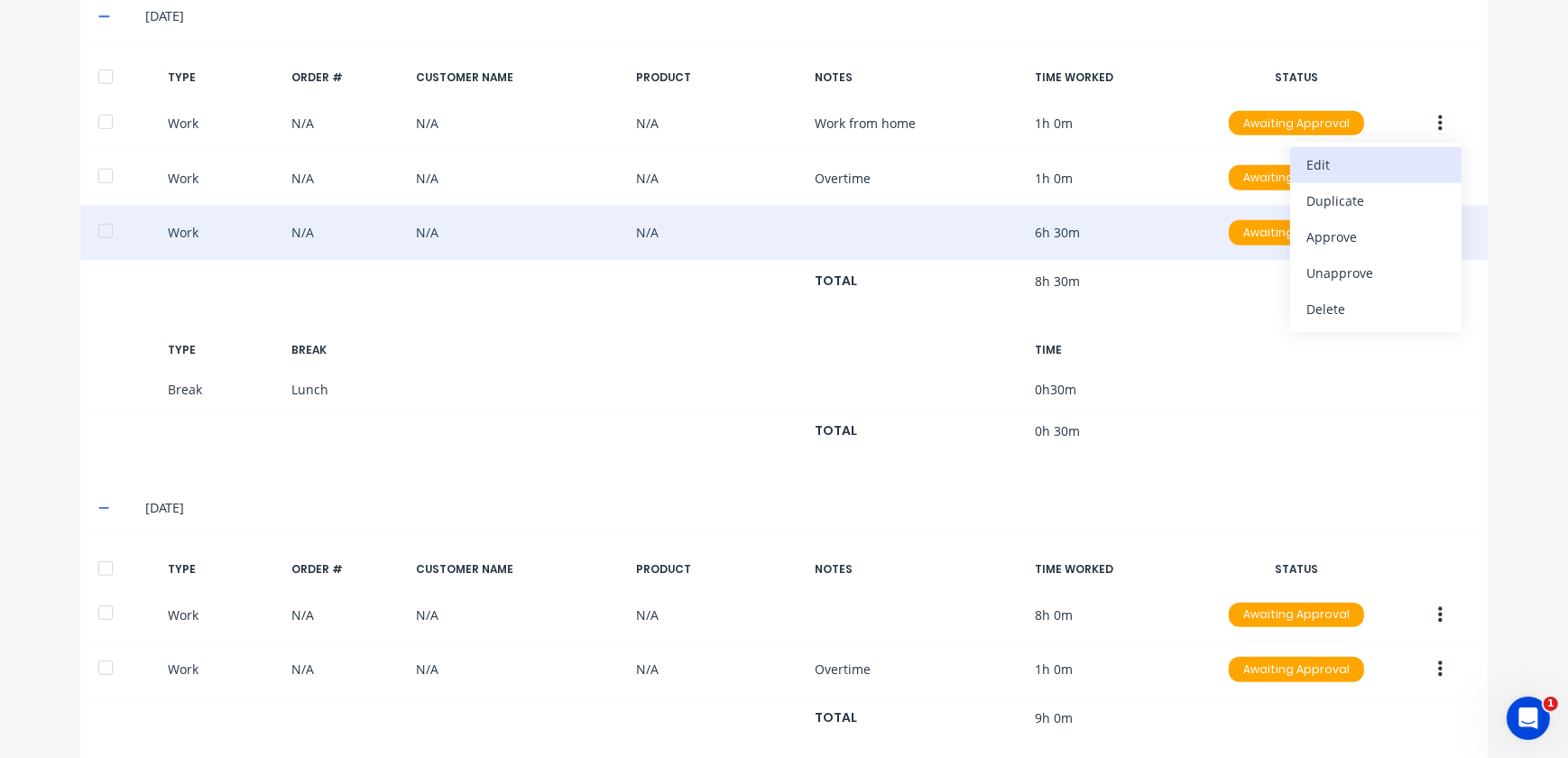
click at [1331, 164] on div "Edit" at bounding box center [1377, 164] width 139 height 26
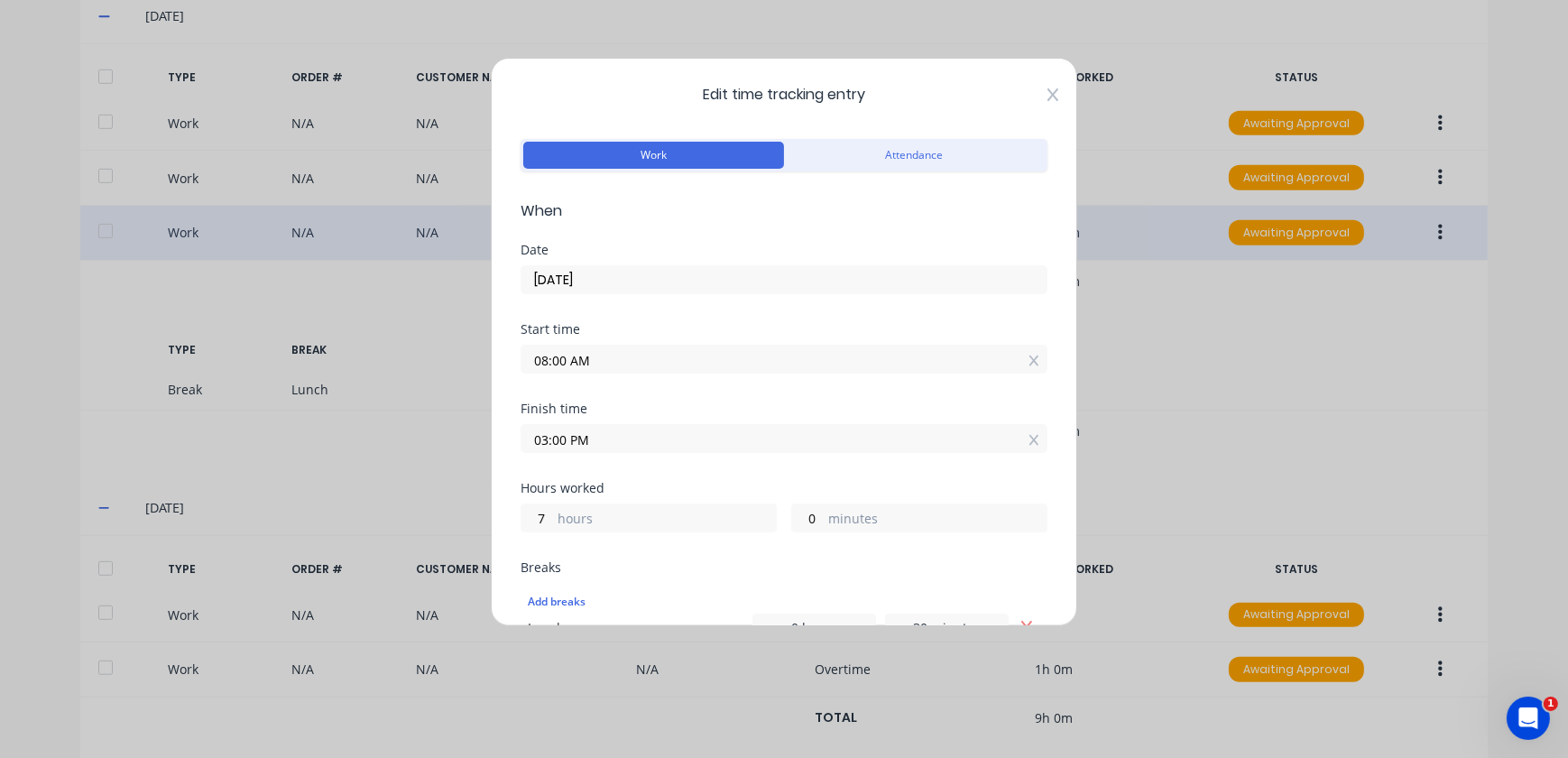
click at [1048, 92] on icon at bounding box center [1053, 95] width 11 height 13
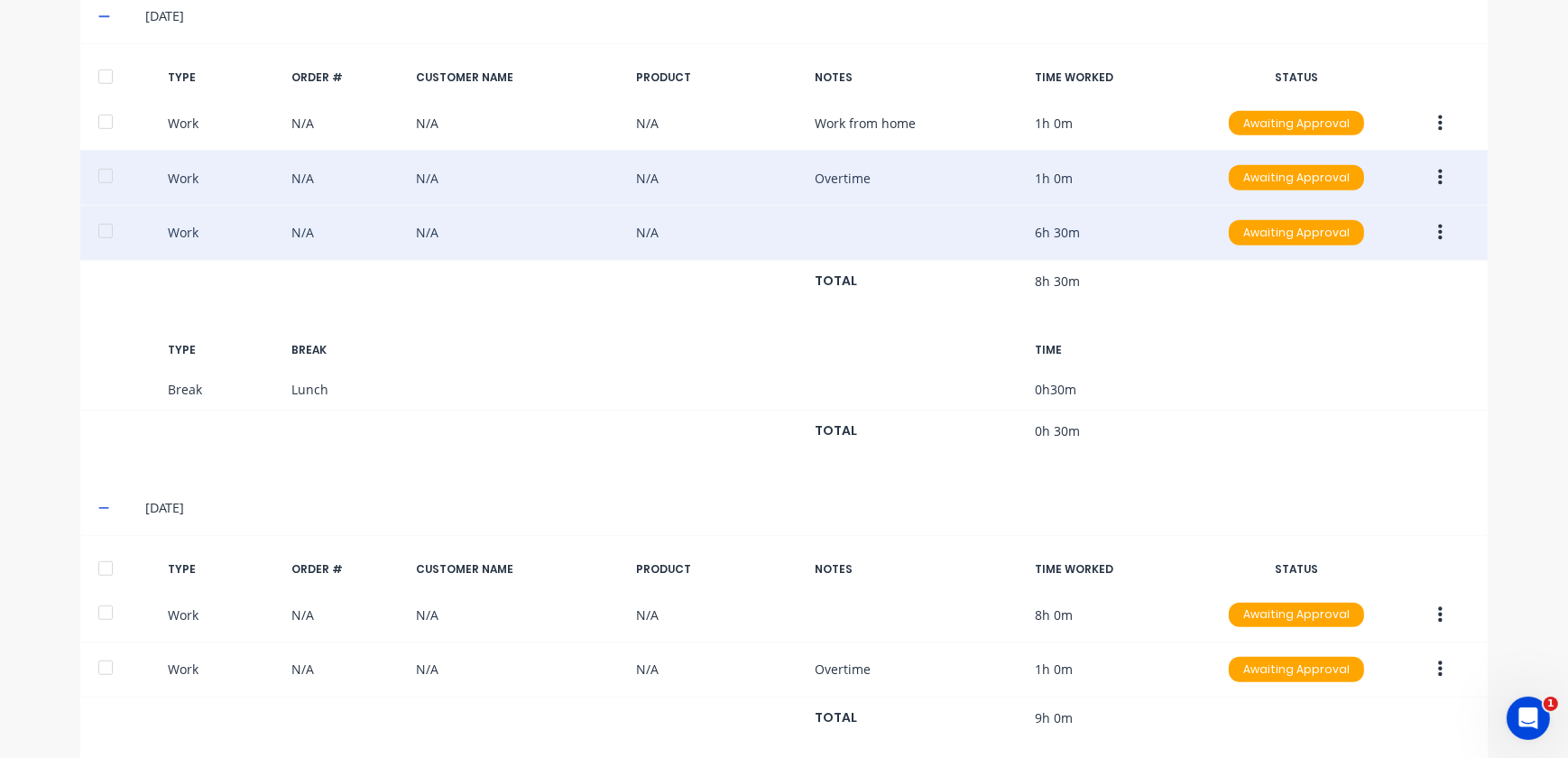
click at [1428, 178] on button "button" at bounding box center [1440, 177] width 43 height 33
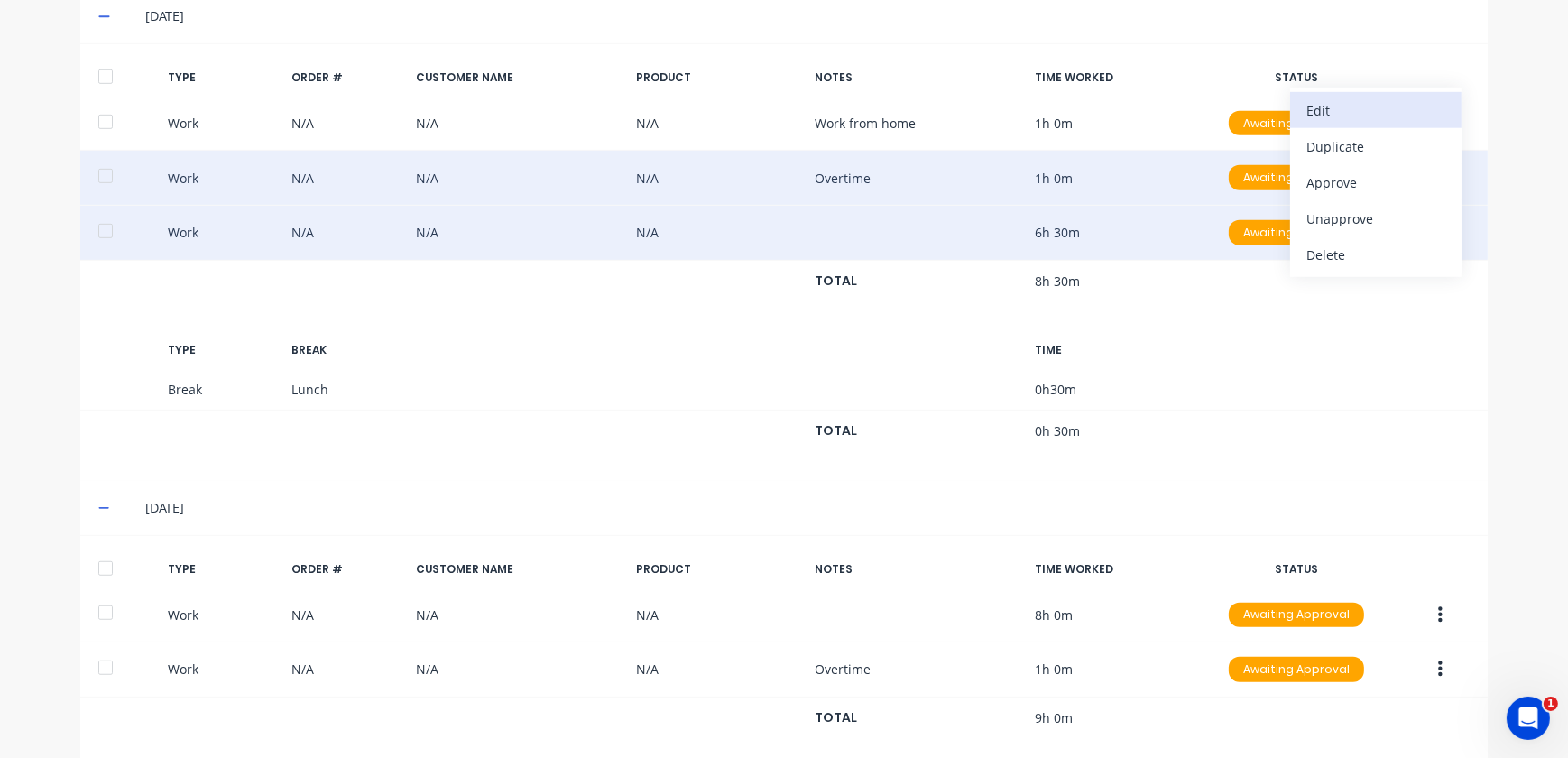
click at [1329, 108] on div "Edit" at bounding box center [1377, 111] width 139 height 26
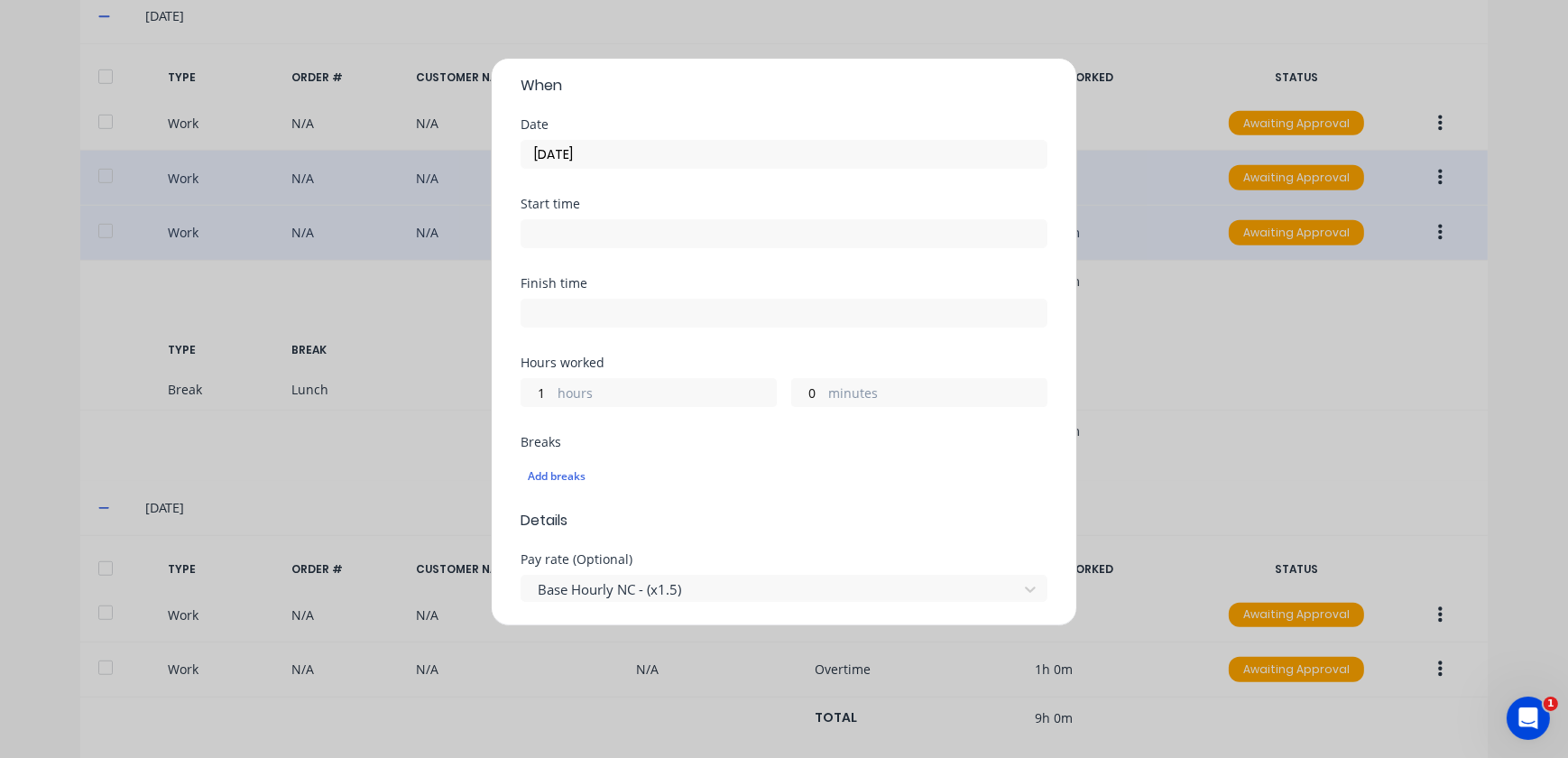
scroll to position [0, 0]
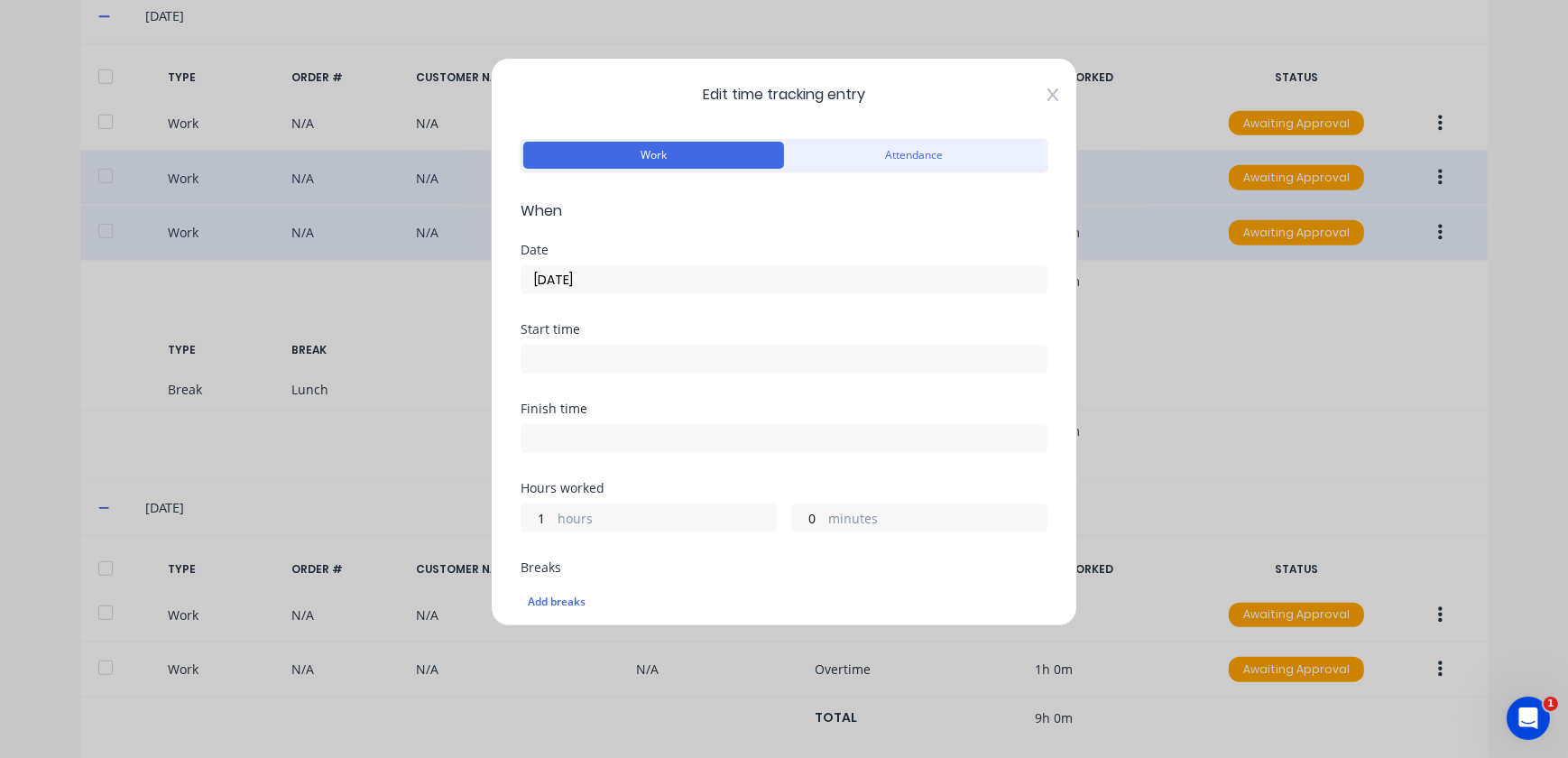
click at [1048, 99] on icon at bounding box center [1053, 95] width 11 height 13
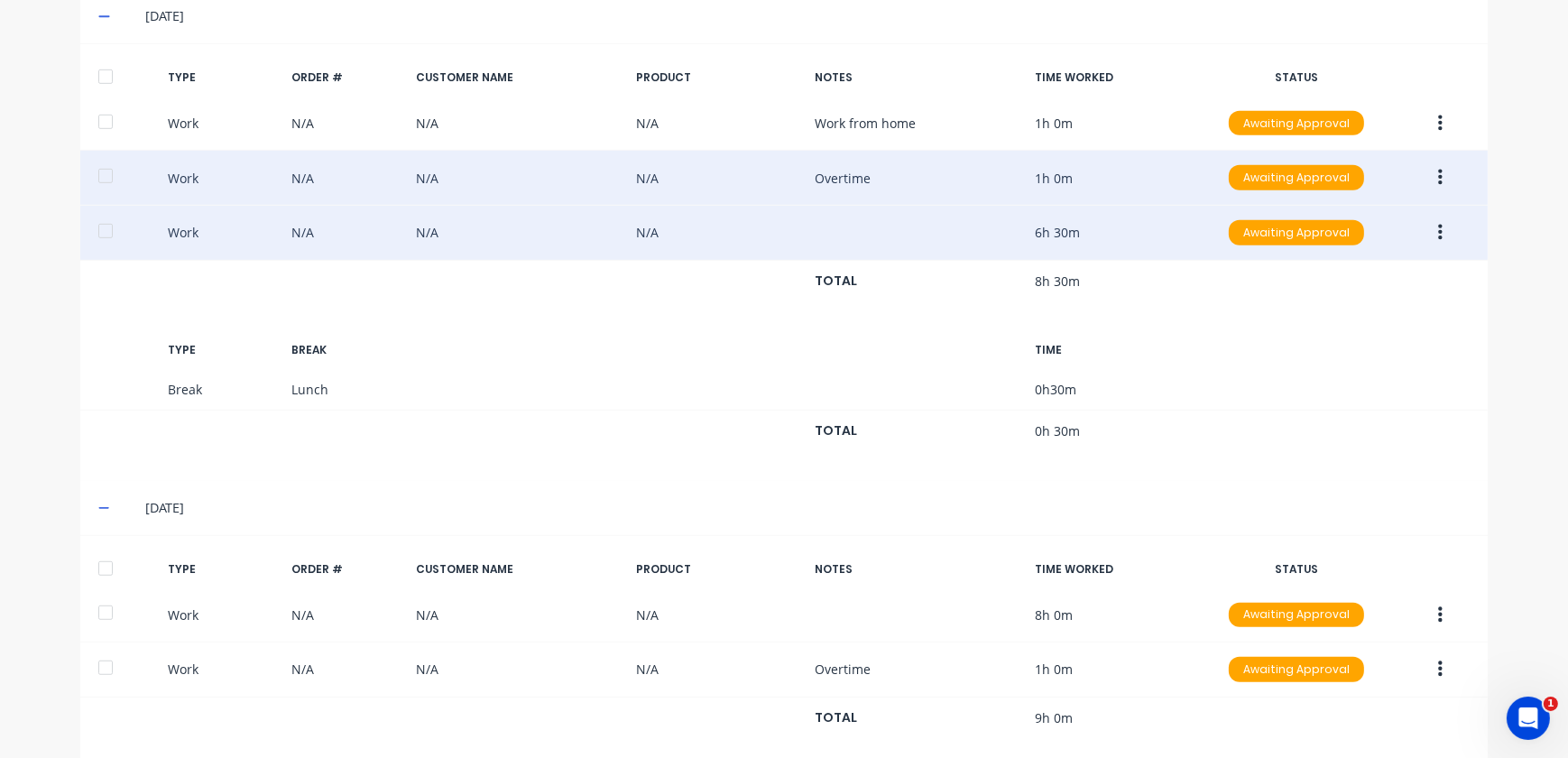
click at [1425, 229] on button "button" at bounding box center [1440, 232] width 43 height 33
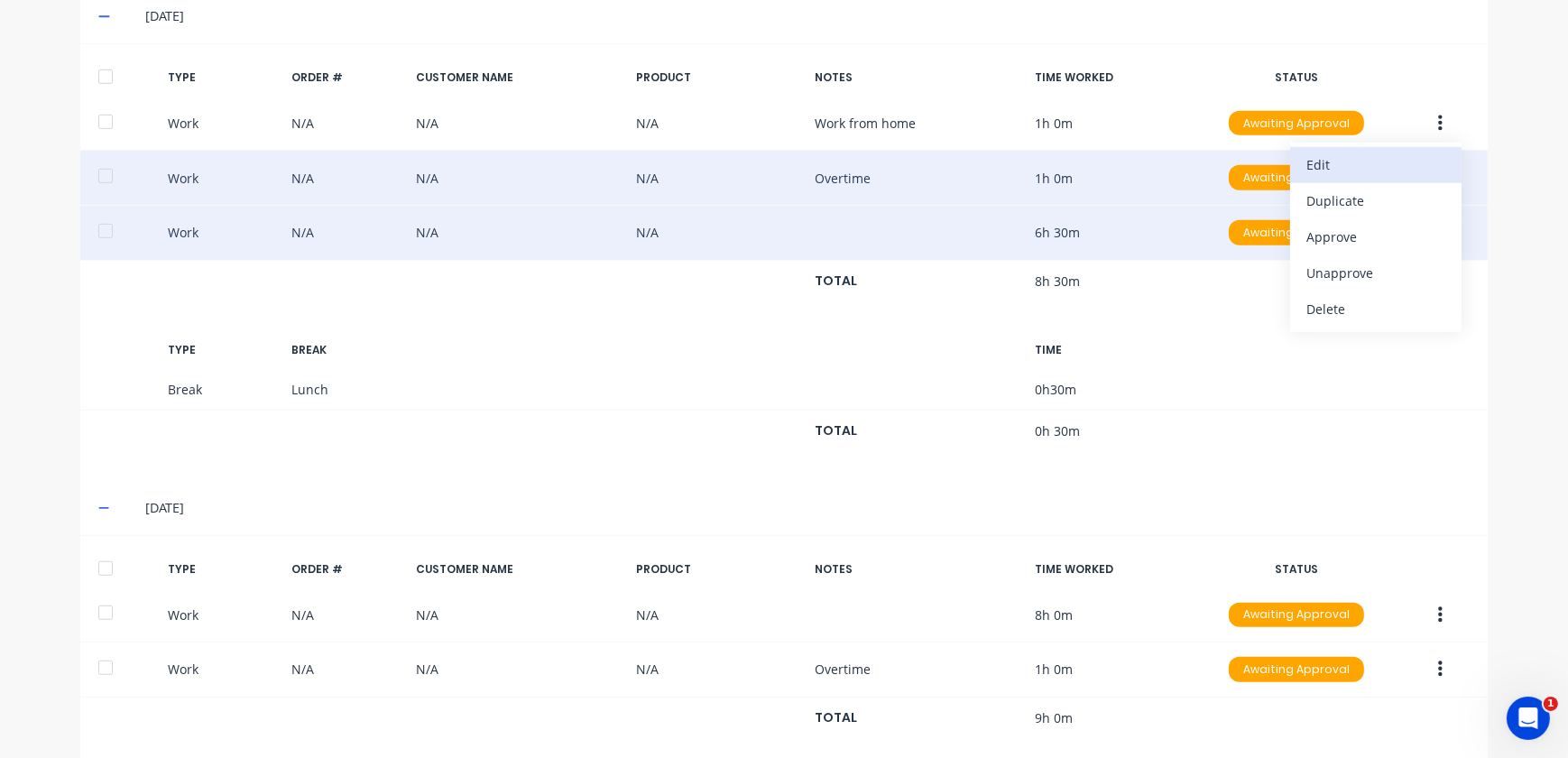
click at [1345, 161] on div "Edit" at bounding box center [1377, 164] width 139 height 26
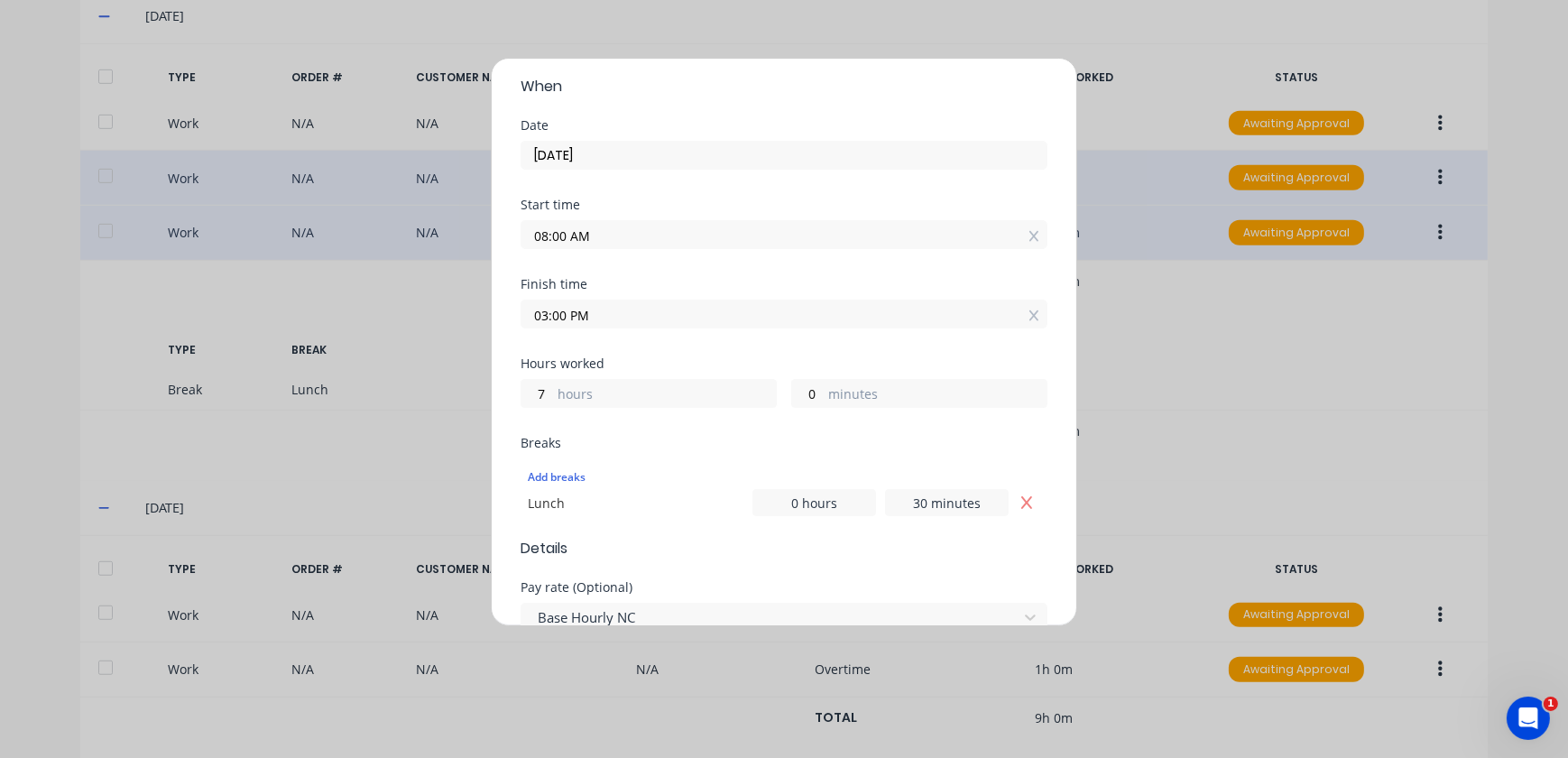
scroll to position [245, 0]
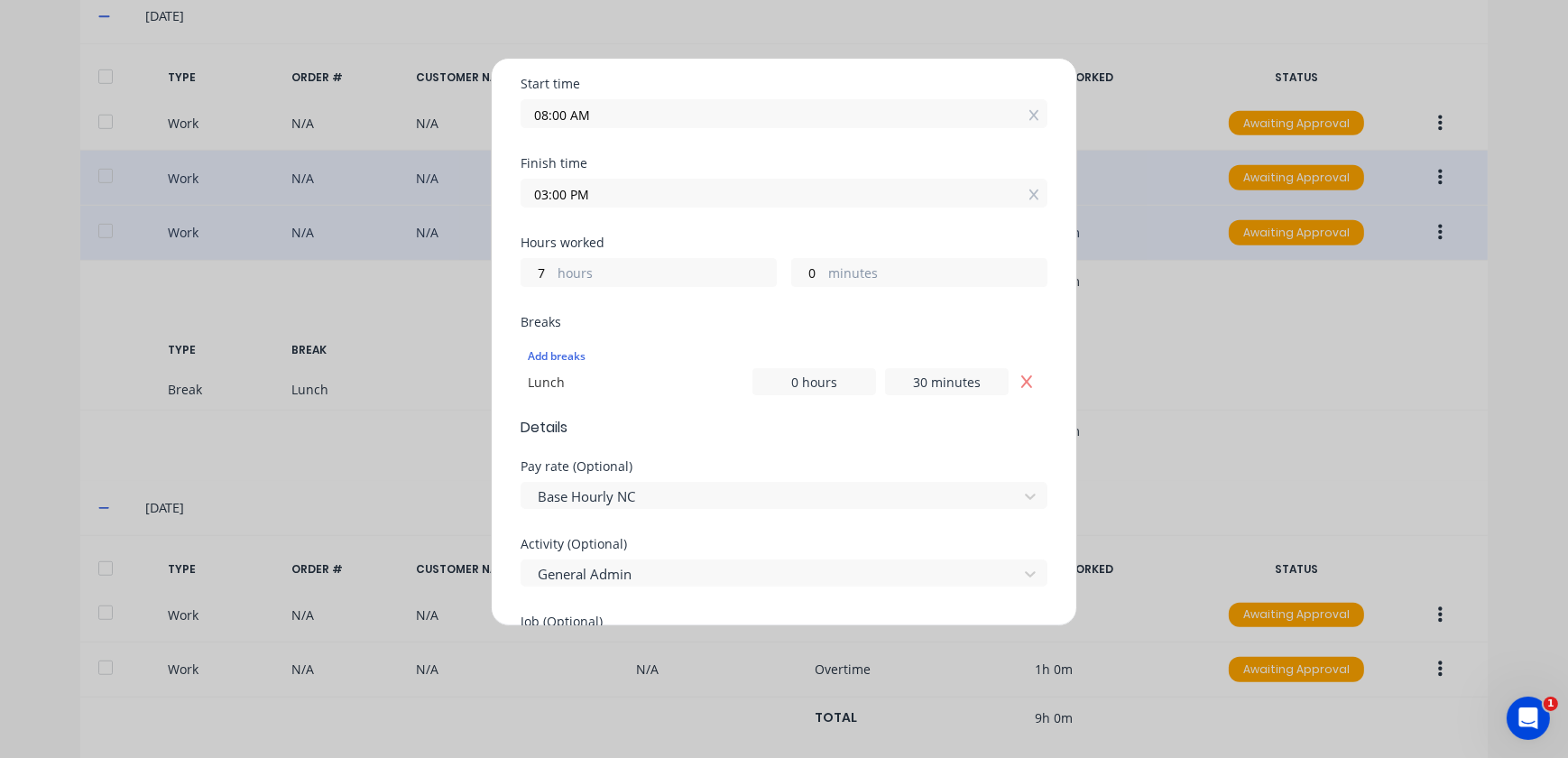
click at [1218, 379] on div "Edit time tracking entry Work Attendance When Date [DATE] Start time 08:00 AM F…" at bounding box center [784, 379] width 1568 height 758
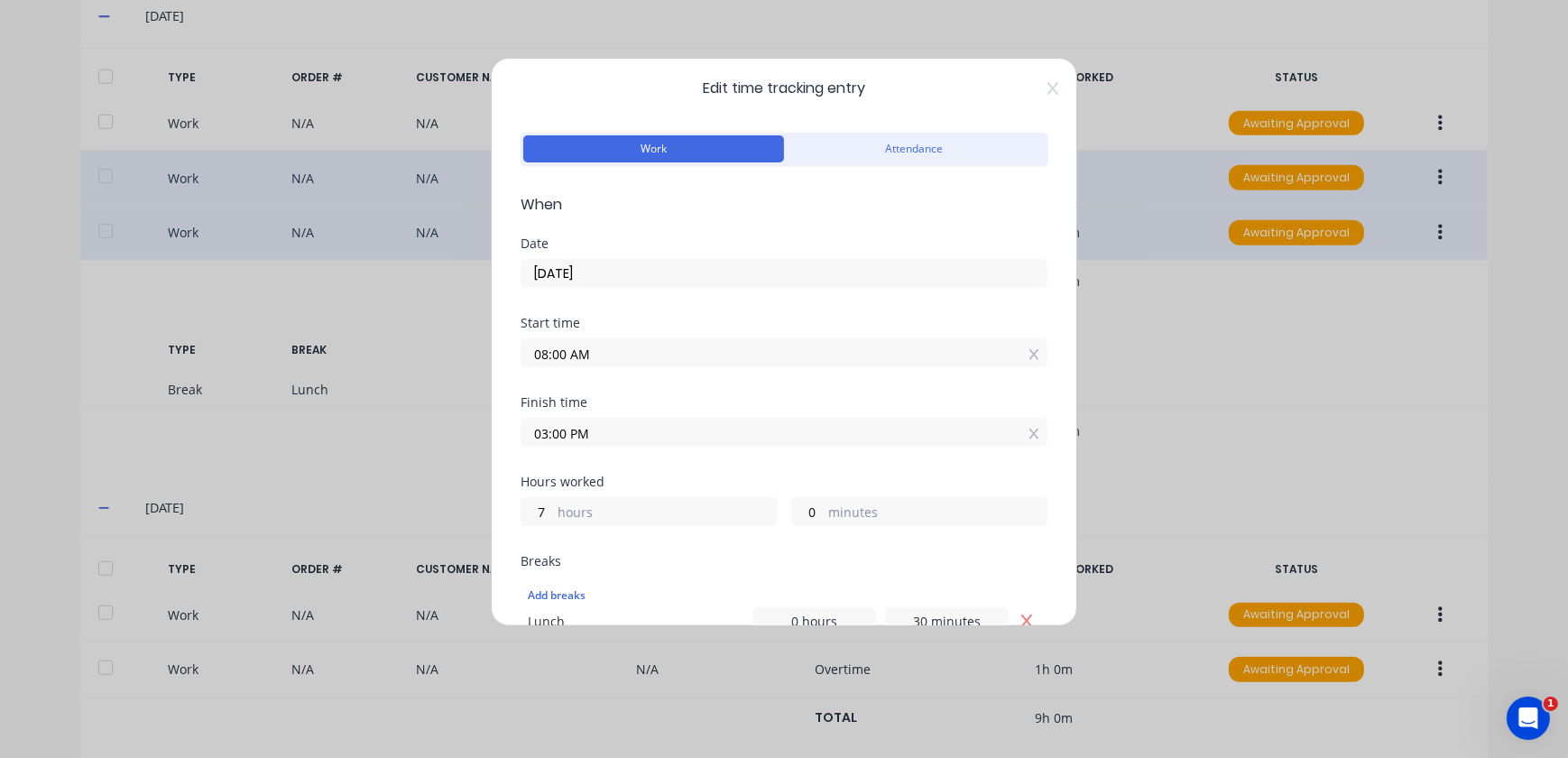
scroll to position [0, 0]
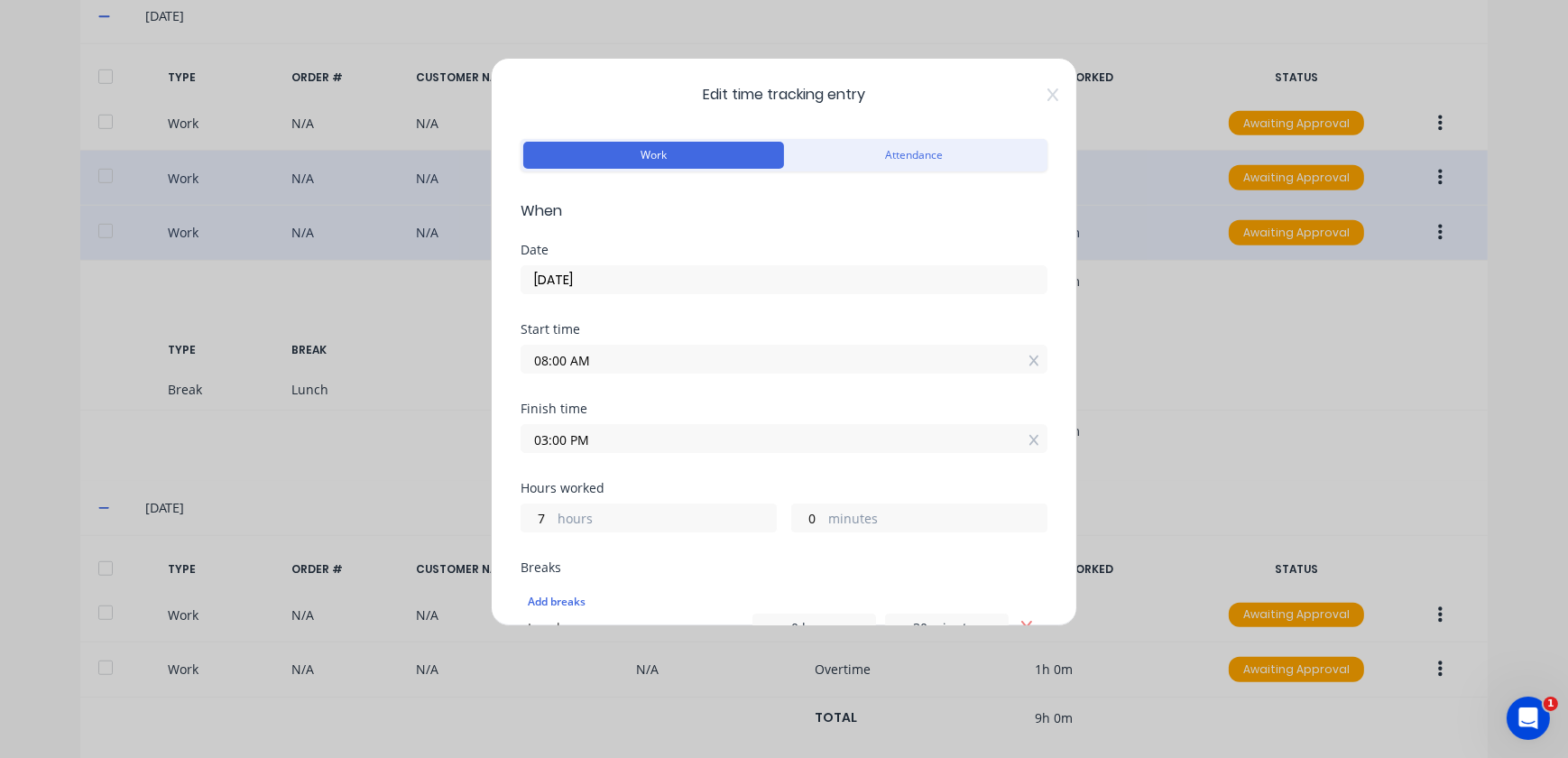
click at [1031, 99] on span "Edit time tracking entry" at bounding box center [784, 95] width 527 height 22
click at [1048, 95] on icon at bounding box center [1053, 95] width 11 height 13
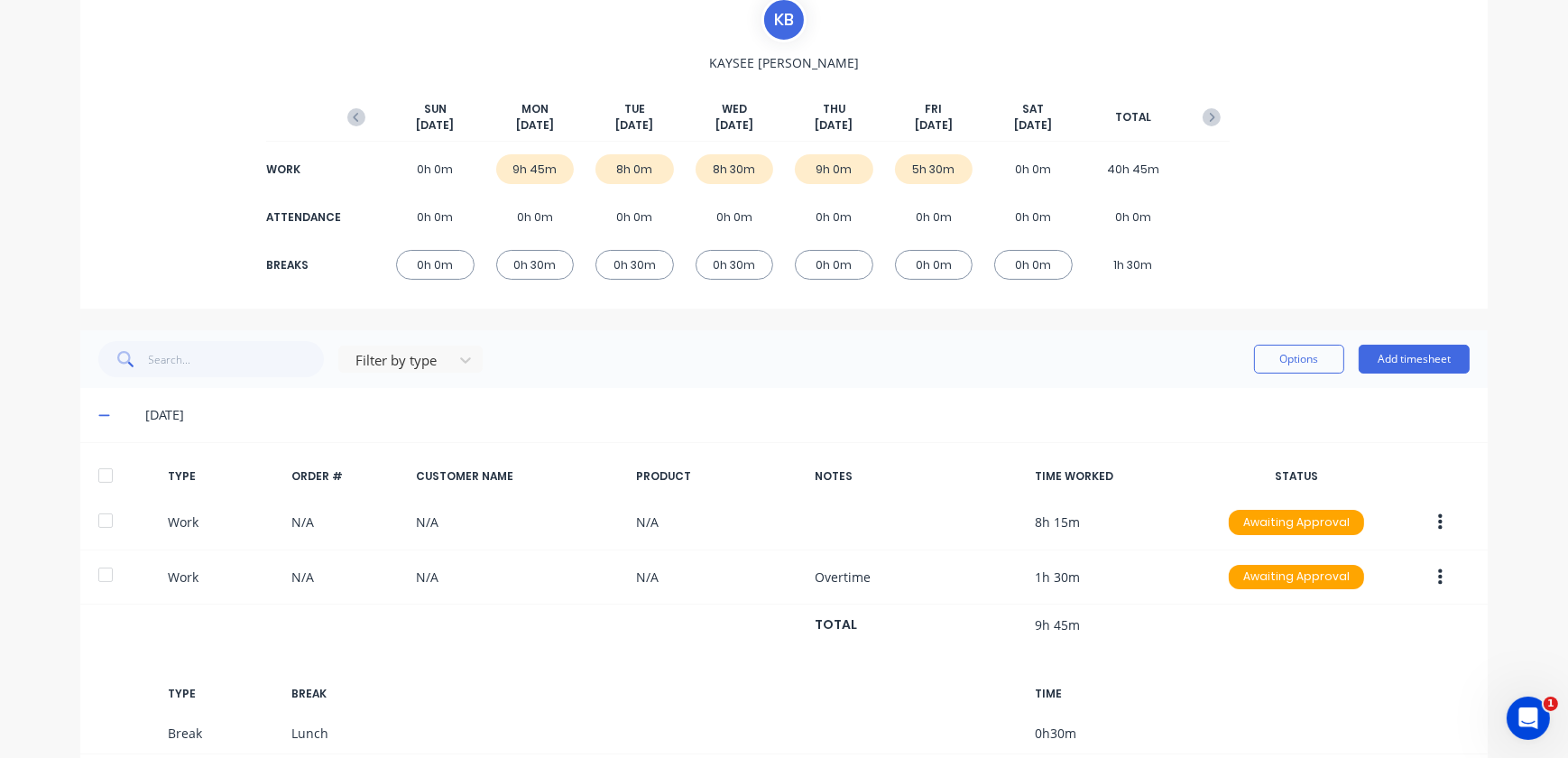
scroll to position [46, 0]
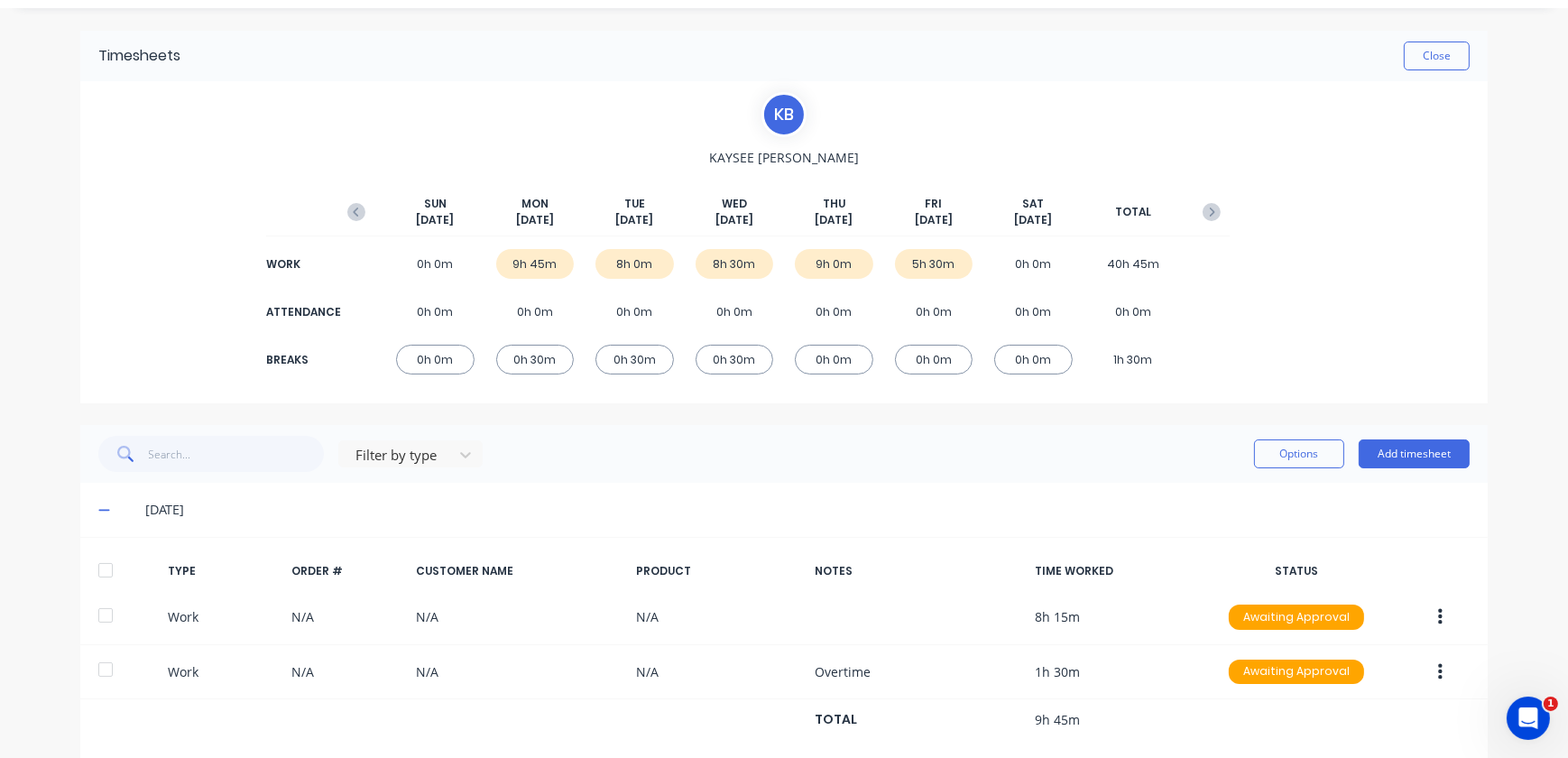
click at [99, 514] on icon at bounding box center [105, 509] width 12 height 13
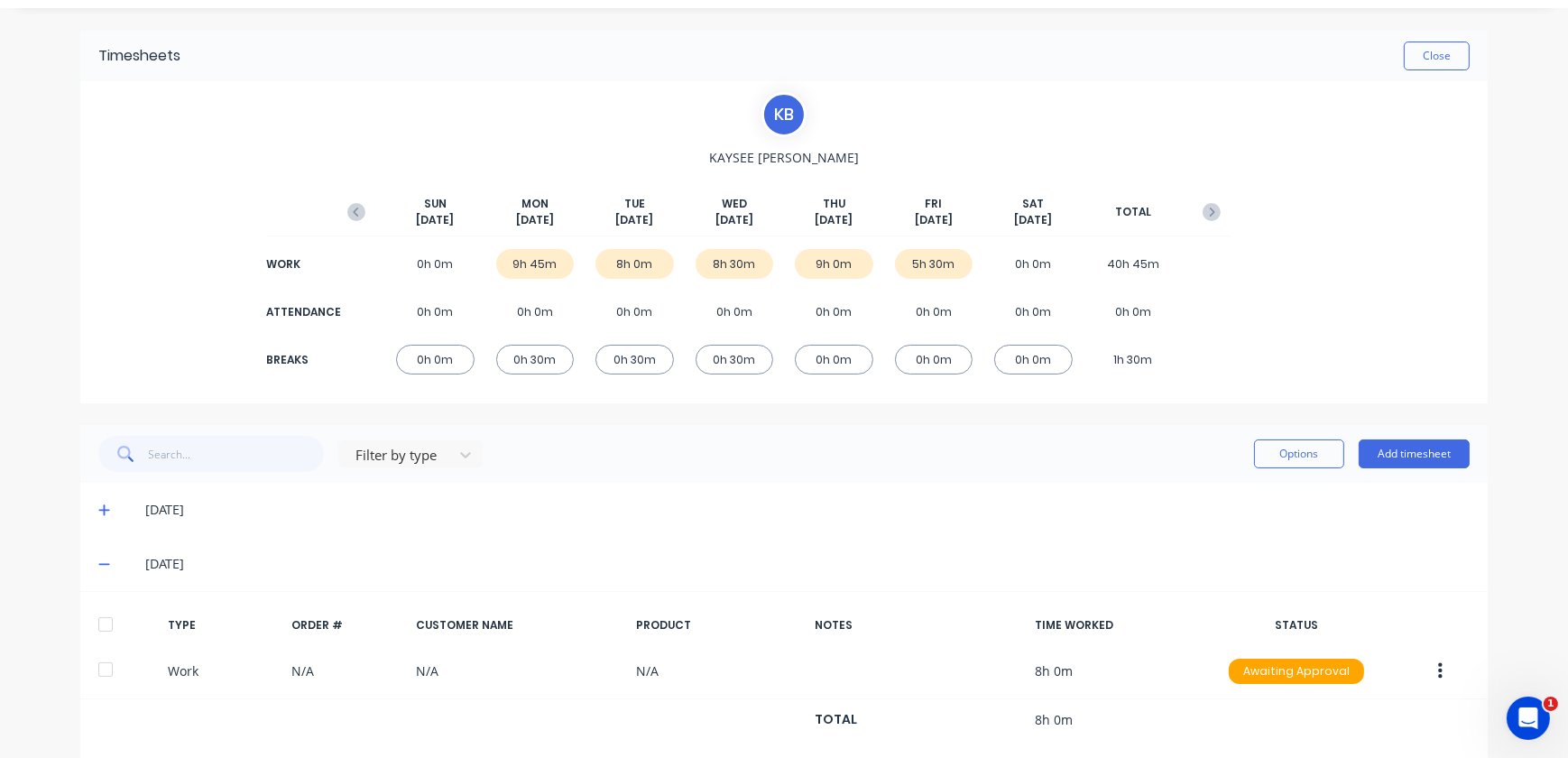
click at [108, 560] on span at bounding box center [108, 564] width 18 height 18
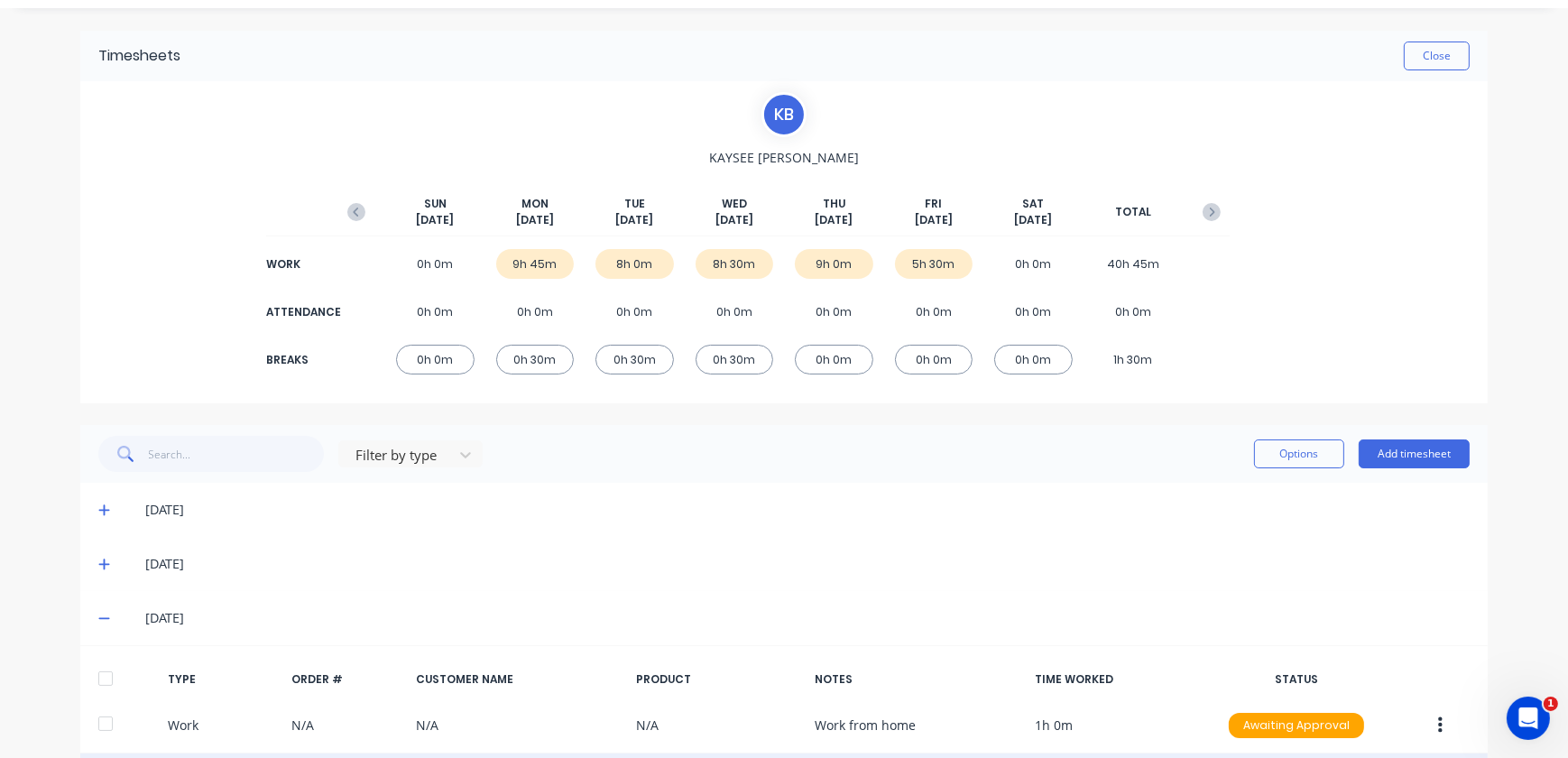
click at [105, 629] on div "[DATE]" at bounding box center [784, 618] width 1408 height 54
click at [108, 622] on span at bounding box center [108, 618] width 18 height 18
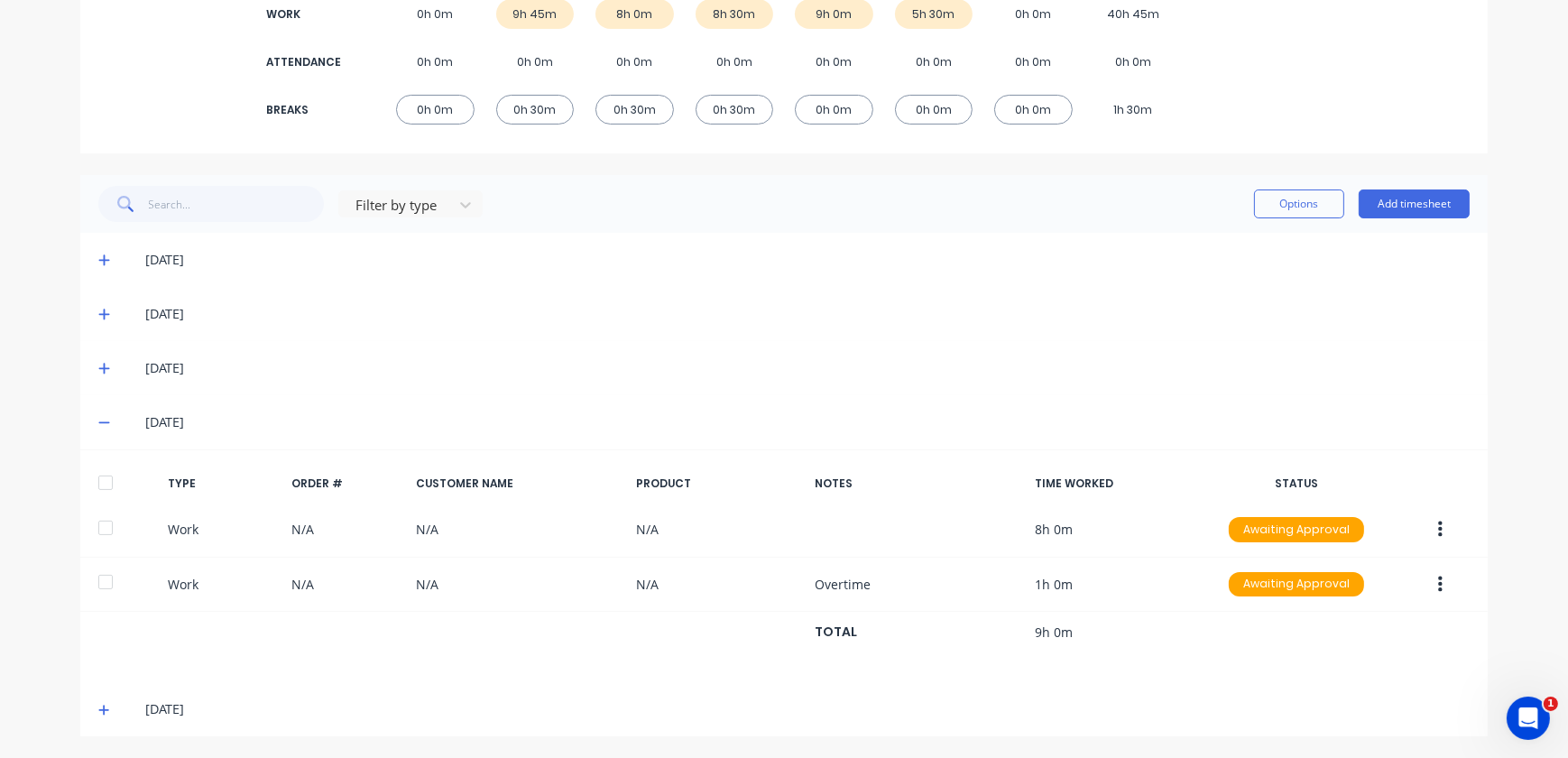
click at [99, 417] on icon at bounding box center [105, 422] width 12 height 13
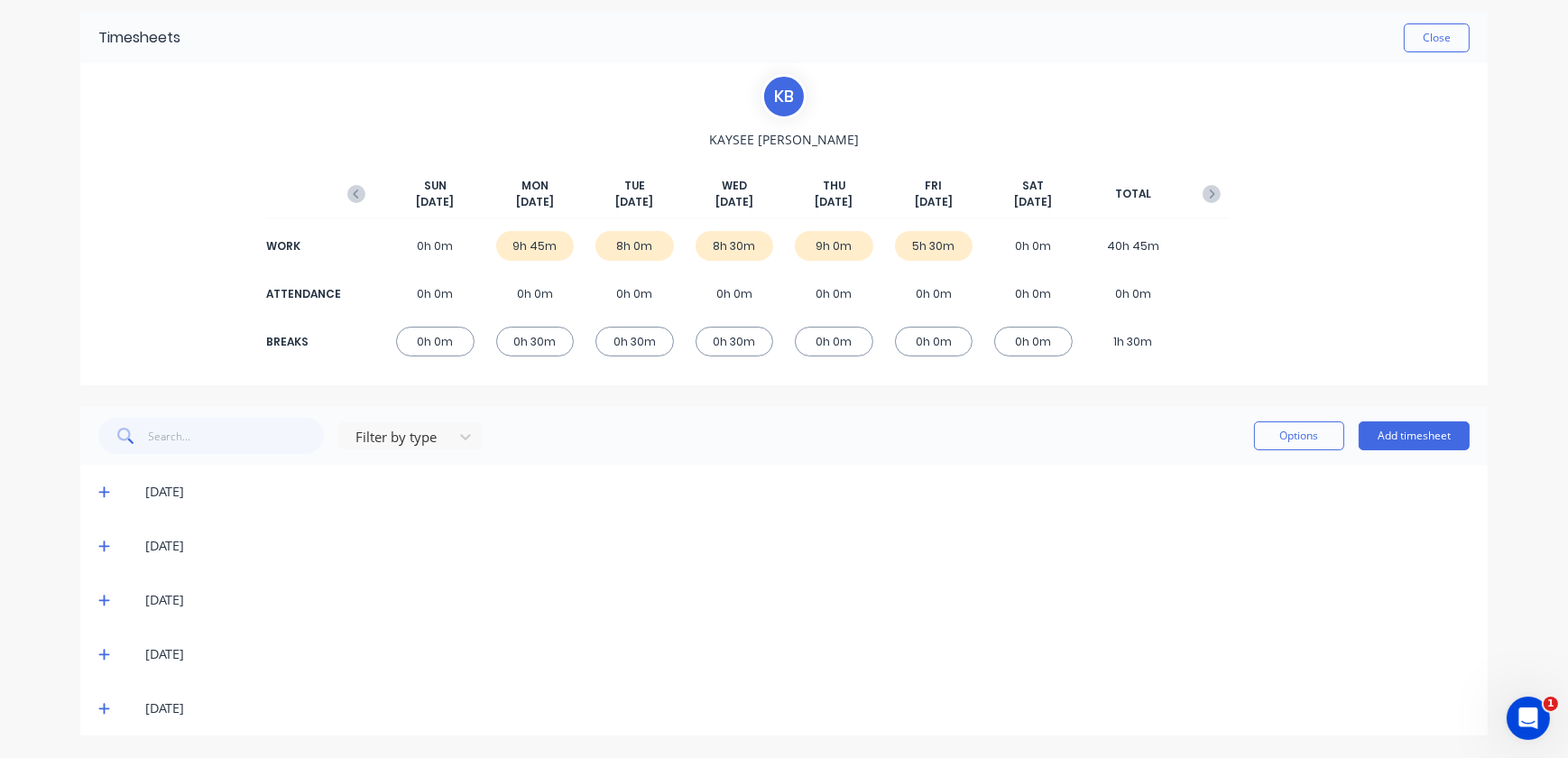
scroll to position [63, 0]
click at [100, 652] on icon at bounding box center [105, 654] width 12 height 13
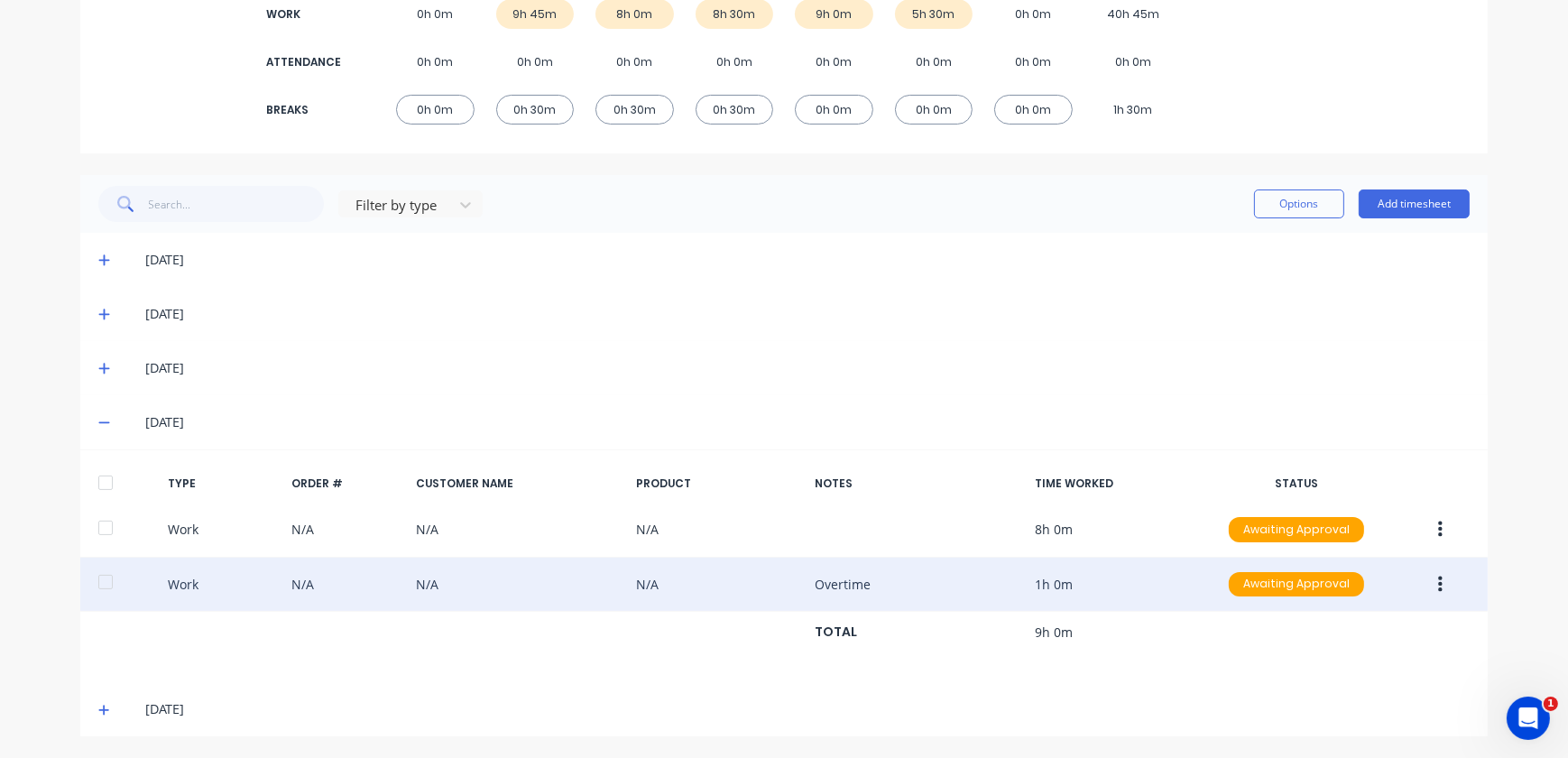
click at [1438, 586] on icon "button" at bounding box center [1440, 585] width 5 height 20
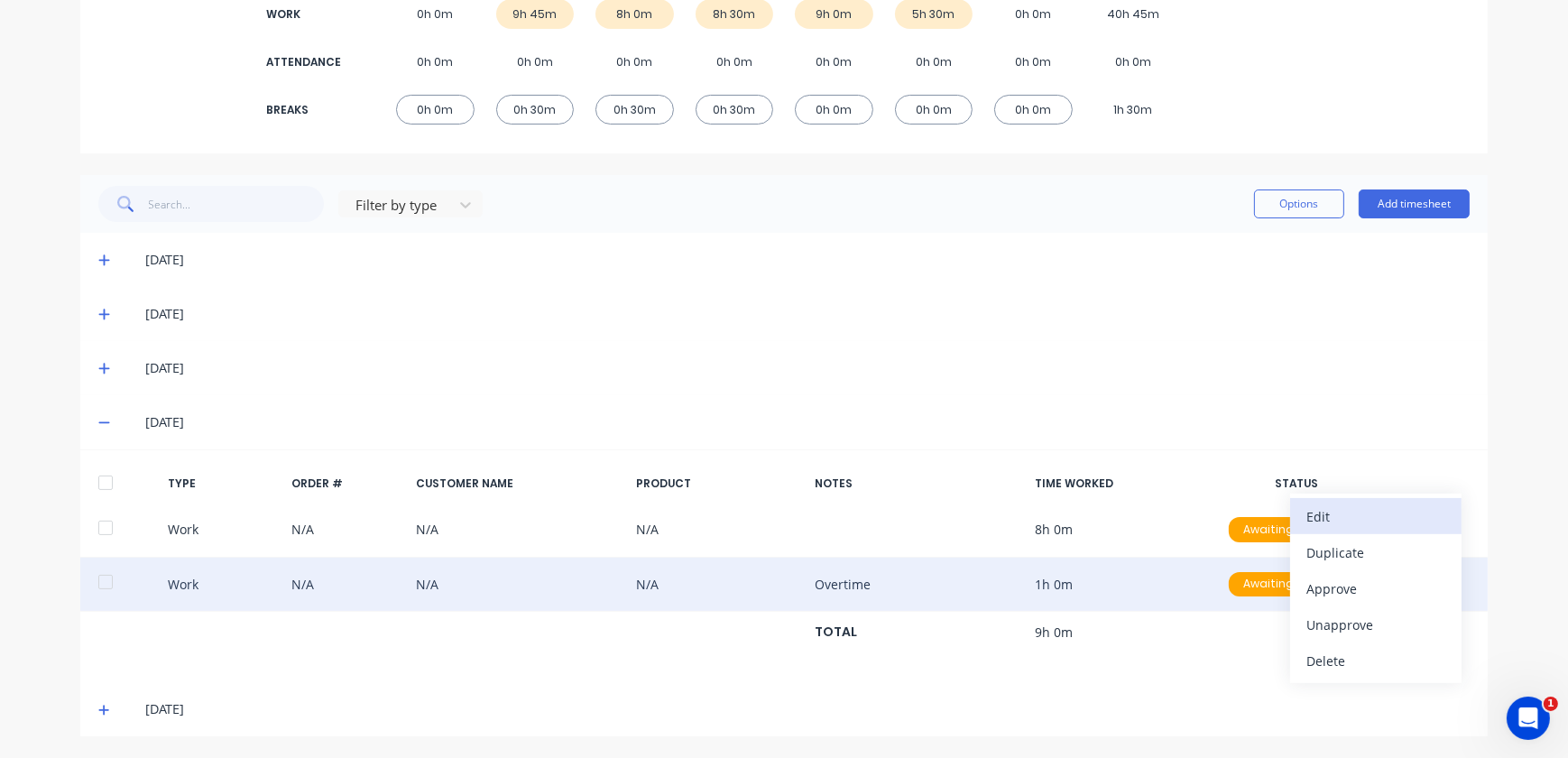
click at [1385, 527] on div "Edit" at bounding box center [1377, 516] width 139 height 26
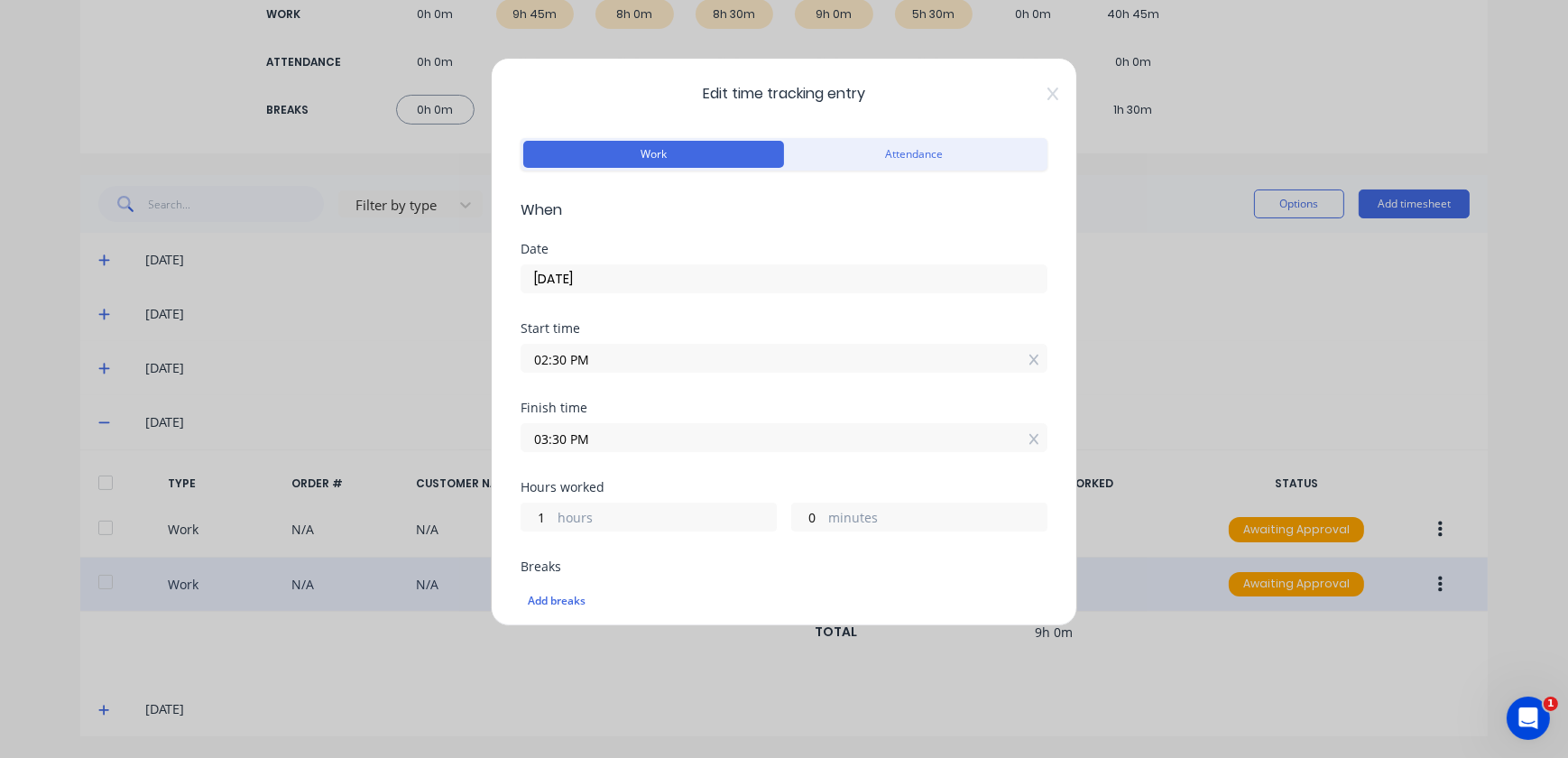
scroll to position [0, 0]
click at [1048, 96] on icon at bounding box center [1053, 95] width 11 height 14
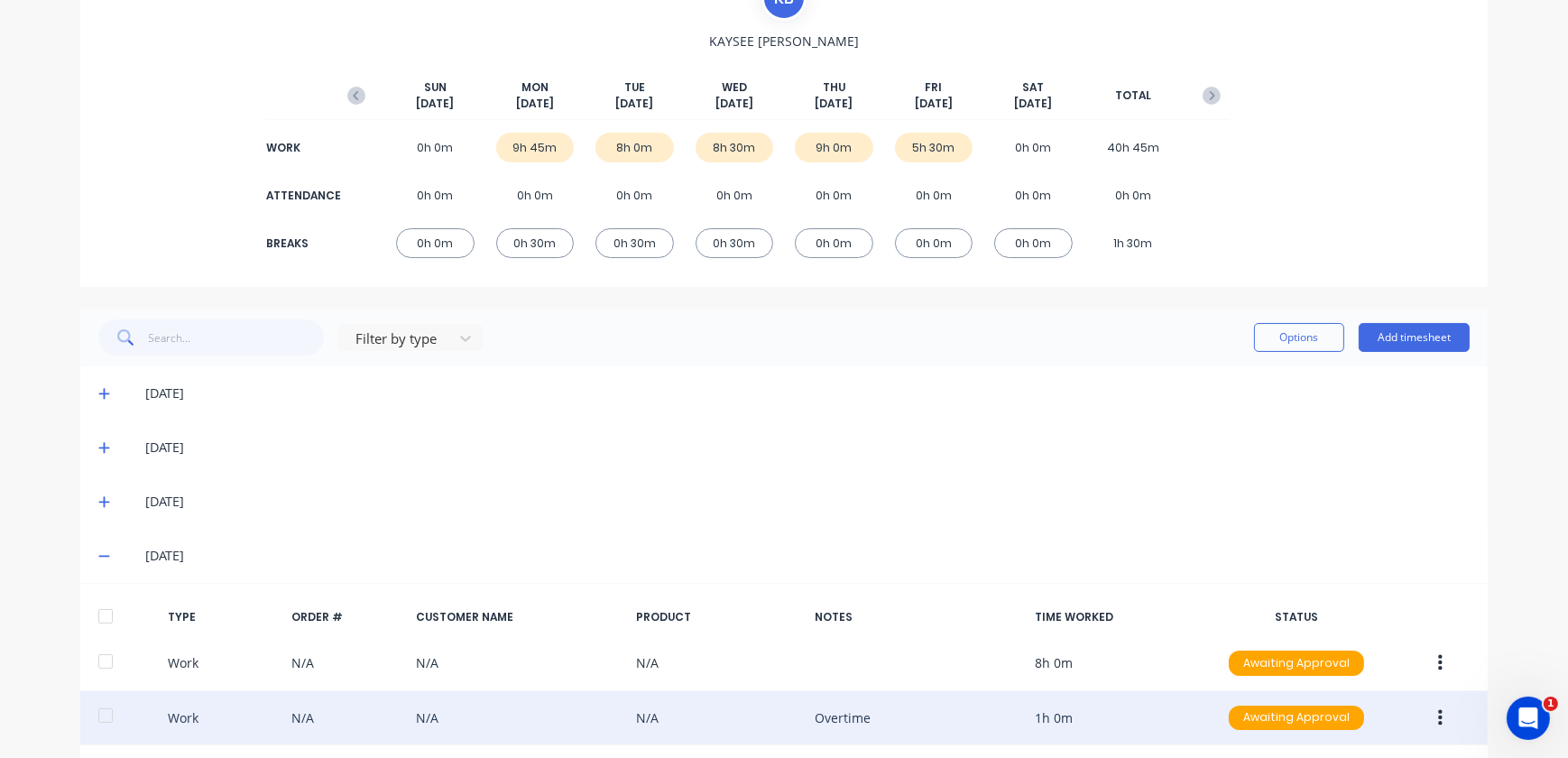
scroll to position [163, 0]
click at [99, 498] on icon at bounding box center [105, 500] width 12 height 13
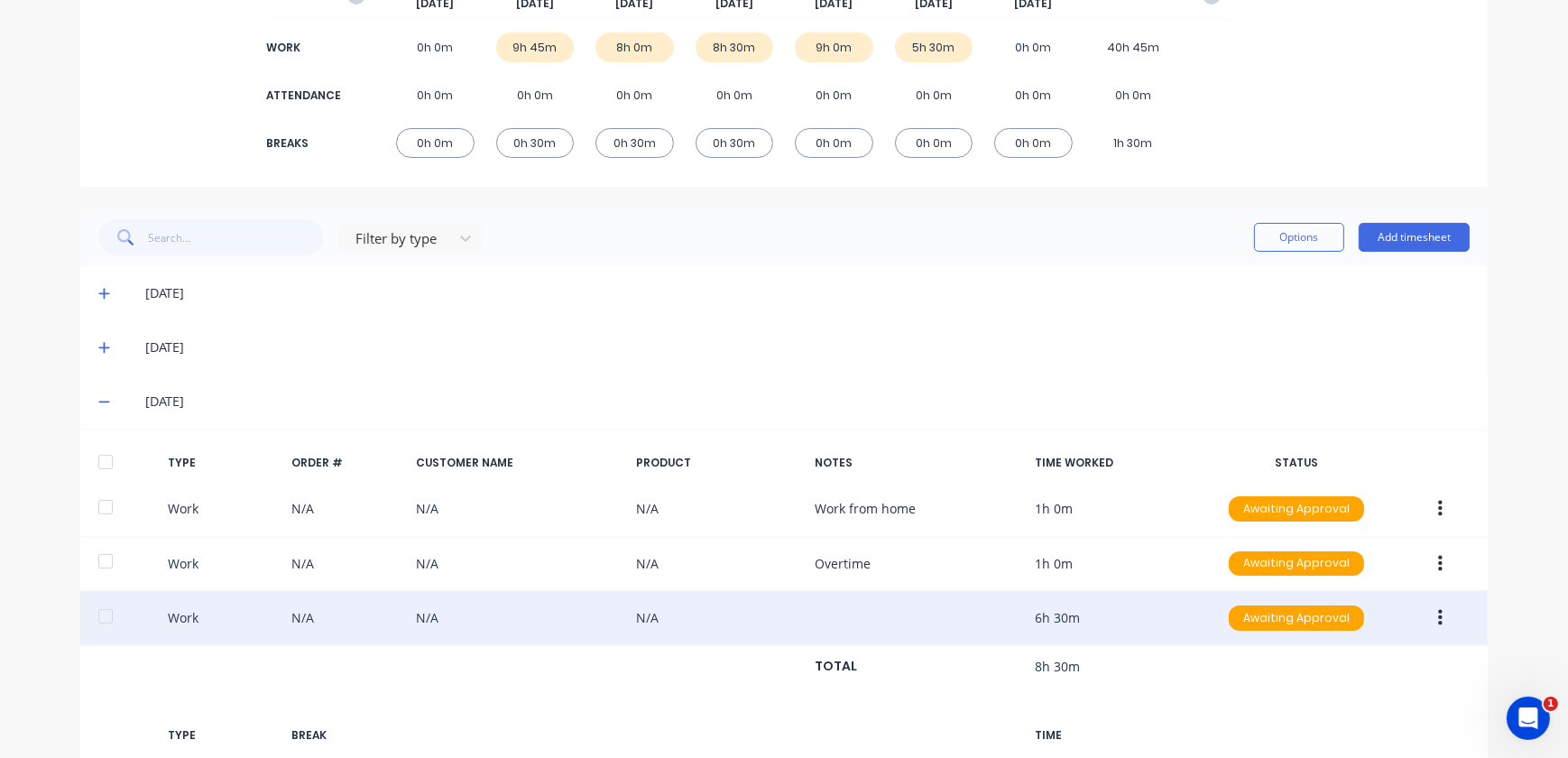
scroll to position [409, 0]
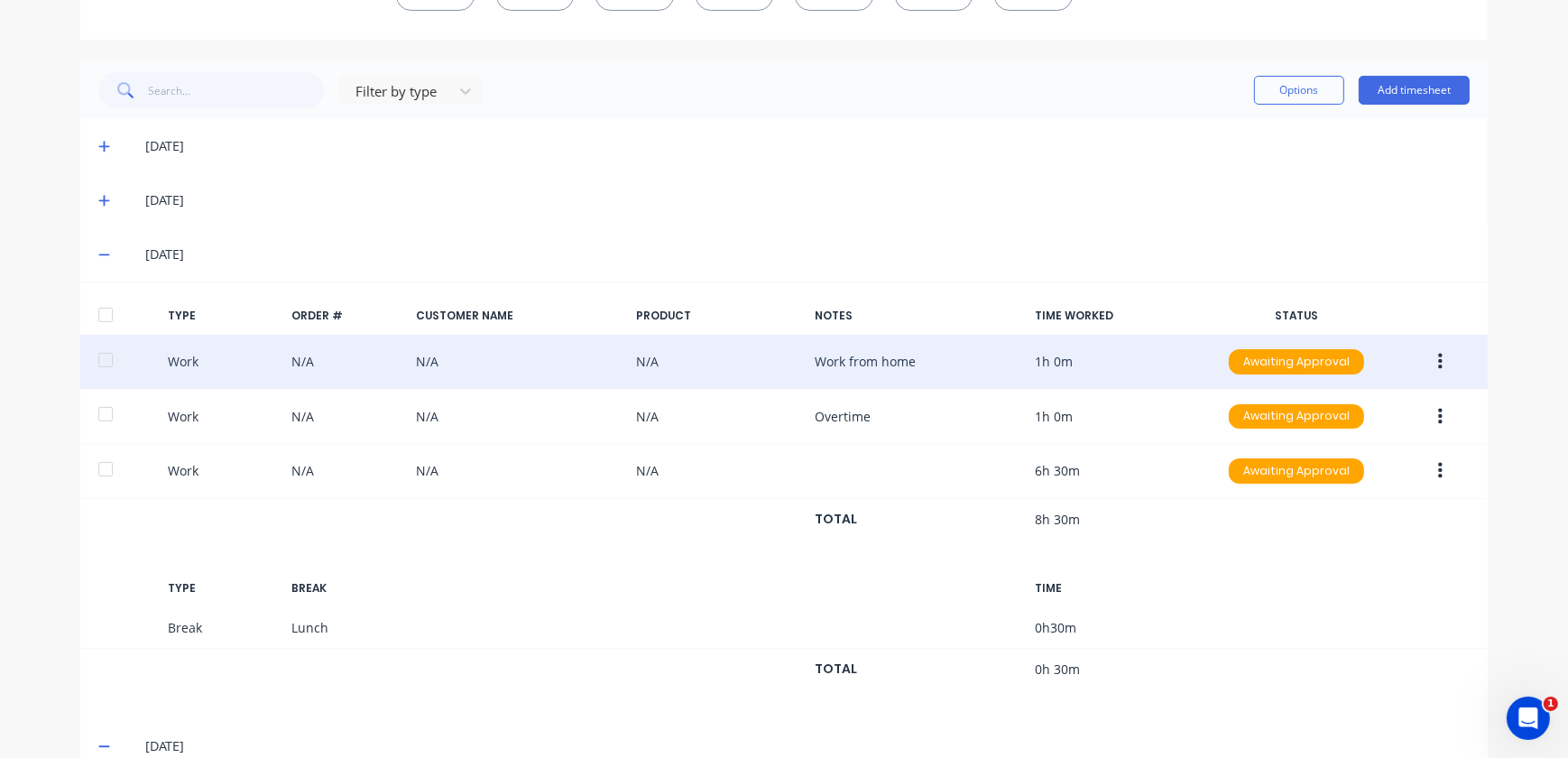
click at [1437, 368] on button "button" at bounding box center [1440, 362] width 43 height 33
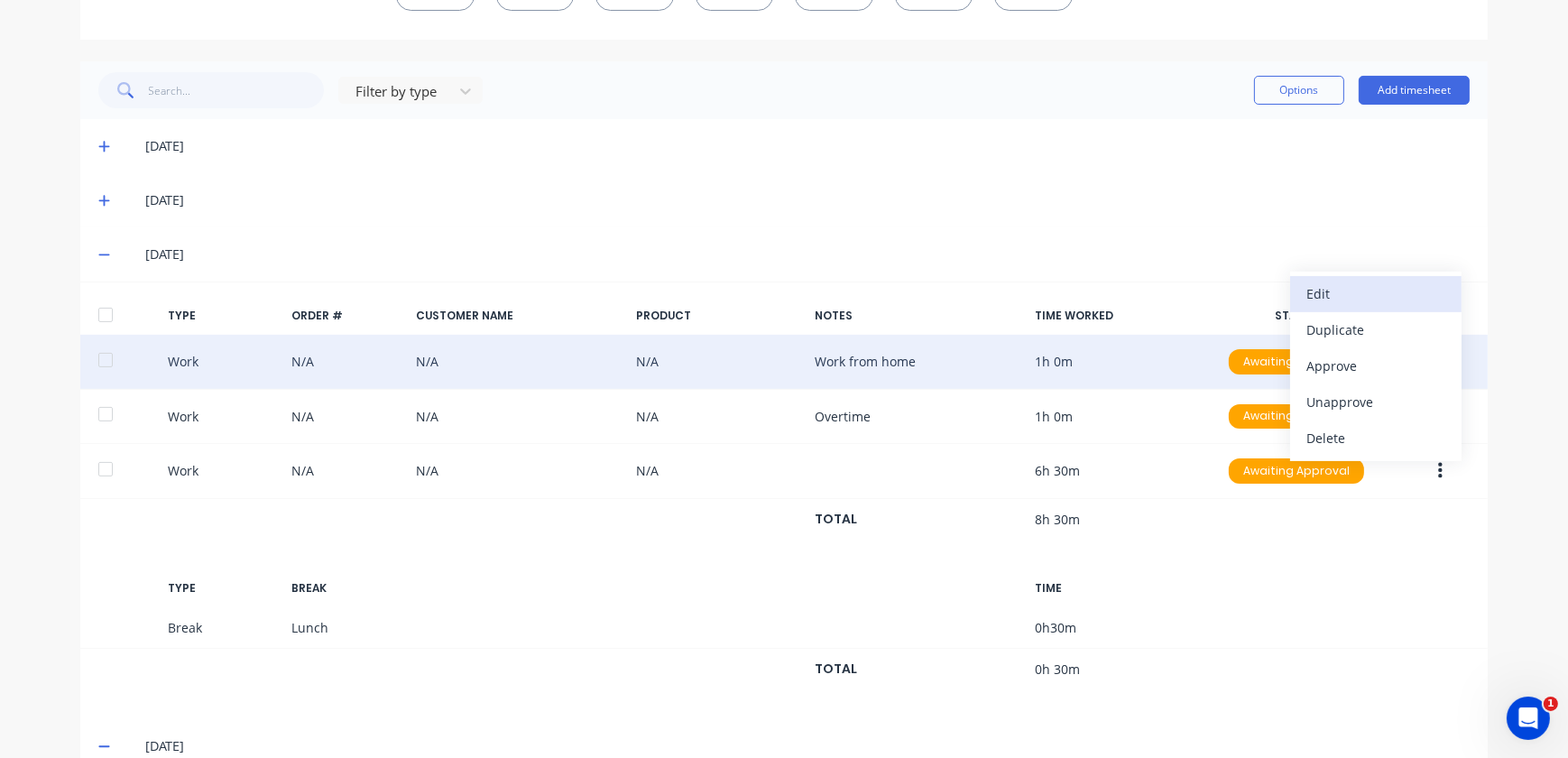
click at [1336, 298] on div "Edit" at bounding box center [1377, 294] width 139 height 26
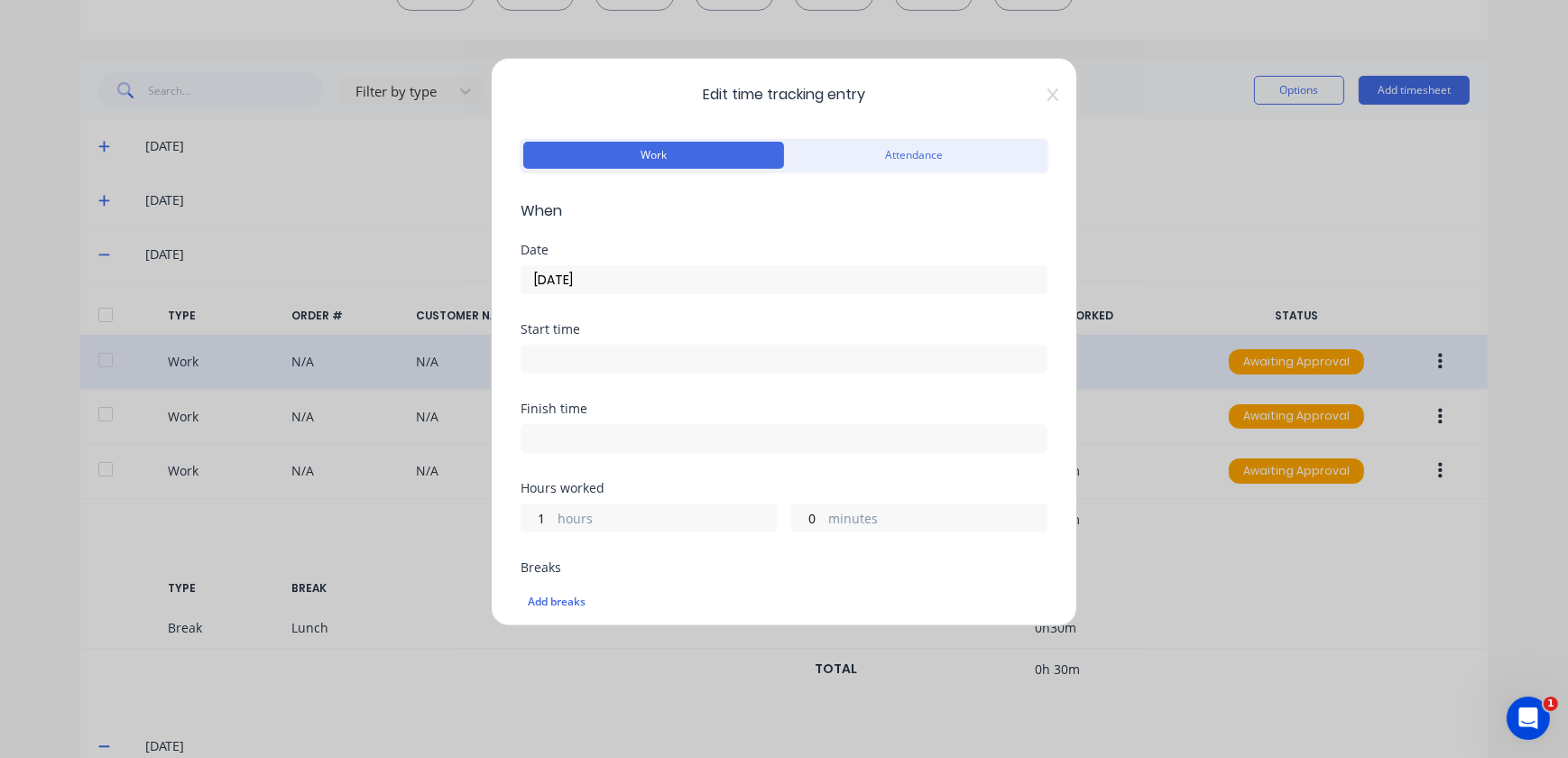
click at [631, 509] on label "hours" at bounding box center [666, 520] width 218 height 23
click at [553, 507] on input "1" at bounding box center [538, 517] width 32 height 27
click at [895, 503] on div "0 minutes" at bounding box center [918, 517] width 256 height 29
drag, startPoint x: 849, startPoint y: 512, endPoint x: 829, endPoint y: 510, distance: 20.1
click at [845, 512] on label "minutes" at bounding box center [937, 520] width 218 height 23
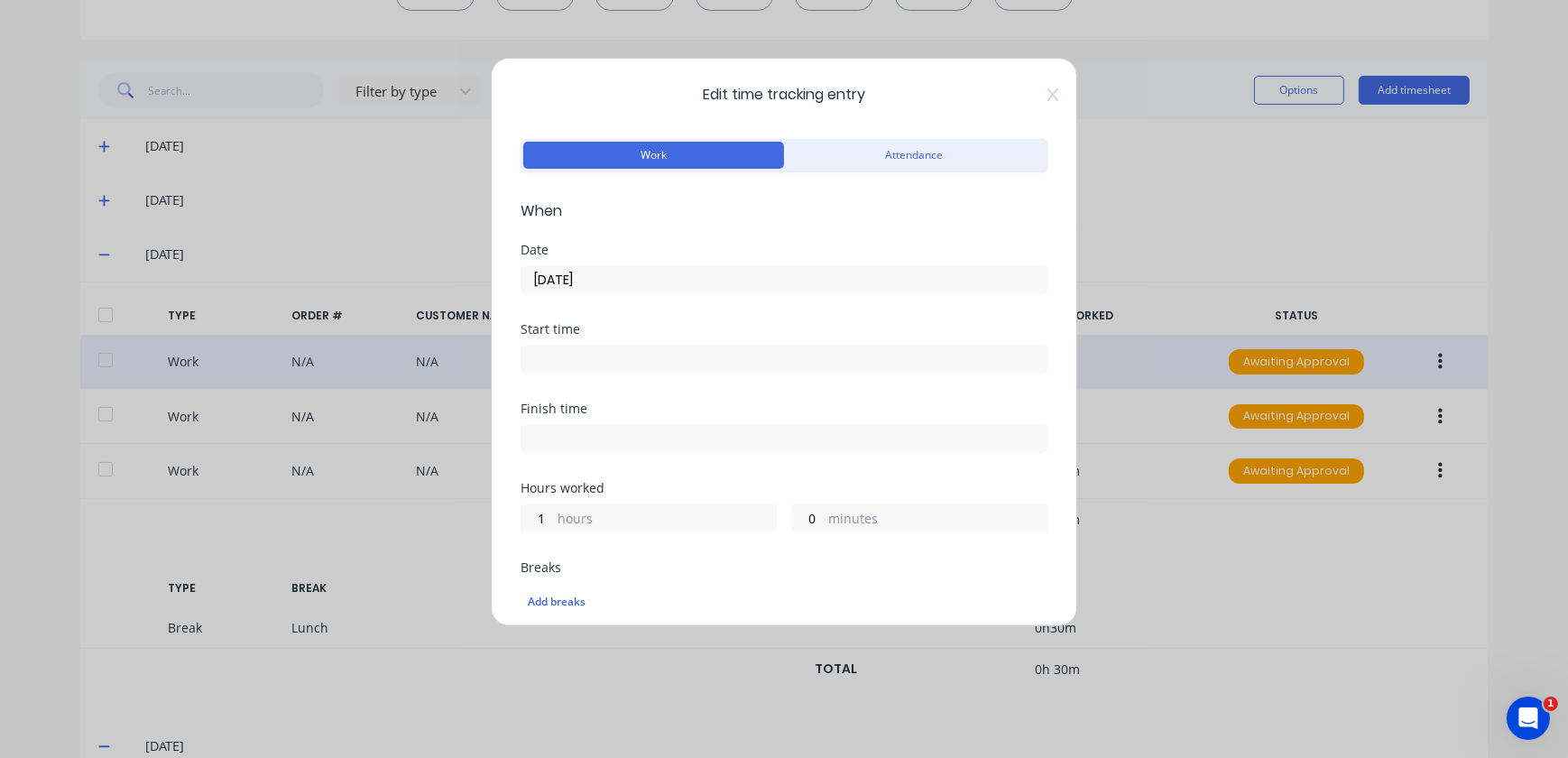
click at [829, 510] on label "minutes" at bounding box center [937, 520] width 218 height 23
click at [822, 510] on input "0" at bounding box center [808, 517] width 32 height 27
drag, startPoint x: 812, startPoint y: 510, endPoint x: 758, endPoint y: 510, distance: 54.0
click at [758, 510] on div "1 hours 0 minutes" at bounding box center [784, 516] width 527 height 34
type input "30"
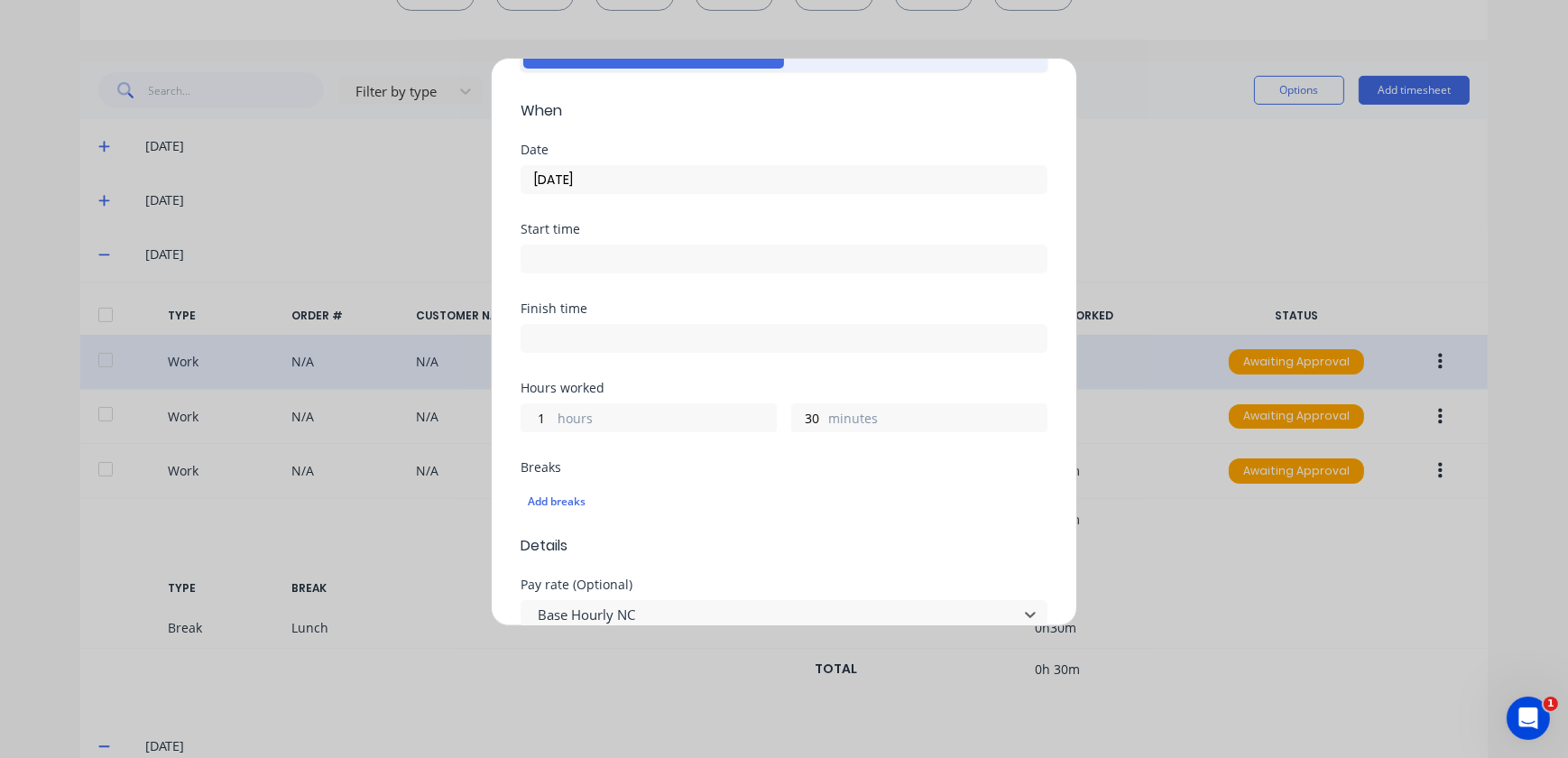
scroll to position [0, 0]
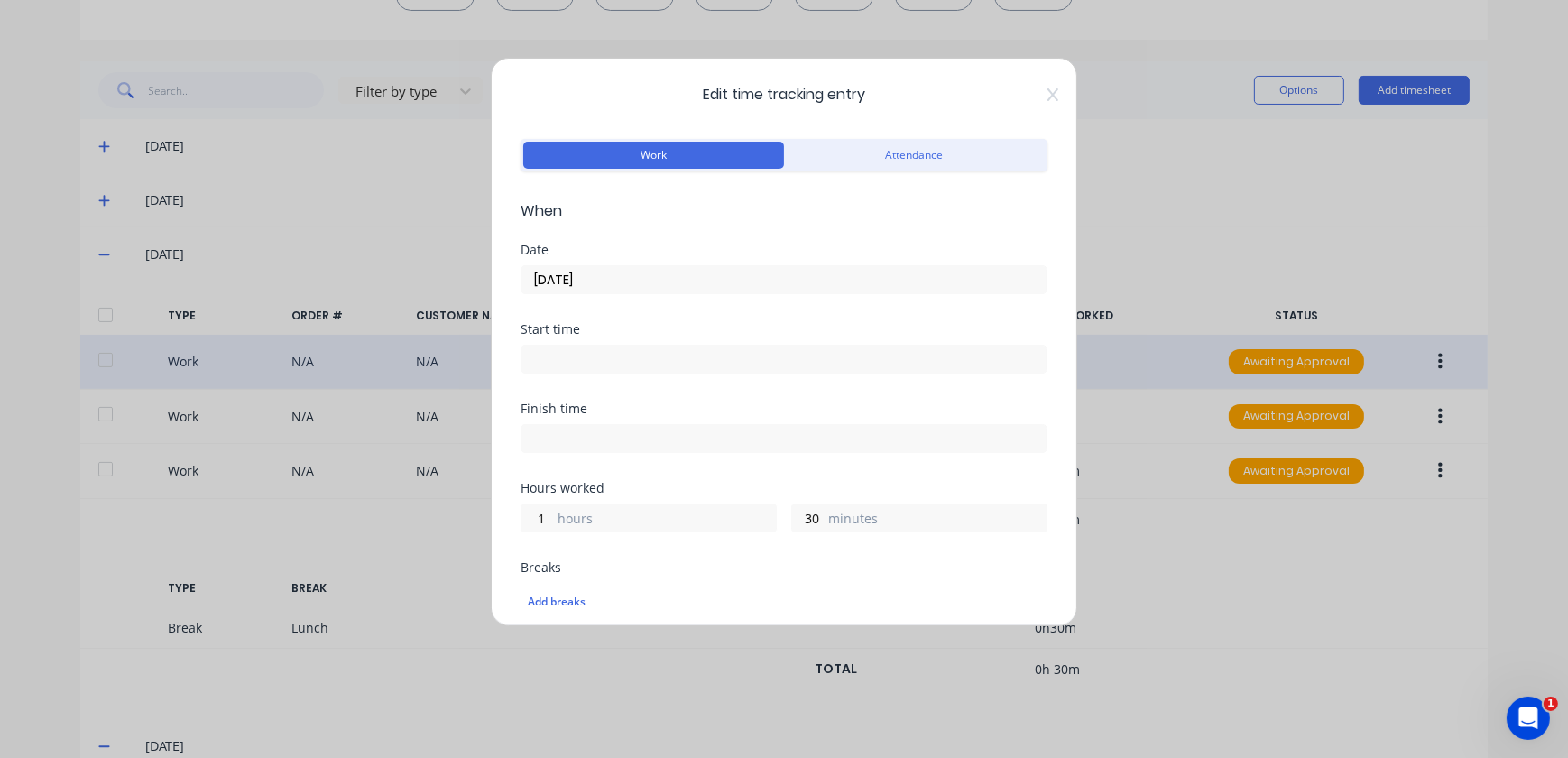
click at [931, 262] on div "Date [DATE]" at bounding box center [784, 269] width 527 height 51
click at [958, 272] on input "[DATE]" at bounding box center [784, 279] width 525 height 27
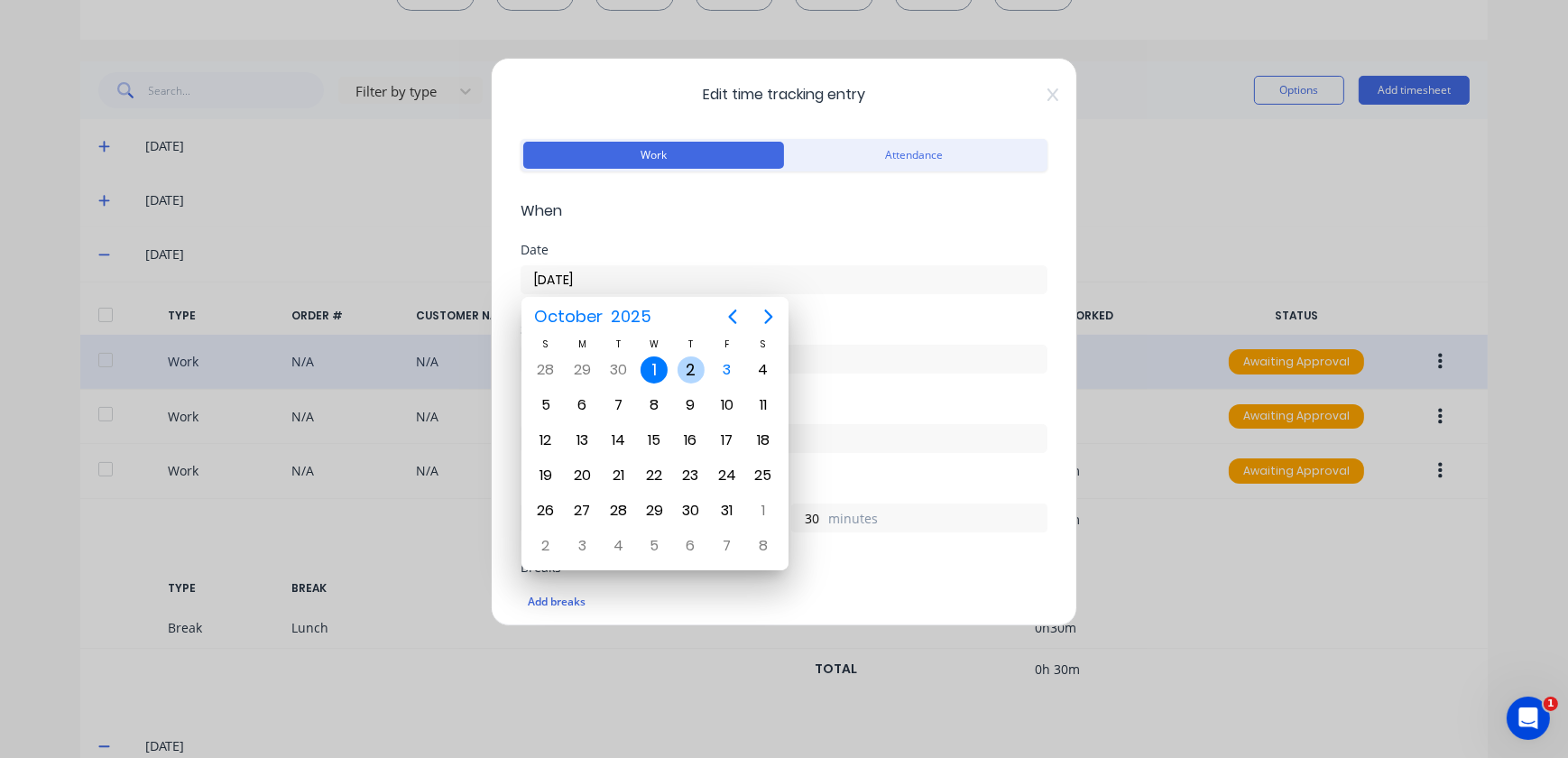
click at [697, 358] on div "2" at bounding box center [690, 370] width 27 height 27
type input "[DATE]"
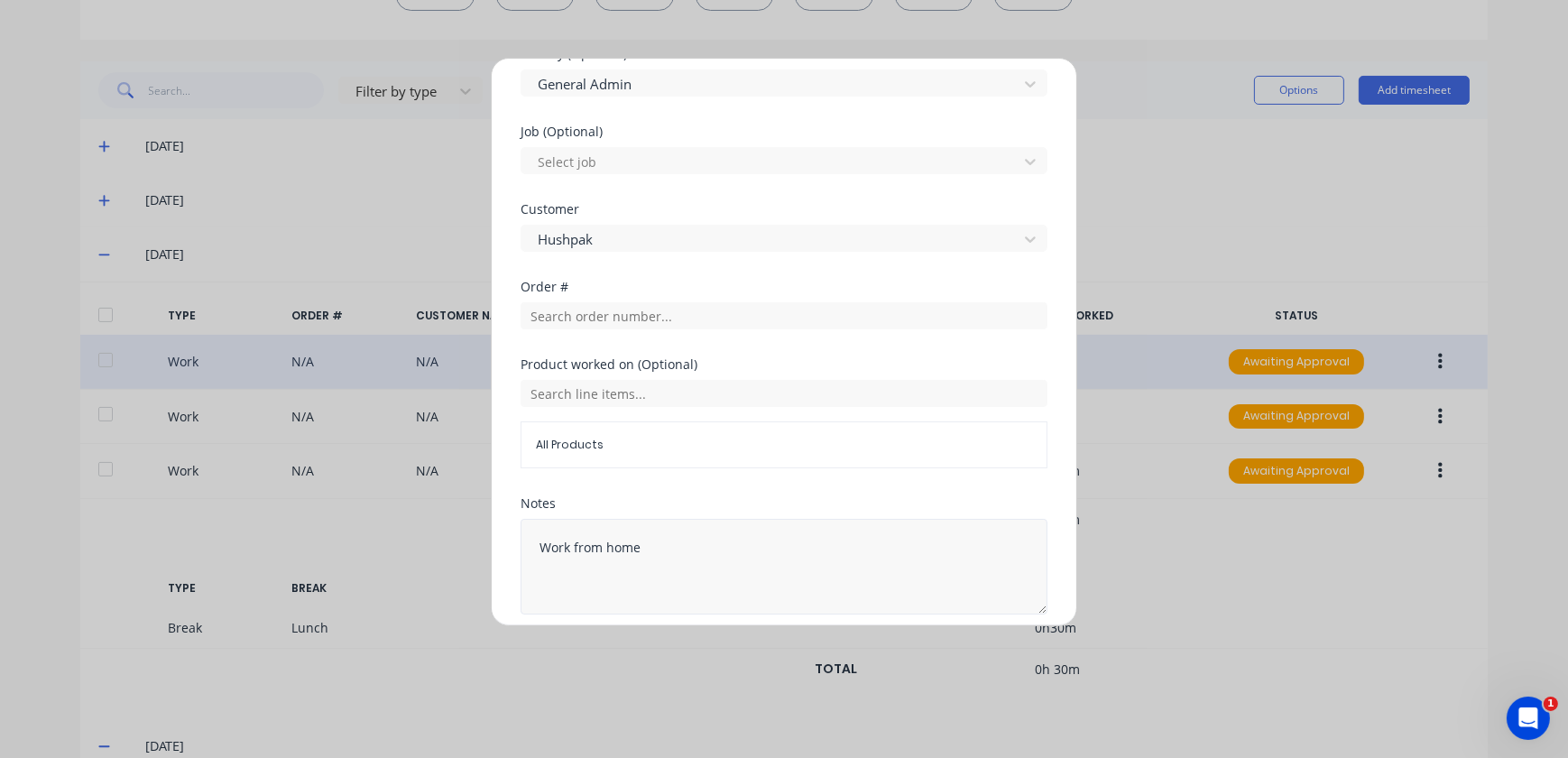
scroll to position [779, 0]
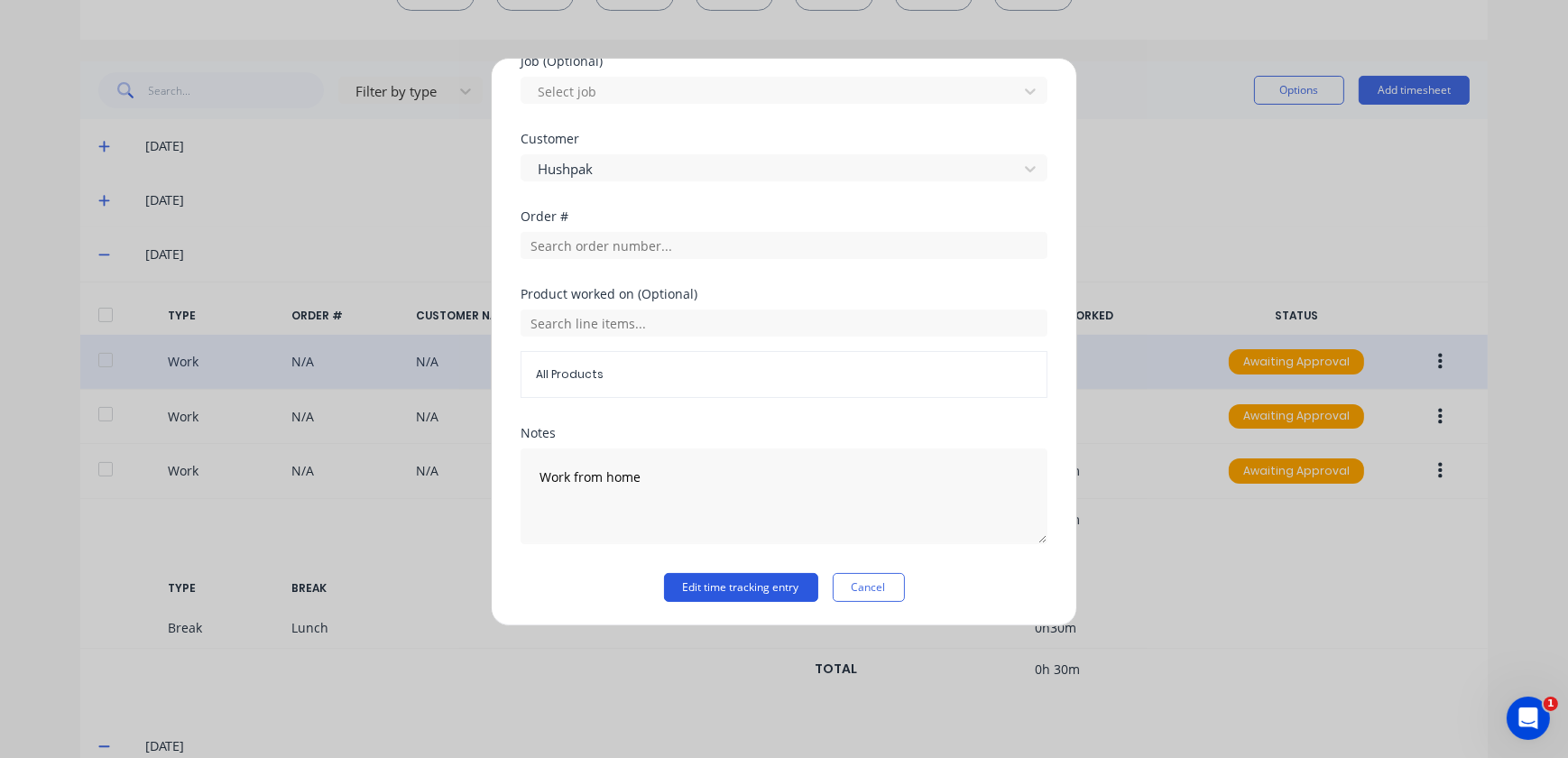
click at [730, 585] on button "Edit time tracking entry" at bounding box center [741, 587] width 154 height 29
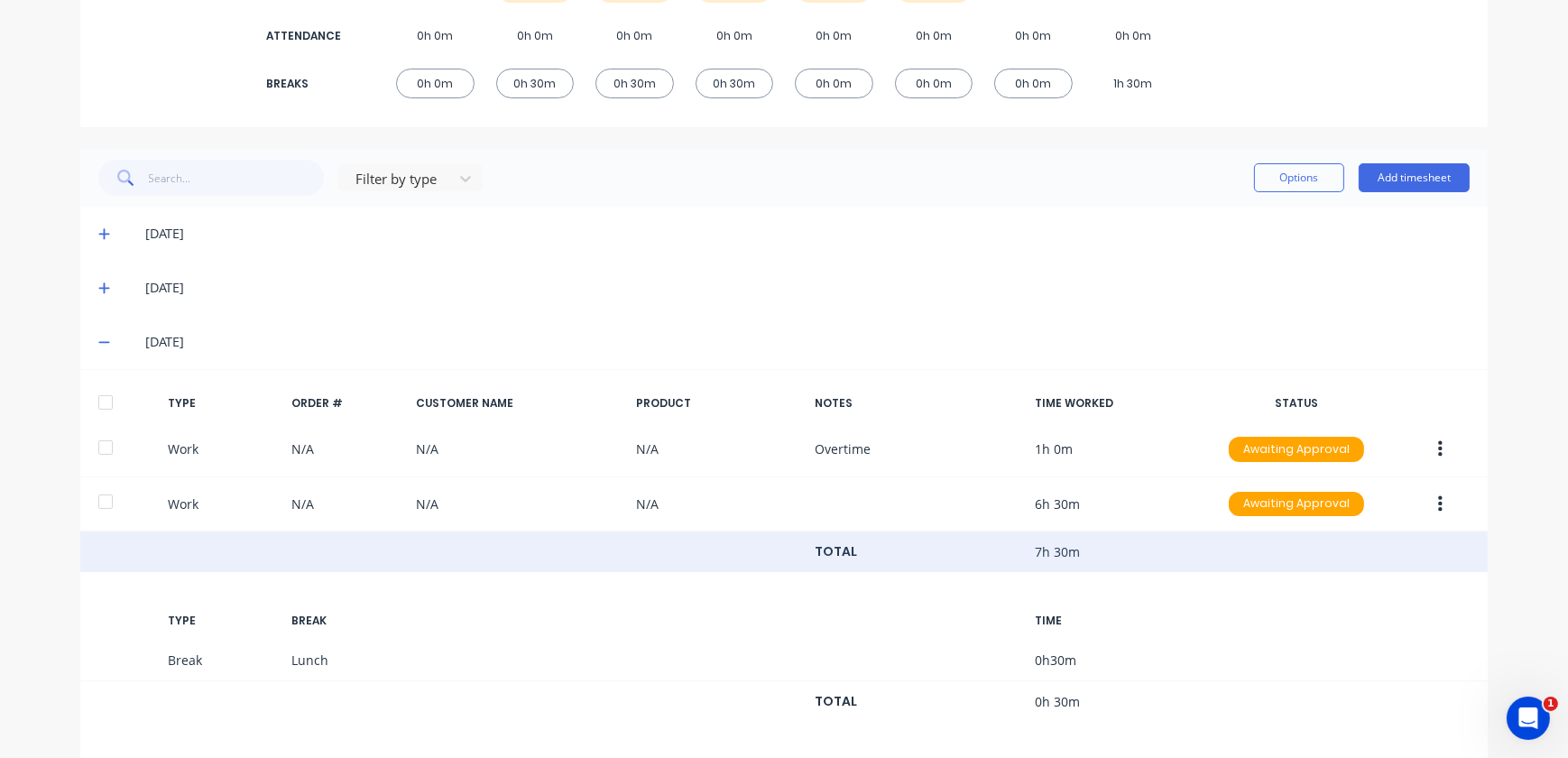
scroll to position [0, 0]
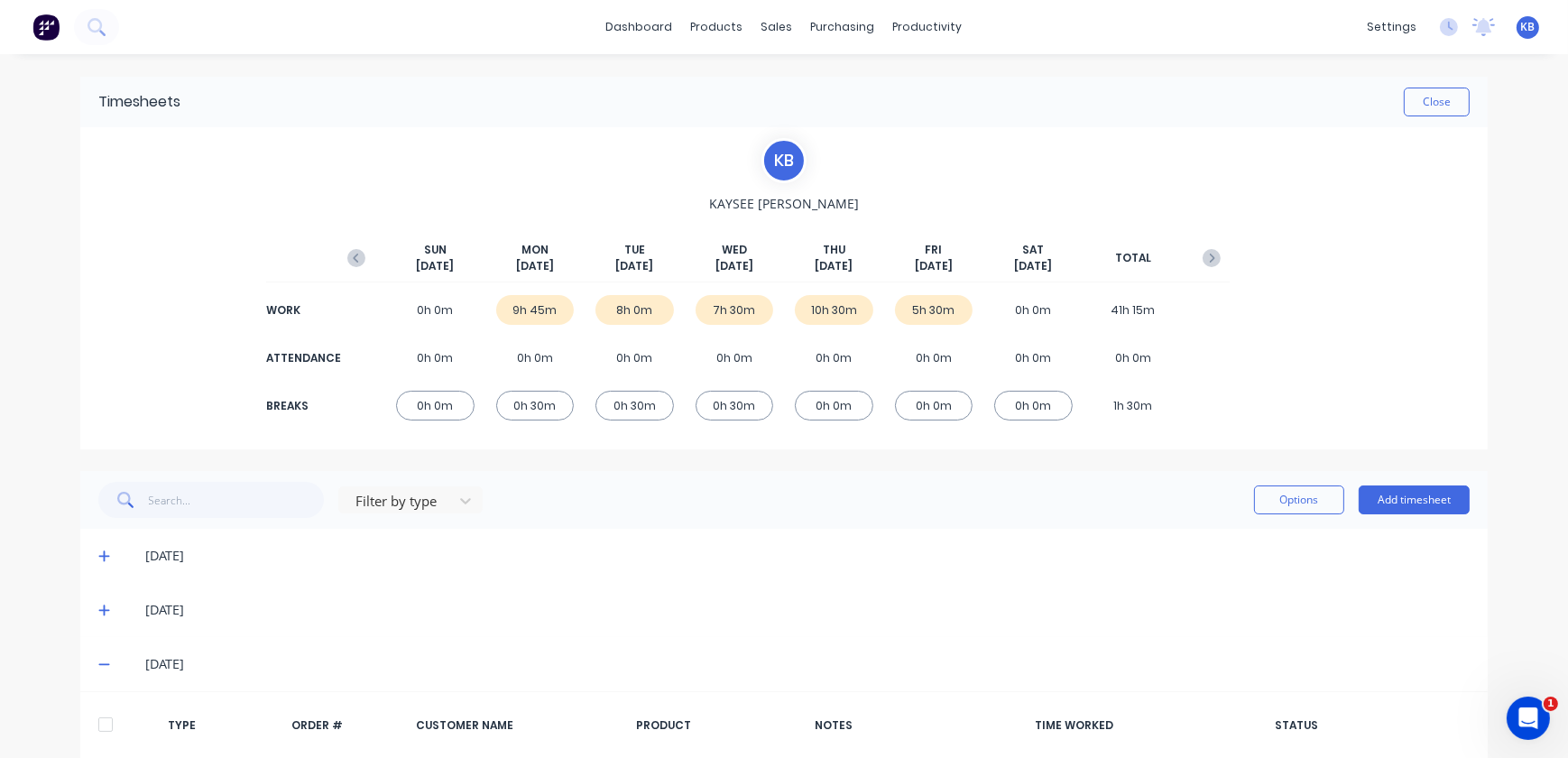
click at [945, 311] on div "5h 30m" at bounding box center [934, 310] width 79 height 30
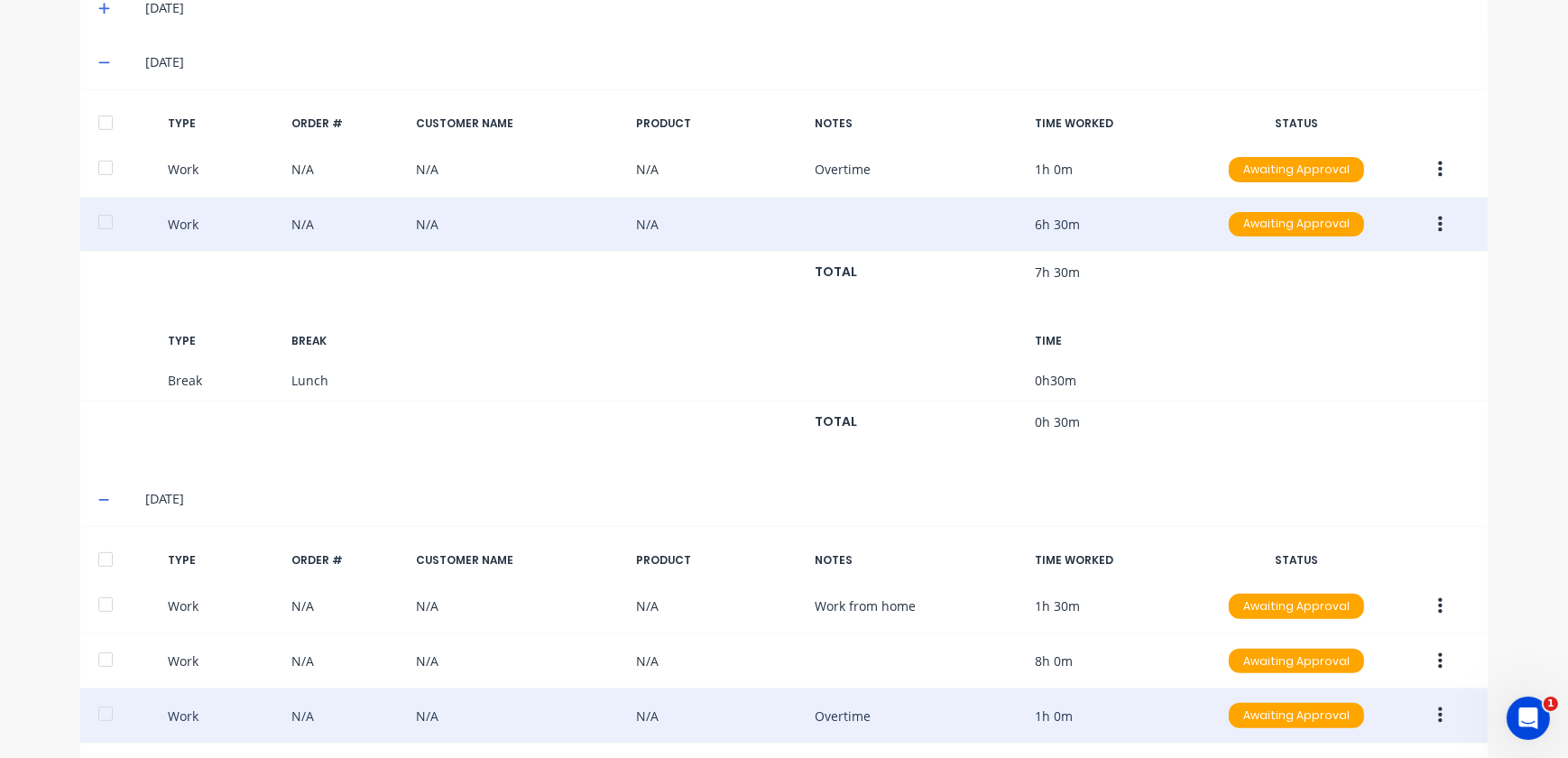
scroll to position [732, 0]
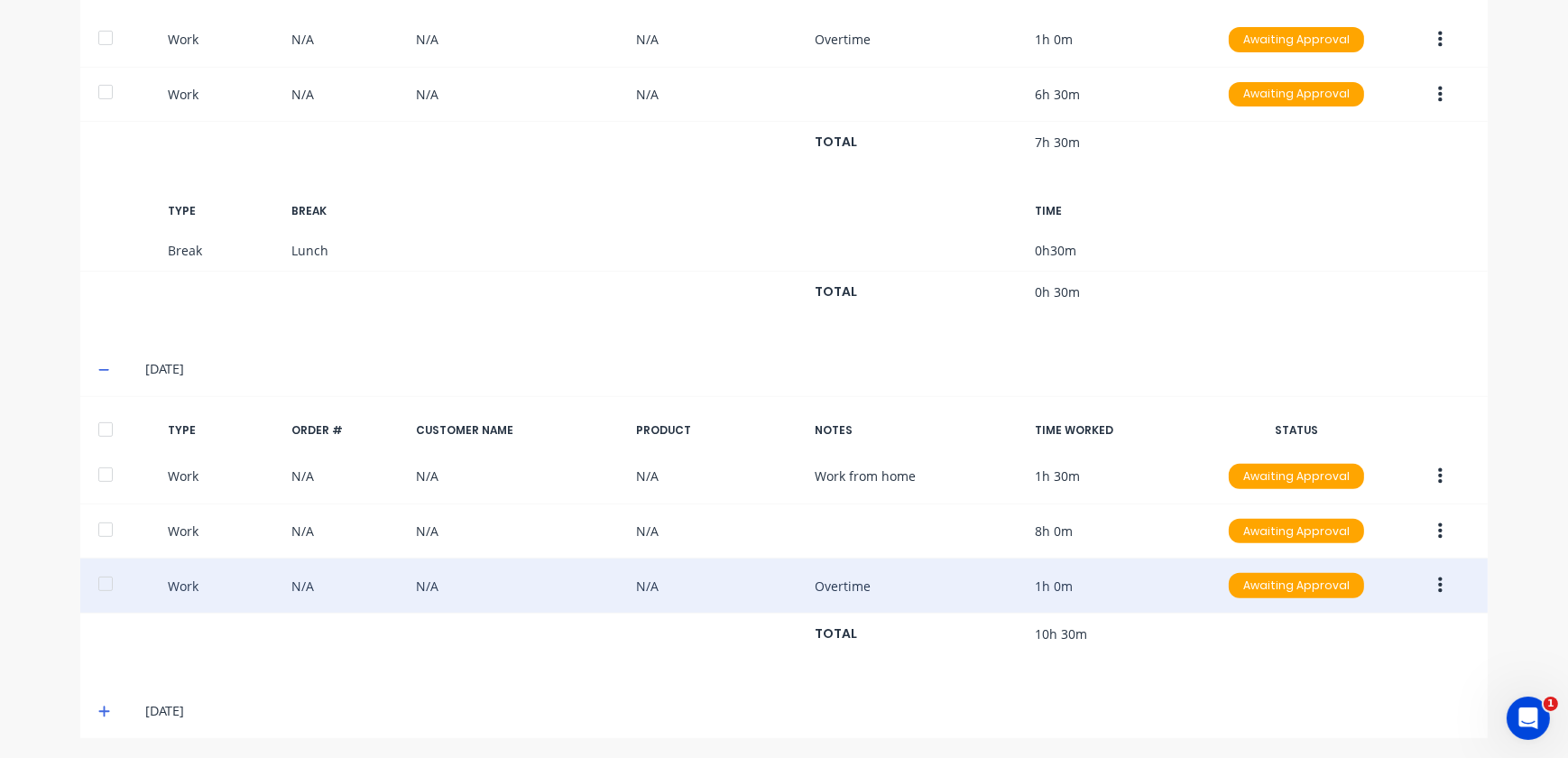
click at [99, 714] on icon at bounding box center [105, 711] width 12 height 13
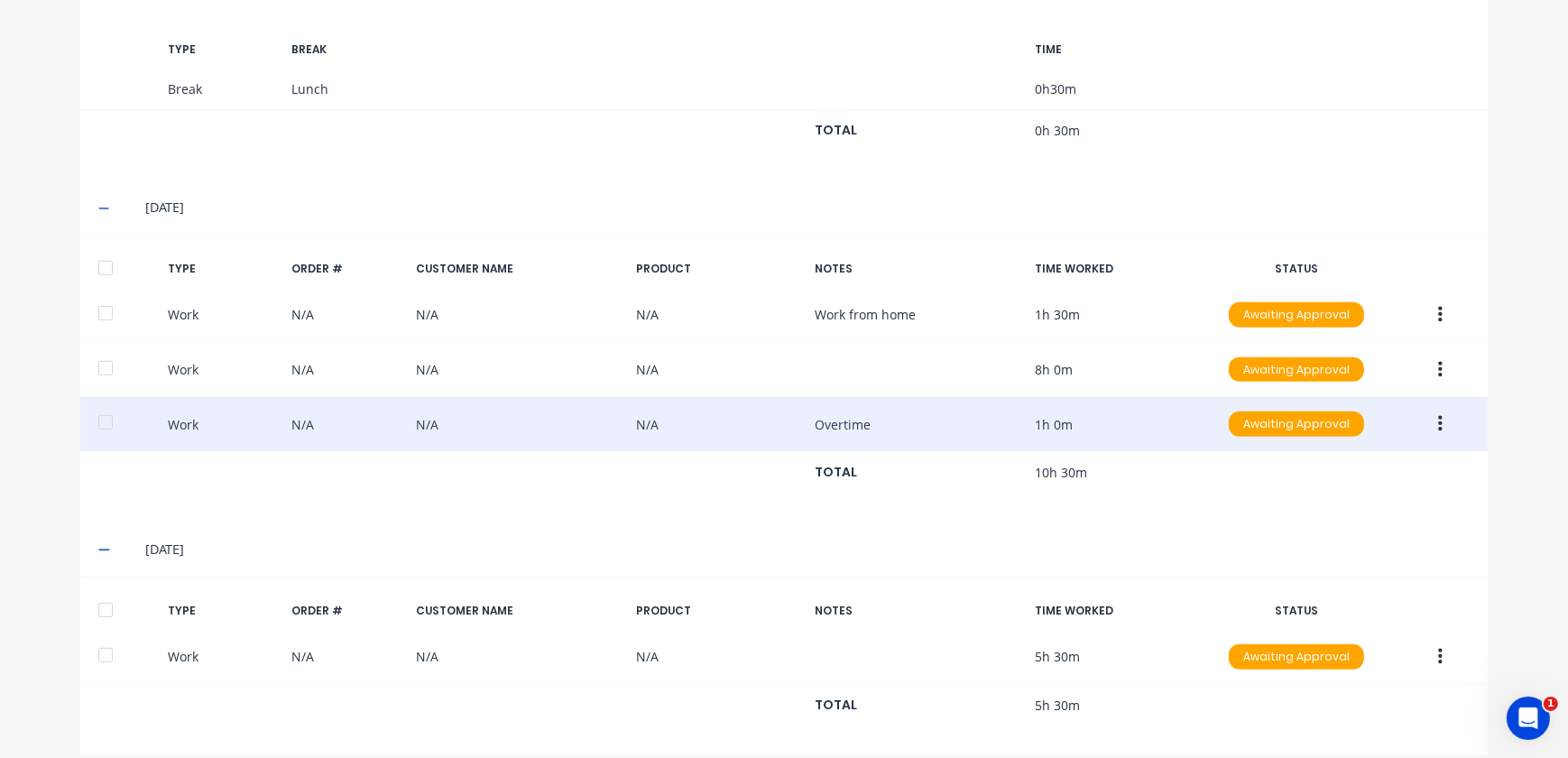
scroll to position [909, 0]
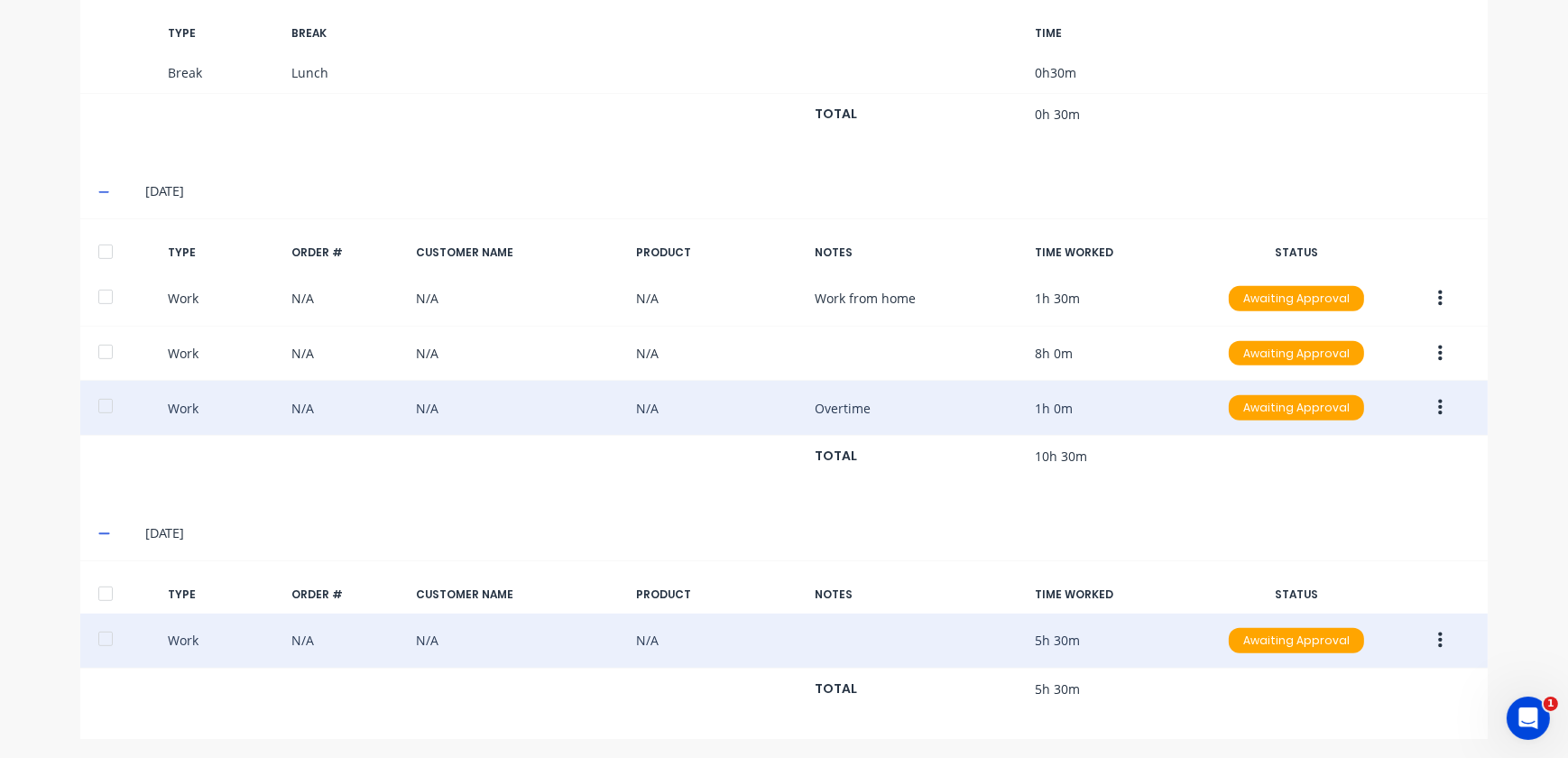
click at [1439, 640] on button "button" at bounding box center [1440, 640] width 43 height 33
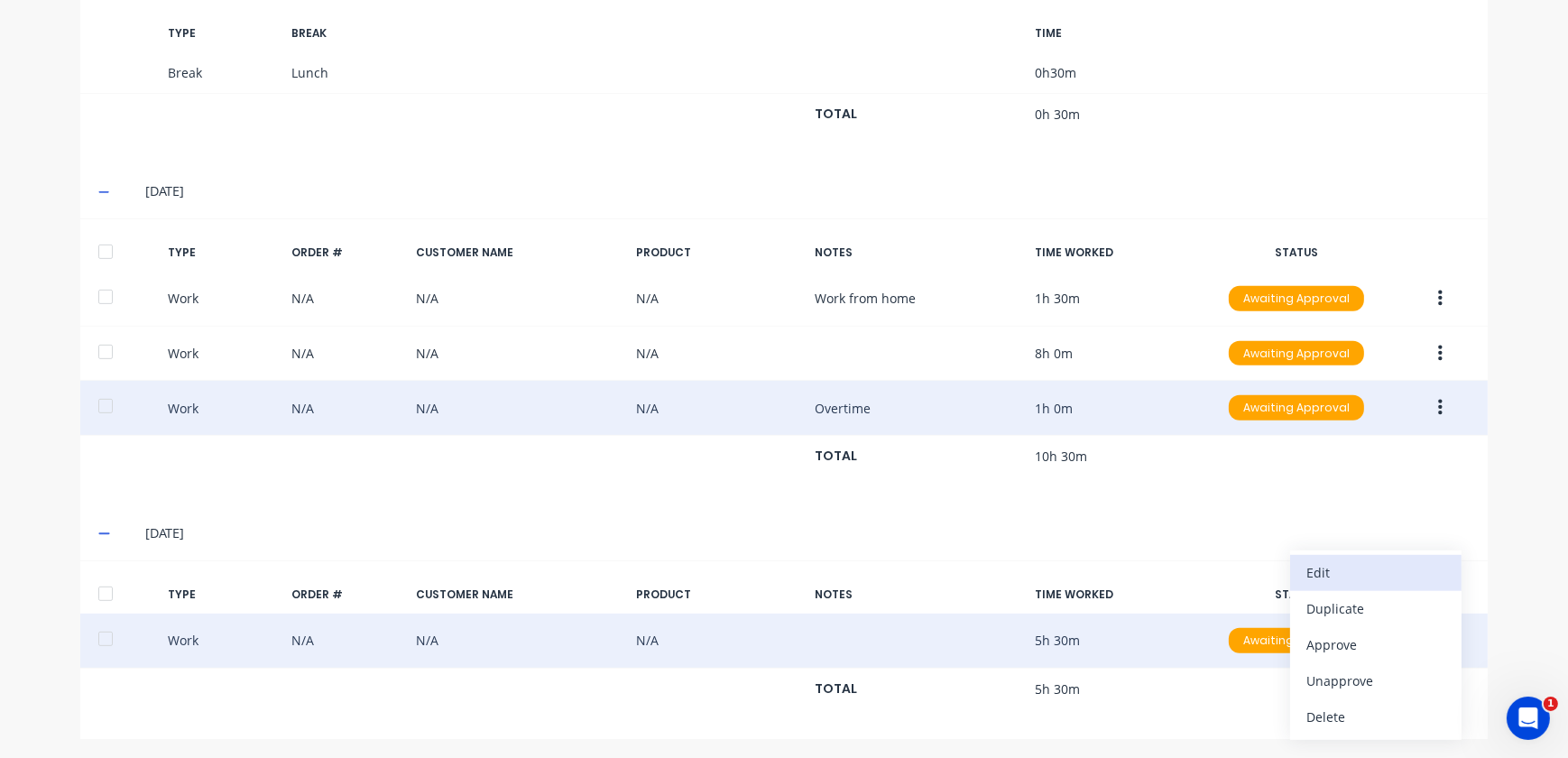
click at [1381, 580] on div "Edit" at bounding box center [1377, 573] width 139 height 26
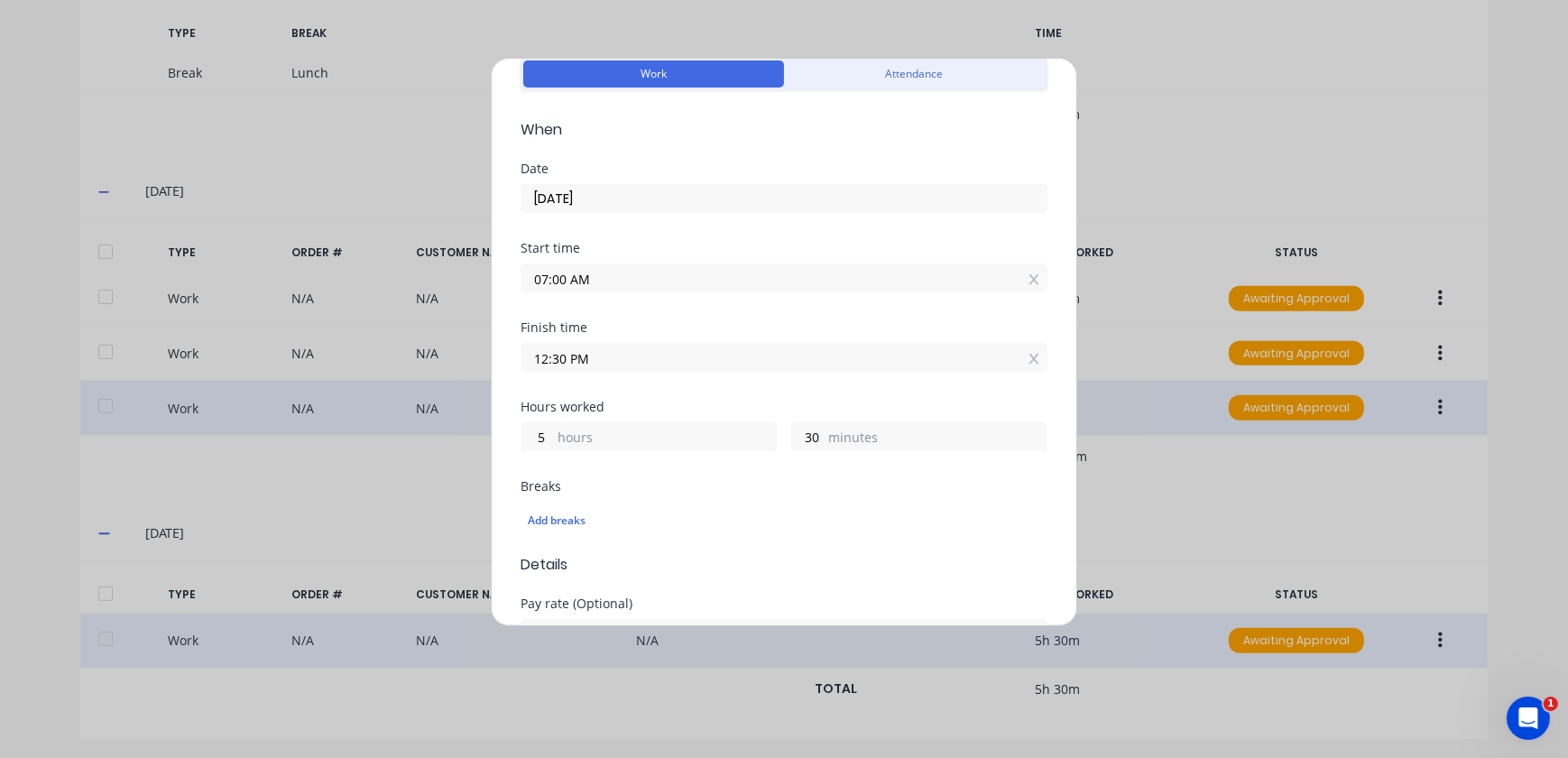
scroll to position [163, 0]
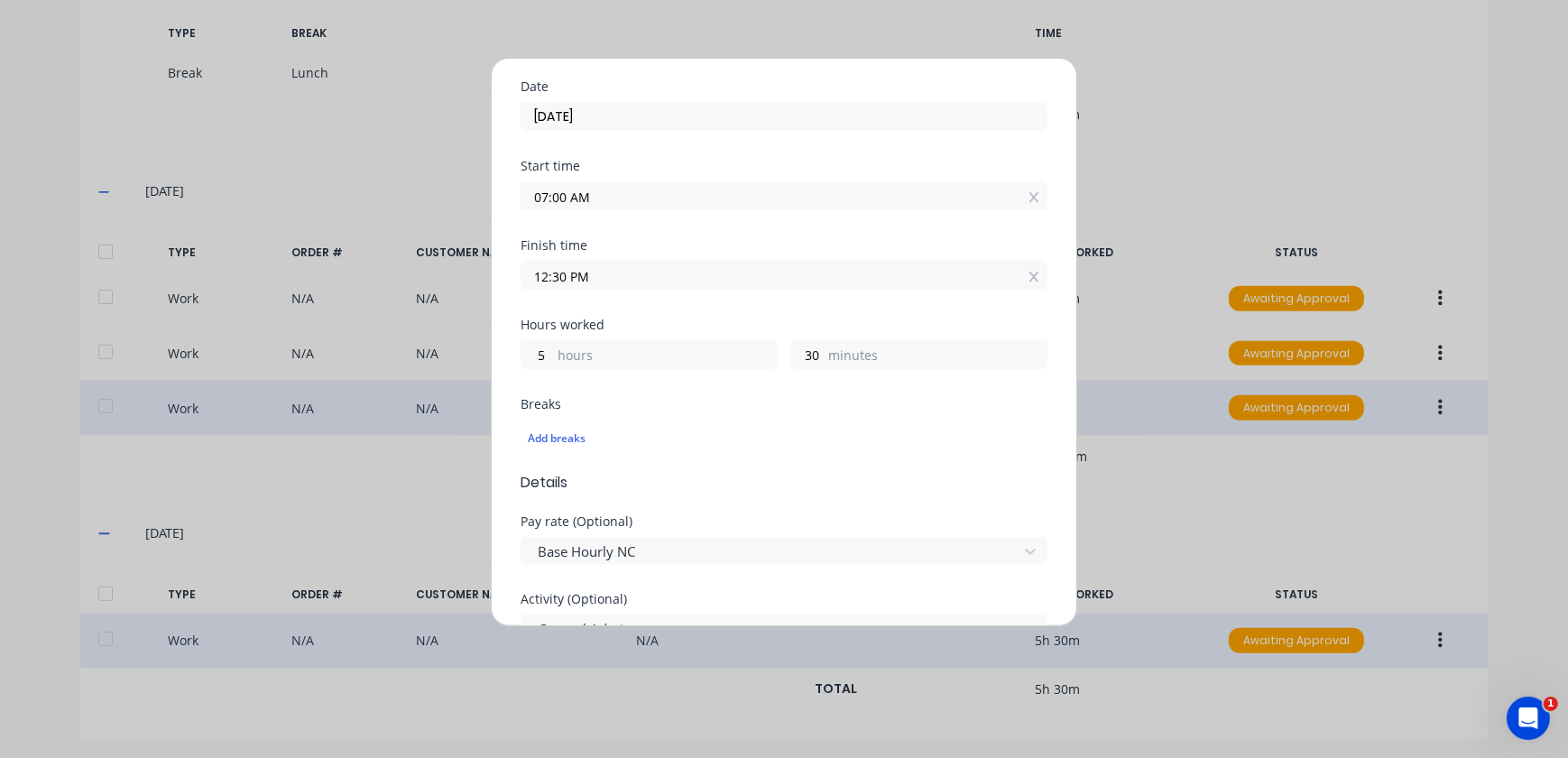
click at [1412, 528] on div "Edit time tracking entry Work Attendance When Date [DATE] Start time 07:00 AM F…" at bounding box center [784, 379] width 1568 height 758
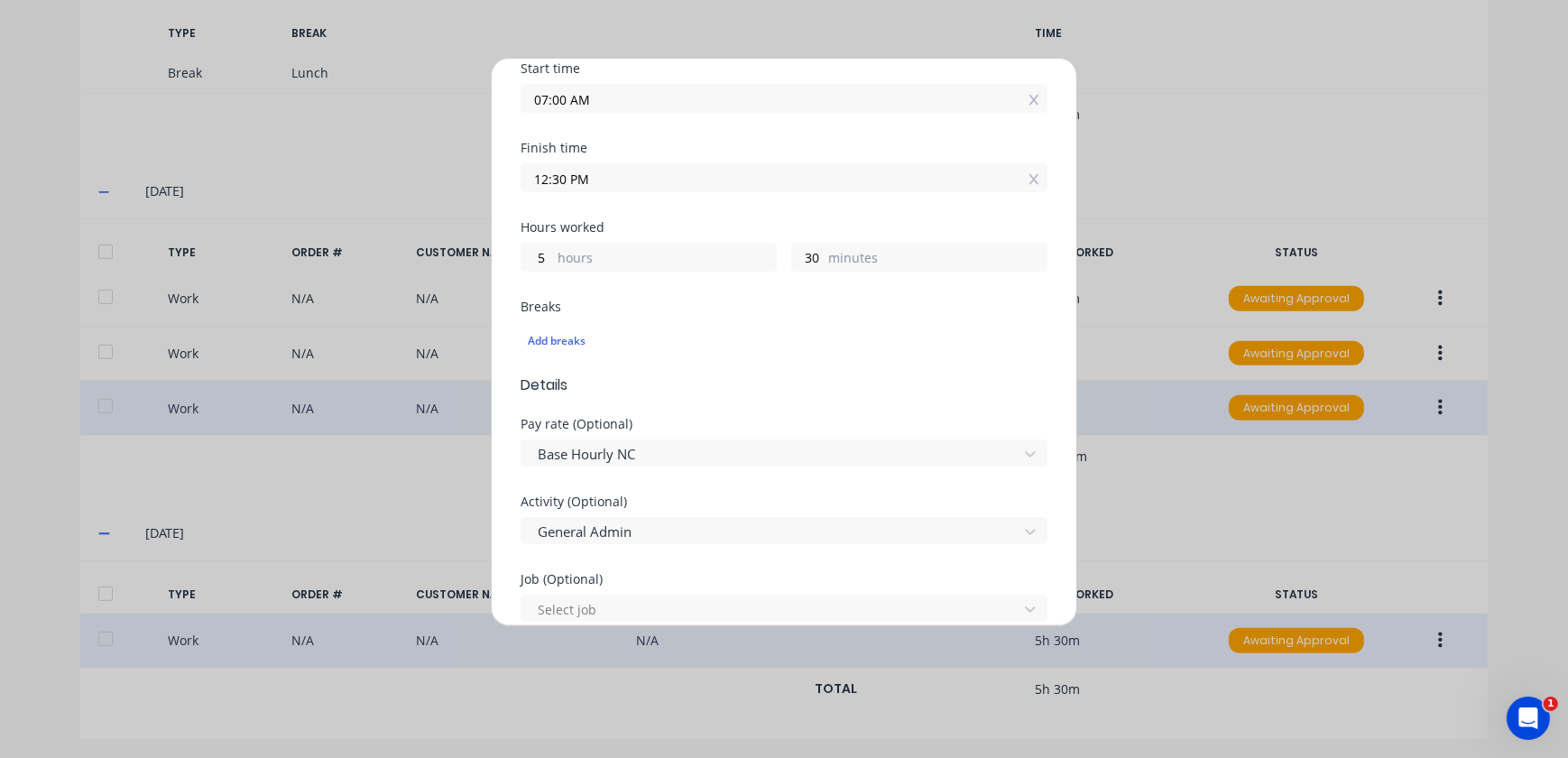
scroll to position [0, 0]
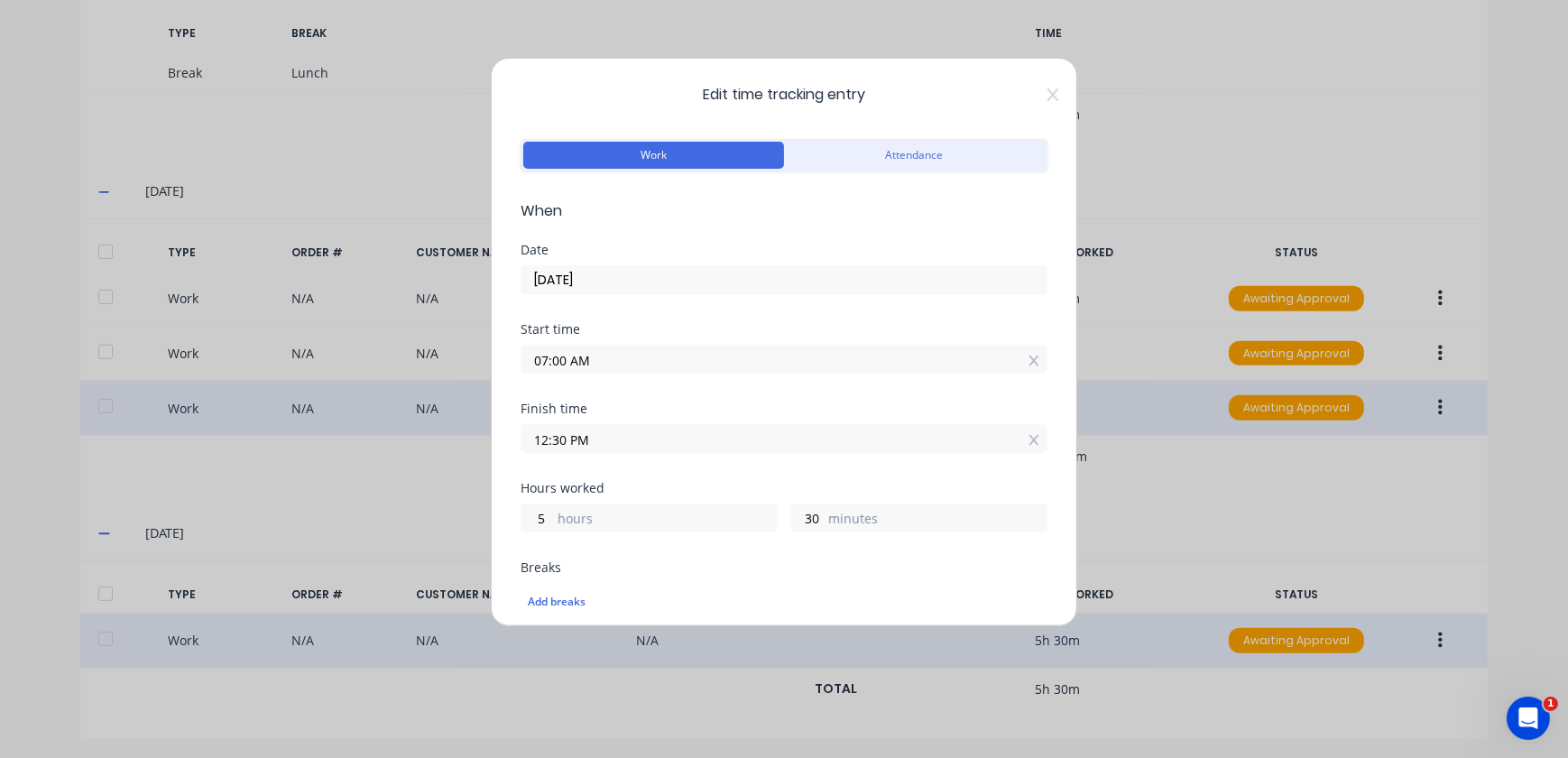
click at [1028, 97] on span "Edit time tracking entry" at bounding box center [784, 95] width 527 height 22
click at [1034, 94] on span "Edit time tracking entry" at bounding box center [784, 95] width 527 height 22
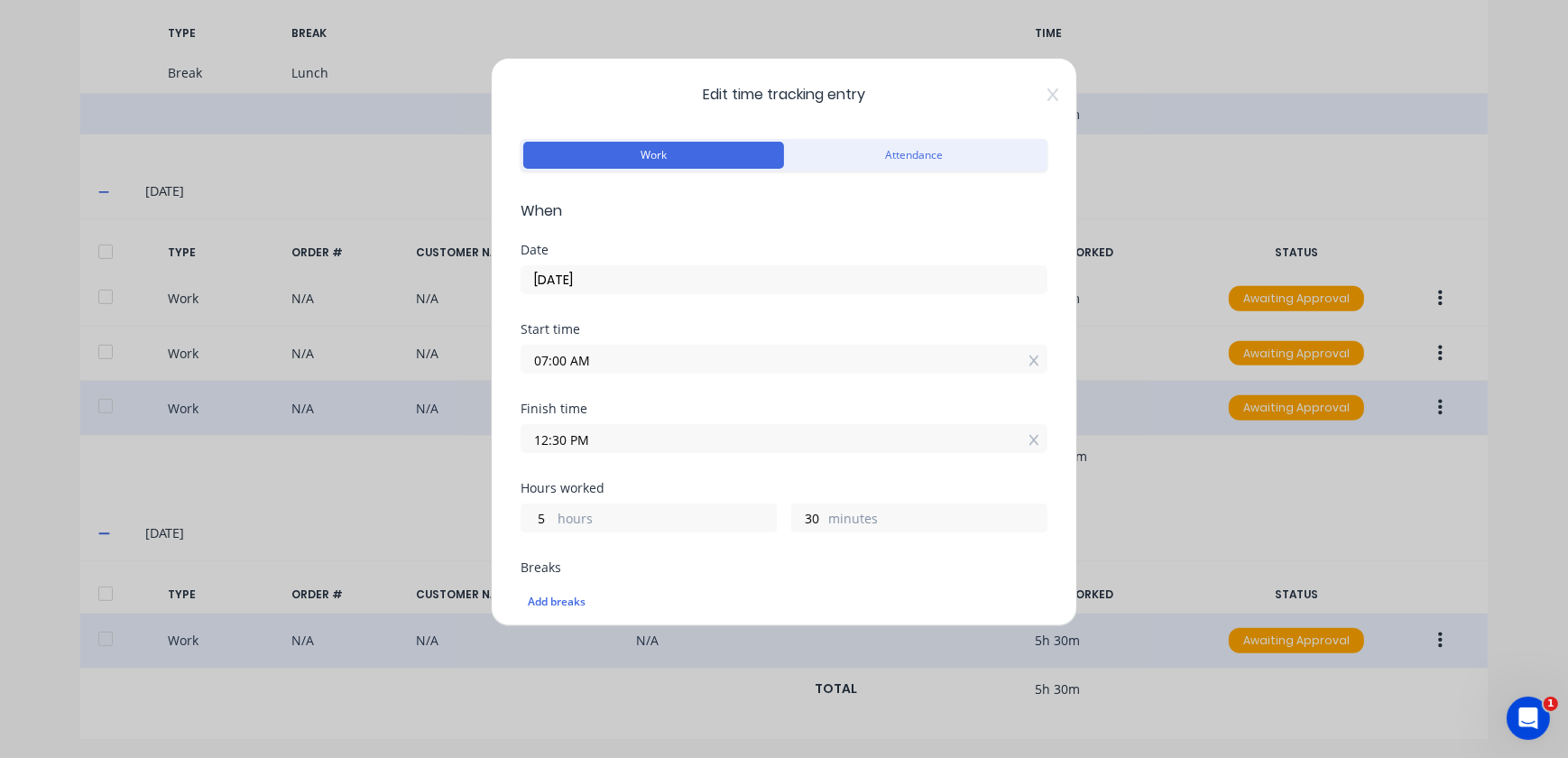
click at [1048, 95] on icon at bounding box center [1053, 95] width 11 height 14
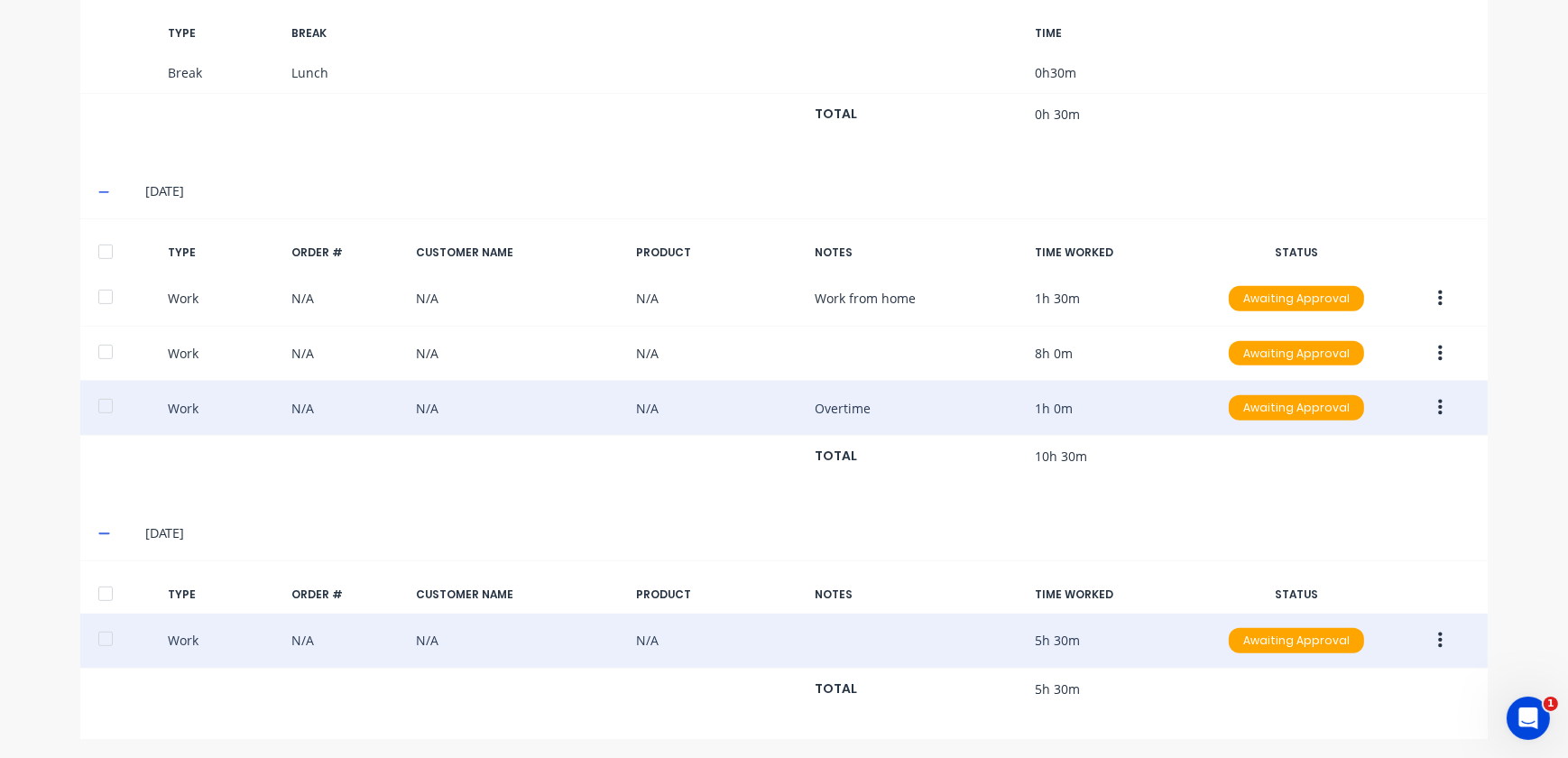
drag, startPoint x: 1452, startPoint y: 407, endPoint x: 1443, endPoint y: 408, distance: 9.1
click at [1443, 408] on button "button" at bounding box center [1440, 407] width 43 height 33
click at [1328, 378] on div "Duplicate" at bounding box center [1377, 377] width 139 height 26
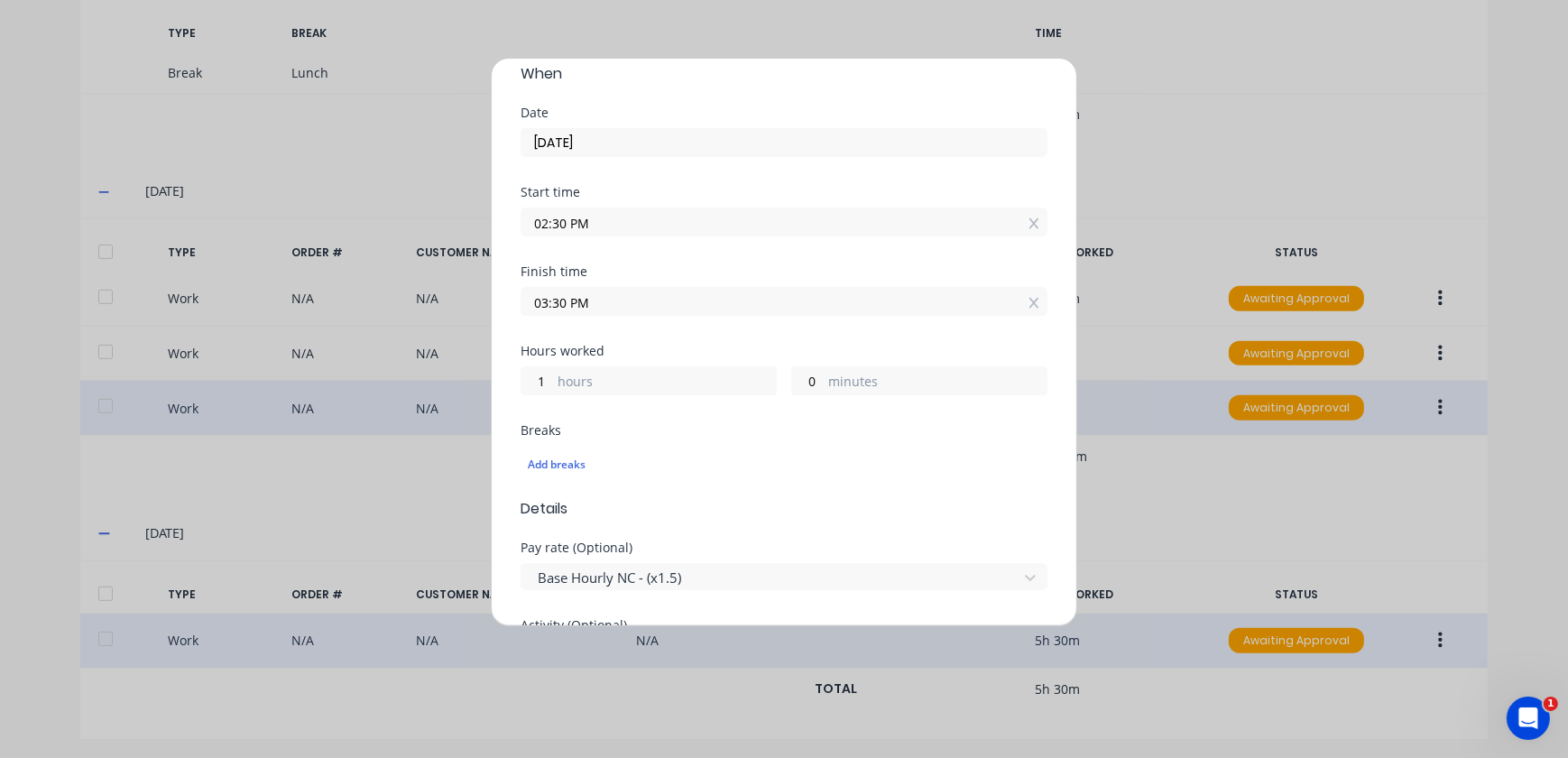
scroll to position [82, 0]
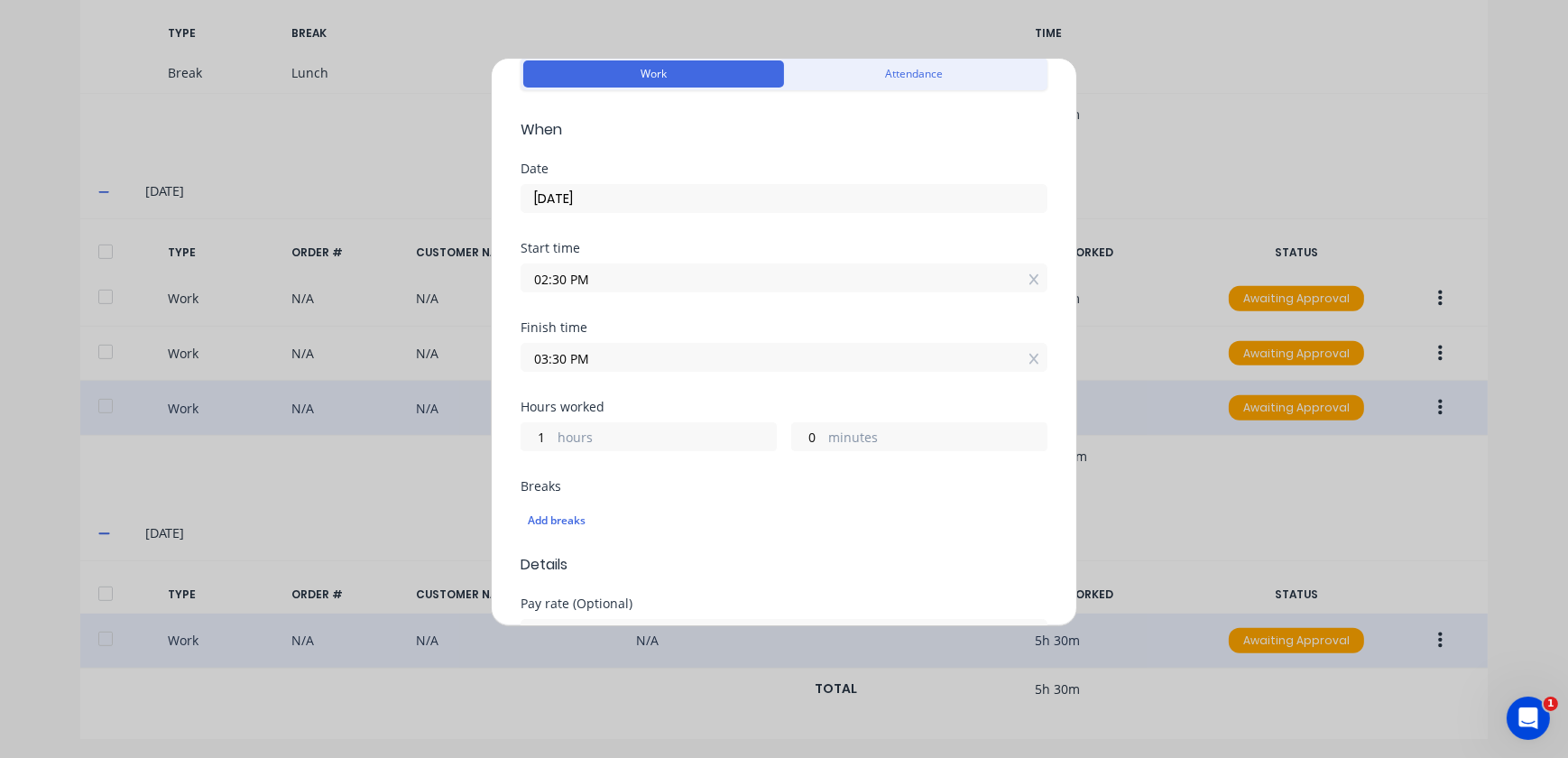
click at [606, 197] on input "[DATE]" at bounding box center [784, 198] width 525 height 27
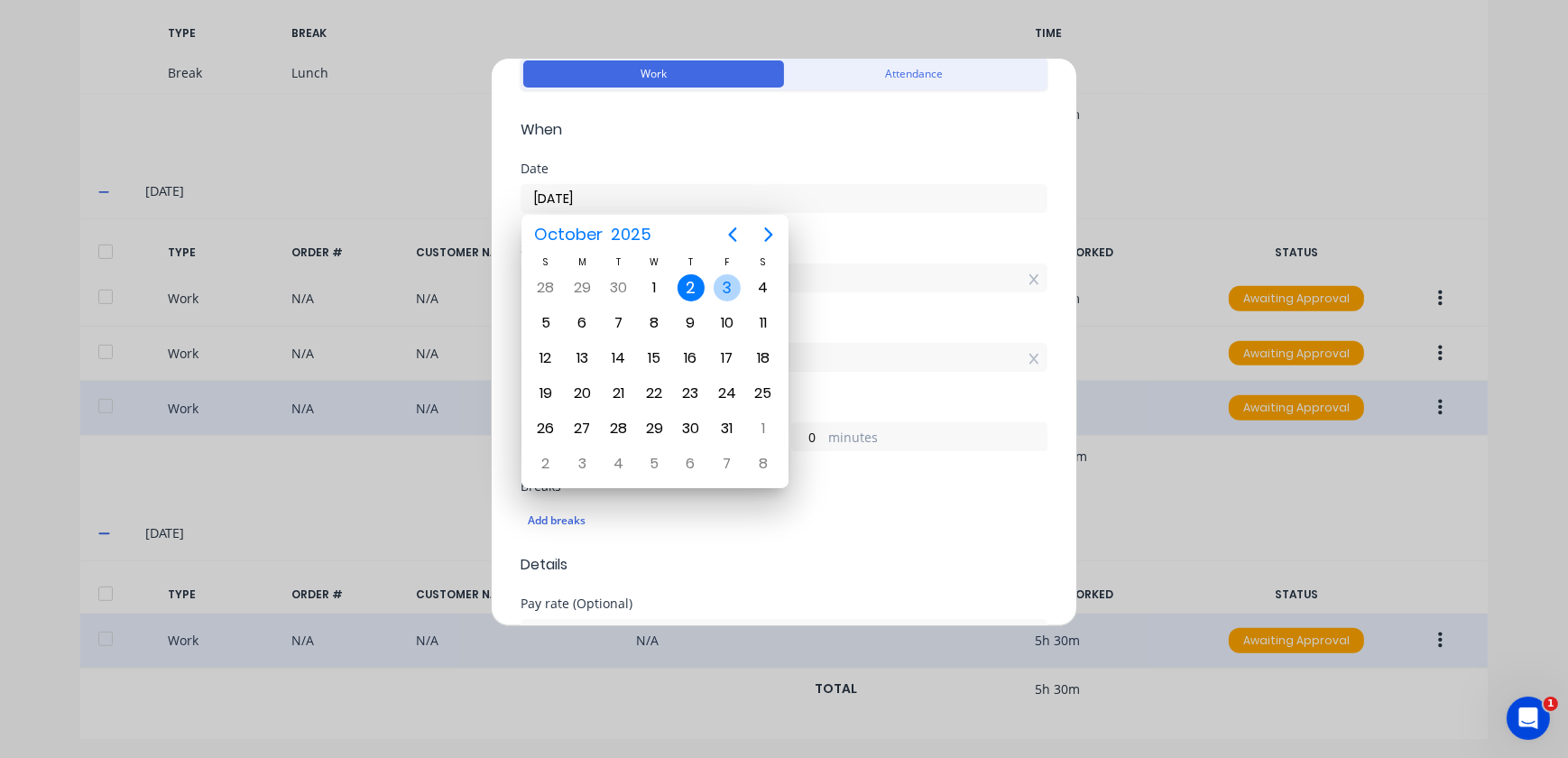
click at [714, 291] on div "3" at bounding box center [727, 287] width 27 height 27
type input "[DATE]"
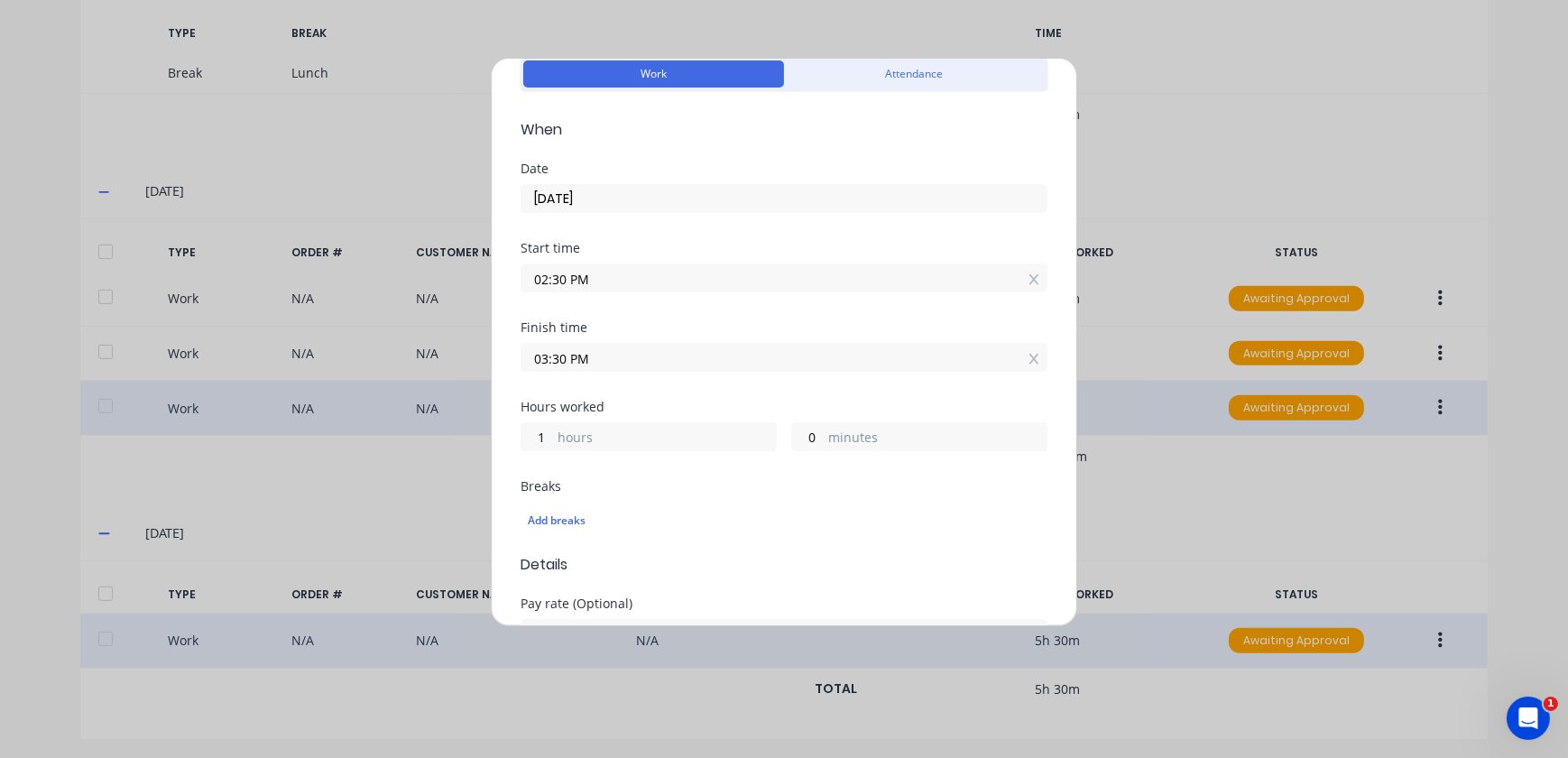
click at [1030, 274] on icon at bounding box center [1035, 279] width 10 height 13
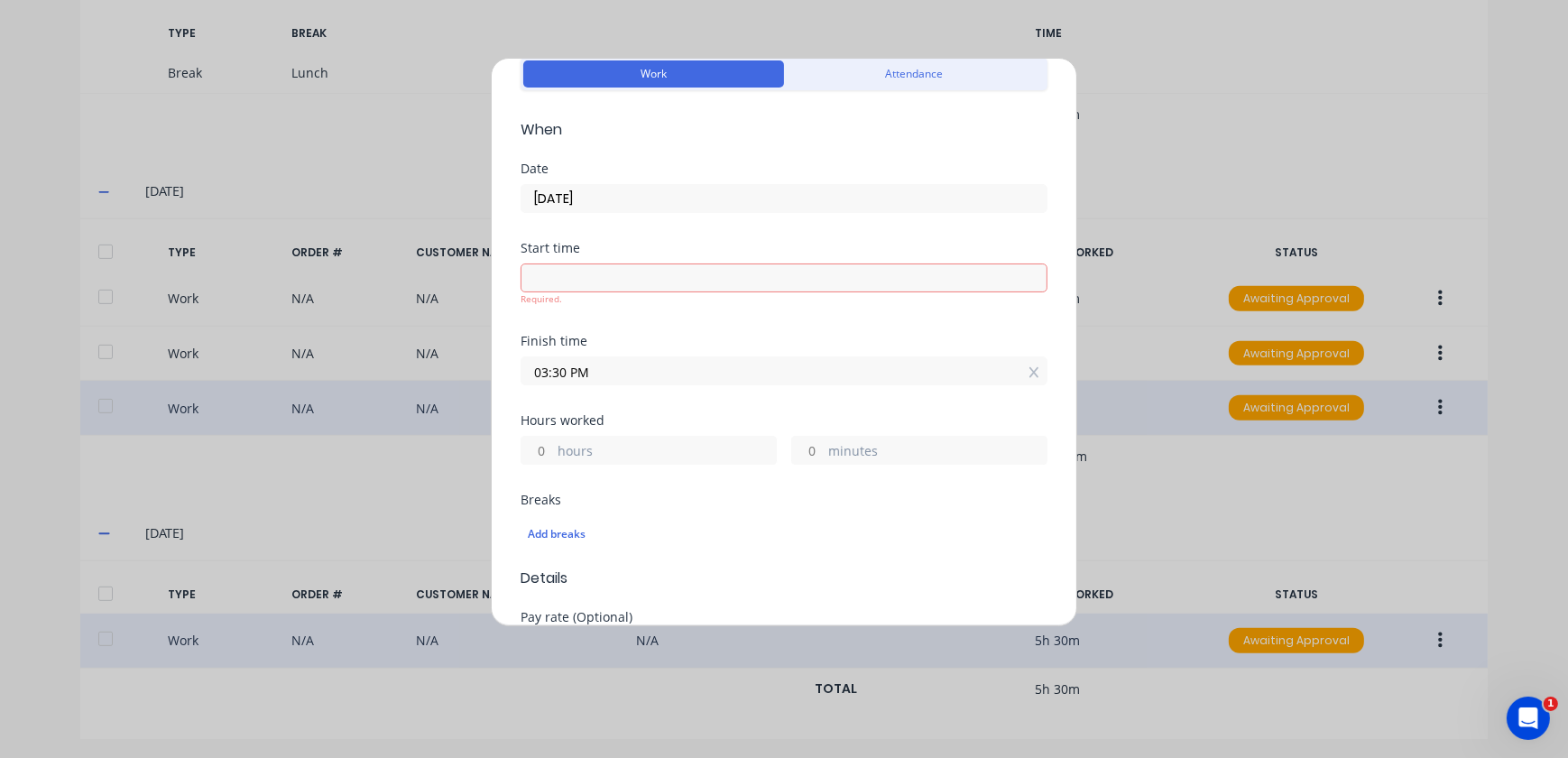
click at [704, 280] on input at bounding box center [784, 277] width 525 height 27
type input "12:41 PM"
type input "2"
type input "49"
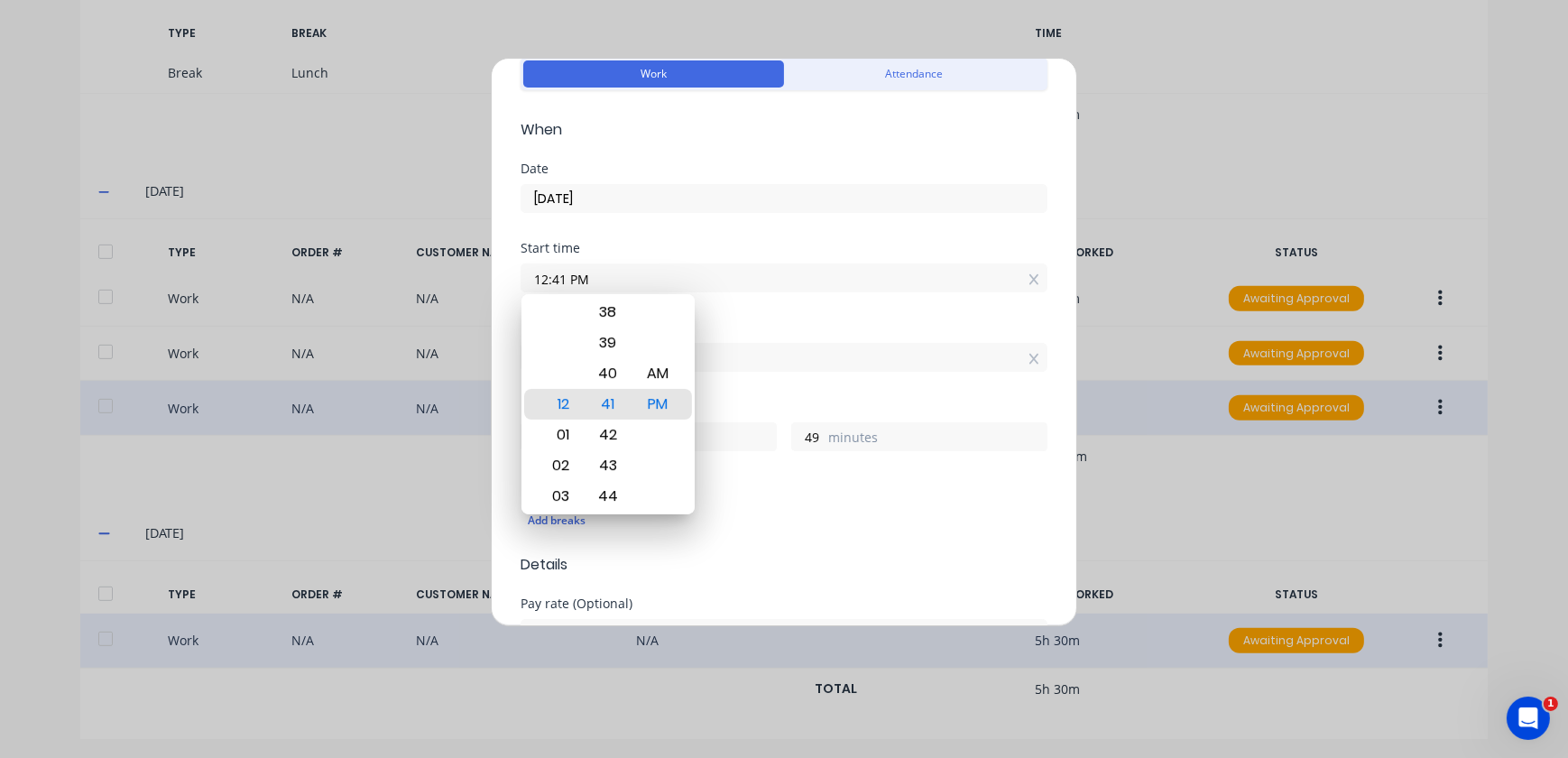
drag, startPoint x: 432, startPoint y: 285, endPoint x: 420, endPoint y: 285, distance: 12.0
click at [420, 285] on div "Duplicate timesheet Work Attendance When Date [DATE] Start time 12:41 PM Finish…" at bounding box center [784, 379] width 1568 height 758
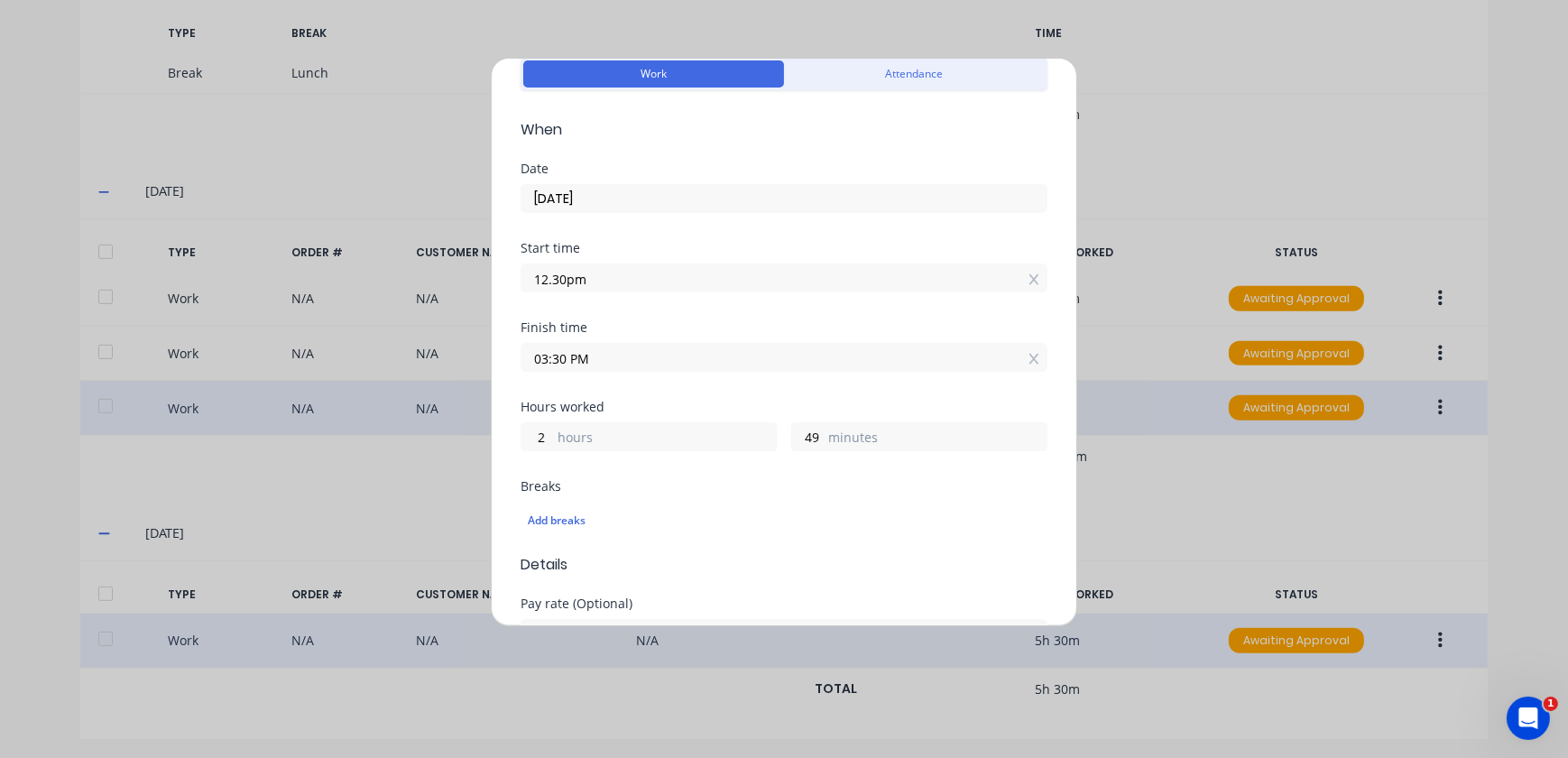
type input "12:30 PM"
type input "3"
type input "0"
type input "01:30 AM"
type input "13"
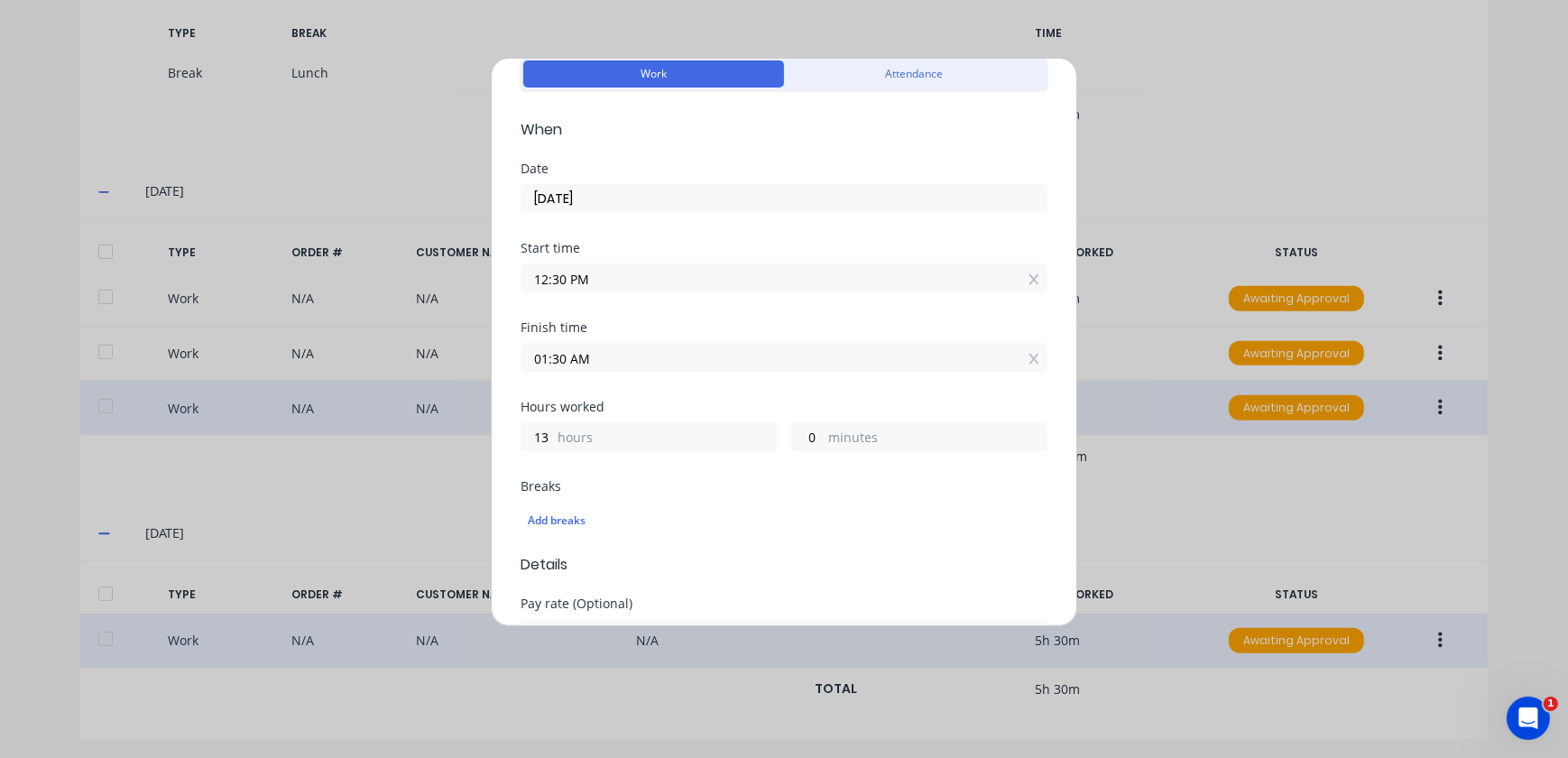
click at [593, 354] on input "01:30 AM" at bounding box center [784, 357] width 525 height 27
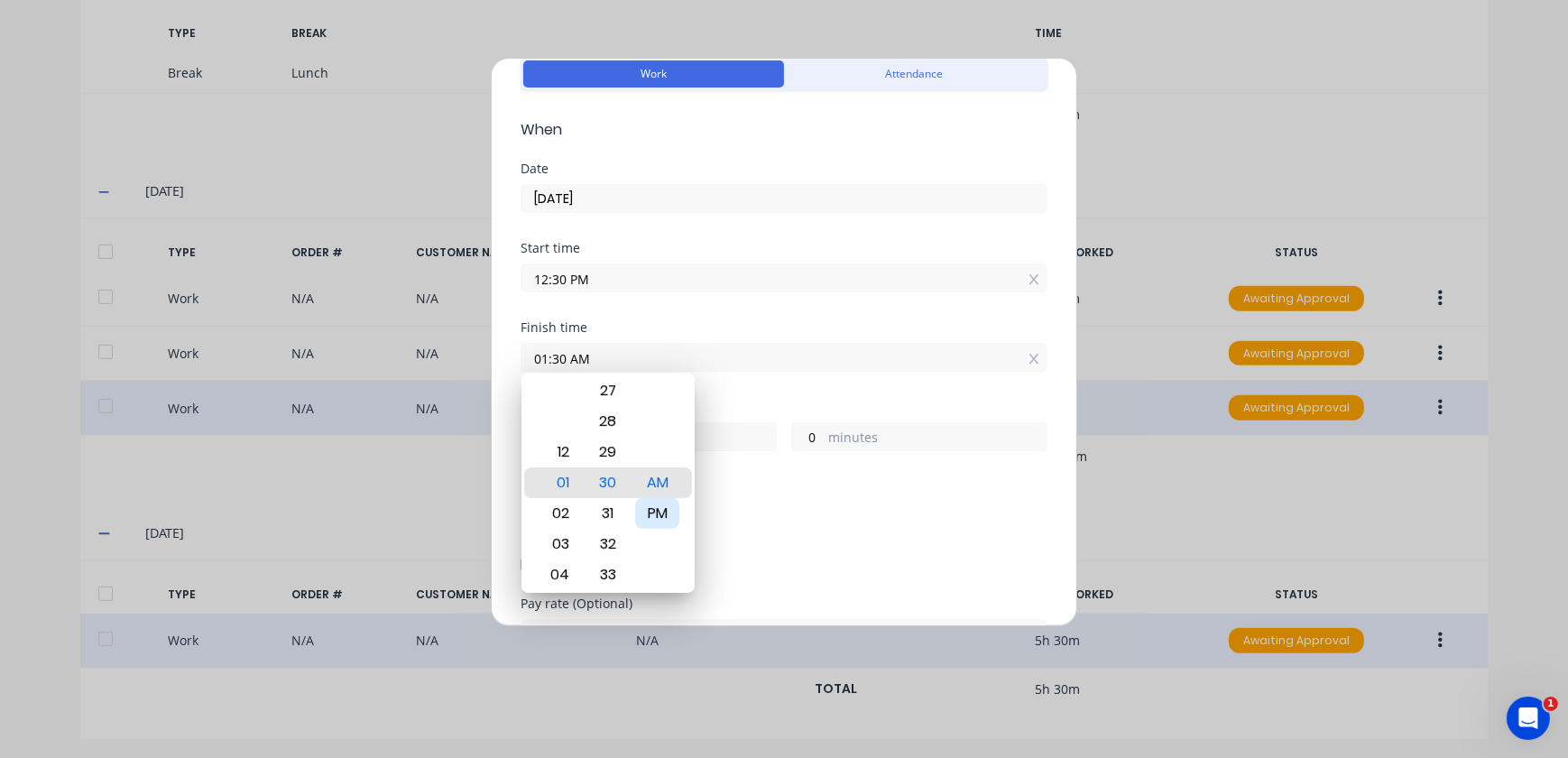
click at [656, 502] on div "PM" at bounding box center [657, 513] width 44 height 31
type input "01:30 PM"
type input "1"
click at [747, 482] on div "Breaks" at bounding box center [784, 486] width 527 height 13
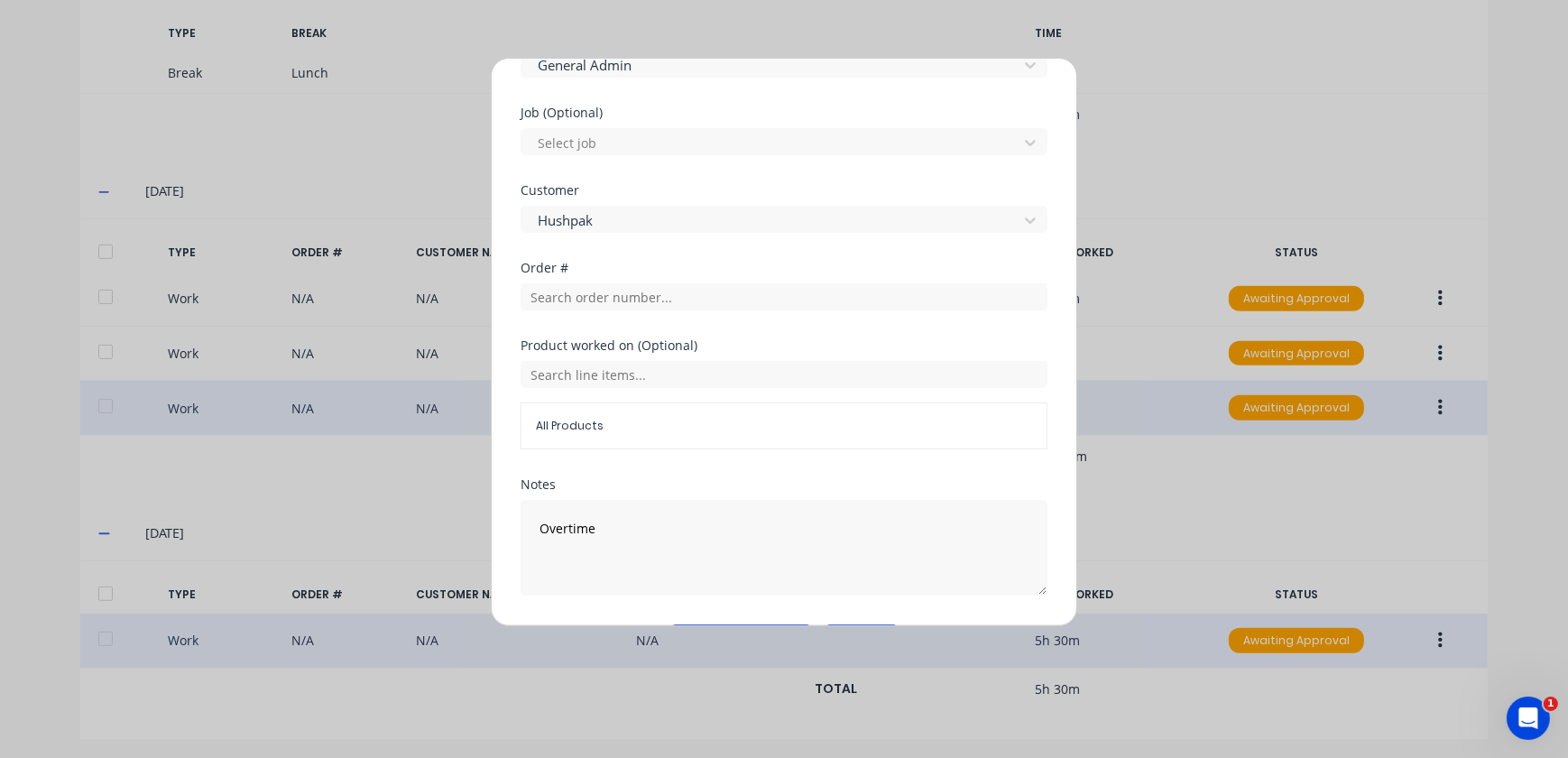
scroll to position [779, 0]
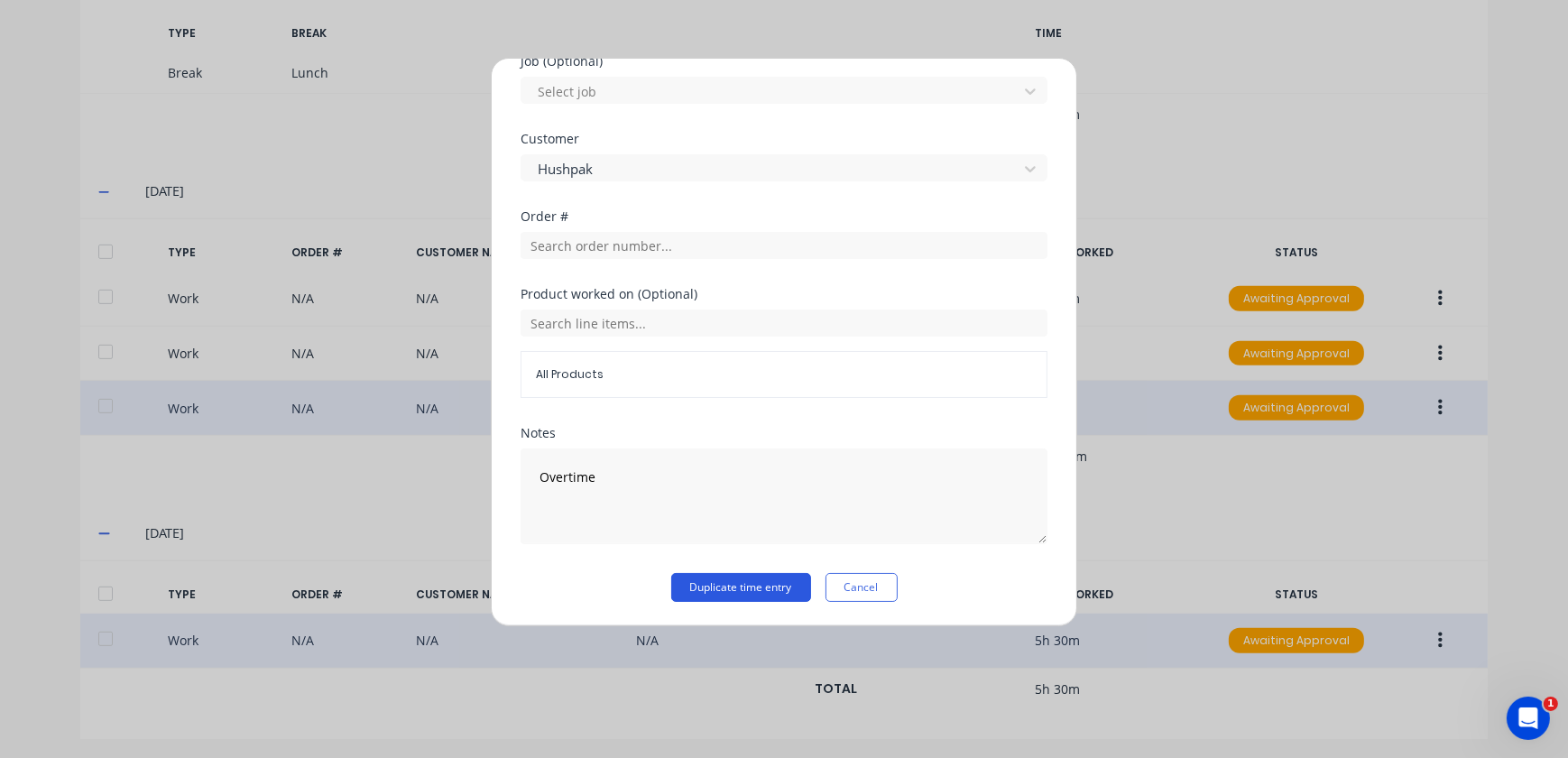
click at [745, 576] on button "Duplicate time entry" at bounding box center [741, 587] width 139 height 29
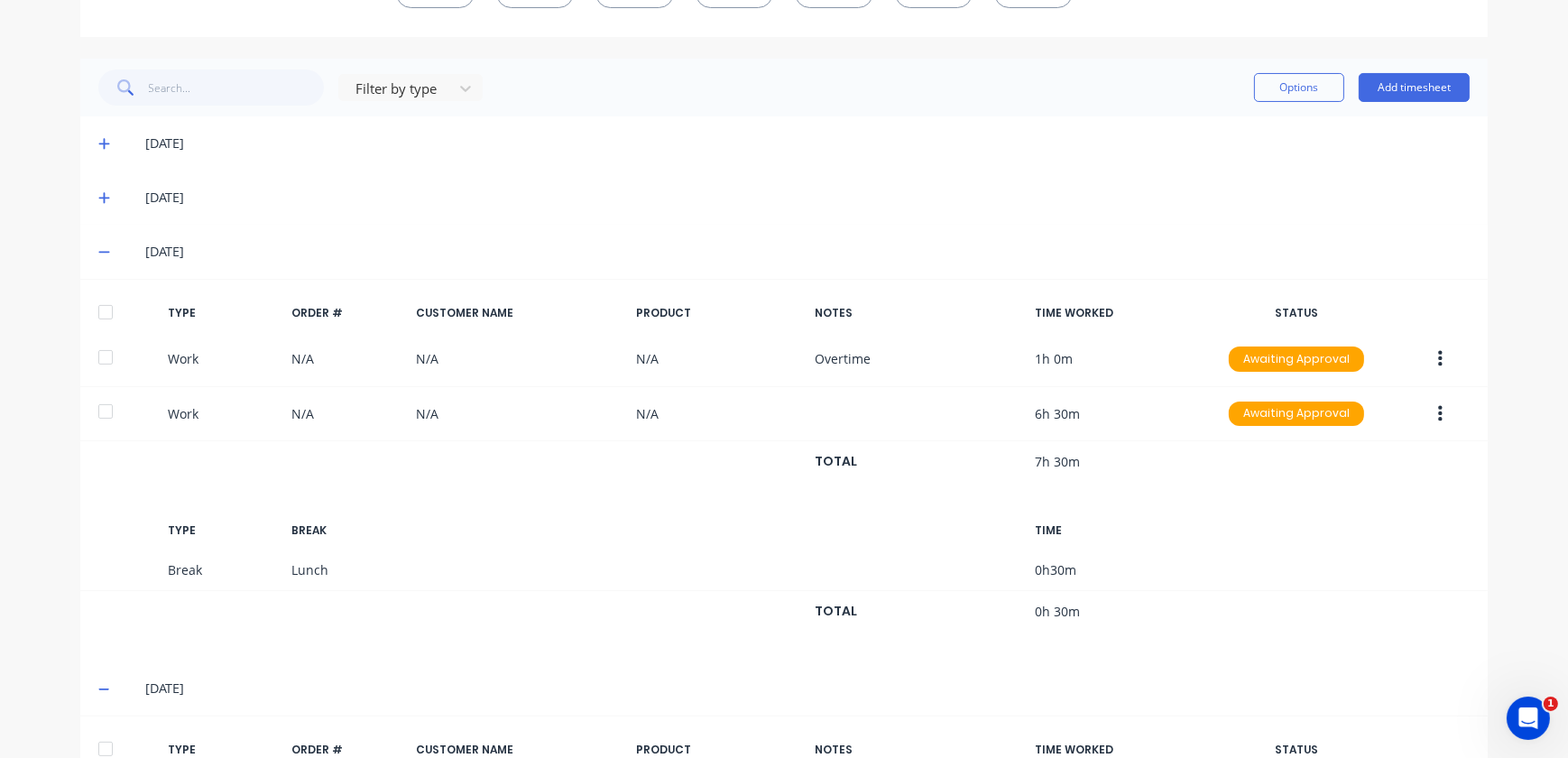
scroll to position [308, 0]
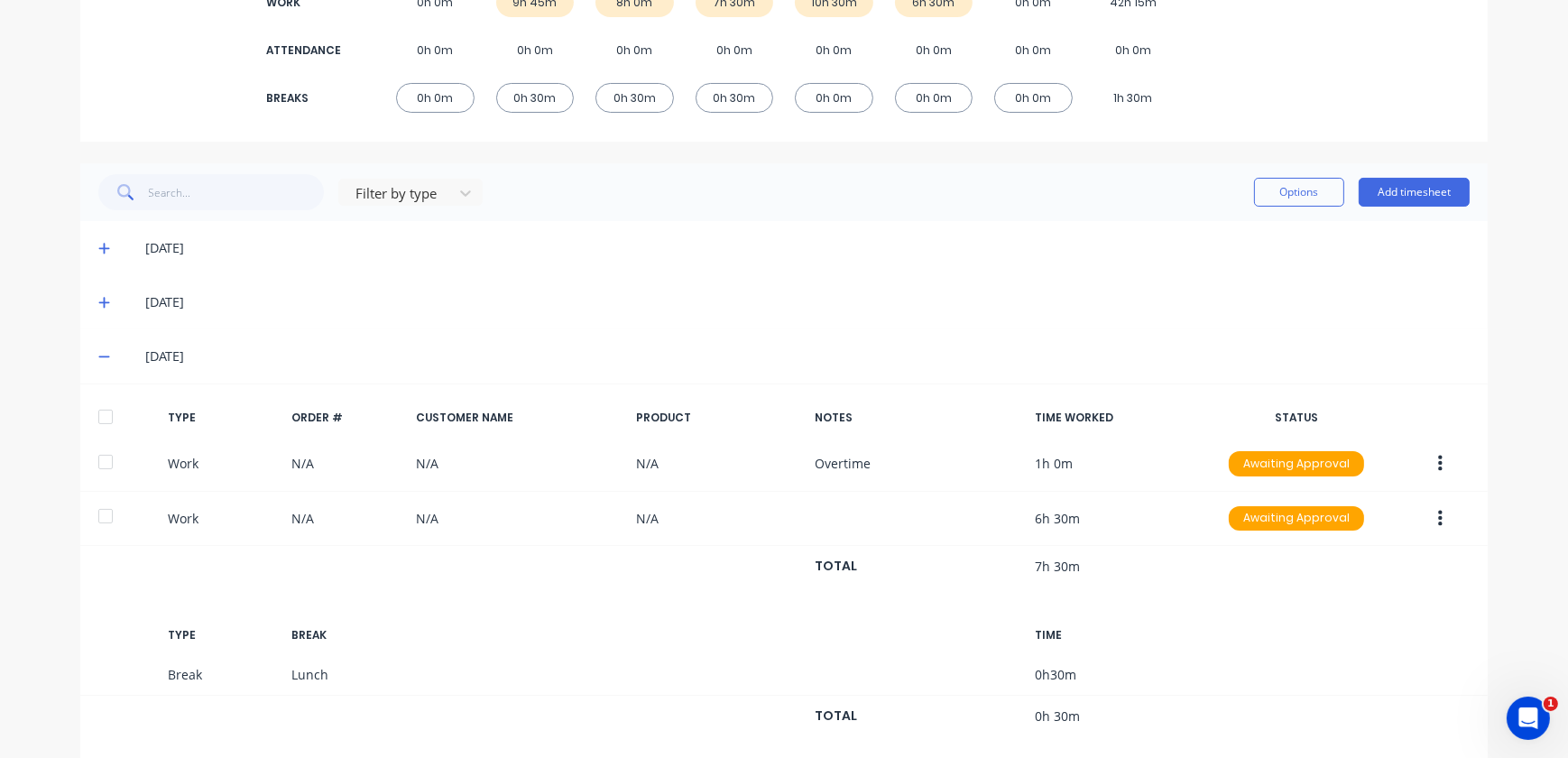
click at [117, 309] on div "[DATE]" at bounding box center [793, 303] width 1354 height 20
click at [101, 302] on icon at bounding box center [105, 302] width 12 height 13
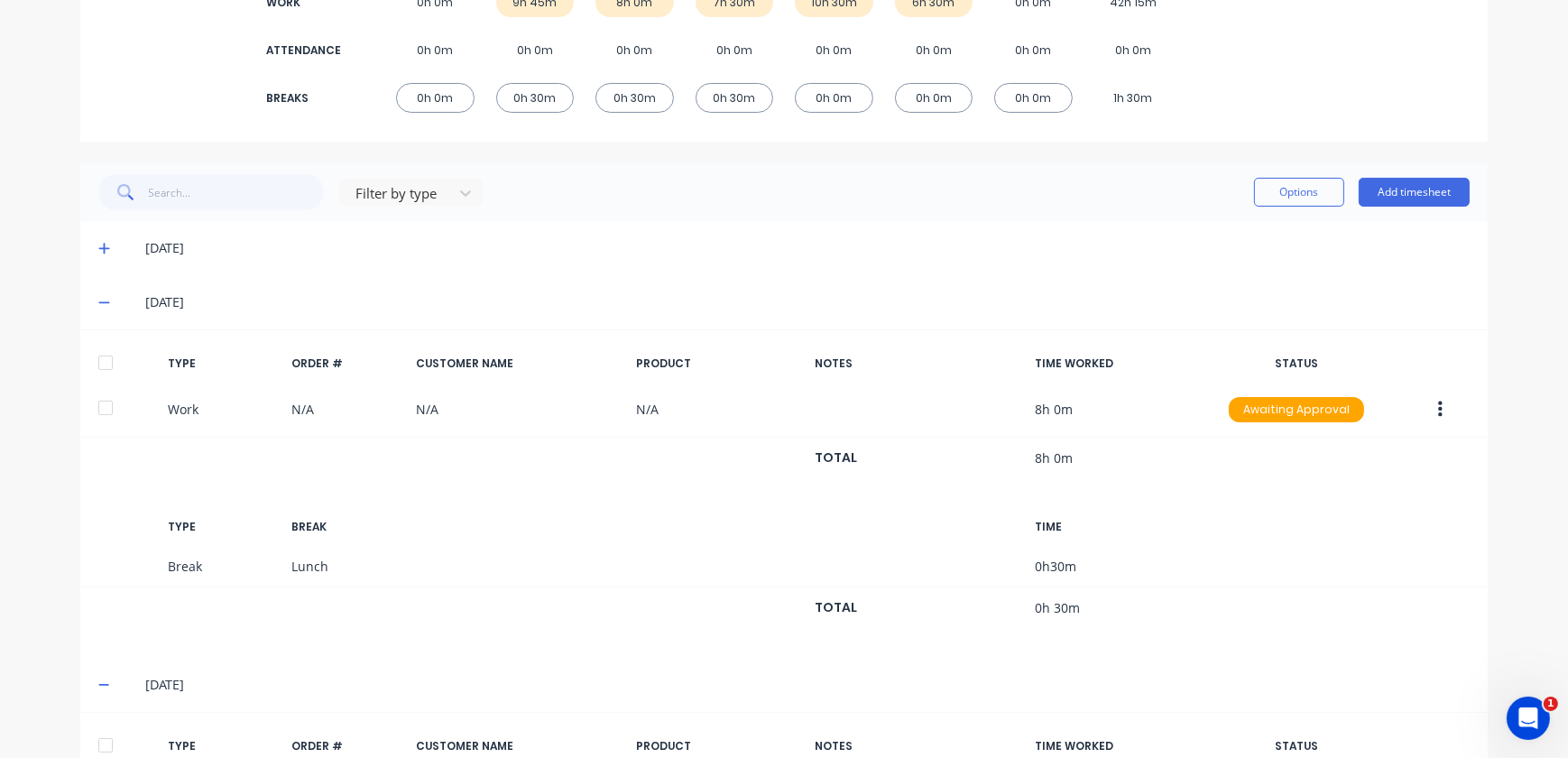
click at [101, 262] on div "[DATE]" at bounding box center [784, 248] width 1408 height 54
click at [102, 251] on icon at bounding box center [105, 248] width 12 height 13
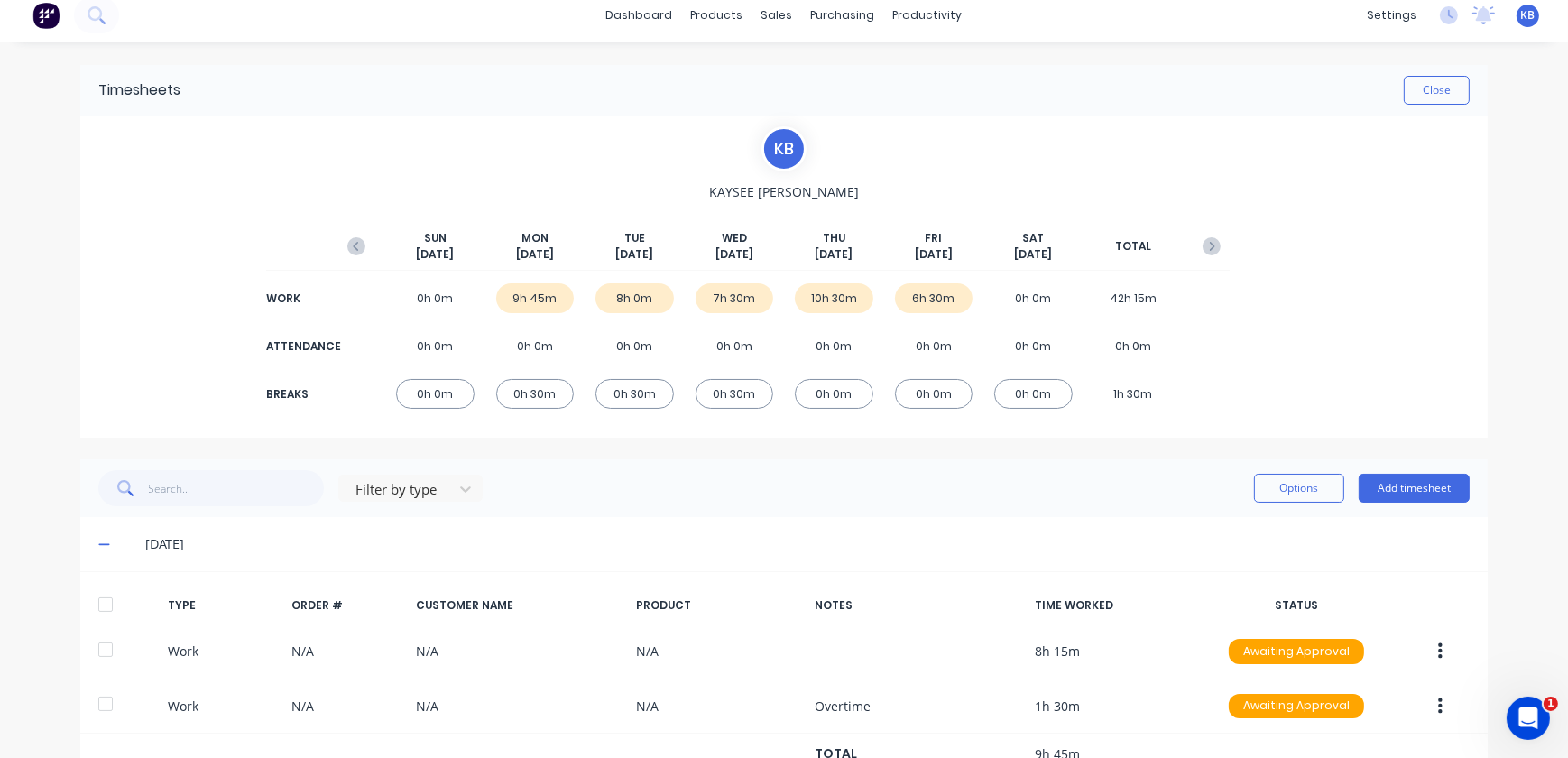
scroll to position [0, 0]
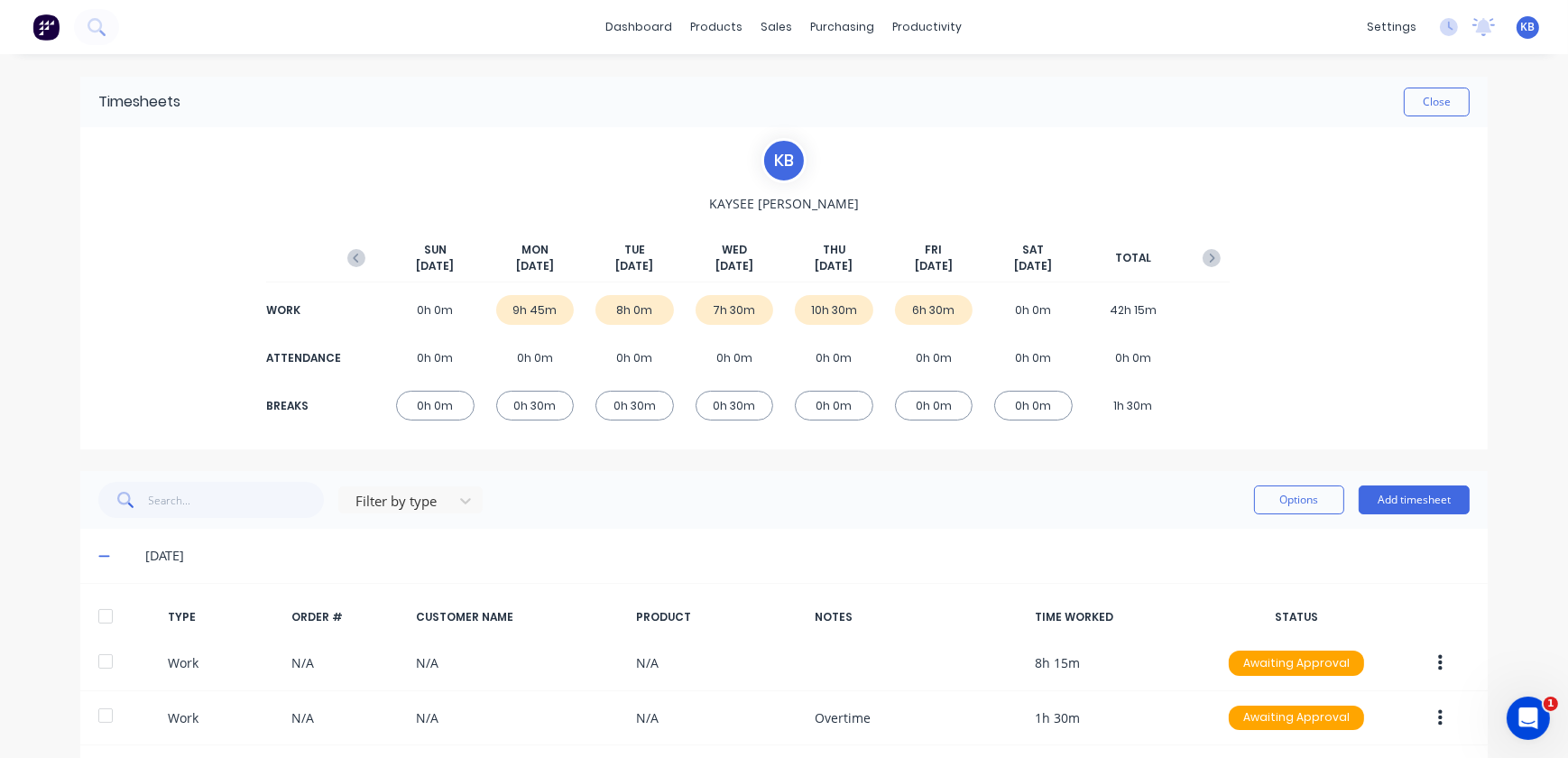
click at [93, 556] on div "[DATE]" at bounding box center [784, 556] width 1408 height 54
click at [99, 556] on icon at bounding box center [104, 557] width 11 height 2
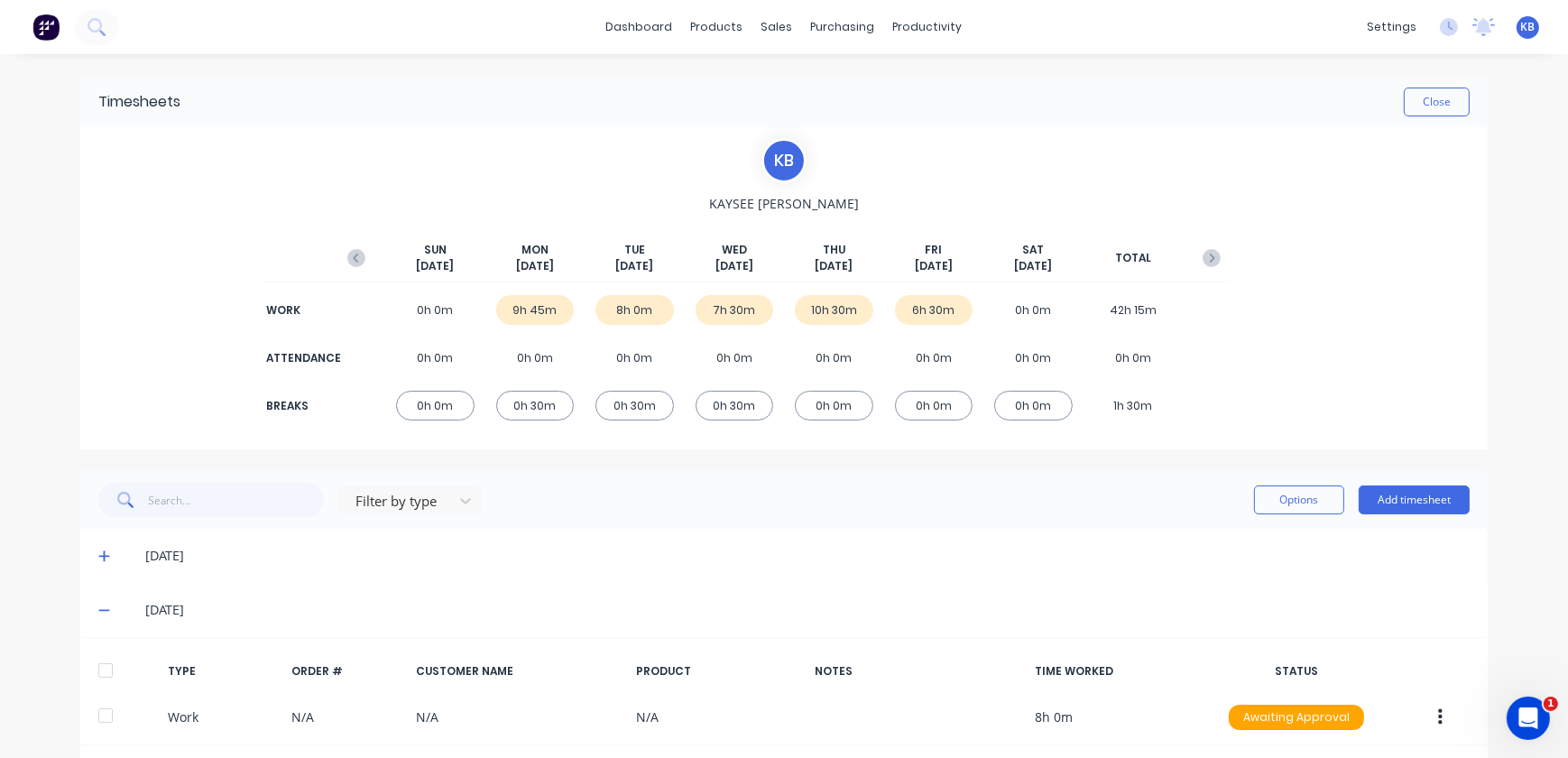
click at [99, 606] on icon at bounding box center [105, 610] width 12 height 13
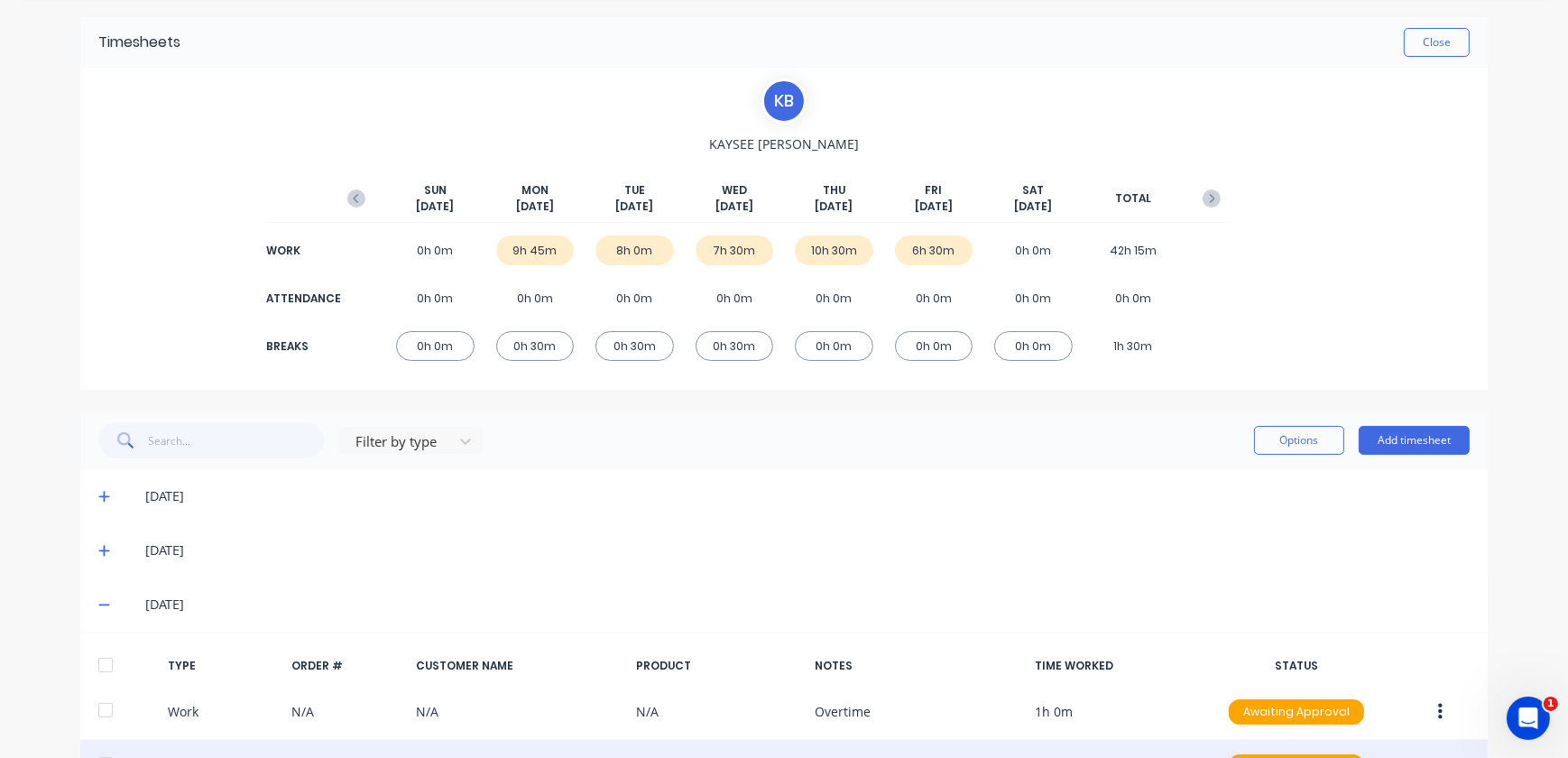
scroll to position [245, 0]
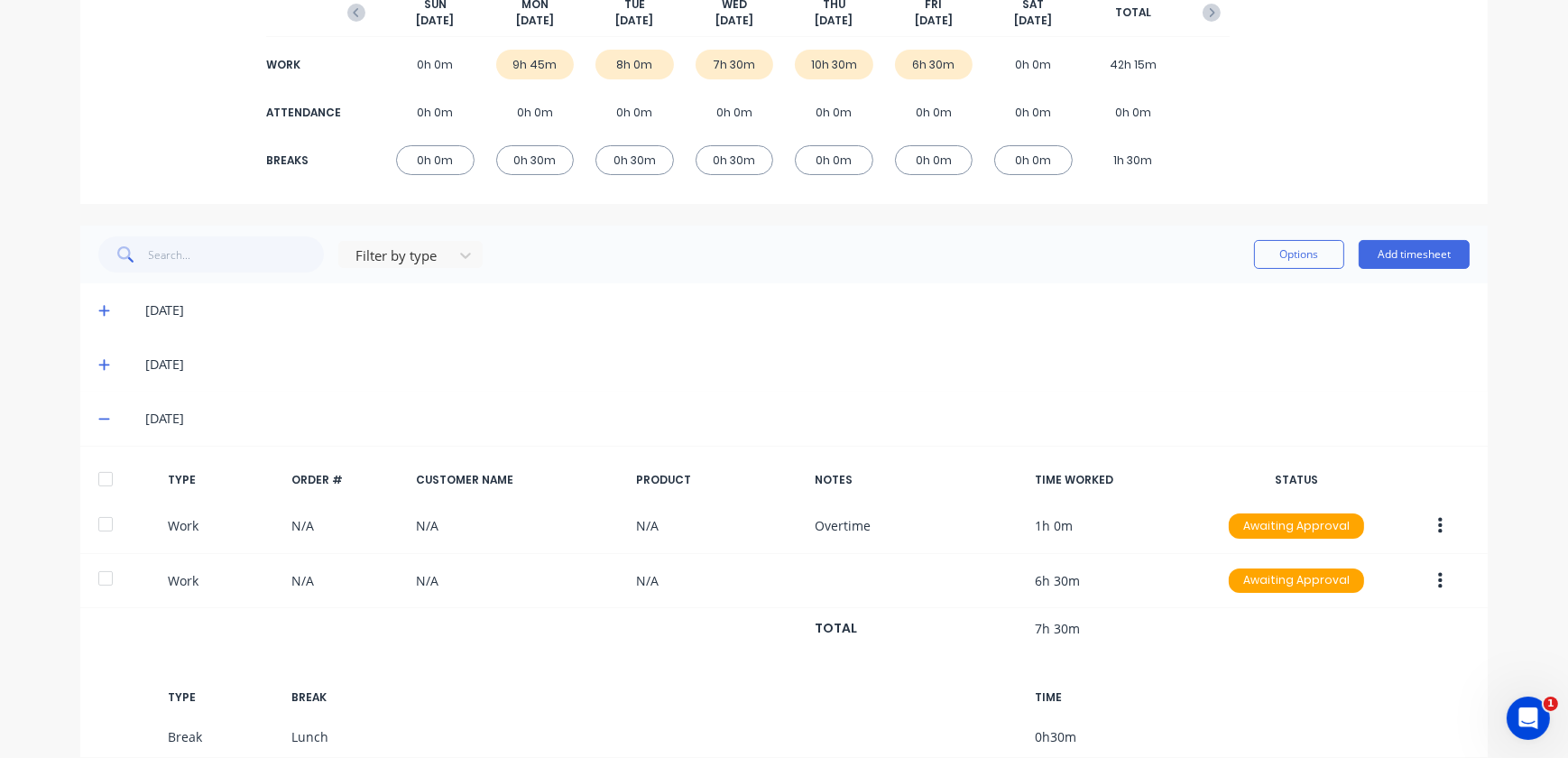
click at [99, 423] on icon at bounding box center [105, 418] width 12 height 13
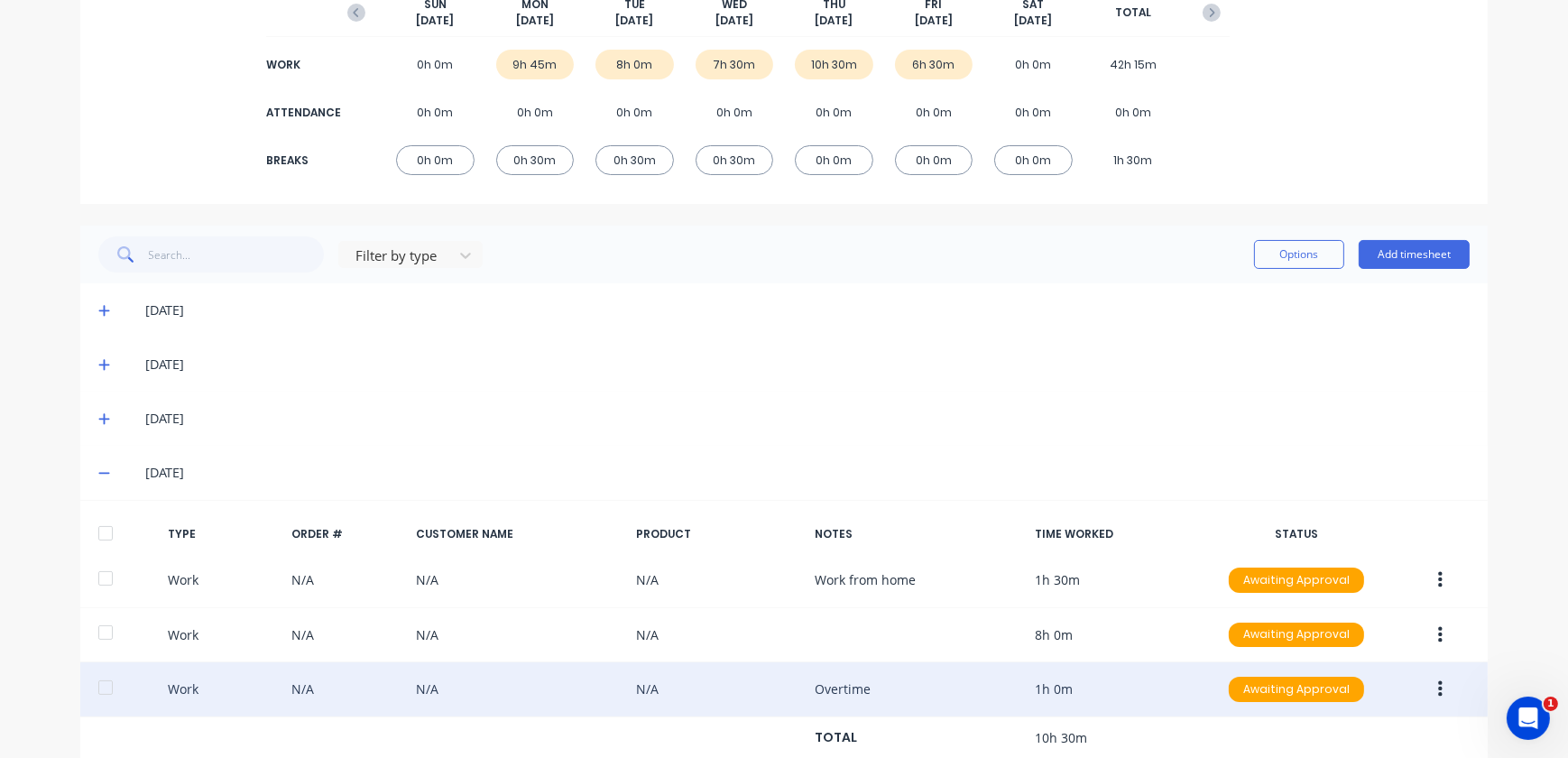
click at [109, 472] on span at bounding box center [108, 473] width 18 height 18
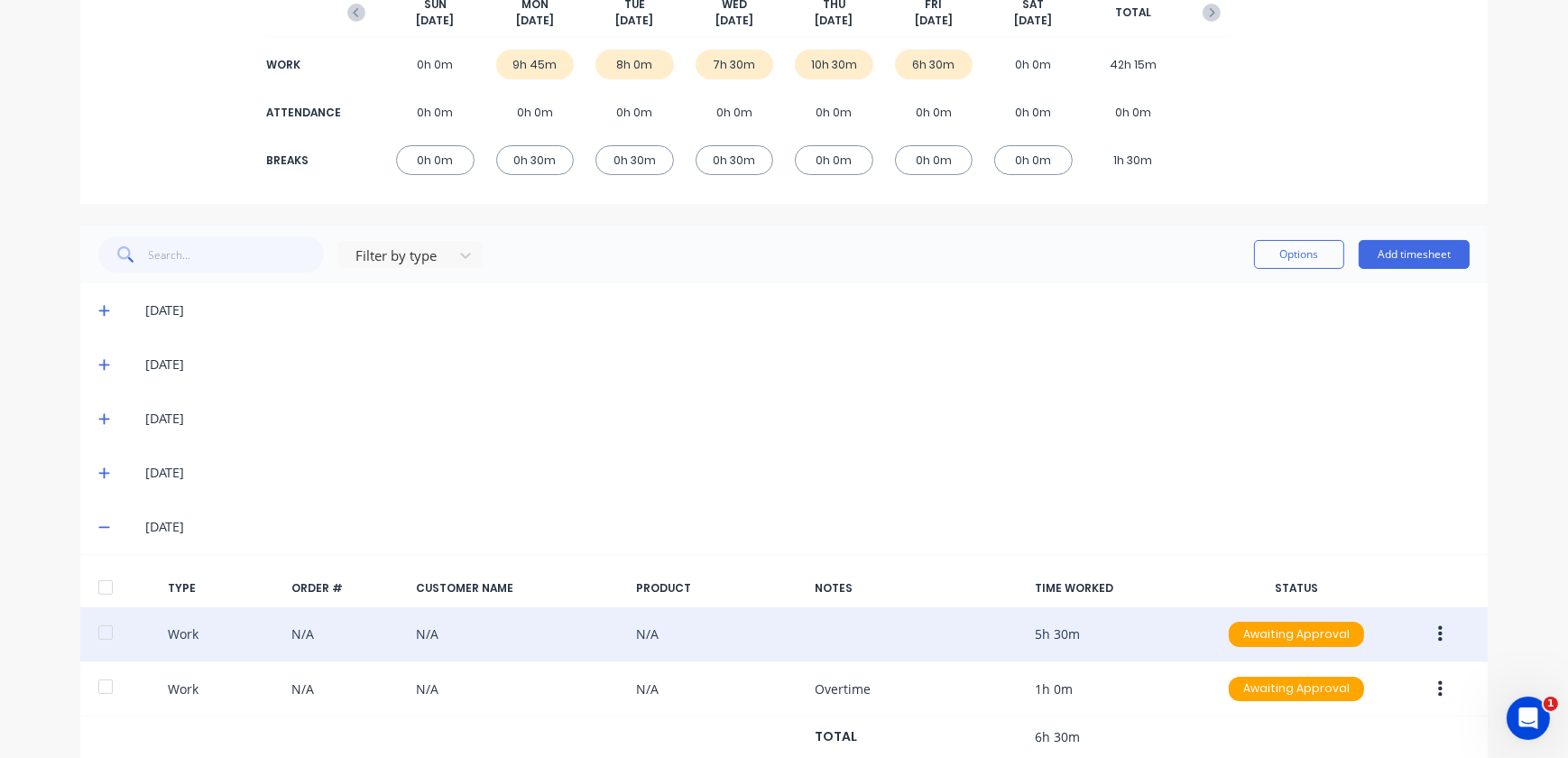
click at [117, 523] on div "[DATE]" at bounding box center [793, 527] width 1354 height 20
click at [99, 530] on icon at bounding box center [105, 527] width 12 height 13
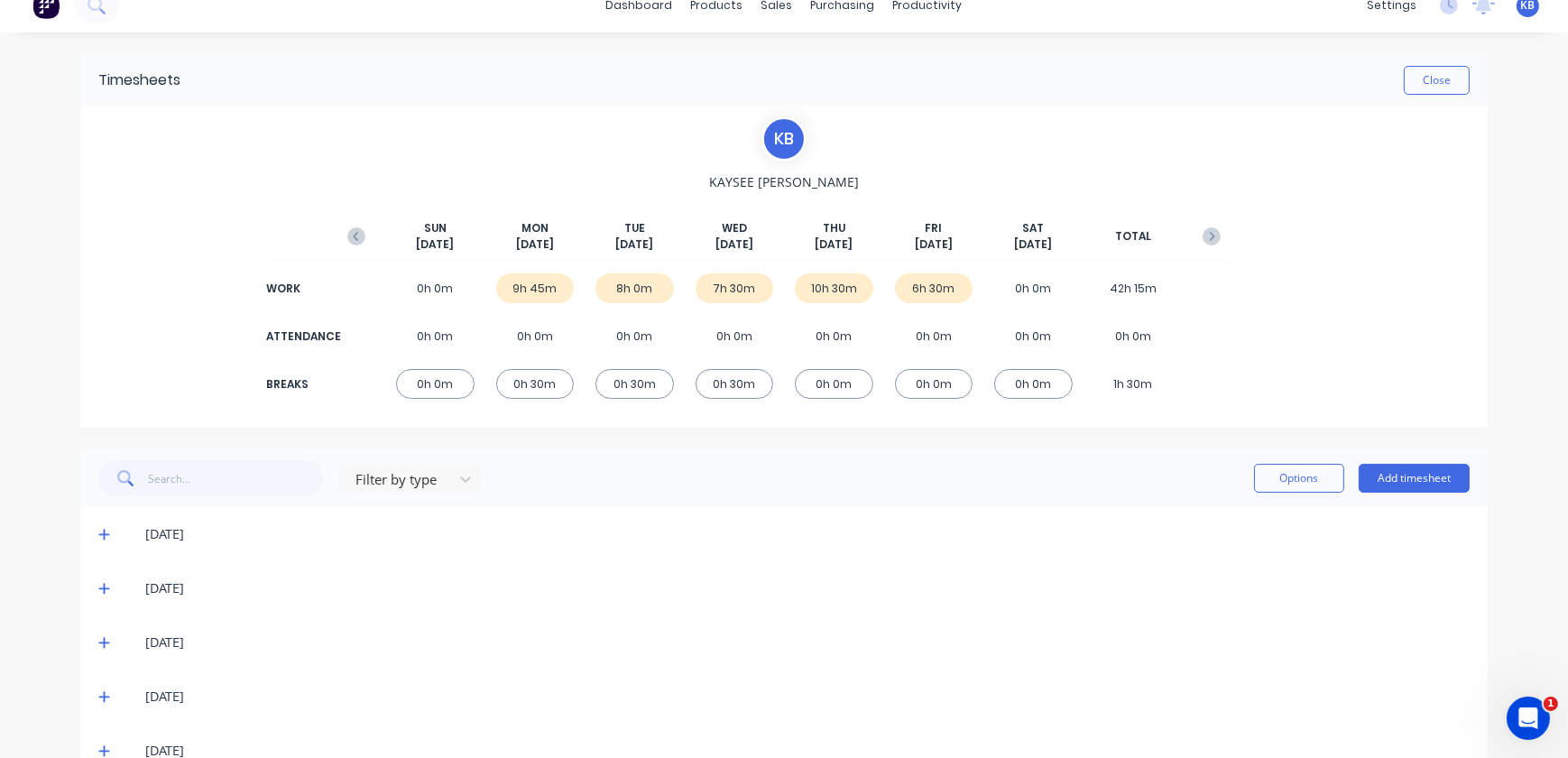
scroll to position [0, 0]
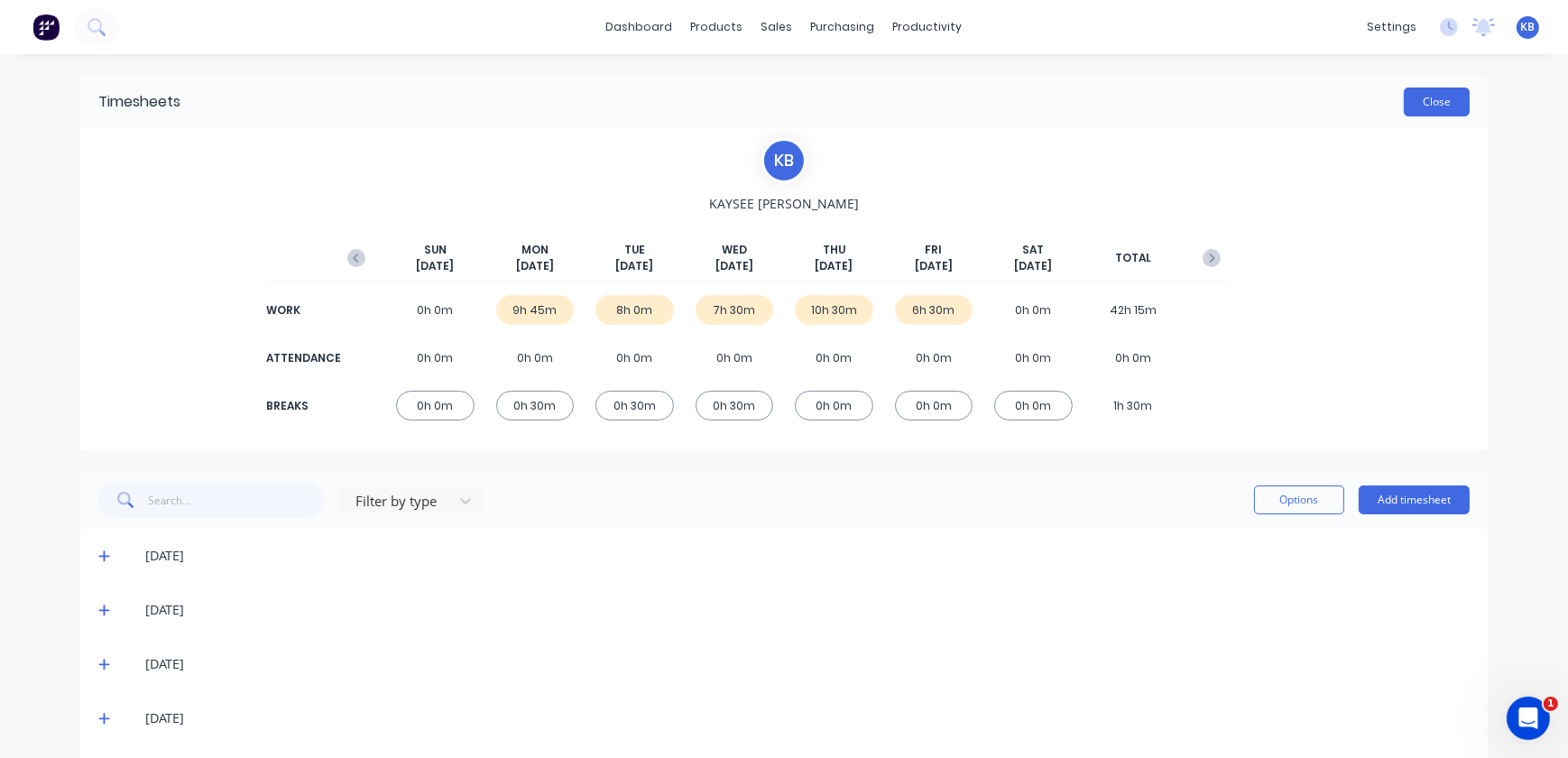
click at [1422, 105] on button "Close" at bounding box center [1437, 102] width 66 height 29
